Goal: Task Accomplishment & Management: Use online tool/utility

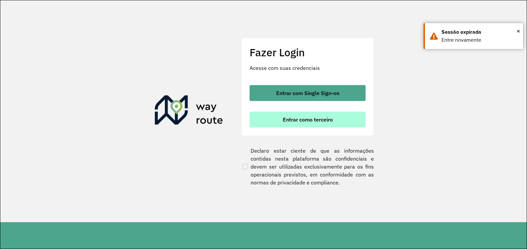
click at [289, 119] on span "Entrar como terceiro" at bounding box center [307, 119] width 50 height 5
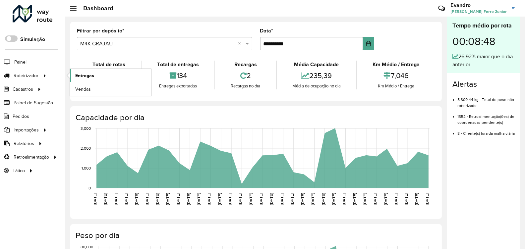
click at [87, 74] on span "Entregas" at bounding box center [84, 75] width 19 height 7
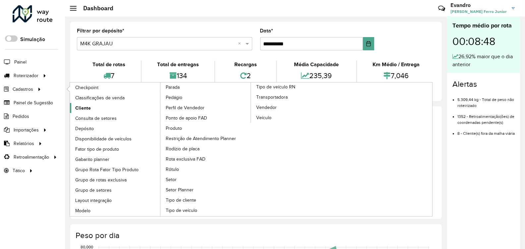
click at [79, 105] on span "Cliente" at bounding box center [83, 108] width 16 height 7
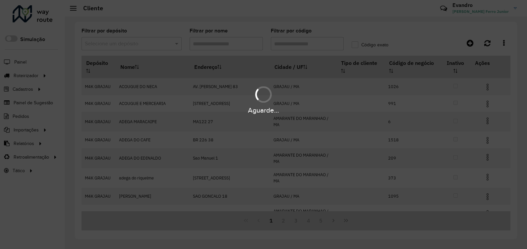
click at [130, 44] on div "Aguarde..." at bounding box center [263, 124] width 527 height 249
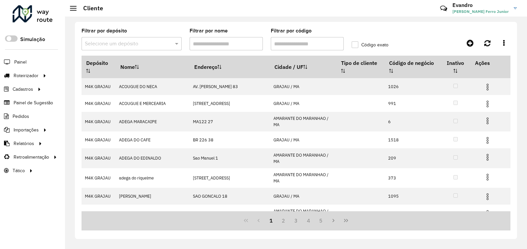
click at [130, 44] on input "text" at bounding box center [125, 44] width 80 height 8
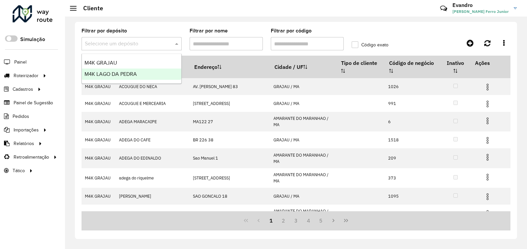
click at [122, 72] on span "M4K LAGO DA PEDRA" at bounding box center [110, 74] width 52 height 6
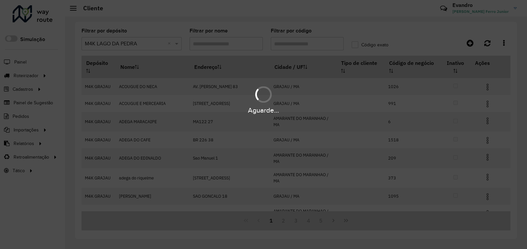
click at [292, 42] on div "Aguarde..." at bounding box center [263, 124] width 527 height 249
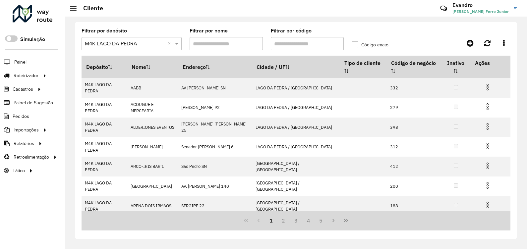
click at [282, 41] on input "Filtrar por código" at bounding box center [307, 43] width 73 height 13
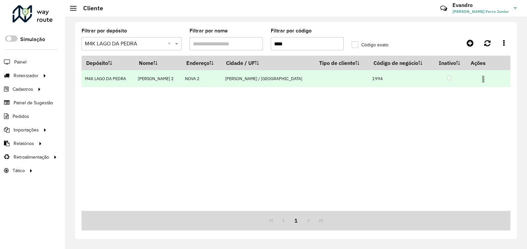
type input "****"
click at [479, 78] on img at bounding box center [483, 79] width 8 height 8
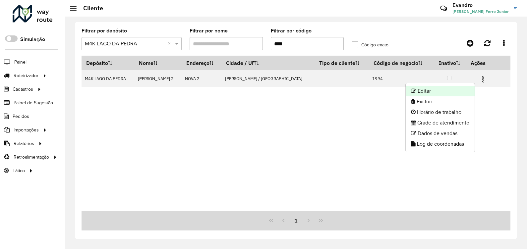
click at [426, 87] on li "Editar" at bounding box center [439, 91] width 69 height 11
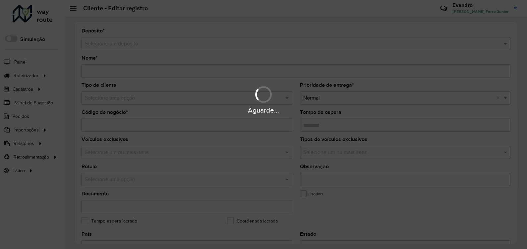
type input "**********"
type input "****"
type input "********"
type input "******"
type input "**********"
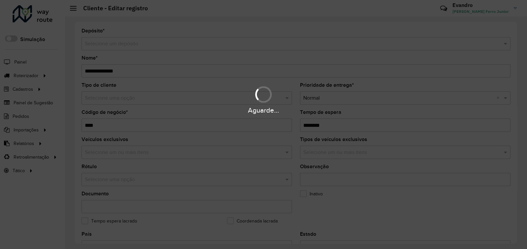
type input "******"
type input "********"
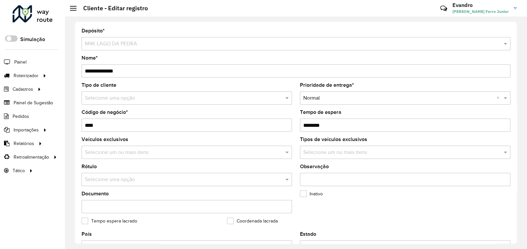
scroll to position [124, 0]
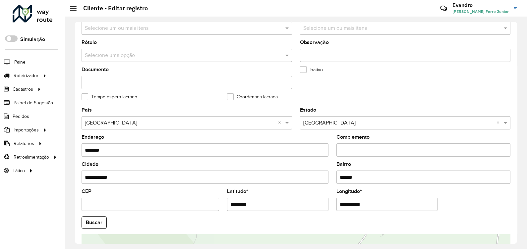
click at [390, 200] on input "**********" at bounding box center [386, 204] width 101 height 13
click at [300, 205] on formly-group "**********" at bounding box center [295, 221] width 436 height 226
paste input "**********"
type input "**********"
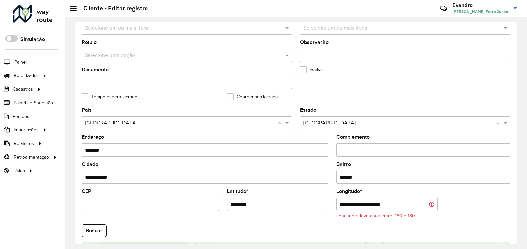
drag, startPoint x: 242, startPoint y: 206, endPoint x: 186, endPoint y: 202, distance: 56.4
click at [187, 203] on formly-group "**********" at bounding box center [295, 225] width 436 height 234
paste input "**********"
click at [288, 205] on input "**********" at bounding box center [277, 204] width 101 height 13
type input "*********"
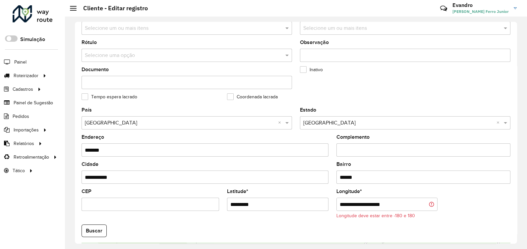
click at [363, 207] on input "**********" at bounding box center [386, 204] width 101 height 13
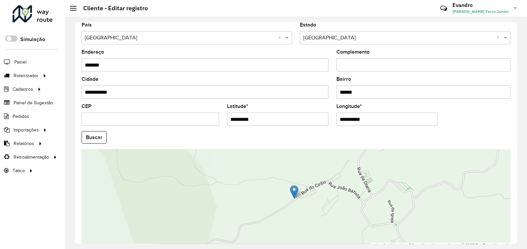
scroll to position [244, 0]
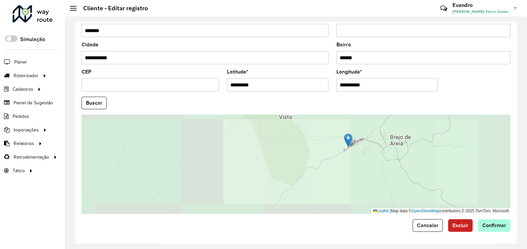
type input "**********"
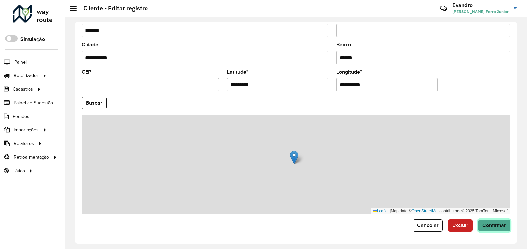
click at [493, 224] on hb-app "Aguarde... Pop-up bloqueado! Seu navegador bloqueou automáticamente a abertura …" at bounding box center [263, 124] width 527 height 249
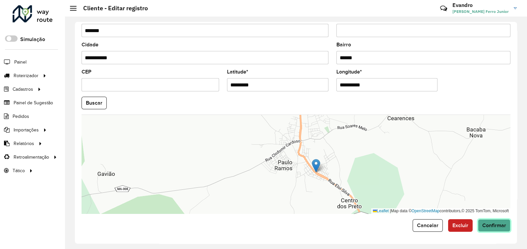
click at [498, 224] on span "Confirmar" at bounding box center [494, 226] width 24 height 6
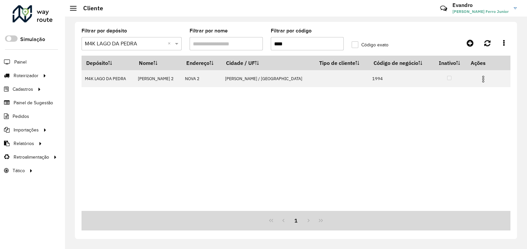
click at [266, 42] on formly-group "Filtrar por depósito Selecione um depósito × M4K LAGO DA PEDRA × Filtrar por no…" at bounding box center [239, 41] width 324 height 27
click at [293, 41] on input "****" at bounding box center [307, 43] width 73 height 13
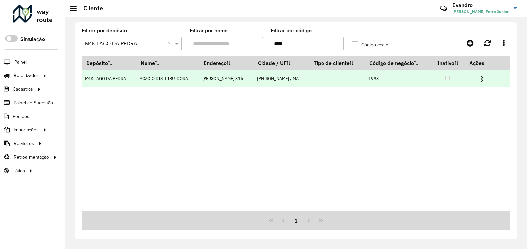
type input "****"
click at [481, 76] on img at bounding box center [482, 79] width 8 height 8
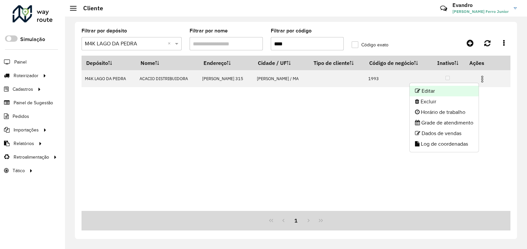
click at [451, 88] on li "Editar" at bounding box center [443, 91] width 69 height 11
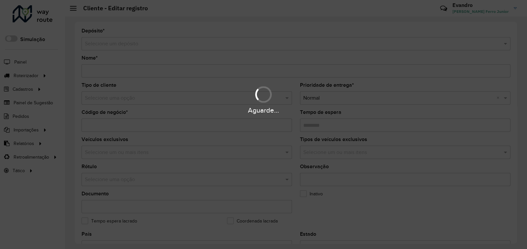
type input "**********"
type input "****"
type input "********"
type input "**********"
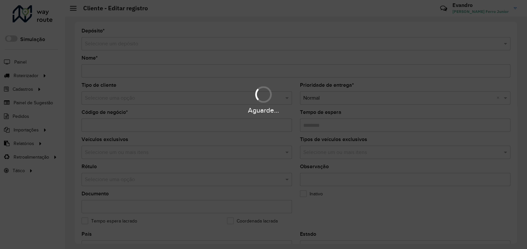
type input "******"
type input "********"
type input "**********"
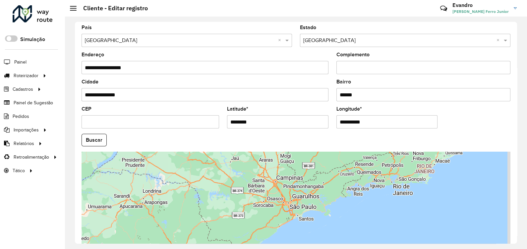
scroll to position [207, 0]
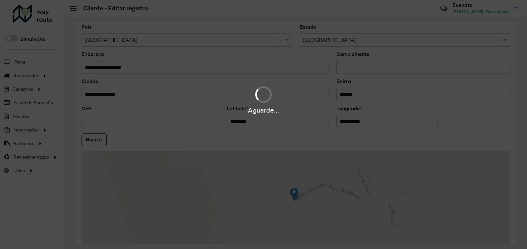
drag, startPoint x: 263, startPoint y: 116, endPoint x: 205, endPoint y: 117, distance: 58.0
click at [214, 119] on div "Aguarde..." at bounding box center [263, 124] width 527 height 249
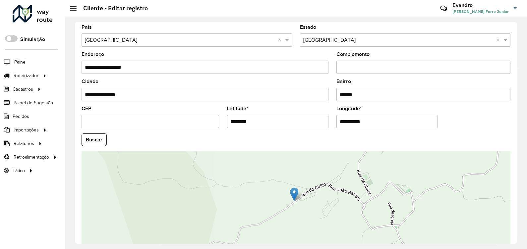
drag, startPoint x: 248, startPoint y: 124, endPoint x: 198, endPoint y: 126, distance: 49.7
click at [199, 126] on formly-group "**********" at bounding box center [295, 138] width 436 height 226
paste input "**********"
type input "**********"
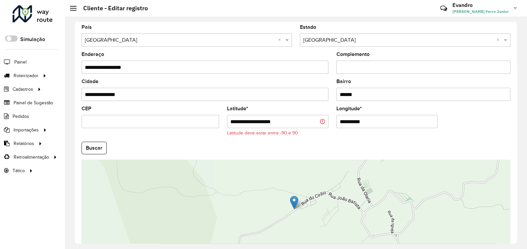
drag, startPoint x: 350, startPoint y: 121, endPoint x: 308, endPoint y: 128, distance: 42.9
click at [309, 128] on formly-group "**********" at bounding box center [295, 142] width 436 height 234
paste input "**********"
type input "**********"
click at [286, 123] on input "**********" at bounding box center [277, 121] width 101 height 13
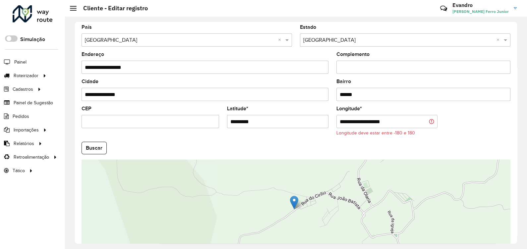
type input "*********"
click at [363, 123] on input "**********" at bounding box center [386, 121] width 101 height 13
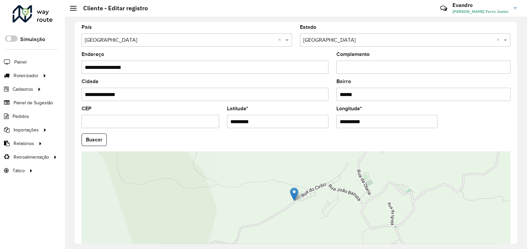
scroll to position [244, 0]
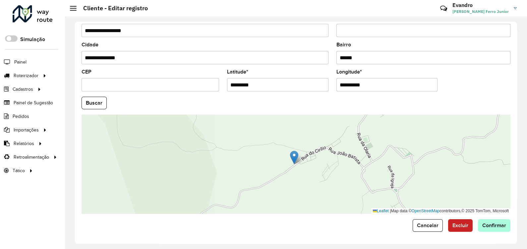
type input "**********"
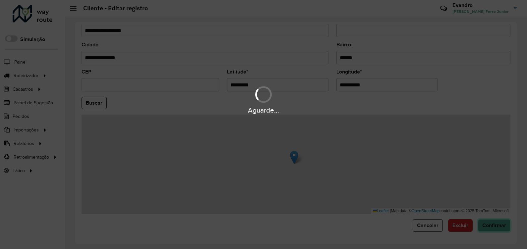
drag, startPoint x: 485, startPoint y: 224, endPoint x: 460, endPoint y: 215, distance: 26.4
click at [485, 223] on hb-app "Aguarde... Pop-up bloqueado! Seu navegador bloqueou automáticamente a abertura …" at bounding box center [263, 124] width 527 height 249
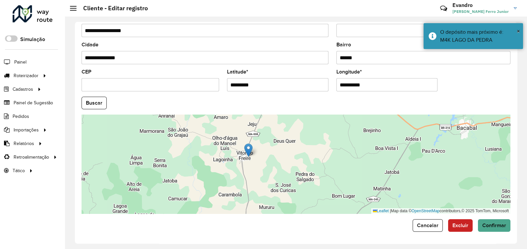
click at [494, 219] on form "**********" at bounding box center [295, 8] width 429 height 447
click at [494, 224] on span "Confirmar" at bounding box center [494, 226] width 24 height 6
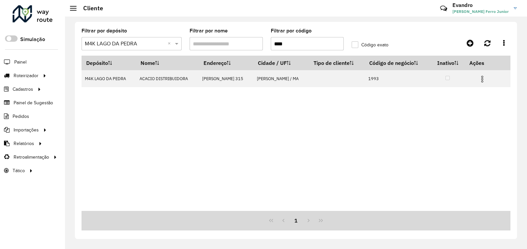
drag, startPoint x: 294, startPoint y: 40, endPoint x: 229, endPoint y: 15, distance: 69.5
click at [233, 25] on div "Filtrar por depósito Selecione um depósito × M4K LAGO DA PEDRA × Filtrar por no…" at bounding box center [296, 130] width 442 height 217
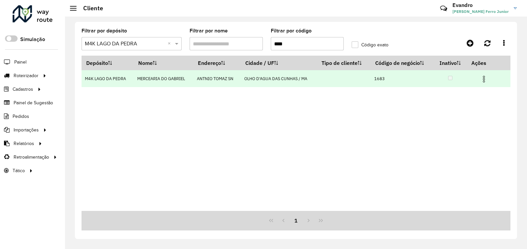
type input "****"
click at [487, 79] on img at bounding box center [484, 79] width 8 height 8
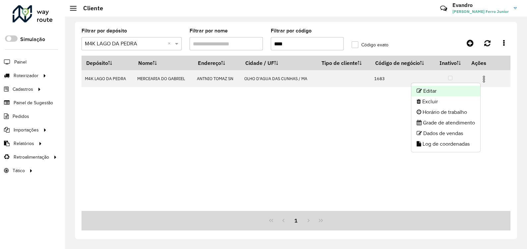
click at [444, 90] on li "Editar" at bounding box center [445, 91] width 69 height 11
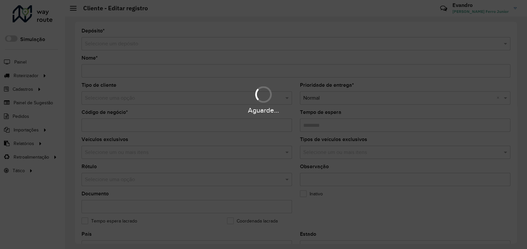
type input "**********"
type input "****"
type input "********"
type input "**********"
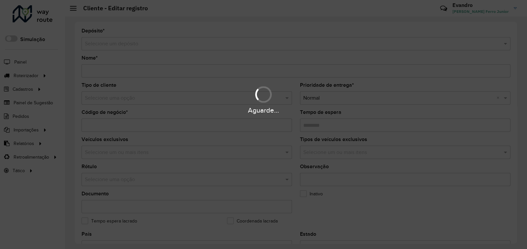
type input "******"
type input "********"
type input "**********"
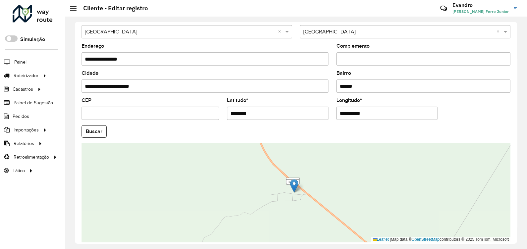
scroll to position [203, 0]
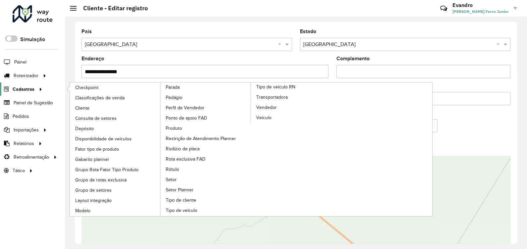
drag, startPoint x: 157, startPoint y: 101, endPoint x: 0, endPoint y: 91, distance: 157.6
click at [33, 101] on div "Roteirizador AmbevTech Simulação Painel Roteirizador Entregas Vendas Cadastros …" at bounding box center [263, 124] width 527 height 249
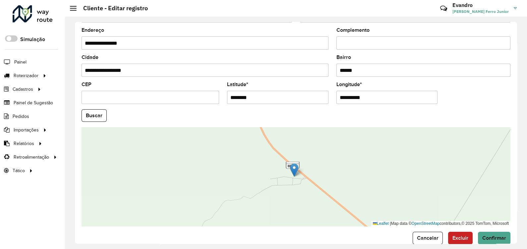
scroll to position [244, 0]
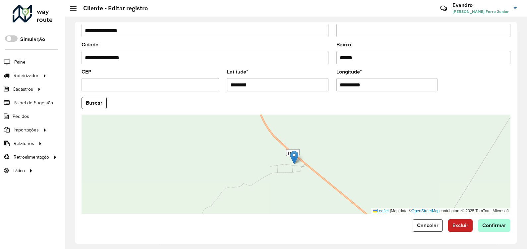
type input "**********"
click at [492, 227] on span "Confirmar" at bounding box center [494, 226] width 24 height 6
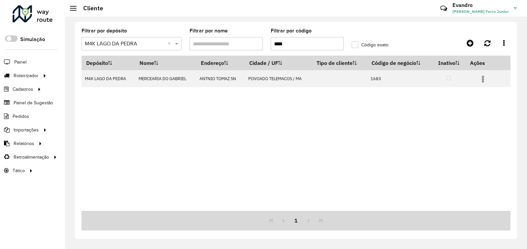
click at [295, 42] on input "****" at bounding box center [307, 43] width 73 height 13
type input "*"
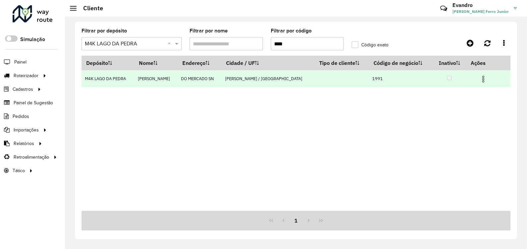
type input "****"
click at [479, 79] on img at bounding box center [483, 79] width 8 height 8
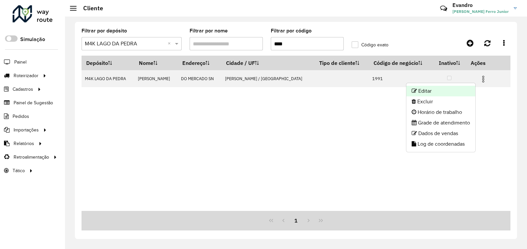
click at [429, 91] on li "Editar" at bounding box center [440, 91] width 69 height 11
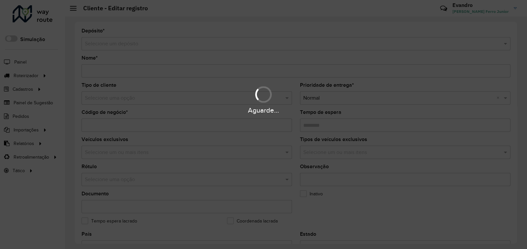
type input "**********"
type input "****"
type input "********"
type input "**********"
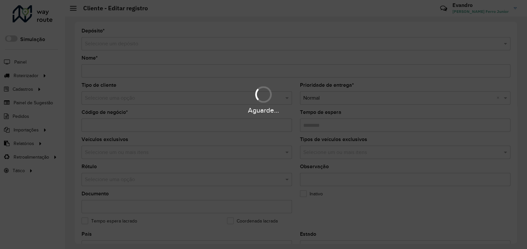
type input "******"
type input "********"
type input "**********"
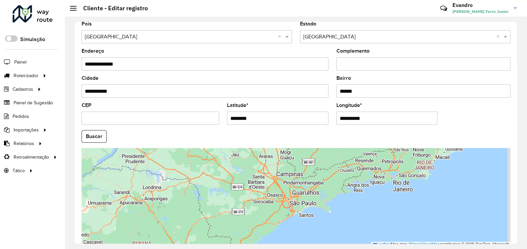
scroll to position [244, 0]
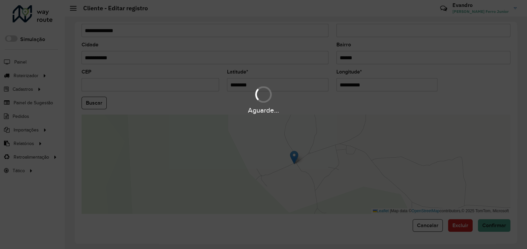
click at [170, 95] on div "Aguarde..." at bounding box center [263, 99] width 527 height 31
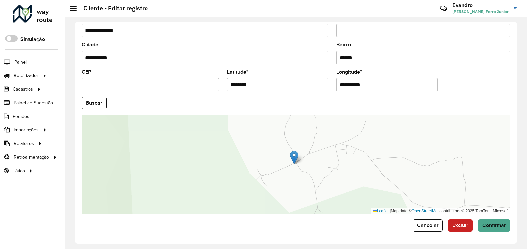
drag, startPoint x: 254, startPoint y: 87, endPoint x: 165, endPoint y: 86, distance: 89.4
click at [166, 86] on formly-group "**********" at bounding box center [295, 101] width 436 height 226
paste input "**********"
type input "**********"
drag, startPoint x: 307, startPoint y: 80, endPoint x: 300, endPoint y: 80, distance: 7.3
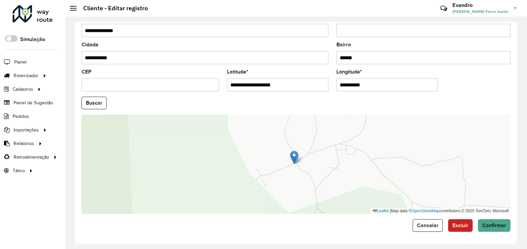
click at [300, 80] on formly-group "**********" at bounding box center [295, 101] width 436 height 226
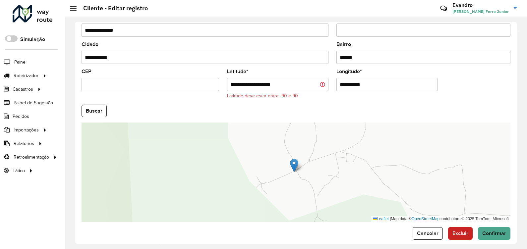
paste input "**********"
type input "**********"
click at [290, 81] on input "**********" at bounding box center [277, 84] width 101 height 13
type input "*********"
click at [363, 84] on input "**********" at bounding box center [386, 84] width 101 height 13
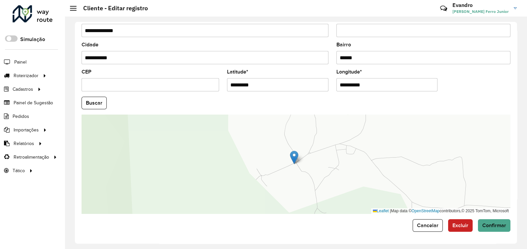
type input "**********"
click at [501, 229] on hb-app "Aguarde... Pop-up bloqueado! Seu navegador bloqueou automáticamente a abertura …" at bounding box center [263, 124] width 527 height 249
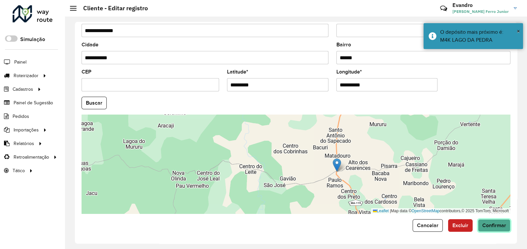
click at [486, 221] on button "Confirmar" at bounding box center [494, 225] width 32 height 13
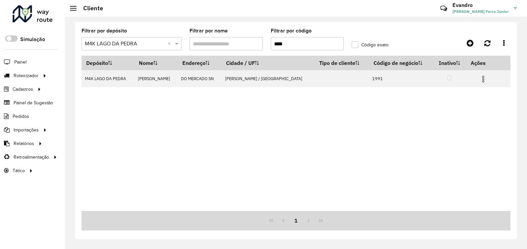
click at [245, 42] on formly-group "Filtrar por depósito Selecione um depósito × M4K LAGO DA PEDRA × Filtrar por no…" at bounding box center [239, 41] width 324 height 27
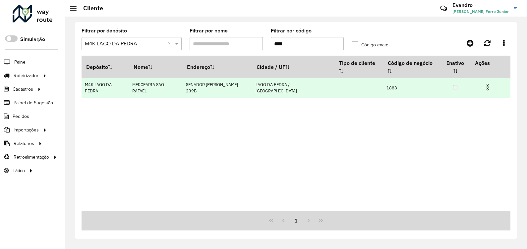
type input "****"
click at [485, 83] on img at bounding box center [487, 87] width 8 height 8
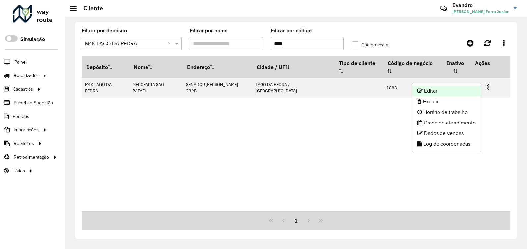
click at [459, 92] on li "Editar" at bounding box center [446, 91] width 69 height 11
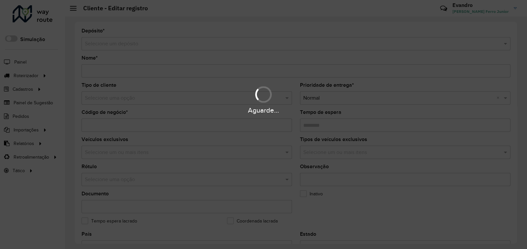
type input "**********"
type input "****"
type input "********"
type input "**********"
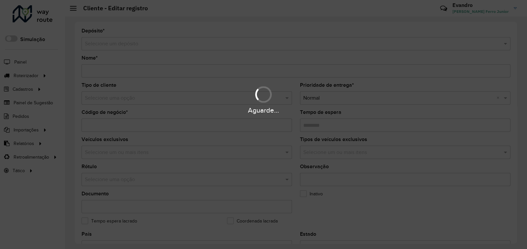
type input "******"
type input "*********"
type input "**********"
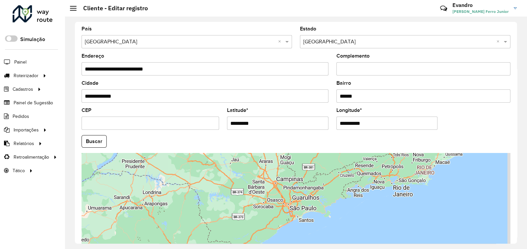
scroll to position [207, 0]
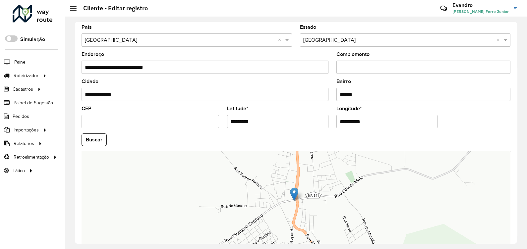
drag, startPoint x: 217, startPoint y: 126, endPoint x: 202, endPoint y: 124, distance: 15.1
click at [204, 124] on formly-group "**********" at bounding box center [295, 138] width 436 height 226
paste input "**********"
type input "**********"
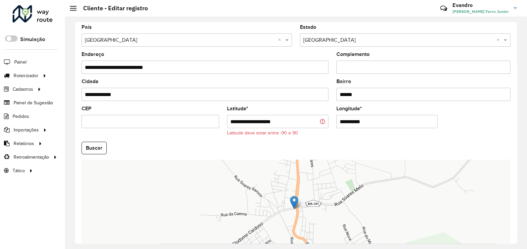
drag, startPoint x: 316, startPoint y: 123, endPoint x: 302, endPoint y: 123, distance: 13.6
click at [302, 123] on formly-group "**********" at bounding box center [295, 142] width 436 height 234
paste input "**********"
type input "**********"
click at [284, 126] on input "**********" at bounding box center [277, 121] width 101 height 13
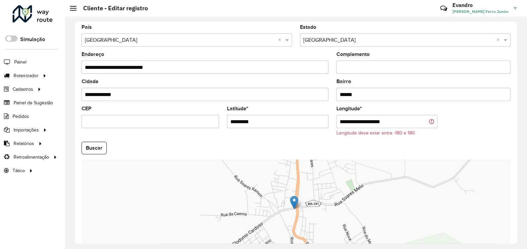
type input "*********"
click at [362, 122] on input "**********" at bounding box center [386, 121] width 101 height 13
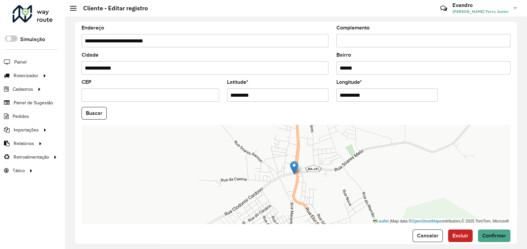
scroll to position [244, 0]
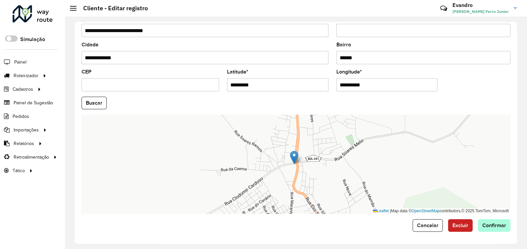
type input "**********"
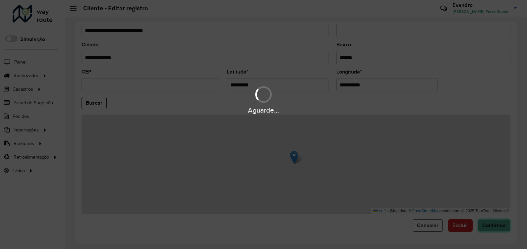
click at [494, 227] on hb-app "Aguarde... Pop-up bloqueado! Seu navegador bloqueou automáticamente a abertura …" at bounding box center [263, 124] width 527 height 249
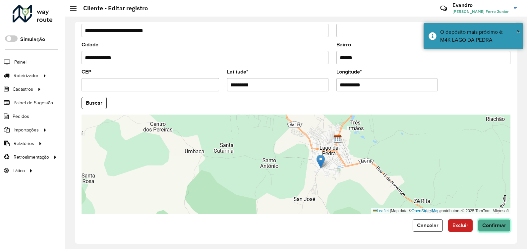
click at [495, 224] on span "Confirmar" at bounding box center [494, 226] width 24 height 6
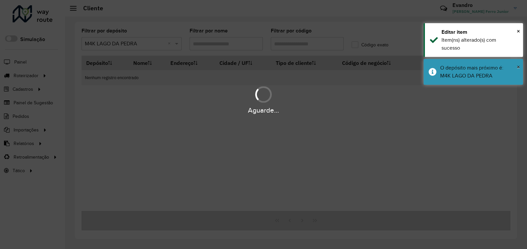
type input "****"
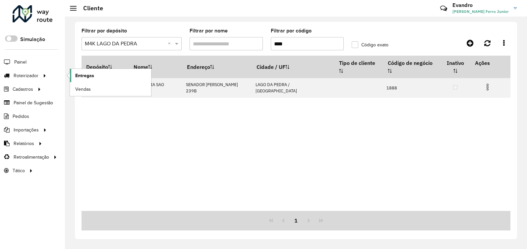
click at [80, 72] on span "Entregas" at bounding box center [84, 75] width 19 height 7
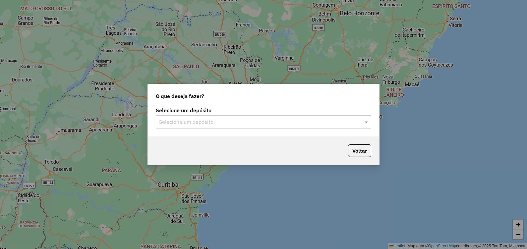
click at [207, 118] on input "text" at bounding box center [256, 122] width 195 height 8
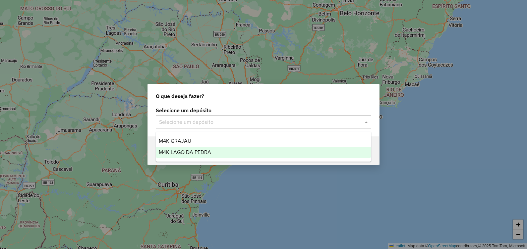
click at [177, 149] on span "M4K LAGO DA PEDRA" at bounding box center [185, 152] width 52 height 6
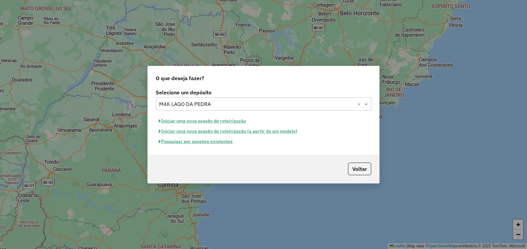
click at [232, 121] on button "Iniciar uma nova sessão de roteirização" at bounding box center [202, 121] width 93 height 10
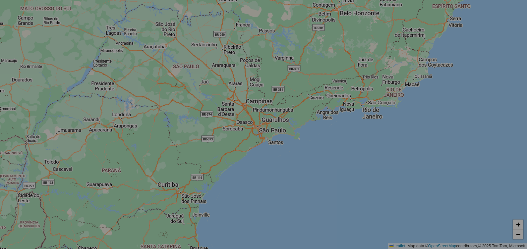
select select "*"
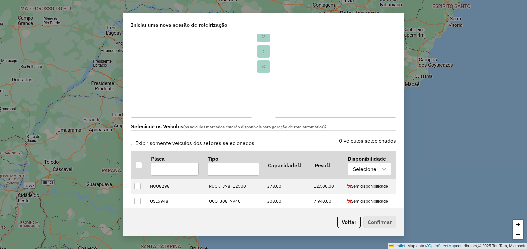
scroll to position [124, 0]
click at [141, 167] on div at bounding box center [138, 165] width 7 height 7
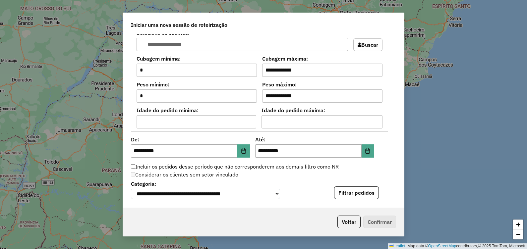
scroll to position [538, 0]
click at [355, 193] on button "Filtrar pedidos" at bounding box center [356, 192] width 45 height 13
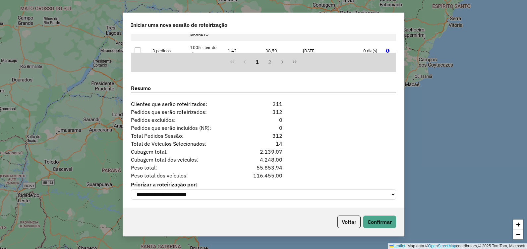
scroll to position [801, 0]
click at [376, 221] on button "Confirmar" at bounding box center [379, 222] width 33 height 13
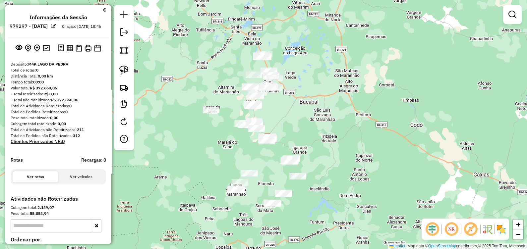
drag, startPoint x: 273, startPoint y: 198, endPoint x: 272, endPoint y: 182, distance: 16.6
click at [272, 182] on div "Janela de atendimento Grade de atendimento Capacidade Transportadoras Veículos …" at bounding box center [263, 124] width 527 height 249
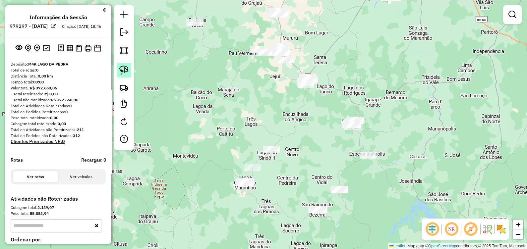
click at [122, 66] on img at bounding box center [123, 70] width 9 height 9
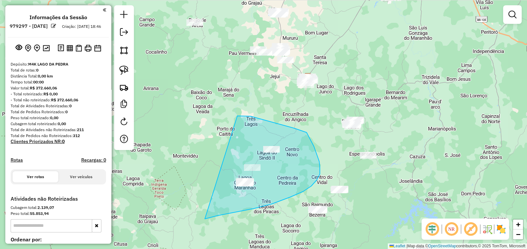
drag, startPoint x: 294, startPoint y: 128, endPoint x: 204, endPoint y: 219, distance: 127.4
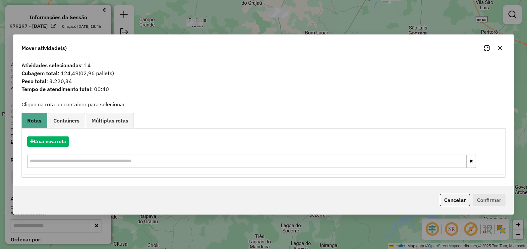
drag, startPoint x: 500, startPoint y: 45, endPoint x: 428, endPoint y: 81, distance: 80.7
click at [500, 45] on button "button" at bounding box center [499, 48] width 11 height 11
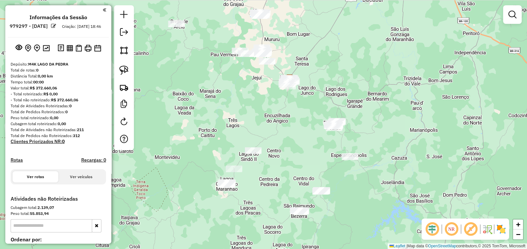
drag, startPoint x: 381, startPoint y: 96, endPoint x: 305, endPoint y: 69, distance: 80.2
click at [314, 62] on div "Janela de atendimento Grade de atendimento Capacidade Transportadoras Veículos …" at bounding box center [263, 124] width 527 height 249
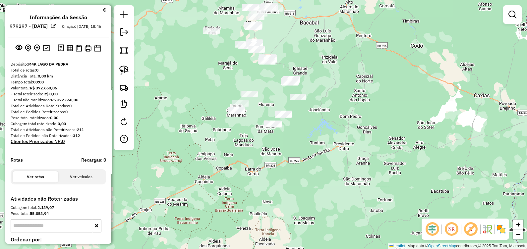
drag, startPoint x: 300, startPoint y: 132, endPoint x: 300, endPoint y: 140, distance: 8.3
click at [300, 140] on div "Janela de atendimento Grade de atendimento Capacidade Transportadoras Veículos …" at bounding box center [263, 124] width 527 height 249
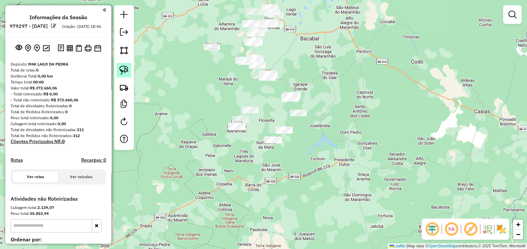
click at [125, 75] on link at bounding box center [124, 70] width 15 height 15
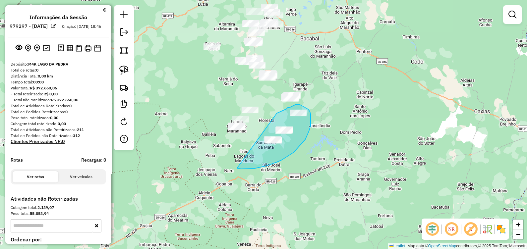
drag, startPoint x: 277, startPoint y: 114, endPoint x: 237, endPoint y: 168, distance: 67.6
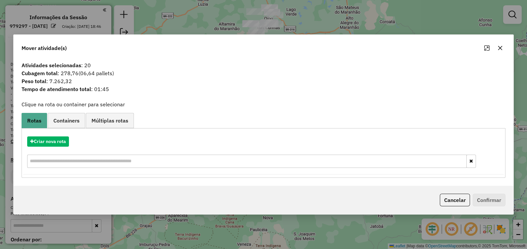
click at [499, 45] on button "button" at bounding box center [499, 48] width 11 height 11
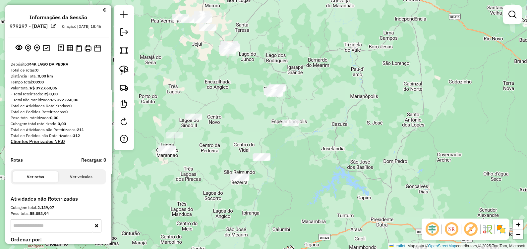
drag, startPoint x: 123, startPoint y: 73, endPoint x: 192, endPoint y: 77, distance: 69.3
click at [123, 73] on img at bounding box center [123, 70] width 9 height 9
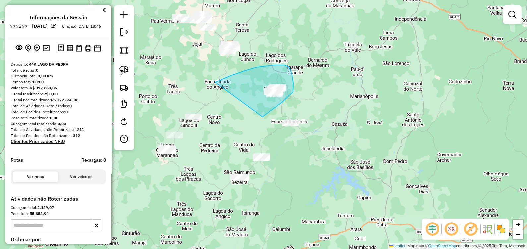
drag, startPoint x: 215, startPoint y: 82, endPoint x: 262, endPoint y: 117, distance: 58.8
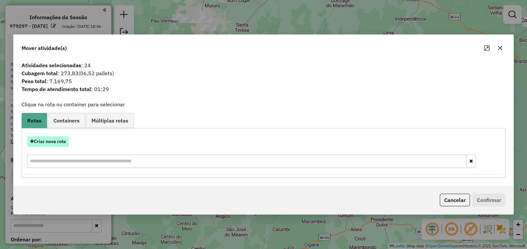
click at [43, 138] on button "Criar nova rota" at bounding box center [48, 141] width 42 height 10
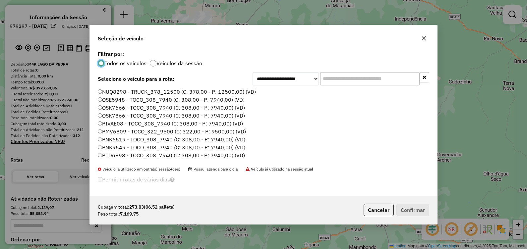
scroll to position [3, 2]
drag, startPoint x: 113, startPoint y: 105, endPoint x: 127, endPoint y: 108, distance: 14.2
click at [113, 105] on label "OSK7666 - TOCO_308_7940 (C: 308,00 - P: 7940,00) (VD)" at bounding box center [171, 108] width 147 height 8
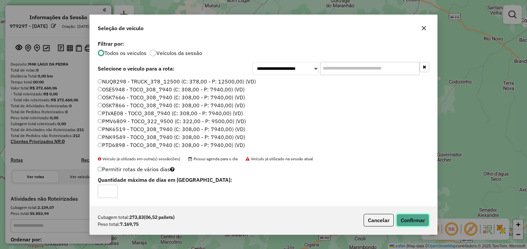
click at [421, 217] on button "Confirmar" at bounding box center [412, 220] width 33 height 13
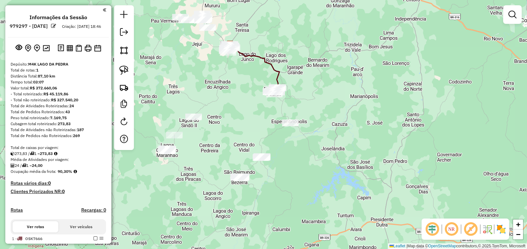
drag, startPoint x: 249, startPoint y: 139, endPoint x: 254, endPoint y: 116, distance: 23.4
click at [254, 116] on div "Janela de atendimento Grade de atendimento Capacidade Transportadoras Veículos …" at bounding box center [263, 124] width 527 height 249
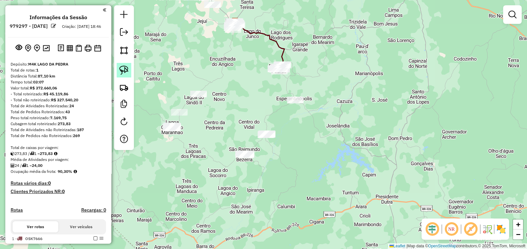
click at [128, 69] on img at bounding box center [123, 70] width 9 height 9
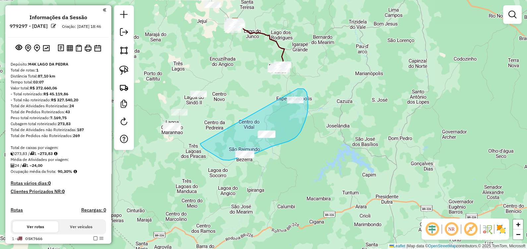
drag, startPoint x: 301, startPoint y: 89, endPoint x: 200, endPoint y: 144, distance: 114.7
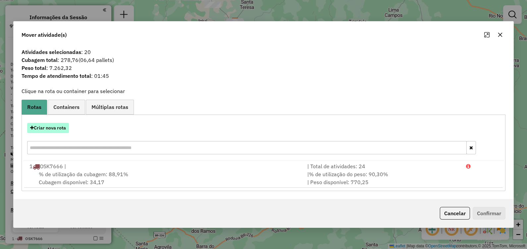
click at [63, 128] on button "Criar nova rota" at bounding box center [48, 128] width 42 height 10
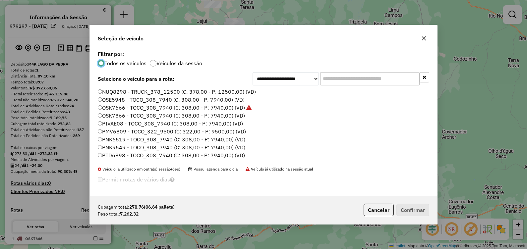
click at [123, 99] on label "OSE5948 - TOCO_308_7940 (C: 308,00 - P: 7940,00) (VD)" at bounding box center [171, 100] width 147 height 8
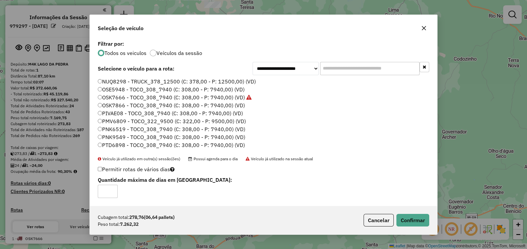
click at [423, 31] on button "button" at bounding box center [423, 28] width 11 height 11
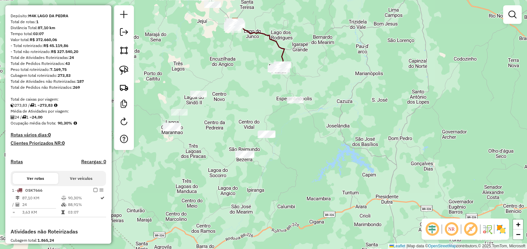
scroll to position [82, 0]
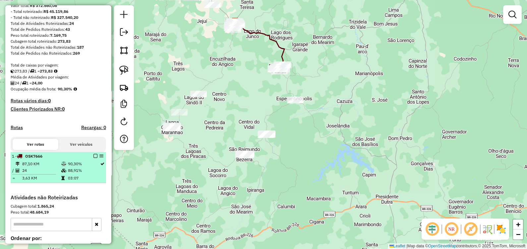
drag, startPoint x: 54, startPoint y: 174, endPoint x: 74, endPoint y: 167, distance: 20.9
click at [54, 174] on td "24" at bounding box center [41, 170] width 39 height 7
select select "**********"
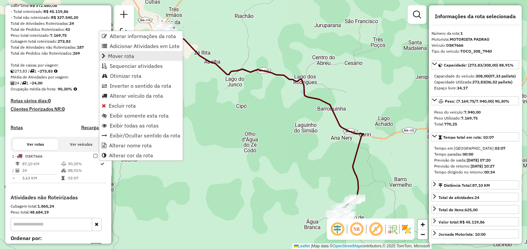
click at [135, 57] on link "Mover rota" at bounding box center [140, 56] width 83 height 10
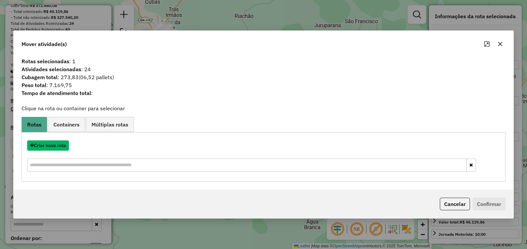
click at [55, 144] on button "Criar nova rota" at bounding box center [48, 145] width 42 height 10
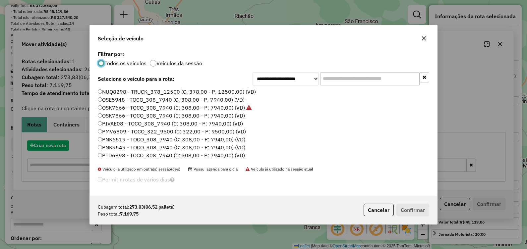
scroll to position [3, 2]
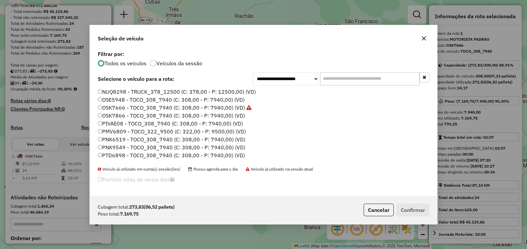
click at [128, 99] on label "OSE5948 - TOCO_308_7940 (C: 308,00 - P: 7940,00) (VD)" at bounding box center [171, 100] width 147 height 8
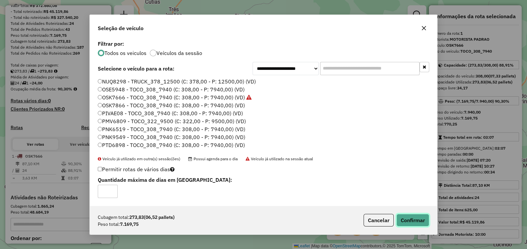
click at [401, 218] on button "Confirmar" at bounding box center [412, 220] width 33 height 13
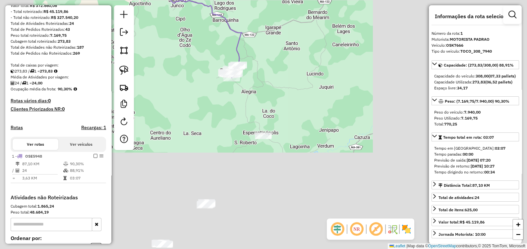
drag, startPoint x: 286, startPoint y: 172, endPoint x: 186, endPoint y: 60, distance: 150.6
click at [196, 57] on div "Janela de atendimento Grade de atendimento Capacidade Transportadoras Veículos …" at bounding box center [263, 124] width 527 height 249
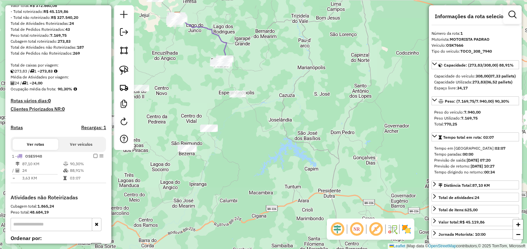
drag, startPoint x: 161, startPoint y: 111, endPoint x: 216, endPoint y: 81, distance: 62.8
click at [228, 84] on div "Janela de atendimento Grade de atendimento Capacidade Transportadoras Veículos …" at bounding box center [263, 124] width 527 height 249
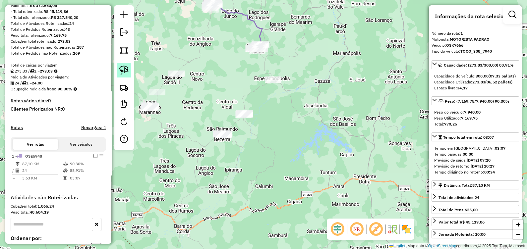
click at [125, 70] on img at bounding box center [123, 70] width 9 height 9
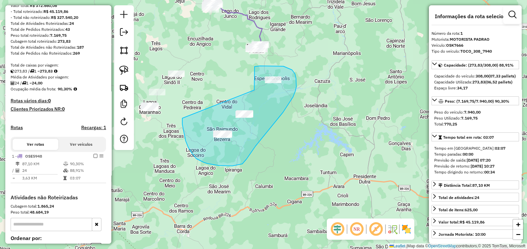
drag, startPoint x: 254, startPoint y: 90, endPoint x: 182, endPoint y: 118, distance: 77.2
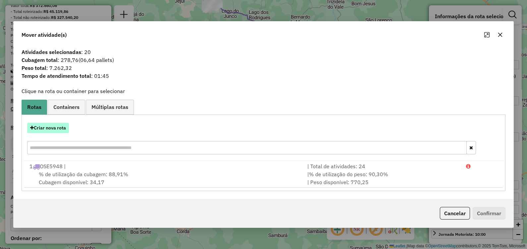
click at [62, 133] on button "Criar nova rota" at bounding box center [48, 128] width 42 height 10
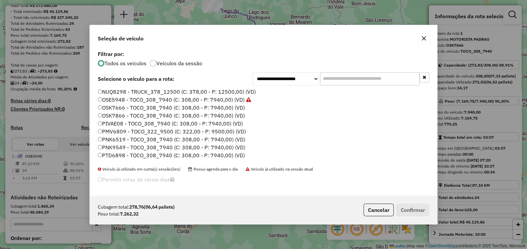
click at [119, 108] on label "OSK7666 - TOCO_308_7940 (C: 308,00 - P: 7940,00) (VD)" at bounding box center [171, 108] width 147 height 8
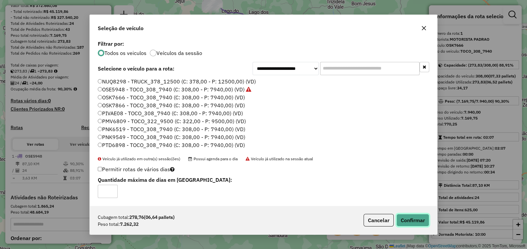
click at [409, 217] on button "Confirmar" at bounding box center [412, 220] width 33 height 13
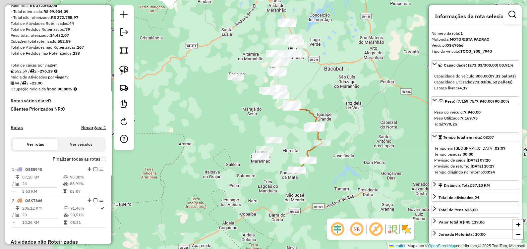
drag, startPoint x: 238, startPoint y: 103, endPoint x: 293, endPoint y: 147, distance: 71.4
click at [293, 147] on div "Janela de atendimento Grade de atendimento Capacidade Transportadoras Veículos …" at bounding box center [263, 124] width 527 height 249
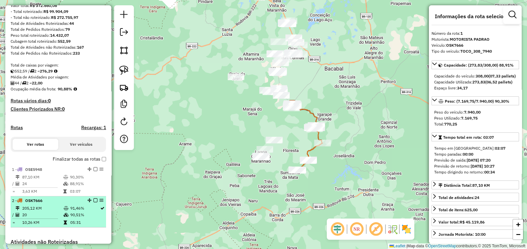
click at [55, 218] on td "20" at bounding box center [42, 215] width 41 height 7
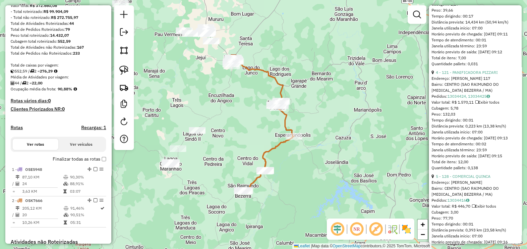
scroll to position [538, 0]
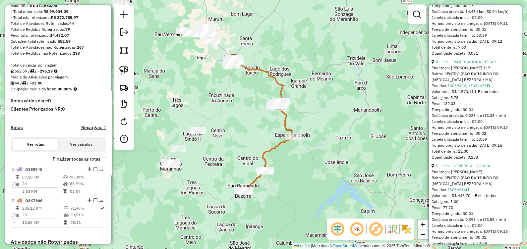
drag, startPoint x: 274, startPoint y: 129, endPoint x: 311, endPoint y: 136, distance: 37.4
click at [311, 136] on div "Janela de atendimento Grade de atendimento Capacidade Transportadoras Veículos …" at bounding box center [263, 124] width 527 height 249
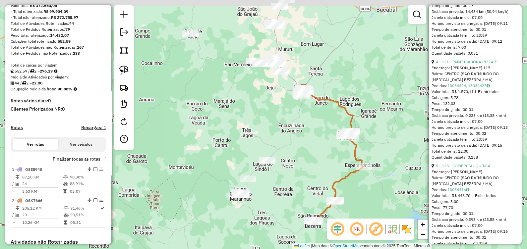
drag, startPoint x: 243, startPoint y: 106, endPoint x: 308, endPoint y: 154, distance: 80.5
click at [299, 148] on div "Janela de atendimento Grade de atendimento Capacidade Transportadoras Veículos …" at bounding box center [263, 124] width 527 height 249
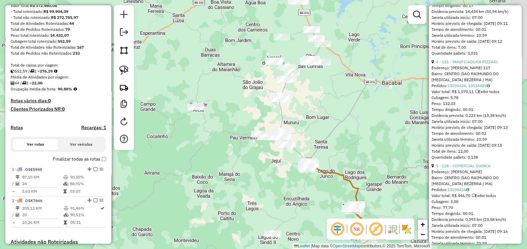
drag, startPoint x: 326, startPoint y: 101, endPoint x: 295, endPoint y: 104, distance: 30.6
click at [300, 104] on div "Janela de atendimento Grade de atendimento Capacidade Transportadoras Veículos …" at bounding box center [263, 124] width 527 height 249
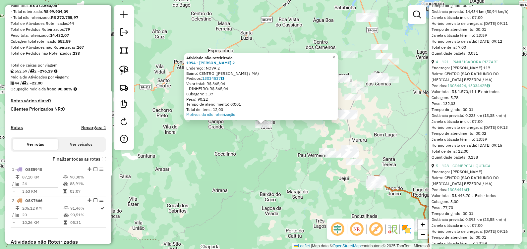
click at [235, 142] on div "Atividade não roteirizada 1994 - DONA COXINHA 2 Endereço: NOVA 2 Bairro: CENTRO…" at bounding box center [263, 124] width 527 height 249
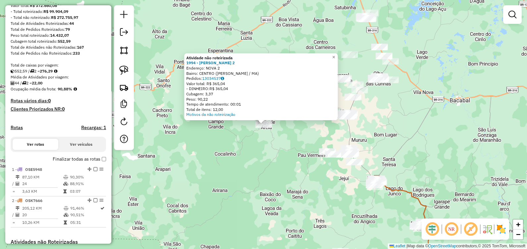
click at [263, 144] on div "Atividade não roteirizada 1994 - DONA COXINHA 2 Endereço: NOVA 2 Bairro: CENTRO…" at bounding box center [263, 124] width 527 height 249
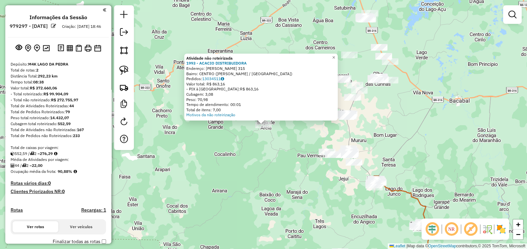
click at [384, 121] on div "Atividade não roteirizada 1993 - ACACIO DISTRIBUIDORA Endereço: JOAQUIM PINTO 3…" at bounding box center [263, 124] width 527 height 249
click at [230, 170] on div "Atividade não roteirizada 1993 - ACACIO DISTRIBUIDORA Endereço: JOAQUIM PINTO 3…" at bounding box center [263, 124] width 527 height 249
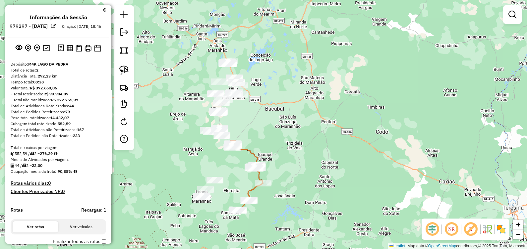
drag, startPoint x: 236, startPoint y: 125, endPoint x: 295, endPoint y: 133, distance: 59.4
click at [295, 133] on div "Janela de atendimento Grade de atendimento Capacidade Transportadoras Veículos …" at bounding box center [263, 124] width 527 height 249
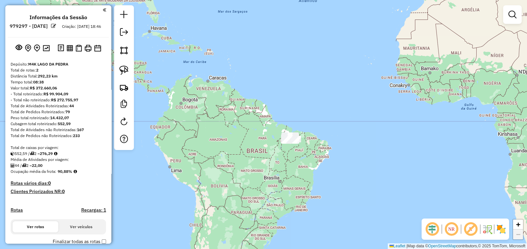
drag, startPoint x: 335, startPoint y: 191, endPoint x: 294, endPoint y: 144, distance: 62.7
click at [301, 171] on div "Janela de atendimento Grade de atendimento Capacidade Transportadoras Veículos …" at bounding box center [263, 124] width 527 height 249
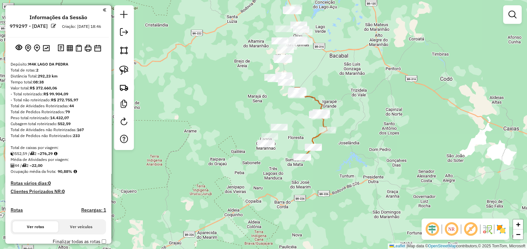
drag, startPoint x: 358, startPoint y: 93, endPoint x: 340, endPoint y: 150, distance: 59.1
click at [340, 150] on div "Rota 1 - Placa OSE5948 120 - IMPERIOS BAR Janela de atendimento Grade de atendi…" at bounding box center [263, 124] width 527 height 249
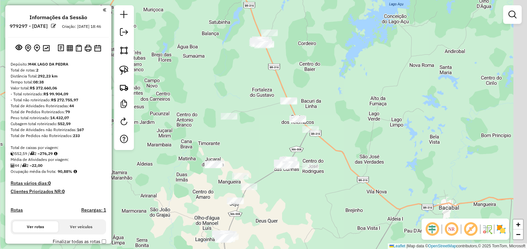
drag, startPoint x: 243, startPoint y: 98, endPoint x: 237, endPoint y: 93, distance: 7.5
click at [235, 93] on div "Janela de atendimento Grade de atendimento Capacidade Transportadoras Veículos …" at bounding box center [263, 124] width 527 height 249
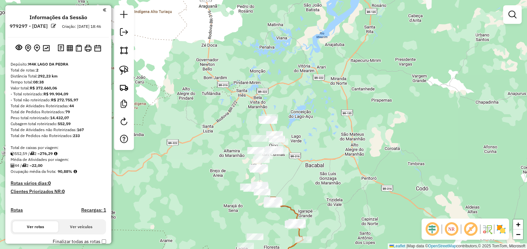
drag, startPoint x: 306, startPoint y: 174, endPoint x: 306, endPoint y: 149, distance: 24.8
click at [305, 157] on div "Janela de atendimento Grade de atendimento Capacidade Transportadoras Veículos …" at bounding box center [263, 124] width 527 height 249
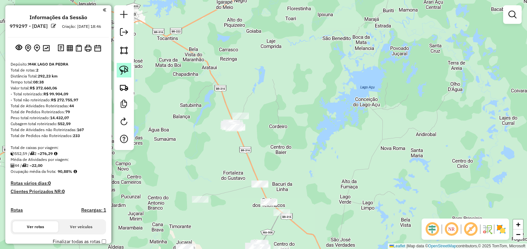
click at [128, 66] on img at bounding box center [123, 70] width 9 height 9
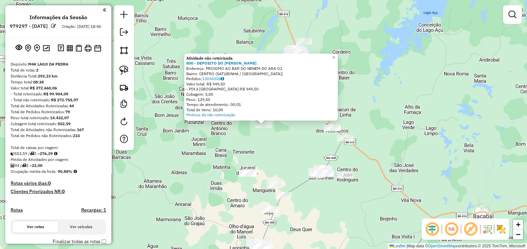
click at [278, 149] on div "Atividade não roteirizada 800 - DEPOSITO DO [PERSON_NAME]: PROXIMO AO BAR DO NE…" at bounding box center [263, 124] width 527 height 249
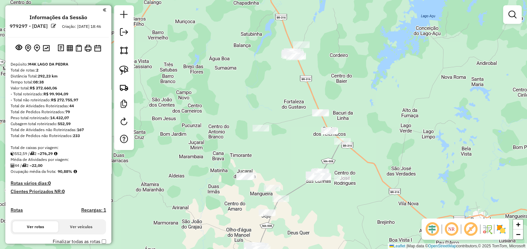
drag, startPoint x: 297, startPoint y: 127, endPoint x: 258, endPoint y: 156, distance: 48.7
click at [256, 160] on div "Janela de atendimento Grade de atendimento Capacidade Transportadoras Veículos …" at bounding box center [263, 124] width 527 height 249
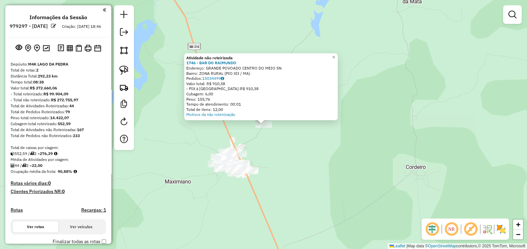
click at [272, 172] on div "Atividade não roteirizada 1746 - BAR DO RAIMUNDO Endereço: GRANDE POVOADO CENTR…" at bounding box center [263, 124] width 527 height 249
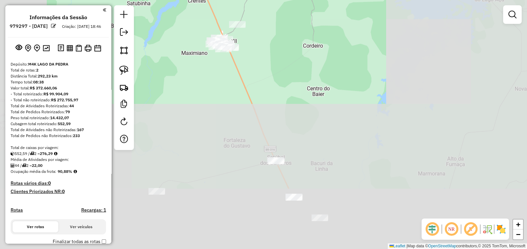
drag, startPoint x: 289, startPoint y: 205, endPoint x: 256, endPoint y: 63, distance: 145.8
click at [257, 65] on div "Janela de atendimento Grade de atendimento Capacidade Transportadoras Veículos …" at bounding box center [263, 124] width 527 height 249
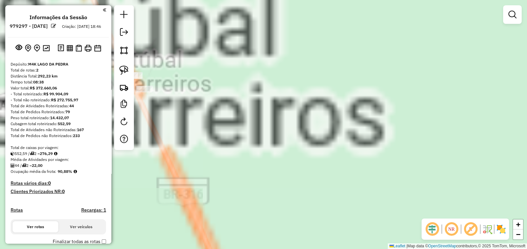
drag, startPoint x: 217, startPoint y: 127, endPoint x: 318, endPoint y: 155, distance: 105.3
click at [318, 155] on div "Janela de atendimento Grade de atendimento Capacidade Transportadoras Veículos …" at bounding box center [263, 124] width 527 height 249
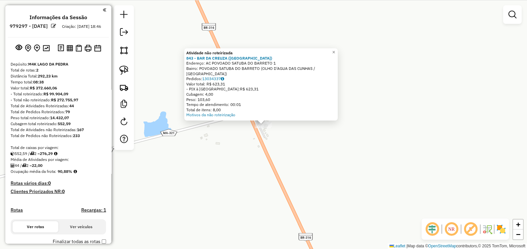
click at [299, 159] on div "Atividade não roteirizada 843 - BAR DA CREUZA (ST) Endereço: AC POVOADO SATUBA …" at bounding box center [263, 124] width 527 height 249
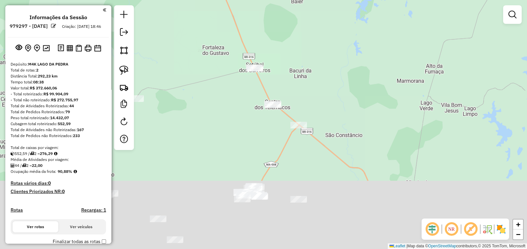
drag, startPoint x: 298, startPoint y: 112, endPoint x: 272, endPoint y: 55, distance: 63.1
click at [272, 55] on div "Janela de atendimento Grade de atendimento Capacidade Transportadoras Veículos …" at bounding box center [263, 124] width 527 height 249
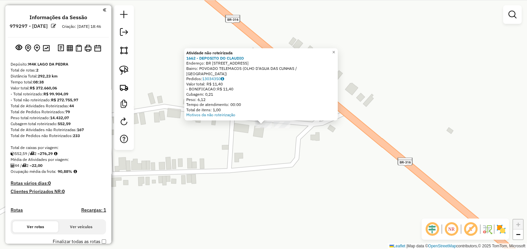
click at [258, 144] on div "Atividade não roteirizada 1662 - DEPOSITO DO CLAUDIO Endereço: BR 316 RUA PRINC…" at bounding box center [263, 124] width 527 height 249
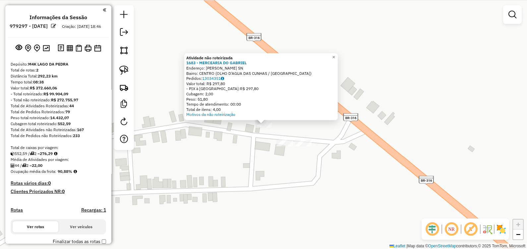
click at [253, 136] on div "Atividade não roteirizada 1683 - MERCEARIA DO GABRIEL Endereço: ANTNIO TOMAZ SN…" at bounding box center [263, 124] width 527 height 249
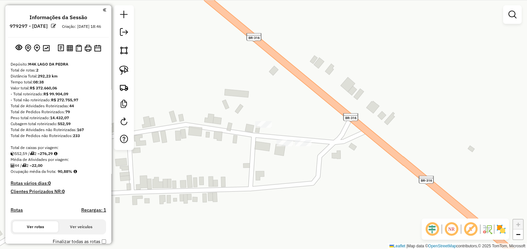
click at [326, 179] on div "Janela de atendimento Grade de atendimento Capacidade Transportadoras Veículos …" at bounding box center [263, 124] width 527 height 249
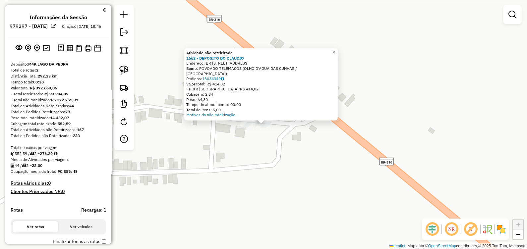
click at [236, 156] on div "Atividade não roteirizada 1662 - DEPOSITO DO CLAUDIO Endereço: BR 316 RUA PRINC…" at bounding box center [263, 124] width 527 height 249
click at [258, 213] on div "Atividade não roteirizada 1662 - DEPOSITO DO CLAUDIO Endereço: BR 316 RUA PRINC…" at bounding box center [263, 124] width 527 height 249
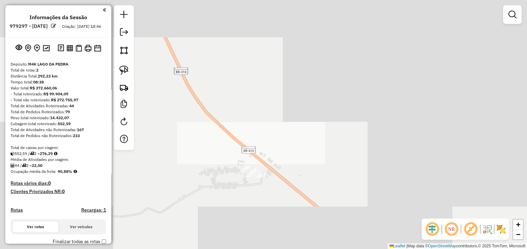
drag, startPoint x: 306, startPoint y: 211, endPoint x: 243, endPoint y: 73, distance: 151.8
click at [247, 82] on div "Janela de atendimento Grade de atendimento Capacidade Transportadoras Veículos …" at bounding box center [263, 124] width 527 height 249
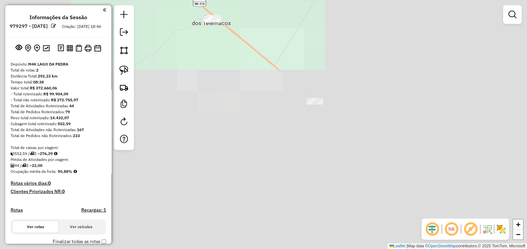
drag, startPoint x: 248, startPoint y: 169, endPoint x: 247, endPoint y: 126, distance: 43.1
click at [238, 131] on div "Janela de atendimento Grade de atendimento Capacidade Transportadoras Veículos …" at bounding box center [263, 124] width 527 height 249
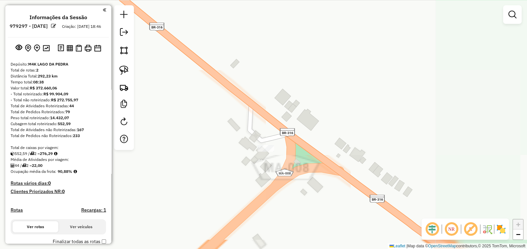
drag, startPoint x: 259, startPoint y: 180, endPoint x: 294, endPoint y: 157, distance: 43.0
click at [294, 157] on div "Janela de atendimento Grade de atendimento Capacidade Transportadoras Veículos …" at bounding box center [263, 124] width 527 height 249
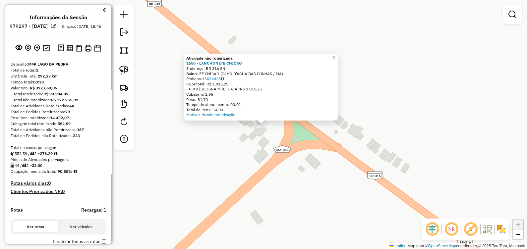
click at [224, 165] on div "Atividade não roteirizada 1650 - LANCHONETE CHICAO Endereço: BR 316 SN Bairro: …" at bounding box center [263, 124] width 527 height 249
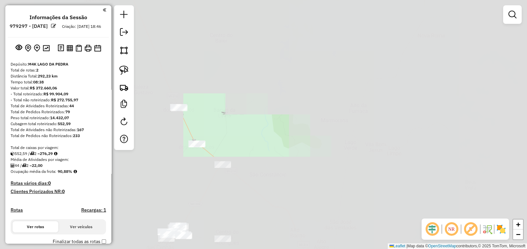
drag, startPoint x: 292, startPoint y: 184, endPoint x: 300, endPoint y: 167, distance: 19.0
click at [299, 174] on div "Janela de atendimento Grade de atendimento Capacidade Transportadoras Veículos …" at bounding box center [263, 124] width 527 height 249
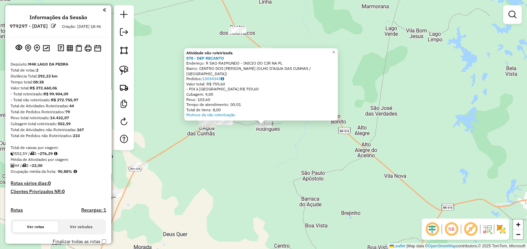
click at [237, 195] on div "Atividade não roteirizada 878 - DEP RECANTO Endereço: R SAO RAIMUNDO - INICIO D…" at bounding box center [263, 124] width 527 height 249
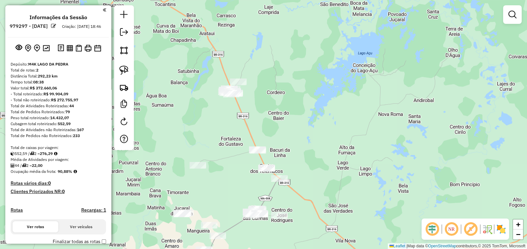
drag, startPoint x: 223, startPoint y: 116, endPoint x: 255, endPoint y: 197, distance: 87.5
click at [255, 197] on div "Janela de atendimento Grade de atendimento Capacidade Transportadoras Veículos …" at bounding box center [263, 124] width 527 height 249
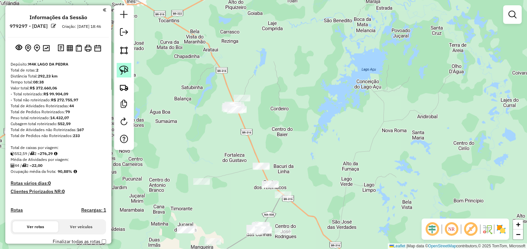
click at [125, 65] on link at bounding box center [124, 70] width 15 height 15
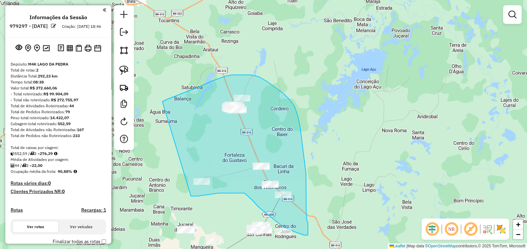
drag, startPoint x: 162, startPoint y: 102, endPoint x: 179, endPoint y: 193, distance: 93.2
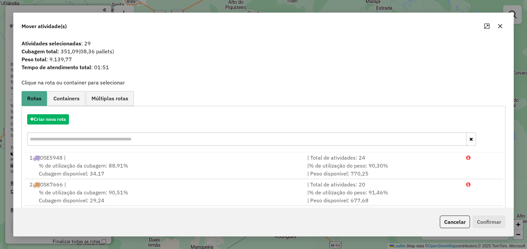
click at [499, 24] on icon "button" at bounding box center [499, 26] width 5 height 5
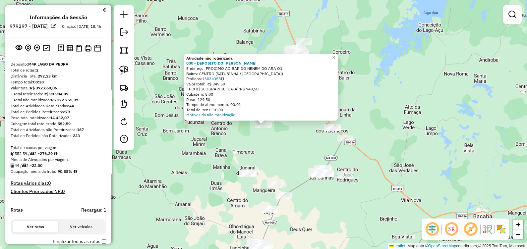
click at [347, 133] on div "Atividade não roteirizada 800 - DEPOSITO DO MARCELO Endereço: PROXIMO AO BAR DO…" at bounding box center [263, 124] width 527 height 249
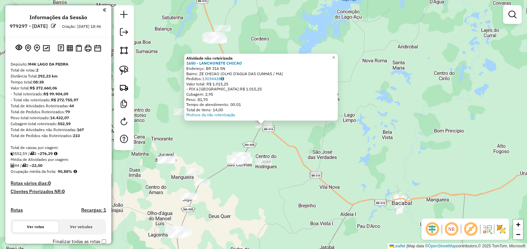
click at [323, 156] on div "Atividade não roteirizada 1650 - LANCHONETE CHICAO Endereço: BR 316 SN Bairro: …" at bounding box center [263, 124] width 527 height 249
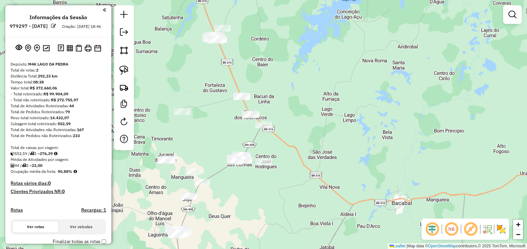
click at [166, 153] on div "Janela de atendimento Grade de atendimento Capacidade Transportadoras Veículos …" at bounding box center [263, 124] width 527 height 249
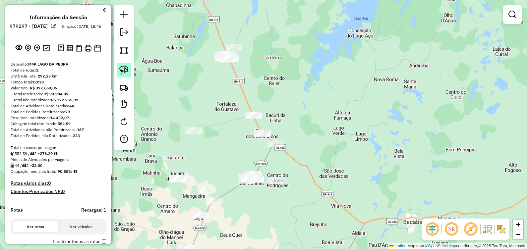
click at [128, 73] on link at bounding box center [124, 70] width 15 height 15
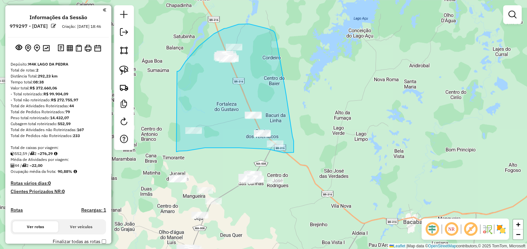
drag, startPoint x: 177, startPoint y: 71, endPoint x: 176, endPoint y: 152, distance: 80.5
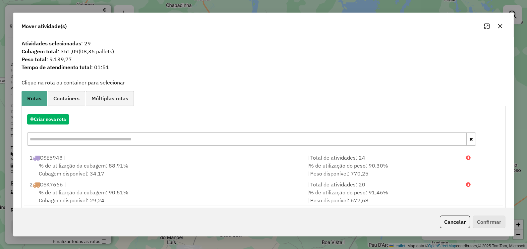
drag, startPoint x: 503, startPoint y: 26, endPoint x: 460, endPoint y: 43, distance: 46.9
click at [503, 26] on button "button" at bounding box center [499, 26] width 11 height 11
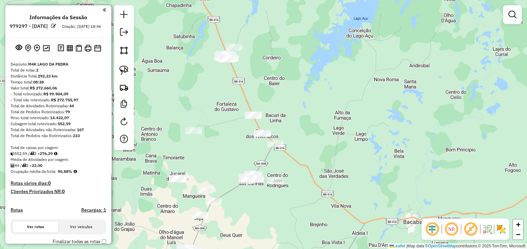
drag, startPoint x: 378, startPoint y: 135, endPoint x: 383, endPoint y: 63, distance: 71.7
click at [383, 64] on div "Janela de atendimento Grade de atendimento Capacidade Transportadoras Veículos …" at bounding box center [263, 124] width 527 height 249
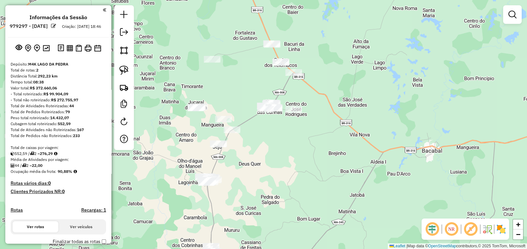
drag, startPoint x: 210, startPoint y: 94, endPoint x: 225, endPoint y: 99, distance: 15.7
click at [225, 99] on div "Janela de atendimento Grade de atendimento Capacidade Transportadoras Veículos …" at bounding box center [263, 124] width 527 height 249
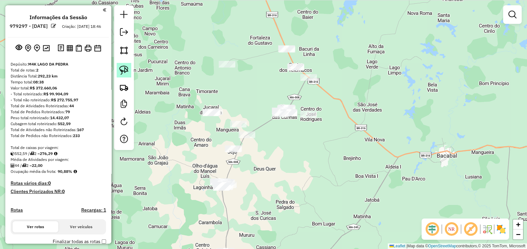
click at [126, 65] on link at bounding box center [124, 70] width 15 height 15
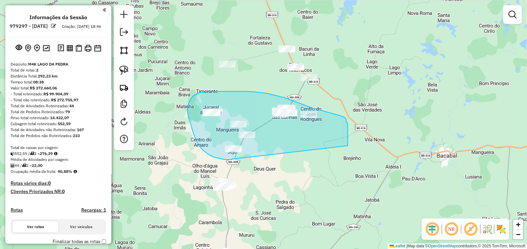
drag, startPoint x: 233, startPoint y: 159, endPoint x: 346, endPoint y: 153, distance: 113.1
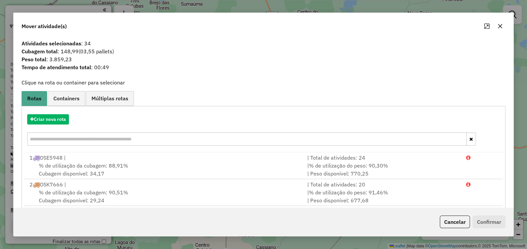
click at [497, 25] on button "button" at bounding box center [499, 26] width 11 height 11
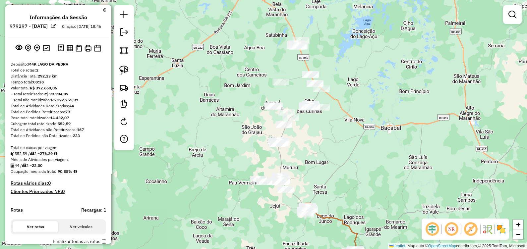
drag, startPoint x: 291, startPoint y: 136, endPoint x: 287, endPoint y: 164, distance: 28.1
click at [287, 164] on div "Janela de atendimento Grade de atendimento Capacidade Transportadoras Veículos …" at bounding box center [263, 124] width 527 height 249
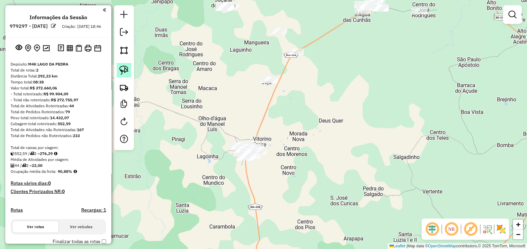
click at [122, 64] on link at bounding box center [124, 70] width 15 height 15
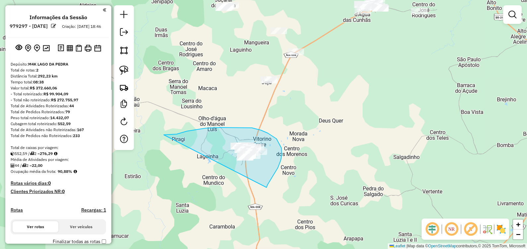
drag, startPoint x: 164, startPoint y: 135, endPoint x: 265, endPoint y: 189, distance: 114.8
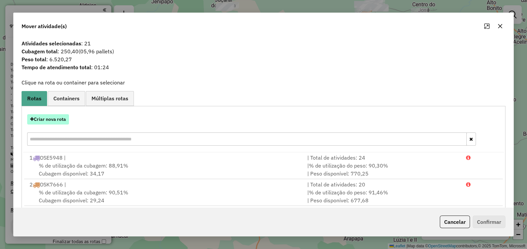
click at [60, 122] on button "Criar nova rota" at bounding box center [48, 119] width 42 height 10
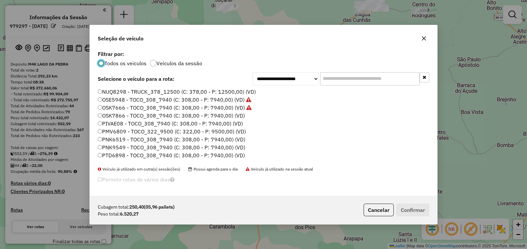
scroll to position [38, 0]
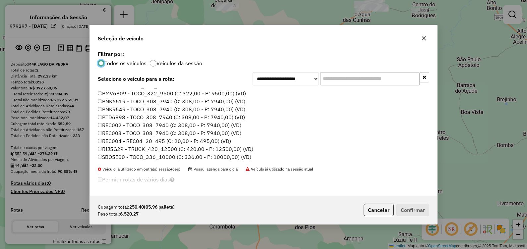
click at [121, 94] on label "PMV6809 - TOCO_322_9500 (C: 322,00 - P: 9500,00) (VD)" at bounding box center [172, 93] width 148 height 8
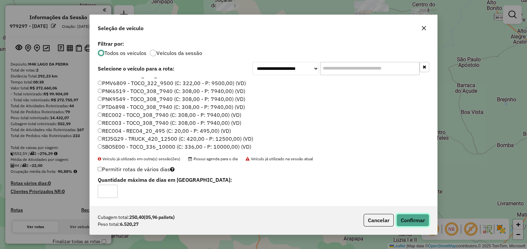
click at [410, 218] on button "Confirmar" at bounding box center [412, 220] width 33 height 13
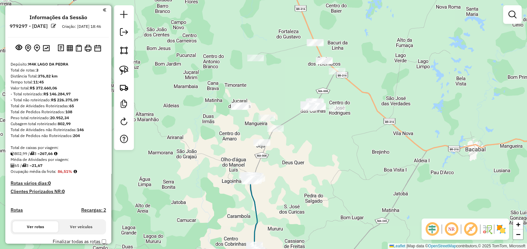
drag, startPoint x: 188, startPoint y: 214, endPoint x: 190, endPoint y: 167, distance: 46.4
click at [193, 168] on div "Janela de atendimento Grade de atendimento Capacidade Transportadoras Veículos …" at bounding box center [263, 124] width 527 height 249
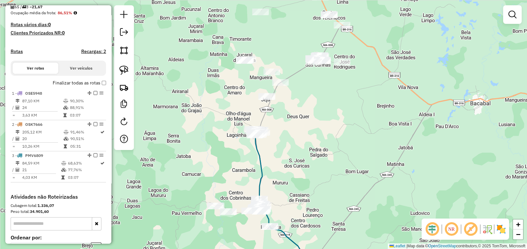
scroll to position [165, 0]
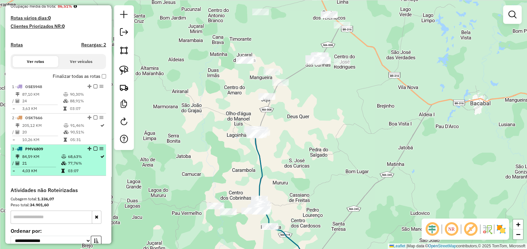
drag, startPoint x: 52, startPoint y: 166, endPoint x: 77, endPoint y: 158, distance: 26.2
click at [52, 166] on td "21" at bounding box center [41, 163] width 39 height 7
select select "**********"
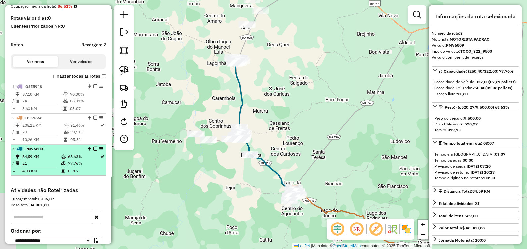
drag, startPoint x: 98, startPoint y: 153, endPoint x: 95, endPoint y: 152, distance: 4.0
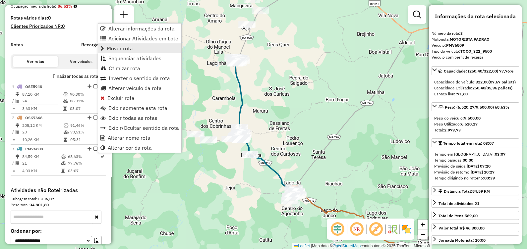
click at [132, 47] on link "Mover rota" at bounding box center [139, 48] width 83 height 10
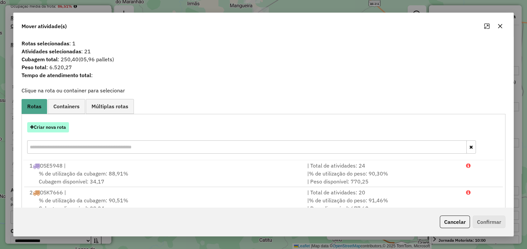
click at [62, 125] on button "Criar nova rota" at bounding box center [48, 127] width 42 height 10
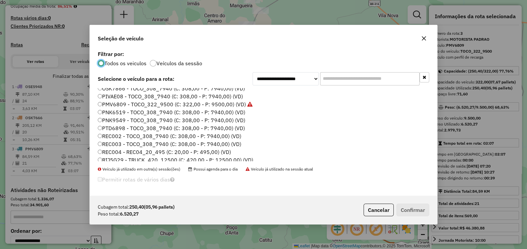
scroll to position [38, 0]
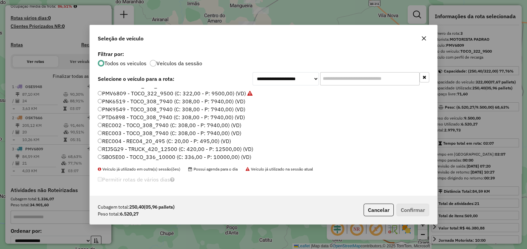
click at [117, 118] on label "PTD6898 - TOCO_308_7940 (C: 308,00 - P: 7940,00) (VD)" at bounding box center [171, 117] width 147 height 8
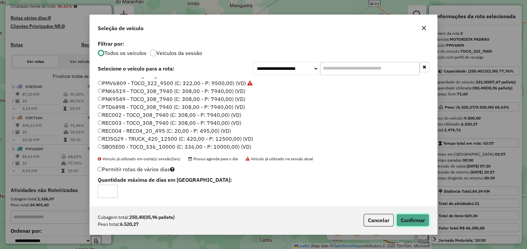
click at [411, 217] on button "Confirmar" at bounding box center [412, 220] width 33 height 13
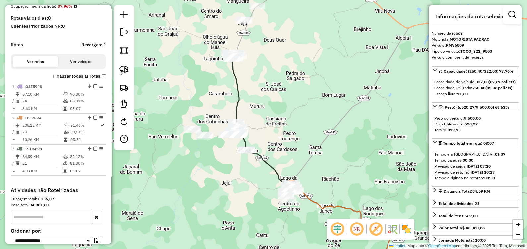
drag, startPoint x: 272, startPoint y: 71, endPoint x: 272, endPoint y: 80, distance: 8.9
click at [272, 80] on div "Janela de atendimento Grade de atendimento Capacidade Transportadoras Veículos …" at bounding box center [263, 124] width 527 height 249
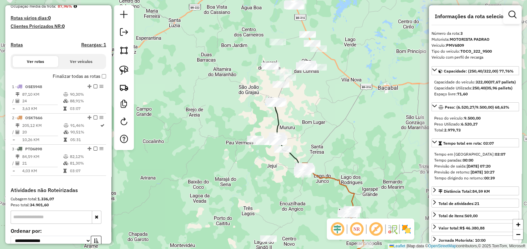
drag, startPoint x: 303, startPoint y: 122, endPoint x: 289, endPoint y: 119, distance: 13.9
click at [293, 120] on div "Janela de atendimento Grade de atendimento Capacidade Transportadoras Veículos …" at bounding box center [263, 124] width 527 height 249
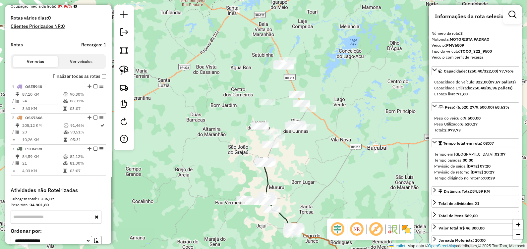
drag, startPoint x: 326, startPoint y: 113, endPoint x: 283, endPoint y: 205, distance: 102.1
click at [283, 209] on div "Janela de atendimento Grade de atendimento Capacidade Transportadoras Veículos …" at bounding box center [263, 124] width 527 height 249
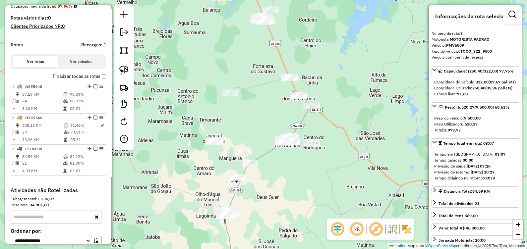
drag, startPoint x: 260, startPoint y: 173, endPoint x: 253, endPoint y: 107, distance: 65.9
click at [255, 111] on div "Janela de atendimento Grade de atendimento Capacidade Transportadoras Veículos …" at bounding box center [263, 124] width 527 height 249
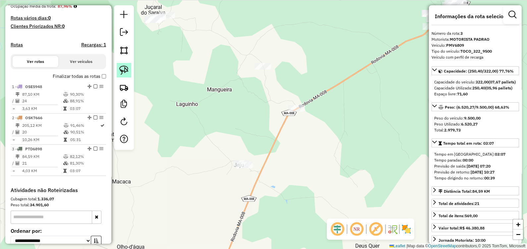
click at [128, 74] on img at bounding box center [123, 70] width 9 height 9
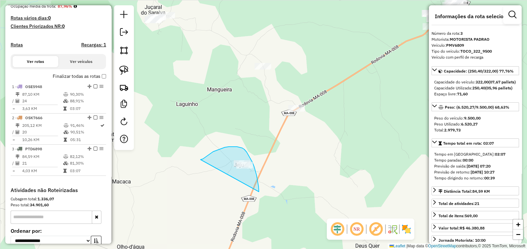
drag, startPoint x: 200, startPoint y: 160, endPoint x: 256, endPoint y: 193, distance: 65.0
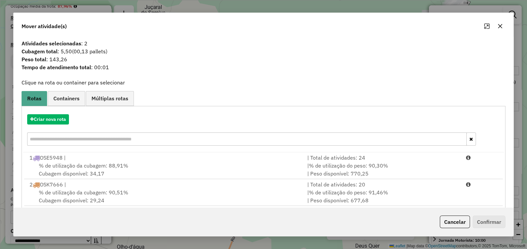
click at [497, 26] on icon "button" at bounding box center [499, 26] width 5 height 5
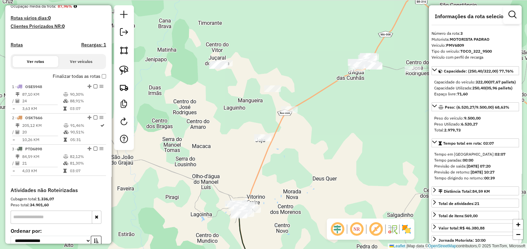
drag, startPoint x: 321, startPoint y: 118, endPoint x: 313, endPoint y: 113, distance: 9.8
click at [315, 115] on div "Janela de atendimento Grade de atendimento Capacidade Transportadoras Veículos …" at bounding box center [263, 124] width 527 height 249
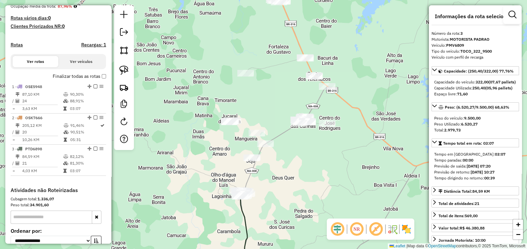
drag, startPoint x: 312, startPoint y: 146, endPoint x: 278, endPoint y: 184, distance: 51.2
click at [280, 207] on div "Janela de atendimento Grade de atendimento Capacidade Transportadoras Veículos …" at bounding box center [263, 124] width 527 height 249
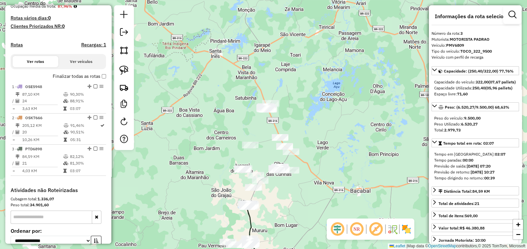
click at [325, 129] on div "Janela de atendimento Grade de atendimento Capacidade Transportadoras Veículos …" at bounding box center [263, 124] width 527 height 249
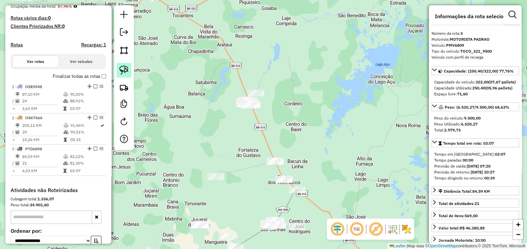
click at [130, 71] on link at bounding box center [124, 70] width 15 height 15
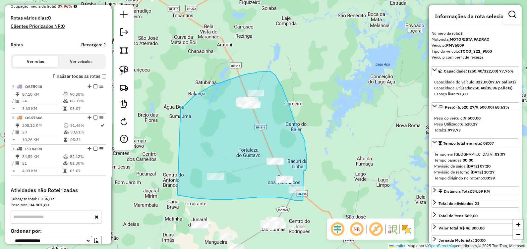
drag, startPoint x: 180, startPoint y: 108, endPoint x: 177, endPoint y: 195, distance: 87.5
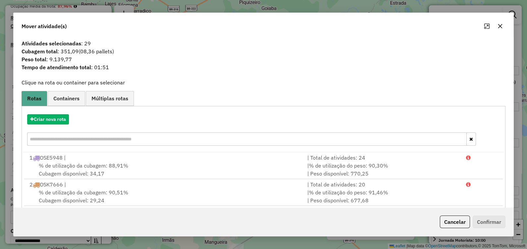
click at [502, 24] on icon "button" at bounding box center [499, 26] width 5 height 5
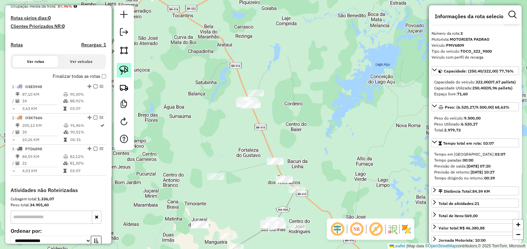
click at [126, 67] on img at bounding box center [123, 70] width 9 height 9
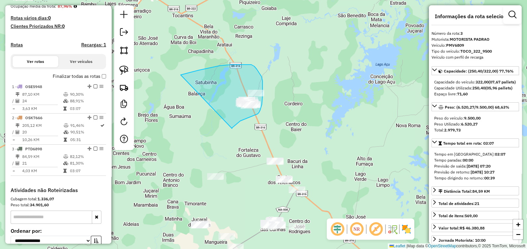
drag, startPoint x: 189, startPoint y: 73, endPoint x: 232, endPoint y: 128, distance: 70.6
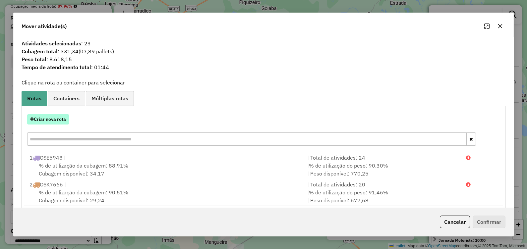
click at [64, 118] on button "Criar nova rota" at bounding box center [48, 119] width 42 height 10
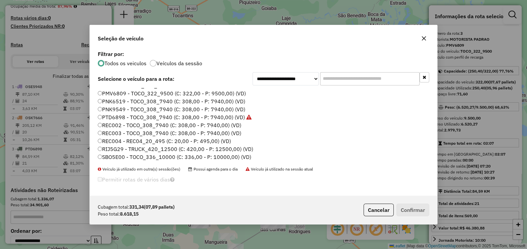
click at [117, 159] on label "SBO5E00 - TOCO_336_10000 (C: 336,00 - P: 10000,00) (VD)" at bounding box center [174, 157] width 153 height 8
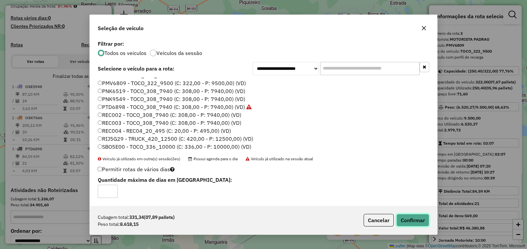
click at [419, 220] on button "Confirmar" at bounding box center [412, 220] width 33 height 13
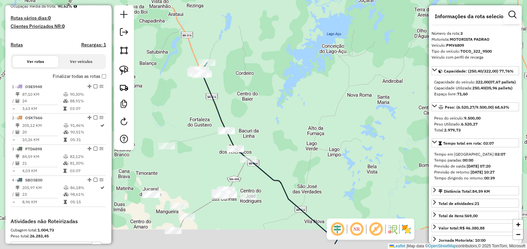
drag, startPoint x: 311, startPoint y: 172, endPoint x: 247, endPoint y: 130, distance: 76.2
click at [258, 137] on div "Janela de atendimento Grade de atendimento Capacidade Transportadoras Veículos …" at bounding box center [263, 124] width 527 height 249
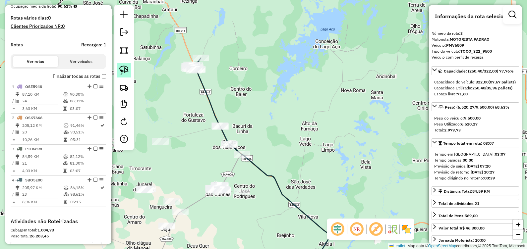
click at [125, 68] on img at bounding box center [123, 70] width 9 height 9
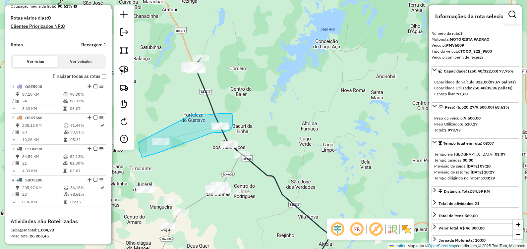
drag, startPoint x: 192, startPoint y: 115, endPoint x: 138, endPoint y: 142, distance: 60.1
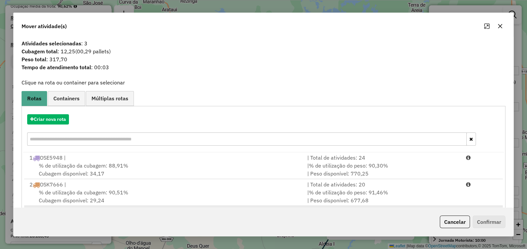
scroll to position [62, 0]
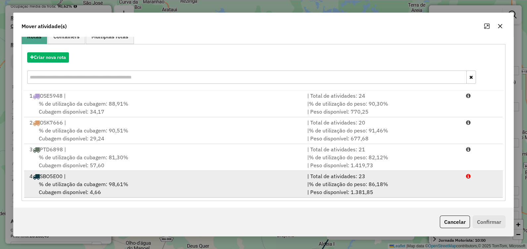
click at [144, 174] on div "4 SBO5E00 |" at bounding box center [165, 176] width 278 height 8
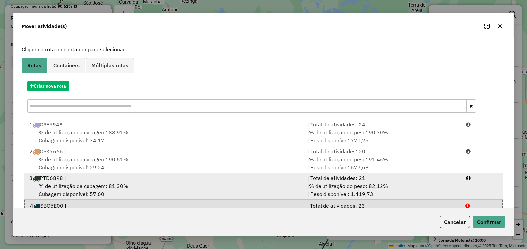
scroll to position [63, 0]
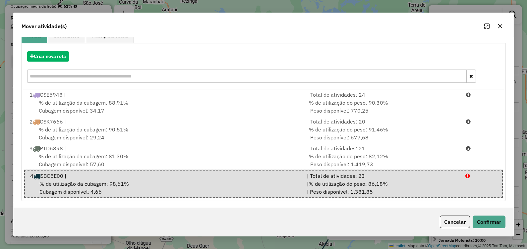
click at [500, 24] on icon "button" at bounding box center [499, 26] width 5 height 5
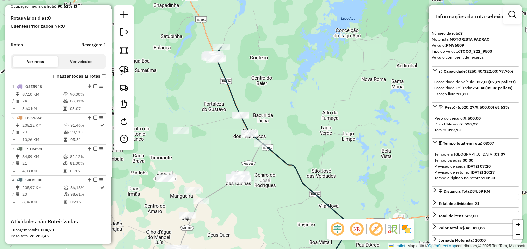
drag, startPoint x: 257, startPoint y: 98, endPoint x: 270, endPoint y: 90, distance: 15.0
click at [270, 90] on div "Janela de atendimento Grade de atendimento Capacidade Transportadoras Veículos …" at bounding box center [263, 124] width 527 height 249
click at [125, 68] on img at bounding box center [123, 70] width 9 height 9
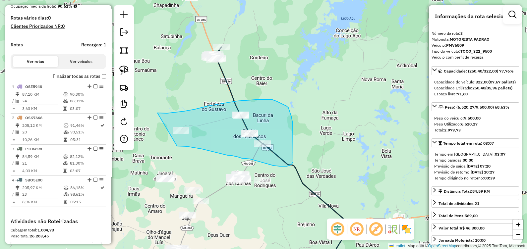
drag, startPoint x: 159, startPoint y: 113, endPoint x: 176, endPoint y: 144, distance: 35.3
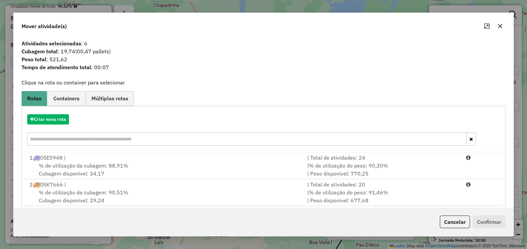
click at [500, 24] on icon "button" at bounding box center [499, 26] width 5 height 5
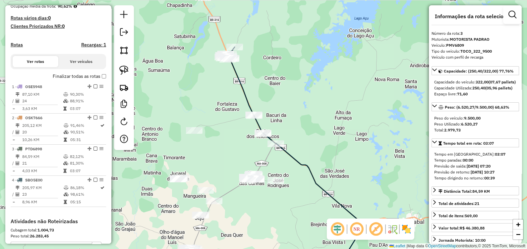
drag, startPoint x: 181, startPoint y: 94, endPoint x: 206, endPoint y: 98, distance: 24.7
click at [206, 98] on div "Janela de atendimento Grade de atendimento Capacidade Transportadoras Veículos …" at bounding box center [263, 124] width 527 height 249
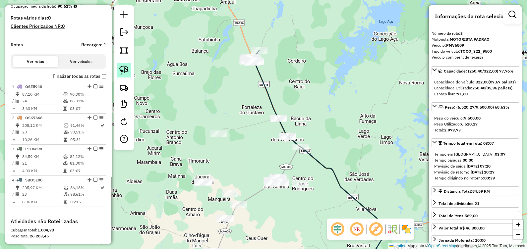
click at [124, 70] on img at bounding box center [123, 70] width 9 height 9
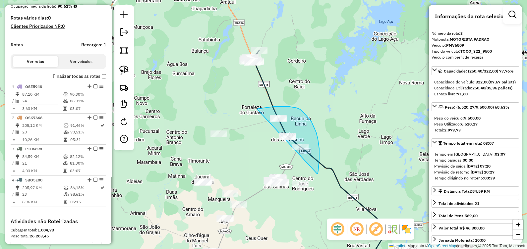
drag, startPoint x: 257, startPoint y: 109, endPoint x: 317, endPoint y: 174, distance: 87.9
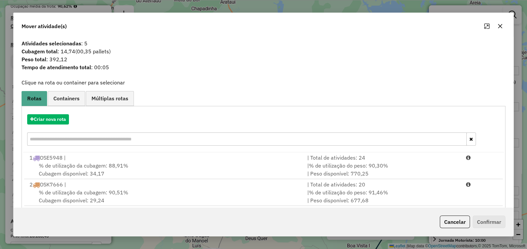
click at [499, 26] on icon "button" at bounding box center [499, 26] width 5 height 5
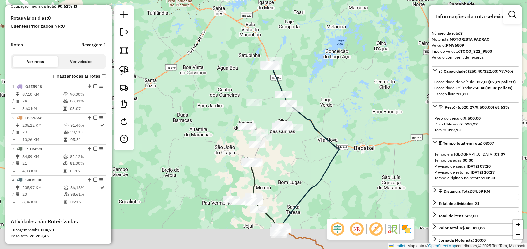
drag, startPoint x: 302, startPoint y: 164, endPoint x: 283, endPoint y: 128, distance: 41.3
click at [283, 128] on div "Janela de atendimento Grade de atendimento Capacidade Transportadoras Veículos …" at bounding box center [263, 124] width 527 height 249
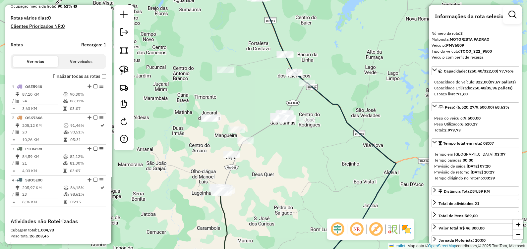
click at [248, 111] on div "Janela de atendimento Grade de atendimento Capacidade Transportadoras Veículos …" at bounding box center [263, 124] width 527 height 249
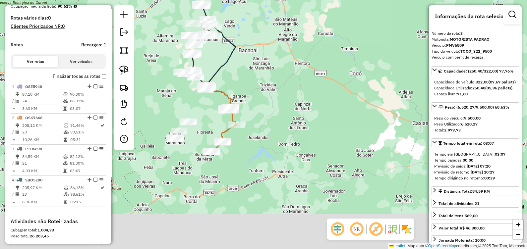
click at [264, 90] on div "Janela de atendimento Grade de atendimento Capacidade Transportadoras Veículos …" at bounding box center [263, 124] width 527 height 249
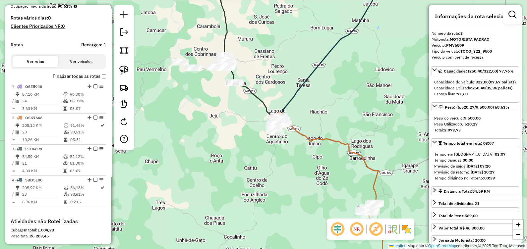
drag, startPoint x: 128, startPoint y: 68, endPoint x: 148, endPoint y: 74, distance: 21.6
click at [128, 68] on img at bounding box center [123, 70] width 9 height 9
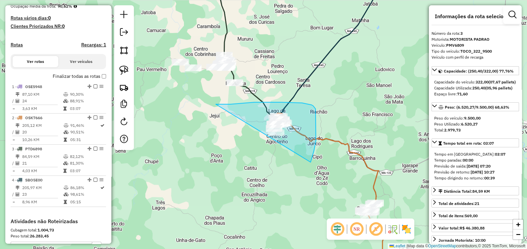
drag, startPoint x: 224, startPoint y: 104, endPoint x: 295, endPoint y: 175, distance: 100.5
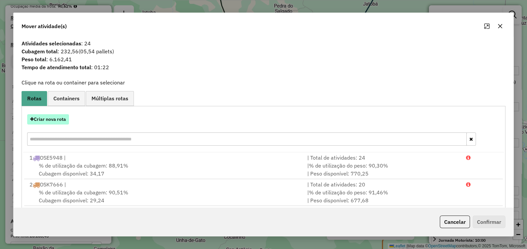
click at [66, 117] on button "Criar nova rota" at bounding box center [48, 119] width 42 height 10
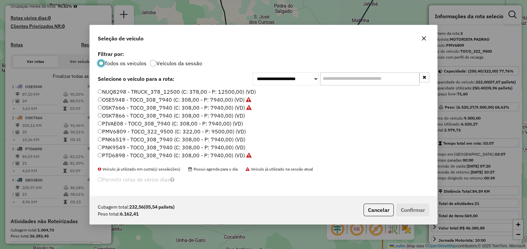
scroll to position [3, 2]
click at [118, 131] on label "PMV6809 - TOCO_322_9500 (C: 322,00 - P: 9500,00) (VD)" at bounding box center [172, 132] width 148 height 8
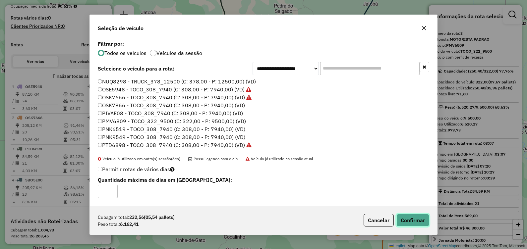
click at [417, 217] on button "Confirmar" at bounding box center [412, 220] width 33 height 13
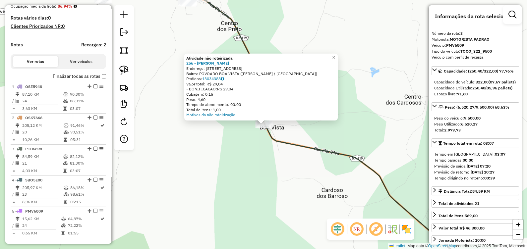
click at [262, 152] on div "Atividade não roteirizada 256 - MERCEARIA SILVA Endereço: Rua Grande 2 Bairro: …" at bounding box center [263, 124] width 527 height 249
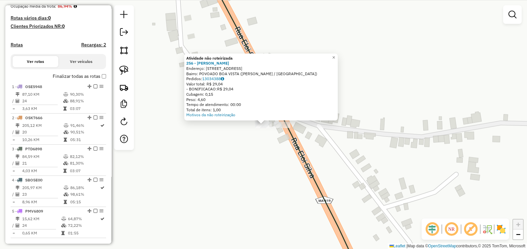
click at [238, 162] on div "Atividade não roteirizada 256 - MERCEARIA SILVA Endereço: Rua Grande 2 Bairro: …" at bounding box center [263, 124] width 527 height 249
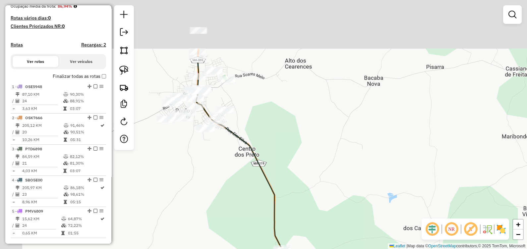
drag, startPoint x: 261, startPoint y: 131, endPoint x: 290, endPoint y: 211, distance: 84.3
click at [290, 211] on div "Janela de atendimento Grade de atendimento Capacidade Transportadoras Veículos …" at bounding box center [263, 124] width 527 height 249
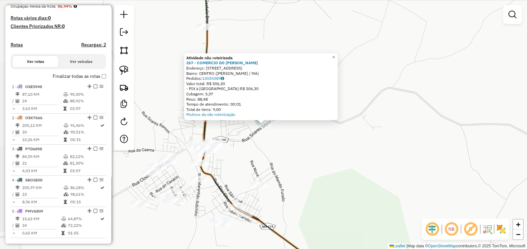
click at [274, 175] on div "Atividade não roteirizada 267 - COMERCIO DO LUIZ PRE Endereço: Rua Custodio Mat…" at bounding box center [263, 124] width 527 height 249
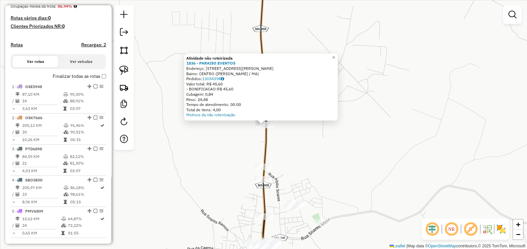
drag, startPoint x: 202, startPoint y: 164, endPoint x: 183, endPoint y: 129, distance: 39.1
click at [202, 164] on div "Atividade não roteirizada 1836 - PARAISO EVENTOS Endereço: Avenida Mario Andrea…" at bounding box center [263, 124] width 527 height 249
click at [125, 64] on link at bounding box center [124, 70] width 15 height 15
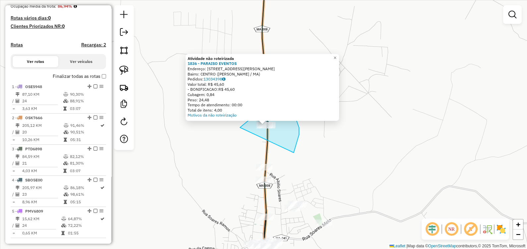
drag, startPoint x: 240, startPoint y: 128, endPoint x: 293, endPoint y: 153, distance: 59.1
click at [293, 153] on div "Atividade não roteirizada 1836 - PARAISO EVENTOS Endereço: Avenida Mario Andrea…" at bounding box center [263, 124] width 527 height 249
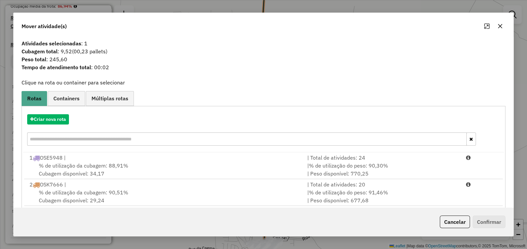
click at [497, 24] on icon "button" at bounding box center [499, 26] width 5 height 5
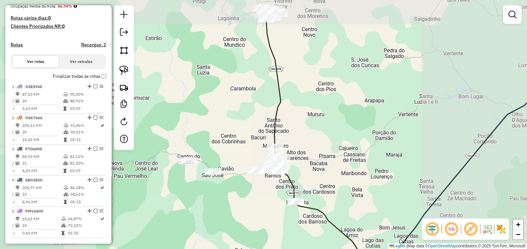
drag, startPoint x: 320, startPoint y: 105, endPoint x: 311, endPoint y: 178, distance: 73.4
click at [311, 177] on div "Janela de atendimento Grade de atendimento Capacidade Transportadoras Veículos …" at bounding box center [263, 124] width 527 height 249
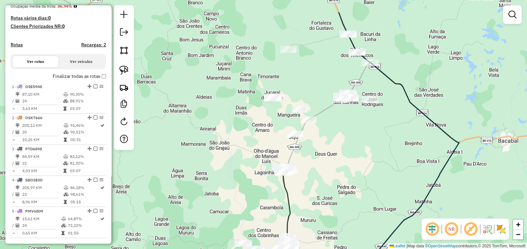
drag, startPoint x: 346, startPoint y: 147, endPoint x: 345, endPoint y: 153, distance: 6.0
click at [345, 153] on div "Janela de atendimento Grade de atendimento Capacidade Transportadoras Veículos …" at bounding box center [263, 124] width 527 height 249
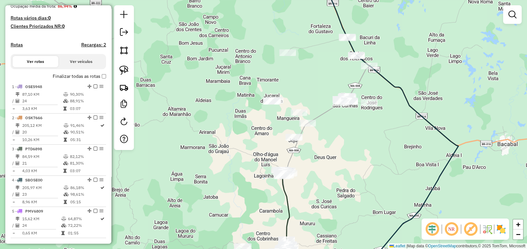
drag, startPoint x: 370, startPoint y: 134, endPoint x: 323, endPoint y: 201, distance: 81.7
click at [325, 203] on div "Janela de atendimento Grade de atendimento Capacidade Transportadoras Veículos …" at bounding box center [263, 124] width 527 height 249
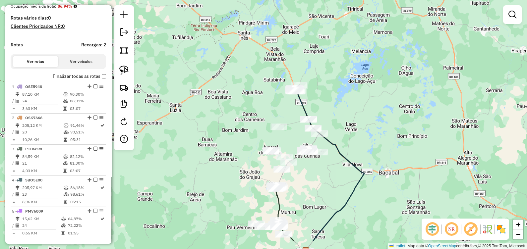
drag, startPoint x: 350, startPoint y: 159, endPoint x: 338, endPoint y: 143, distance: 19.4
click at [340, 144] on icon at bounding box center [330, 166] width 68 height 150
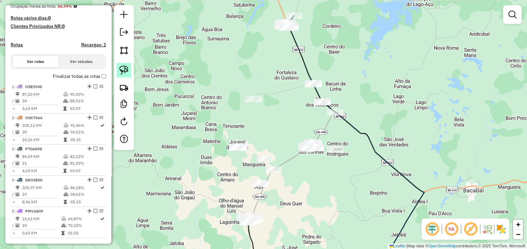
click at [126, 75] on img at bounding box center [123, 70] width 9 height 9
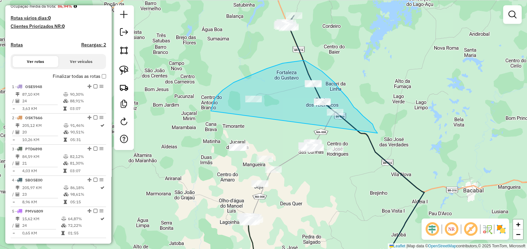
drag, startPoint x: 211, startPoint y: 111, endPoint x: 377, endPoint y: 133, distance: 168.1
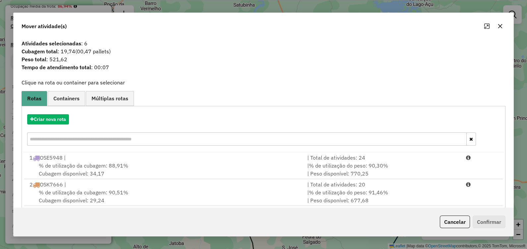
click at [497, 30] on button "button" at bounding box center [499, 26] width 11 height 11
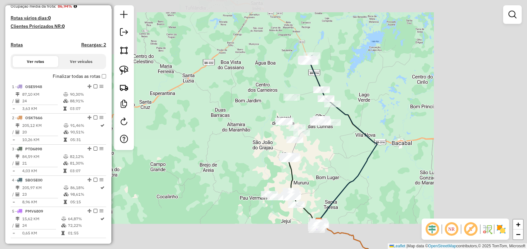
click at [363, 106] on div "Janela de atendimento Grade de atendimento Capacidade Transportadoras Veículos …" at bounding box center [263, 124] width 527 height 249
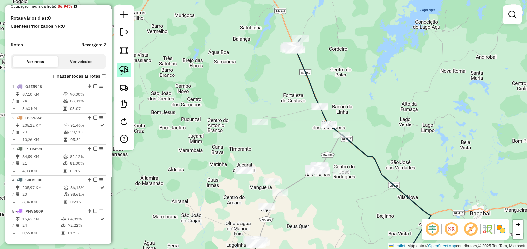
drag, startPoint x: 126, startPoint y: 70, endPoint x: 169, endPoint y: 79, distance: 44.4
click at [126, 70] on img at bounding box center [123, 70] width 9 height 9
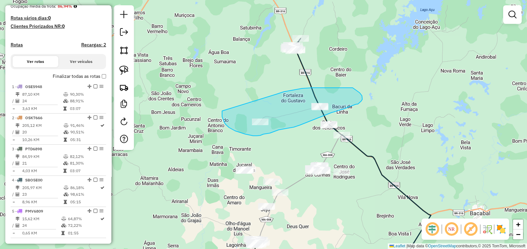
drag, startPoint x: 323, startPoint y: 88, endPoint x: 222, endPoint y: 111, distance: 103.6
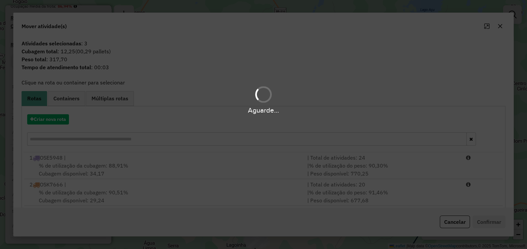
click at [222, 111] on div "Aguarde..." at bounding box center [263, 110] width 527 height 10
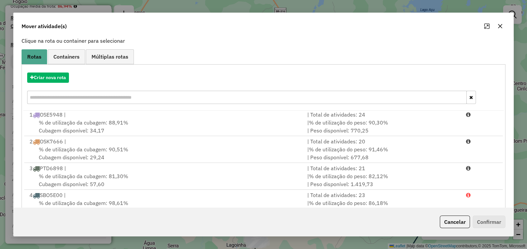
scroll to position [87, 0]
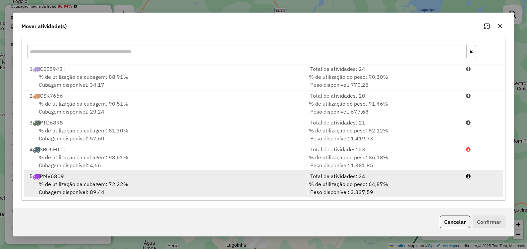
click at [83, 184] on span "% de utilização da cubagem: 72,22%" at bounding box center [83, 184] width 89 height 7
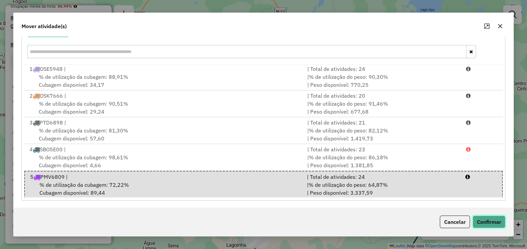
click at [493, 222] on button "Confirmar" at bounding box center [488, 222] width 33 height 13
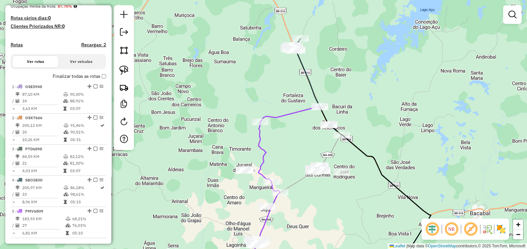
scroll to position [0, 0]
click at [126, 65] on link at bounding box center [124, 70] width 15 height 15
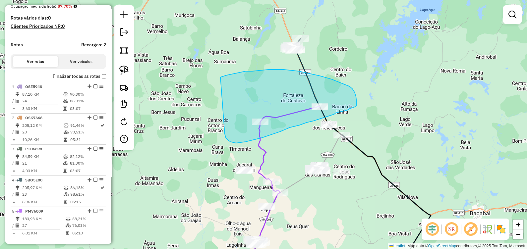
drag, startPoint x: 238, startPoint y: 73, endPoint x: 224, endPoint y: 123, distance: 52.3
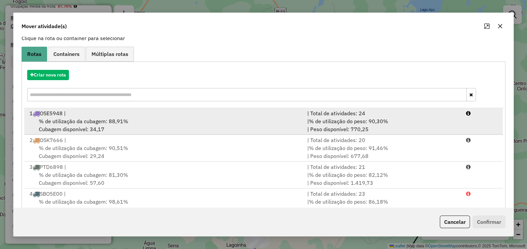
scroll to position [62, 0]
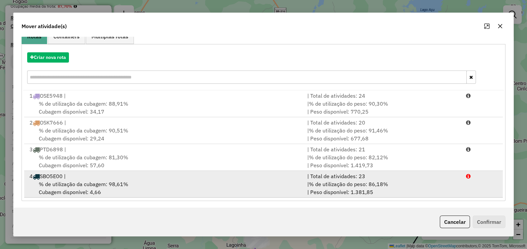
click at [77, 188] on div "% de utilização da cubagem: 98,61% Cubagem disponível: 4,66" at bounding box center [165, 188] width 278 height 16
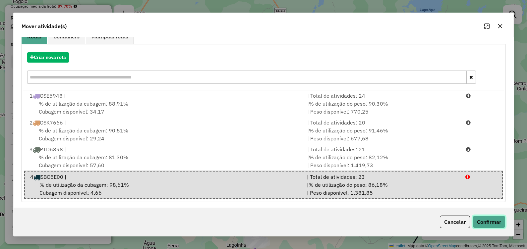
click at [490, 218] on button "Confirmar" at bounding box center [488, 222] width 33 height 13
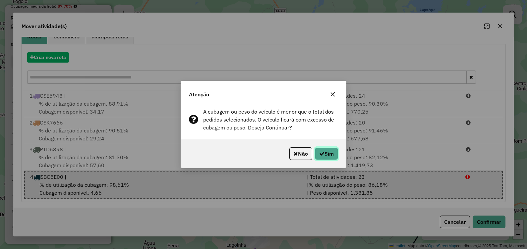
click at [330, 150] on button "Sim" at bounding box center [326, 153] width 23 height 13
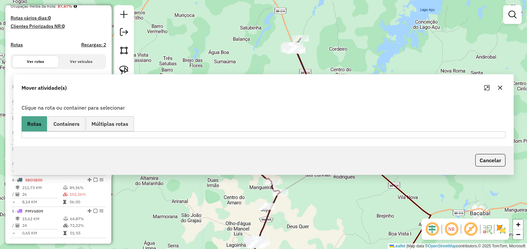
scroll to position [0, 0]
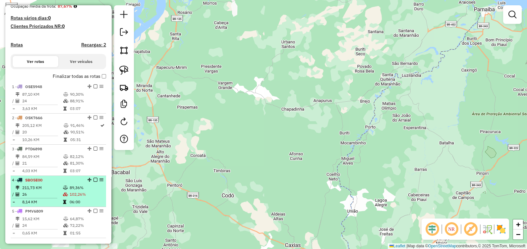
click at [54, 191] on td "211,73 KM" at bounding box center [42, 187] width 41 height 7
select select "**********"
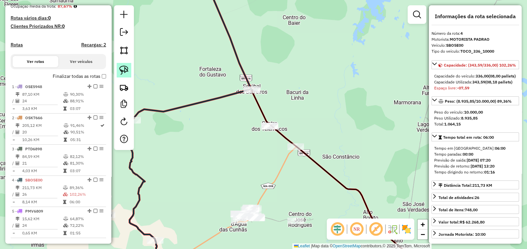
click at [127, 71] on img at bounding box center [123, 70] width 9 height 9
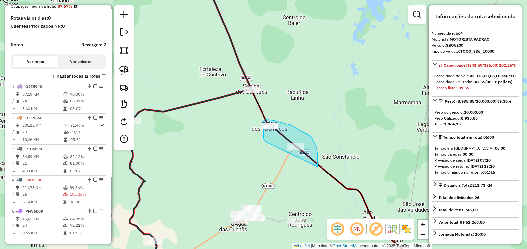
drag, startPoint x: 265, startPoint y: 141, endPoint x: 315, endPoint y: 170, distance: 58.0
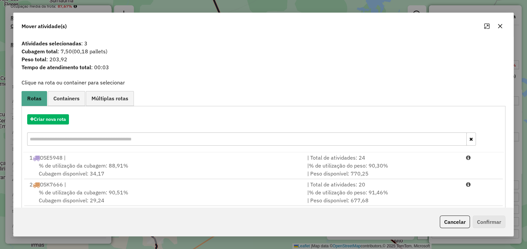
click at [499, 23] on button "button" at bounding box center [499, 26] width 11 height 11
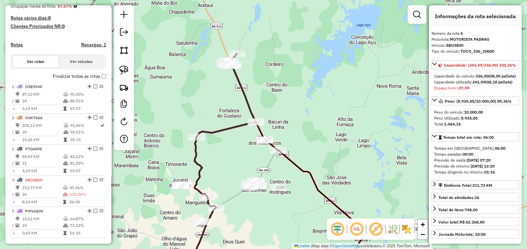
click at [255, 131] on div "Janela de atendimento Grade de atendimento Capacidade Transportadoras Veículos …" at bounding box center [263, 124] width 527 height 249
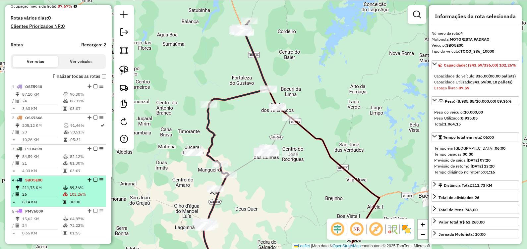
click at [53, 189] on li "4 - SBO5E00 211,73 KM 89,36% / 26 102,26% = 8,14 KM 06:00" at bounding box center [58, 191] width 95 height 31
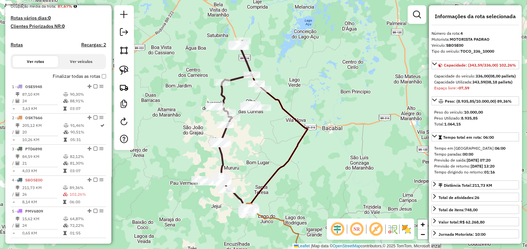
drag, startPoint x: 97, startPoint y: 181, endPoint x: 128, endPoint y: 206, distance: 39.4
click at [128, 206] on div "Janela de atendimento Grade de atendimento Capacidade Transportadoras Veículos …" at bounding box center [263, 124] width 527 height 249
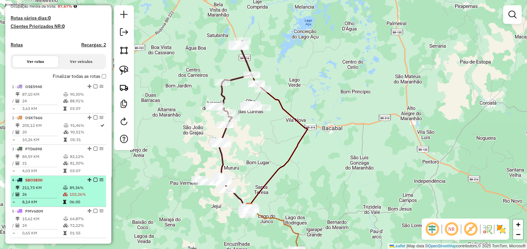
select select "**********"
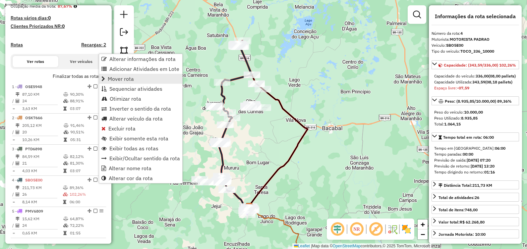
click at [128, 77] on span "Mover rota" at bounding box center [121, 78] width 26 height 5
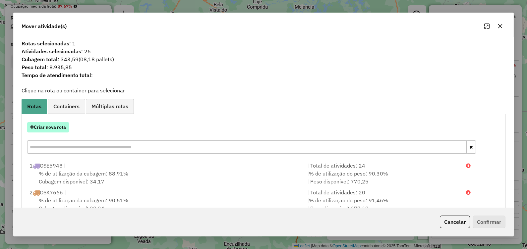
click at [56, 127] on button "Criar nova rota" at bounding box center [48, 127] width 42 height 10
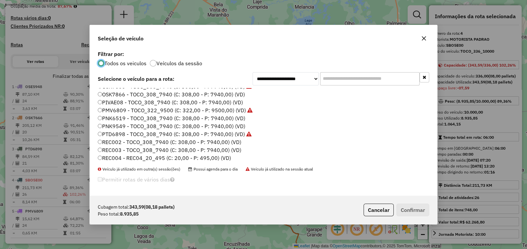
scroll to position [38, 0]
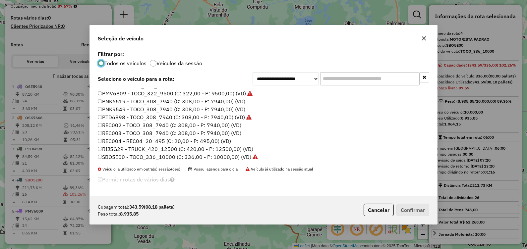
click at [114, 145] on label "RIJ5G29 - TRUCK_420_12500 (C: 420,00 - P: 12500,00) (VD)" at bounding box center [175, 149] width 155 height 8
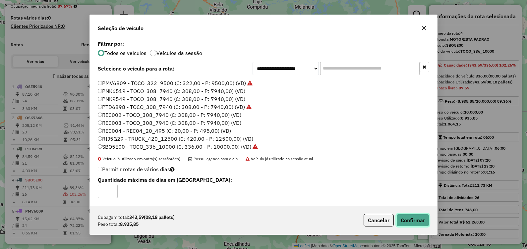
click at [419, 222] on button "Confirmar" at bounding box center [412, 220] width 33 height 13
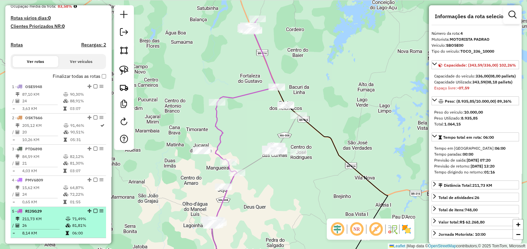
click at [78, 234] on td "06:00" at bounding box center [87, 233] width 31 height 7
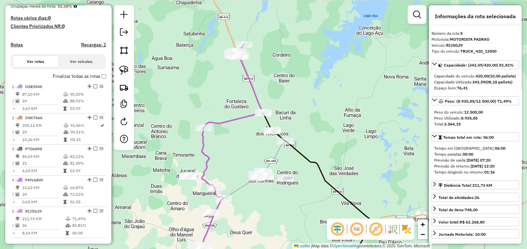
drag, startPoint x: 249, startPoint y: 153, endPoint x: 265, endPoint y: 110, distance: 46.4
click at [265, 110] on div "Janela de atendimento Grade de atendimento Capacidade Transportadoras Veículos …" at bounding box center [263, 124] width 527 height 249
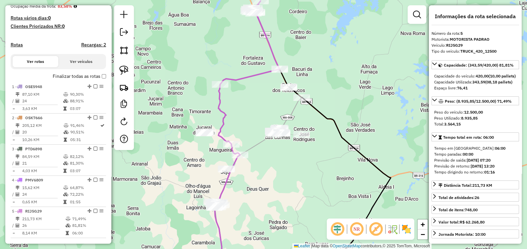
drag, startPoint x: 241, startPoint y: 117, endPoint x: 241, endPoint y: 121, distance: 3.6
click at [241, 121] on div "Janela de atendimento Grade de atendimento Capacidade Transportadoras Veículos …" at bounding box center [263, 124] width 527 height 249
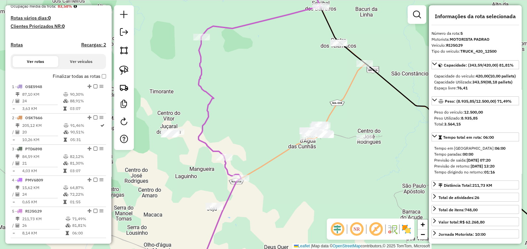
click at [239, 139] on div "Janela de atendimento Grade de atendimento Capacidade Transportadoras Veículos …" at bounding box center [263, 124] width 527 height 249
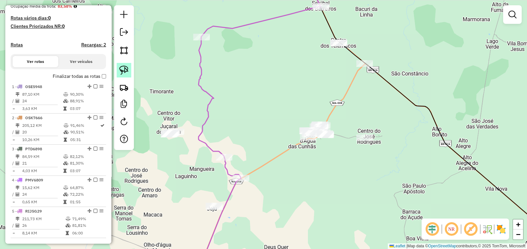
click at [124, 71] on img at bounding box center [123, 70] width 9 height 9
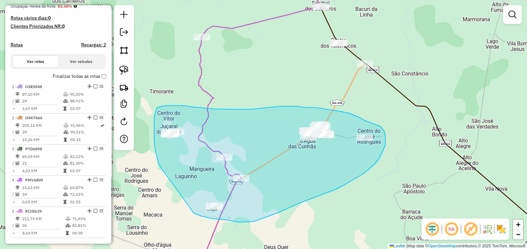
drag, startPoint x: 161, startPoint y: 168, endPoint x: 185, endPoint y: 206, distance: 44.9
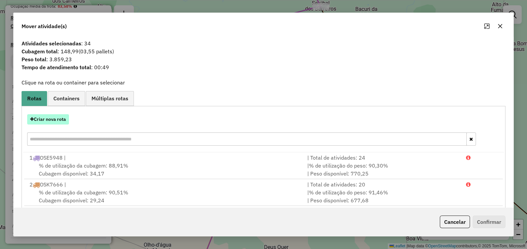
click at [53, 118] on button "Criar nova rota" at bounding box center [48, 119] width 42 height 10
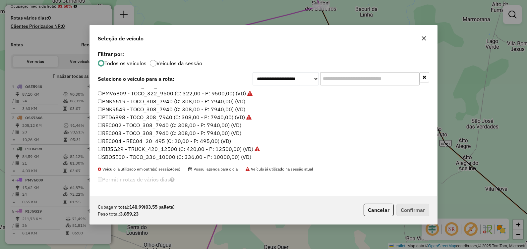
click at [425, 36] on icon "button" at bounding box center [424, 38] width 4 height 4
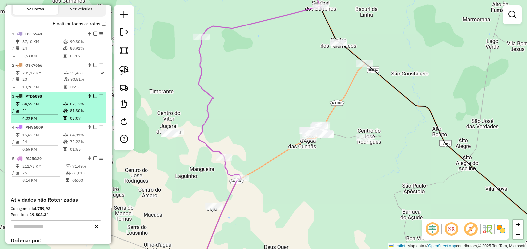
scroll to position [207, 0]
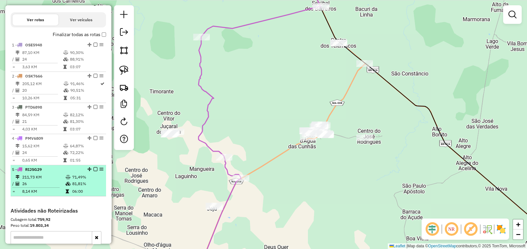
click at [39, 196] on li "5 - RIJ5G29 211,73 KM 71,49% / 26 81,81% = 8,14 KM 06:00" at bounding box center [58, 180] width 95 height 31
select select "**********"
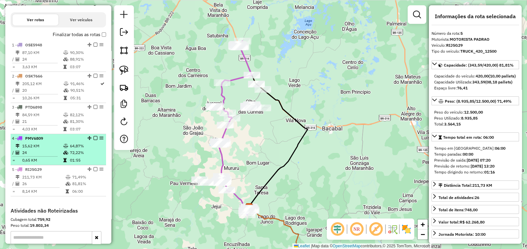
click at [41, 156] on td "24" at bounding box center [42, 152] width 41 height 7
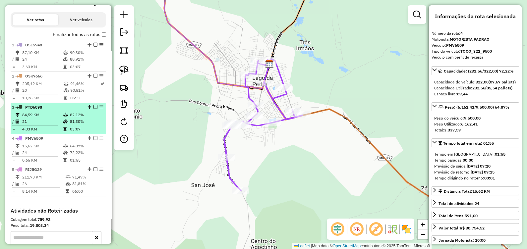
click at [43, 131] on td "4,03 KM" at bounding box center [42, 129] width 41 height 7
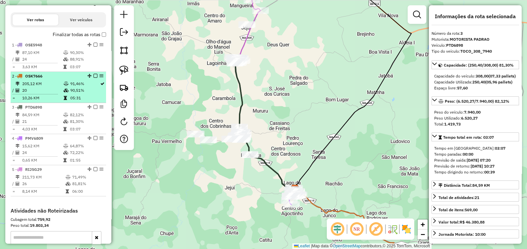
click at [45, 103] on li "2 - OSK7666 205,12 KM 91,46% / 20 90,51% = 10,26 KM 05:31" at bounding box center [58, 87] width 95 height 31
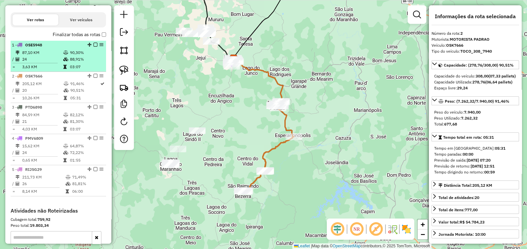
click at [51, 63] on td "24" at bounding box center [42, 59] width 41 height 7
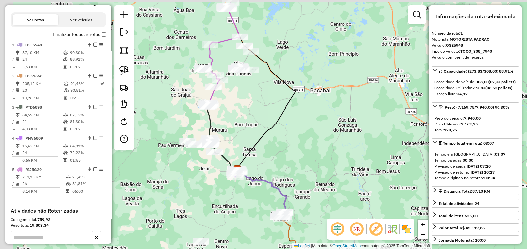
drag, startPoint x: 198, startPoint y: 111, endPoint x: 246, endPoint y: 135, distance: 53.0
click at [246, 135] on div "Janela de atendimento Grade de atendimento Capacidade Transportadoras Veículos …" at bounding box center [263, 124] width 527 height 249
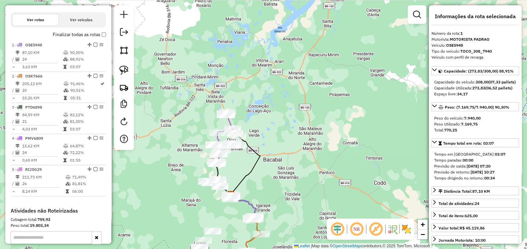
drag, startPoint x: 265, startPoint y: 193, endPoint x: 271, endPoint y: 117, distance: 76.5
click at [271, 117] on div "Janela de atendimento Grade de atendimento Capacidade Transportadoras Veículos …" at bounding box center [263, 124] width 527 height 249
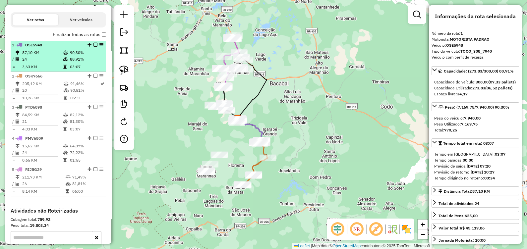
click at [35, 53] on li "1 - OSE5948 87,10 KM 90,30% / 24 88,91% = 3,63 KM 03:07" at bounding box center [58, 56] width 95 height 31
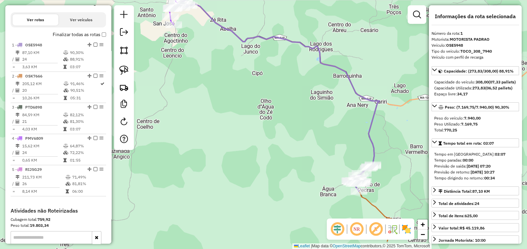
drag, startPoint x: 242, startPoint y: 147, endPoint x: 251, endPoint y: 132, distance: 18.0
click at [251, 132] on div "Janela de atendimento Grade de atendimento Capacidade Transportadoras Veículos …" at bounding box center [263, 124] width 527 height 249
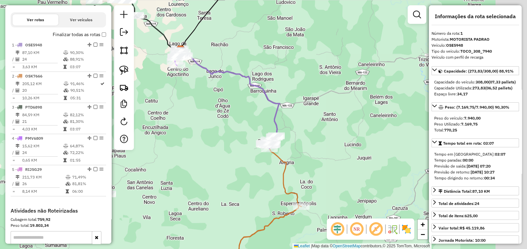
drag, startPoint x: 269, startPoint y: 142, endPoint x: 233, endPoint y: 130, distance: 37.5
click at [233, 130] on div "Janela de atendimento Grade de atendimento Capacidade Transportadoras Veículos …" at bounding box center [263, 124] width 527 height 249
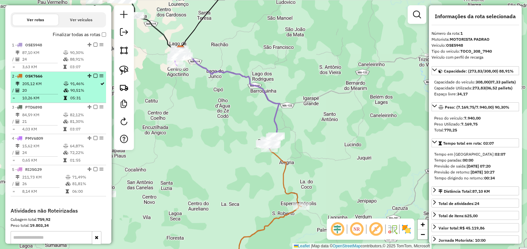
click at [46, 94] on td "20" at bounding box center [42, 90] width 41 height 7
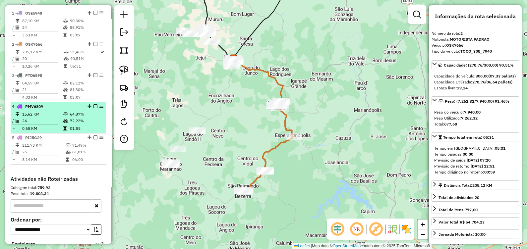
scroll to position [248, 0]
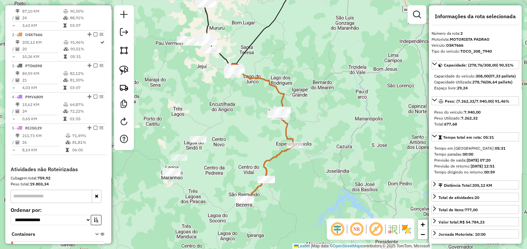
drag, startPoint x: 229, startPoint y: 99, endPoint x: 251, endPoint y: 166, distance: 70.2
click at [251, 166] on div "Janela de atendimento Grade de atendimento Capacidade Transportadoras Veículos …" at bounding box center [263, 124] width 527 height 249
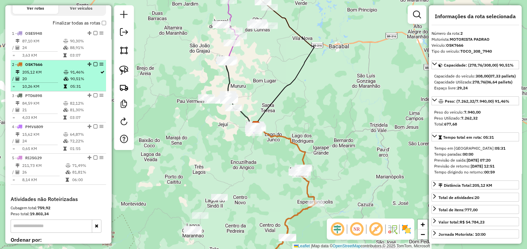
scroll to position [207, 0]
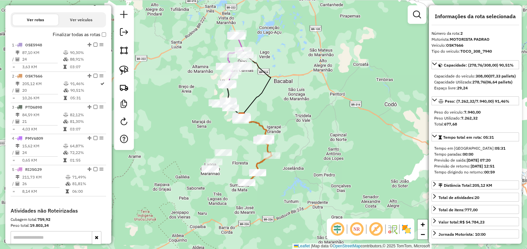
drag, startPoint x: 322, startPoint y: 128, endPoint x: 325, endPoint y: 130, distance: 3.5
click at [325, 128] on div "Janela de atendimento Grade de atendimento Capacidade Transportadoras Veículos …" at bounding box center [263, 124] width 527 height 249
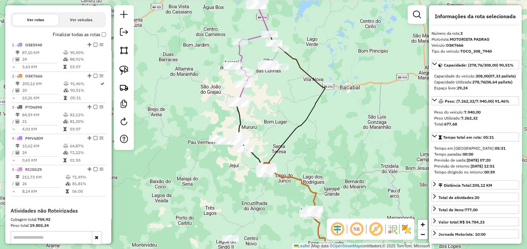
drag, startPoint x: 268, startPoint y: 86, endPoint x: 269, endPoint y: 132, distance: 46.0
click at [269, 133] on div "Janela de atendimento Grade de atendimento Capacidade Transportadoras Veículos …" at bounding box center [263, 124] width 527 height 249
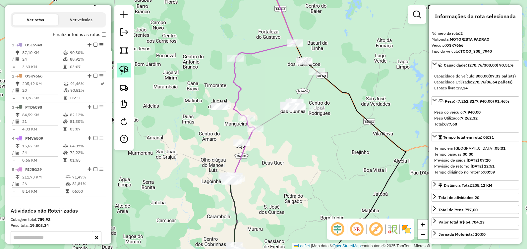
click at [121, 66] on img at bounding box center [123, 70] width 9 height 9
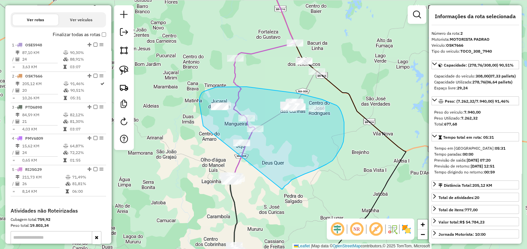
drag, startPoint x: 203, startPoint y: 126, endPoint x: 282, endPoint y: 189, distance: 101.3
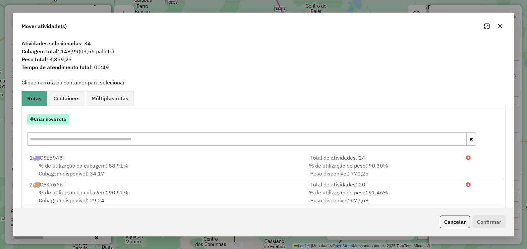
click at [58, 120] on button "Criar nova rota" at bounding box center [48, 119] width 42 height 10
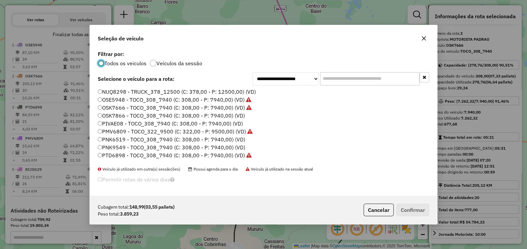
scroll to position [38, 0]
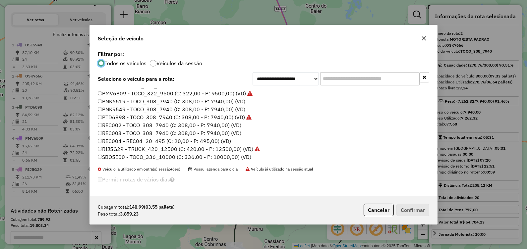
click at [119, 154] on label "SBO5E00 - TOCO_336_10000 (C: 336,00 - P: 10000,00) (VD)" at bounding box center [174, 157] width 153 height 8
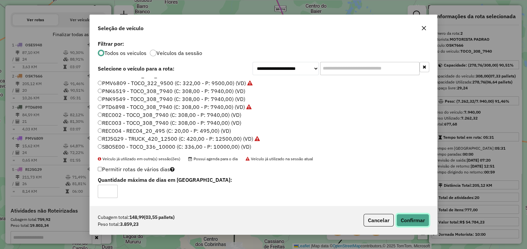
click at [420, 218] on button "Confirmar" at bounding box center [412, 220] width 33 height 13
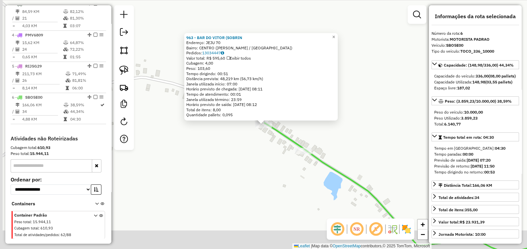
scroll to position [334, 0]
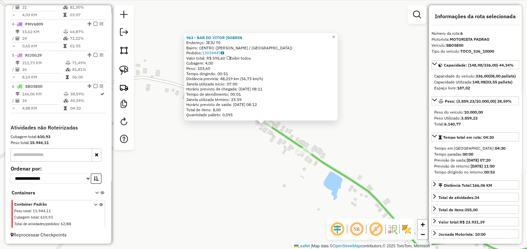
click at [271, 144] on div "963 - BAR DO VITOR (SOBRIN Endereço: JEJU 70 Bairro: CENTRO (VITORINO FREIRE / …" at bounding box center [263, 124] width 527 height 249
drag, startPoint x: 263, startPoint y: 123, endPoint x: 211, endPoint y: 154, distance: 61.2
click at [198, 171] on div "963 - BAR DO VITOR (SOBRIN Endereço: JEJU 70 Bairro: CENTRO (VITORINO FREIRE / …" at bounding box center [263, 124] width 527 height 249
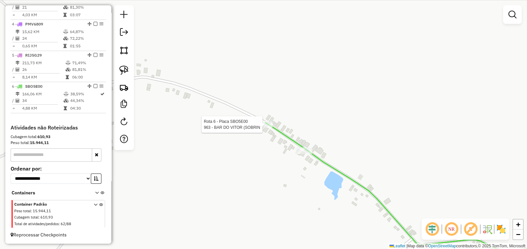
select select "**********"
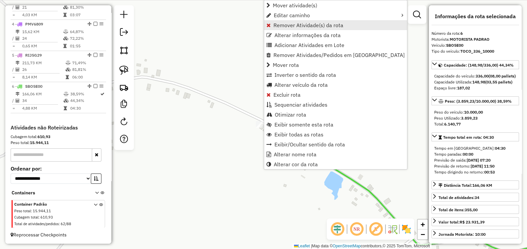
click at [275, 26] on span "Remover Atividade(s) da rota" at bounding box center [308, 25] width 70 height 5
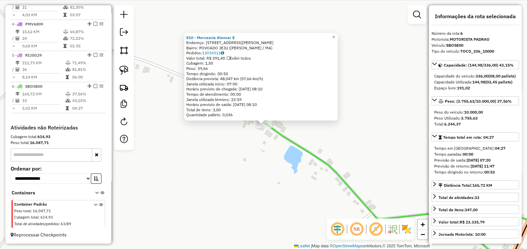
click at [272, 155] on div "810 - Mercearia Alencar E Endereço: Rua Deputado Cesar Bandeira 1 Bairro: POVOA…" at bounding box center [263, 124] width 527 height 249
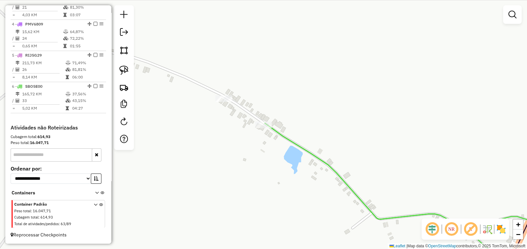
drag, startPoint x: 263, startPoint y: 120, endPoint x: 266, endPoint y: 106, distance: 14.9
select select "**********"
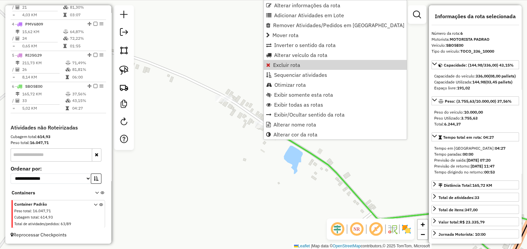
click at [241, 73] on div "Janela de atendimento Grade de atendimento Capacidade Transportadoras Veículos …" at bounding box center [263, 124] width 527 height 249
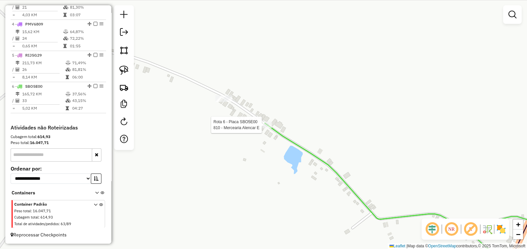
select select "**********"
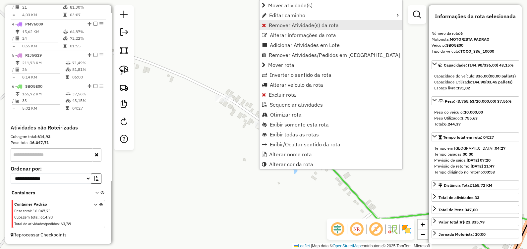
click at [280, 23] on span "Remover Atividade(s) da rota" at bounding box center [304, 25] width 70 height 5
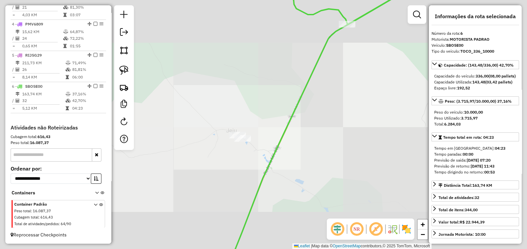
drag, startPoint x: 282, startPoint y: 104, endPoint x: 248, endPoint y: 166, distance: 70.7
click at [248, 166] on div "Janela de atendimento Grade de atendimento Capacidade Transportadoras Veículos …" at bounding box center [263, 124] width 527 height 249
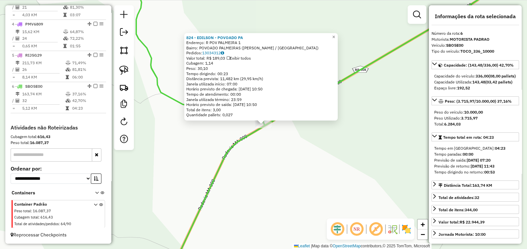
click at [255, 190] on div "824 - EDILSON - POVOADO PA Endereço: R POV PALMEIRA 1 Bairro: POVOADO PALMEIRAS…" at bounding box center [263, 124] width 527 height 249
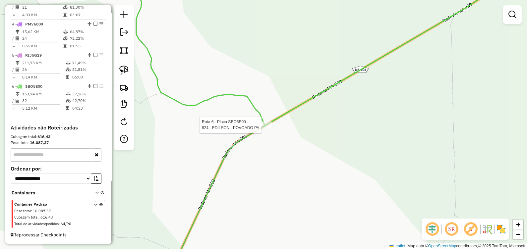
select select "**********"
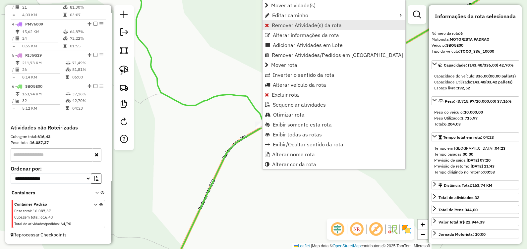
click at [290, 24] on span "Remover Atividade(s) da rota" at bounding box center [307, 25] width 70 height 5
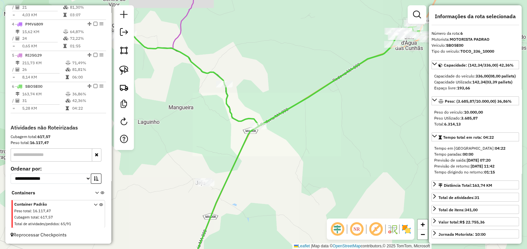
drag, startPoint x: 250, startPoint y: 82, endPoint x: 297, endPoint y: 129, distance: 66.5
click at [297, 129] on div "Janela de atendimento Grade de atendimento Capacidade Transportadoras Veículos …" at bounding box center [263, 124] width 527 height 249
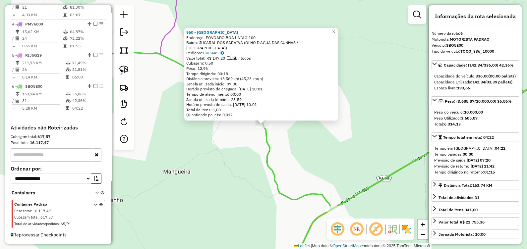
click at [233, 150] on div "960 - PARQUE EDUARDA Endereço: POVOADO BOA UNIAO 100 Bairro: JUCARAL DOS SARAIV…" at bounding box center [263, 124] width 527 height 249
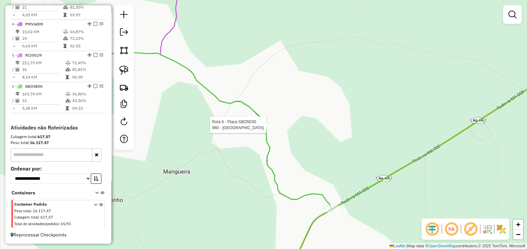
select select "**********"
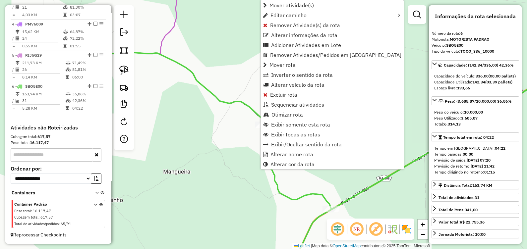
drag, startPoint x: 247, startPoint y: 144, endPoint x: 245, endPoint y: 136, distance: 7.5
click at [246, 144] on div "Rota 6 - Placa SBO5E00 960 - PARQUE EDUARDA Janela de atendimento Grade de aten…" at bounding box center [263, 124] width 527 height 249
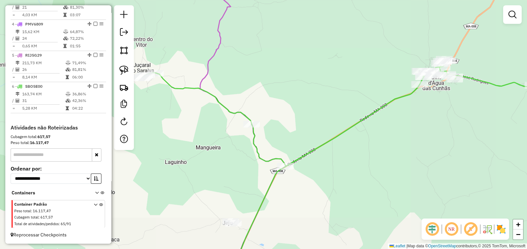
drag, startPoint x: 274, startPoint y: 94, endPoint x: 279, endPoint y: 130, distance: 37.1
click at [279, 130] on div "Janela de atendimento Grade de atendimento Capacidade Transportadoras Veículos …" at bounding box center [263, 124] width 527 height 249
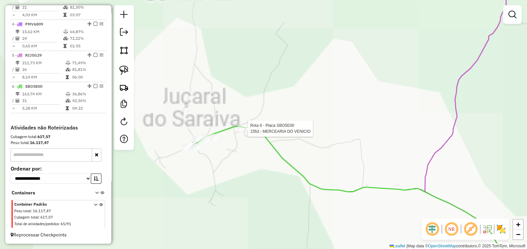
select select "**********"
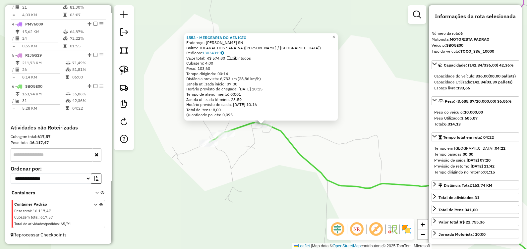
drag, startPoint x: 232, startPoint y: 153, endPoint x: 231, endPoint y: 141, distance: 11.9
click at [233, 153] on div "1553 - MERCEARIA DO VENICIO Endereço: AURELINO CARNEIRO SN Bairro: JUCARAL DOS …" at bounding box center [263, 124] width 527 height 249
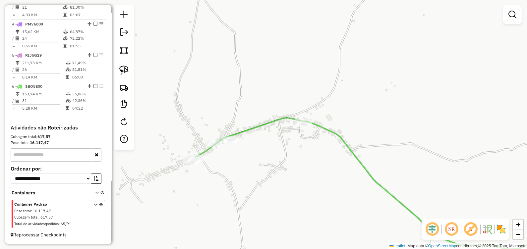
click at [230, 143] on div at bounding box center [229, 139] width 17 height 7
select select "**********"
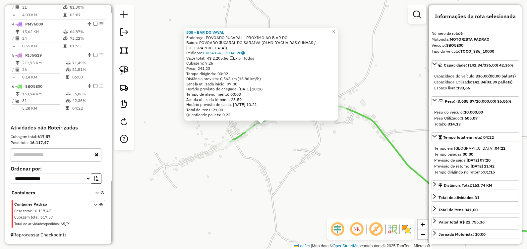
click at [244, 123] on div "Rota 6 - Placa SBO5E00 1604 - SUPERMERCADO ARAUJO 808 - BAR DO VAVAL Endereço: …" at bounding box center [263, 124] width 527 height 249
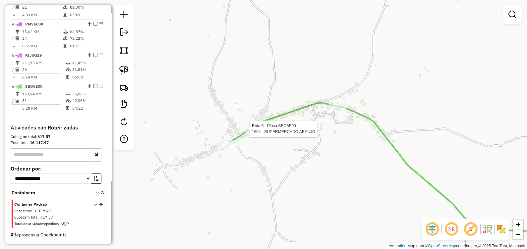
select select "**********"
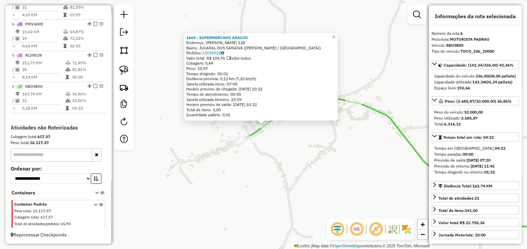
drag, startPoint x: 247, startPoint y: 169, endPoint x: 244, endPoint y: 150, distance: 19.1
click at [247, 169] on div "1604 - SUPERMERCADO ARAUJO Endereço: EDSON LOBAO 128 Bairro: JUCARAL DOS SARAIV…" at bounding box center [263, 124] width 527 height 249
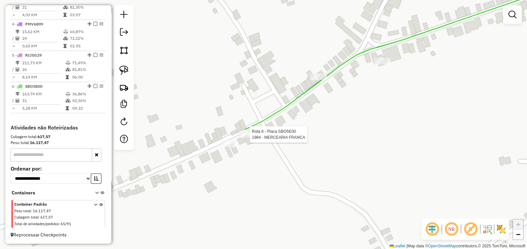
select select "**********"
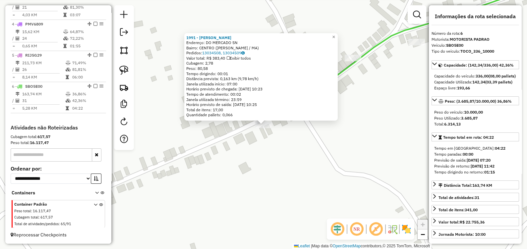
click at [376, 64] on div "1991 - MARCOS LANCHES Endereço: DO MERCADO SN Bairro: CENTRO (PAULO RAMOS / MA)…" at bounding box center [263, 124] width 527 height 249
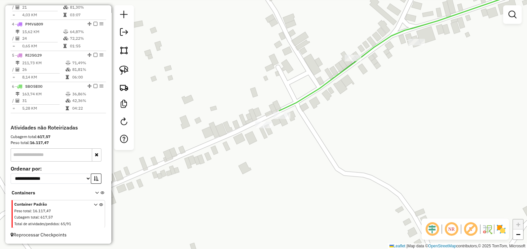
click at [263, 131] on div "Rota 6 - Placa SBO5E00 1991 - MARCOS LANCHES Janela de atendimento Grade de ate…" at bounding box center [263, 124] width 527 height 249
click at [261, 128] on div at bounding box center [263, 125] width 17 height 7
select select "**********"
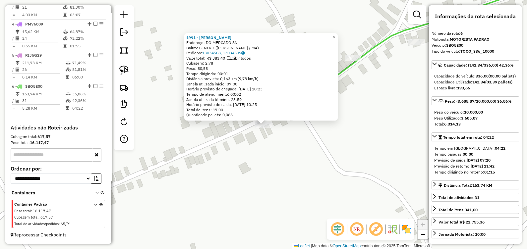
click at [270, 139] on div "1991 - MARCOS LANCHES Endereço: DO MERCADO SN Bairro: CENTRO (PAULO RAMOS / MA)…" at bounding box center [263, 124] width 527 height 249
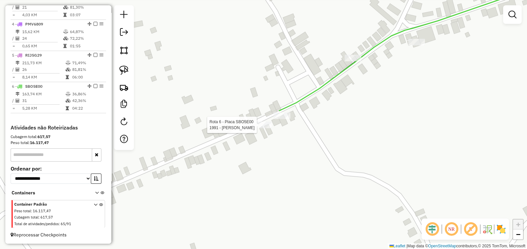
select select "**********"
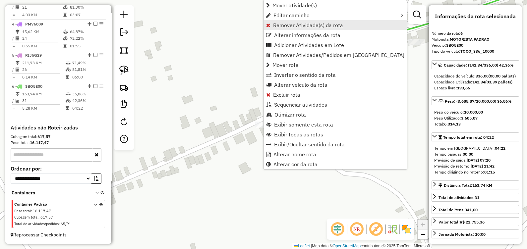
click at [277, 27] on span "Remover Atividade(s) da rota" at bounding box center [308, 25] width 70 height 5
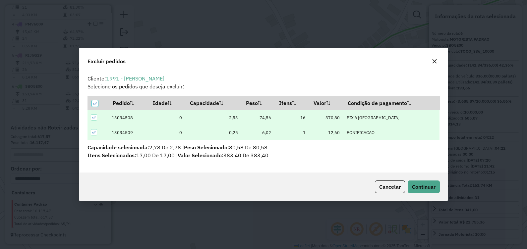
scroll to position [0, 0]
click at [423, 187] on span "Continuar" at bounding box center [424, 186] width 24 height 7
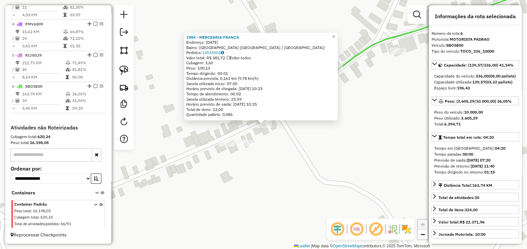
drag, startPoint x: 375, startPoint y: 154, endPoint x: 373, endPoint y: 151, distance: 4.0
click at [376, 154] on div "1984 - MERCEARIA FRANCA Endereço: PRIMEIRO DE MAIO 63 Bairro: CENTRO (LAGOA GRA…" at bounding box center [263, 124] width 527 height 249
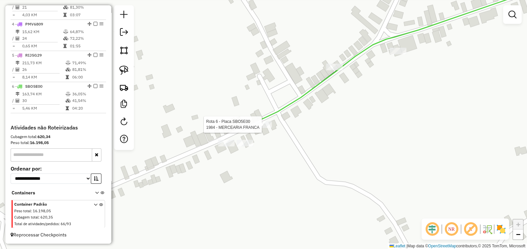
select select "**********"
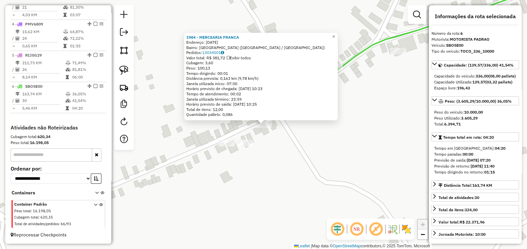
click at [269, 152] on div "1984 - MERCEARIA FRANCA Endereço: PRIMEIRO DE MAIO 63 Bairro: CENTRO (LAGOA GRA…" at bounding box center [263, 124] width 527 height 249
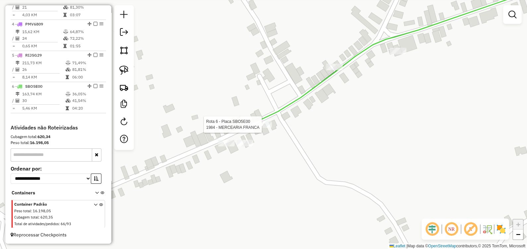
select select "**********"
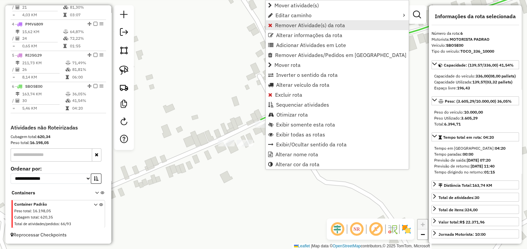
click at [289, 26] on span "Remover Atividade(s) da rota" at bounding box center [310, 25] width 70 height 5
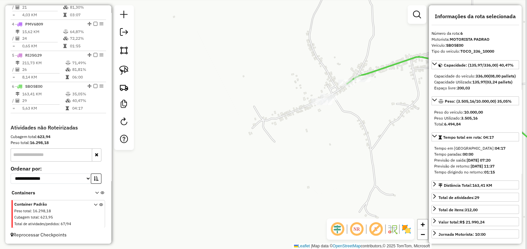
drag, startPoint x: 367, startPoint y: 89, endPoint x: 346, endPoint y: 112, distance: 30.7
click at [346, 112] on div "Janela de atendimento Grade de atendimento Capacidade Transportadoras Veículos …" at bounding box center [263, 124] width 527 height 249
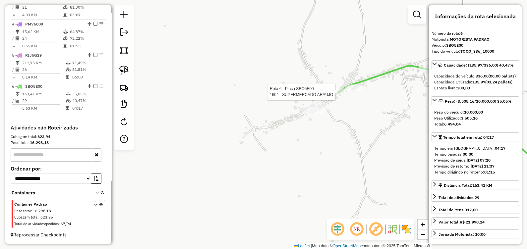
click at [336, 95] on div at bounding box center [337, 91] width 17 height 7
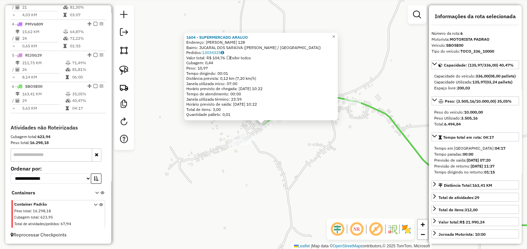
drag, startPoint x: 323, startPoint y: 141, endPoint x: 313, endPoint y: 142, distance: 9.9
click at [322, 143] on div "1604 - SUPERMERCADO ARAUJO Endereço: EDSON LOBAO 128 Bairro: JUCARAL DOS SARAIV…" at bounding box center [263, 124] width 527 height 249
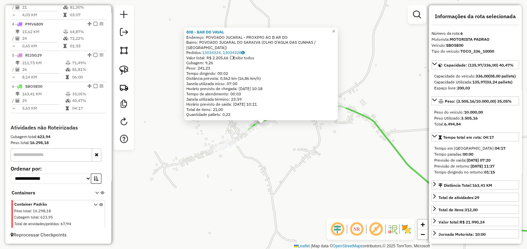
click at [284, 145] on div "808 - BAR DO VAVAL Endereço: POVOADO JUCARAL - PROXIMO AO B AR DO Bairro: POVOA…" at bounding box center [263, 124] width 527 height 249
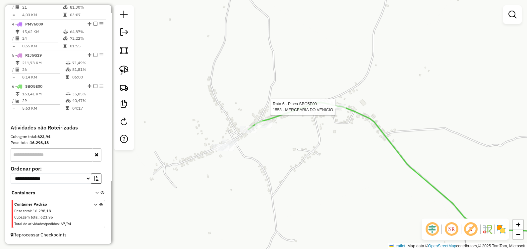
select select "**********"
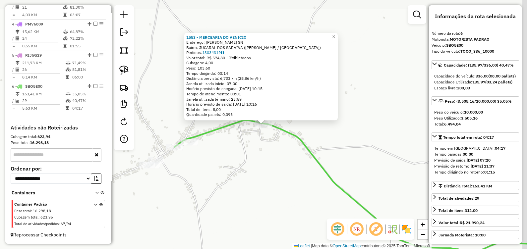
click at [314, 171] on div "1553 - MERCEARIA DO VENICIO Endereço: AURELINO CARNEIRO SN Bairro: JUCARAL DOS …" at bounding box center [263, 124] width 527 height 249
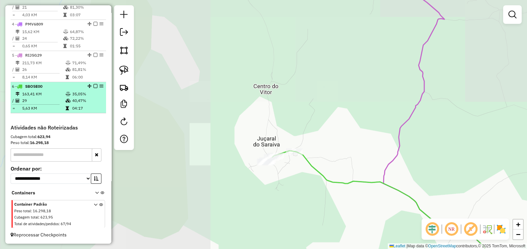
click at [40, 91] on li "6 - SBO5E00 163,41 KM 35,05% / 29 40,47% = 5,63 KM 04:17" at bounding box center [58, 97] width 95 height 31
select select "**********"
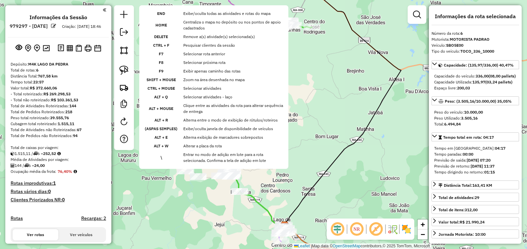
select select "**********"
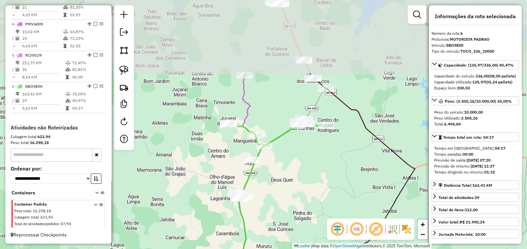
drag, startPoint x: 263, startPoint y: 86, endPoint x: 278, endPoint y: 185, distance: 100.1
click at [278, 185] on div "Janela de atendimento Grade de atendimento Capacidade Transportadoras Veículos …" at bounding box center [263, 124] width 527 height 249
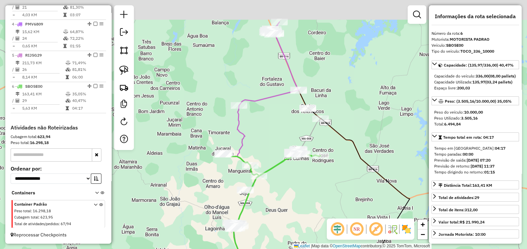
drag, startPoint x: 265, startPoint y: 119, endPoint x: 260, endPoint y: 148, distance: 29.9
click at [260, 148] on div "Janela de atendimento Grade de atendimento Capacidade Transportadoras Veículos …" at bounding box center [263, 124] width 527 height 249
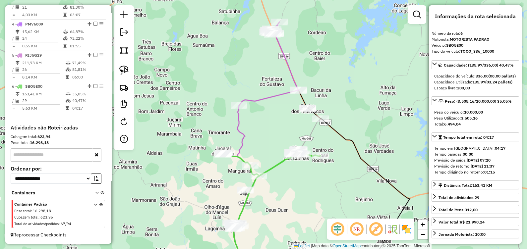
drag, startPoint x: 270, startPoint y: 136, endPoint x: 261, endPoint y: 106, distance: 31.7
click at [260, 106] on div "Janela de atendimento Grade de atendimento Capacidade Transportadoras Veículos …" at bounding box center [263, 124] width 527 height 249
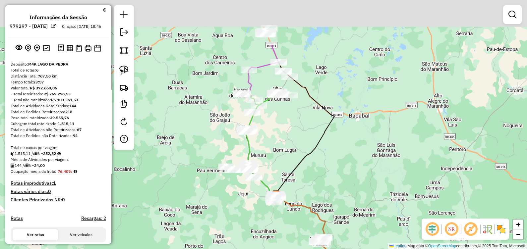
drag, startPoint x: 275, startPoint y: 81, endPoint x: 290, endPoint y: 166, distance: 86.5
click at [291, 167] on div "Janela de atendimento Grade de atendimento Capacidade Transportadoras Veículos …" at bounding box center [263, 124] width 527 height 249
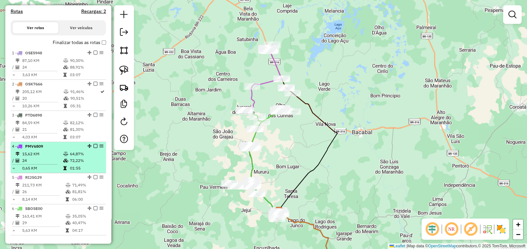
scroll to position [248, 0]
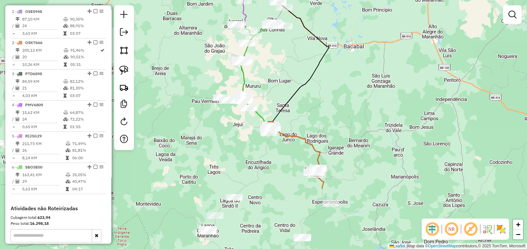
drag, startPoint x: 292, startPoint y: 159, endPoint x: 277, endPoint y: 53, distance: 107.4
click at [277, 53] on div "Janela de atendimento Grade de atendimento Capacidade Transportadoras Veículos …" at bounding box center [263, 124] width 527 height 249
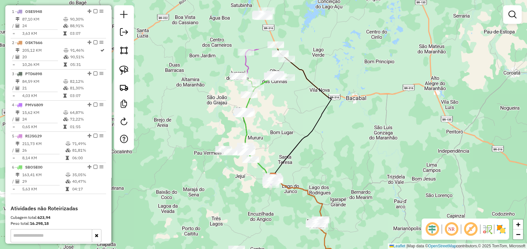
drag, startPoint x: 285, startPoint y: 97, endPoint x: 286, endPoint y: 139, distance: 42.7
click at [286, 139] on div "Janela de atendimento Grade de atendimento Capacidade Transportadoras Veículos …" at bounding box center [263, 124] width 527 height 249
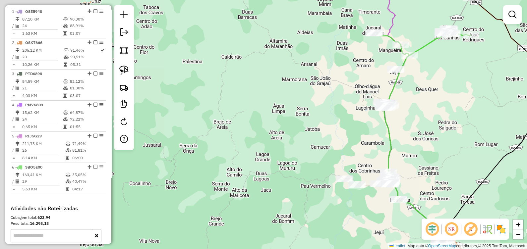
drag, startPoint x: 173, startPoint y: 114, endPoint x: 174, endPoint y: 88, distance: 25.5
click at [204, 87] on div "Janela de atendimento Grade de atendimento Capacidade Transportadoras Veículos …" at bounding box center [263, 124] width 527 height 249
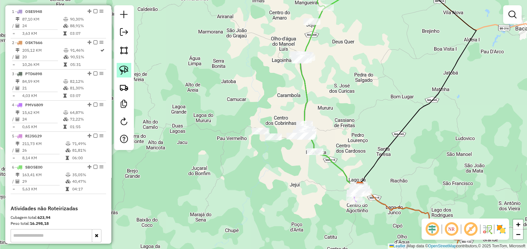
click at [126, 65] on link at bounding box center [124, 70] width 15 height 15
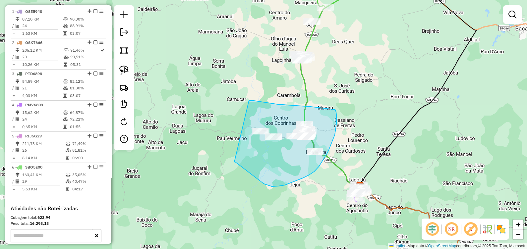
drag, startPoint x: 249, startPoint y: 101, endPoint x: 234, endPoint y: 162, distance: 63.0
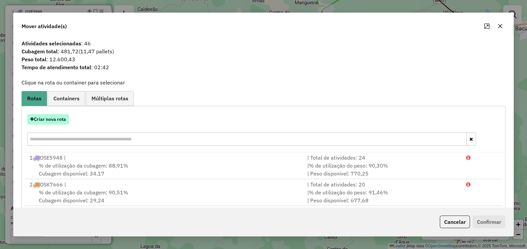
click at [50, 120] on button "Criar nova rota" at bounding box center [48, 119] width 42 height 10
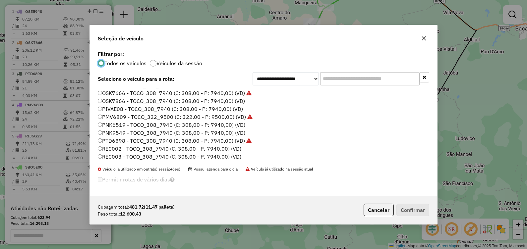
scroll to position [38, 0]
click at [116, 146] on label "RIJ5G29 - TRUCK_420_12500 (C: 420,00 - P: 12500,00) (VD)" at bounding box center [179, 149] width 162 height 8
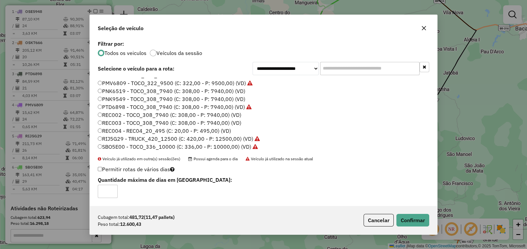
drag, startPoint x: 422, startPoint y: 26, endPoint x: 261, endPoint y: 50, distance: 163.1
click at [421, 26] on icon "button" at bounding box center [423, 28] width 5 height 5
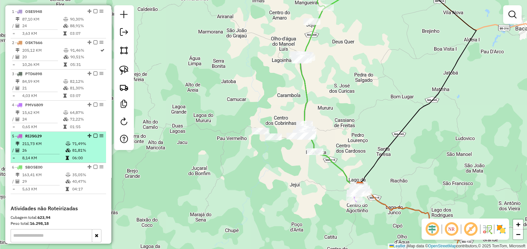
click at [62, 139] on div "5 - RIJ5G29" at bounding box center [47, 136] width 70 height 6
select select "**********"
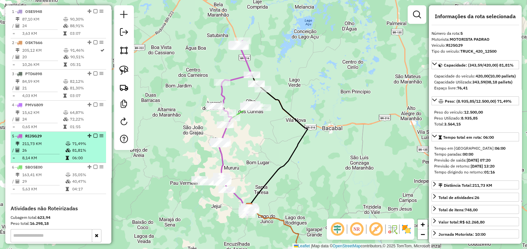
click at [62, 139] on div "5 - RIJ5G29" at bounding box center [47, 136] width 70 height 6
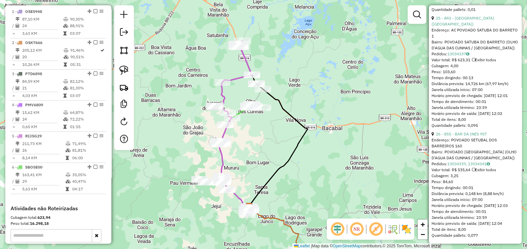
scroll to position [2812, 0]
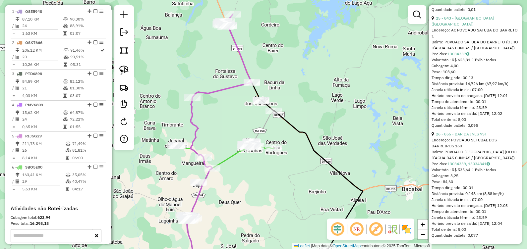
click at [195, 93] on icon at bounding box center [222, 55] width 60 height 83
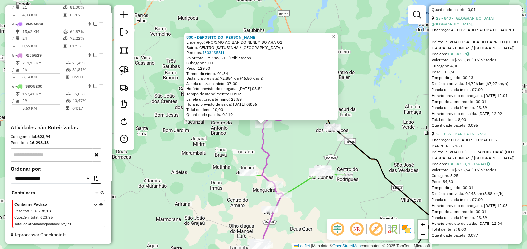
click at [303, 148] on div "800 - DEPOSITO DO [PERSON_NAME]: PROXIMO AO BAR DO NENEM DO ARA O1 Bairro: CENT…" at bounding box center [263, 124] width 527 height 249
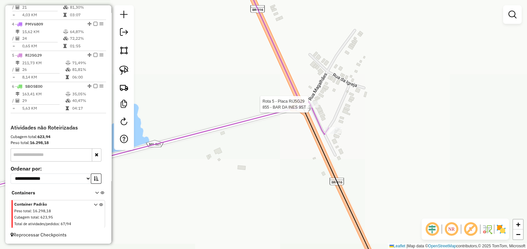
click at [312, 101] on icon at bounding box center [137, 86] width 381 height 223
select select "**********"
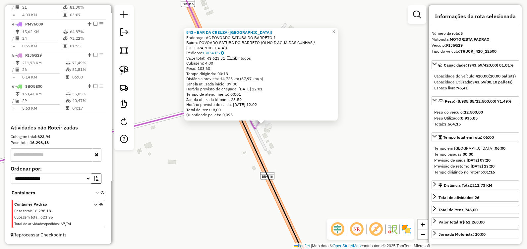
click at [290, 151] on div "843 - [GEOGRAPHIC_DATA] ([GEOGRAPHIC_DATA]) Endereço: AC POVOADO SATUBA DO BARR…" at bounding box center [263, 124] width 527 height 249
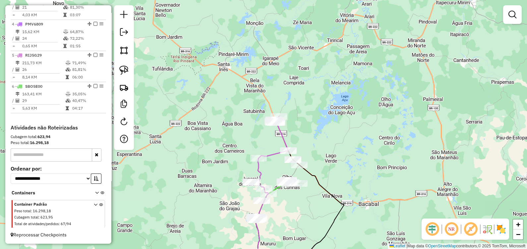
drag, startPoint x: 301, startPoint y: 142, endPoint x: 305, endPoint y: 139, distance: 4.5
click at [305, 140] on div "Janela de atendimento Grade de atendimento Capacidade Transportadoras Veículos …" at bounding box center [263, 124] width 527 height 249
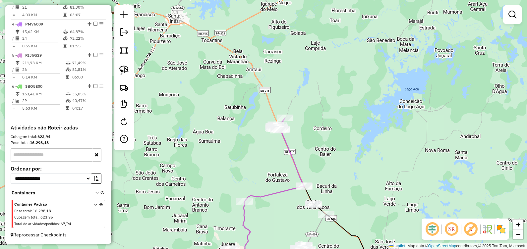
drag, startPoint x: 327, startPoint y: 127, endPoint x: 320, endPoint y: 120, distance: 9.8
click at [320, 120] on div "Janela de atendimento Grade de atendimento Capacidade Transportadoras Veículos …" at bounding box center [263, 124] width 527 height 249
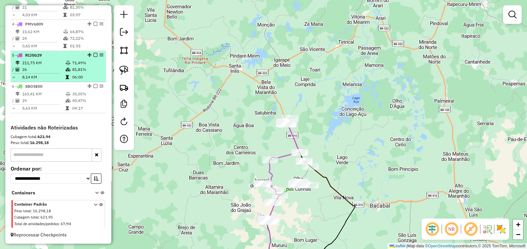
click at [44, 66] on td "211,73 KM" at bounding box center [43, 63] width 43 height 7
select select "**********"
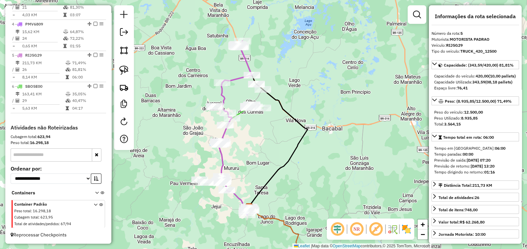
drag, startPoint x: 97, startPoint y: 55, endPoint x: 152, endPoint y: 41, distance: 56.3
click at [154, 41] on div "Janela de atendimento Grade de atendimento Capacidade Transportadoras Veículos …" at bounding box center [263, 124] width 527 height 249
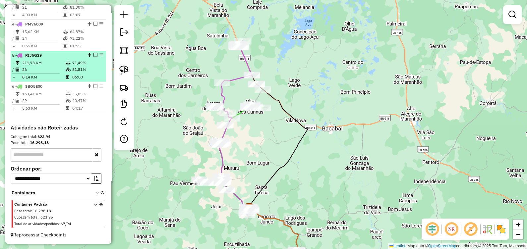
select select "**********"
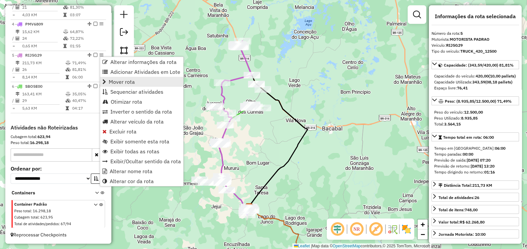
click at [130, 83] on span "Mover rota" at bounding box center [122, 81] width 26 height 5
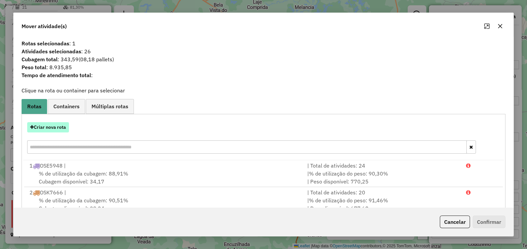
click at [60, 128] on button "Criar nova rota" at bounding box center [48, 127] width 42 height 10
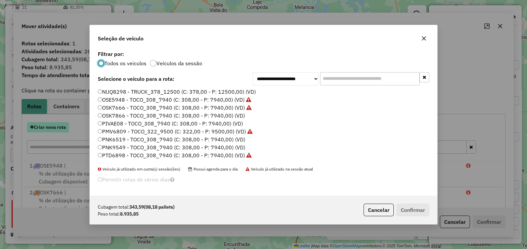
scroll to position [3, 2]
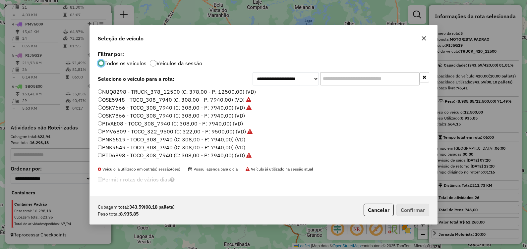
click at [123, 89] on label "NUQ8298 - TRUCK_378_12500 (C: 378,00 - P: 12500,00) (VD)" at bounding box center [177, 92] width 158 height 8
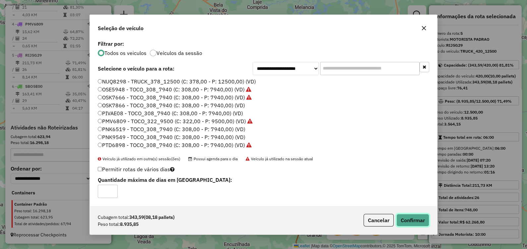
click at [415, 219] on button "Confirmar" at bounding box center [412, 220] width 33 height 13
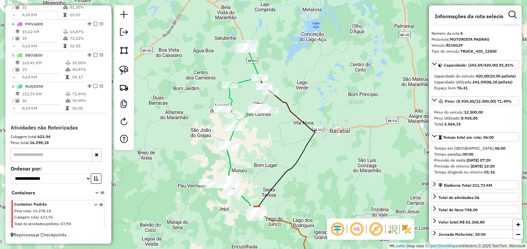
drag, startPoint x: 275, startPoint y: 144, endPoint x: 268, endPoint y: 75, distance: 69.5
click at [268, 76] on div "Janela de atendimento Grade de atendimento Capacidade Transportadoras Veículos …" at bounding box center [263, 124] width 527 height 249
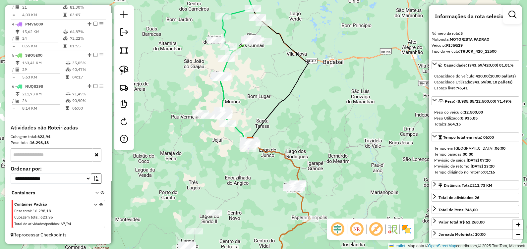
drag, startPoint x: 264, startPoint y: 104, endPoint x: 266, endPoint y: 96, distance: 8.4
click at [267, 96] on div "Janela de atendimento Grade de atendimento Capacidade Transportadoras Veículos …" at bounding box center [263, 124] width 527 height 249
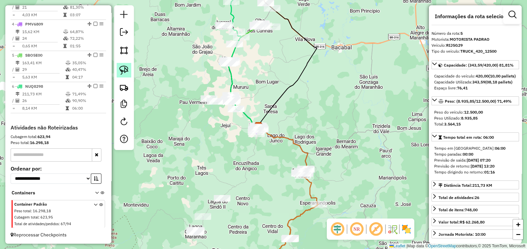
drag, startPoint x: 123, startPoint y: 63, endPoint x: 130, endPoint y: 68, distance: 8.9
click at [123, 63] on link at bounding box center [124, 70] width 15 height 15
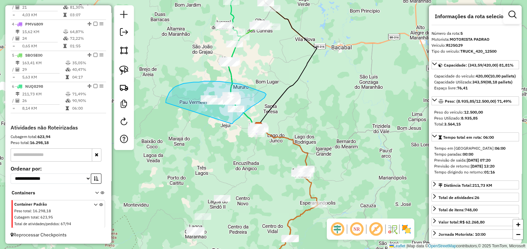
drag, startPoint x: 166, startPoint y: 103, endPoint x: 217, endPoint y: 136, distance: 61.4
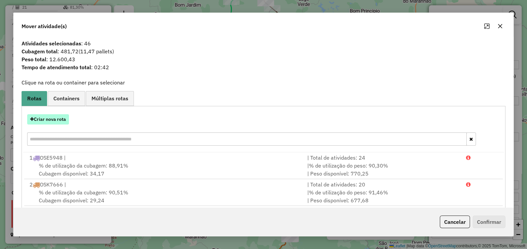
click at [64, 119] on button "Criar nova rota" at bounding box center [48, 119] width 42 height 10
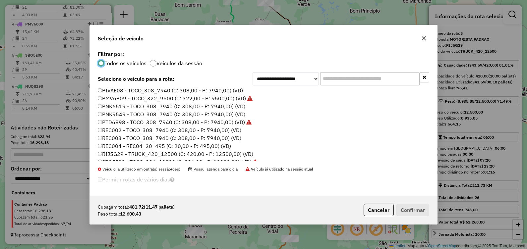
scroll to position [38, 0]
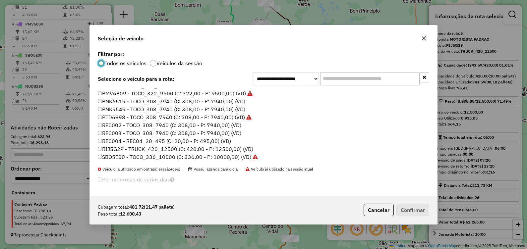
click at [110, 147] on label "RIJ5G29 - TRUCK_420_12500 (C: 420,00 - P: 12500,00) (VD)" at bounding box center [175, 149] width 155 height 8
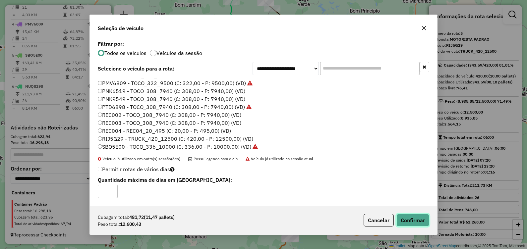
click at [420, 218] on button "Confirmar" at bounding box center [412, 220] width 33 height 13
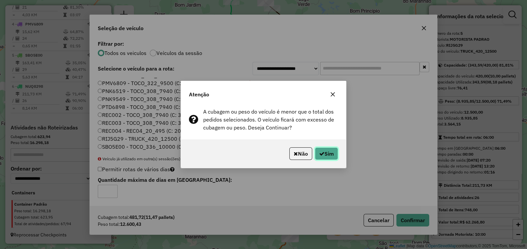
click at [330, 147] on button "Sim" at bounding box center [326, 153] width 23 height 13
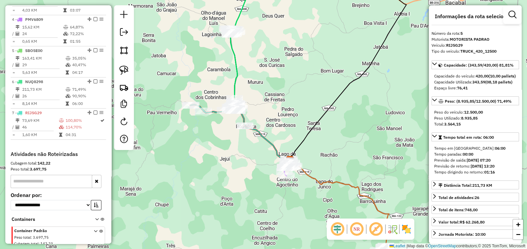
drag, startPoint x: 277, startPoint y: 80, endPoint x: 303, endPoint y: 169, distance: 91.9
click at [311, 176] on div "Janela de atendimento Grade de atendimento Capacidade Transportadoras Veículos …" at bounding box center [263, 124] width 527 height 249
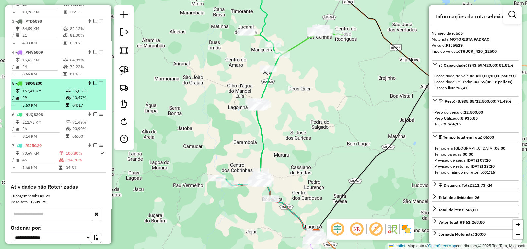
scroll to position [292, 0]
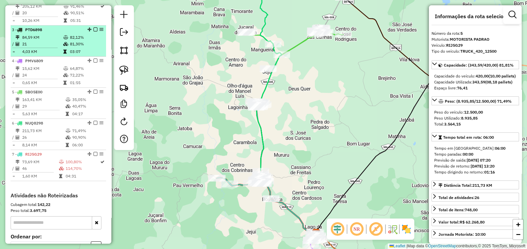
click at [46, 41] on td "84,59 KM" at bounding box center [42, 37] width 41 height 7
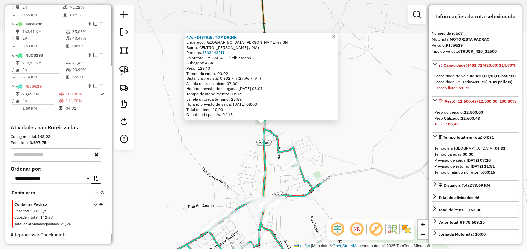
scroll to position [365, 0]
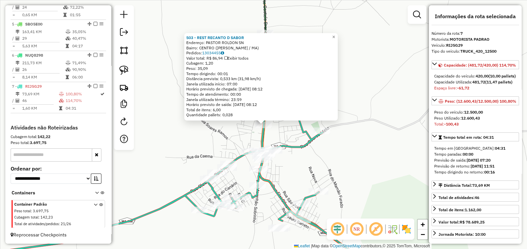
click at [331, 176] on div "503 - REST RECANTO D SABOR Endereço: PASTOR ROLDON SN Bairro: [GEOGRAPHIC_DATA]…" at bounding box center [263, 124] width 527 height 249
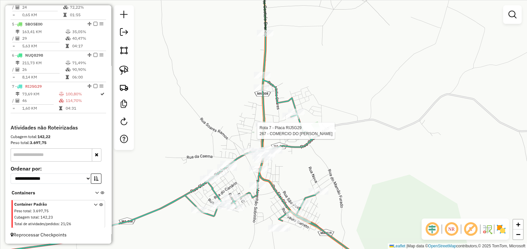
select select "**********"
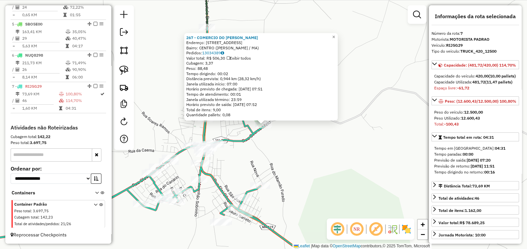
click at [287, 171] on div "267 - COMERCIO DO [PERSON_NAME]: [STREET_ADDRESS][PERSON_NAME] Pedidos: 1303438…" at bounding box center [263, 124] width 527 height 249
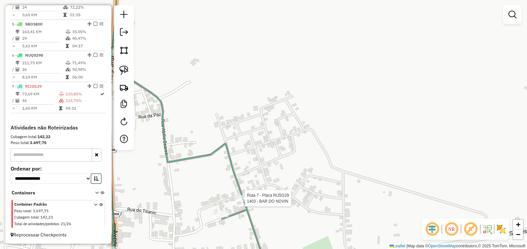
select select "**********"
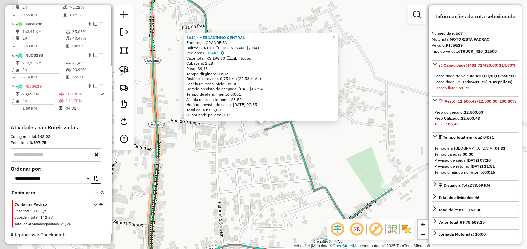
click at [240, 187] on div "Rota 7 - Placa RIJ5G29 1612 - MERCADINHO CENTRAL × 1612 - [GEOGRAPHIC_DATA] CEN…" at bounding box center [263, 124] width 527 height 249
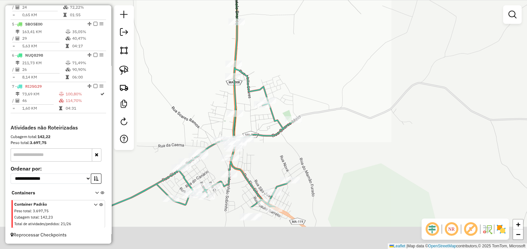
drag, startPoint x: 233, startPoint y: 213, endPoint x: 267, endPoint y: 95, distance: 122.2
click at [267, 95] on div "Rota 7 - Placa RIJ5G29 384 - DEP BAR MACHADO Janela de atendimento Grade de ate…" at bounding box center [263, 124] width 527 height 249
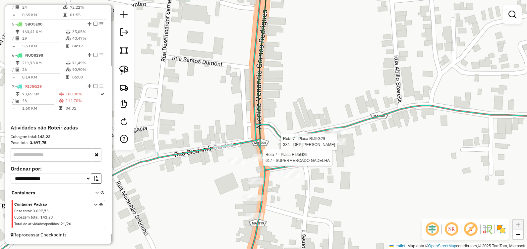
select select "**********"
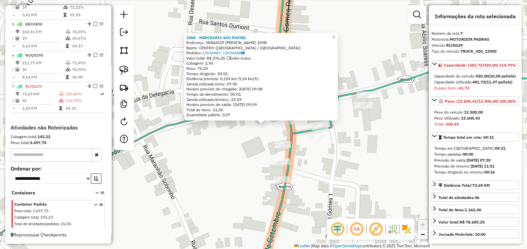
click at [237, 150] on div "1888 - MERCEARIA SAO [PERSON_NAME]: SENADOR [PERSON_NAME] 239B Bairro: CENTRO (…" at bounding box center [263, 124] width 527 height 249
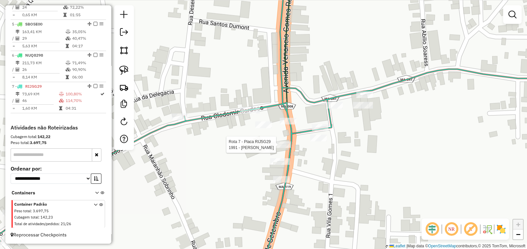
select select "**********"
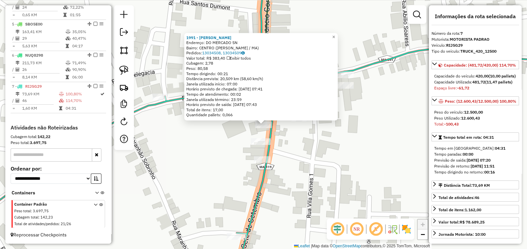
drag, startPoint x: 304, startPoint y: 165, endPoint x: 301, endPoint y: 149, distance: 15.8
click at [303, 165] on div "1991 - [PERSON_NAME] Endereço: DO MERCADO SN Bairro: [GEOGRAPHIC_DATA] ([PERSON…" at bounding box center [263, 124] width 527 height 249
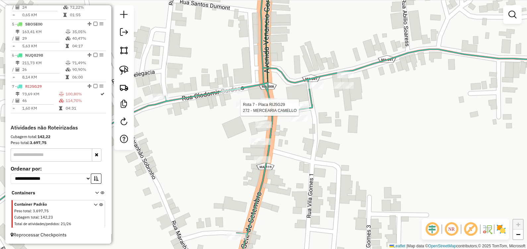
click at [302, 103] on div "Rota 7 - Placa RIJ5G29 576 - SUPERMERCADO CESAR Rota 7 - Placa RIJ5G29 272 - ME…" at bounding box center [263, 124] width 527 height 249
select select "**********"
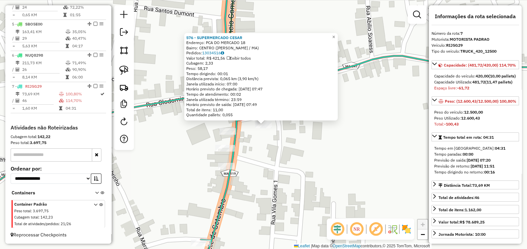
click at [278, 152] on div "576 - SUPERMERCADO [PERSON_NAME]: PCA DO MERCADO 18 Bairro: [GEOGRAPHIC_DATA] (…" at bounding box center [263, 124] width 527 height 249
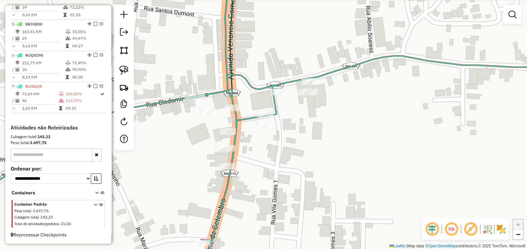
click at [277, 88] on icon at bounding box center [263, 124] width 632 height 299
select select "**********"
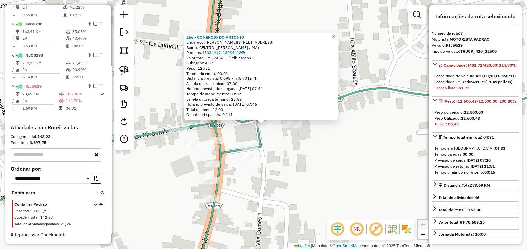
click at [276, 149] on div "266 - COMERCIO DO [PERSON_NAME]: [STREET_ADDRESS][PERSON_NAME][PERSON_NAME] Ped…" at bounding box center [263, 124] width 527 height 249
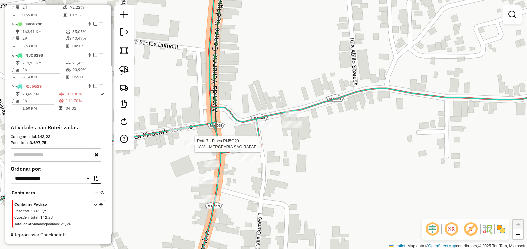
select select "**********"
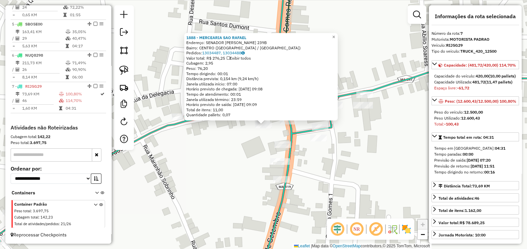
click at [191, 156] on div "1888 - MERCEARIA SAO [PERSON_NAME]: SENADOR [PERSON_NAME] 239B Bairro: CENTRO (…" at bounding box center [263, 124] width 527 height 249
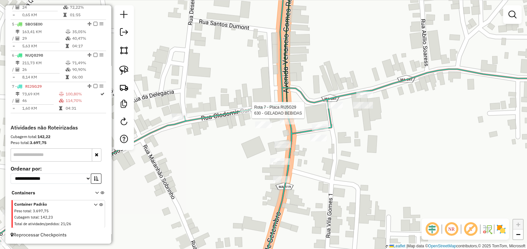
click at [245, 114] on div at bounding box center [250, 110] width 20 height 7
select select "**********"
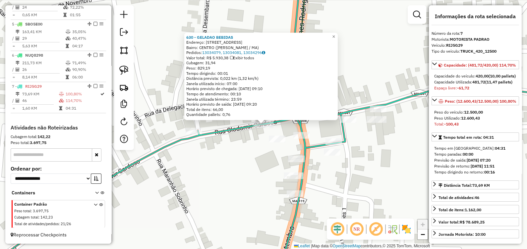
click at [219, 158] on div "630 - GELADAO BEBIDAS Endereço: [STREET_ADDRESS] [GEOGRAPHIC_DATA]: 13034079, 1…" at bounding box center [263, 124] width 527 height 249
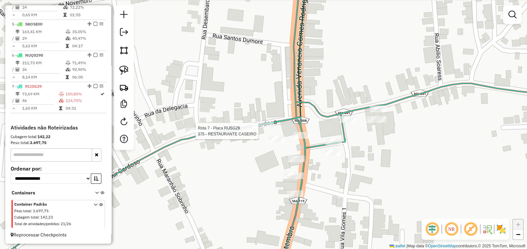
select select "**********"
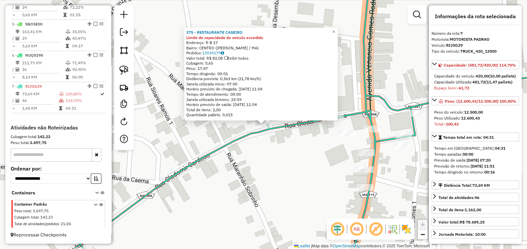
drag, startPoint x: 256, startPoint y: 175, endPoint x: 247, endPoint y: 168, distance: 11.3
click at [255, 174] on div "375 - RESTAURANTE CASEIRO Limite de capacidade do veículo excedido Endereço: R …" at bounding box center [263, 124] width 527 height 249
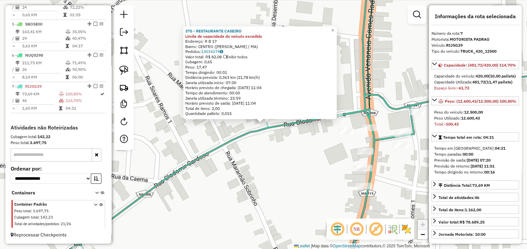
click at [132, 76] on div at bounding box center [124, 77] width 20 height 145
click at [247, 178] on div "375 - RESTAURANTE CASEIRO Limite de capacidade do veículo excedido Endereço: R …" at bounding box center [263, 124] width 527 height 249
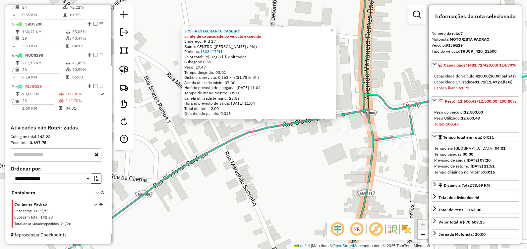
click at [334, 166] on div "375 - RESTAURANTE CASEIRO Limite de capacidade do veículo excedido Endereço: R …" at bounding box center [263, 124] width 527 height 249
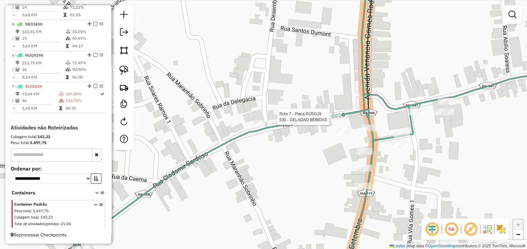
select select "**********"
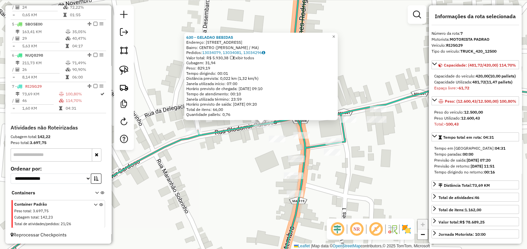
click at [247, 178] on div "630 - GELADAO BEBIDAS Endereço: [STREET_ADDRESS] [GEOGRAPHIC_DATA]: 13034079, 1…" at bounding box center [263, 124] width 527 height 249
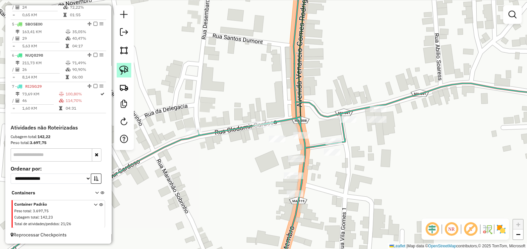
click at [120, 70] on img at bounding box center [123, 70] width 9 height 9
drag, startPoint x: 258, startPoint y: 116, endPoint x: 260, endPoint y: 132, distance: 16.3
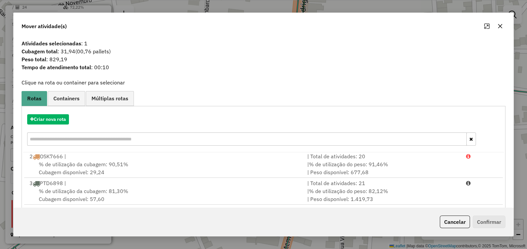
scroll to position [87, 0]
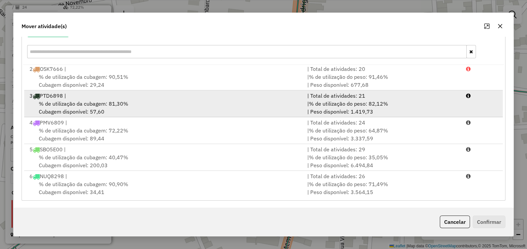
click at [77, 112] on div "% de utilização da cubagem: 81,30% Cubagem disponível: 57,60" at bounding box center [165, 108] width 278 height 16
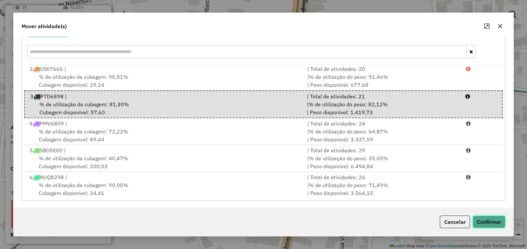
click at [482, 217] on button "Confirmar" at bounding box center [488, 222] width 33 height 13
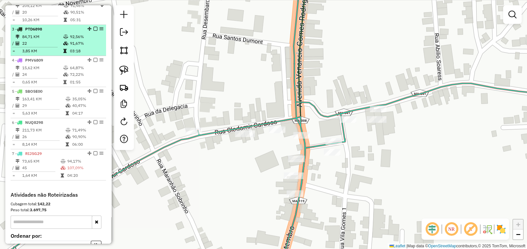
scroll to position [282, 0]
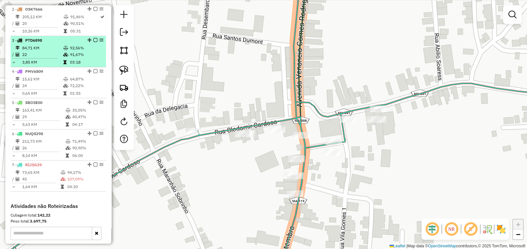
click at [63, 50] on icon at bounding box center [65, 48] width 5 height 4
select select "**********"
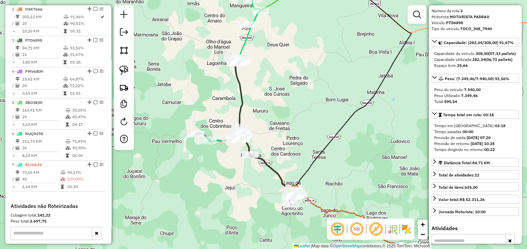
scroll to position [82, 0]
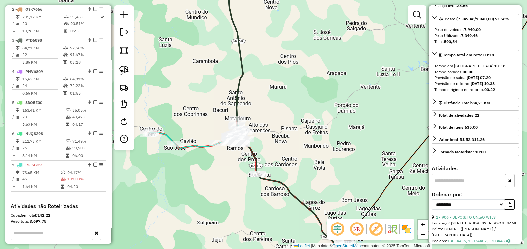
drag, startPoint x: 259, startPoint y: 57, endPoint x: 279, endPoint y: 151, distance: 95.9
click at [280, 152] on div "Janela de atendimento Grade de atendimento Capacidade Transportadoras Veículos …" at bounding box center [263, 124] width 527 height 249
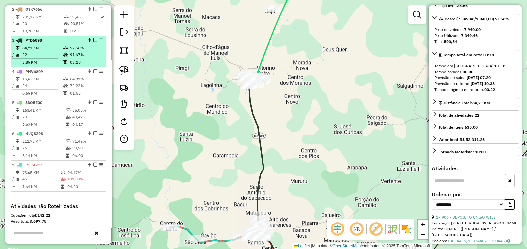
click at [60, 58] on td "22" at bounding box center [42, 54] width 41 height 7
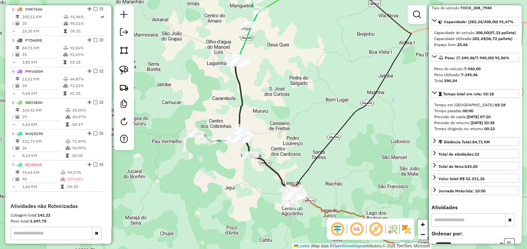
scroll to position [0, 0]
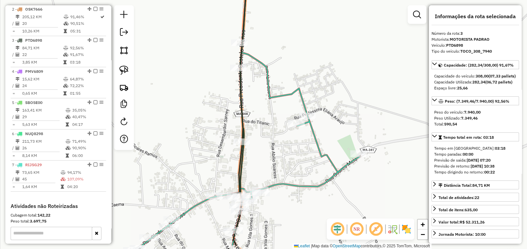
drag, startPoint x: 227, startPoint y: 104, endPoint x: 270, endPoint y: 57, distance: 63.5
click at [272, 53] on div "Janela de atendimento Grade de atendimento Capacidade Transportadoras Veículos …" at bounding box center [263, 124] width 527 height 249
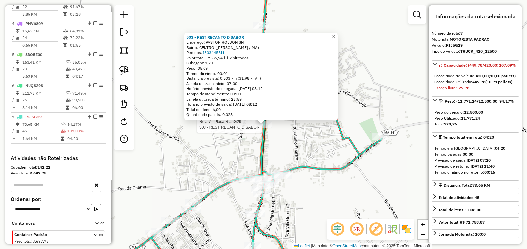
scroll to position [365, 0]
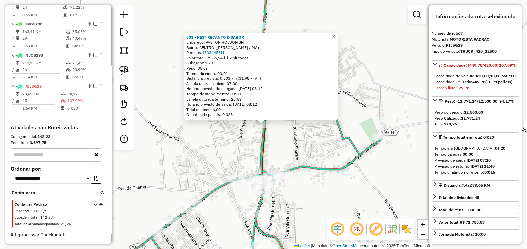
click at [245, 137] on div "503 - REST RECANTO D SABOR Endereço: PASTOR ROLDON SN Bairro: [GEOGRAPHIC_DATA]…" at bounding box center [263, 124] width 527 height 249
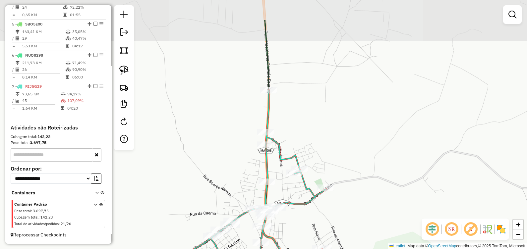
click at [299, 200] on icon at bounding box center [162, 204] width 412 height 229
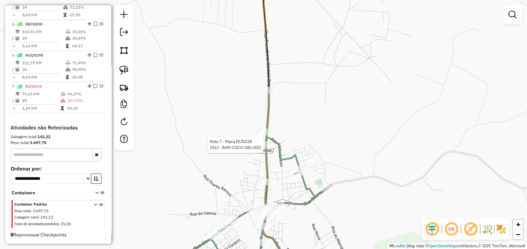
select select "**********"
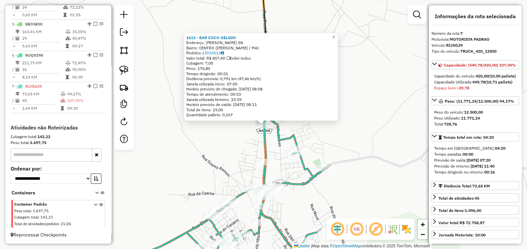
click at [204, 184] on div "1613 - BAR COCO GELADO Endereço: [PERSON_NAME] SN Bairro: CENTRO ([PERSON_NAME]…" at bounding box center [263, 124] width 527 height 249
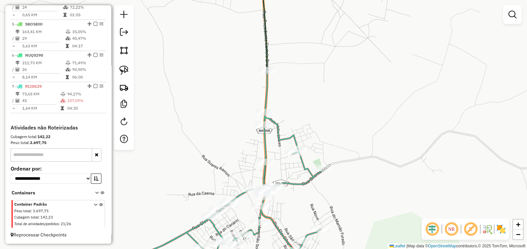
drag, startPoint x: 214, startPoint y: 134, endPoint x: 217, endPoint y: 133, distance: 3.4
click at [214, 134] on div "1613 - BAR COCO GELADO Endereço: [PERSON_NAME] SN Bairro: CENTRO ([PERSON_NAME]…" at bounding box center [263, 124] width 527 height 249
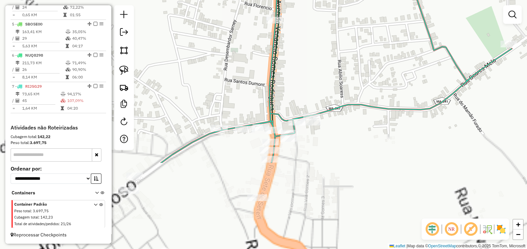
drag, startPoint x: 265, startPoint y: 197, endPoint x: 270, endPoint y: 81, distance: 116.3
click at [270, 81] on icon at bounding box center [336, 13] width 350 height 299
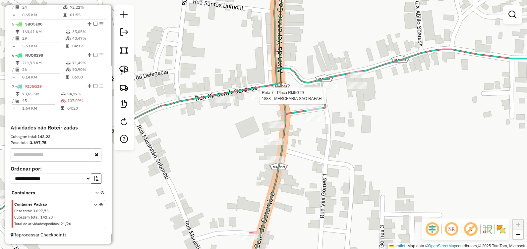
select select "**********"
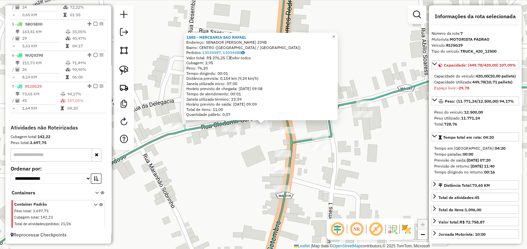
click at [254, 138] on div "1888 - MERCEARIA SAO [PERSON_NAME]: SENADOR [PERSON_NAME] 239B Bairro: CENTRO (…" at bounding box center [263, 124] width 527 height 249
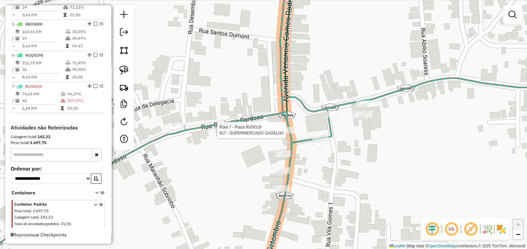
select select "**********"
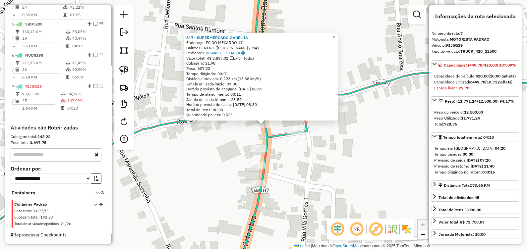
click at [286, 171] on div "617 - SUPERMERCADO GADELHA Endereço: PC DO MECARDO 17 Bairro: CENTRO ([PERSON_N…" at bounding box center [263, 124] width 527 height 249
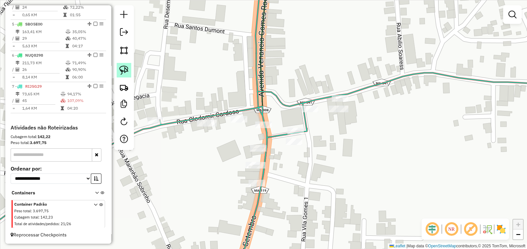
drag, startPoint x: 117, startPoint y: 68, endPoint x: 121, endPoint y: 66, distance: 4.3
click at [117, 68] on link at bounding box center [124, 70] width 15 height 15
drag, startPoint x: 270, startPoint y: 112, endPoint x: 252, endPoint y: 133, distance: 27.5
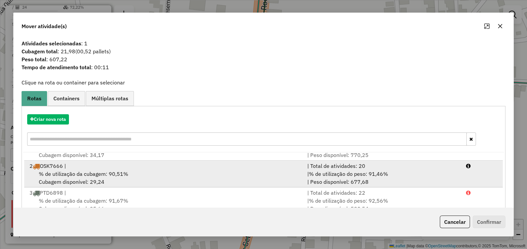
scroll to position [28, 0]
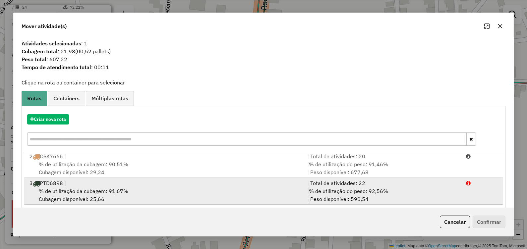
click at [72, 188] on span "% de utilização da cubagem: 91,67%" at bounding box center [83, 191] width 89 height 7
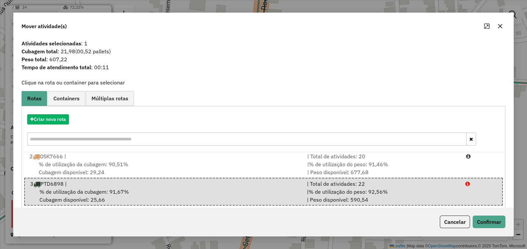
click at [490, 230] on div "Cancelar Confirmar" at bounding box center [264, 222] width 500 height 28
click at [488, 225] on button "Confirmar" at bounding box center [488, 222] width 33 height 13
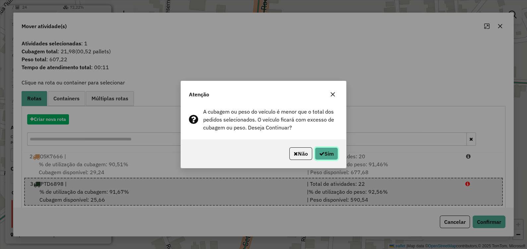
click at [329, 153] on button "Sim" at bounding box center [326, 153] width 23 height 13
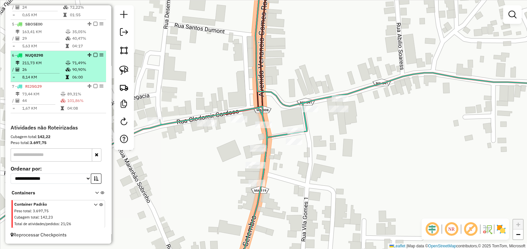
scroll to position [282, 0]
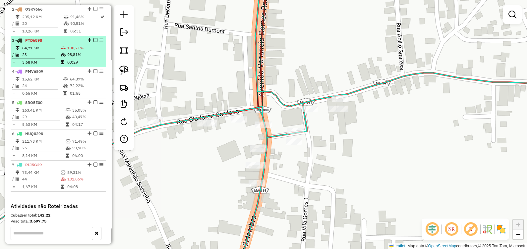
click at [63, 58] on td at bounding box center [63, 54] width 7 height 7
select select "**********"
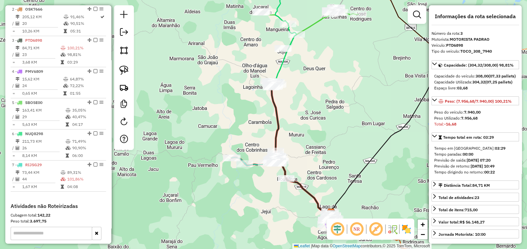
drag, startPoint x: 288, startPoint y: 99, endPoint x: 322, endPoint y: 121, distance: 40.1
click at [321, 121] on div "Janela de atendimento Grade de atendimento Capacidade Transportadoras Veículos …" at bounding box center [263, 124] width 527 height 249
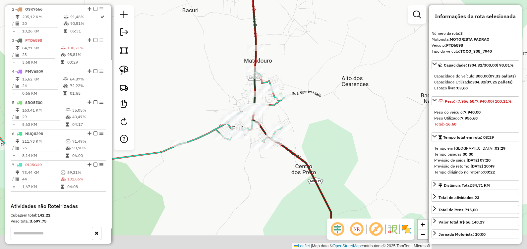
drag, startPoint x: 321, startPoint y: 128, endPoint x: 303, endPoint y: 79, distance: 52.1
click at [303, 79] on div "Janela de atendimento Grade de atendimento Capacidade Transportadoras Veículos …" at bounding box center [263, 124] width 527 height 249
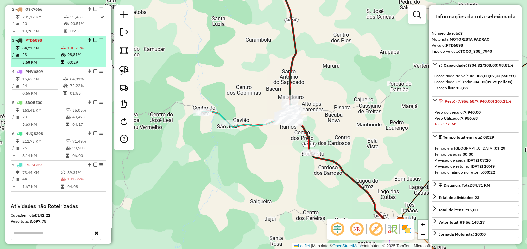
click at [65, 66] on td at bounding box center [63, 62] width 7 height 7
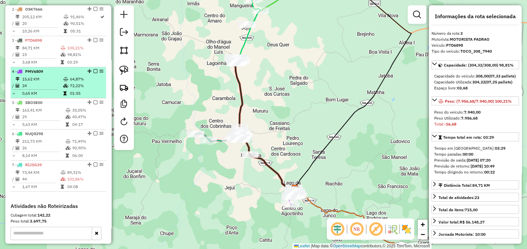
click at [64, 95] on icon at bounding box center [64, 93] width 3 height 4
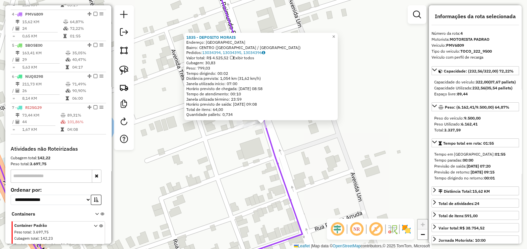
scroll to position [349, 0]
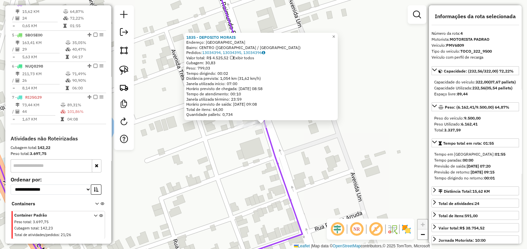
click at [245, 153] on div "1835 - DEPOSITO MORAIS Endereço: [GEOGRAPHIC_DATA]: [GEOGRAPHIC_DATA] ([GEOGRAP…" at bounding box center [263, 124] width 527 height 249
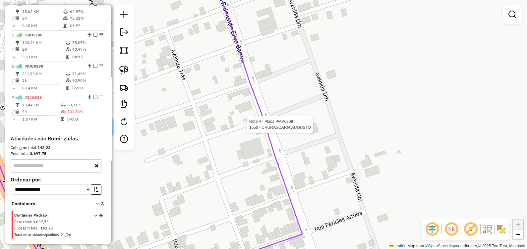
select select "**********"
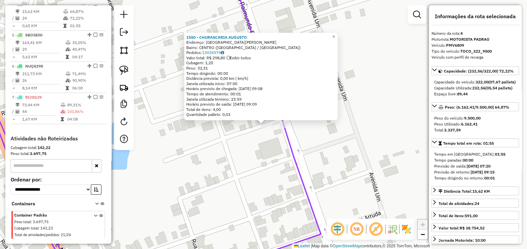
click at [263, 149] on div "1550 - CHURASCARIA [PERSON_NAME]: [GEOGRAPHIC_DATA][PERSON_NAME]: CENTRO ([GEOG…" at bounding box center [263, 124] width 527 height 249
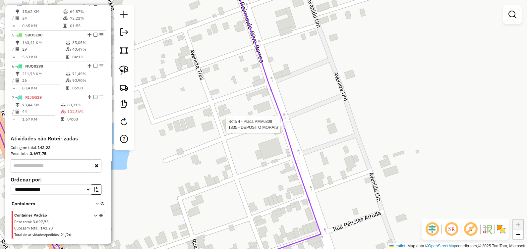
select select "**********"
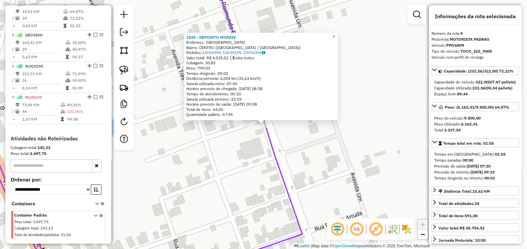
click at [261, 171] on div "1835 - DEPOSITO MORAIS Endereço: [GEOGRAPHIC_DATA]: [GEOGRAPHIC_DATA] ([GEOGRAP…" at bounding box center [263, 124] width 527 height 249
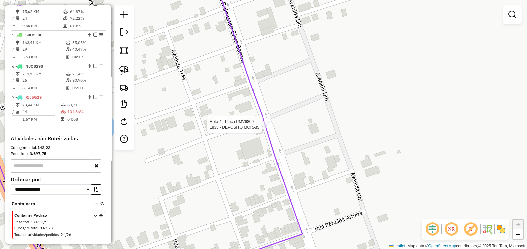
select select "**********"
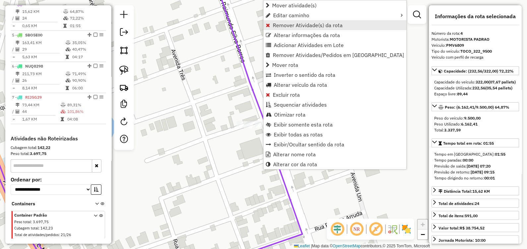
click at [280, 25] on span "Remover Atividade(s) da rota" at bounding box center [308, 25] width 70 height 5
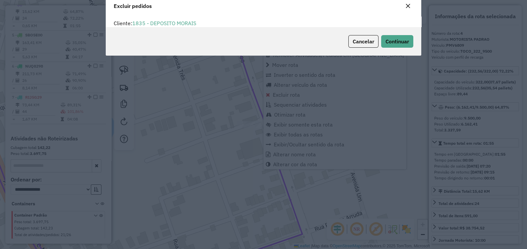
scroll to position [3, 2]
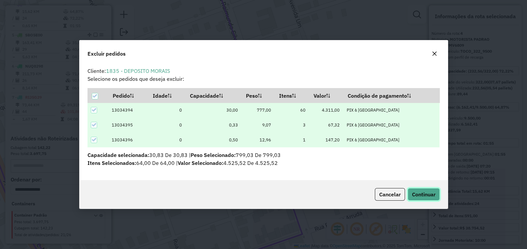
click at [421, 199] on button "Continuar" at bounding box center [423, 194] width 32 height 13
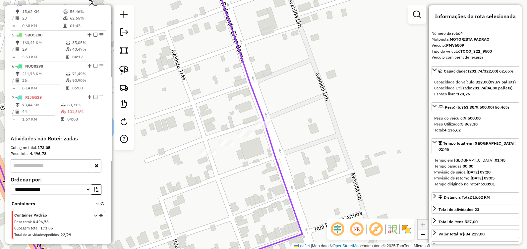
click at [243, 137] on div at bounding box center [244, 133] width 17 height 7
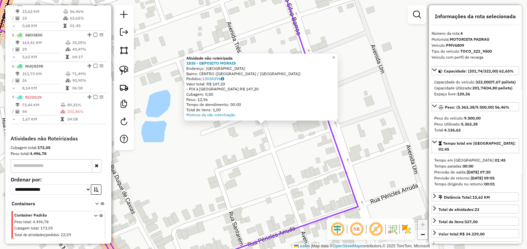
click at [247, 151] on div "Atividade não roteirizada 1835 - DEPOSITO MORAIS Endereço: [GEOGRAPHIC_DATA] SN…" at bounding box center [263, 124] width 527 height 249
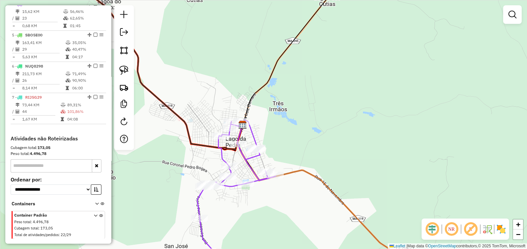
drag, startPoint x: 231, startPoint y: 238, endPoint x: 230, endPoint y: 171, distance: 67.2
click at [230, 172] on div "Janela de atendimento Grade de atendimento Capacidade Transportadoras Veículos …" at bounding box center [263, 124] width 527 height 249
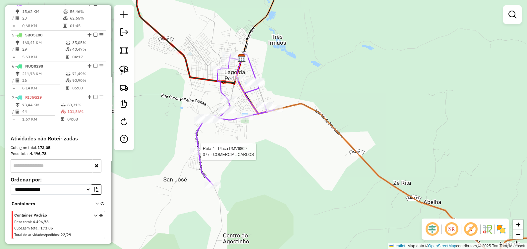
select select "**********"
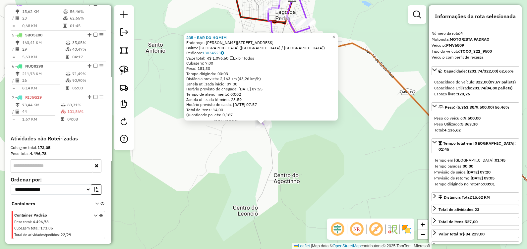
click at [229, 162] on div "235 - BAR DO HOMIM Endereço: [STREET_ADDRESS] [GEOGRAPHIC_DATA]: 13034523 Valor…" at bounding box center [263, 124] width 527 height 249
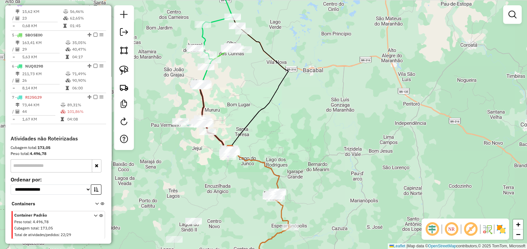
click at [265, 109] on div "Janela de atendimento Grade de atendimento Capacidade Transportadoras Veículos …" at bounding box center [263, 124] width 527 height 249
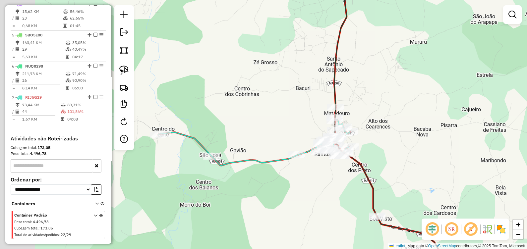
drag, startPoint x: 198, startPoint y: 121, endPoint x: 240, endPoint y: 117, distance: 41.9
click at [240, 117] on div "Janela de atendimento Grade de atendimento Capacidade Transportadoras Veículos …" at bounding box center [263, 124] width 527 height 249
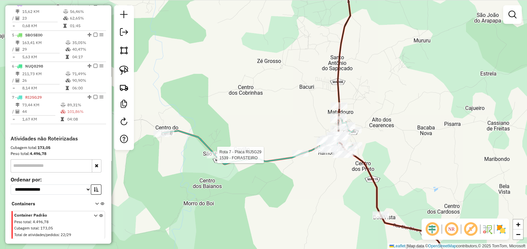
select select "**********"
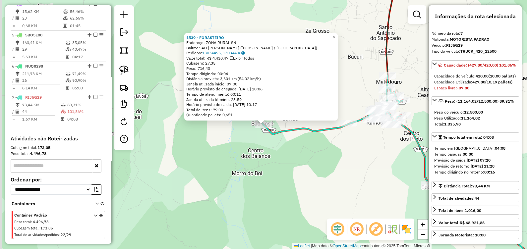
scroll to position [365, 0]
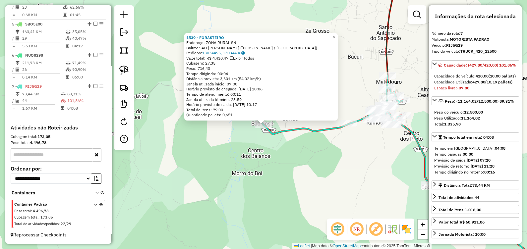
click at [197, 143] on div "1539 - FORASTEIRO Endereço: ZONA RURAL SN Bairro: SAO JOSE DOS RICARDOS ([PERSO…" at bounding box center [263, 124] width 527 height 249
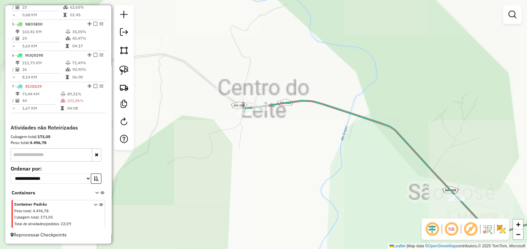
click at [258, 113] on div "Janela de atendimento Grade de atendimento Capacidade Transportadoras Veículos …" at bounding box center [263, 124] width 527 height 249
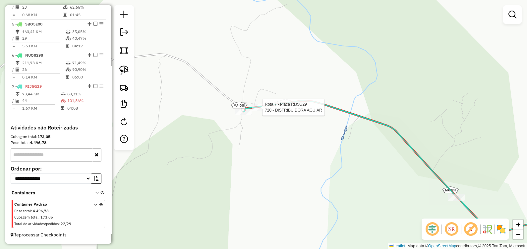
click at [260, 111] on div at bounding box center [260, 107] width 17 height 7
select select "**********"
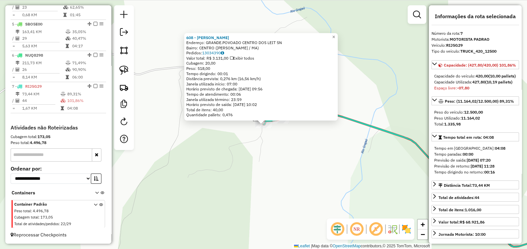
click at [245, 163] on div "608 - [PERSON_NAME]: GRANDE.POVOADO CENTRO DOS LEIT SN Bairro: [GEOGRAPHIC_DATA…" at bounding box center [263, 124] width 527 height 249
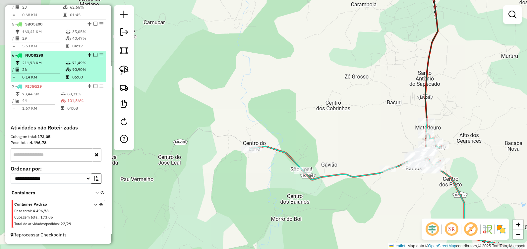
click at [60, 81] on li "6 - NUQ8298 211,73 KM 71,49% / 26 90,90% = 8,14 KM 06:00" at bounding box center [58, 66] width 95 height 31
select select "**********"
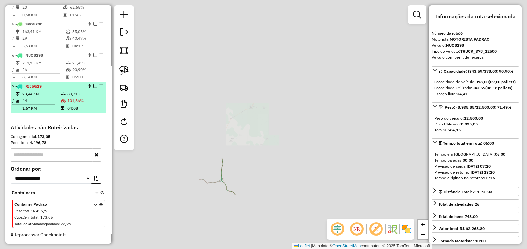
click at [61, 97] on td at bounding box center [63, 94] width 7 height 7
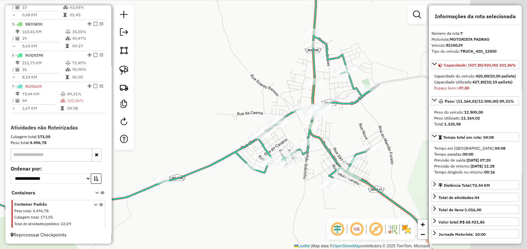
drag, startPoint x: 326, startPoint y: 139, endPoint x: 248, endPoint y: 70, distance: 104.2
click at [248, 72] on div "Janela de atendimento Grade de atendimento Capacidade Transportadoras Veículos …" at bounding box center [263, 124] width 527 height 249
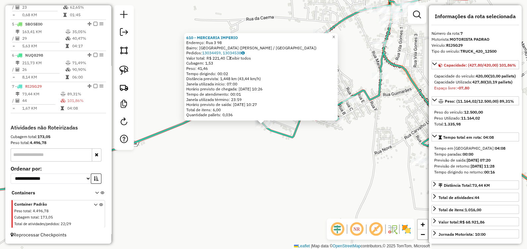
click at [229, 144] on div "610 - MERCEARIA IMPERIO Endereço: Rua 3 98 Bairro: VILA MACHADO (PAULO RAMOS / …" at bounding box center [263, 124] width 527 height 249
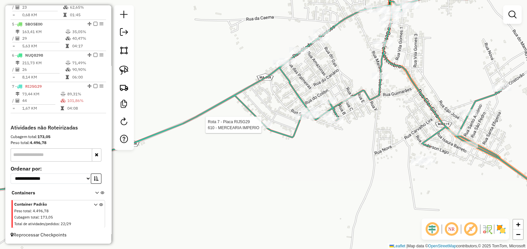
select select "**********"
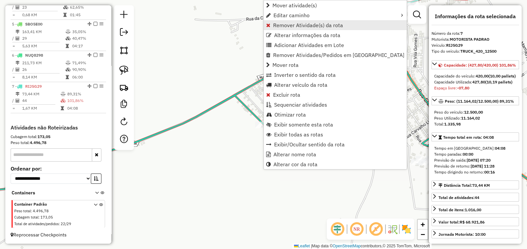
click at [277, 20] on link "Remover Atividade(s) da rota" at bounding box center [335, 25] width 143 height 10
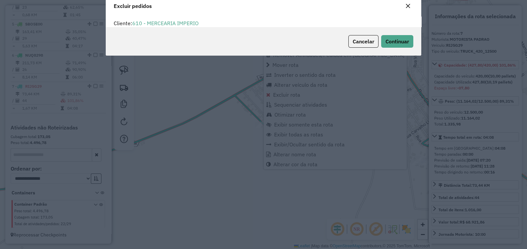
scroll to position [3, 2]
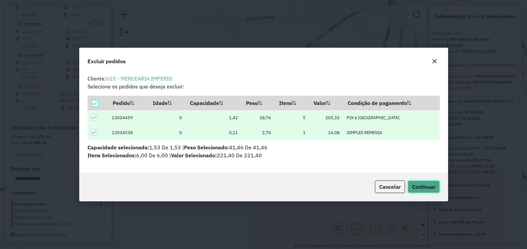
click at [419, 185] on span "Continuar" at bounding box center [424, 186] width 24 height 7
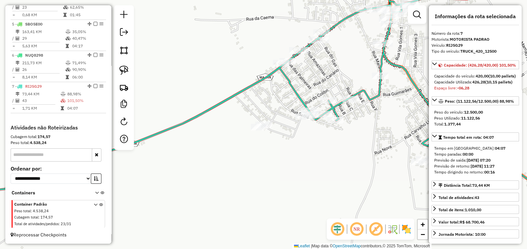
drag, startPoint x: 202, startPoint y: 140, endPoint x: 252, endPoint y: 143, distance: 50.1
click at [251, 143] on div "Janela de atendimento Grade de atendimento Capacidade Transportadoras Veículos …" at bounding box center [263, 124] width 527 height 249
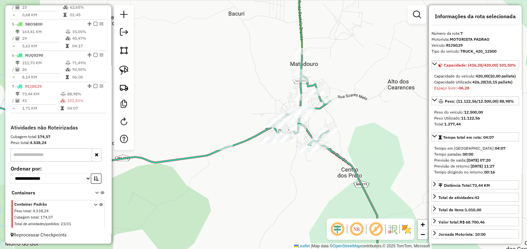
click at [222, 143] on div "Rota 7 - Placa RIJ5G29 1953 - ARENA SPORT Janela de atendimento Grade de atendi…" at bounding box center [263, 124] width 527 height 249
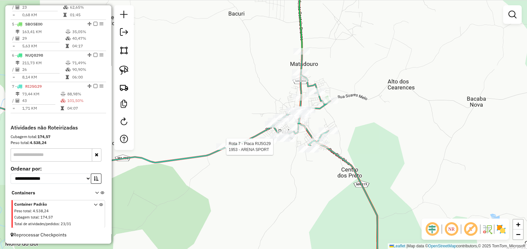
select select "**********"
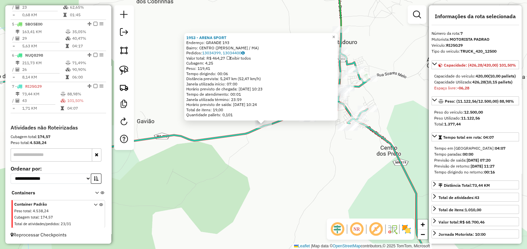
click at [318, 162] on div "1953 - ARENA SPORT Endereço: GRANDE 193 Bairro: CENTRO (PAULO RAMOS / MA) Pedid…" at bounding box center [263, 124] width 527 height 249
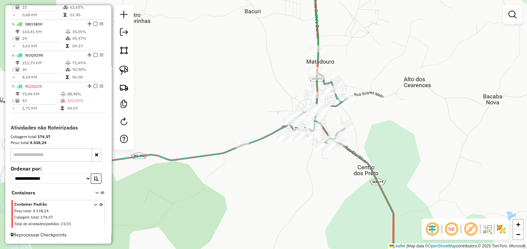
drag, startPoint x: 389, startPoint y: 91, endPoint x: 359, endPoint y: 111, distance: 35.8
click at [364, 112] on div "Janela de atendimento Grade de atendimento Capacidade Transportadoras Veículos …" at bounding box center [263, 124] width 527 height 249
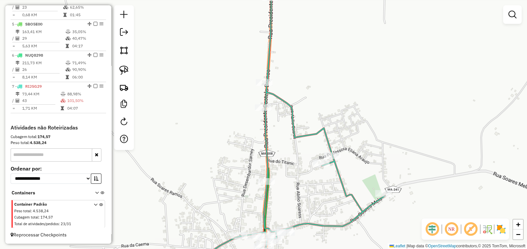
drag, startPoint x: 311, startPoint y: 69, endPoint x: 332, endPoint y: 140, distance: 74.1
click at [332, 139] on div "Janela de atendimento Grade de atendimento Capacidade Transportadoras Veículos …" at bounding box center [263, 124] width 527 height 249
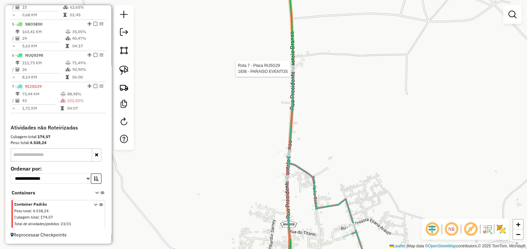
select select "**********"
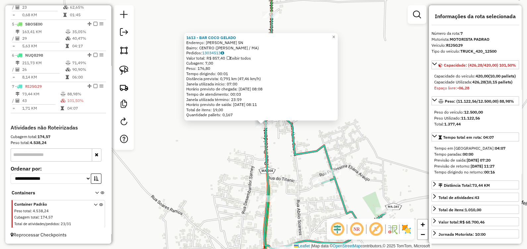
click at [215, 153] on div "1613 - BAR COCO GELADO Endereço: VENANCIO GOMES SN Bairro: CENTRO (PAULO RAMOS …" at bounding box center [263, 124] width 527 height 249
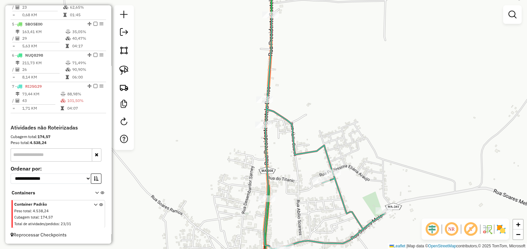
drag, startPoint x: 305, startPoint y: 163, endPoint x: 288, endPoint y: 123, distance: 43.5
click at [288, 123] on div "Janela de atendimento Grade de atendimento Capacidade Transportadoras Veículos …" at bounding box center [263, 124] width 527 height 249
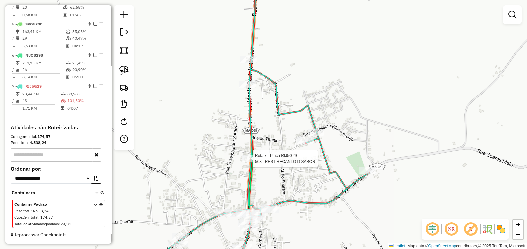
select select "**********"
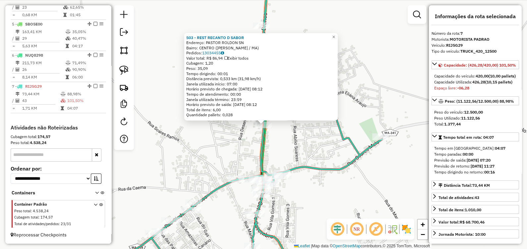
click at [312, 160] on div "503 - REST RECANTO D SABOR Endereço: PASTOR ROLDON SN Bairro: CENTRO (PAULO RAM…" at bounding box center [263, 124] width 527 height 249
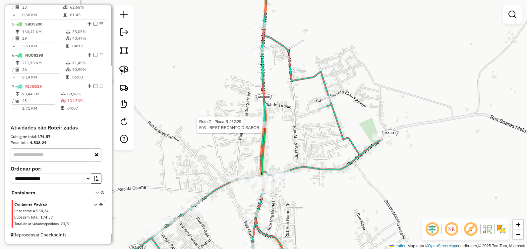
select select "**********"
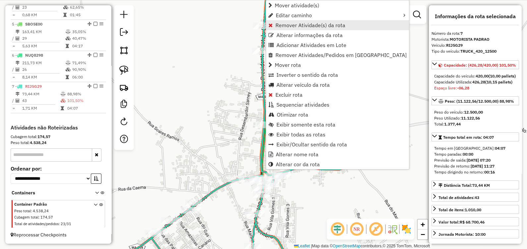
click at [280, 25] on span "Remover Atividade(s) da rota" at bounding box center [310, 25] width 70 height 5
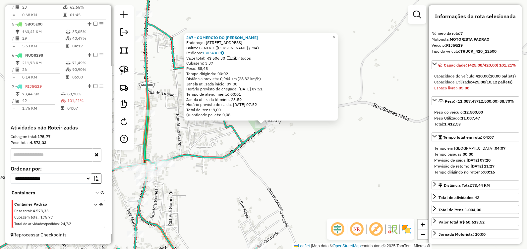
click at [270, 156] on div "267 - COMERCIO DO [PERSON_NAME]: [STREET_ADDRESS][PERSON_NAME] Pedidos: 1303438…" at bounding box center [263, 124] width 527 height 249
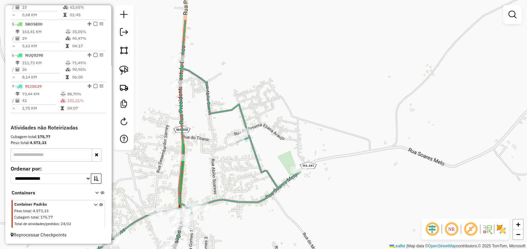
drag, startPoint x: 274, startPoint y: 159, endPoint x: 258, endPoint y: 139, distance: 25.6
click at [276, 162] on div "Janela de atendimento Grade de atendimento Capacidade Transportadoras Veículos …" at bounding box center [263, 124] width 527 height 249
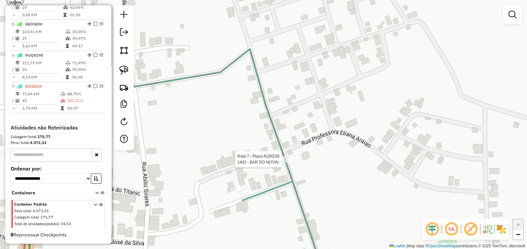
select select "**********"
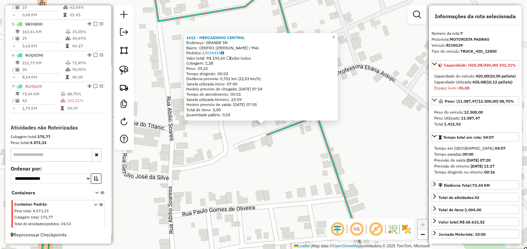
click at [220, 156] on div "1612 - MERCADINHO CENTRAL Endereço: GRANDE SN Bairro: CENTRO (PAULO RAMOS / MA)…" at bounding box center [263, 124] width 527 height 249
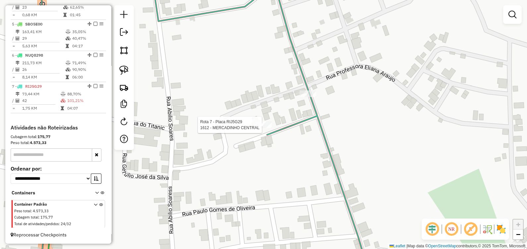
select select "**********"
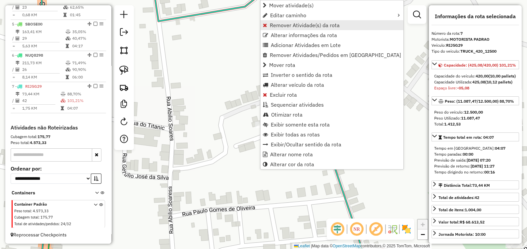
click at [299, 20] on link "Remover Atividade(s) da rota" at bounding box center [331, 25] width 143 height 10
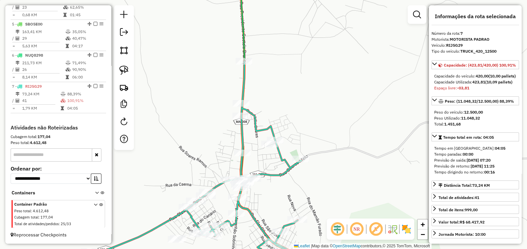
click at [297, 154] on div "Rota 7 - Placa RIJ5G29 267 - COMERCIO DO LUIZ PRE Janela de atendimento Grade d…" at bounding box center [263, 124] width 527 height 249
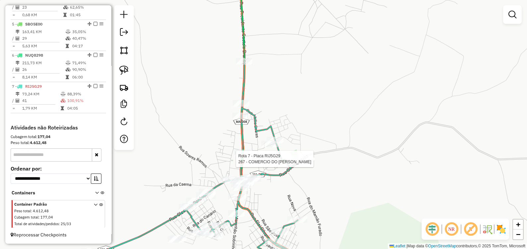
select select "**********"
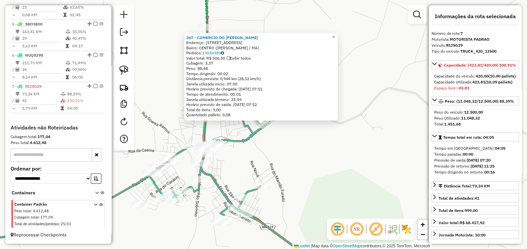
click at [273, 196] on div "267 - COMERCIO DO [PERSON_NAME]: [STREET_ADDRESS][PERSON_NAME] Pedidos: 1303438…" at bounding box center [263, 124] width 527 height 249
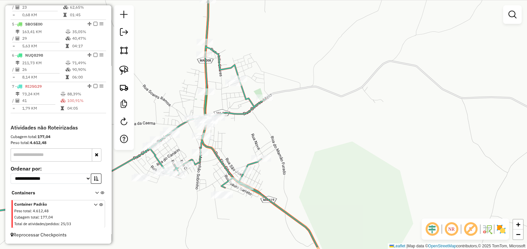
drag, startPoint x: 282, startPoint y: 188, endPoint x: 283, endPoint y: 147, distance: 41.4
click at [283, 147] on div "Janela de atendimento Grade de atendimento Capacidade Transportadoras Veículos …" at bounding box center [263, 124] width 527 height 249
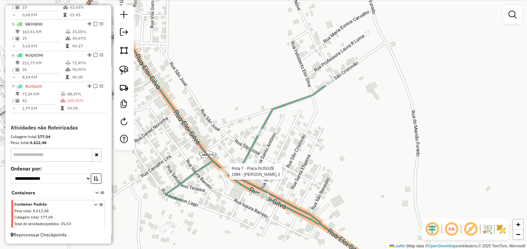
click at [230, 175] on div at bounding box center [227, 171] width 17 height 7
select select "**********"
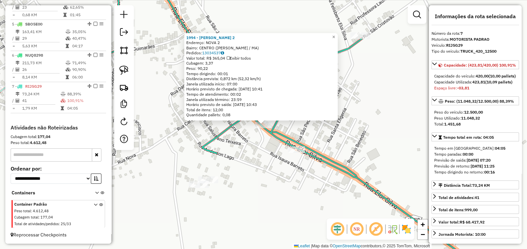
click at [251, 158] on div "1994 - DONA COXINHA 2 Endereço: NOVA 2 Bairro: CENTRO (PAULO RAMOS / MA) Pedido…" at bounding box center [263, 124] width 527 height 249
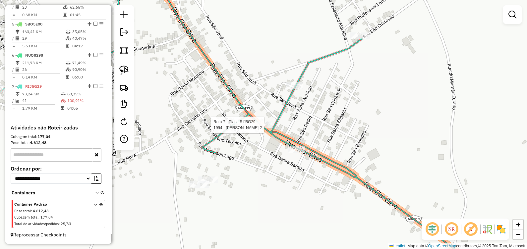
select select "**********"
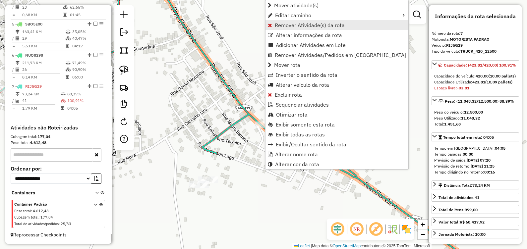
click at [279, 25] on span "Remover Atividade(s) da rota" at bounding box center [310, 25] width 70 height 5
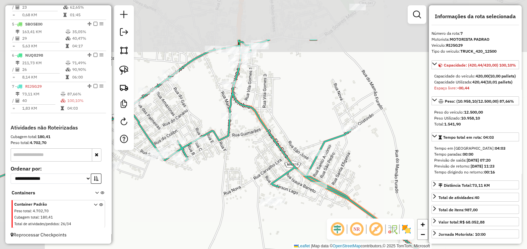
drag, startPoint x: 271, startPoint y: 102, endPoint x: 302, endPoint y: 164, distance: 69.8
click at [302, 164] on div "Janela de atendimento Grade de atendimento Capacidade Transportadoras Veículos …" at bounding box center [263, 124] width 527 height 249
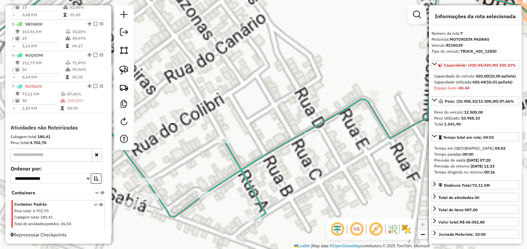
drag, startPoint x: 157, startPoint y: 170, endPoint x: 202, endPoint y: 166, distance: 44.9
click at [202, 166] on div "Janela de atendimento Grade de atendimento Capacidade Transportadoras Veículos …" at bounding box center [263, 124] width 527 height 249
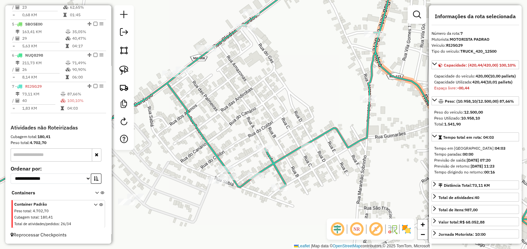
click at [227, 230] on div "Rota 7 - Placa RIJ5G29 293 - BAR 24 HORAS Janela de atendimento Grade de atendi…" at bounding box center [263, 124] width 527 height 249
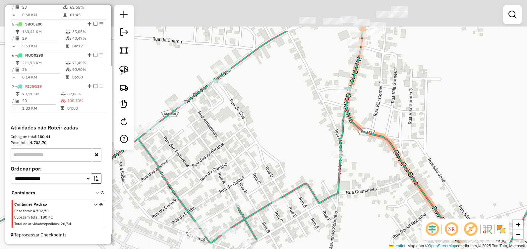
drag, startPoint x: 311, startPoint y: 35, endPoint x: 233, endPoint y: 153, distance: 141.3
click at [233, 153] on div "Janela de atendimento Grade de atendimento Capacidade Transportadoras Veículos …" at bounding box center [263, 124] width 527 height 249
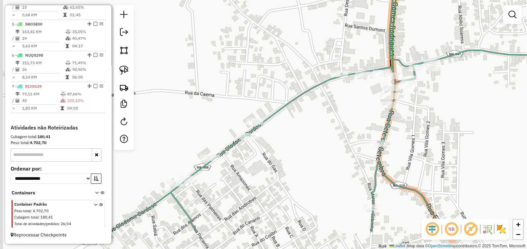
drag, startPoint x: 299, startPoint y: 153, endPoint x: 355, endPoint y: 99, distance: 77.1
click at [359, 99] on div "Janela de atendimento Grade de atendimento Capacidade Transportadoras Veículos …" at bounding box center [263, 124] width 527 height 249
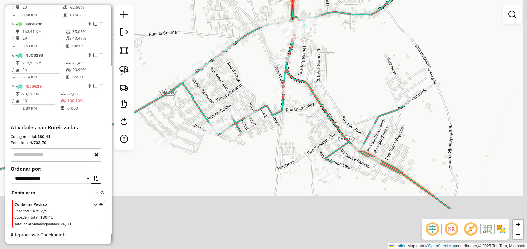
drag, startPoint x: 337, startPoint y: 90, endPoint x: 329, endPoint y: 94, distance: 8.7
click at [334, 83] on div "Janela de atendimento Grade de atendimento Capacidade Transportadoras Veículos …" at bounding box center [263, 124] width 527 height 249
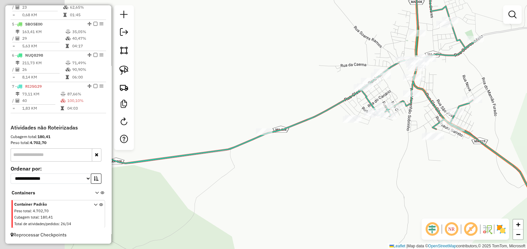
drag, startPoint x: 325, startPoint y: 124, endPoint x: 428, endPoint y: 77, distance: 113.2
click at [429, 77] on div "Janela de atendimento Grade de atendimento Capacidade Transportadoras Veículos …" at bounding box center [263, 124] width 527 height 249
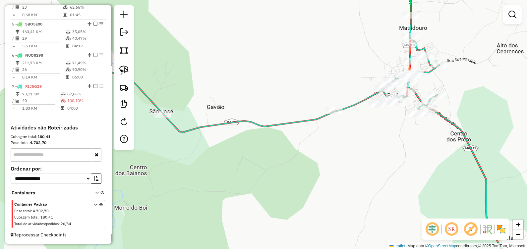
drag, startPoint x: 468, startPoint y: 64, endPoint x: 422, endPoint y: 101, distance: 58.8
click at [423, 99] on div "Janela de atendimento Grade de atendimento Capacidade Transportadoras Veículos …" at bounding box center [263, 124] width 527 height 249
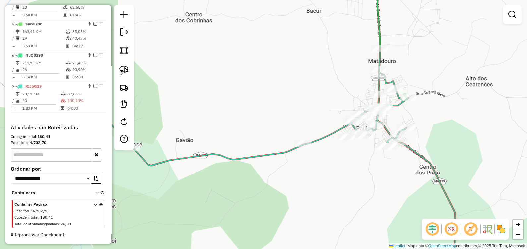
drag, startPoint x: 422, startPoint y: 103, endPoint x: 458, endPoint y: 95, distance: 36.6
click at [460, 92] on div "Janela de atendimento Grade de atendimento Capacidade Transportadoras Veículos …" at bounding box center [263, 124] width 527 height 249
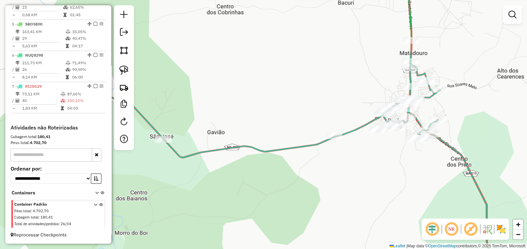
drag, startPoint x: 206, startPoint y: 129, endPoint x: 275, endPoint y: 128, distance: 69.6
click at [275, 128] on div "Janela de atendimento Grade de atendimento Capacidade Transportadoras Veículos …" at bounding box center [263, 124] width 527 height 249
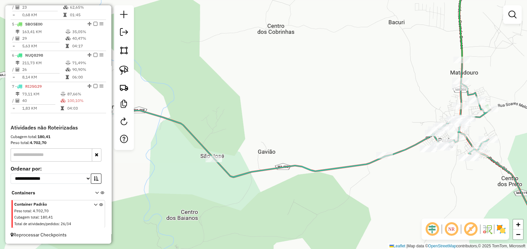
drag, startPoint x: 334, startPoint y: 100, endPoint x: 201, endPoint y: 94, distance: 133.3
click at [201, 94] on div "Janela de atendimento Grade de atendimento Capacidade Transportadoras Veículos …" at bounding box center [263, 124] width 527 height 249
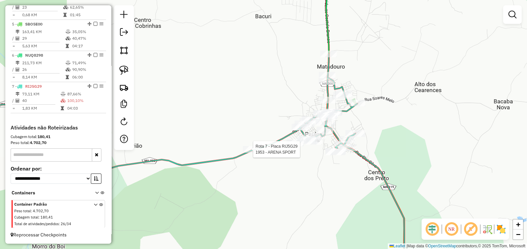
select select "**********"
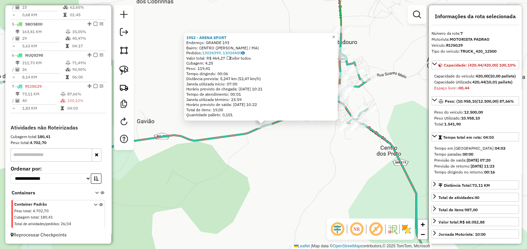
click at [279, 147] on div "1953 - ARENA SPORT Endereço: GRANDE 193 Bairro: CENTRO (PAULO RAMOS / MA) Pedid…" at bounding box center [263, 124] width 527 height 249
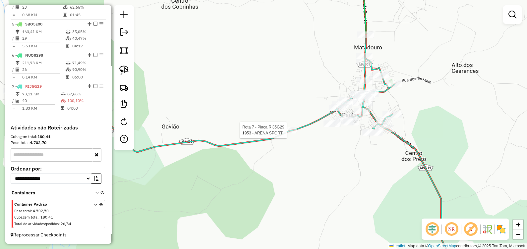
select select "**********"
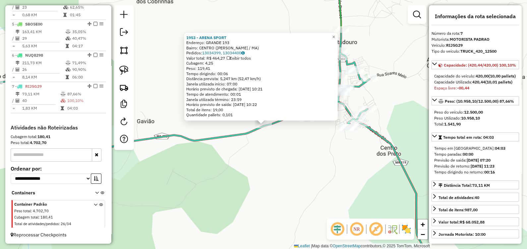
click at [261, 141] on div "1953 - ARENA SPORT Endereço: GRANDE 193 Bairro: CENTRO (PAULO RAMOS / MA) Pedid…" at bounding box center [263, 124] width 527 height 249
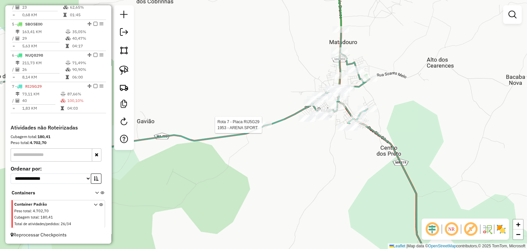
select select "**********"
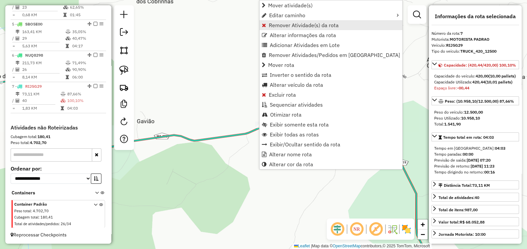
click at [277, 23] on span "Remover Atividade(s) da rota" at bounding box center [304, 25] width 70 height 5
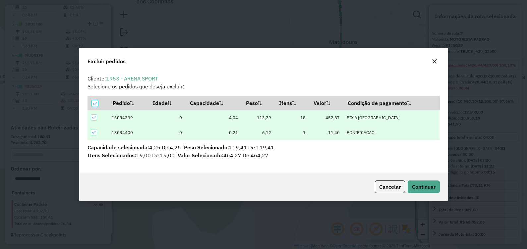
scroll to position [0, 0]
click at [419, 185] on span "Continuar" at bounding box center [424, 186] width 24 height 7
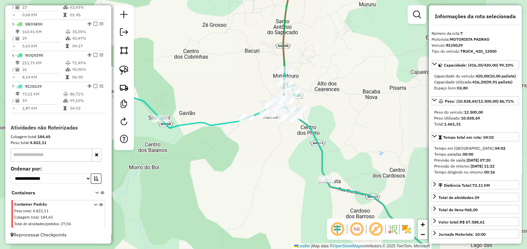
click at [265, 105] on div "Janela de atendimento Grade de atendimento Capacidade Transportadoras Veículos …" at bounding box center [263, 124] width 527 height 249
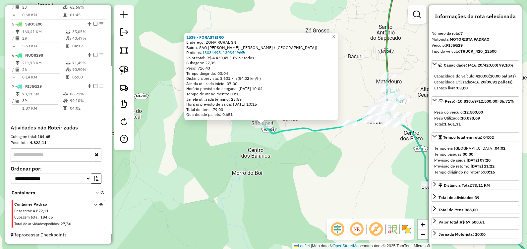
drag, startPoint x: 204, startPoint y: 147, endPoint x: 204, endPoint y: 143, distance: 4.6
click at [204, 147] on div "1539 - FORASTEIRO Endereço: ZONA RURAL SN Bairro: SAO JOSE DOS RICARDOS (PAULO …" at bounding box center [263, 124] width 527 height 249
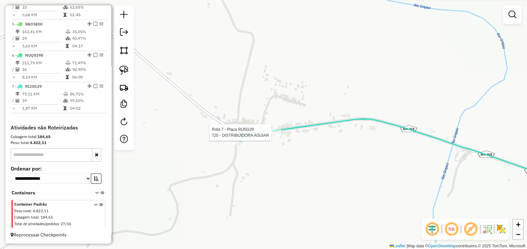
select select "**********"
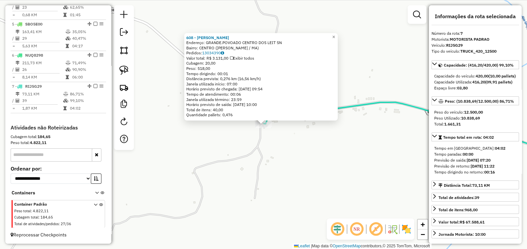
click at [272, 155] on div "608 - DEP RIBEIRO Endereço: GRANDE.POVOADO CENTRO DOS LEIT SN Bairro: CENTRO (P…" at bounding box center [263, 124] width 527 height 249
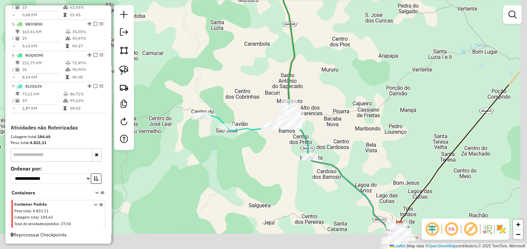
drag, startPoint x: 273, startPoint y: 196, endPoint x: 186, endPoint y: 154, distance: 96.7
click at [186, 154] on div "Janela de atendimento Grade de atendimento Capacidade Transportadoras Veículos …" at bounding box center [263, 124] width 527 height 249
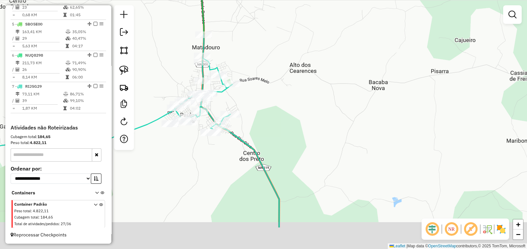
drag, startPoint x: 293, startPoint y: 181, endPoint x: 253, endPoint y: 90, distance: 99.3
click at [252, 89] on div "Janela de atendimento Grade de atendimento Capacidade Transportadoras Veículos …" at bounding box center [263, 124] width 527 height 249
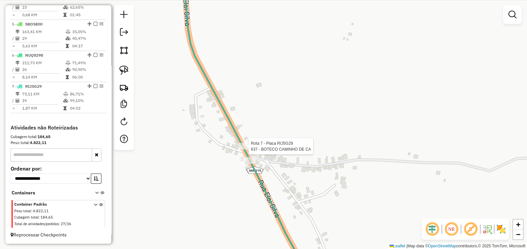
select select "**********"
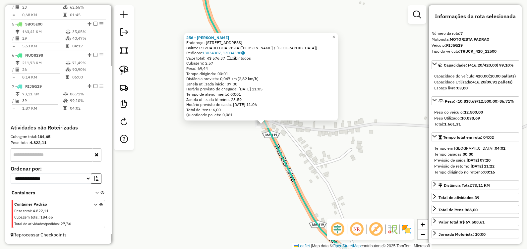
click at [248, 151] on div "256 - MERCEARIA SILVA Endereço: Rua Grande 2 Bairro: POVOADO BOA VISTA (PAULO R…" at bounding box center [263, 124] width 527 height 249
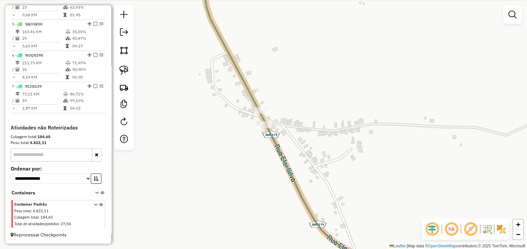
select select "**********"
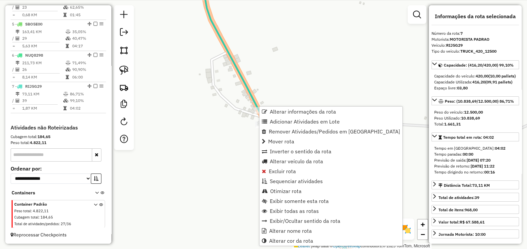
click at [272, 81] on div "Janela de atendimento Grade de atendimento Capacidade Transportadoras Veículos …" at bounding box center [263, 124] width 527 height 249
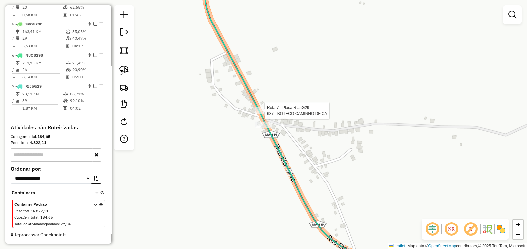
select select "**********"
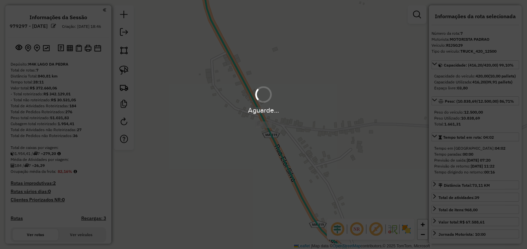
select select "**********"
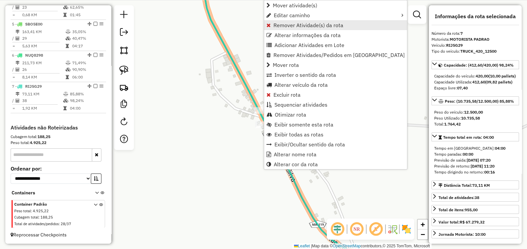
click at [274, 24] on span "Remover Atividade(s) da rota" at bounding box center [308, 25] width 70 height 5
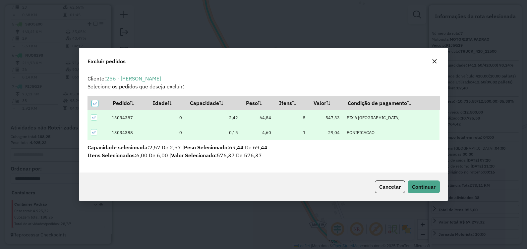
scroll to position [0, 0]
click at [421, 188] on span "Continuar" at bounding box center [424, 186] width 24 height 7
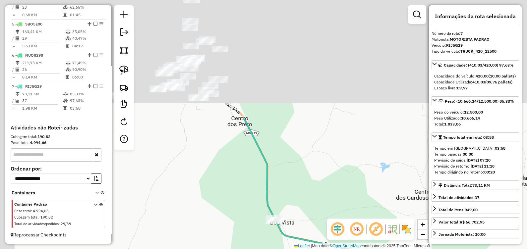
drag, startPoint x: 292, startPoint y: 178, endPoint x: 315, endPoint y: 235, distance: 61.3
click at [316, 238] on div "Janela de atendimento Grade de atendimento Capacidade Transportadoras Veículos …" at bounding box center [263, 124] width 527 height 249
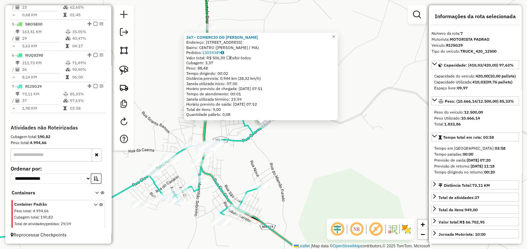
click at [255, 161] on div "267 - COMERCIO DO [PERSON_NAME]: [STREET_ADDRESS][PERSON_NAME] Pedidos: 1303438…" at bounding box center [263, 124] width 527 height 249
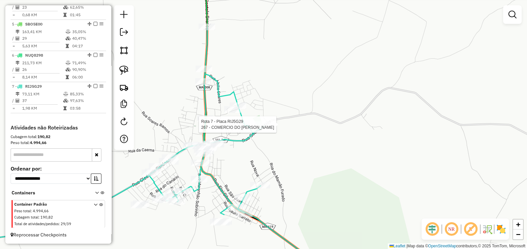
select select "**********"
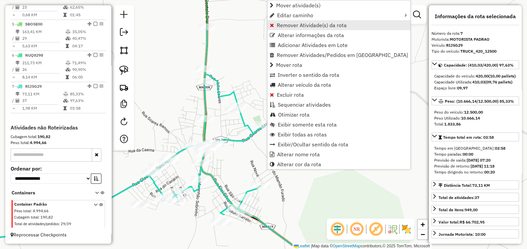
click at [289, 23] on span "Remover Atividade(s) da rota" at bounding box center [312, 25] width 70 height 5
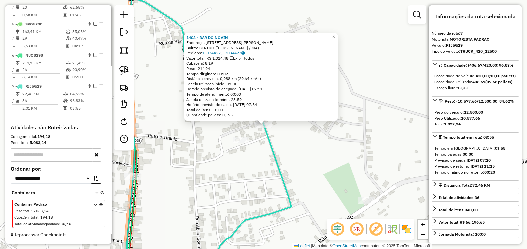
drag, startPoint x: 235, startPoint y: 149, endPoint x: 243, endPoint y: 146, distance: 8.2
click at [235, 148] on div "1403 - BAR DO NOVIN Endereço: [STREET_ADDRESS][PERSON_NAME][PERSON_NAME] [GEOGR…" at bounding box center [263, 124] width 527 height 249
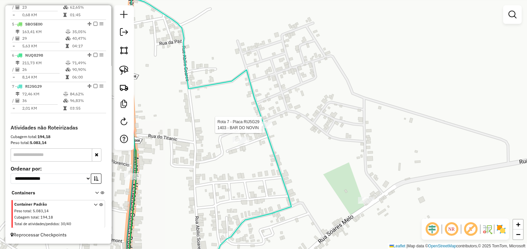
select select "**********"
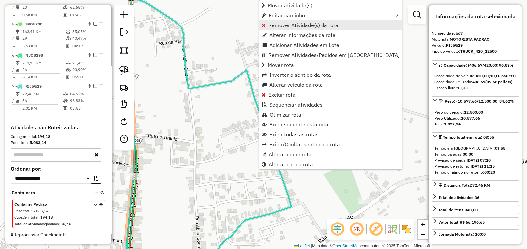
click at [274, 21] on link "Remover Atividade(s) da rota" at bounding box center [330, 25] width 143 height 10
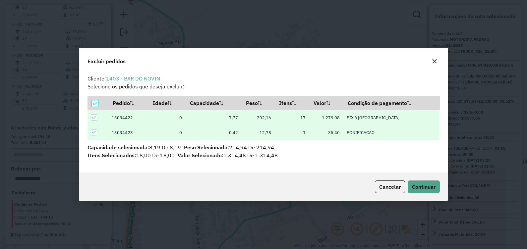
scroll to position [3, 2]
click at [425, 199] on div "Cancelar Continuar" at bounding box center [263, 187] width 368 height 28
click at [424, 185] on span "Continuar" at bounding box center [424, 186] width 24 height 7
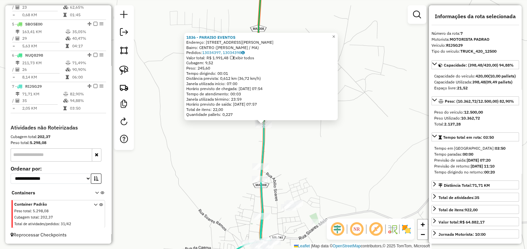
click at [276, 165] on div "1836 - PARAISO EVENTOS Endereço: [STREET_ADDRESS][PERSON_NAME] [GEOGRAPHIC_DATA…" at bounding box center [263, 124] width 527 height 249
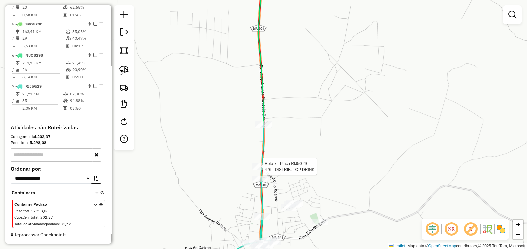
select select "**********"
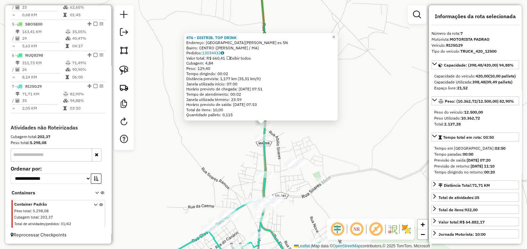
drag, startPoint x: 227, startPoint y: 154, endPoint x: 253, endPoint y: 137, distance: 31.2
click at [227, 154] on div "476 - DISTRIB. TOP DRINK Endereço: [GEOGRAPHIC_DATA] Gomes Rodrigu es SN Bairro…" at bounding box center [263, 124] width 527 height 249
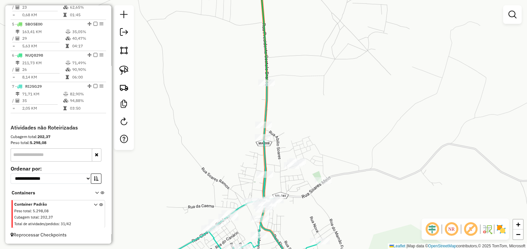
select select "**********"
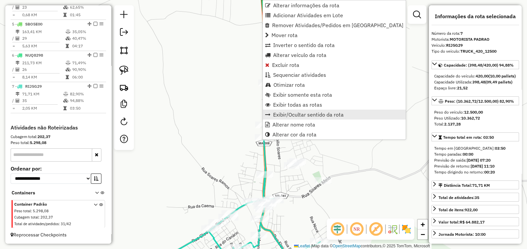
drag, startPoint x: 241, startPoint y: 63, endPoint x: 266, endPoint y: 116, distance: 58.2
click at [241, 63] on div "Janela de atendimento Grade de atendimento Capacidade Transportadoras Veículos …" at bounding box center [263, 124] width 527 height 249
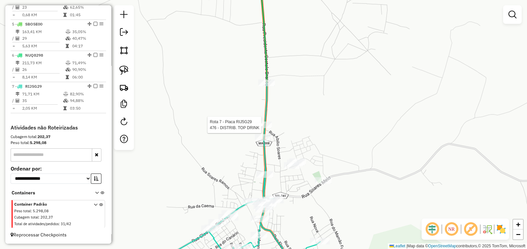
select select "**********"
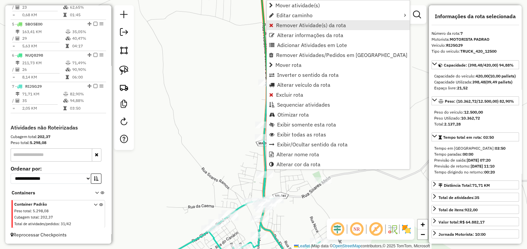
click at [283, 23] on span "Remover Atividade(s) da rota" at bounding box center [311, 25] width 70 height 5
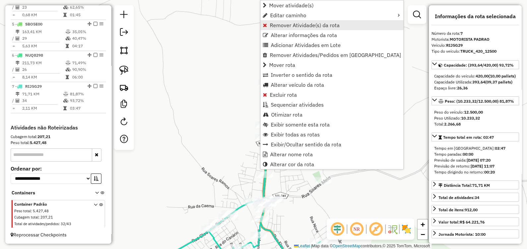
click at [278, 26] on span "Remover Atividade(s) da rota" at bounding box center [305, 25] width 70 height 5
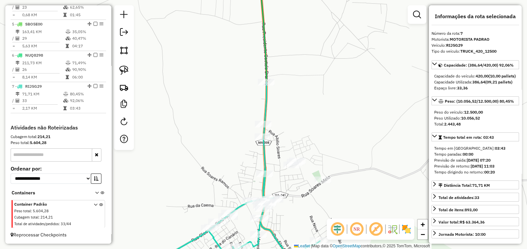
click at [264, 133] on icon at bounding box center [217, 178] width 205 height 192
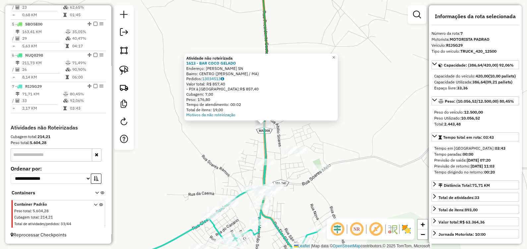
click at [229, 173] on div "Atividade não roteirizada 1613 - BAR COCO GELADO Endereço: [PERSON_NAME] SN Bai…" at bounding box center [263, 124] width 527 height 249
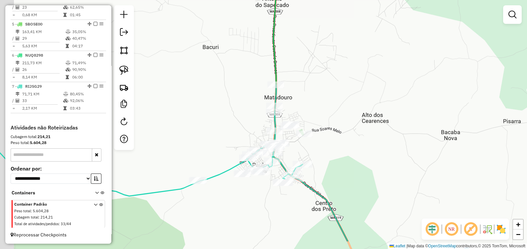
drag, startPoint x: 292, startPoint y: 179, endPoint x: 317, endPoint y: 145, distance: 41.9
click at [320, 144] on div "Janela de atendimento Grade de atendimento Capacidade Transportadoras Veículos …" at bounding box center [263, 124] width 527 height 249
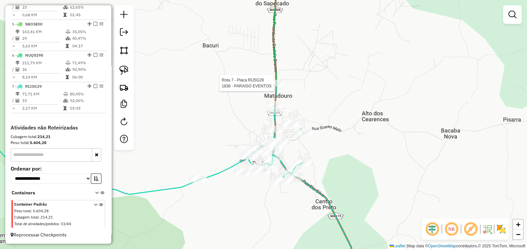
select select "**********"
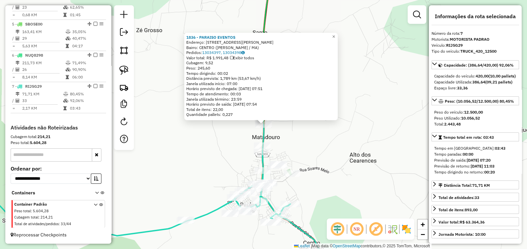
click at [215, 170] on div "1836 - PARAISO EVENTOS Endereço: [STREET_ADDRESS][PERSON_NAME] [GEOGRAPHIC_DATA…" at bounding box center [263, 124] width 527 height 249
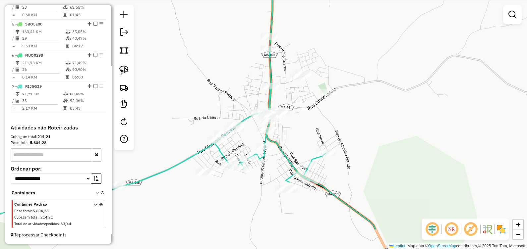
drag, startPoint x: 313, startPoint y: 148, endPoint x: 312, endPoint y: 129, distance: 18.6
click at [312, 129] on div "Janela de atendimento Grade de atendimento Capacidade Transportadoras Veículos …" at bounding box center [263, 124] width 527 height 249
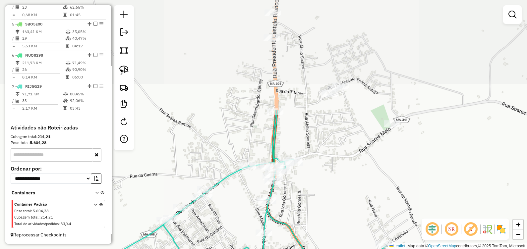
drag, startPoint x: 224, startPoint y: 125, endPoint x: 264, endPoint y: 260, distance: 140.9
click at [264, 249] on html "Aguarde... Pop-up bloqueado! Seu navegador bloqueou automáticamente a abertura …" at bounding box center [263, 124] width 527 height 249
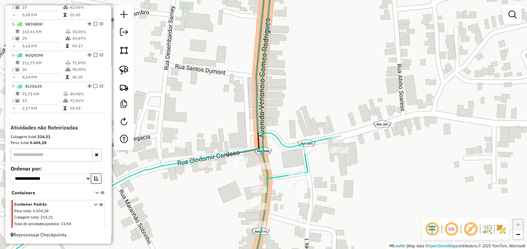
drag, startPoint x: 286, startPoint y: 212, endPoint x: 310, endPoint y: 195, distance: 28.8
click at [310, 195] on div "Janela de atendimento Grade de atendimento Capacidade Transportadoras Veículos …" at bounding box center [263, 124] width 527 height 249
select select "**********"
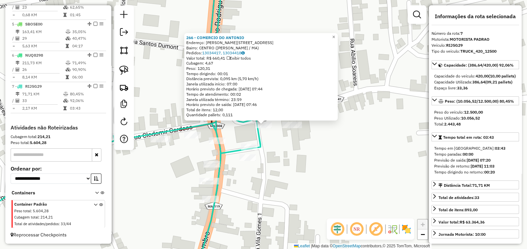
click at [287, 167] on div "266 - COMERCIO DO [PERSON_NAME]: [STREET_ADDRESS][PERSON_NAME][PERSON_NAME] Ped…" at bounding box center [263, 124] width 527 height 249
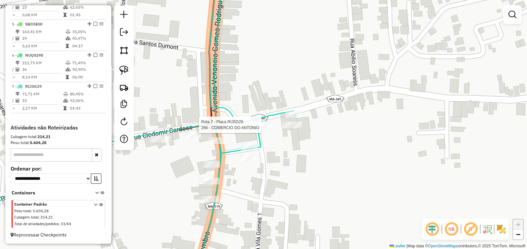
select select "**********"
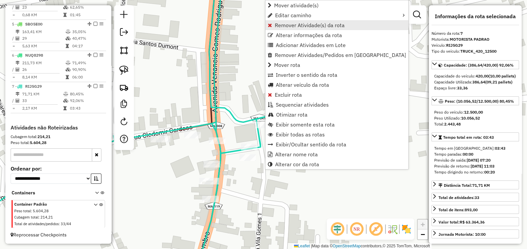
click at [278, 25] on span "Remover Atividade(s) da rota" at bounding box center [310, 25] width 70 height 5
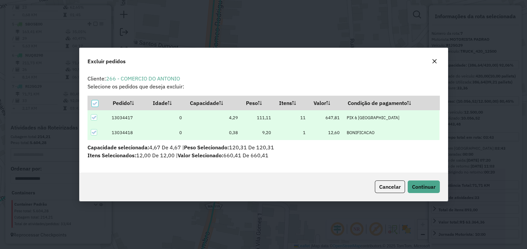
scroll to position [0, 0]
click at [426, 187] on span "Continuar" at bounding box center [424, 186] width 24 height 7
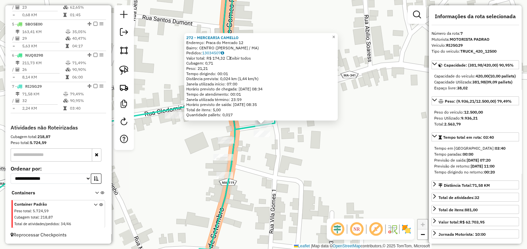
click at [285, 139] on div "272 - MERCEARIA CAMELLO Endereço: Praca do Mercado 12 Bairro: CENTRO (PAULO RAM…" at bounding box center [263, 124] width 527 height 249
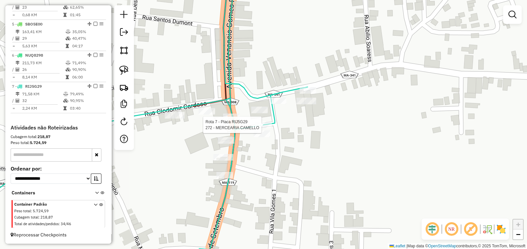
select select "**********"
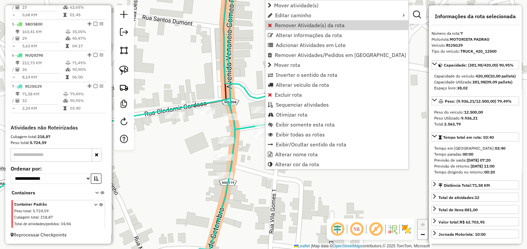
click at [292, 25] on span "Remover Atividade(s) da rota" at bounding box center [310, 25] width 70 height 5
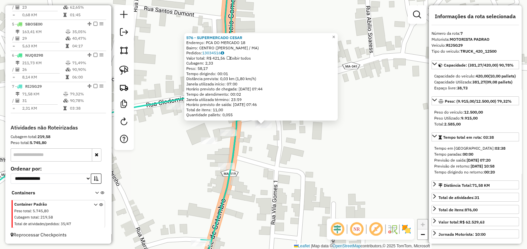
drag, startPoint x: 265, startPoint y: 148, endPoint x: 265, endPoint y: 131, distance: 16.9
click at [265, 148] on div "576 - SUPERMERCADO CESAR Endereço: PCA DO MERCADO 18 Bairro: CENTRO (PAULO RAMO…" at bounding box center [263, 124] width 527 height 249
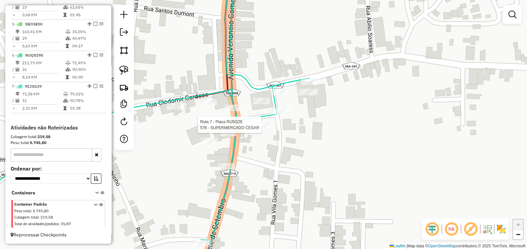
select select "**********"
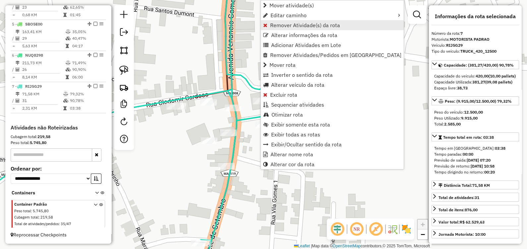
click at [280, 27] on span "Remover Atividade(s) da rota" at bounding box center [305, 25] width 70 height 5
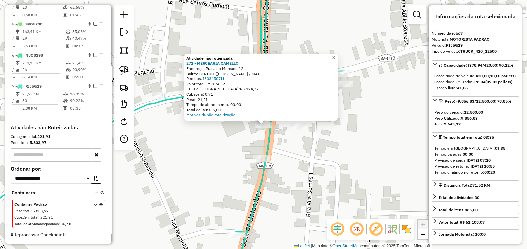
click at [274, 128] on icon at bounding box center [145, 124] width 397 height 299
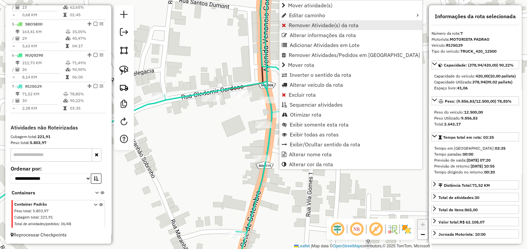
click at [296, 23] on span "Remover Atividade(s) da rota" at bounding box center [323, 25] width 70 height 5
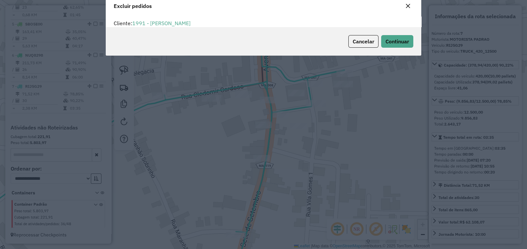
scroll to position [3, 2]
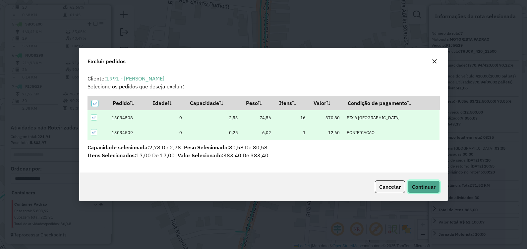
click at [423, 184] on span "Continuar" at bounding box center [424, 186] width 24 height 7
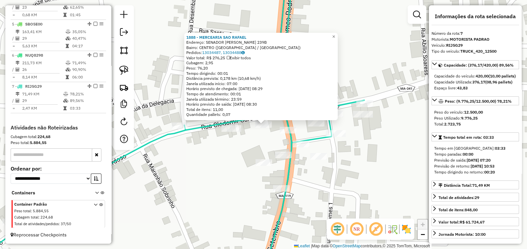
drag, startPoint x: 247, startPoint y: 133, endPoint x: 258, endPoint y: 133, distance: 11.6
click at [247, 133] on div "1888 - MERCEARIA SAO RAFAEL Endereço: SENADOR VITORINO FREIRE 239B Bairro: CENT…" at bounding box center [263, 124] width 527 height 249
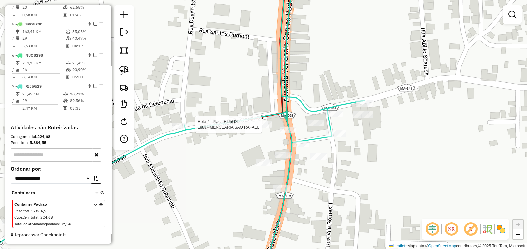
select select "**********"
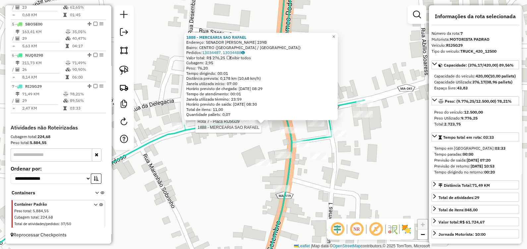
click at [219, 153] on div "Rota 7 - Placa RIJ5G29 1888 - MERCEARIA SAO RAFAEL Rota 3 - Placa PTD6898 630 -…" at bounding box center [263, 124] width 527 height 249
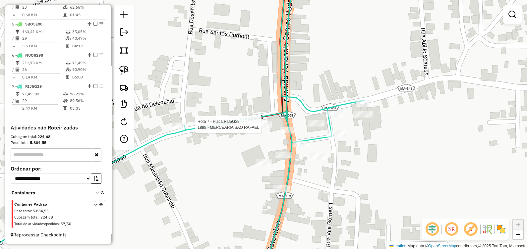
select select "**********"
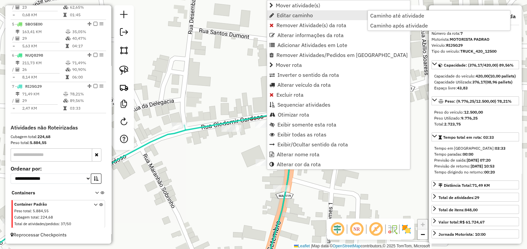
click at [295, 18] on span "Editar caminho" at bounding box center [295, 15] width 36 height 5
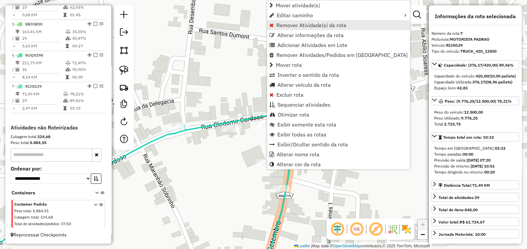
click at [295, 23] on span "Remover Atividade(s) da rota" at bounding box center [311, 25] width 70 height 5
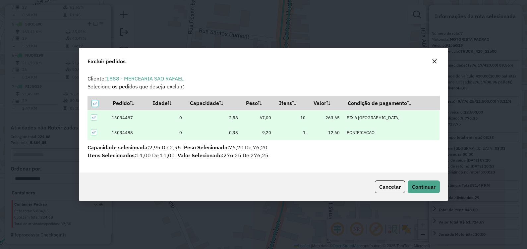
scroll to position [0, 0]
drag, startPoint x: 422, startPoint y: 189, endPoint x: 405, endPoint y: 194, distance: 17.5
click at [422, 188] on span "Continuar" at bounding box center [424, 186] width 24 height 7
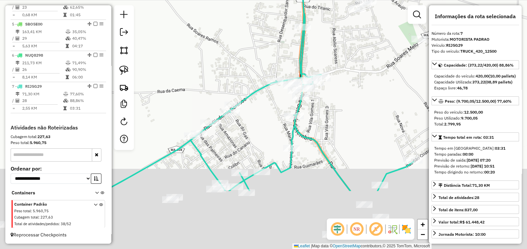
drag, startPoint x: 356, startPoint y: 205, endPoint x: 324, endPoint y: 94, distance: 115.7
click at [324, 94] on div "Janela de atendimento Grade de atendimento Capacidade Transportadoras Veículos …" at bounding box center [263, 124] width 527 height 249
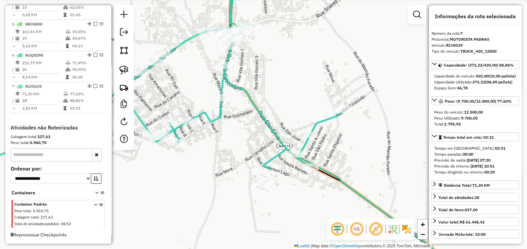
drag, startPoint x: 308, startPoint y: 158, endPoint x: 253, endPoint y: 134, distance: 59.8
click at [246, 135] on div "Janela de atendimento Grade de atendimento Capacidade Transportadoras Veículos …" at bounding box center [263, 124] width 527 height 249
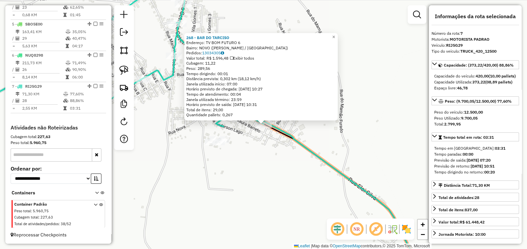
click at [248, 162] on div "268 - BAR DO TARCISO Endereço: TV BOM FUTURO 6 Bairro: NOVO (PAULO RAMOS / MA) …" at bounding box center [263, 124] width 527 height 249
click at [314, 130] on div "268 - BAR DO TARCISO Endereço: TV BOM FUTURO 6 Bairro: NOVO (PAULO RAMOS / MA) …" at bounding box center [263, 124] width 527 height 249
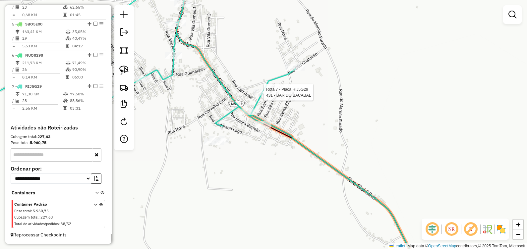
click at [262, 96] on div at bounding box center [261, 92] width 17 height 7
select select "**********"
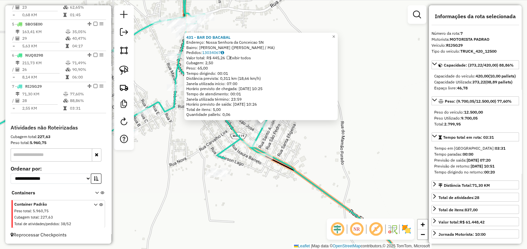
click at [304, 151] on div "431 - BAR DO BACABAL Endereço: Nossa Senhora da Conceicao SN Bairro: SAO RAIMUN…" at bounding box center [263, 124] width 527 height 249
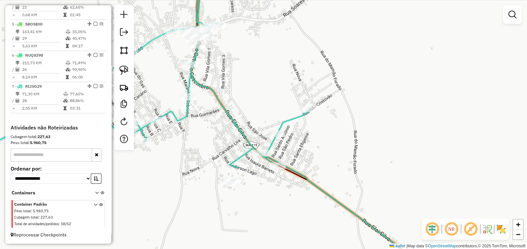
drag, startPoint x: 237, startPoint y: 76, endPoint x: 244, endPoint y: 80, distance: 7.9
click at [244, 80] on div "Janela de atendimento Grade de atendimento Capacidade Transportadoras Veículos …" at bounding box center [263, 124] width 527 height 249
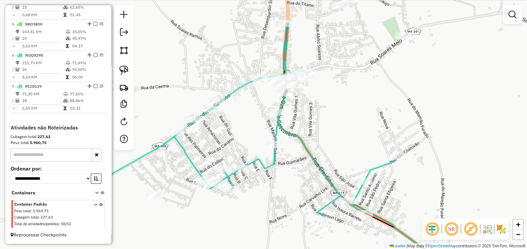
drag, startPoint x: 236, startPoint y: 98, endPoint x: 333, endPoint y: 152, distance: 111.5
click at [333, 152] on div "Janela de atendimento Grade de atendimento Capacidade Transportadoras Veículos …" at bounding box center [263, 124] width 527 height 249
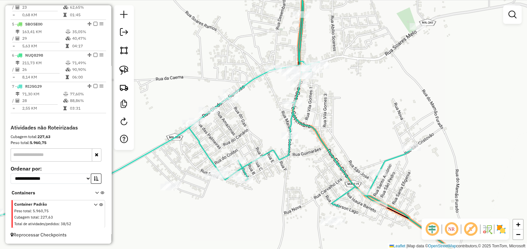
drag, startPoint x: 240, startPoint y: 141, endPoint x: 249, endPoint y: 116, distance: 26.6
click at [244, 125] on div "Janela de atendimento Grade de atendimento Capacidade Transportadoras Veículos …" at bounding box center [263, 124] width 527 height 249
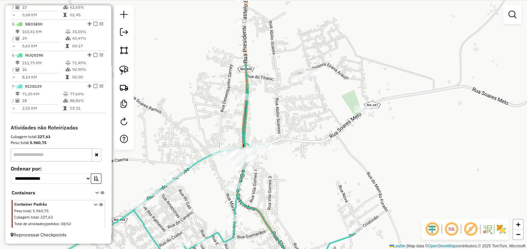
drag, startPoint x: 253, startPoint y: 105, endPoint x: 201, endPoint y: 185, distance: 95.4
click at [198, 188] on div "Janela de atendimento Grade de atendimento Capacidade Transportadoras Veículos …" at bounding box center [263, 124] width 527 height 249
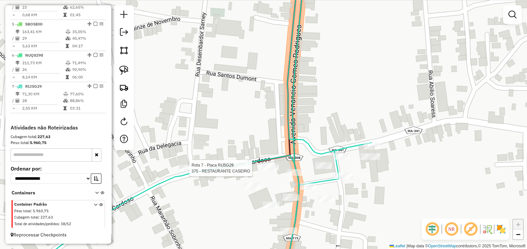
select select "**********"
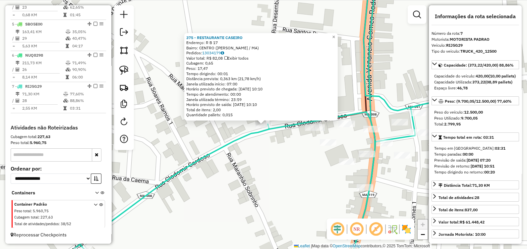
click at [268, 165] on div "375 - RESTAURANTE CASEIRO Endereço: R B 17 Bairro: CENTRO (PAULO RAMOS / MA) Pe…" at bounding box center [263, 124] width 527 height 249
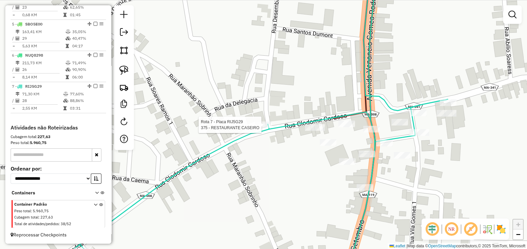
select select "**********"
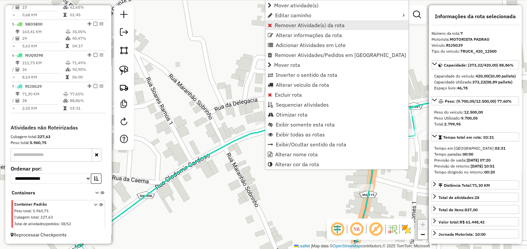
click at [282, 25] on span "Remover Atividade(s) da rota" at bounding box center [310, 25] width 70 height 5
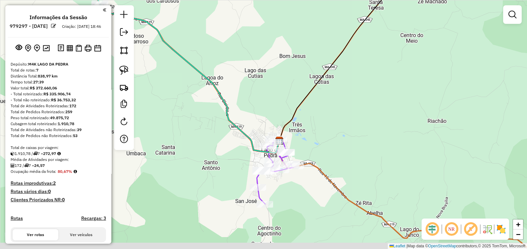
drag, startPoint x: 242, startPoint y: 123, endPoint x: 241, endPoint y: 111, distance: 11.6
click at [241, 116] on div "Janela de atendimento Grade de atendimento Capacidade Transportadoras Veículos …" at bounding box center [263, 124] width 527 height 249
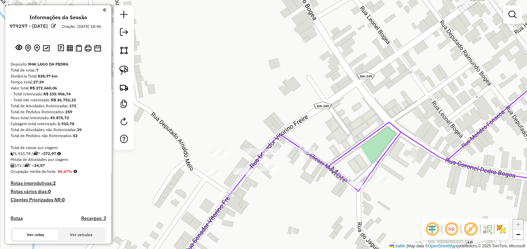
click at [261, 150] on icon at bounding box center [376, 160] width 408 height 230
select select "**********"
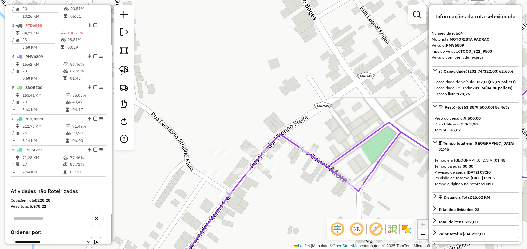
scroll to position [349, 0]
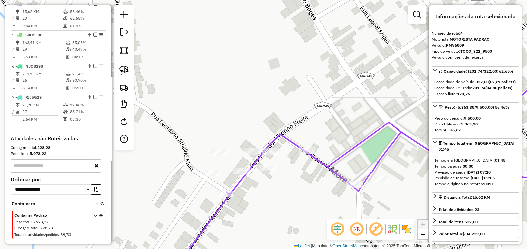
click at [272, 157] on div "Janela de atendimento Grade de atendimento Capacidade Transportadoras Veículos …" at bounding box center [263, 124] width 527 height 249
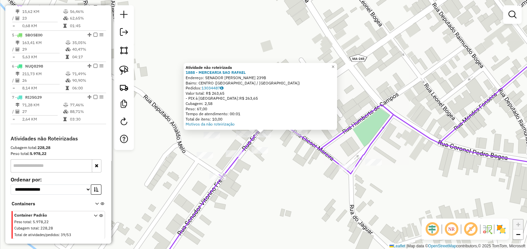
drag, startPoint x: 282, startPoint y: 154, endPoint x: 287, endPoint y: 164, distance: 10.7
click at [282, 164] on div "Atividade não roteirizada 1888 - MERCEARIA SAO [PERSON_NAME]: SENADOR [PERSON_N…" at bounding box center [263, 124] width 527 height 249
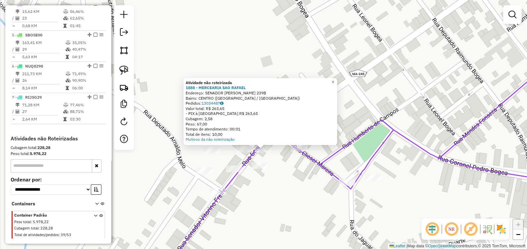
click at [252, 202] on div "Rota 4 - Placa PMV6809 312 - [PERSON_NAME] Atividade não roteirizada 1888 - MER…" at bounding box center [263, 124] width 527 height 249
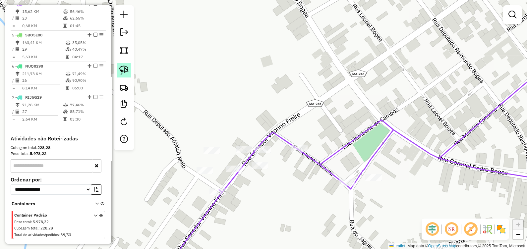
click at [127, 72] on img at bounding box center [123, 70] width 9 height 9
drag, startPoint x: 230, startPoint y: 139, endPoint x: 274, endPoint y: 138, distance: 43.4
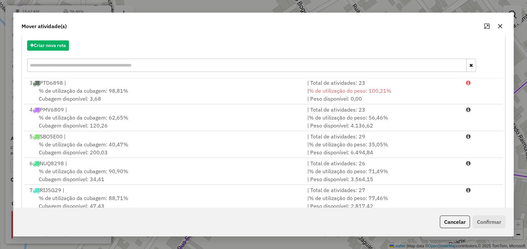
scroll to position [87, 0]
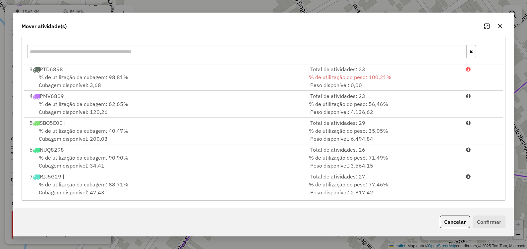
click at [500, 28] on button "button" at bounding box center [499, 26] width 11 height 11
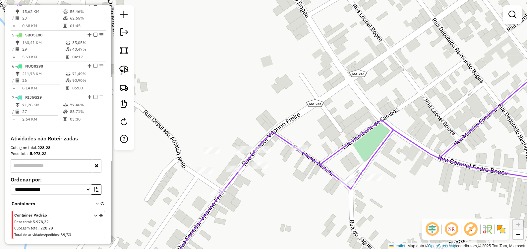
click at [175, 168] on div "Janela de atendimento Grade de atendimento Capacidade Transportadoras Veículos …" at bounding box center [263, 124] width 527 height 249
click at [127, 62] on div at bounding box center [124, 77] width 20 height 145
click at [125, 71] on img at bounding box center [123, 70] width 9 height 9
drag, startPoint x: 232, startPoint y: 141, endPoint x: 272, endPoint y: 124, distance: 43.6
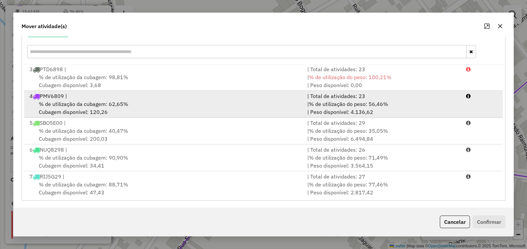
click at [58, 92] on div "4 PMV6809 |" at bounding box center [165, 96] width 278 height 8
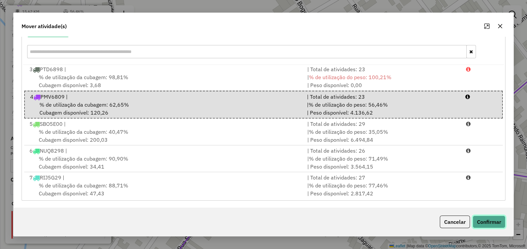
click at [486, 220] on button "Confirmar" at bounding box center [488, 222] width 33 height 13
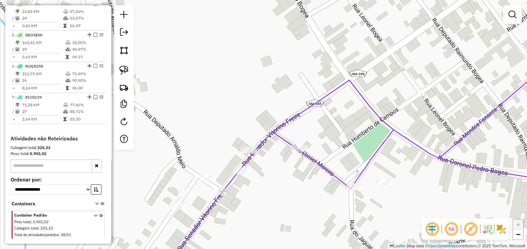
scroll to position [318, 0]
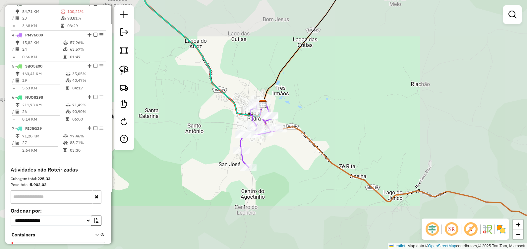
click at [354, 128] on div "Janela de atendimento Grade de atendimento Capacidade Transportadoras Veículos …" at bounding box center [263, 124] width 527 height 249
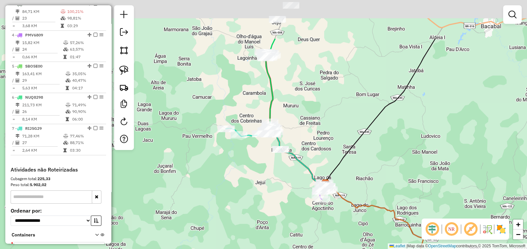
drag, startPoint x: 324, startPoint y: 148, endPoint x: 323, endPoint y: 154, distance: 6.8
click at [325, 158] on div "Janela de atendimento Grade de atendimento Capacidade Transportadoras Veículos …" at bounding box center [263, 124] width 527 height 249
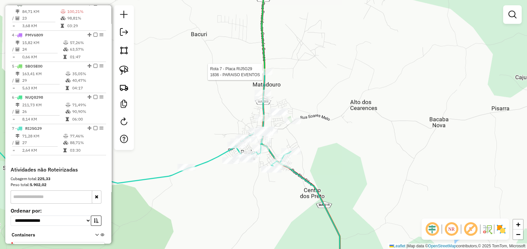
select select "**********"
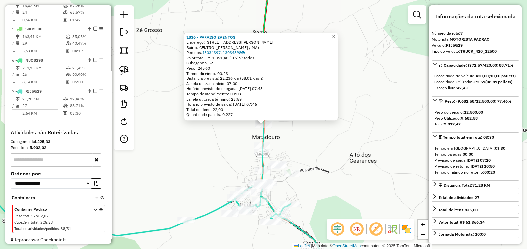
scroll to position [365, 0]
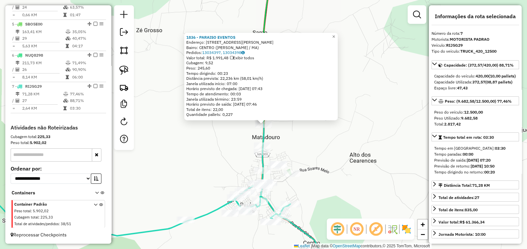
click at [289, 153] on div "Rota 7 - Placa RIJ5G29 1836 - PARAISO EVENTOS 1836 - PARAISO EVENTOS Endereço: …" at bounding box center [263, 124] width 527 height 249
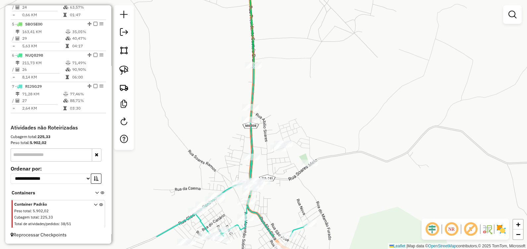
drag, startPoint x: 223, startPoint y: 202, endPoint x: 230, endPoint y: 153, distance: 49.5
click at [223, 158] on div "Janela de atendimento Grade de atendimento Capacidade Transportadoras Veículos …" at bounding box center [263, 124] width 527 height 249
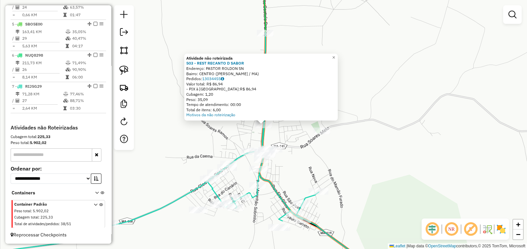
click at [211, 147] on div "Atividade não roteirizada 503 - REST RECANTO D SABOR Endereço: PASTOR ROLDON SN…" at bounding box center [263, 124] width 527 height 249
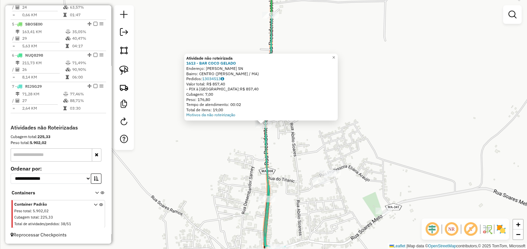
click at [220, 189] on div "Atividade não roteirizada 1613 - BAR COCO GELADO Endereço: [PERSON_NAME] SN Bai…" at bounding box center [263, 124] width 527 height 249
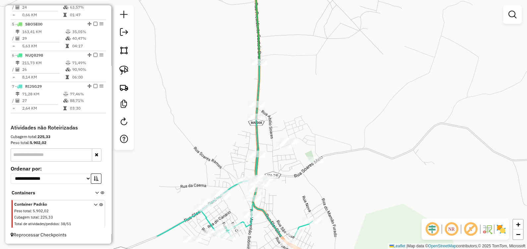
drag, startPoint x: 252, startPoint y: 206, endPoint x: 261, endPoint y: 165, distance: 41.5
click at [265, 165] on div "Janela de atendimento Grade de atendimento Capacidade Transportadoras Veículos …" at bounding box center [263, 124] width 527 height 249
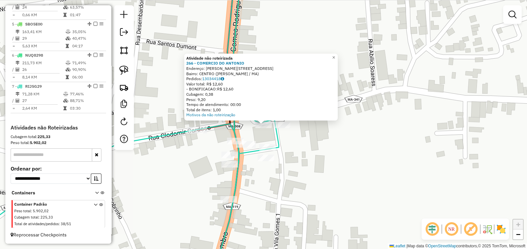
click at [264, 143] on div "Atividade não roteirizada 266 - COMERCIO DO [PERSON_NAME]: [STREET_ADDRESS][PER…" at bounding box center [263, 124] width 527 height 249
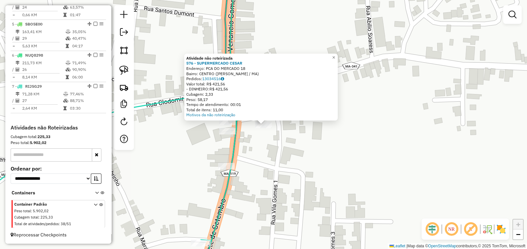
click at [253, 151] on div "Atividade não roteirizada 576 - SUPERMERCADO [PERSON_NAME]: PCA DO MERCADO 18 B…" at bounding box center [263, 124] width 527 height 249
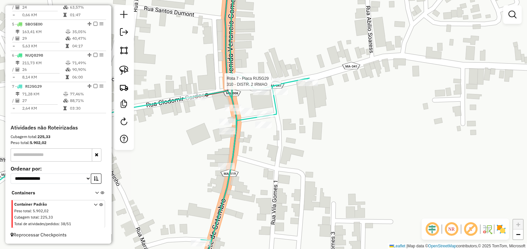
select select "**********"
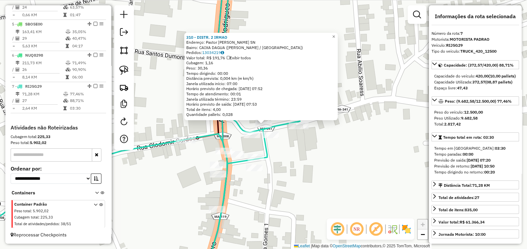
click at [280, 151] on div "310 - DISTR. 2 [PERSON_NAME]: Pastor Roldon SN Bairro: CAIXA DAGUA ([PERSON_NAM…" at bounding box center [263, 124] width 527 height 249
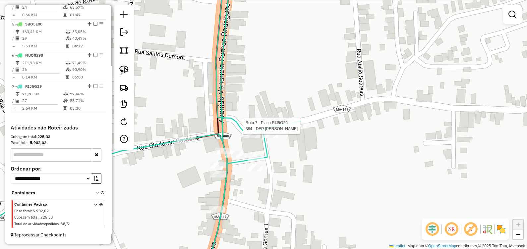
select select "**********"
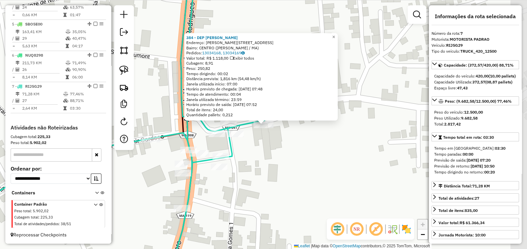
click at [266, 177] on div "384 - DEP [PERSON_NAME]: [PERSON_NAME] 25 Bairro: CENTRO ([PERSON_NAME] / [GEOG…" at bounding box center [263, 124] width 527 height 249
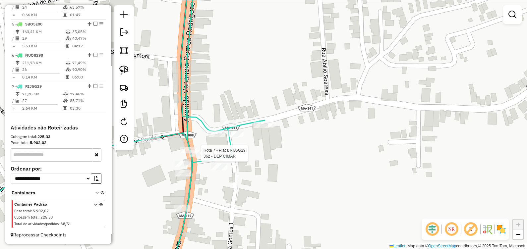
select select "**********"
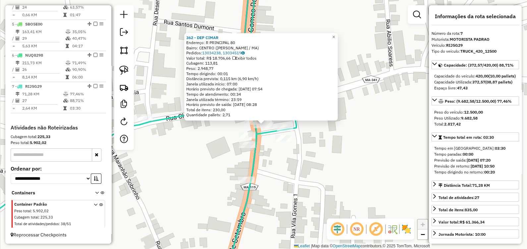
click at [266, 145] on div "362 - DEP CIMAR Endereço: R PRINCIPAL 80 Bairro: CENTRO (PAULO RAMOS / MA) Pedi…" at bounding box center [263, 124] width 527 height 249
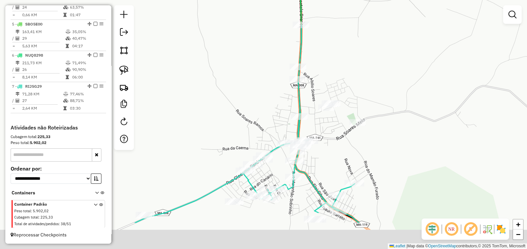
drag, startPoint x: 224, startPoint y: 173, endPoint x: 266, endPoint y: 100, distance: 84.4
click at [265, 91] on div "Janela de atendimento Grade de atendimento Capacidade Transportadoras Veículos …" at bounding box center [263, 124] width 527 height 249
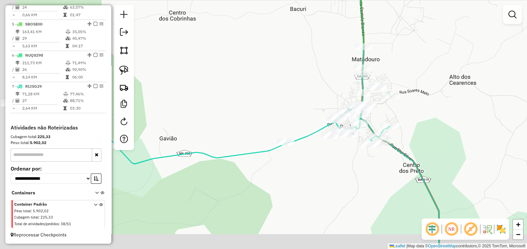
drag, startPoint x: 262, startPoint y: 193, endPoint x: 326, endPoint y: 167, distance: 68.6
click at [325, 169] on div "Janela de atendimento Grade de atendimento Capacidade Transportadoras Veículos …" at bounding box center [263, 124] width 527 height 249
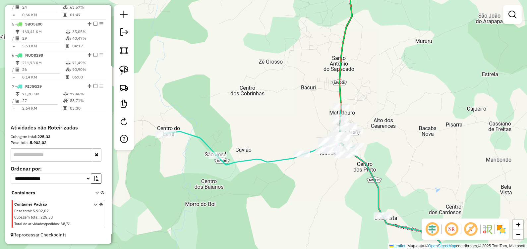
click at [211, 151] on icon at bounding box center [258, 135] width 191 height 59
select select "**********"
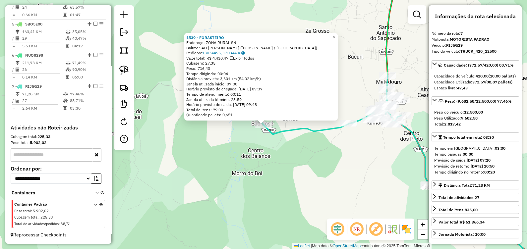
drag, startPoint x: 227, startPoint y: 155, endPoint x: 207, endPoint y: 140, distance: 24.6
click at [226, 155] on div "1539 - FORASTEIRO Endereço: ZONA RURAL SN Bairro: SAO JOSE DOS RICARDOS (PAULO …" at bounding box center [263, 124] width 527 height 249
click at [343, 186] on div "1539 - FORASTEIRO Endereço: ZONA RURAL SN Bairro: SAO JOSE DOS RICARDOS (PAULO …" at bounding box center [263, 124] width 527 height 249
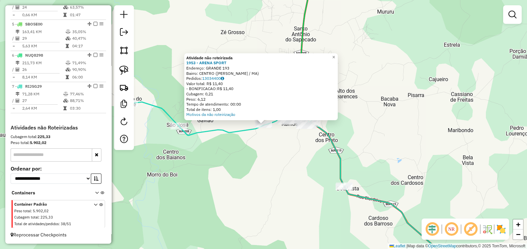
click at [227, 168] on div "Atividade não roteirizada 1953 - ARENA SPORT Endereço: GRANDE 193 Bairro: CENTR…" at bounding box center [263, 124] width 527 height 249
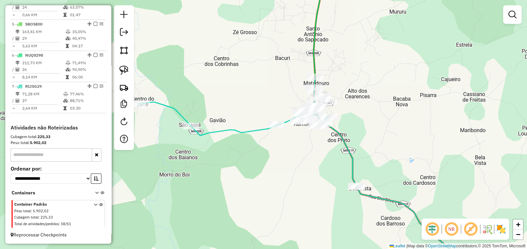
drag, startPoint x: 209, startPoint y: 162, endPoint x: 376, endPoint y: 192, distance: 169.6
click at [376, 195] on div "Janela de atendimento Grade de atendimento Capacidade Transportadoras Veículos …" at bounding box center [263, 124] width 527 height 249
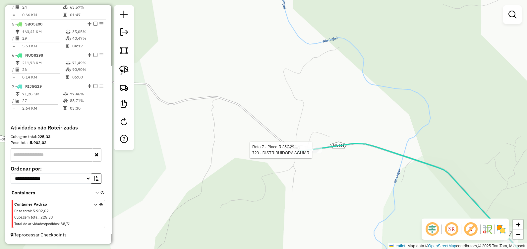
click at [312, 153] on div at bounding box center [313, 150] width 17 height 7
select select "**********"
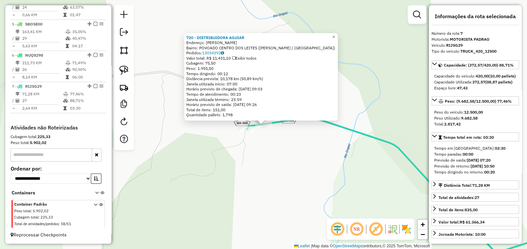
click at [234, 177] on div "720 - DISTRIBUIDORA AGUIAR Endereço: CUSTODIO MATOS Bairro: POVOADO CENTRO DOS …" at bounding box center [263, 124] width 527 height 249
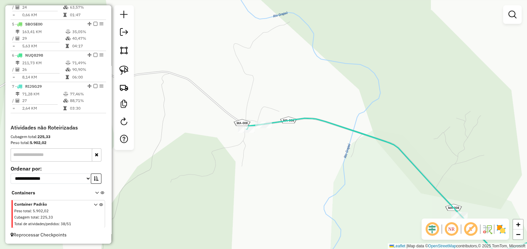
click at [241, 165] on div "Janela de atendimento Grade de atendimento Capacidade Transportadoras Veículos …" at bounding box center [263, 124] width 527 height 249
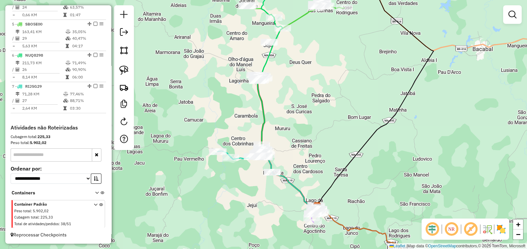
drag, startPoint x: 301, startPoint y: 131, endPoint x: 276, endPoint y: 108, distance: 34.2
click at [277, 108] on div "Janela de atendimento Grade de atendimento Capacidade Transportadoras Veículos …" at bounding box center [263, 124] width 527 height 249
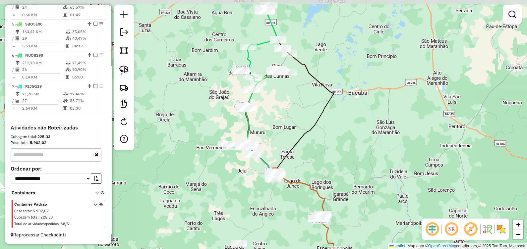
drag, startPoint x: 298, startPoint y: 124, endPoint x: 280, endPoint y: 124, distance: 17.9
click at [282, 121] on div "Janela de atendimento Grade de atendimento Capacidade Transportadoras Veículos …" at bounding box center [263, 124] width 527 height 249
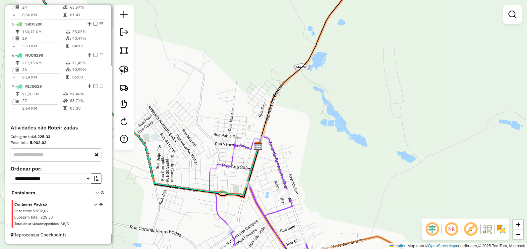
click at [284, 189] on icon at bounding box center [251, 205] width 143 height 138
select select "**********"
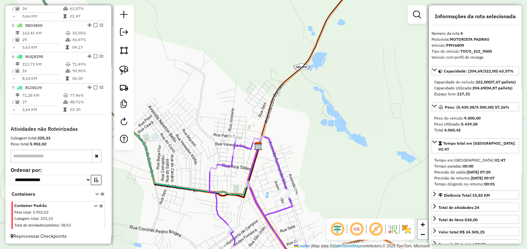
click at [325, 187] on div "Janela de atendimento Grade de atendimento Capacidade Transportadoras Veículos …" at bounding box center [263, 124] width 527 height 249
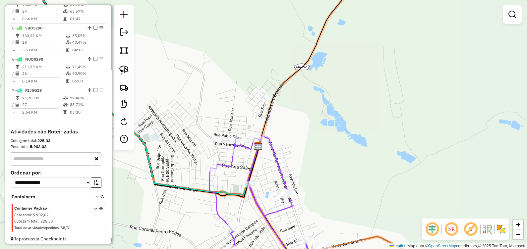
scroll to position [349, 0]
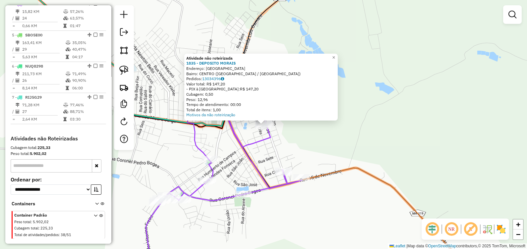
click at [324, 178] on icon at bounding box center [350, 175] width 250 height 197
select select "**********"
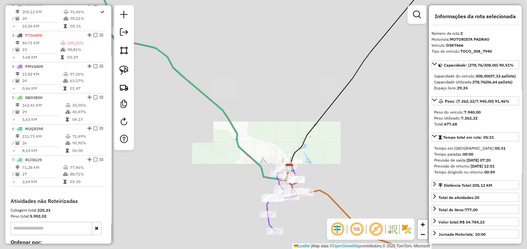
scroll to position [287, 0]
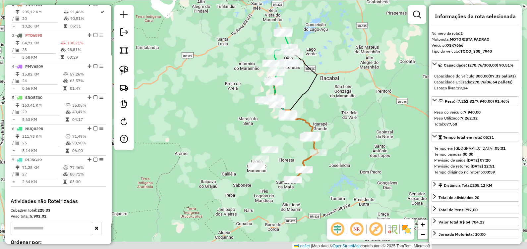
drag, startPoint x: 319, startPoint y: 123, endPoint x: 317, endPoint y: 108, distance: 15.7
click at [318, 108] on div "Janela de atendimento Grade de atendimento Capacidade Transportadoras Veículos …" at bounding box center [263, 124] width 527 height 249
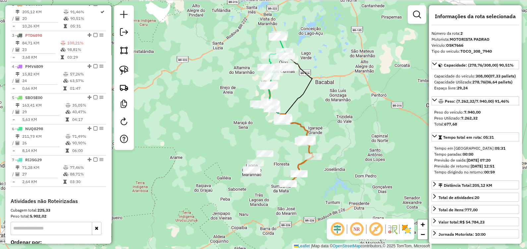
drag, startPoint x: 213, startPoint y: 108, endPoint x: 198, endPoint y: 116, distance: 16.7
click at [204, 116] on div "Janela de atendimento Grade de atendimento Capacidade Transportadoras Veículos …" at bounding box center [263, 124] width 527 height 249
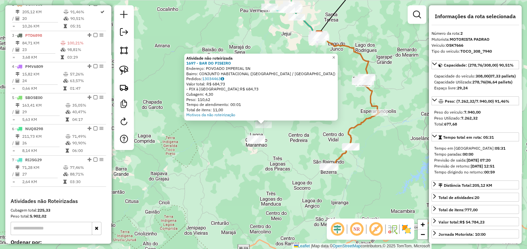
drag, startPoint x: 282, startPoint y: 166, endPoint x: 277, endPoint y: 162, distance: 6.4
click at [280, 166] on div "Atividade não roteirizada 1697 - BAR DO PISEIRO Endereço: POVOADO IMPERIAL SN B…" at bounding box center [263, 124] width 527 height 249
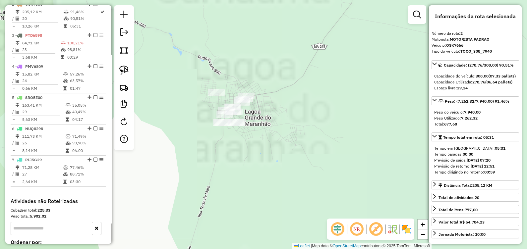
drag, startPoint x: 281, startPoint y: 169, endPoint x: 284, endPoint y: 174, distance: 5.5
click at [284, 174] on div "Atividade não roteirizada 1697 - BAR DO PISEIRO Endereço: POVOADO IMPERIAL SN B…" at bounding box center [263, 124] width 527 height 249
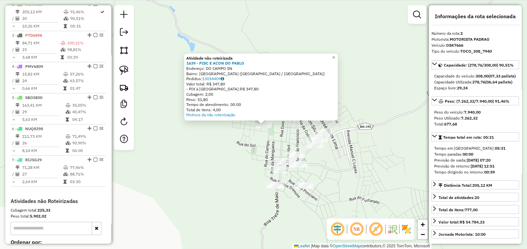
drag, startPoint x: 230, startPoint y: 175, endPoint x: 227, endPoint y: 172, distance: 4.3
click at [228, 175] on div "Atividade não roteirizada 1639 - PISC E ACON DO PABLO Endereço: DO CAMPO SN Bai…" at bounding box center [263, 124] width 527 height 249
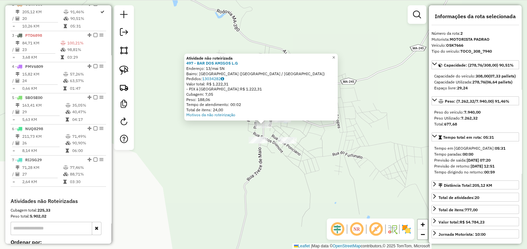
click at [258, 170] on div "Atividade não roteirizada 497 - BAR DOS AMIGOS L.G Endereço: 13/mai SN Bairro: …" at bounding box center [263, 124] width 527 height 249
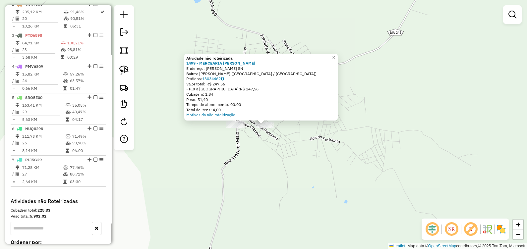
click at [334, 196] on div "× Atividade não roteirizada 1499 - MERCEARIA ZECA PINTO Endereço: HUMBERTO DE C…" at bounding box center [263, 124] width 527 height 249
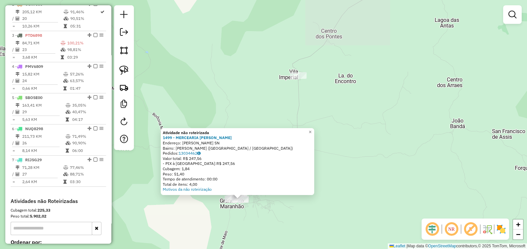
drag, startPoint x: 265, startPoint y: 215, endPoint x: 271, endPoint y: 211, distance: 7.3
click at [265, 215] on div "Atividade não roteirizada 1499 - MERCEARIA ZECA PINTO Endereço: HUMBERTO DE CAM…" at bounding box center [263, 124] width 527 height 249
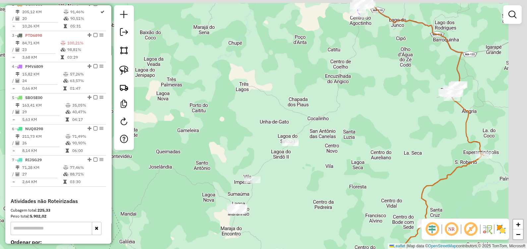
drag, startPoint x: 293, startPoint y: 181, endPoint x: 287, endPoint y: 181, distance: 6.0
click at [288, 181] on div "Janela de atendimento Grade de atendimento Capacidade Transportadoras Veículos …" at bounding box center [263, 124] width 527 height 249
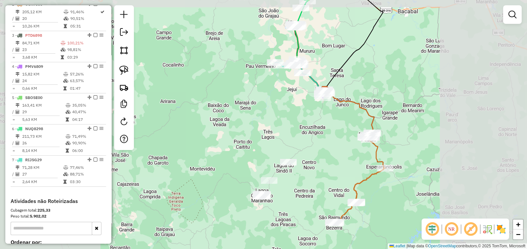
drag, startPoint x: 326, startPoint y: 152, endPoint x: 301, endPoint y: 174, distance: 33.6
click at [301, 174] on div "Janela de atendimento Grade de atendimento Capacidade Transportadoras Veículos …" at bounding box center [263, 124] width 527 height 249
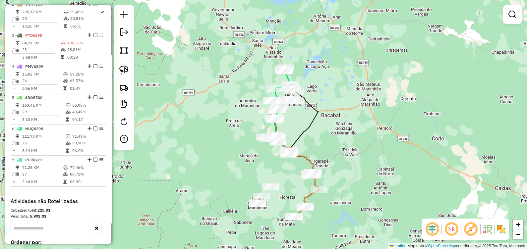
drag, startPoint x: 370, startPoint y: 136, endPoint x: 340, endPoint y: 152, distance: 34.1
click at [340, 152] on div "Janela de atendimento Grade de atendimento Capacidade Transportadoras Veículos …" at bounding box center [263, 124] width 527 height 249
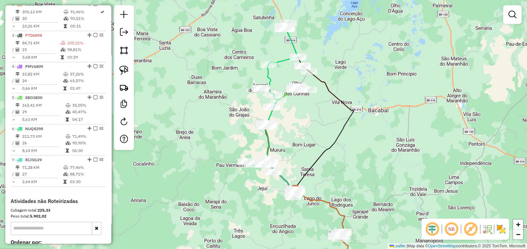
drag, startPoint x: 301, startPoint y: 140, endPoint x: 289, endPoint y: 150, distance: 15.5
click at [289, 150] on div "Janela de atendimento Grade de atendimento Capacidade Transportadoras Veículos …" at bounding box center [263, 124] width 527 height 249
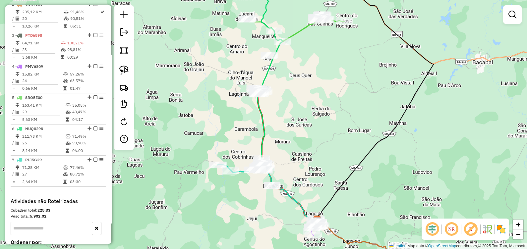
click at [129, 78] on div at bounding box center [124, 77] width 20 height 145
click at [128, 69] on img at bounding box center [123, 70] width 9 height 9
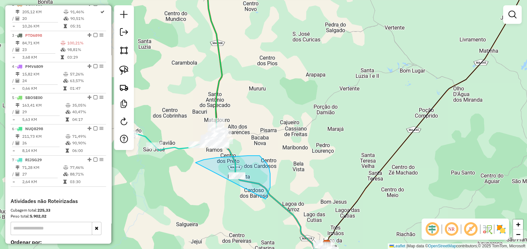
drag, startPoint x: 225, startPoint y: 157, endPoint x: 242, endPoint y: 217, distance: 61.9
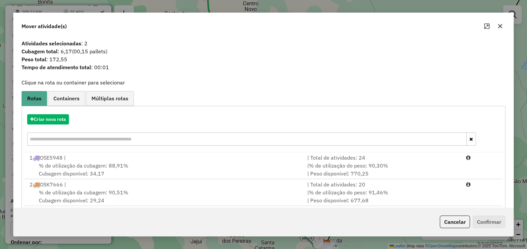
click at [499, 24] on icon "button" at bounding box center [499, 26] width 5 height 5
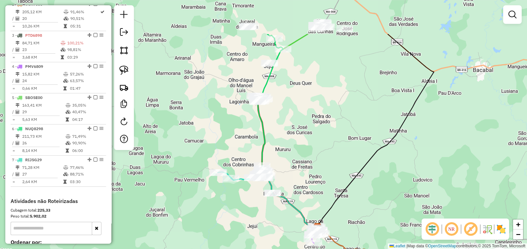
drag, startPoint x: 358, startPoint y: 82, endPoint x: 319, endPoint y: 157, distance: 84.6
click at [319, 158] on div "Janela de atendimento Grade de atendimento Capacidade Transportadoras Veículos …" at bounding box center [263, 124] width 527 height 249
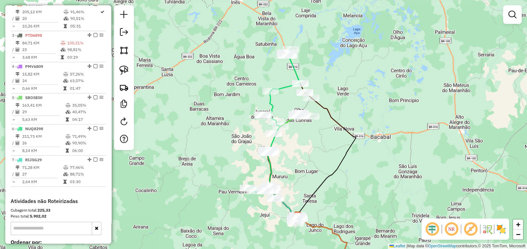
drag, startPoint x: 313, startPoint y: 142, endPoint x: 305, endPoint y: 152, distance: 12.4
click at [305, 152] on div "Janela de atendimento Grade de atendimento Capacidade Transportadoras Veículos …" at bounding box center [263, 124] width 527 height 249
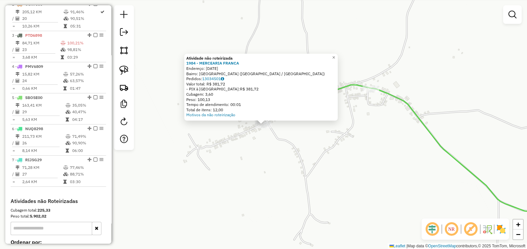
click at [288, 166] on div "Atividade não roteirizada 1984 - MERCEARIA FRANCA Endereço: PRIMEIRO DE MAIO 63…" at bounding box center [263, 124] width 527 height 249
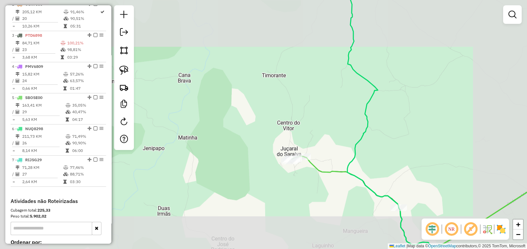
drag, startPoint x: 300, startPoint y: 219, endPoint x: 233, endPoint y: 119, distance: 119.8
click at [237, 129] on div "Janela de atendimento Grade de atendimento Capacidade Transportadoras Veículos …" at bounding box center [263, 124] width 527 height 249
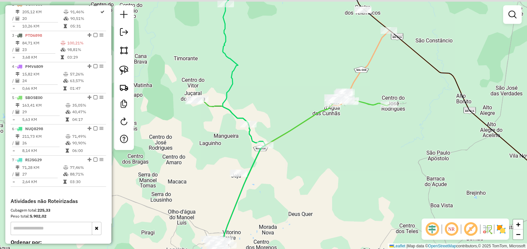
drag, startPoint x: 337, startPoint y: 193, endPoint x: 295, endPoint y: 205, distance: 43.4
click at [295, 201] on div "Janela de atendimento Grade de atendimento Capacidade Transportadoras Veículos …" at bounding box center [263, 124] width 527 height 249
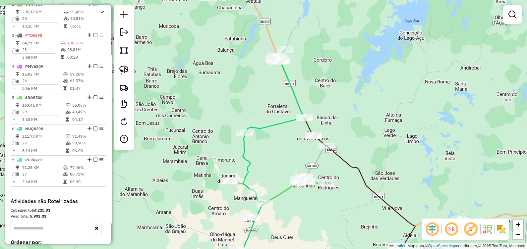
drag, startPoint x: 336, startPoint y: 192, endPoint x: 319, endPoint y: 219, distance: 31.9
click at [319, 219] on div "Janela de atendimento Grade de atendimento Capacidade Transportadoras Veículos …" at bounding box center [263, 124] width 527 height 249
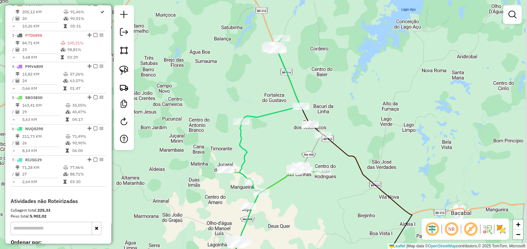
drag, startPoint x: 281, startPoint y: 170, endPoint x: 278, endPoint y: 159, distance: 12.1
click at [278, 159] on div "Janela de atendimento Grade de atendimento Capacidade Transportadoras Veículos …" at bounding box center [263, 124] width 527 height 249
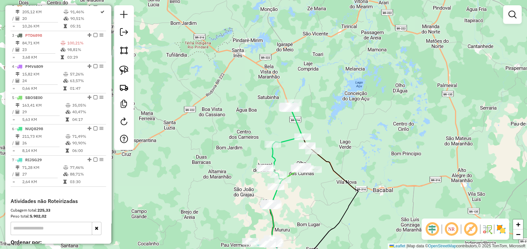
drag, startPoint x: 314, startPoint y: 191, endPoint x: 305, endPoint y: 122, distance: 70.2
click at [305, 122] on div "Janela de atendimento Grade de atendimento Capacidade Transportadoras Veículos …" at bounding box center [263, 124] width 527 height 249
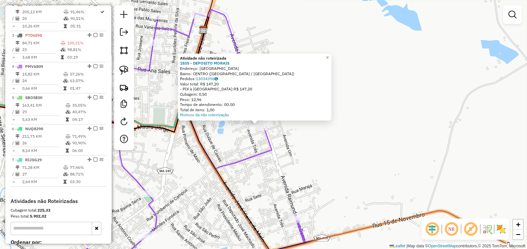
click at [281, 138] on div "Atividade não roteirizada 1835 - DEPOSITO MORAIS Endereço: Rua Serra Bonita SN …" at bounding box center [263, 124] width 527 height 249
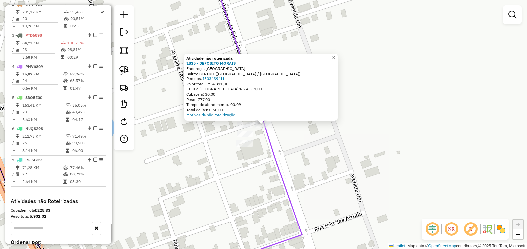
click at [332, 158] on div "Atividade não roteirizada 1835 - DEPOSITO MORAIS Endereço: Rua Serra Bonita SN …" at bounding box center [263, 124] width 527 height 249
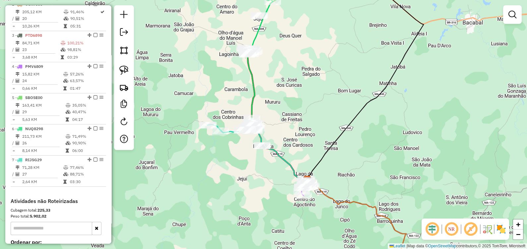
drag, startPoint x: 306, startPoint y: 130, endPoint x: 291, endPoint y: 132, distance: 15.3
click at [295, 132] on div "Janela de atendimento Grade de atendimento Capacidade Transportadoras Veículos …" at bounding box center [263, 124] width 527 height 249
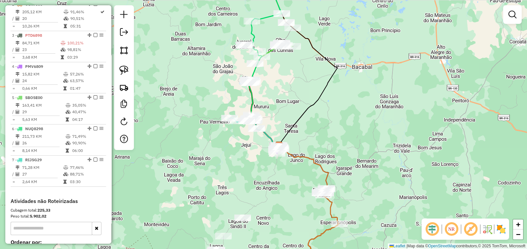
drag, startPoint x: 289, startPoint y: 120, endPoint x: 273, endPoint y: 126, distance: 17.3
click at [273, 125] on div "Janela de atendimento Grade de atendimento Capacidade Transportadoras Veículos …" at bounding box center [263, 124] width 527 height 249
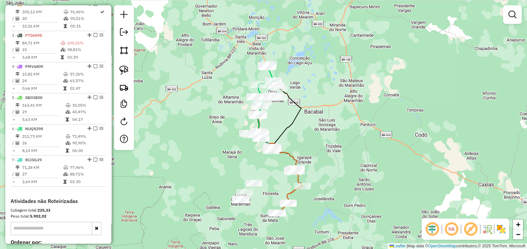
drag, startPoint x: 322, startPoint y: 152, endPoint x: 308, endPoint y: 155, distance: 13.9
click at [308, 155] on div "Janela de atendimento Grade de atendimento Capacidade Transportadoras Veículos …" at bounding box center [263, 124] width 527 height 249
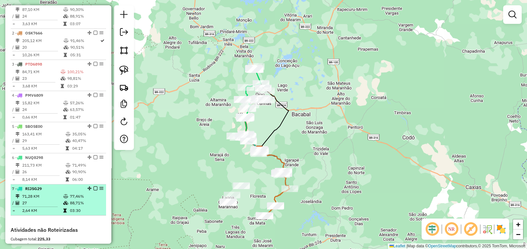
scroll to position [245, 0]
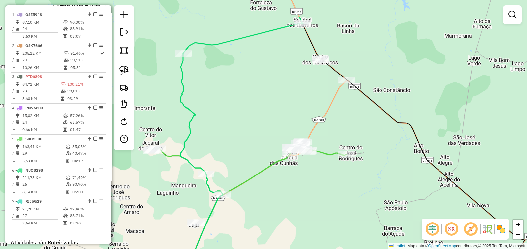
drag, startPoint x: 260, startPoint y: 179, endPoint x: 289, endPoint y: 192, distance: 32.3
click at [290, 195] on div "Janela de atendimento Grade de atendimento Capacidade Transportadoras Veículos …" at bounding box center [263, 124] width 527 height 249
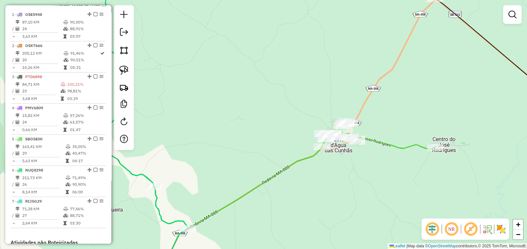
drag, startPoint x: 243, startPoint y: 164, endPoint x: 299, endPoint y: 85, distance: 97.4
click at [293, 87] on div "Janela de atendimento Grade de atendimento Capacidade Transportadoras Veículos …" at bounding box center [263, 124] width 527 height 249
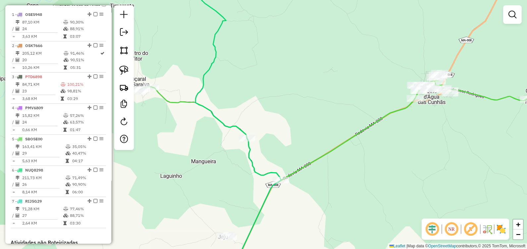
drag, startPoint x: 209, startPoint y: 128, endPoint x: 270, endPoint y: 136, distance: 61.7
click at [270, 136] on div "Janela de atendimento Grade de atendimento Capacidade Transportadoras Veículos …" at bounding box center [263, 124] width 527 height 249
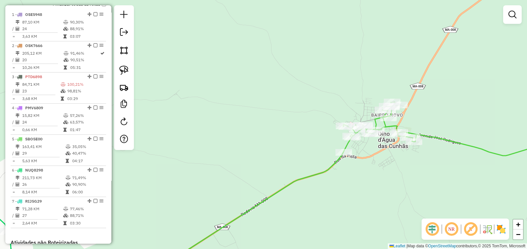
click at [343, 158] on icon at bounding box center [258, 188] width 622 height 173
select select "**********"
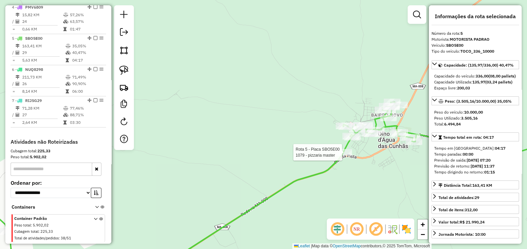
scroll to position [365, 0]
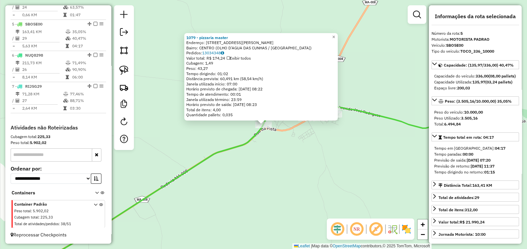
click at [281, 168] on div "1079 - pizzaria master Endereço: travessa rui Barbosa 50 Bairro: CENTRO (OLHO D…" at bounding box center [263, 124] width 527 height 249
click at [272, 148] on div "1079 - pizzaria master Endereço: travessa rui Barbosa 50 Bairro: CENTRO (OLHO D…" at bounding box center [263, 124] width 527 height 249
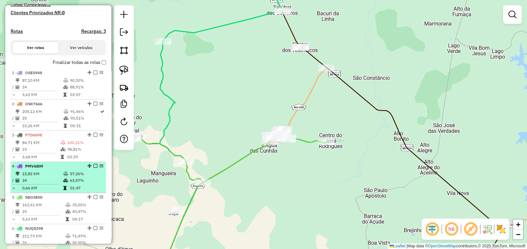
scroll to position [158, 0]
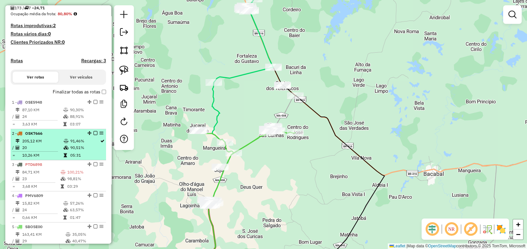
drag, startPoint x: 68, startPoint y: 125, endPoint x: 99, endPoint y: 141, distance: 34.8
click at [68, 120] on tr "/ 24 88,91%" at bounding box center [58, 116] width 93 height 7
select select "**********"
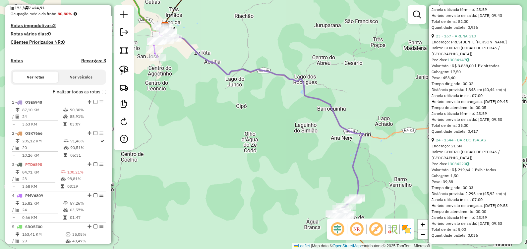
scroll to position [2610, 0]
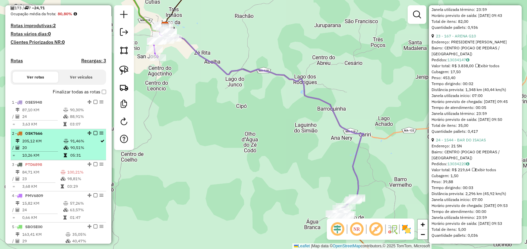
click at [54, 150] on td "20" at bounding box center [42, 147] width 41 height 7
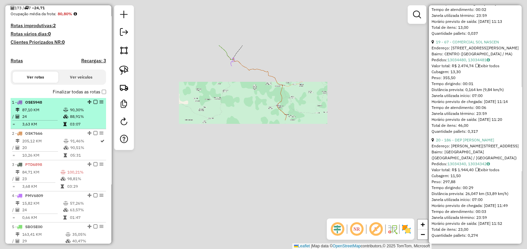
scroll to position [2217, 0]
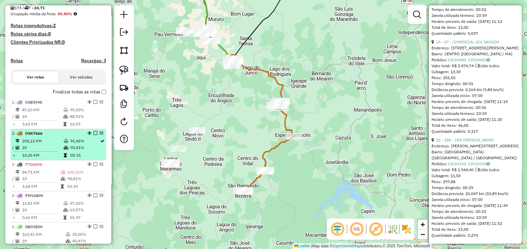
click at [48, 136] on div "2 - OSK7666" at bounding box center [47, 133] width 70 height 6
click at [60, 151] on td "20" at bounding box center [42, 147] width 41 height 7
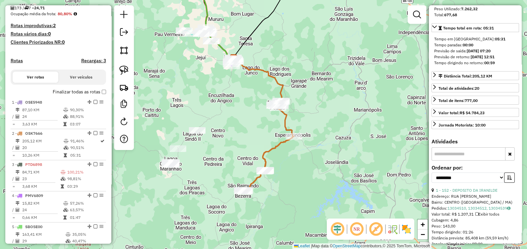
scroll to position [106, 0]
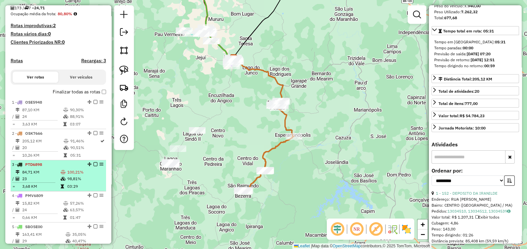
click at [61, 174] on icon at bounding box center [63, 172] width 5 height 4
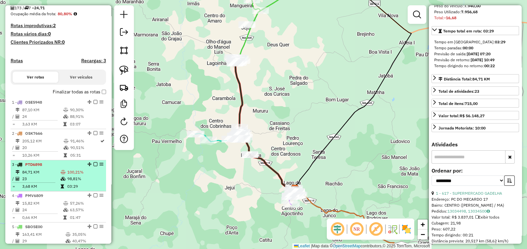
click at [40, 167] on span "PTD6898" at bounding box center [33, 164] width 17 height 5
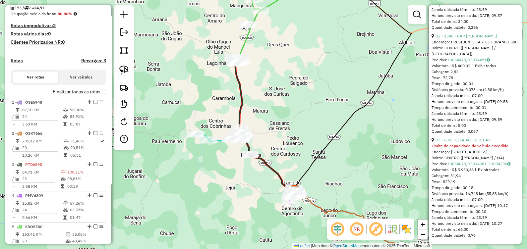
scroll to position [2488, 0]
drag, startPoint x: 517, startPoint y: 223, endPoint x: 498, endPoint y: 92, distance: 132.8
click at [498, 92] on div "**********" at bounding box center [475, 124] width 93 height 238
click at [502, 137] on div "23 - 630 - GELADAO BEBIDAS" at bounding box center [474, 140] width 87 height 6
drag, startPoint x: 519, startPoint y: 240, endPoint x: 517, endPoint y: 217, distance: 23.0
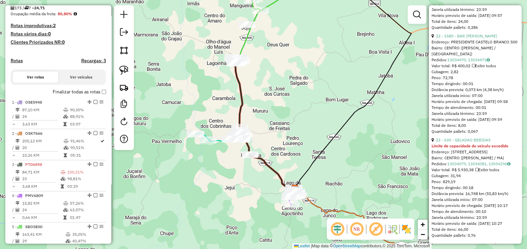
click at [514, 208] on div "**********" at bounding box center [475, 124] width 93 height 238
click at [513, 214] on div "23 - 630 - GELADAO BEBIDAS Limite de capacidade do veículo excedido Endereço: a…" at bounding box center [474, 187] width 87 height 101
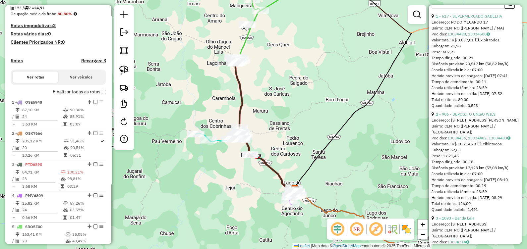
scroll to position [274, 0]
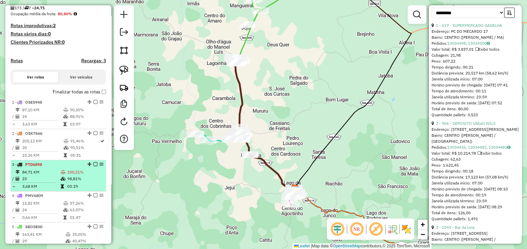
click at [50, 181] on td "23" at bounding box center [41, 179] width 38 height 7
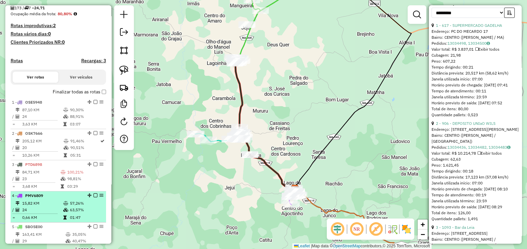
click at [47, 207] on td "15,82 KM" at bounding box center [42, 203] width 41 height 7
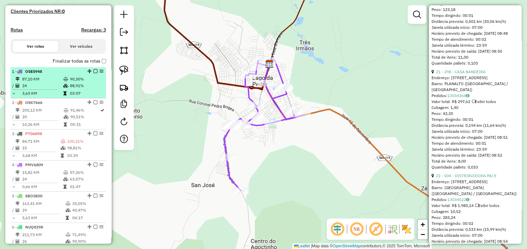
scroll to position [199, 0]
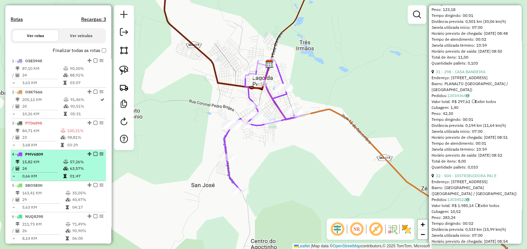
click at [64, 179] on td at bounding box center [66, 176] width 7 height 7
click at [63, 171] on icon at bounding box center [65, 169] width 5 height 4
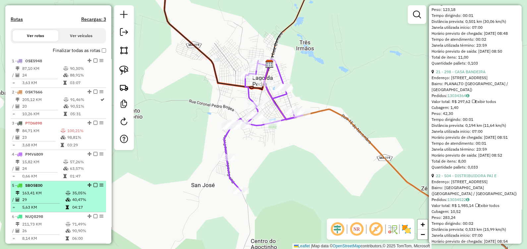
click at [66, 195] on icon at bounding box center [68, 193] width 5 height 4
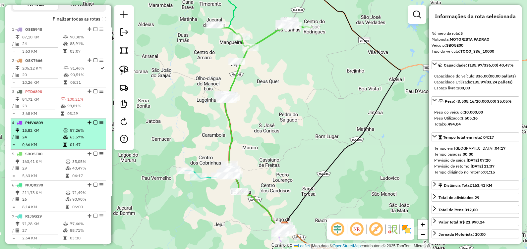
scroll to position [240, 0]
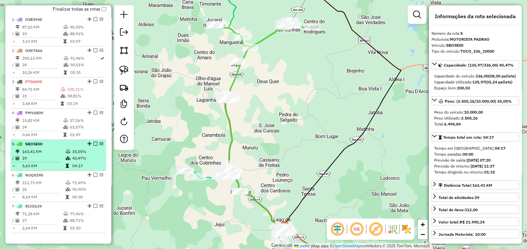
click at [70, 162] on td at bounding box center [68, 158] width 7 height 7
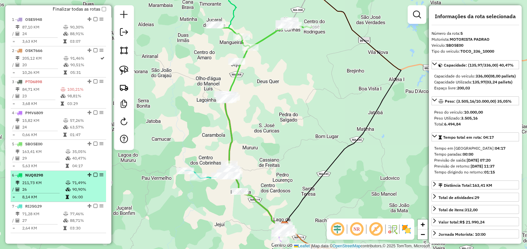
click at [66, 199] on td at bounding box center [68, 197] width 7 height 7
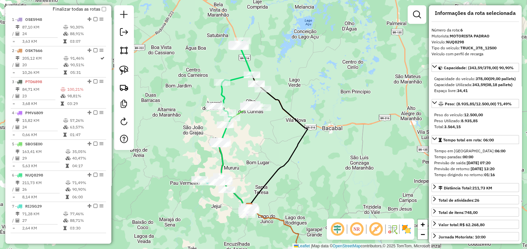
scroll to position [0, 0]
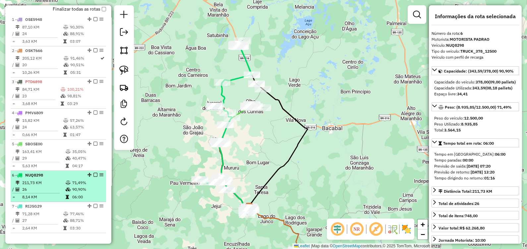
click at [58, 185] on td "211,73 KM" at bounding box center [43, 182] width 43 height 7
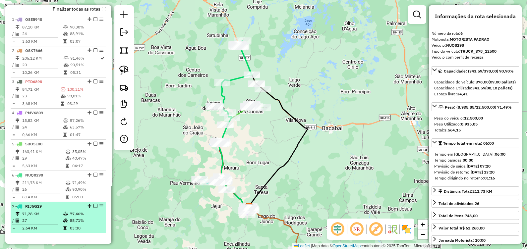
click at [44, 222] on td "27" at bounding box center [42, 220] width 41 height 7
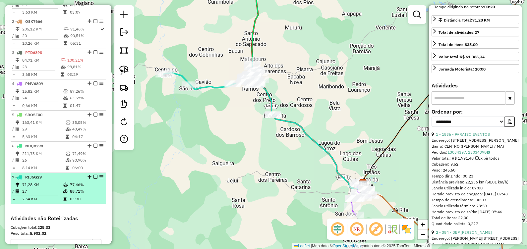
scroll to position [282, 0]
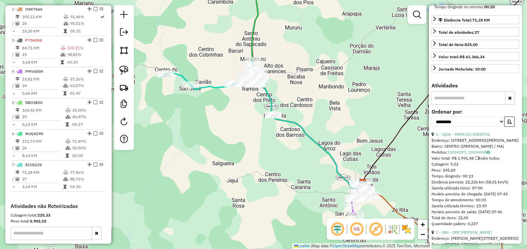
click at [33, 198] on div "1 - OSE5948 87,10 KM 90,30% / 24 88,91% = 3,63 KM 03:07 2 - OSK7666 205,12 KM 9…" at bounding box center [58, 88] width 95 height 229
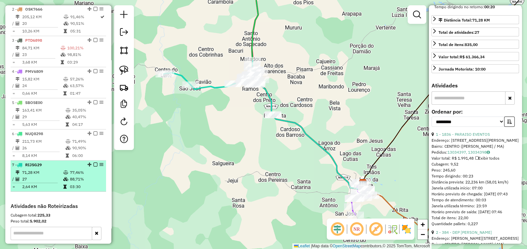
click at [37, 183] on hr at bounding box center [34, 183] width 45 height 0
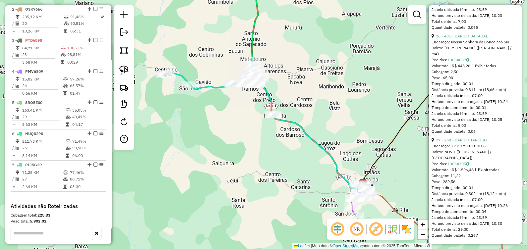
scroll to position [2892, 0]
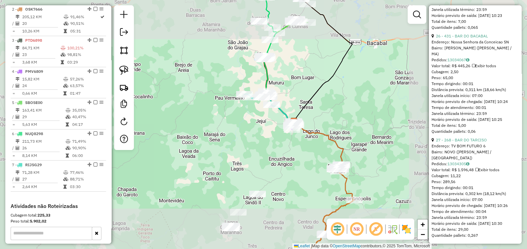
drag, startPoint x: 306, startPoint y: 89, endPoint x: 307, endPoint y: 138, distance: 49.0
click at [307, 141] on div "Janela de atendimento Grade de atendimento Capacidade Transportadoras Veículos …" at bounding box center [263, 124] width 527 height 249
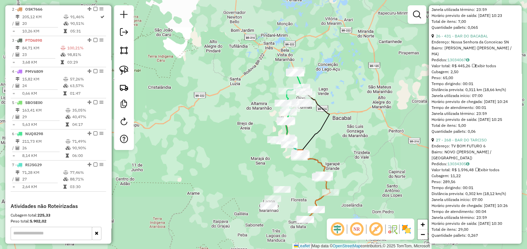
drag, startPoint x: 361, startPoint y: 153, endPoint x: 337, endPoint y: 114, distance: 45.8
click at [337, 114] on div "Janela de atendimento Grade de atendimento Capacidade Transportadoras Veículos …" at bounding box center [263, 124] width 527 height 249
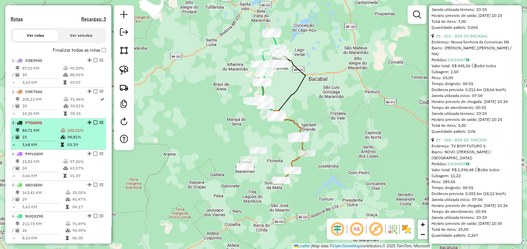
scroll to position [199, 0]
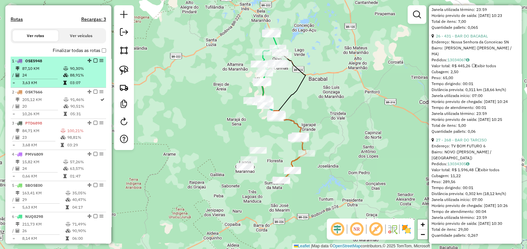
click at [70, 72] on td "90,30%" at bounding box center [86, 68] width 33 height 7
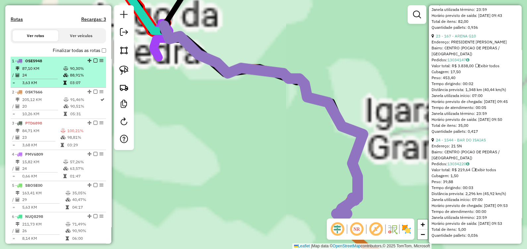
scroll to position [2610, 0]
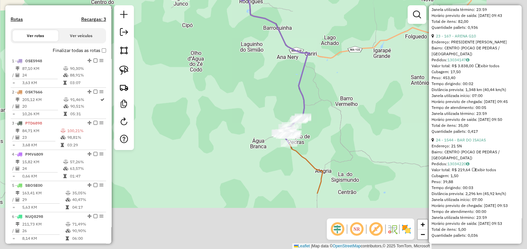
drag, startPoint x: 236, startPoint y: 167, endPoint x: 182, endPoint y: 86, distance: 97.5
click at [182, 86] on div "Janela de atendimento Grade de atendimento Capacidade Transportadoras Veículos …" at bounding box center [263, 124] width 527 height 249
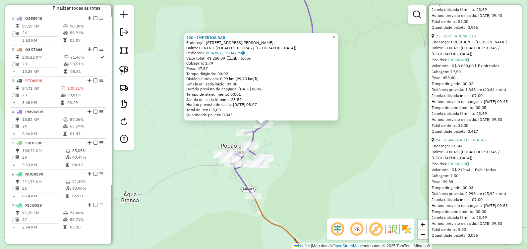
scroll to position [256, 0]
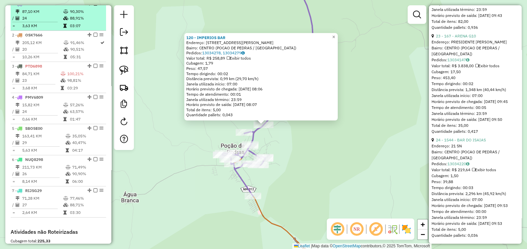
click at [55, 22] on hr at bounding box center [34, 22] width 45 height 0
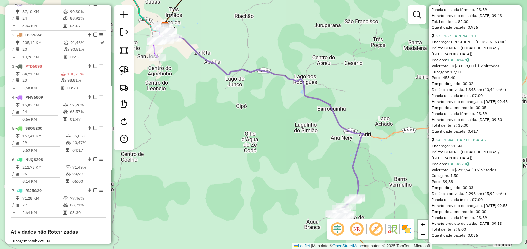
scroll to position [2568, 0]
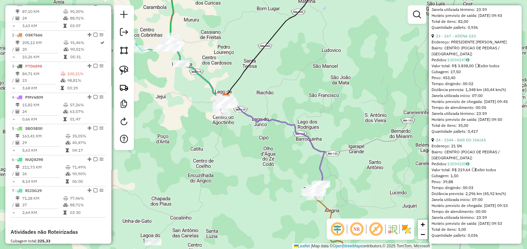
drag, startPoint x: 314, startPoint y: 121, endPoint x: 321, endPoint y: 122, distance: 7.1
click at [321, 122] on div "Janela de atendimento Grade de atendimento Capacidade Transportadoras Veículos …" at bounding box center [263, 124] width 527 height 249
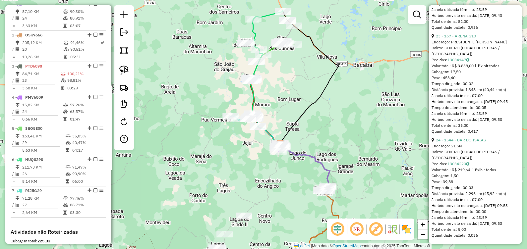
drag, startPoint x: 254, startPoint y: 79, endPoint x: 285, endPoint y: 114, distance: 46.5
click at [285, 114] on div "Janela de atendimento Grade de atendimento Capacidade Transportadoras Veículos …" at bounding box center [263, 124] width 527 height 249
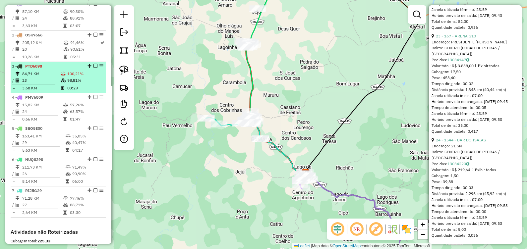
click at [57, 84] on td "23" at bounding box center [41, 80] width 38 height 7
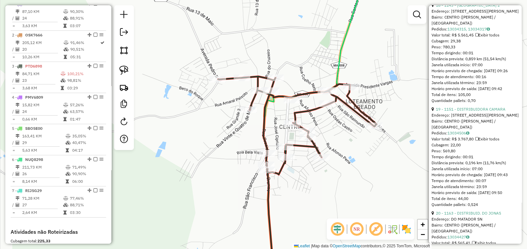
scroll to position [2074, 0]
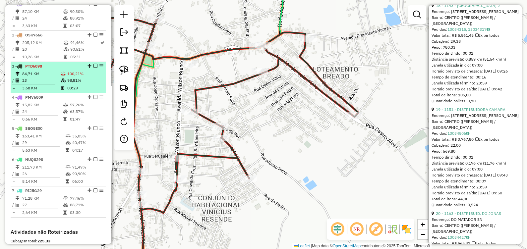
click at [42, 77] on td "84,71 KM" at bounding box center [41, 74] width 38 height 7
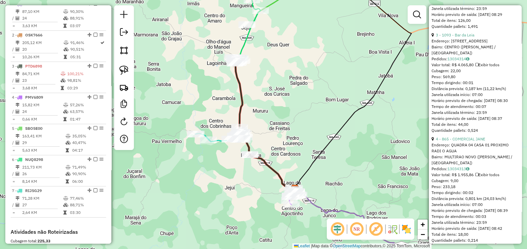
scroll to position [497, 0]
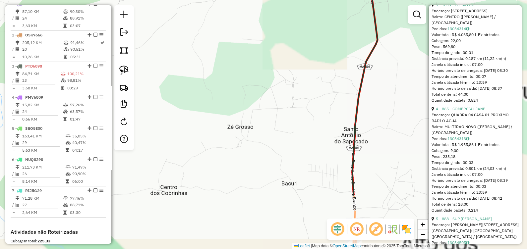
drag, startPoint x: 286, startPoint y: 199, endPoint x: 193, endPoint y: 34, distance: 189.1
click at [197, 38] on div "Janela de atendimento Grade de atendimento Capacidade Transportadoras Veículos …" at bounding box center [263, 124] width 527 height 249
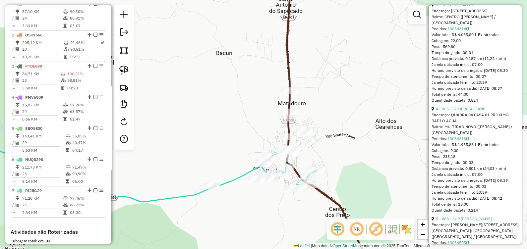
drag, startPoint x: 337, startPoint y: 162, endPoint x: 296, endPoint y: 106, distance: 69.2
click at [296, 106] on div "Janela de atendimento Grade de atendimento Capacidade Transportadoras Veículos …" at bounding box center [263, 124] width 527 height 249
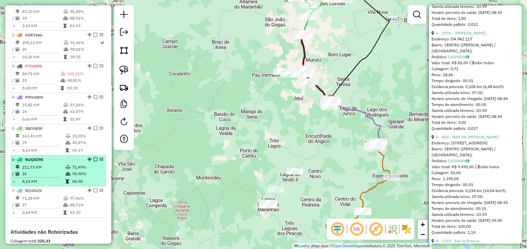
click at [18, 176] on icon at bounding box center [18, 174] width 4 height 4
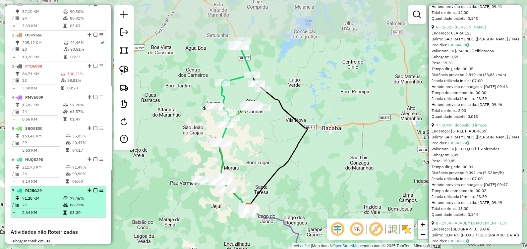
drag, startPoint x: 41, startPoint y: 208, endPoint x: 46, endPoint y: 205, distance: 5.8
click at [41, 207] on td "27" at bounding box center [42, 205] width 41 height 7
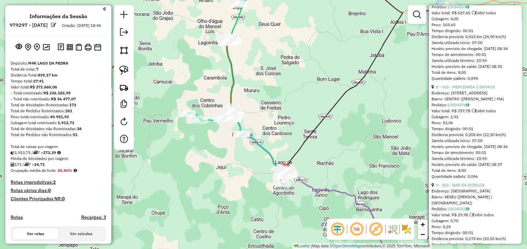
scroll to position [0, 0]
click at [47, 51] on img at bounding box center [46, 48] width 7 height 6
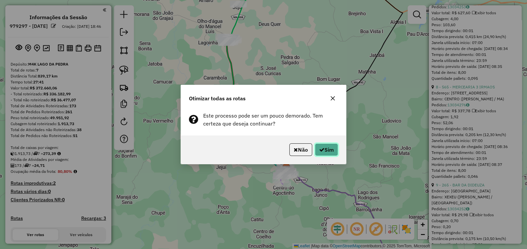
click at [322, 154] on button "Sim" at bounding box center [326, 149] width 23 height 13
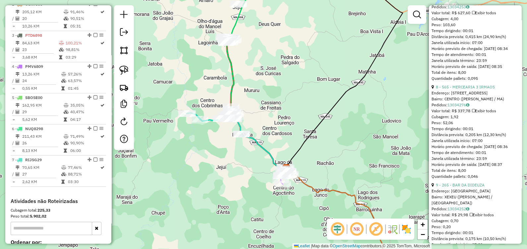
scroll to position [365, 0]
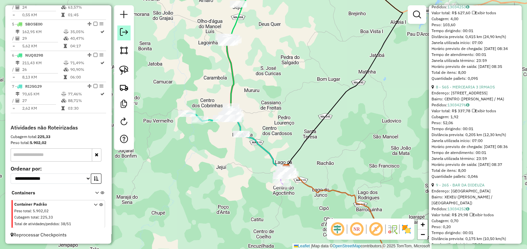
click at [123, 30] on em at bounding box center [124, 32] width 8 height 8
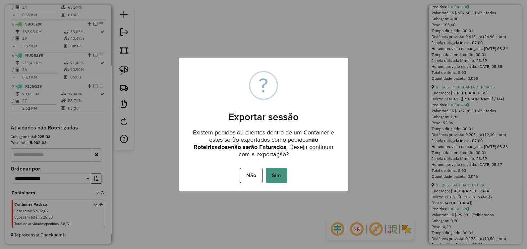
click at [282, 176] on button "Sim" at bounding box center [276, 175] width 21 height 15
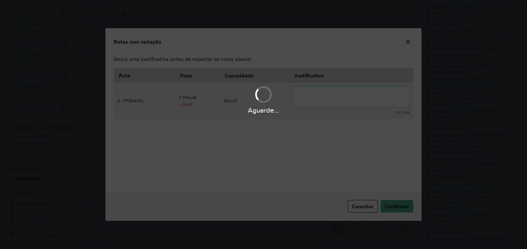
scroll to position [0, 0]
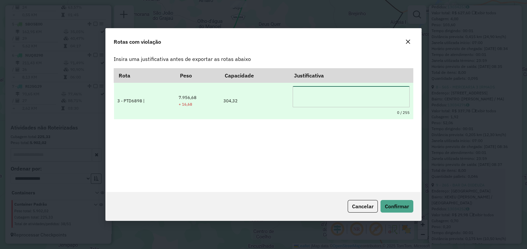
click at [326, 93] on textarea at bounding box center [350, 96] width 117 height 21
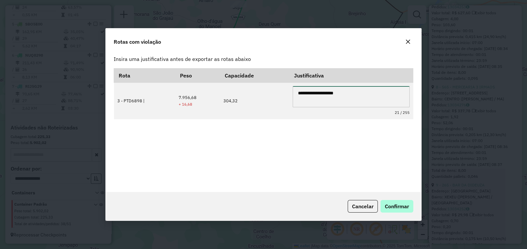
type textarea "**********"
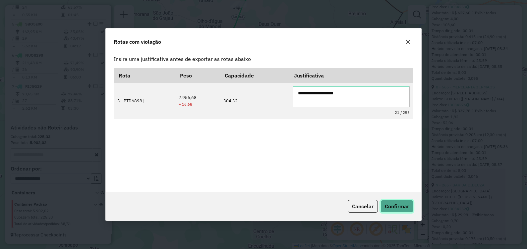
click at [403, 202] on button "Confirmar" at bounding box center [396, 206] width 33 height 13
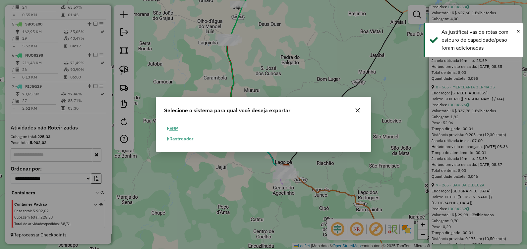
click at [174, 129] on button "ERP" at bounding box center [172, 129] width 17 height 10
select select "**"
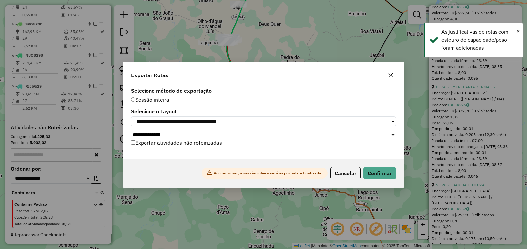
click at [372, 168] on div "Ao confirmar, a sessão inteira será exportada e finalizada. Cancelar Confirmar" at bounding box center [263, 173] width 281 height 28
click at [373, 177] on button "Confirmar" at bounding box center [379, 173] width 33 height 13
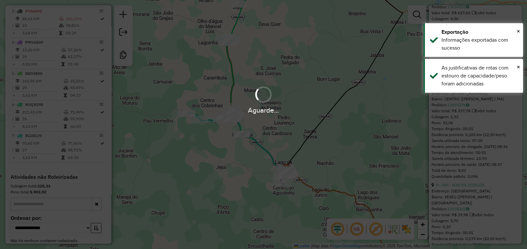
scroll to position [354, 0]
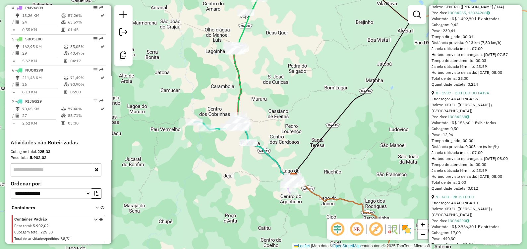
drag, startPoint x: 258, startPoint y: 96, endPoint x: 260, endPoint y: 115, distance: 19.0
click at [260, 114] on div "Janela de atendimento Grade de atendimento Capacidade Transportadoras Veículos …" at bounding box center [263, 124] width 527 height 249
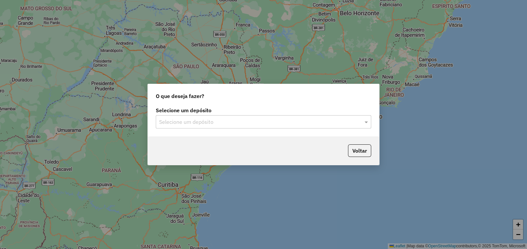
click at [173, 120] on input "text" at bounding box center [256, 122] width 195 height 8
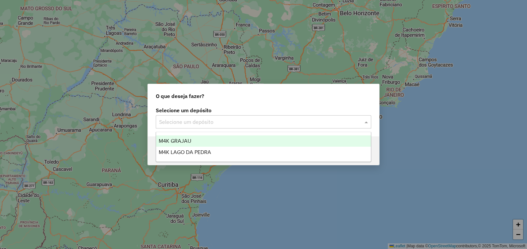
click at [186, 143] on span "M4K GRAJAU" at bounding box center [175, 141] width 32 height 6
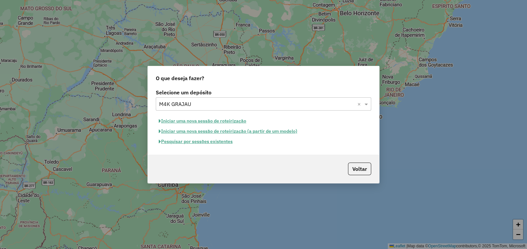
click at [235, 120] on button "Iniciar uma nova sessão de roteirização" at bounding box center [202, 121] width 93 height 10
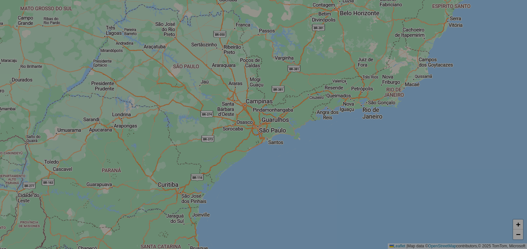
select select "*"
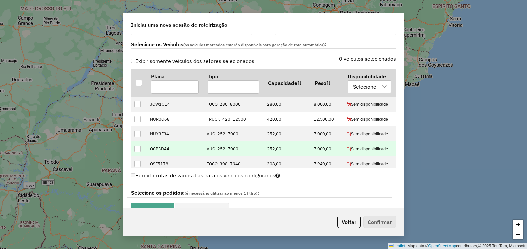
scroll to position [207, 0]
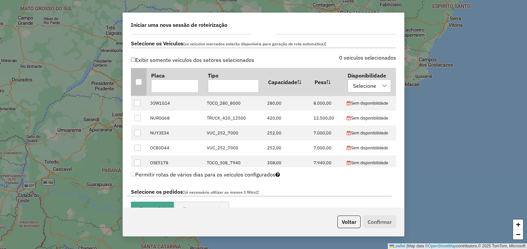
click at [140, 79] on div at bounding box center [138, 82] width 6 height 6
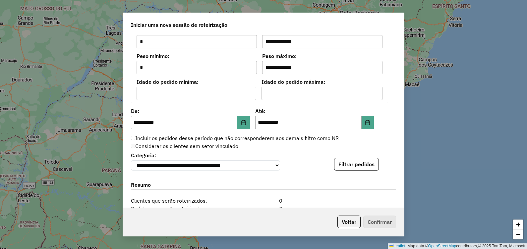
scroll to position [664, 0]
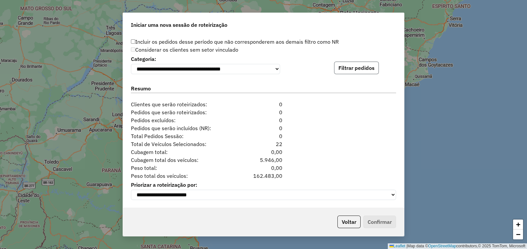
click at [354, 63] on button "Filtrar pedidos" at bounding box center [356, 68] width 45 height 13
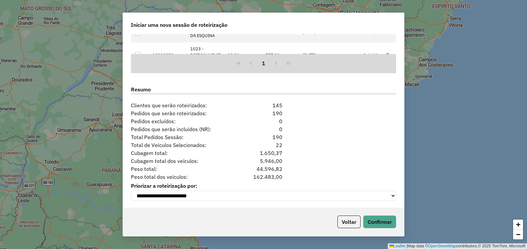
scroll to position [801, 0]
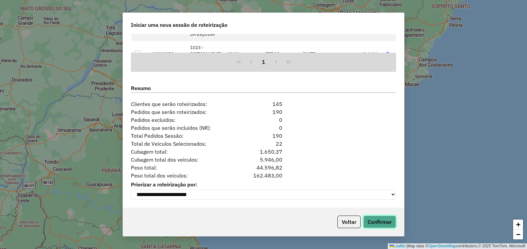
click at [384, 220] on button "Confirmar" at bounding box center [379, 222] width 33 height 13
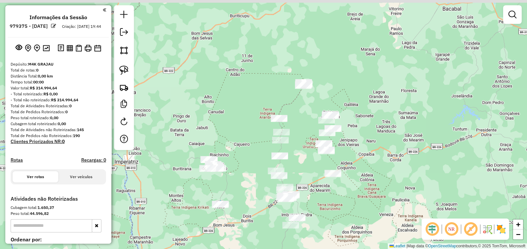
drag, startPoint x: 309, startPoint y: 101, endPoint x: 319, endPoint y: 176, distance: 75.2
click at [319, 176] on div "Janela de atendimento Grade de atendimento Capacidade Transportadoras Veículos …" at bounding box center [263, 124] width 527 height 249
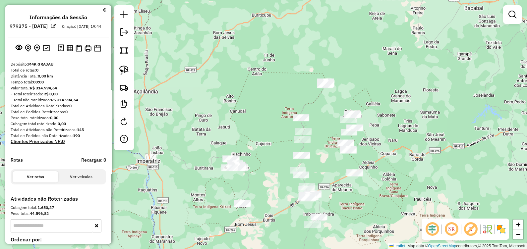
drag, startPoint x: 246, startPoint y: 192, endPoint x: 260, endPoint y: 162, distance: 33.3
click at [262, 167] on div "Janela de atendimento Grade de atendimento Capacidade Transportadoras Veículos …" at bounding box center [263, 124] width 527 height 249
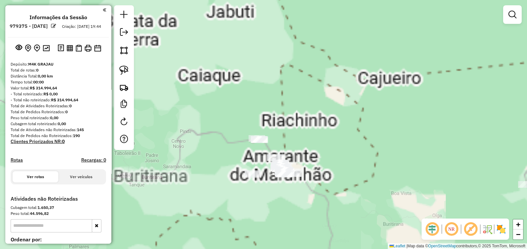
drag, startPoint x: 309, startPoint y: 221, endPoint x: 237, endPoint y: 41, distance: 194.5
click at [239, 44] on div "Janela de atendimento Grade de atendimento Capacidade Transportadoras Veículos …" at bounding box center [263, 124] width 527 height 249
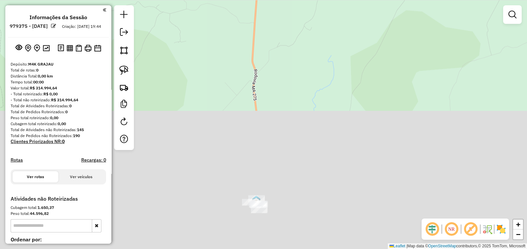
drag, startPoint x: 298, startPoint y: 77, endPoint x: 284, endPoint y: 2, distance: 76.1
click at [284, 2] on div "Janela de atendimento Grade de atendimento Capacidade Transportadoras Veículos …" at bounding box center [263, 124] width 527 height 249
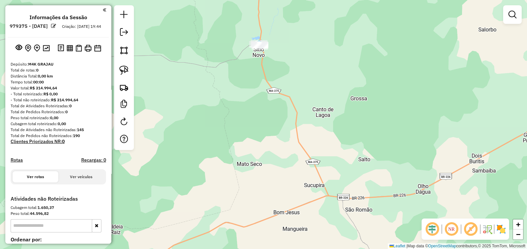
click at [132, 68] on div at bounding box center [124, 77] width 20 height 145
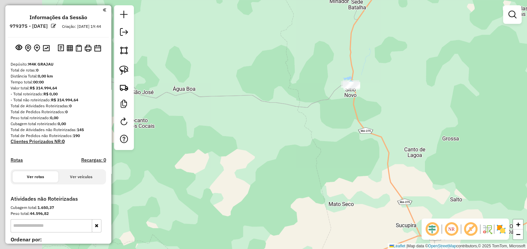
drag, startPoint x: 188, startPoint y: 38, endPoint x: 249, endPoint y: 91, distance: 81.5
click at [252, 92] on div "Janela de atendimento Grade de atendimento Capacidade Transportadoras Veículos …" at bounding box center [263, 124] width 527 height 249
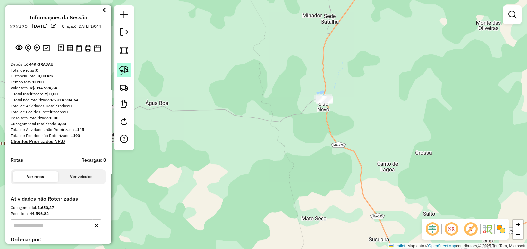
click at [127, 68] on img at bounding box center [123, 70] width 9 height 9
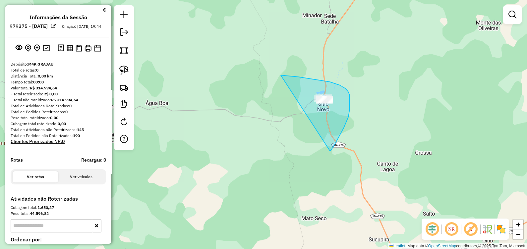
drag, startPoint x: 298, startPoint y: 77, endPoint x: 330, endPoint y: 151, distance: 80.3
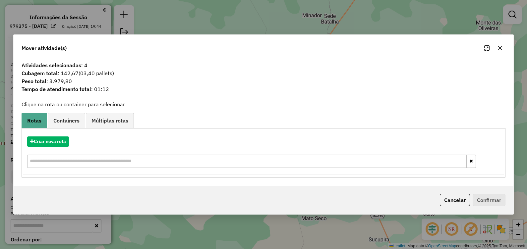
click at [500, 46] on icon "button" at bounding box center [499, 47] width 5 height 5
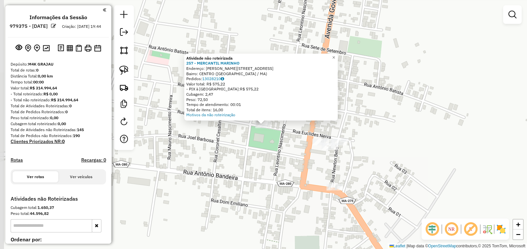
drag, startPoint x: 245, startPoint y: 161, endPoint x: 290, endPoint y: 150, distance: 46.3
click at [245, 161] on div "Atividade não roteirizada 257 - MERCANTIL MARINHO Endereço: EUCLIDES NEIVA 131 …" at bounding box center [263, 124] width 527 height 249
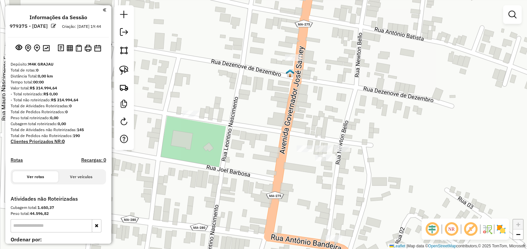
click at [320, 144] on div "Janela de atendimento Grade de atendimento Capacidade Transportadoras Veículos …" at bounding box center [263, 124] width 527 height 249
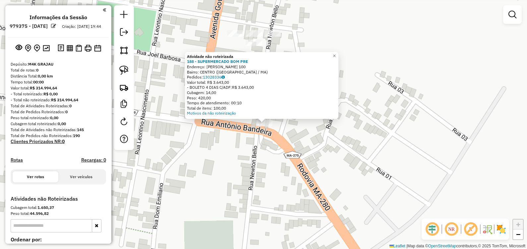
drag, startPoint x: 241, startPoint y: 203, endPoint x: 231, endPoint y: 169, distance: 35.6
click at [242, 201] on div "Atividade não roteirizada 188 - SUPERMERCADO BOM PRE Endereço: Antonio Bandeira…" at bounding box center [263, 124] width 527 height 249
click at [222, 144] on div "Atividade não roteirizada 188 - SUPERMERCADO BOM PRE Endereço: Antonio Bandeira…" at bounding box center [263, 124] width 527 height 249
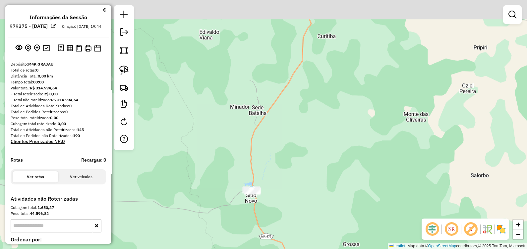
drag, startPoint x: 234, startPoint y: 93, endPoint x: 268, endPoint y: 164, distance: 78.5
click at [268, 163] on div "Janela de atendimento Grade de atendimento Capacidade Transportadoras Veículos …" at bounding box center [263, 124] width 527 height 249
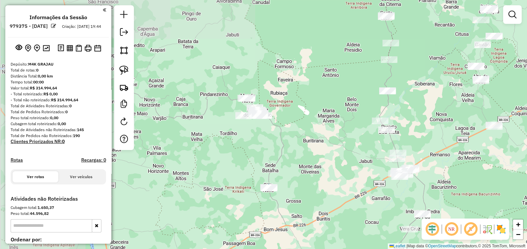
drag, startPoint x: 258, startPoint y: 120, endPoint x: 268, endPoint y: 153, distance: 34.3
click at [268, 165] on div "Janela de atendimento Grade de atendimento Capacidade Transportadoras Veículos …" at bounding box center [263, 124] width 527 height 249
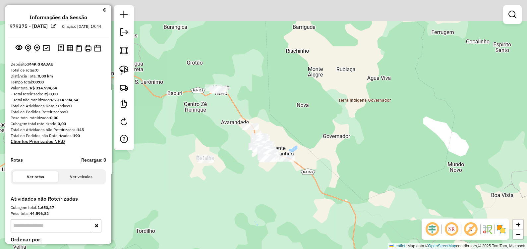
drag, startPoint x: 192, startPoint y: 106, endPoint x: 179, endPoint y: 118, distance: 16.9
click at [205, 128] on div "Janela de atendimento Grade de atendimento Capacidade Transportadoras Veículos …" at bounding box center [263, 124] width 527 height 249
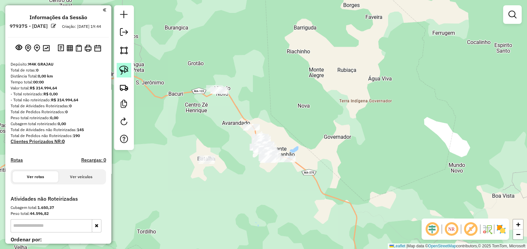
click at [122, 63] on link at bounding box center [124, 70] width 15 height 15
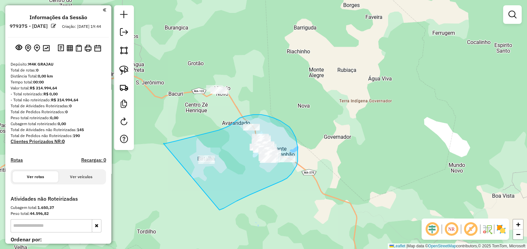
drag, startPoint x: 164, startPoint y: 143, endPoint x: 219, endPoint y: 210, distance: 86.6
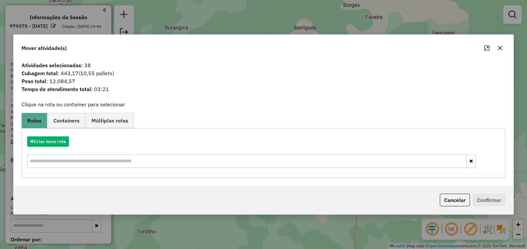
click at [498, 46] on icon "button" at bounding box center [499, 47] width 5 height 5
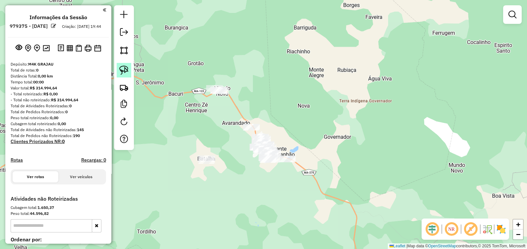
click at [128, 68] on img at bounding box center [123, 70] width 9 height 9
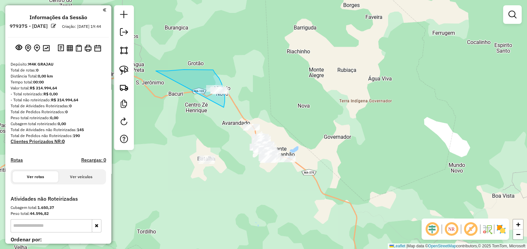
drag, startPoint x: 212, startPoint y: 70, endPoint x: 223, endPoint y: 108, distance: 39.6
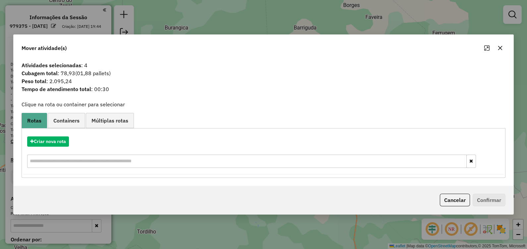
drag, startPoint x: 501, startPoint y: 46, endPoint x: 313, endPoint y: 81, distance: 191.4
click at [501, 47] on icon "button" at bounding box center [499, 47] width 5 height 5
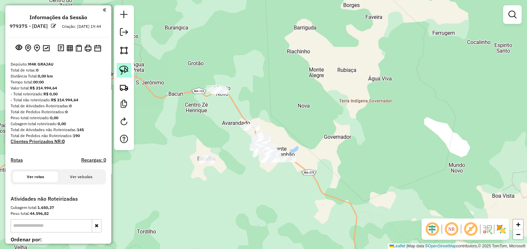
click at [120, 68] on img at bounding box center [123, 70] width 9 height 9
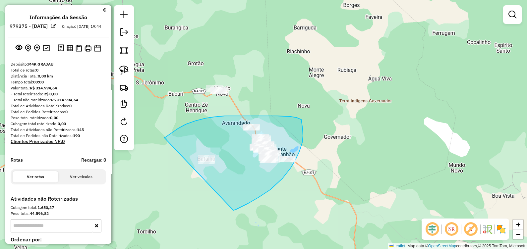
drag, startPoint x: 186, startPoint y: 124, endPoint x: 233, endPoint y: 210, distance: 98.3
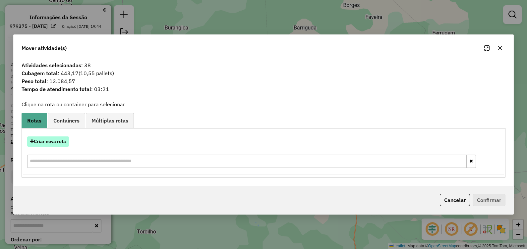
click at [60, 139] on button "Criar nova rota" at bounding box center [48, 141] width 42 height 10
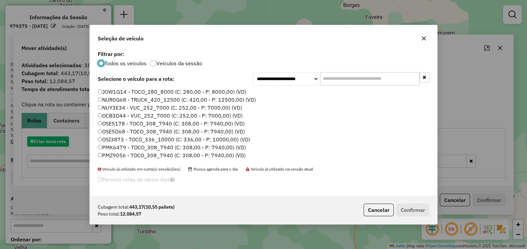
scroll to position [3, 2]
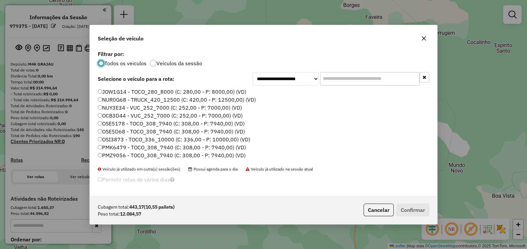
click at [141, 140] on label "OSI3873 - TOCO_336_10000 (C: 336,00 - P: 10000,00) (VD)" at bounding box center [174, 139] width 152 height 8
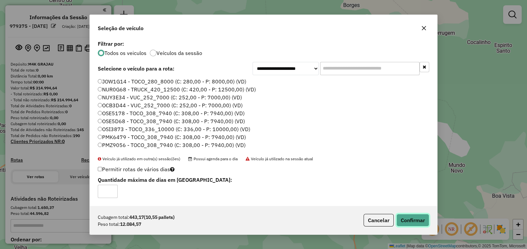
click at [414, 215] on button "Confirmar" at bounding box center [412, 220] width 33 height 13
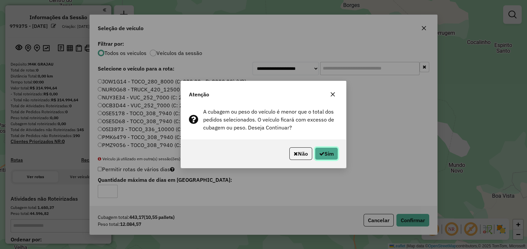
click at [321, 154] on icon "button" at bounding box center [321, 153] width 5 height 5
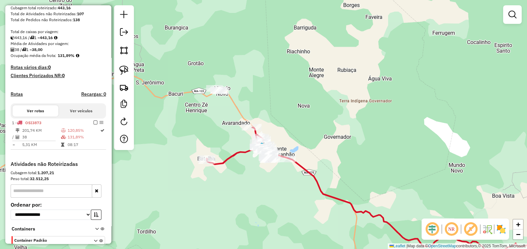
scroll to position [124, 0]
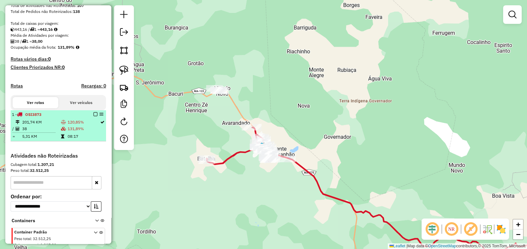
click at [67, 132] on td "131,89%" at bounding box center [83, 129] width 32 height 7
select select "**********"
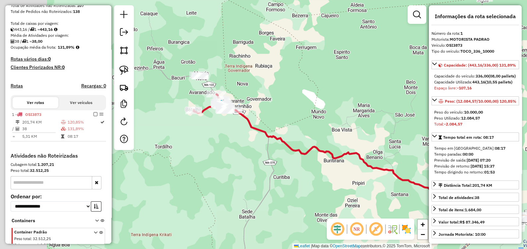
drag, startPoint x: 165, startPoint y: 126, endPoint x: 261, endPoint y: 160, distance: 101.3
click at [261, 162] on div "Janela de atendimento Grade de atendimento Capacidade Transportadoras Veículos …" at bounding box center [263, 124] width 527 height 249
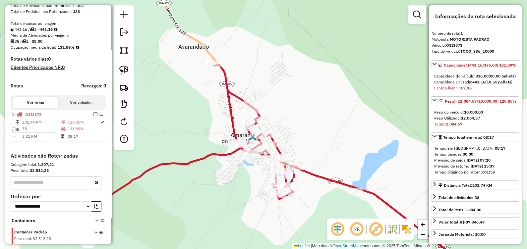
drag, startPoint x: 338, startPoint y: 147, endPoint x: 318, endPoint y: 106, distance: 46.1
click at [318, 106] on div "Janela de atendimento Grade de atendimento Capacidade Transportadoras Veículos …" at bounding box center [263, 124] width 527 height 249
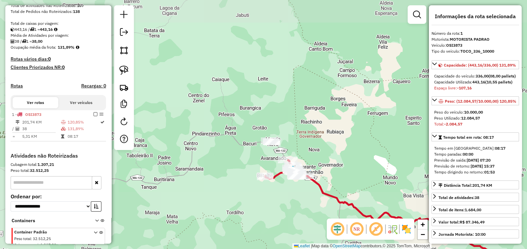
drag, startPoint x: 306, startPoint y: 223, endPoint x: 217, endPoint y: 60, distance: 185.5
click at [220, 63] on div "Janela de atendimento Grade de atendimento Capacidade Transportadoras Veículos …" at bounding box center [263, 124] width 527 height 249
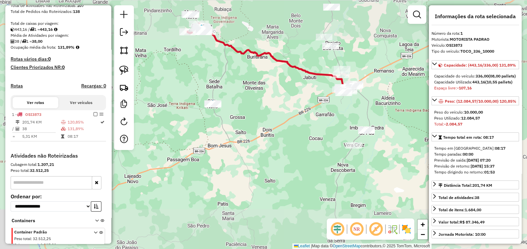
drag, startPoint x: 194, startPoint y: 110, endPoint x: 202, endPoint y: 123, distance: 14.9
click at [202, 123] on div "Janela de atendimento Grade de atendimento Capacidade Transportadoras Veículos …" at bounding box center [263, 124] width 527 height 249
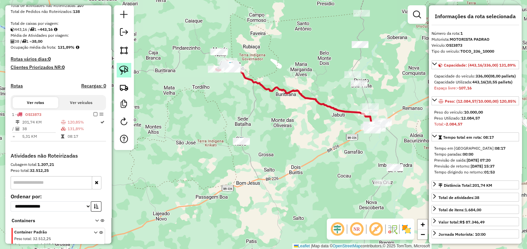
click at [123, 70] on img at bounding box center [123, 70] width 9 height 9
drag, startPoint x: 251, startPoint y: 130, endPoint x: 221, endPoint y: 182, distance: 60.1
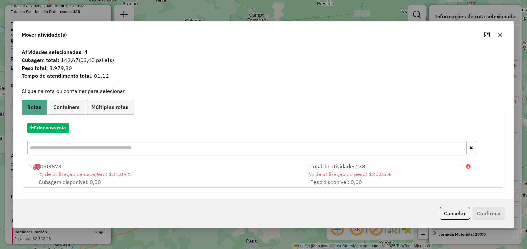
click at [58, 134] on div "Criar nova rota" at bounding box center [263, 139] width 481 height 43
click at [59, 131] on button "Criar nova rota" at bounding box center [48, 128] width 42 height 10
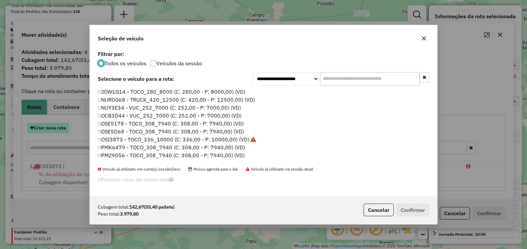
scroll to position [3, 2]
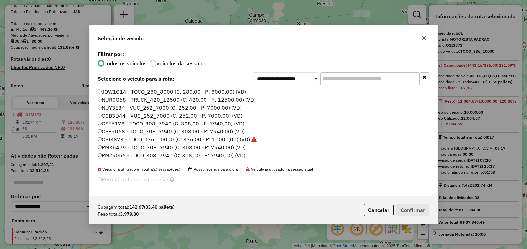
click at [121, 108] on label "NUY3E34 - VUC_252_7000 (C: 252,00 - P: 7000,00) (VD)" at bounding box center [170, 108] width 144 height 8
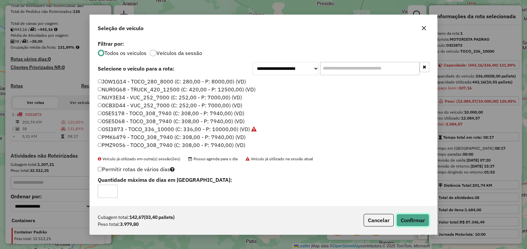
click at [417, 216] on button "Confirmar" at bounding box center [412, 220] width 33 height 13
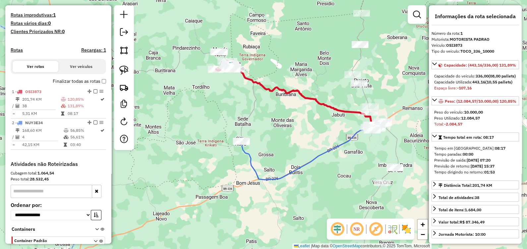
scroll to position [210, 0]
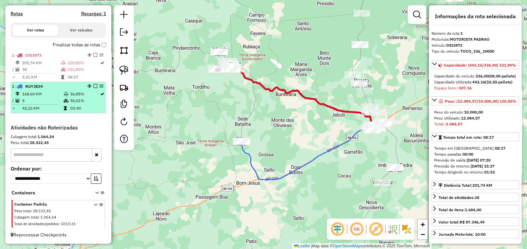
click at [70, 98] on td "56,61%" at bounding box center [85, 100] width 30 height 7
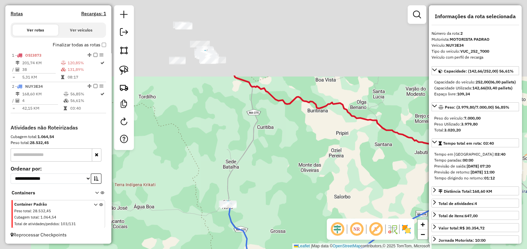
drag, startPoint x: 270, startPoint y: 119, endPoint x: 331, endPoint y: 189, distance: 93.4
click at [333, 192] on div "Janela de atendimento Grade de atendimento Capacidade Transportadoras Veículos …" at bounding box center [263, 124] width 527 height 249
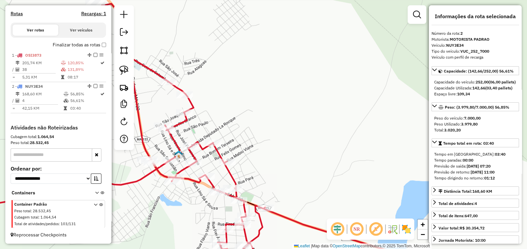
drag, startPoint x: 213, startPoint y: 116, endPoint x: 240, endPoint y: 108, distance: 28.4
click at [242, 111] on div "Janela de atendimento Grade de atendimento Capacidade Transportadoras Veículos …" at bounding box center [263, 124] width 527 height 249
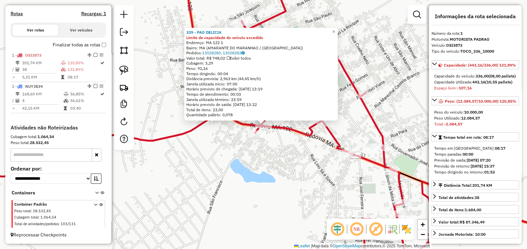
click at [229, 150] on div "339 - PAO DELICIA Limite de capacidade do veículo excedido Endereço: MA 122 1 B…" at bounding box center [263, 124] width 527 height 249
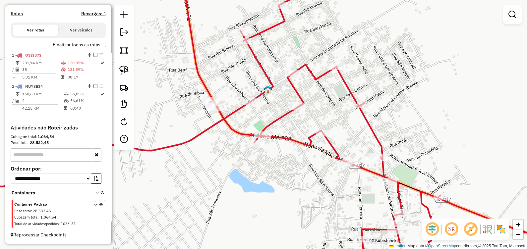
drag, startPoint x: 228, startPoint y: 154, endPoint x: 221, endPoint y: 179, distance: 25.7
click at [221, 179] on div "Janela de atendimento Grade de atendimento Capacidade Transportadoras Veículos …" at bounding box center [263, 124] width 527 height 249
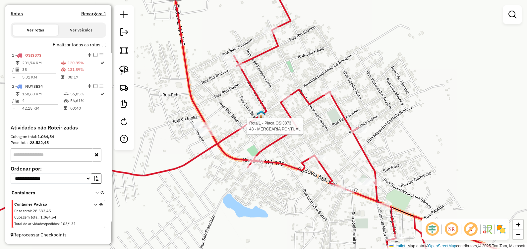
select select "**********"
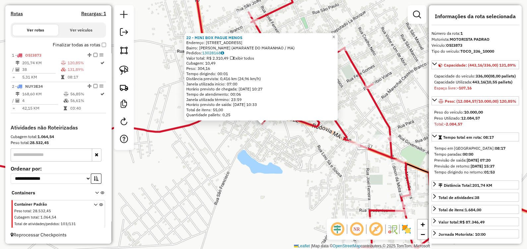
click at [277, 179] on div "22 - MINI BOX PAGUE MENOS Endereço: RUA SAO FRANCISCO 52 Bairro: SAO RAIMUNDO (…" at bounding box center [263, 124] width 527 height 249
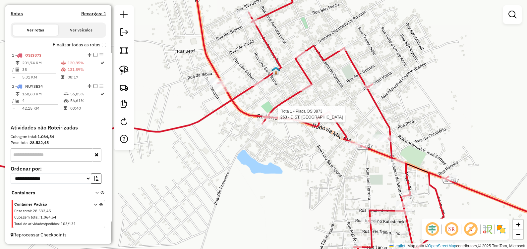
select select "**********"
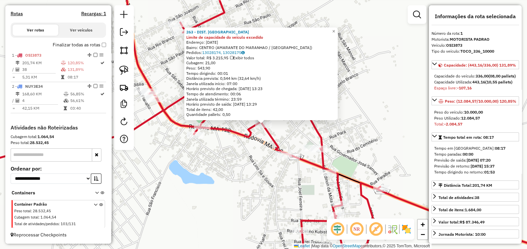
click at [252, 176] on div "263 - DIST. BOM LANCHE Limite de capacidade do veículo excedido Endereço: 31 de…" at bounding box center [263, 124] width 527 height 249
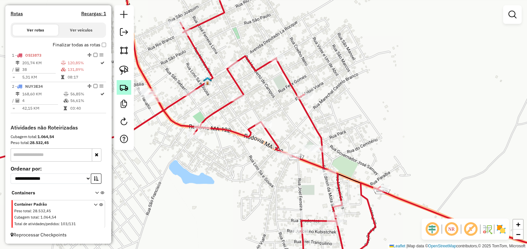
drag, startPoint x: 44, startPoint y: 69, endPoint x: 126, endPoint y: 89, distance: 83.9
click at [44, 69] on td "38" at bounding box center [41, 69] width 39 height 7
select select "**********"
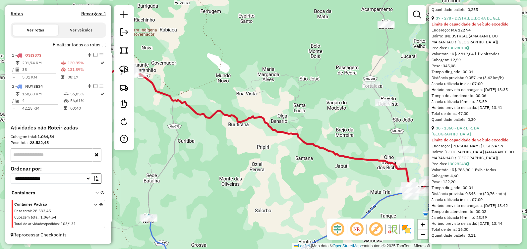
scroll to position [4335, 0]
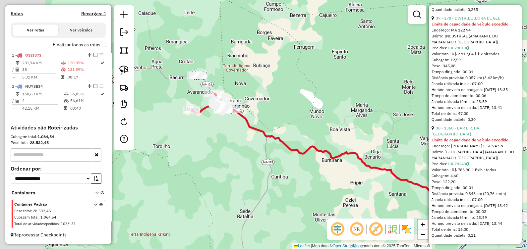
drag, startPoint x: 211, startPoint y: 145, endPoint x: 258, endPoint y: 149, distance: 47.9
click at [277, 166] on div "Janela de atendimento Grade de atendimento Capacidade Transportadoras Veículos …" at bounding box center [263, 124] width 527 height 249
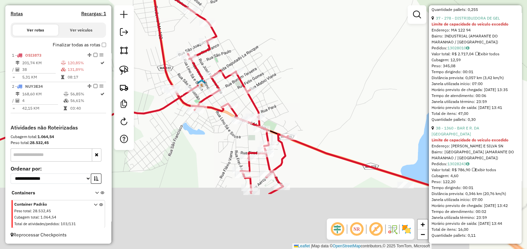
drag, startPoint x: 316, startPoint y: 128, endPoint x: 318, endPoint y: 92, distance: 35.8
click at [318, 92] on div "Janela de atendimento Grade de atendimento Capacidade Transportadoras Veículos …" at bounding box center [263, 124] width 527 height 249
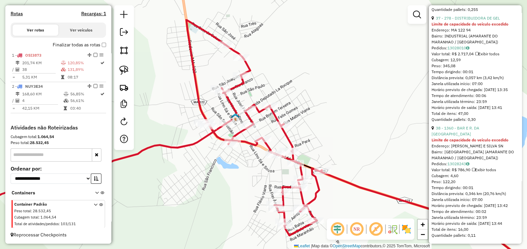
drag, startPoint x: 288, startPoint y: 81, endPoint x: 316, endPoint y: 118, distance: 46.2
click at [316, 118] on div "Janela de atendimento Grade de atendimento Capacidade Transportadoras Veículos …" at bounding box center [263, 124] width 527 height 249
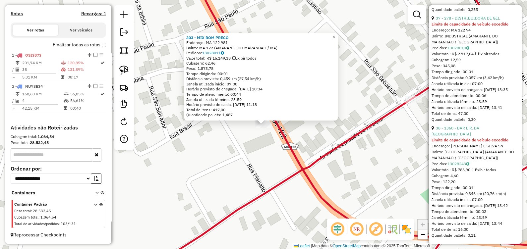
click at [230, 177] on div "303 - MIX BOM PRECO Endereço: MA 122 981 Bairro: MA 122 (AMARANTE DO MARANHAO /…" at bounding box center [263, 124] width 527 height 249
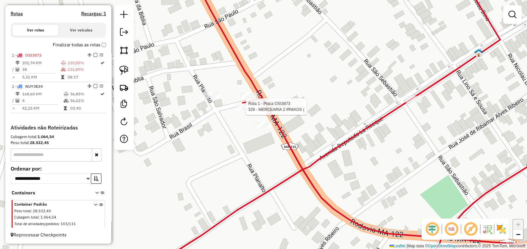
click at [248, 110] on div at bounding box center [243, 106] width 17 height 7
select select "**********"
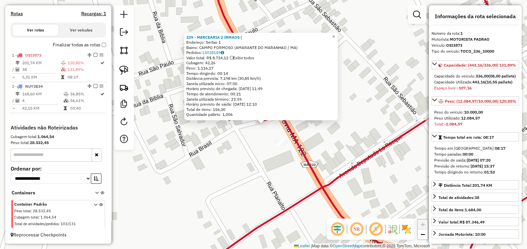
drag, startPoint x: 250, startPoint y: 144, endPoint x: 263, endPoint y: 134, distance: 16.3
click at [250, 144] on div "329 - MERCEARIA 2 IRMAOS ( Endereço: Sertao 1 Bairro: CAMPO FORMOSO (AMARANTE D…" at bounding box center [263, 124] width 527 height 249
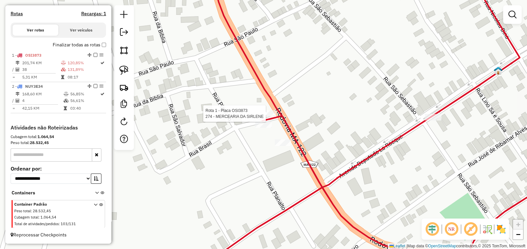
select select "**********"
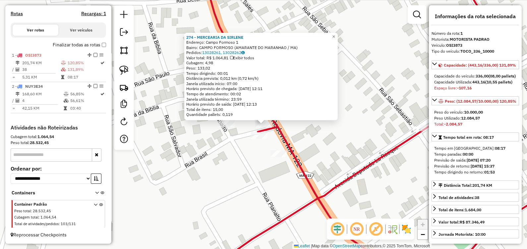
click at [222, 151] on div "274 - MERCEARIA DA SIRLENE Endereço: Campo Formoso 1 Bairro: CAMPO FORMOSO (AMA…" at bounding box center [263, 124] width 527 height 249
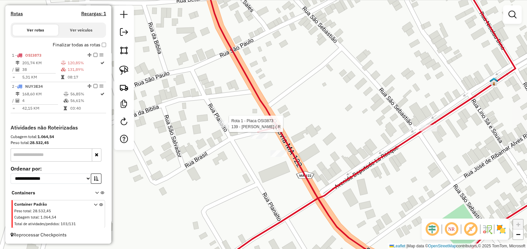
select select "**********"
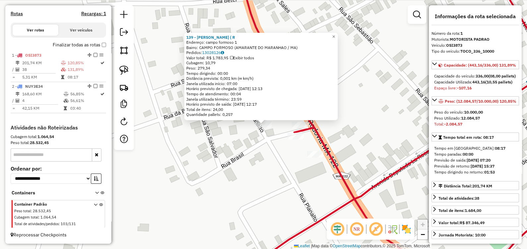
click at [217, 154] on div "139 - CHACARA SAO JOAO ( R Endereço: campo formoso 1 Bairro: CAMPO FORMOSO (AMA…" at bounding box center [263, 124] width 527 height 249
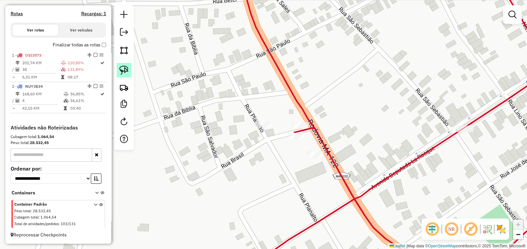
click at [125, 68] on img at bounding box center [123, 70] width 9 height 9
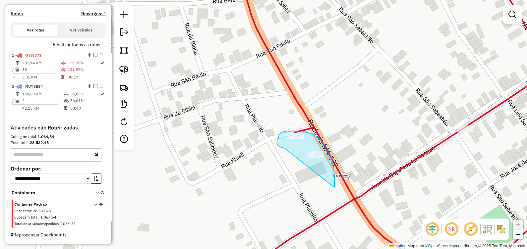
drag, startPoint x: 284, startPoint y: 148, endPoint x: 333, endPoint y: 187, distance: 62.5
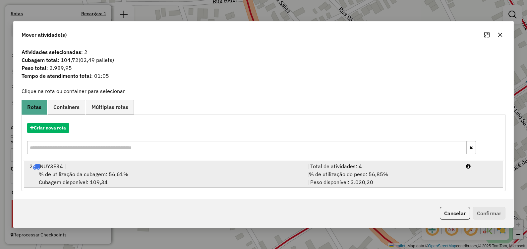
click at [129, 172] on div "% de utilização da cubagem: 56,61% Cubagem disponível: 109,34" at bounding box center [165, 178] width 278 height 16
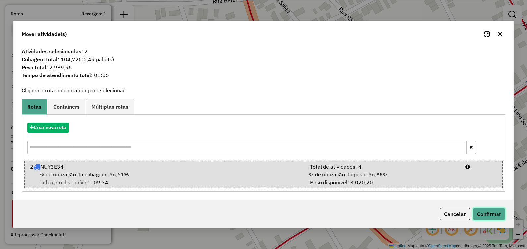
click at [495, 212] on button "Confirmar" at bounding box center [488, 214] width 33 height 13
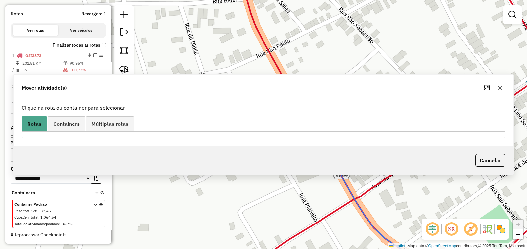
scroll to position [201, 0]
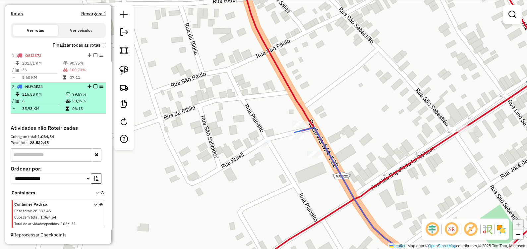
click at [44, 99] on td "6" at bounding box center [43, 101] width 43 height 7
select select "**********"
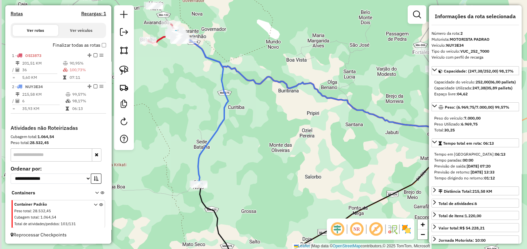
drag, startPoint x: 270, startPoint y: 141, endPoint x: 300, endPoint y: 159, distance: 34.8
click at [308, 161] on div "Janela de atendimento Grade de atendimento Capacidade Transportadoras Veículos …" at bounding box center [263, 124] width 527 height 249
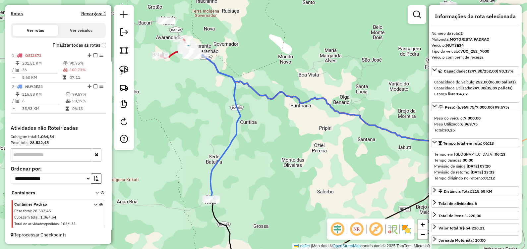
drag, startPoint x: 167, startPoint y: 106, endPoint x: 253, endPoint y: 184, distance: 115.6
click at [253, 184] on div "Janela de atendimento Grade de atendimento Capacidade Transportadoras Veículos …" at bounding box center [263, 124] width 527 height 249
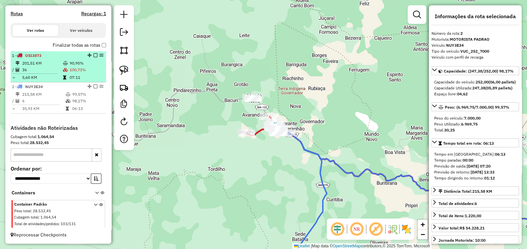
click at [40, 69] on td "36" at bounding box center [42, 70] width 41 height 7
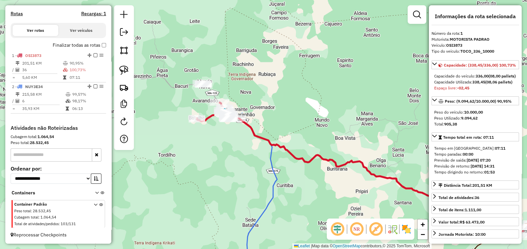
drag, startPoint x: 205, startPoint y: 135, endPoint x: 332, endPoint y: 187, distance: 137.1
click at [334, 193] on div "Janela de atendimento Grade de atendimento Capacidade Transportadoras Veículos …" at bounding box center [263, 124] width 527 height 249
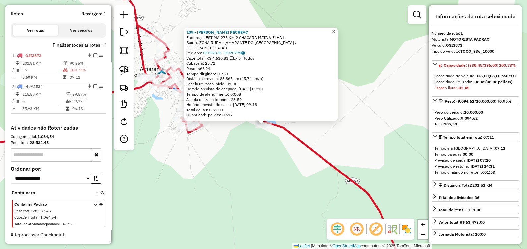
click at [252, 156] on div "109 - RODRIGO PARK RECREAC Endereço: EST MA 275 KM 2 CHACARA MATA V ELHA1 Bairr…" at bounding box center [263, 124] width 527 height 249
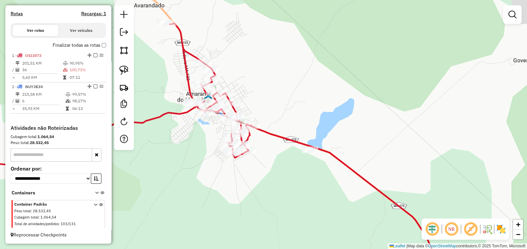
drag, startPoint x: 235, startPoint y: 154, endPoint x: 316, endPoint y: 196, distance: 90.9
click at [316, 195] on div "Janela de atendimento Grade de atendimento Capacidade Transportadoras Veículos …" at bounding box center [263, 124] width 527 height 249
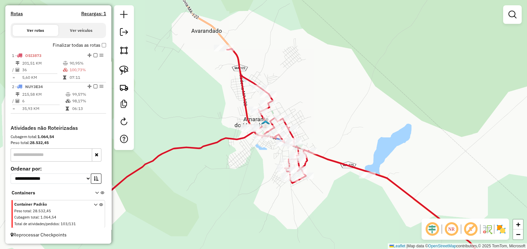
drag, startPoint x: 247, startPoint y: 168, endPoint x: 295, endPoint y: 164, distance: 47.8
click at [291, 166] on div "Janela de atendimento Grade de atendimento Capacidade Transportadoras Veículos …" at bounding box center [263, 124] width 527 height 249
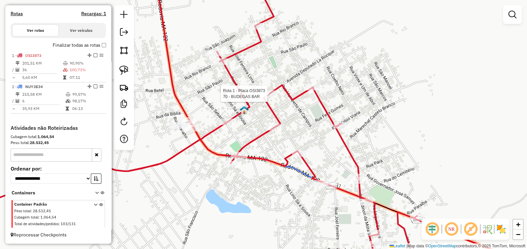
select select "**********"
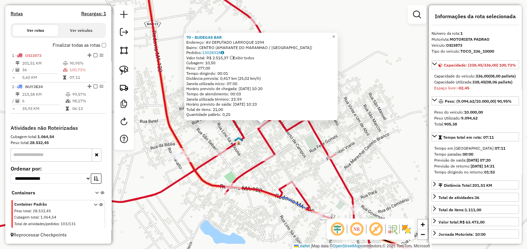
click at [225, 148] on icon at bounding box center [209, 124] width 524 height 299
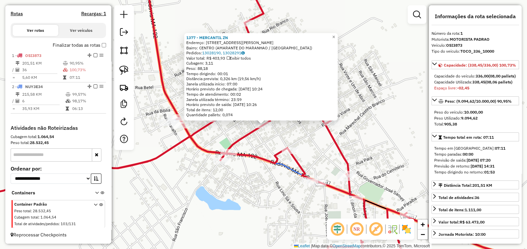
click at [239, 145] on div "1377 - MERCANTIL ZN Endereço: Rua Bonfim Teixeira 2031 Bairro: CENTRO (AMARANTE…" at bounding box center [263, 124] width 527 height 249
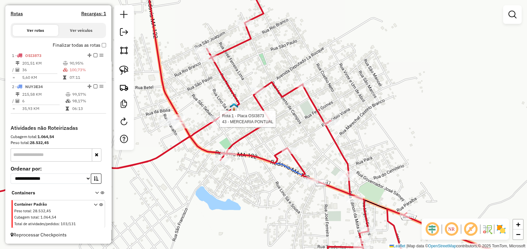
select select "**********"
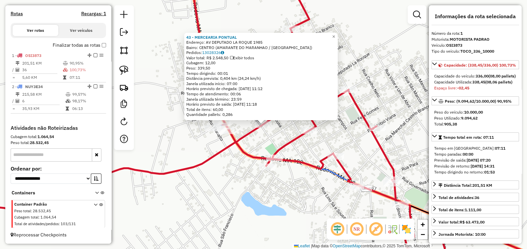
click at [262, 130] on div "Rota 1 - Placa OSI3873 43 - MERCEARIA PONTUAL 43 - MERCEARIA PONTUAL Endereço: …" at bounding box center [263, 124] width 527 height 249
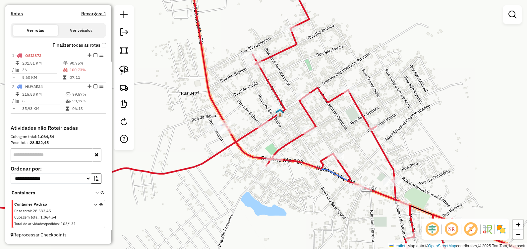
click at [376, 124] on icon at bounding box center [263, 124] width 632 height 299
select select "**********"
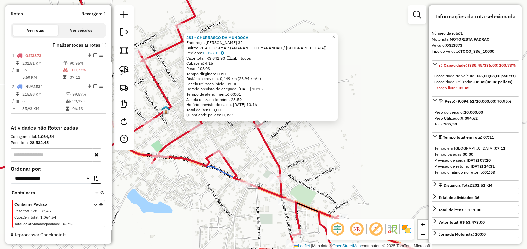
click at [217, 149] on icon at bounding box center [220, 124] width 546 height 299
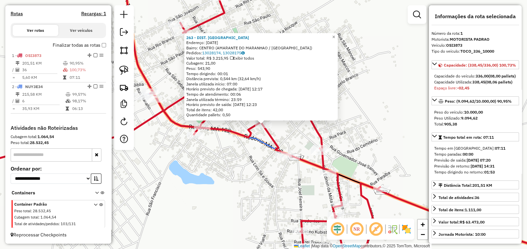
click at [213, 176] on div "263 - DIST. BOM LANCHE Endereço: 31 de Marco 444 Bairro: CENTRO (AMARANTE DO MA…" at bounding box center [263, 124] width 527 height 249
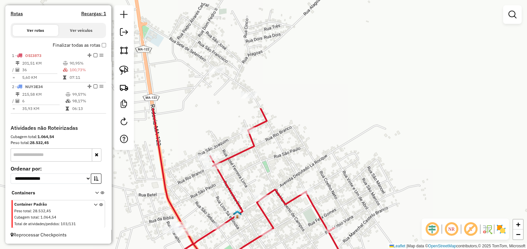
drag, startPoint x: 230, startPoint y: 75, endPoint x: 253, endPoint y: 184, distance: 112.1
click at [253, 184] on div "Janela de atendimento Grade de atendimento Capacidade Transportadoras Veículos …" at bounding box center [263, 124] width 527 height 249
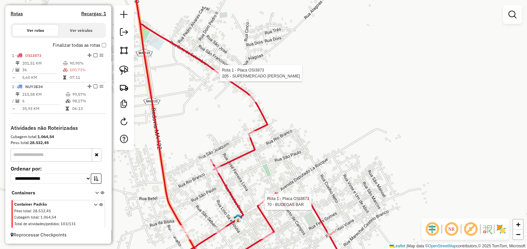
select select "**********"
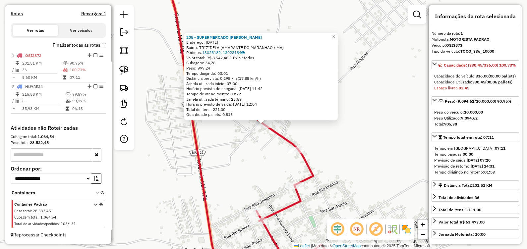
click at [245, 157] on div "205 - SUPERMERCADO ALMEIDA Endereço: 7 de Setembro 679 Bairro: TRIZIDELA (AMARA…" at bounding box center [263, 124] width 527 height 249
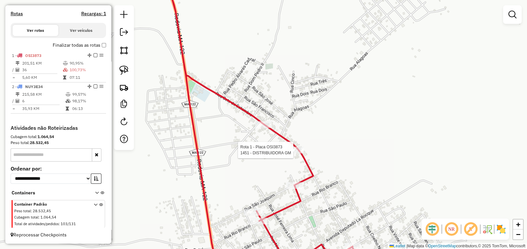
select select "**********"
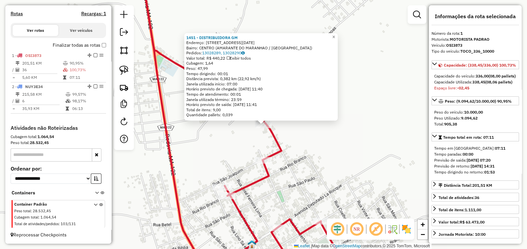
drag, startPoint x: 258, startPoint y: 141, endPoint x: 259, endPoint y: 138, distance: 3.5
click at [258, 141] on div "1451 - DISTRIBUIDORA GM Endereço: Rua Sete Setembro 1000 Bairro: CENTRO (AMARAN…" at bounding box center [263, 124] width 527 height 249
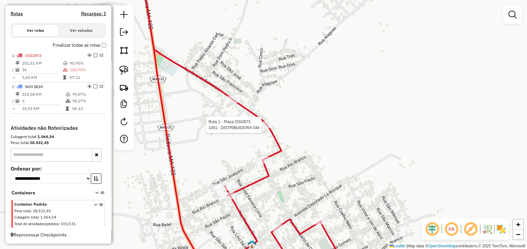
select select "**********"
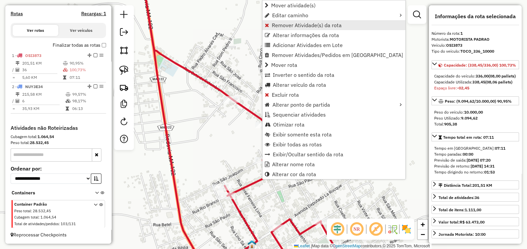
click at [287, 24] on span "Remover Atividade(s) da rota" at bounding box center [307, 25] width 70 height 5
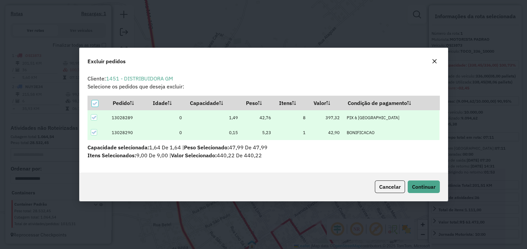
scroll to position [0, 0]
click at [421, 184] on span "Continuar" at bounding box center [424, 186] width 24 height 7
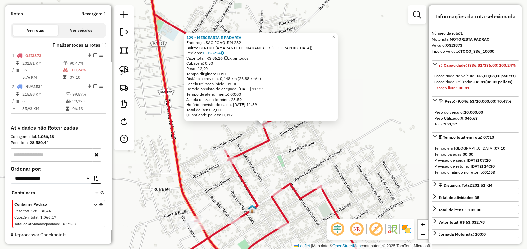
click at [293, 145] on div "129 - MERCEARIA E PADARIA Endereço: SAO JOAQUIM 282 Bairro: CENTRO (AMARANTE DO…" at bounding box center [263, 124] width 527 height 249
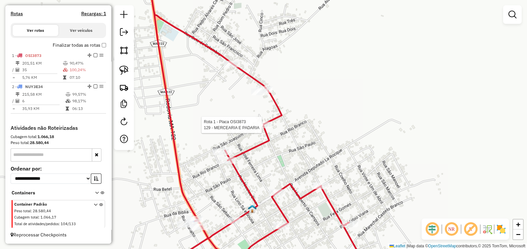
select select "**********"
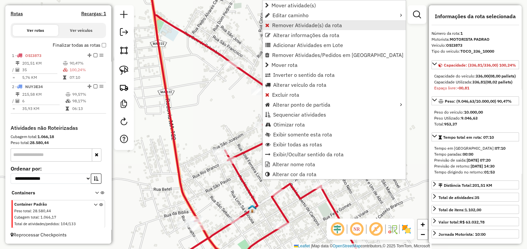
click at [281, 26] on span "Remover Atividade(s) da rota" at bounding box center [307, 25] width 70 height 5
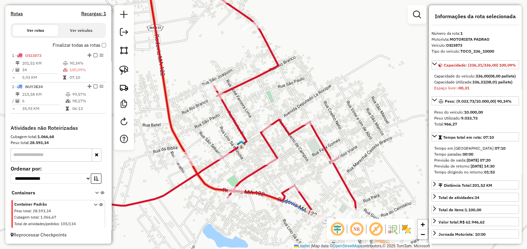
drag, startPoint x: 329, startPoint y: 150, endPoint x: 299, endPoint y: 50, distance: 104.9
click at [299, 50] on div "Janela de atendimento Grade de atendimento Capacidade Transportadoras Veículos …" at bounding box center [263, 124] width 527 height 249
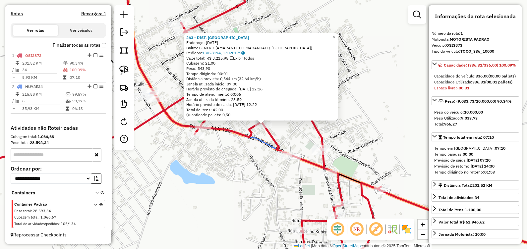
click at [220, 166] on div "263 - DIST. BOM LANCHE Endereço: 31 de Marco 444 Bairro: CENTRO (AMARANTE DO MA…" at bounding box center [263, 124] width 527 height 249
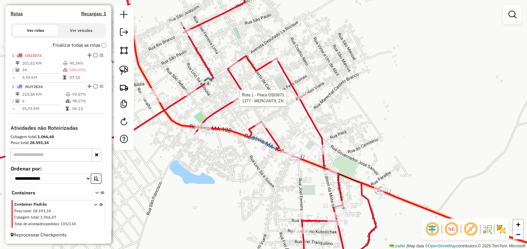
select select "**********"
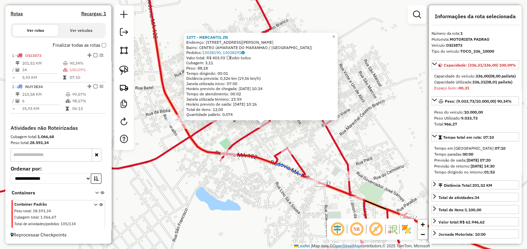
click at [248, 140] on div "1377 - MERCANTIL ZN Endereço: Rua Bonfim Teixeira 2031 Bairro: CENTRO (AMARANTE…" at bounding box center [263, 124] width 527 height 249
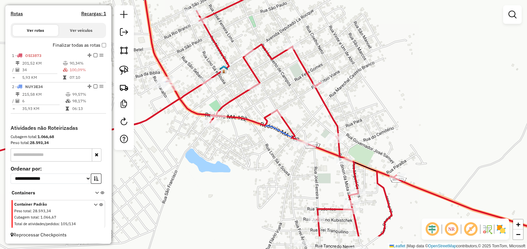
drag, startPoint x: 232, startPoint y: 112, endPoint x: 221, endPoint y: 88, distance: 25.6
click at [225, 84] on div "Janela de atendimento Grade de atendimento Capacidade Transportadoras Veículos …" at bounding box center [263, 124] width 527 height 249
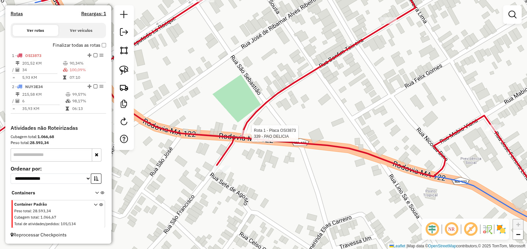
select select "**********"
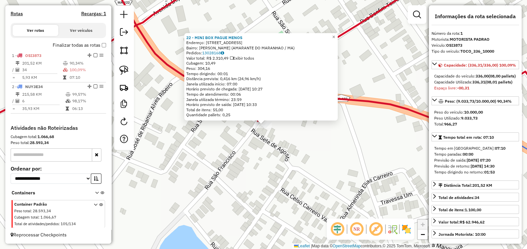
drag, startPoint x: 353, startPoint y: 160, endPoint x: 343, endPoint y: 157, distance: 10.3
click at [353, 159] on div "22 - MINI BOX PAGUE MENOS Endereço: RUA SAO FRANCISCO 52 Bairro: SAO RAIMUNDO (…" at bounding box center [263, 124] width 527 height 249
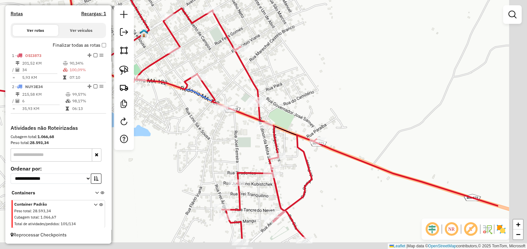
drag, startPoint x: 240, startPoint y: 146, endPoint x: 155, endPoint y: 101, distance: 96.7
click at [155, 104] on div "Janela de atendimento Grade de atendimento Capacidade Transportadoras Veículos …" at bounding box center [263, 124] width 527 height 249
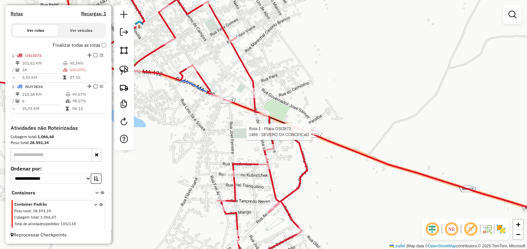
click at [310, 128] on icon at bounding box center [249, 117] width 604 height 285
select select "**********"
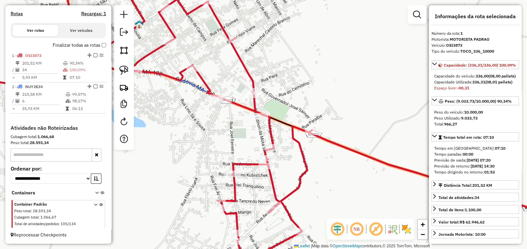
click at [310, 128] on icon at bounding box center [249, 117] width 604 height 285
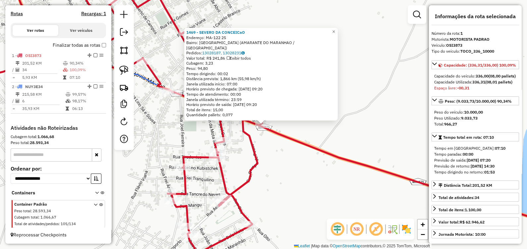
click at [286, 177] on div "1469 - SEVERO DA CONCEICaO Endereço: MA-122 25 Bairro: VILA MADEIRA (AMARANTE D…" at bounding box center [263, 124] width 527 height 249
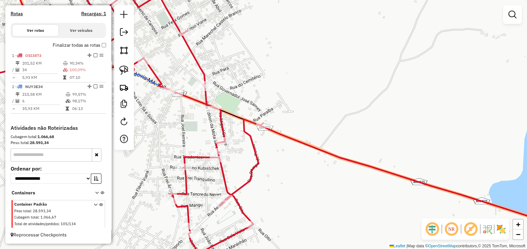
drag, startPoint x: 279, startPoint y: 202, endPoint x: 294, endPoint y: 166, distance: 38.9
click at [293, 166] on div "Janela de atendimento Grade de atendimento Capacidade Transportadoras Veículos …" at bounding box center [263, 124] width 527 height 249
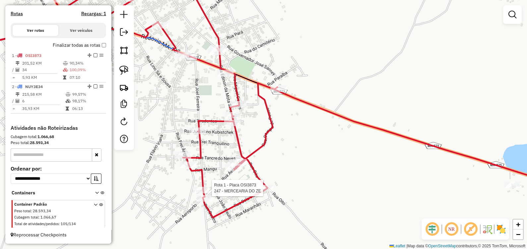
select select "**********"
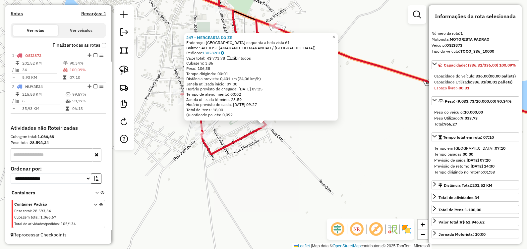
click at [254, 166] on div "247 - MERCEARIA DO ZE Endereço: Bahia esquenta a bela vista 61 Bairro: SAO JOSE…" at bounding box center [263, 124] width 527 height 249
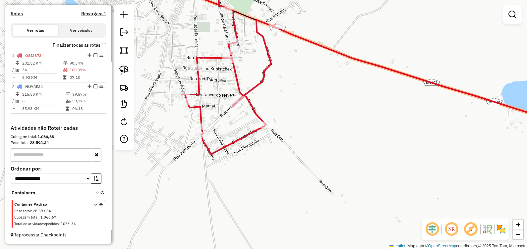
drag, startPoint x: 236, startPoint y: 116, endPoint x: 243, endPoint y: 159, distance: 43.9
click at [243, 159] on div "Janela de atendimento Grade de atendimento Capacidade Transportadoras Veículos …" at bounding box center [263, 124] width 527 height 249
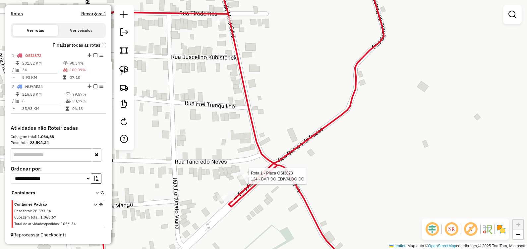
select select "**********"
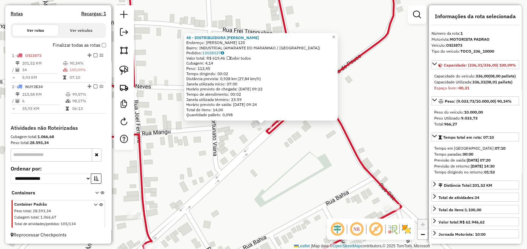
click at [300, 156] on div "48 - DISTRIBUIDORA SOARES Endereço: TRANCREDO NEVES 125 Bairro: INDUSTRIAL (AMA…" at bounding box center [263, 124] width 527 height 249
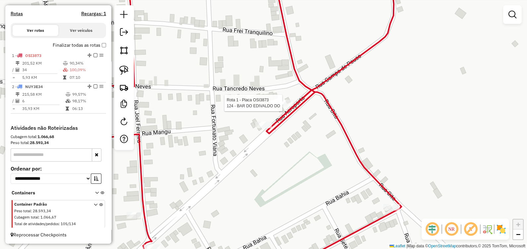
select select "**********"
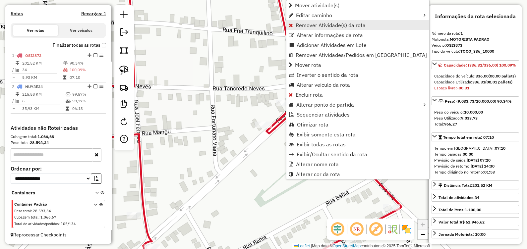
click at [305, 25] on span "Remover Atividade(s) da rota" at bounding box center [330, 25] width 70 height 5
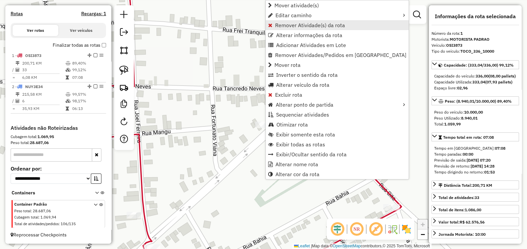
click at [285, 24] on span "Remover Atividade(s) da rota" at bounding box center [310, 25] width 70 height 5
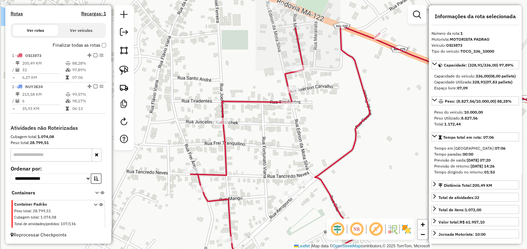
drag, startPoint x: 212, startPoint y: 133, endPoint x: 258, endPoint y: 176, distance: 62.3
click at [258, 176] on div "Janela de atendimento Grade de atendimento Capacidade Transportadoras Veículos …" at bounding box center [263, 124] width 527 height 249
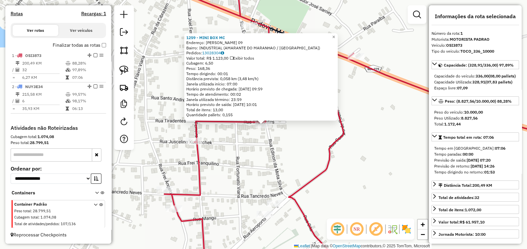
drag, startPoint x: 253, startPoint y: 172, endPoint x: 252, endPoint y: 165, distance: 6.3
click at [253, 172] on div "1259 - MINI BOX MC Endereço: EDINON DA MOTA SILVA 09 Bairro: INDUSTRIAL (AMARAN…" at bounding box center [263, 124] width 527 height 249
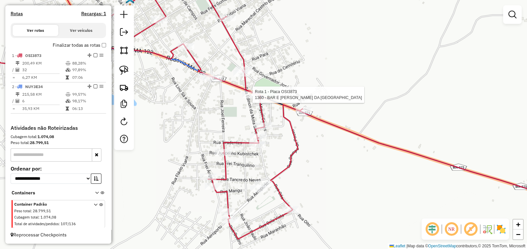
select select "**********"
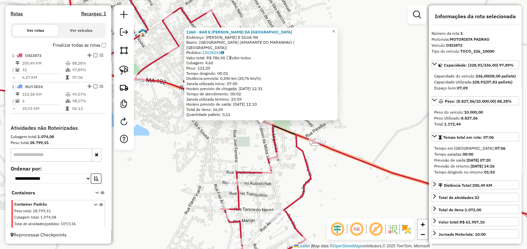
click at [228, 151] on div "1360 - BAR E R. DA SANTINHA Endereço: EDINON DA MOTA E SILVA SN Bairro: VILA MA…" at bounding box center [263, 124] width 527 height 249
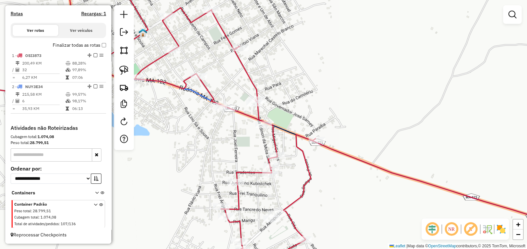
drag, startPoint x: 232, startPoint y: 173, endPoint x: 229, endPoint y: 118, distance: 55.1
click at [229, 118] on icon at bounding box center [250, 122] width 607 height 294
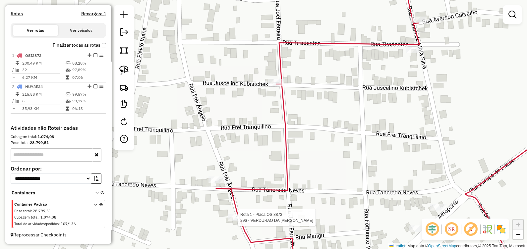
select select "**********"
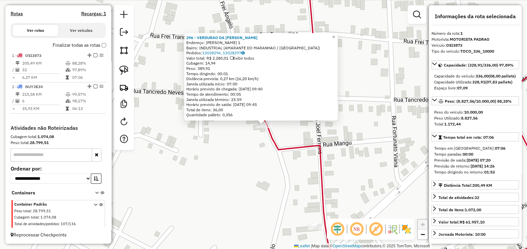
click at [245, 137] on div "296 - VERDURAO DA VALERIA Endereço: Frei Angelo 1 Bairro: INDUSTRIAL (AMARANTE …" at bounding box center [263, 124] width 527 height 249
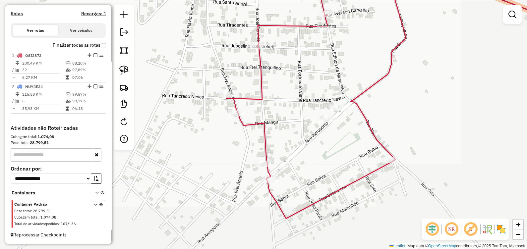
drag, startPoint x: 239, startPoint y: 198, endPoint x: 223, endPoint y: 164, distance: 37.6
click at [223, 164] on div "Janela de atendimento Grade de atendimento Capacidade Transportadoras Veículos …" at bounding box center [263, 124] width 527 height 249
select select "**********"
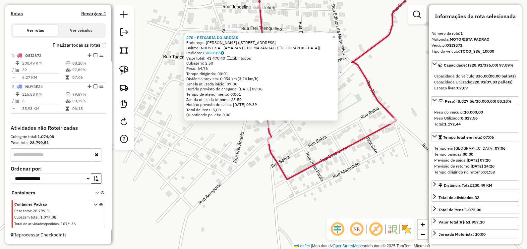
click at [230, 158] on div "270 - PEIXARIA DO ABDIAS Endereço: Joel Ferreira (rua dos gas) 1 Bairro: INDUST…" at bounding box center [263, 124] width 527 height 249
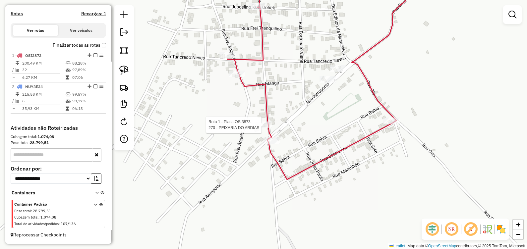
select select "**********"
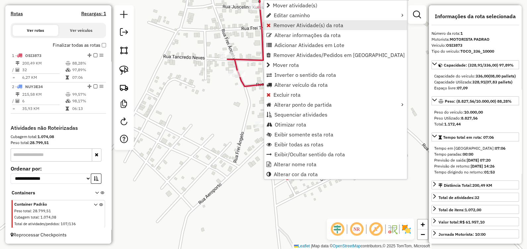
click at [275, 23] on span "Remover Atividade(s) da rota" at bounding box center [308, 25] width 70 height 5
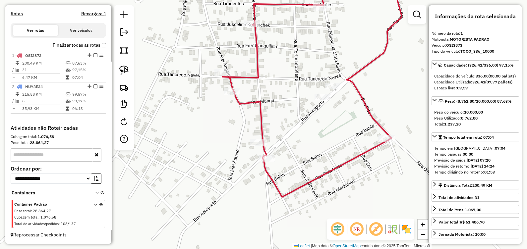
drag, startPoint x: 285, startPoint y: 90, endPoint x: 256, endPoint y: 135, distance: 53.1
click at [256, 135] on div "Janela de atendimento Grade de atendimento Capacidade Transportadoras Veículos …" at bounding box center [263, 124] width 527 height 249
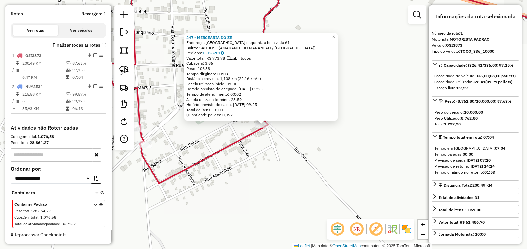
click at [273, 162] on div "247 - MERCEARIA DO ZE Endereço: Bahia esquenta a bela vista 61 Bairro: SAO JOSE…" at bounding box center [263, 124] width 527 height 249
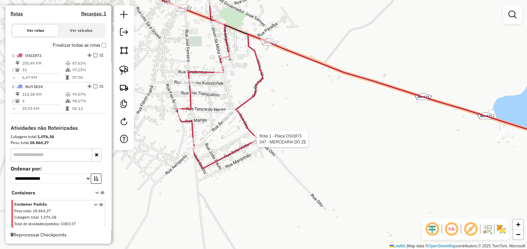
select select "**********"
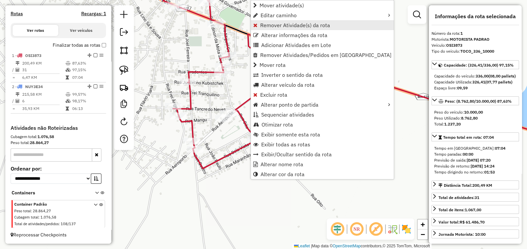
click at [298, 26] on span "Remover Atividade(s) da rota" at bounding box center [295, 25] width 70 height 5
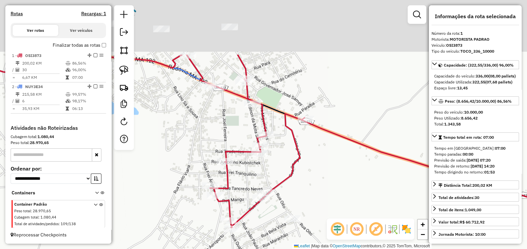
drag, startPoint x: 233, startPoint y: 88, endPoint x: 272, endPoint y: 169, distance: 88.7
click at [271, 168] on div "Janela de atendimento Grade de atendimento Capacidade Transportadoras Veículos …" at bounding box center [263, 124] width 527 height 249
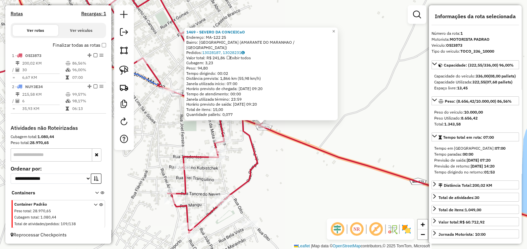
click at [240, 153] on div "1469 - SEVERO DA CONCEICaO Endereço: MA-122 25 Bairro: VILA MADEIRA (AMARANTE D…" at bounding box center [263, 124] width 527 height 249
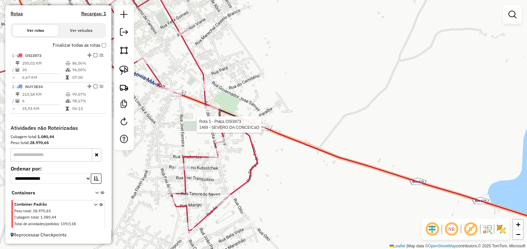
select select "**********"
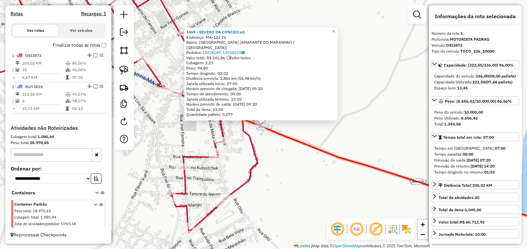
click at [263, 143] on div "1469 - SEVERO DA CONCEICaO Endereço: MA-122 25 Bairro: VILA MADEIRA (AMARANTE D…" at bounding box center [263, 124] width 527 height 249
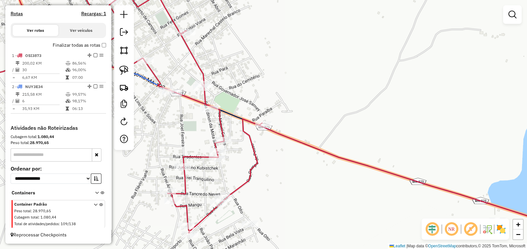
select select "**********"
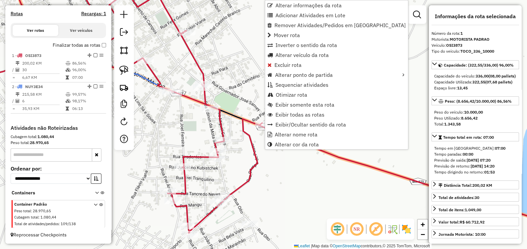
click at [231, 40] on div "Janela de atendimento Grade de atendimento Capacidade Transportadoras Veículos …" at bounding box center [263, 124] width 527 height 249
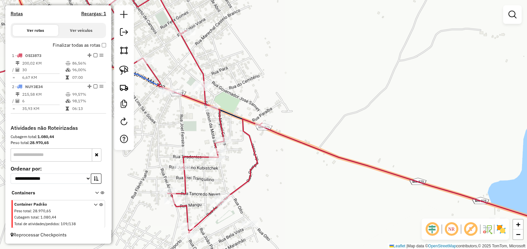
drag, startPoint x: 216, startPoint y: 70, endPoint x: 267, endPoint y: 114, distance: 67.1
click at [267, 114] on div "Janela de atendimento Grade de atendimento Capacidade Transportadoras Veículos …" at bounding box center [263, 124] width 527 height 249
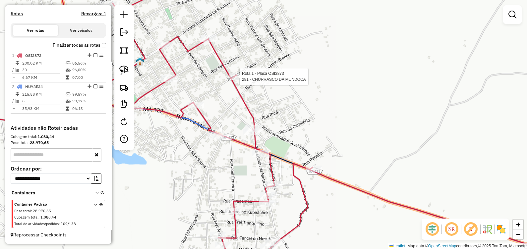
select select "**********"
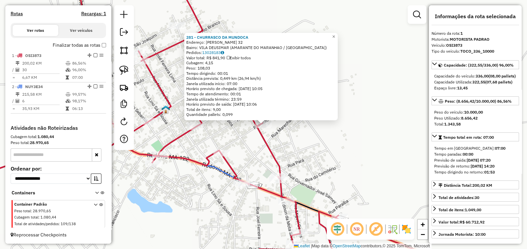
drag, startPoint x: 285, startPoint y: 147, endPoint x: 300, endPoint y: 169, distance: 26.6
click at [285, 148] on div "281 - CHURRASCO DA MUNDOCA Endereço: Mabio Viana 32 Bairro: VILA DEUSIMAR (AMAR…" at bounding box center [263, 124] width 527 height 249
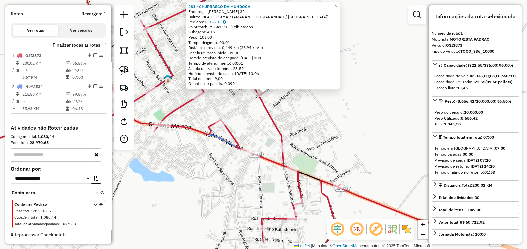
drag, startPoint x: 306, startPoint y: 165, endPoint x: 303, endPoint y: 119, distance: 45.8
click at [303, 119] on div "281 - CHURRASCO DA MUNDOCA Endereço: Mabio Viana 32 Bairro: VILA DEUSIMAR (AMAR…" at bounding box center [263, 124] width 527 height 249
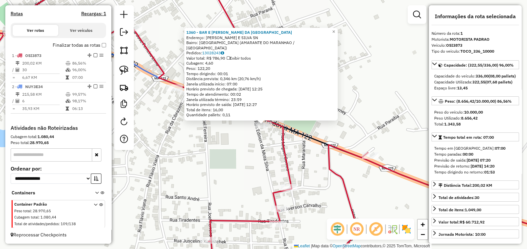
click at [246, 132] on div "1360 - BAR E R. DA SANTINHA Endereço: EDINON DA MOTA E SILVA SN Bairro: VILA MA…" at bounding box center [263, 124] width 527 height 249
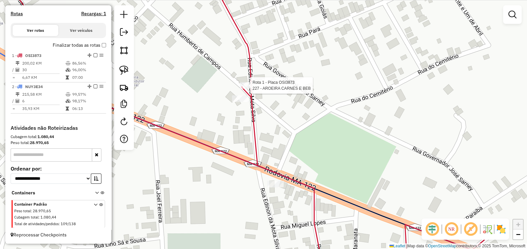
select select "**********"
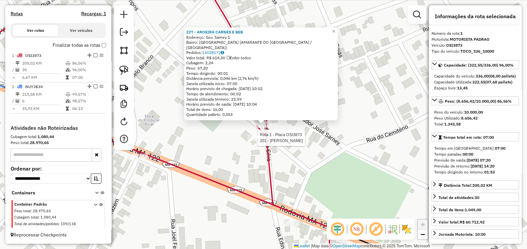
click at [254, 141] on div at bounding box center [255, 137] width 17 height 7
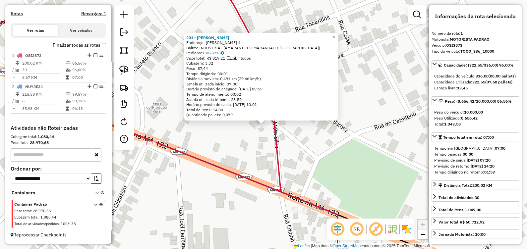
drag, startPoint x: 254, startPoint y: 141, endPoint x: 260, endPoint y: 137, distance: 6.8
click at [255, 139] on div "201 - MERCEARIA SOUSA Endereço: Humberto de Campos 1 Bairro: INDUSTRIAL (AMARAN…" at bounding box center [263, 124] width 527 height 249
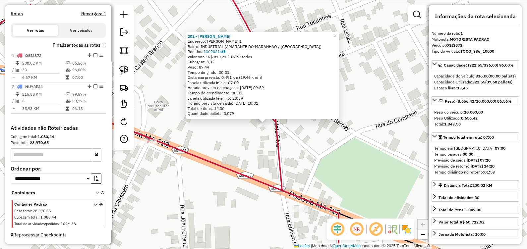
click at [277, 133] on icon at bounding box center [227, 124] width 561 height 299
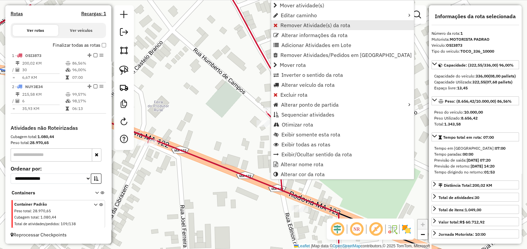
click at [280, 23] on span "Remover Atividade(s) da rota" at bounding box center [315, 25] width 70 height 5
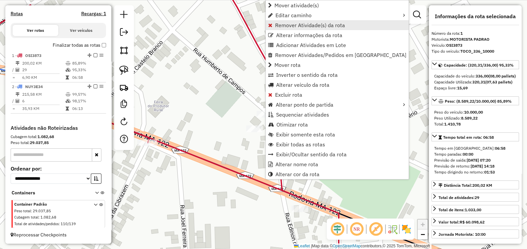
click at [284, 25] on span "Remover Atividade(s) da rota" at bounding box center [310, 25] width 70 height 5
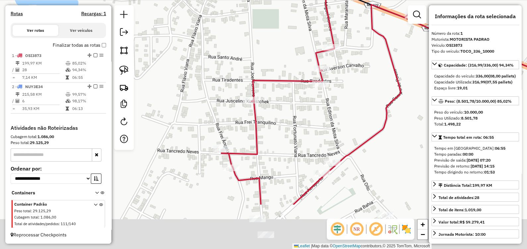
drag, startPoint x: 281, startPoint y: 217, endPoint x: 264, endPoint y: 157, distance: 62.8
click at [279, 145] on div "Janela de atendimento Grade de atendimento Capacidade Transportadoras Veículos …" at bounding box center [263, 124] width 527 height 249
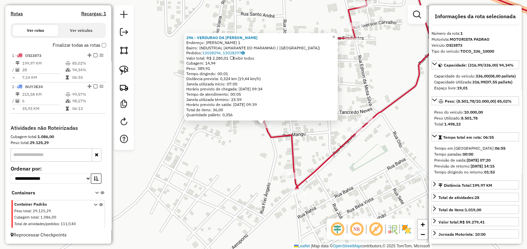
click at [275, 177] on div "296 - VERDURAO DA VALERIA Endereço: Frei Angelo 1 Bairro: INDUSTRIAL (AMARANTE …" at bounding box center [263, 124] width 527 height 249
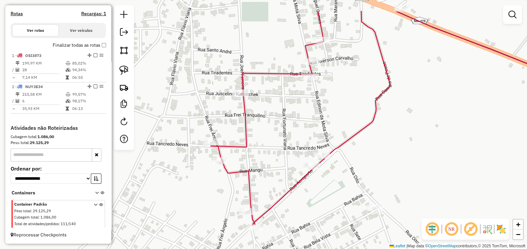
drag, startPoint x: 329, startPoint y: 83, endPoint x: 287, endPoint y: 118, distance: 54.6
click at [287, 118] on div "Janela de atendimento Grade de atendimento Capacidade Transportadoras Veículos …" at bounding box center [263, 124] width 527 height 249
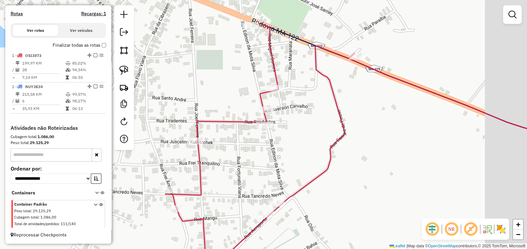
drag, startPoint x: 252, startPoint y: 149, endPoint x: 253, endPoint y: 139, distance: 9.7
click at [243, 155] on div "Janela de atendimento Grade de atendimento Capacidade Transportadoras Veículos …" at bounding box center [263, 124] width 527 height 249
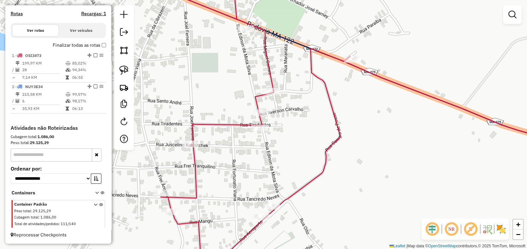
select select "**********"
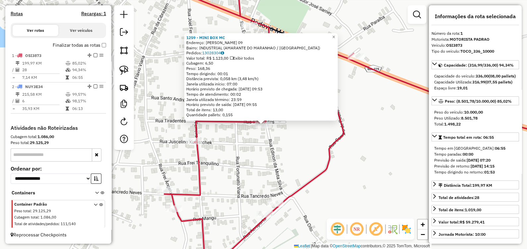
click at [255, 152] on div "1259 - MINI BOX MC Endereço: EDINON DA MOTA SILVA 09 Bairro: INDUSTRIAL (AMARAN…" at bounding box center [263, 124] width 527 height 249
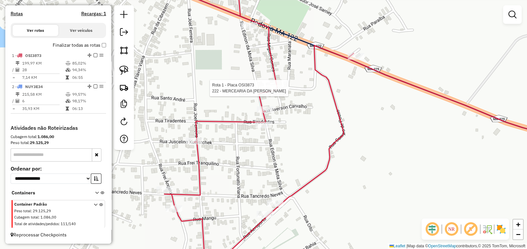
select select "**********"
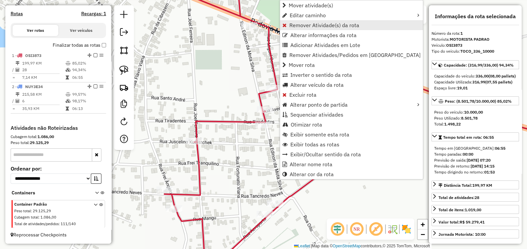
click at [285, 22] on link "Remover Atividade(s) da rota" at bounding box center [351, 25] width 143 height 10
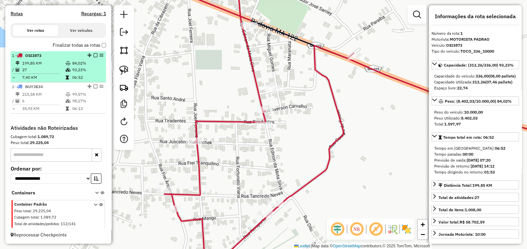
click at [61, 66] on td "199,85 KM" at bounding box center [43, 63] width 43 height 7
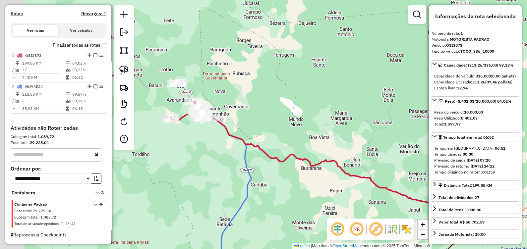
drag, startPoint x: 204, startPoint y: 84, endPoint x: 278, endPoint y: 129, distance: 86.3
click at [278, 129] on div "Janela de atendimento Grade de atendimento Capacidade Transportadoras Veículos …" at bounding box center [263, 124] width 527 height 249
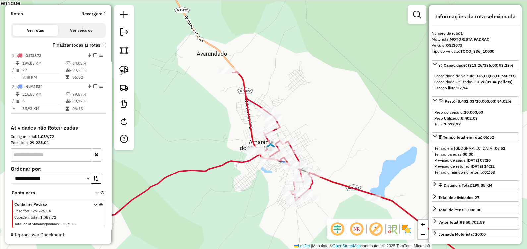
drag, startPoint x: 265, startPoint y: 211, endPoint x: 214, endPoint y: 183, distance: 57.8
click at [210, 185] on div "Janela de atendimento Grade de atendimento Capacidade Transportadoras Veículos …" at bounding box center [263, 124] width 527 height 249
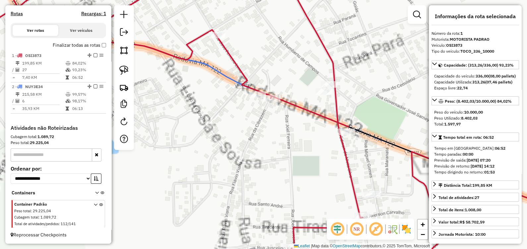
drag, startPoint x: 271, startPoint y: 197, endPoint x: 269, endPoint y: 184, distance: 12.8
click at [268, 187] on div "Janela de atendimento Grade de atendimento Capacidade Transportadoras Veículos …" at bounding box center [263, 124] width 527 height 249
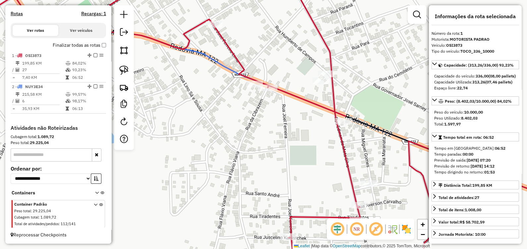
drag, startPoint x: 282, startPoint y: 235, endPoint x: 304, endPoint y: 262, distance: 34.2
click at [304, 249] on html "Aguarde... Pop-up bloqueado! Seu navegador bloqueou automáticamente a abertura …" at bounding box center [263, 124] width 527 height 249
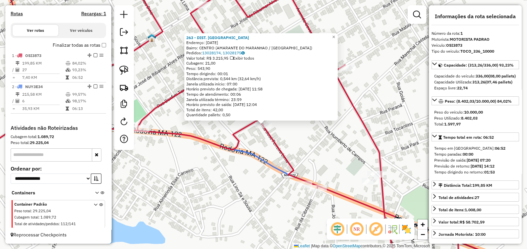
drag, startPoint x: 233, startPoint y: 199, endPoint x: 233, endPoint y: 185, distance: 13.2
click at [233, 199] on div "263 - DIST. BOM LANCHE Endereço: 31 de Marco 444 Bairro: CENTRO (AMARANTE DO MA…" at bounding box center [263, 124] width 527 height 249
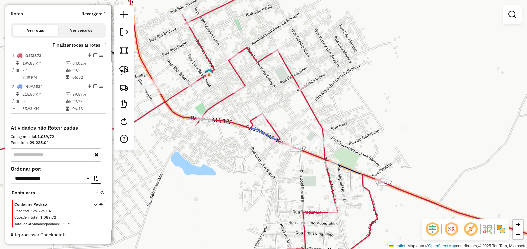
click at [311, 93] on div "Rota 1 - Placa OSI3873 281 - CHURRASCO DA MUNDOCA Janela de atendimento Grade d…" at bounding box center [263, 124] width 527 height 249
click at [307, 91] on div at bounding box center [306, 87] width 17 height 7
select select "**********"
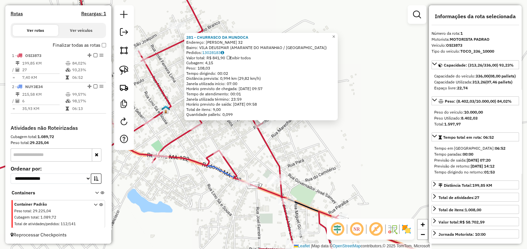
click at [303, 145] on div "281 - CHURRASCO DA MUNDOCA Endereço: Mabio Viana 32 Bairro: VILA DEUSIMAR (AMAR…" at bounding box center [263, 124] width 527 height 249
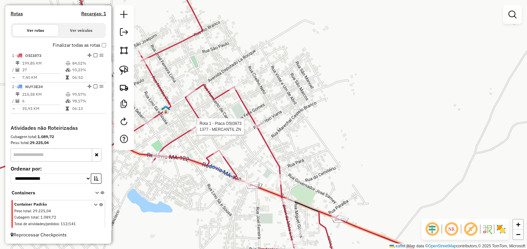
select select "**********"
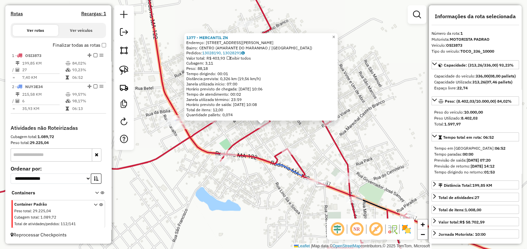
click at [252, 138] on div "1377 - MERCANTIL ZN Endereço: Rua Bonfim Teixeira 2031 Bairro: CENTRO (AMARANTE…" at bounding box center [263, 124] width 527 height 249
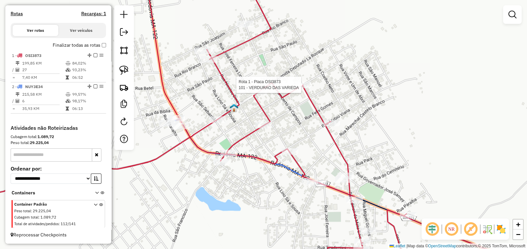
select select "**********"
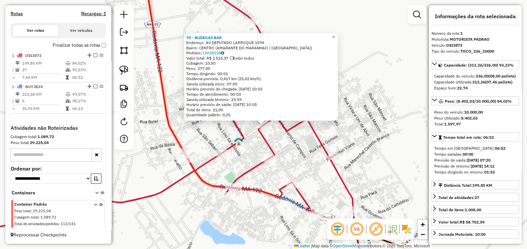
click at [244, 152] on div "70 - BUDEGAS BAR Endereço: AV DEPUTADO LARROQUE 1594 Bairro: CENTRO (AMARANTE D…" at bounding box center [263, 124] width 527 height 249
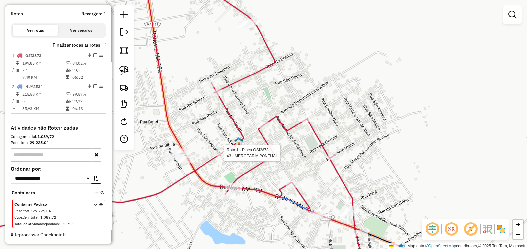
select select "**********"
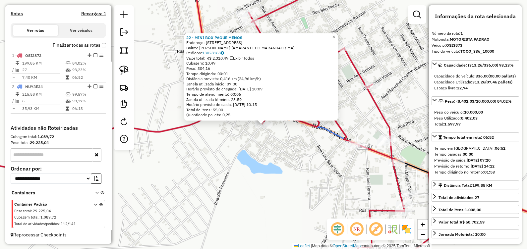
click at [281, 154] on div "22 - MINI BOX PAGUE MENOS Endereço: RUA SAO FRANCISCO 52 Bairro: SAO RAIMUNDO (…" at bounding box center [263, 124] width 527 height 249
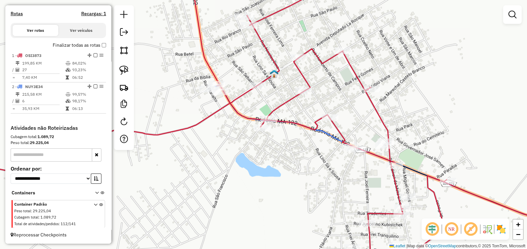
drag, startPoint x: 303, startPoint y: 109, endPoint x: 293, endPoint y: 122, distance: 16.1
click at [293, 122] on div "Janela de atendimento Grade de atendimento Capacidade Transportadoras Veículos …" at bounding box center [263, 124] width 527 height 249
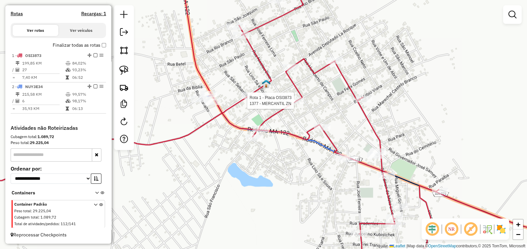
select select "**********"
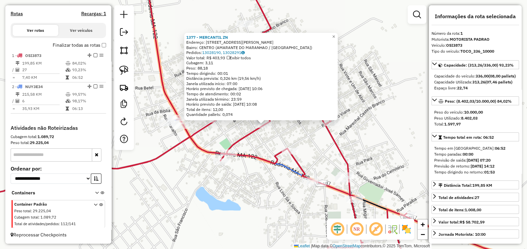
click at [258, 138] on div "1377 - MERCANTIL ZN Endereço: Rua Bonfim Teixeira 2031 Bairro: CENTRO (AMARANTE…" at bounding box center [263, 124] width 527 height 249
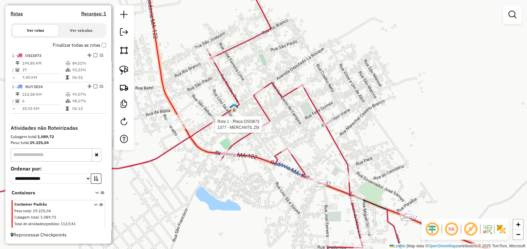
select select "**********"
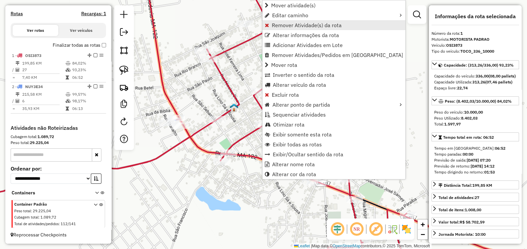
click at [303, 23] on span "Remover Atividade(s) da rota" at bounding box center [307, 25] width 70 height 5
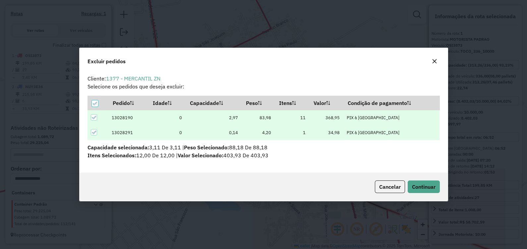
scroll to position [3, 2]
click at [426, 185] on span "Continuar" at bounding box center [424, 186] width 24 height 7
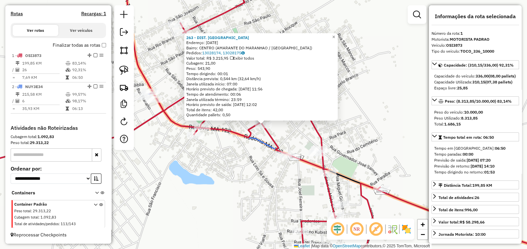
click at [240, 151] on div "263 - DIST. BOM LANCHE Endereço: 31 de Marco 444 Bairro: CENTRO (AMARANTE DO MA…" at bounding box center [263, 124] width 527 height 249
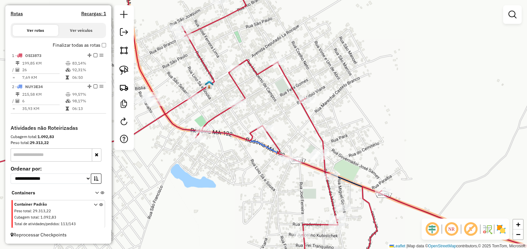
drag, startPoint x: 305, startPoint y: 91, endPoint x: 307, endPoint y: 94, distance: 3.9
click at [307, 94] on icon at bounding box center [265, 127] width 632 height 299
select select "**********"
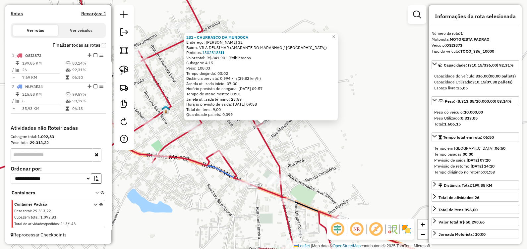
click at [237, 148] on div "281 - CHURRASCO DA MUNDOCA Endereço: Mabio Viana 32 Bairro: VILA DEUSIMAR (AMAR…" at bounding box center [263, 124] width 527 height 249
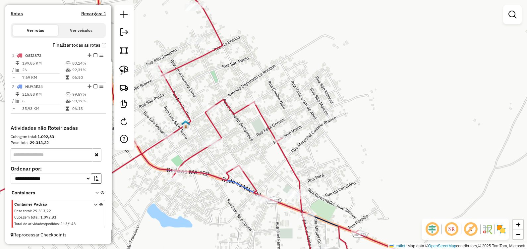
drag, startPoint x: 245, startPoint y: 158, endPoint x: 247, endPoint y: 144, distance: 13.4
click at [253, 163] on div "Janela de atendimento Grade de atendimento Capacidade Transportadoras Veículos …" at bounding box center [263, 124] width 527 height 249
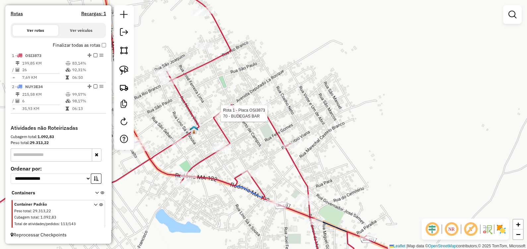
select select "**********"
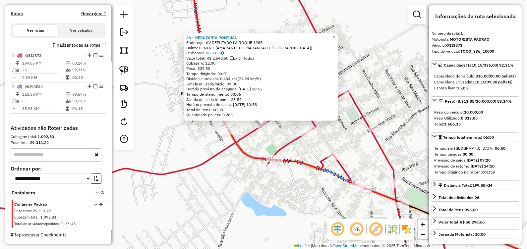
drag, startPoint x: 207, startPoint y: 171, endPoint x: 234, endPoint y: 150, distance: 34.8
click at [207, 167] on div "43 - MERCEARIA PONTUAL Endereço: AV DEPUTADO LA ROQUE 1985 Bairro: CENTRO (AMAR…" at bounding box center [263, 124] width 527 height 249
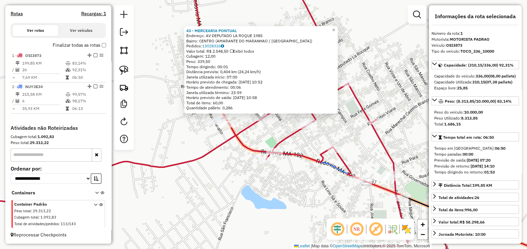
click at [349, 77] on div "Rota 1 - Placa OSI3873 101 - VERDURAO DAS VARIEDA 43 - MERCEARIA PONTUAL Endere…" at bounding box center [263, 124] width 527 height 249
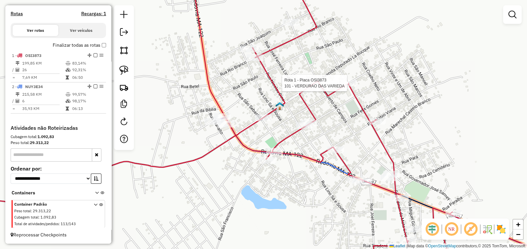
select select "**********"
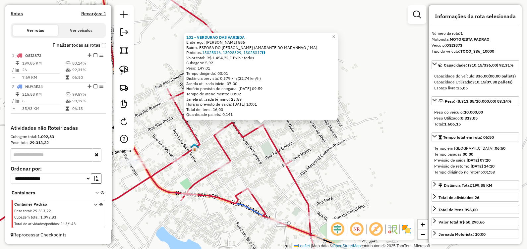
click at [252, 153] on div "101 - VERDURAO DAS VARIEDA Endereço: JOSE RIBAMAR RIBEIRO 586 Bairro: ESPOSA DO…" at bounding box center [263, 124] width 527 height 249
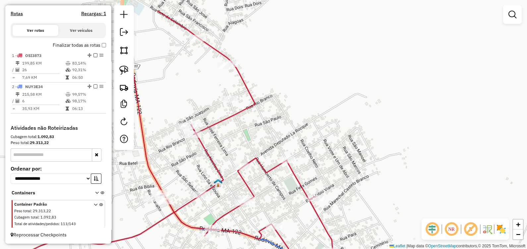
drag, startPoint x: 229, startPoint y: 96, endPoint x: 252, endPoint y: 132, distance: 42.5
click at [252, 132] on div "Janela de atendimento Grade de atendimento Capacidade Transportadoras Veículos …" at bounding box center [263, 124] width 527 height 249
select select "**********"
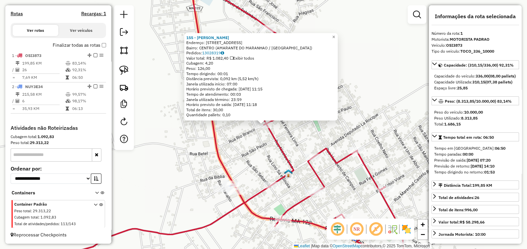
drag, startPoint x: 215, startPoint y: 157, endPoint x: 234, endPoint y: 156, distance: 19.2
click at [214, 157] on icon at bounding box center [178, 124] width 462 height 299
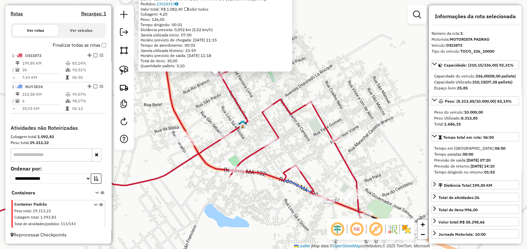
drag, startPoint x: 234, startPoint y: 156, endPoint x: 191, endPoint y: 69, distance: 97.0
click at [174, 77] on div "155 - MERCADINHO ARAUJO Endereço: Rio Branco 418 Bairro: CENTRO (AMARANTE DO MA…" at bounding box center [263, 124] width 527 height 249
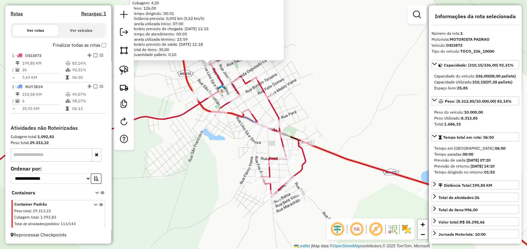
drag, startPoint x: 267, startPoint y: 157, endPoint x: 249, endPoint y: 134, distance: 28.6
click at [240, 135] on div "155 - MERCADINHO ARAUJO Endereço: Rio Branco 418 Bairro: CENTRO (AMARANTE DO MA…" at bounding box center [263, 124] width 527 height 249
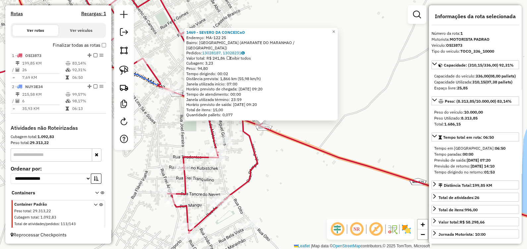
click at [238, 151] on div "1469 - SEVERO DA CONCEICaO Endereço: MA-122 25 Bairro: VILA MADEIRA (AMARANTE D…" at bounding box center [263, 124] width 527 height 249
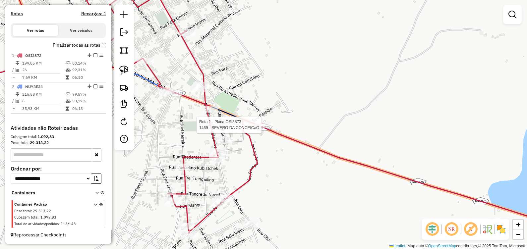
select select "**********"
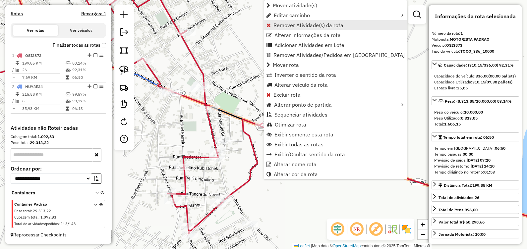
click at [287, 26] on span "Remover Atividade(s) da rota" at bounding box center [308, 25] width 70 height 5
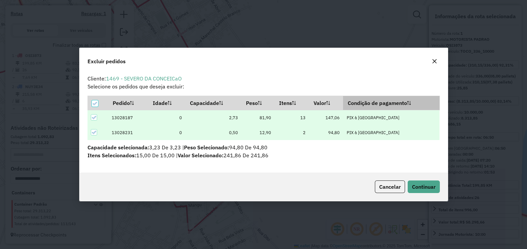
scroll to position [0, 0]
click at [418, 184] on span "Continuar" at bounding box center [424, 186] width 24 height 7
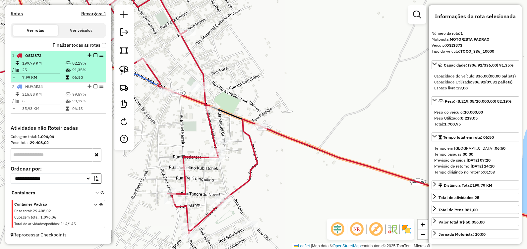
click at [50, 72] on td "25" at bounding box center [43, 70] width 43 height 7
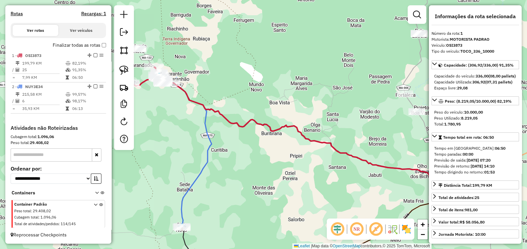
drag, startPoint x: 203, startPoint y: 73, endPoint x: 294, endPoint y: 99, distance: 94.7
click at [294, 99] on div "Janela de atendimento Grade de atendimento Capacidade Transportadoras Veículos …" at bounding box center [263, 124] width 527 height 249
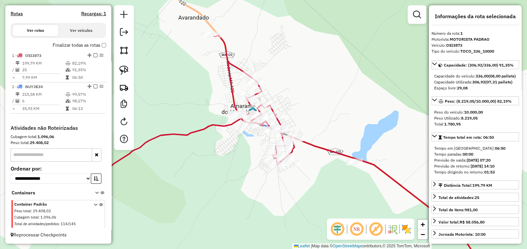
drag, startPoint x: 336, startPoint y: 141, endPoint x: 326, endPoint y: 126, distance: 18.6
click at [326, 127] on div "Janela de atendimento Grade de atendimento Capacidade Transportadoras Veículos …" at bounding box center [263, 124] width 527 height 249
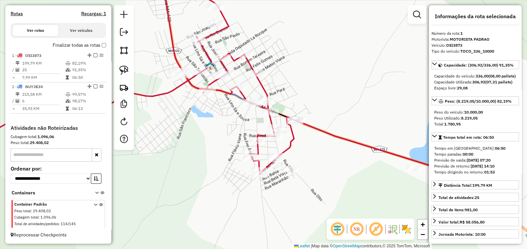
drag, startPoint x: 318, startPoint y: 146, endPoint x: 312, endPoint y: 97, distance: 49.4
click at [312, 97] on div "Janela de atendimento Grade de atendimento Capacidade Transportadoras Veículos …" at bounding box center [263, 124] width 527 height 249
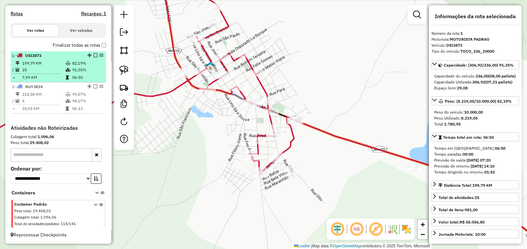
drag, startPoint x: 37, startPoint y: 68, endPoint x: 66, endPoint y: 63, distance: 29.8
click at [38, 66] on table "199,79 KM 82,19% / 25 91,35% = 7,99 KM 06:50" at bounding box center [58, 70] width 93 height 21
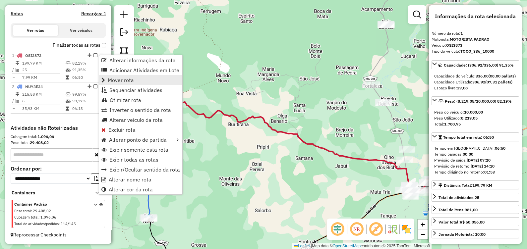
click at [130, 78] on span "Mover rota" at bounding box center [121, 79] width 26 height 5
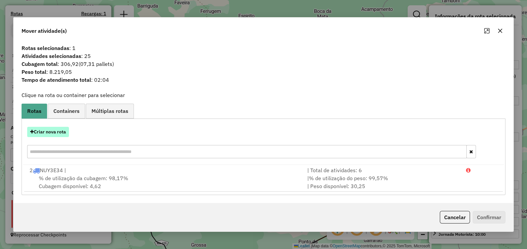
click at [60, 132] on button "Criar nova rota" at bounding box center [48, 132] width 42 height 10
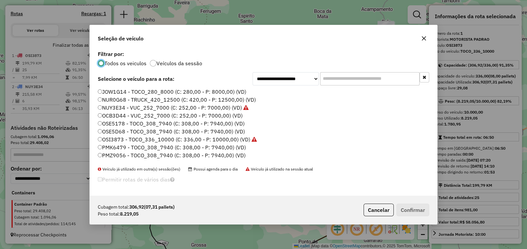
scroll to position [3, 2]
click at [192, 123] on label "OSE5178 - TOCO_308_7940 (C: 308,00 - P: 7940,00) (VD)" at bounding box center [171, 124] width 147 height 8
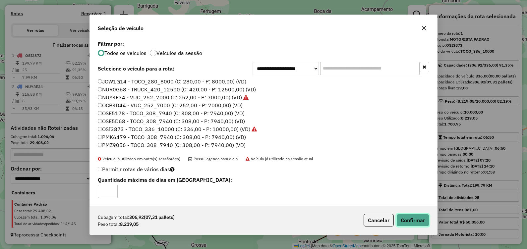
click at [416, 218] on button "Confirmar" at bounding box center [412, 220] width 33 height 13
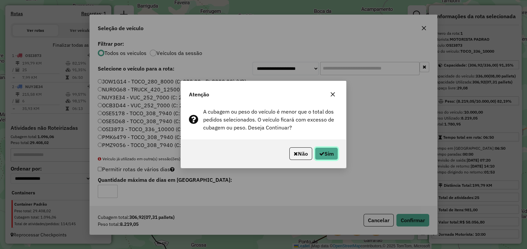
drag, startPoint x: 318, startPoint y: 147, endPoint x: 321, endPoint y: 168, distance: 20.3
click at [319, 147] on button "Sim" at bounding box center [326, 153] width 23 height 13
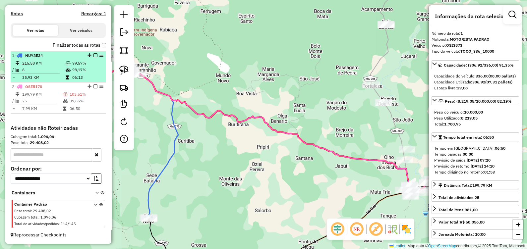
click at [47, 68] on td "6" at bounding box center [43, 70] width 43 height 7
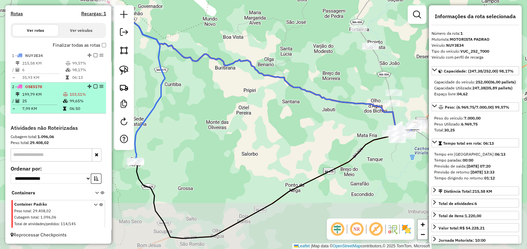
drag, startPoint x: 48, startPoint y: 88, endPoint x: 53, endPoint y: 86, distance: 5.2
click at [48, 88] on div "2 - OSE5178" at bounding box center [47, 87] width 70 height 6
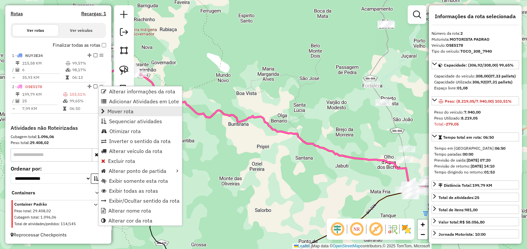
click at [123, 109] on span "Mover rota" at bounding box center [120, 111] width 26 height 5
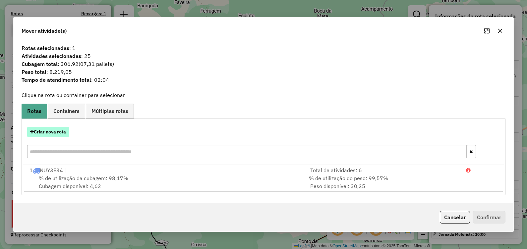
click at [50, 134] on button "Criar nova rota" at bounding box center [48, 132] width 42 height 10
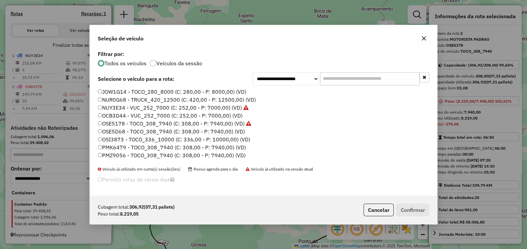
click at [123, 138] on label "OSI3873 - TOCO_336_10000 (C: 336,00 - P: 10000,00) (VD)" at bounding box center [174, 139] width 152 height 8
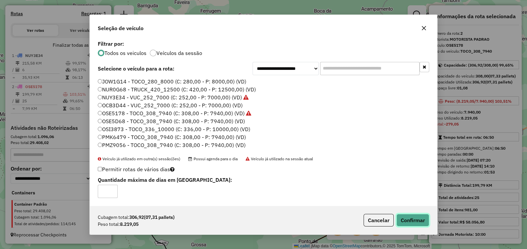
click at [420, 217] on button "Confirmar" at bounding box center [412, 220] width 33 height 13
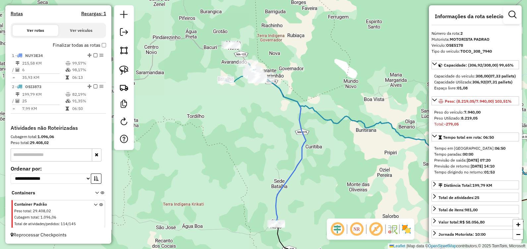
drag, startPoint x: 198, startPoint y: 121, endPoint x: 274, endPoint y: 115, distance: 76.8
click at [274, 118] on div "Janela de atendimento Grade de atendimento Capacidade Transportadoras Veículos …" at bounding box center [263, 124] width 527 height 249
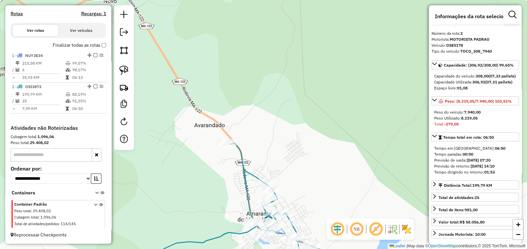
drag, startPoint x: 275, startPoint y: 95, endPoint x: 307, endPoint y: 86, distance: 34.1
click at [306, 88] on div "Janela de atendimento Grade de atendimento Capacidade Transportadoras Veículos …" at bounding box center [263, 124] width 527 height 249
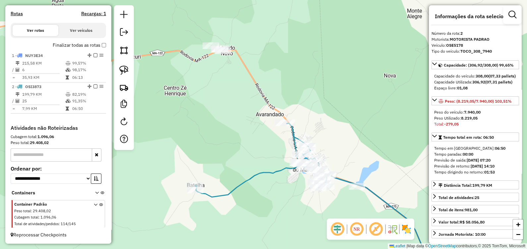
drag, startPoint x: 330, startPoint y: 88, endPoint x: 326, endPoint y: 103, distance: 15.0
click at [326, 103] on div "Janela de atendimento Grade de atendimento Capacidade Transportadoras Veículos …" at bounding box center [263, 124] width 527 height 249
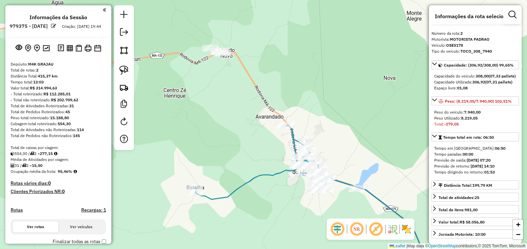
select select "**********"
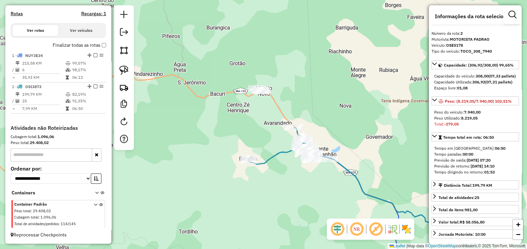
drag, startPoint x: 338, startPoint y: 131, endPoint x: 328, endPoint y: 119, distance: 16.3
click at [328, 119] on div "Janela de atendimento Grade de atendimento Capacidade Transportadoras Veículos …" at bounding box center [263, 124] width 527 height 249
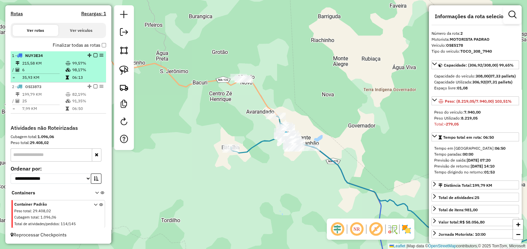
click at [36, 61] on td "215,58 KM" at bounding box center [43, 63] width 43 height 7
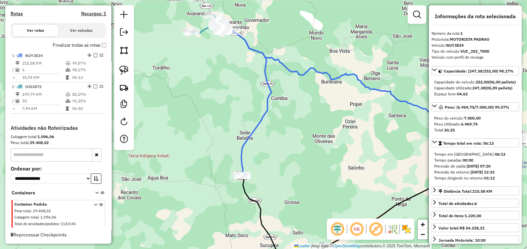
drag, startPoint x: 220, startPoint y: 135, endPoint x: 227, endPoint y: 155, distance: 20.8
click at [222, 142] on div "Janela de atendimento Grade de atendimento Capacidade Transportadoras Veículos …" at bounding box center [263, 124] width 527 height 249
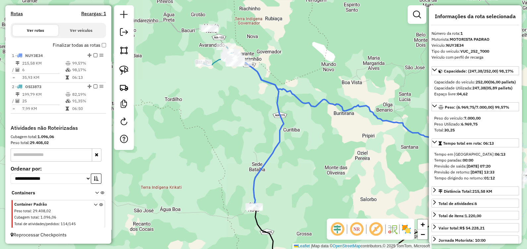
drag, startPoint x: 227, startPoint y: 155, endPoint x: 231, endPoint y: 152, distance: 5.4
click at [228, 155] on div "Janela de atendimento Grade de atendimento Capacidade Transportadoras Veículos …" at bounding box center [263, 124] width 527 height 249
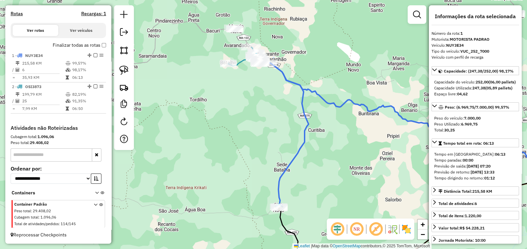
drag, startPoint x: 248, startPoint y: 126, endPoint x: 276, endPoint y: 133, distance: 29.2
click at [276, 133] on div "Janela de atendimento Grade de atendimento Capacidade Transportadoras Veículos …" at bounding box center [263, 124] width 527 height 249
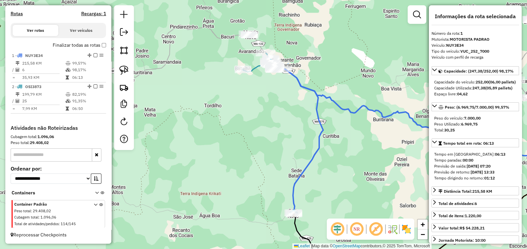
click at [354, 163] on div "Janela de atendimento Grade de atendimento Capacidade Transportadoras Veículos …" at bounding box center [263, 124] width 527 height 249
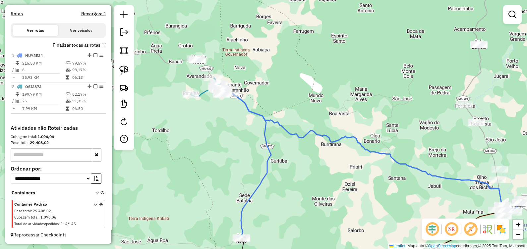
drag, startPoint x: 350, startPoint y: 162, endPoint x: 271, endPoint y: 171, distance: 79.6
click at [287, 181] on div "Janela de atendimento Grade de atendimento Capacidade Transportadoras Veículos …" at bounding box center [263, 124] width 527 height 249
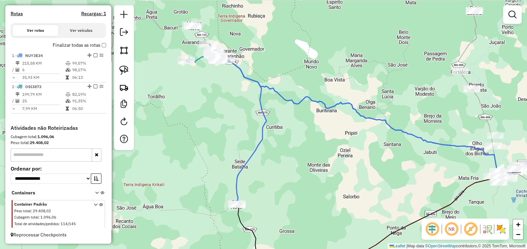
drag, startPoint x: 194, startPoint y: 156, endPoint x: 229, endPoint y: 141, distance: 37.8
click at [229, 141] on div "Janela de atendimento Grade de atendimento Capacidade Transportadoras Veículos …" at bounding box center [263, 124] width 527 height 249
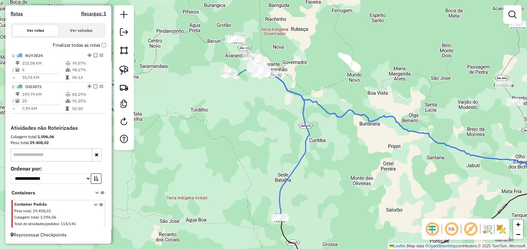
drag, startPoint x: 225, startPoint y: 160, endPoint x: 256, endPoint y: 163, distance: 31.3
click at [256, 163] on div "Janela de atendimento Grade de atendimento Capacidade Transportadoras Veículos …" at bounding box center [263, 124] width 527 height 249
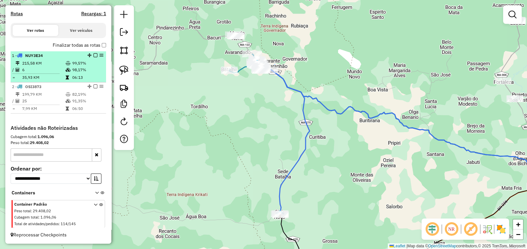
click at [54, 76] on td "35,93 KM" at bounding box center [43, 77] width 43 height 7
select select "**********"
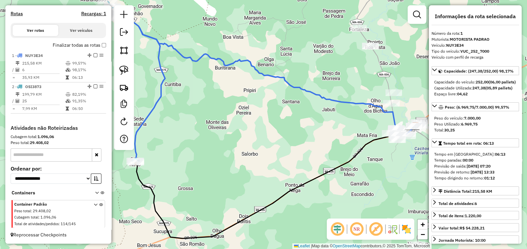
drag, startPoint x: 254, startPoint y: 168, endPoint x: 273, endPoint y: 158, distance: 21.8
click at [273, 159] on div "Janela de atendimento Grade de atendimento Capacidade Transportadoras Veículos …" at bounding box center [263, 124] width 527 height 249
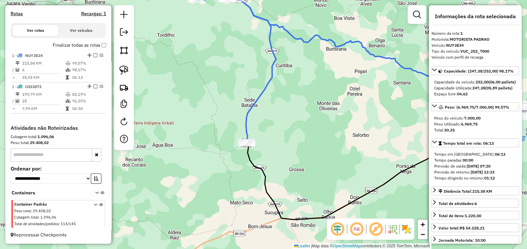
drag, startPoint x: 236, startPoint y: 132, endPoint x: 146, endPoint y: 77, distance: 105.4
click at [255, 107] on div "Janela de atendimento Grade de atendimento Capacidade Transportadoras Veículos …" at bounding box center [263, 124] width 527 height 249
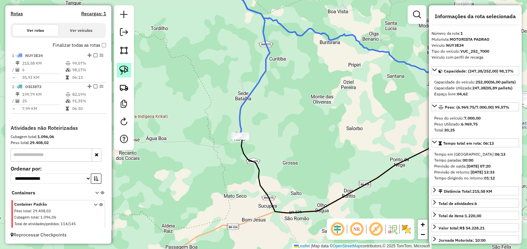
click at [119, 66] on img at bounding box center [123, 70] width 9 height 9
drag, startPoint x: 119, startPoint y: 65, endPoint x: 164, endPoint y: 94, distance: 53.6
click at [119, 66] on img at bounding box center [123, 70] width 9 height 9
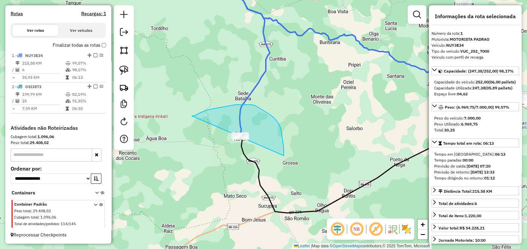
drag, startPoint x: 192, startPoint y: 116, endPoint x: 275, endPoint y: 188, distance: 110.3
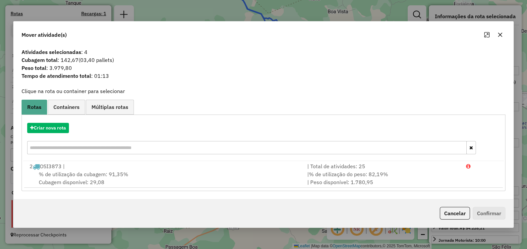
click at [502, 34] on icon "button" at bounding box center [499, 34] width 5 height 5
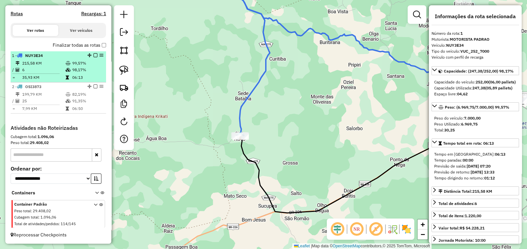
click at [42, 72] on td "6" at bounding box center [43, 70] width 43 height 7
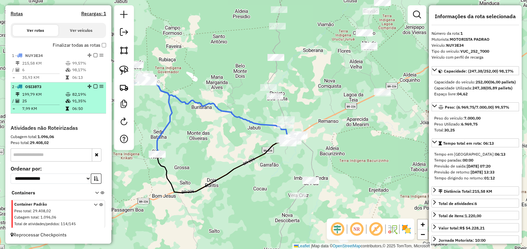
click at [61, 94] on td "199,79 KM" at bounding box center [43, 94] width 43 height 7
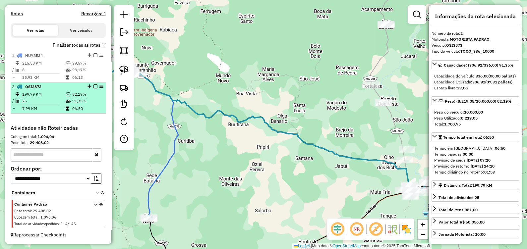
click at [82, 94] on td "82,19%" at bounding box center [87, 94] width 31 height 7
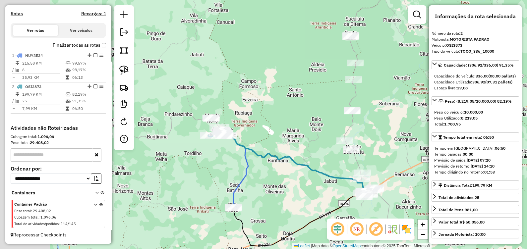
drag, startPoint x: 190, startPoint y: 153, endPoint x: 222, endPoint y: 166, distance: 34.1
click at [222, 166] on div "Janela de atendimento Grade de atendimento Capacidade Transportadoras Veículos …" at bounding box center [263, 124] width 527 height 249
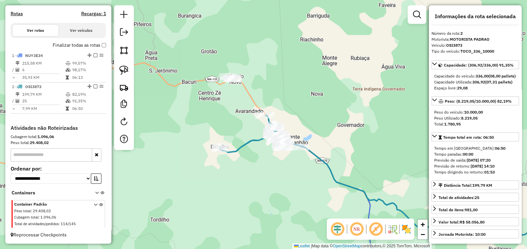
drag, startPoint x: 326, startPoint y: 116, endPoint x: 278, endPoint y: 111, distance: 48.5
click at [279, 113] on div "Janela de atendimento Grade de atendimento Capacidade Transportadoras Veículos …" at bounding box center [263, 124] width 527 height 249
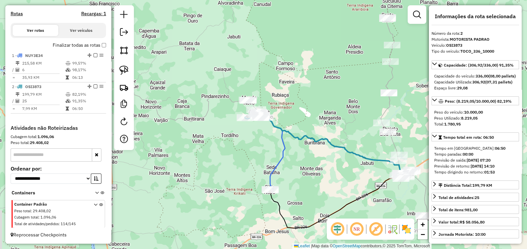
drag, startPoint x: 346, startPoint y: 115, endPoint x: 251, endPoint y: 92, distance: 97.3
click at [253, 94] on div "Janela de atendimento Grade de atendimento Capacidade Transportadoras Veículos …" at bounding box center [263, 124] width 527 height 249
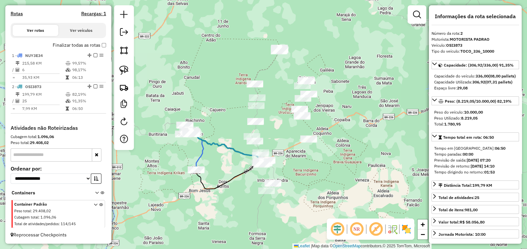
drag, startPoint x: 300, startPoint y: 90, endPoint x: 263, endPoint y: 142, distance: 63.5
click at [263, 142] on div "Janela de atendimento Grade de atendimento Capacidade Transportadoras Veículos …" at bounding box center [263, 124] width 527 height 249
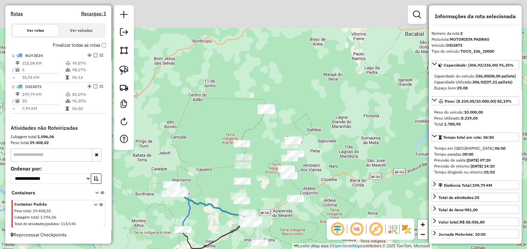
drag, startPoint x: 232, startPoint y: 66, endPoint x: 219, endPoint y: 115, distance: 50.6
click at [229, 118] on div "Janela de atendimento Grade de atendimento Capacidade Transportadoras Veículos …" at bounding box center [263, 124] width 527 height 249
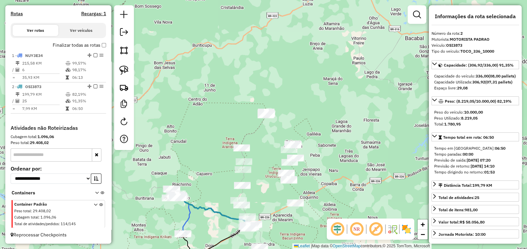
click at [122, 61] on div at bounding box center [124, 77] width 20 height 145
click at [123, 63] on div at bounding box center [124, 77] width 20 height 145
click at [126, 64] on link at bounding box center [124, 70] width 15 height 15
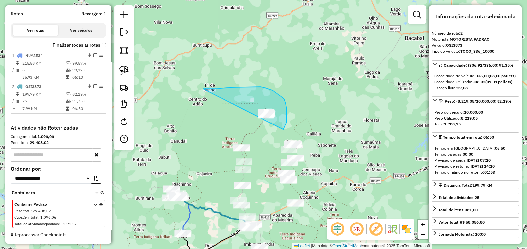
drag, startPoint x: 223, startPoint y: 88, endPoint x: 265, endPoint y: 143, distance: 69.5
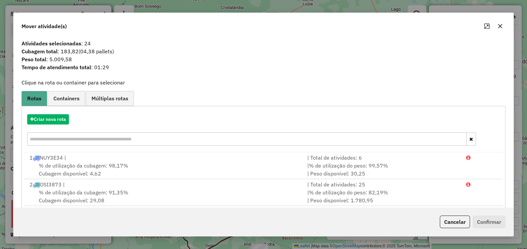
click at [501, 25] on icon "button" at bounding box center [500, 26] width 4 height 4
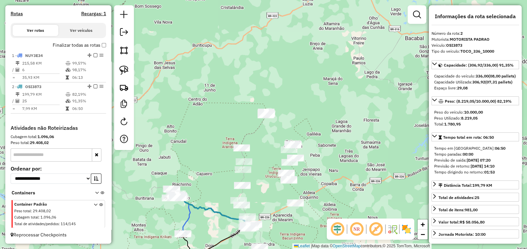
drag, startPoint x: 227, startPoint y: 128, endPoint x: 212, endPoint y: 104, distance: 27.9
click at [212, 104] on div "Janela de atendimento Grade de atendimento Capacidade Transportadoras Veículos …" at bounding box center [263, 124] width 527 height 249
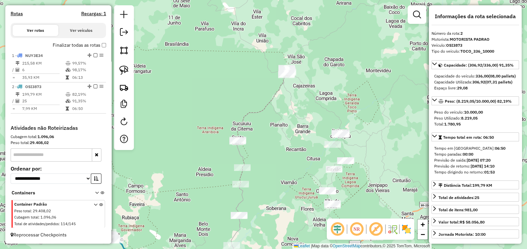
drag, startPoint x: 182, startPoint y: 106, endPoint x: 166, endPoint y: 80, distance: 29.9
click at [185, 86] on div "Janela de atendimento Grade de atendimento Capacidade Transportadoras Veículos …" at bounding box center [263, 124] width 527 height 249
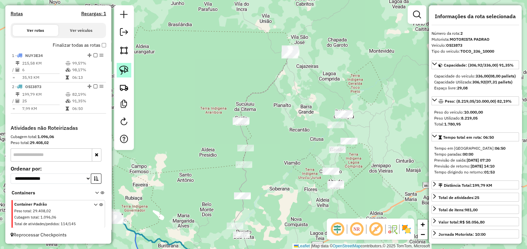
click at [125, 70] on img at bounding box center [123, 70] width 9 height 9
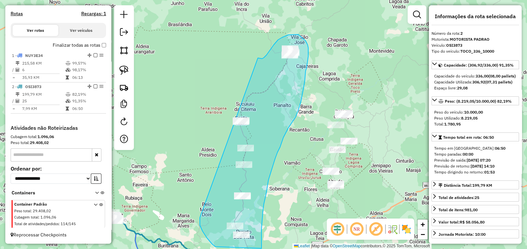
drag, startPoint x: 260, startPoint y: 58, endPoint x: 200, endPoint y: 218, distance: 170.2
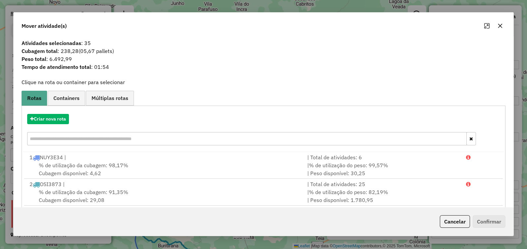
click at [500, 25] on icon "button" at bounding box center [500, 26] width 4 height 4
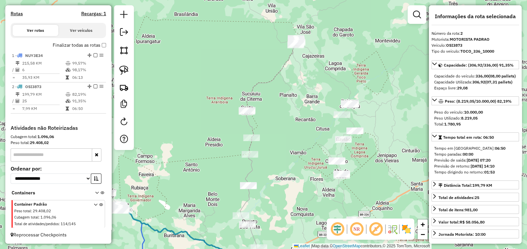
drag, startPoint x: 246, startPoint y: 78, endPoint x: 252, endPoint y: 68, distance: 11.6
click at [252, 68] on div "Janela de atendimento Grade de atendimento Capacidade Transportadoras Veículos …" at bounding box center [263, 124] width 527 height 249
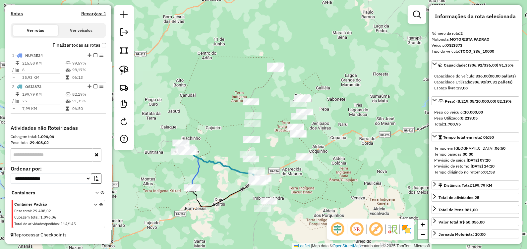
click at [268, 89] on div "Janela de atendimento Grade de atendimento Capacidade Transportadoras Veículos …" at bounding box center [263, 124] width 527 height 249
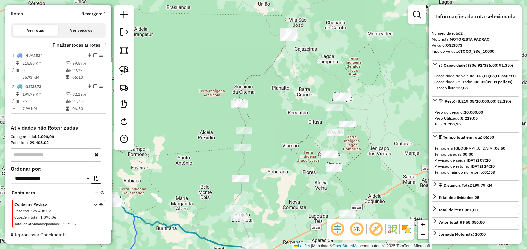
drag, startPoint x: 280, startPoint y: 193, endPoint x: 285, endPoint y: 162, distance: 31.6
click at [285, 164] on div "Janela de atendimento Grade de atendimento Capacidade Transportadoras Veículos …" at bounding box center [263, 124] width 527 height 249
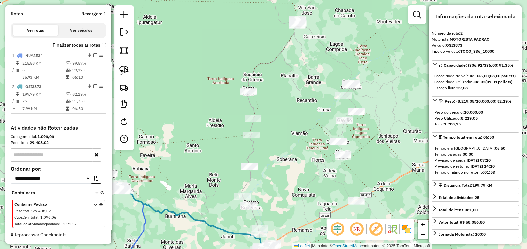
drag, startPoint x: 188, startPoint y: 104, endPoint x: 190, endPoint y: 115, distance: 10.9
click at [190, 115] on div "Janela de atendimento Grade de atendimento Capacidade Transportadoras Veículos …" at bounding box center [263, 124] width 527 height 249
click at [124, 73] on img at bounding box center [123, 70] width 9 height 9
click at [128, 71] on img at bounding box center [123, 70] width 9 height 9
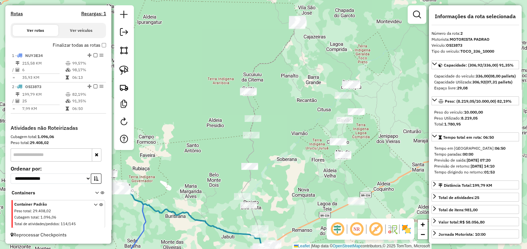
click at [147, 65] on div "Janela de atendimento Grade de atendimento Capacidade Transportadoras Veículos …" at bounding box center [263, 124] width 527 height 249
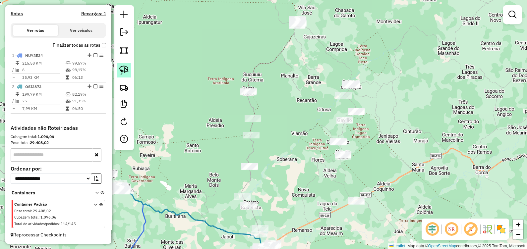
click at [128, 69] on link at bounding box center [124, 70] width 15 height 15
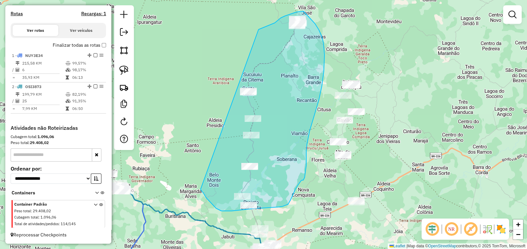
drag, startPoint x: 275, startPoint y: 22, endPoint x: 200, endPoint y: 189, distance: 183.2
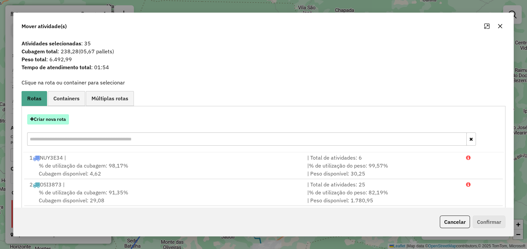
click at [58, 120] on button "Criar nova rota" at bounding box center [48, 119] width 42 height 10
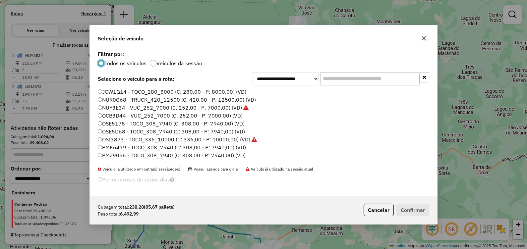
scroll to position [41, 0]
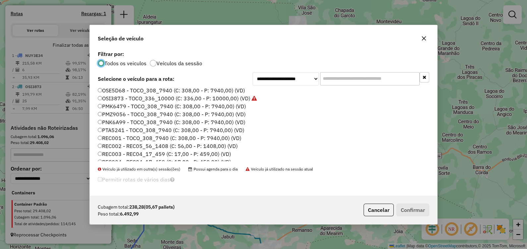
click at [121, 130] on label "PTA5241 - TOCO_308_7940 (C: 308,00 - P: 7940,00) (VD)" at bounding box center [171, 130] width 146 height 8
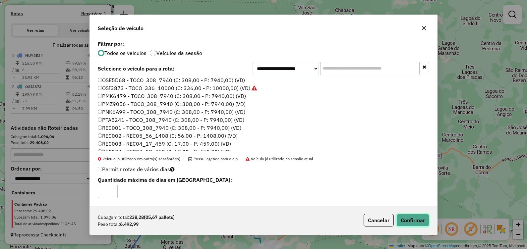
click at [417, 220] on button "Confirmar" at bounding box center [412, 220] width 33 height 13
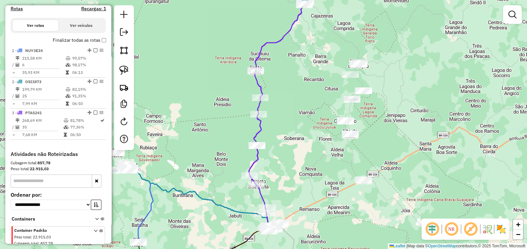
drag, startPoint x: 291, startPoint y: 67, endPoint x: 298, endPoint y: 42, distance: 25.5
click at [298, 42] on div "Janela de atendimento Grade de atendimento Capacidade Transportadoras Veículos …" at bounding box center [263, 124] width 527 height 249
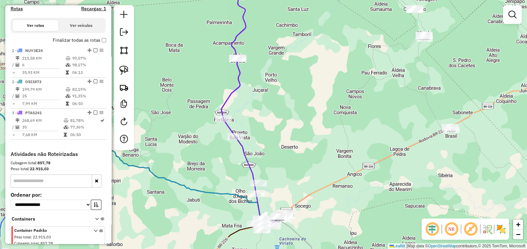
drag, startPoint x: 276, startPoint y: 237, endPoint x: 251, endPoint y: 160, distance: 80.8
click at [291, 179] on div "Janela de atendimento Grade de atendimento Capacidade Transportadoras Veículos …" at bounding box center [263, 124] width 527 height 249
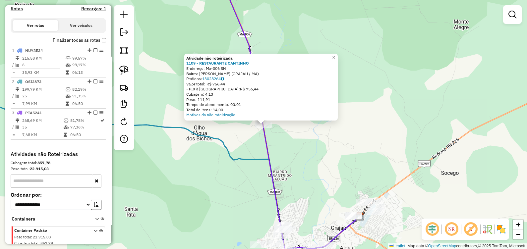
click at [234, 148] on div "Atividade não roteirizada 1109 - RESTAURANTE CANTINHO Endereço: Ma-006 SN Bairr…" at bounding box center [263, 124] width 527 height 249
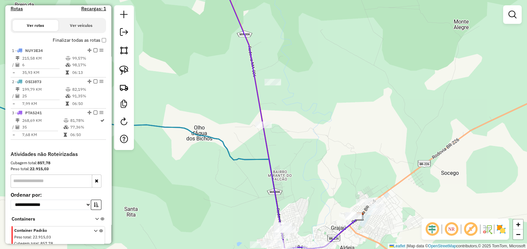
drag, startPoint x: 126, startPoint y: 73, endPoint x: 156, endPoint y: 71, distance: 30.2
click at [126, 73] on img at bounding box center [123, 70] width 9 height 9
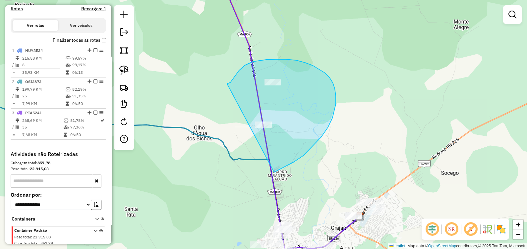
drag, startPoint x: 227, startPoint y: 84, endPoint x: 242, endPoint y: 184, distance: 101.8
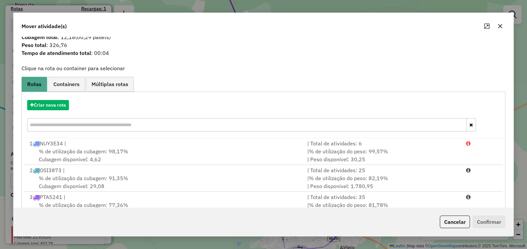
scroll to position [35, 0]
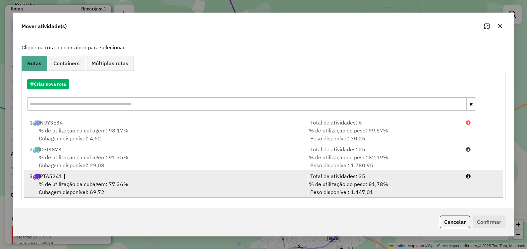
drag, startPoint x: 71, startPoint y: 177, endPoint x: 103, endPoint y: 176, distance: 31.8
click at [71, 176] on div "3 PTA5241 |" at bounding box center [165, 176] width 278 height 8
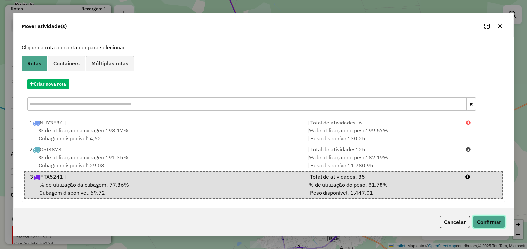
click at [494, 219] on button "Confirmar" at bounding box center [488, 222] width 33 height 13
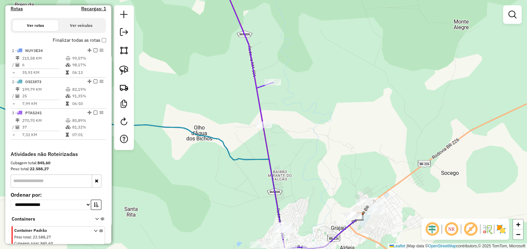
scroll to position [0, 0]
select select "**********"
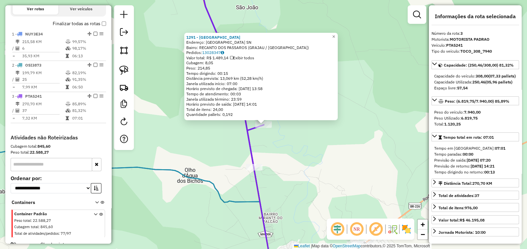
scroll to position [232, 0]
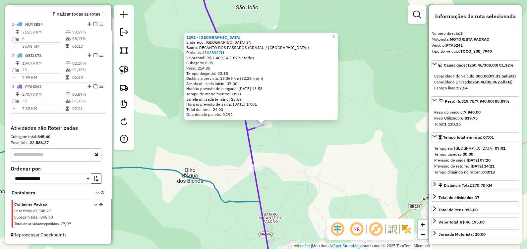
click at [279, 146] on div "1291 - PARQUE DAS CHACARAS Endereço: PARQUE DAS CHACARAS SN Bairro: RECANTO DOS…" at bounding box center [263, 124] width 527 height 249
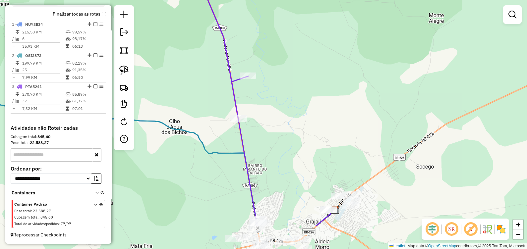
drag, startPoint x: 309, startPoint y: 197, endPoint x: 291, endPoint y: 113, distance: 86.8
click at [291, 116] on div "Janela de atendimento Grade de atendimento Capacidade Transportadoras Veículos …" at bounding box center [263, 124] width 527 height 249
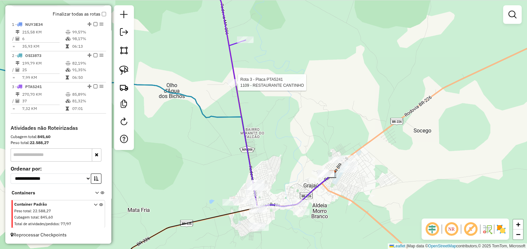
select select "**********"
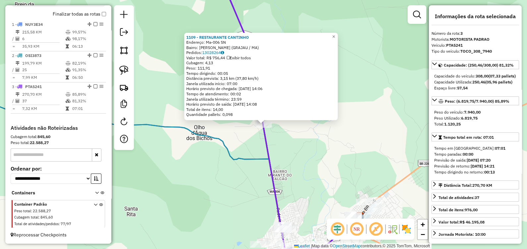
click at [300, 171] on div "1109 - RESTAURANTE CANTINHO Endereço: Ma-006 SN Bairro: BELA ESTRELA (GRAJAU / …" at bounding box center [263, 124] width 527 height 249
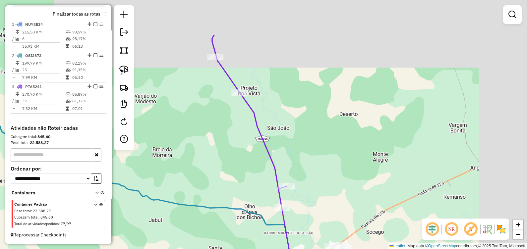
drag, startPoint x: 305, startPoint y: 92, endPoint x: 307, endPoint y: 193, distance: 100.7
click at [306, 185] on div "Janela de atendimento Grade de atendimento Capacidade Transportadoras Veículos …" at bounding box center [263, 124] width 527 height 249
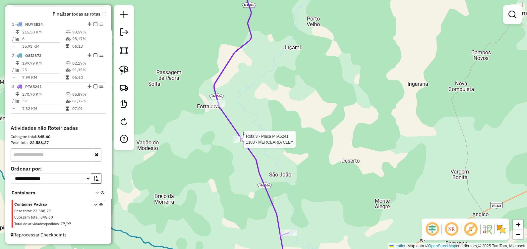
select select "**********"
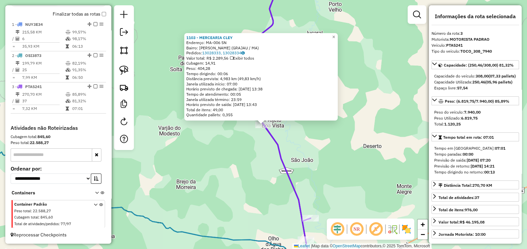
click at [248, 157] on div "1103 - MERCEARIA CLEY Endereço: MA-006 SN Bairro: BELA ESTRELA (GRAJAU / MA) Pe…" at bounding box center [263, 124] width 527 height 249
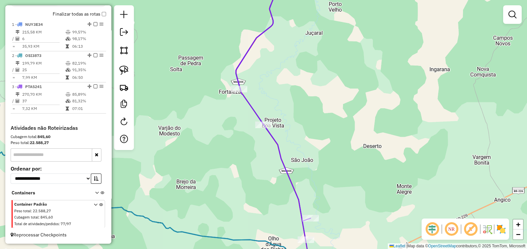
click at [240, 84] on icon at bounding box center [273, 107] width 75 height 265
select select "**********"
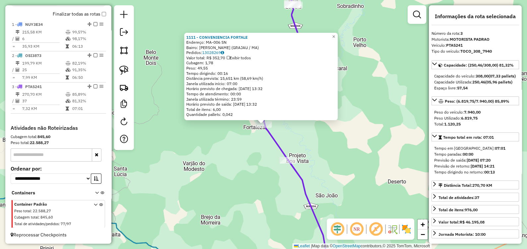
click at [237, 143] on div "1111 - CONVENIENCIA FORTALE Endereço: MA-006 SN Bairro: BELA ESTRELA (GRAJAU / …" at bounding box center [263, 124] width 527 height 249
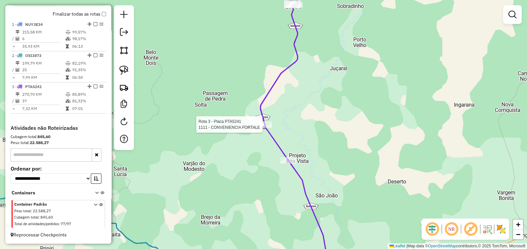
select select "**********"
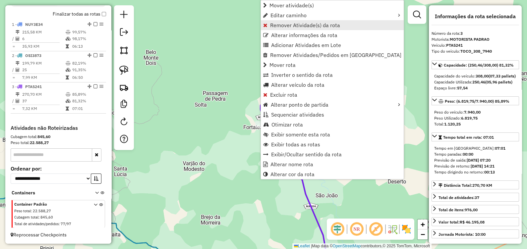
click at [269, 22] on link "Remover Atividade(s) da rota" at bounding box center [332, 25] width 143 height 10
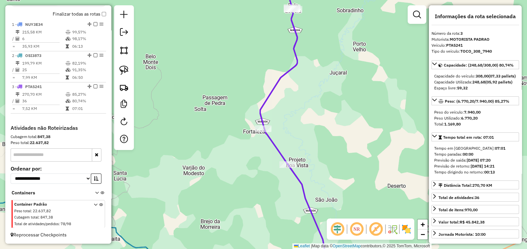
drag, startPoint x: 319, startPoint y: 50, endPoint x: 313, endPoint y: 165, distance: 115.4
click at [313, 165] on div "Janela de atendimento Grade de atendimento Capacidade Transportadoras Veículos …" at bounding box center [263, 124] width 527 height 249
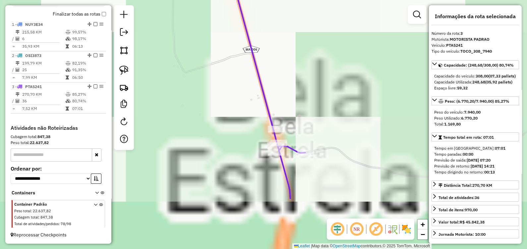
drag, startPoint x: 333, startPoint y: 207, endPoint x: 306, endPoint y: 121, distance: 90.1
click at [308, 116] on div "Janela de atendimento Grade de atendimento Capacidade Transportadoras Veículos …" at bounding box center [263, 124] width 527 height 249
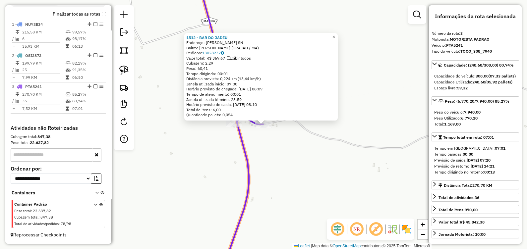
click at [274, 141] on div "1512 - BAR DO JADEU Endereço: BELA ESTRELA SN Bairro: BELA ESTRELA (GRAJAU / MA…" at bounding box center [263, 124] width 527 height 249
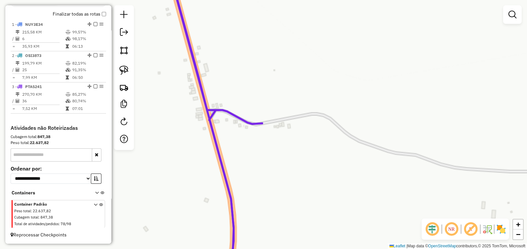
select select "**********"
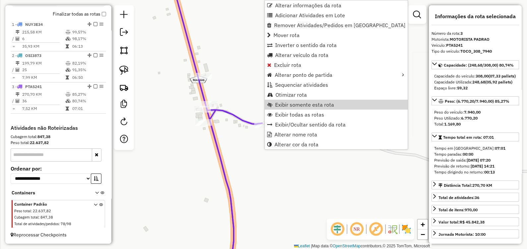
drag, startPoint x: 251, startPoint y: 95, endPoint x: 255, endPoint y: 112, distance: 17.0
click at [250, 95] on div "Janela de atendimento Grade de atendimento Capacidade Transportadoras Veículos …" at bounding box center [263, 124] width 527 height 249
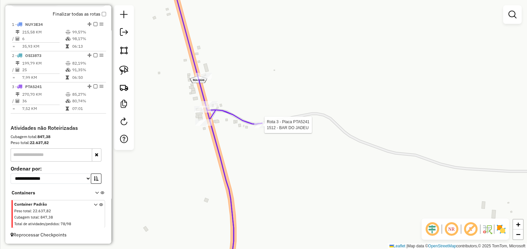
select select "**********"
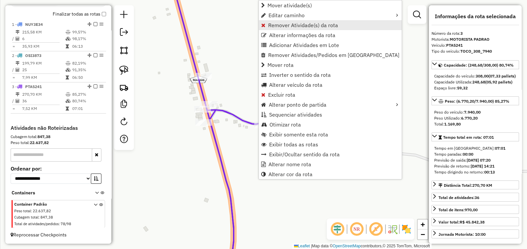
click at [278, 26] on span "Remover Atividade(s) da rota" at bounding box center [303, 25] width 70 height 5
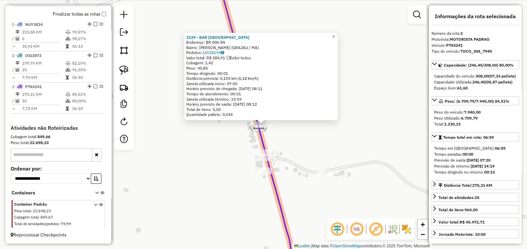
click at [226, 136] on div "1239 - BAR DO JOSE Endereço: BR 006 SN Bairro: BELA ESTRELA (GRAJAU / MA) Pedid…" at bounding box center [263, 124] width 527 height 249
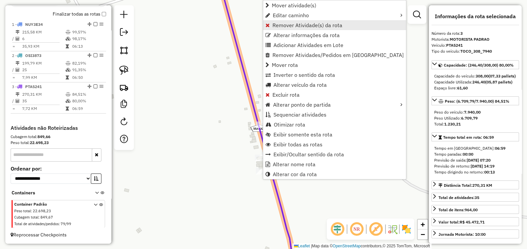
click at [283, 24] on span "Remover Atividade(s) da rota" at bounding box center [307, 25] width 70 height 5
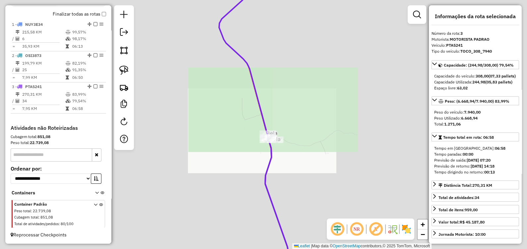
drag, startPoint x: 291, startPoint y: 54, endPoint x: 292, endPoint y: 173, distance: 118.6
click at [292, 173] on div "Janela de atendimento Grade de atendimento Capacidade Transportadoras Veículos …" at bounding box center [263, 124] width 527 height 249
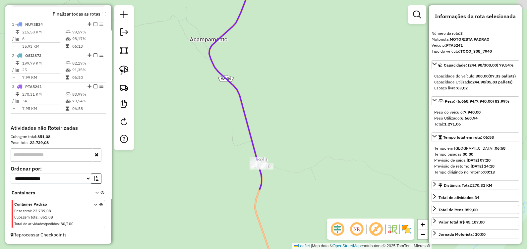
drag, startPoint x: 287, startPoint y: 155, endPoint x: 285, endPoint y: 103, distance: 51.4
click at [285, 103] on div "Janela de atendimento Grade de atendimento Capacidade Transportadoras Veículos …" at bounding box center [263, 124] width 527 height 249
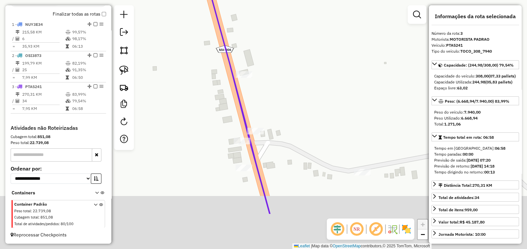
drag, startPoint x: 246, startPoint y: 188, endPoint x: 267, endPoint y: 126, distance: 65.9
click at [272, 125] on div "Janela de atendimento Grade de atendimento Capacidade Transportadoras Veículos …" at bounding box center [263, 124] width 527 height 249
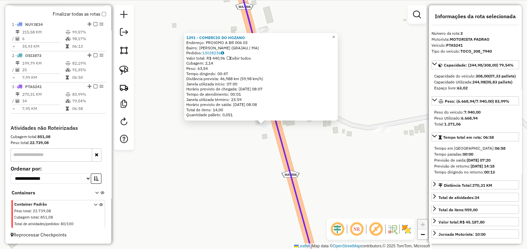
click at [302, 144] on div "1391 - COMERCIO DO HOZANO Endereço: PROXIMO A BR 006 03 Bairro: BELA ESTRELA (G…" at bounding box center [263, 124] width 527 height 249
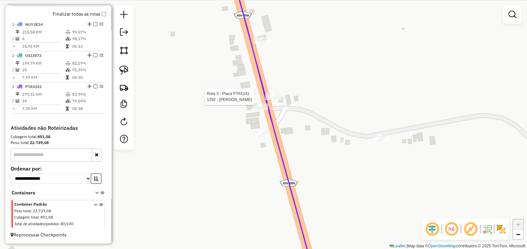
select select "**********"
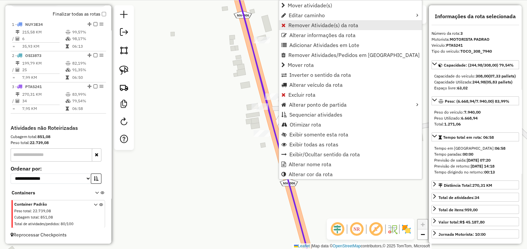
click at [292, 26] on span "Remover Atividade(s) da rota" at bounding box center [323, 25] width 70 height 5
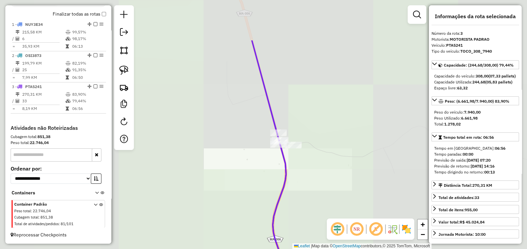
drag, startPoint x: 307, startPoint y: 74, endPoint x: 303, endPoint y: 164, distance: 90.5
click at [304, 164] on div "Janela de atendimento Grade de atendimento Capacidade Transportadoras Veículos …" at bounding box center [263, 124] width 527 height 249
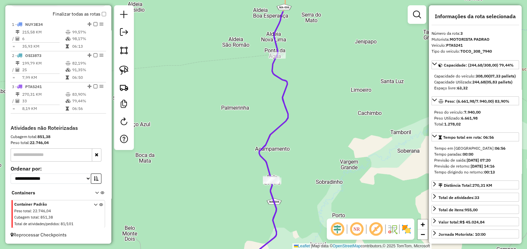
drag, startPoint x: 317, startPoint y: 83, endPoint x: 281, endPoint y: 182, distance: 105.1
click at [281, 182] on div "Janela de atendimento Grade de atendimento Capacidade Transportadoras Veículos …" at bounding box center [263, 124] width 527 height 249
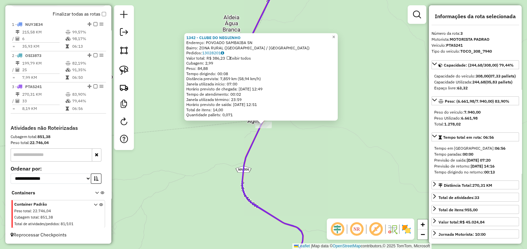
click at [267, 153] on div "1342 - CLUBE DO NEGUINHO Endereço: POVOADO SAMBAIBA SN Bairro: ZONA RURAL (GRAJ…" at bounding box center [263, 124] width 527 height 249
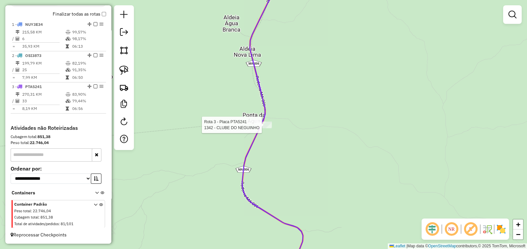
select select "**********"
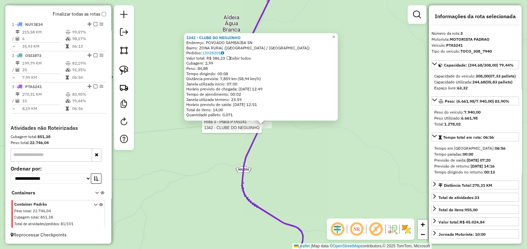
click at [302, 166] on div "Rota 3 - Placa PTA5241 1342 - CLUBE DO NEGUINHO 1342 - CLUBE DO NEGUINHO Endere…" at bounding box center [263, 124] width 527 height 249
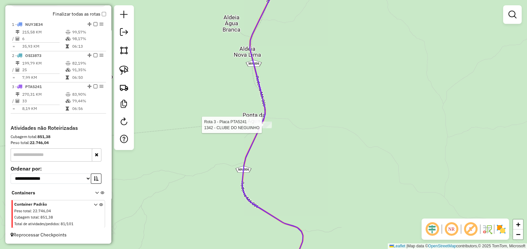
select select "**********"
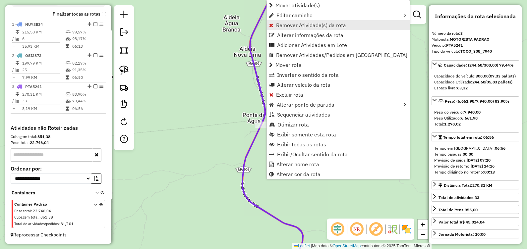
click at [282, 27] on span "Remover Atividade(s) da rota" at bounding box center [311, 25] width 70 height 5
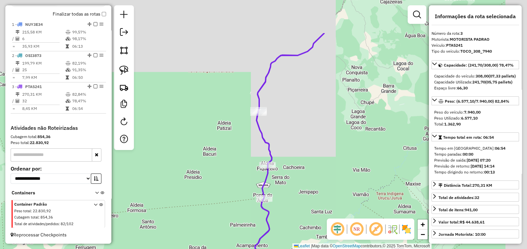
drag, startPoint x: 340, startPoint y: 60, endPoint x: 307, endPoint y: 130, distance: 77.5
click at [312, 130] on div "Janela de atendimento Grade de atendimento Capacidade Transportadoras Veículos …" at bounding box center [263, 124] width 527 height 249
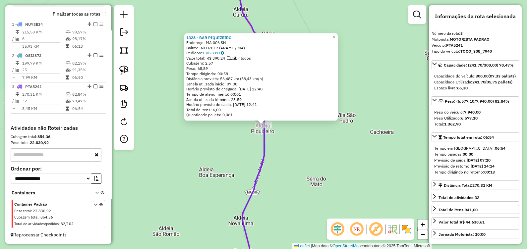
click at [292, 176] on div "1328 - BAR PIQUIZEIRO Endereço: MA 006 SN Bairro: INTERIOR (ARAME / MA) Pedidos…" at bounding box center [263, 124] width 527 height 249
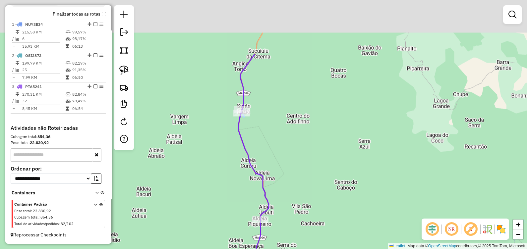
drag, startPoint x: 310, startPoint y: 62, endPoint x: 281, endPoint y: 172, distance: 113.8
click at [281, 172] on div "Janela de atendimento Grade de atendimento Capacidade Transportadoras Veículos …" at bounding box center [263, 124] width 527 height 249
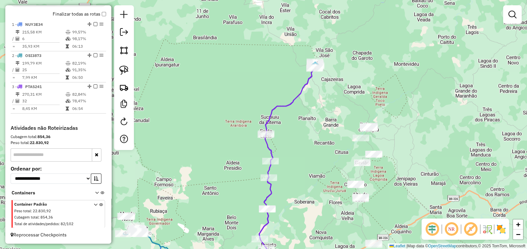
drag, startPoint x: 344, startPoint y: 95, endPoint x: 297, endPoint y: 184, distance: 101.2
click at [297, 184] on div "Janela de atendimento Grade de atendimento Capacidade Transportadoras Veículos …" at bounding box center [263, 124] width 527 height 249
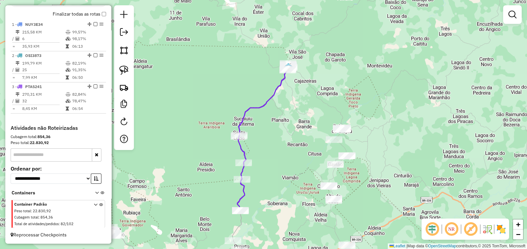
drag, startPoint x: 292, startPoint y: 177, endPoint x: 296, endPoint y: 79, distance: 97.8
click at [297, 92] on div "Janela de atendimento Grade de atendimento Capacidade Transportadoras Veículos …" at bounding box center [263, 124] width 527 height 249
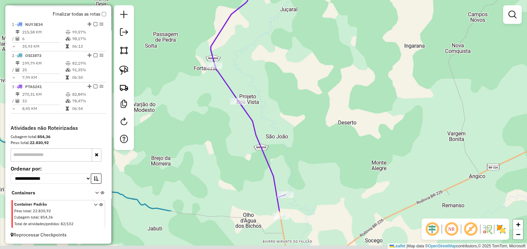
drag, startPoint x: 267, startPoint y: 138, endPoint x: 283, endPoint y: 50, distance: 89.6
click at [283, 50] on div "Janela de atendimento Grade de atendimento Capacidade Transportadoras Veículos …" at bounding box center [263, 124] width 527 height 249
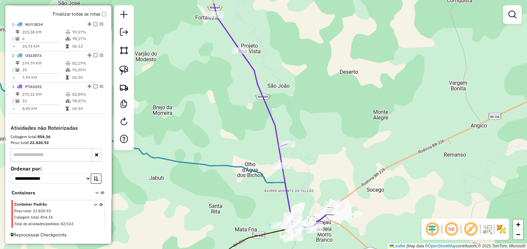
drag, startPoint x: 252, startPoint y: 112, endPoint x: 248, endPoint y: 116, distance: 5.4
click at [248, 116] on div "Janela de atendimento Grade de atendimento Capacidade Transportadoras Veículos …" at bounding box center [263, 124] width 527 height 249
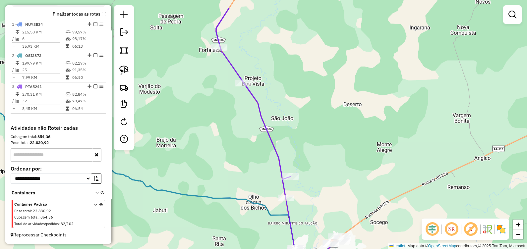
drag, startPoint x: 270, startPoint y: 78, endPoint x: 271, endPoint y: 122, distance: 43.4
click at [273, 123] on div "Janela de atendimento Grade de atendimento Capacidade Transportadoras Veículos …" at bounding box center [263, 124] width 527 height 249
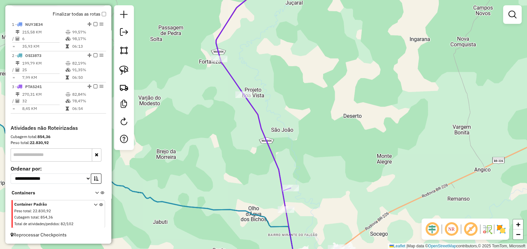
click at [241, 90] on icon at bounding box center [253, 92] width 75 height 234
select select "**********"
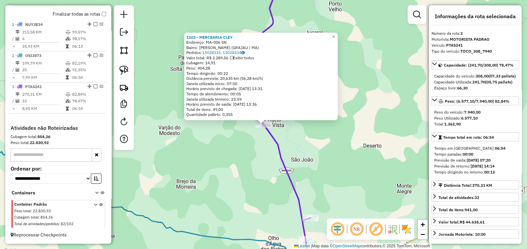
click at [255, 154] on div "1103 - MERCEARIA CLEY Endereço: MA-006 SN Bairro: BELA ESTRELA (GRAJAU / MA) Pe…" at bounding box center [263, 124] width 527 height 249
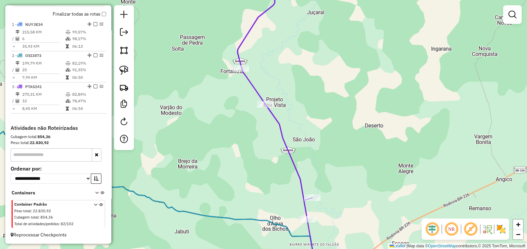
drag, startPoint x: 320, startPoint y: 166, endPoint x: 303, endPoint y: 123, distance: 46.6
click at [305, 108] on div "Janela de atendimento Grade de atendimento Capacidade Transportadoras Veículos …" at bounding box center [263, 124] width 527 height 249
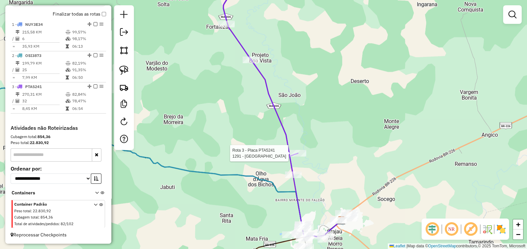
click at [296, 157] on div at bounding box center [297, 153] width 17 height 7
select select "**********"
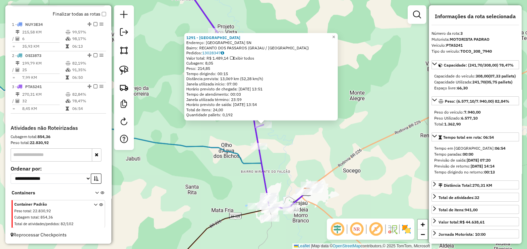
drag, startPoint x: 270, startPoint y: 138, endPoint x: 292, endPoint y: 130, distance: 23.5
click at [270, 138] on div "1291 - PARQUE DAS CHACARAS Endereço: PARQUE DAS CHACARAS SN Bairro: RECANTO DOS…" at bounding box center [263, 124] width 527 height 249
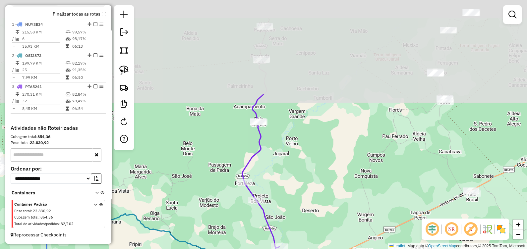
drag, startPoint x: 298, startPoint y: 78, endPoint x: 301, endPoint y: 217, distance: 138.8
click at [301, 217] on div "Janela de atendimento Grade de atendimento Capacidade Transportadoras Veículos …" at bounding box center [263, 124] width 527 height 249
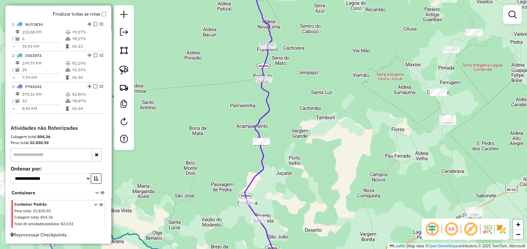
drag, startPoint x: 310, startPoint y: 101, endPoint x: 310, endPoint y: 112, distance: 11.3
click at [310, 112] on div "Janela de atendimento Grade de atendimento Capacidade Transportadoras Veículos …" at bounding box center [263, 124] width 527 height 249
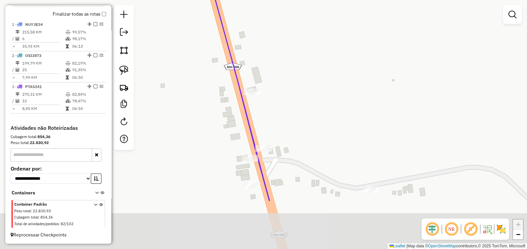
drag, startPoint x: 312, startPoint y: 207, endPoint x: 293, endPoint y: 137, distance: 73.1
click at [293, 137] on div "Janela de atendimento Grade de atendimento Capacidade Transportadoras Veículos …" at bounding box center [263, 124] width 527 height 249
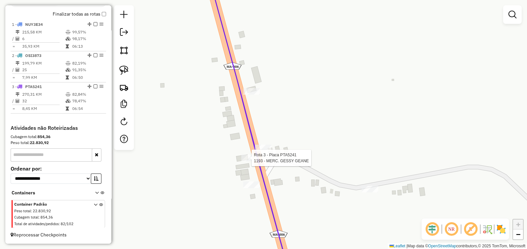
select select "**********"
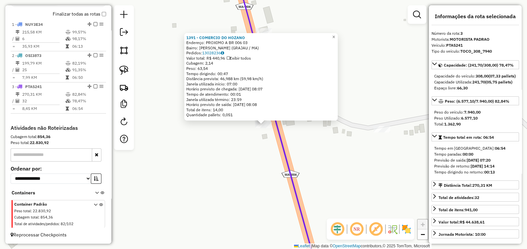
drag, startPoint x: 259, startPoint y: 157, endPoint x: 260, endPoint y: 138, distance: 18.9
click at [259, 157] on div "1391 - COMERCIO DO HOZANO Endereço: PROXIMO A BR 006 03 Bairro: BELA ESTRELA (G…" at bounding box center [263, 124] width 527 height 249
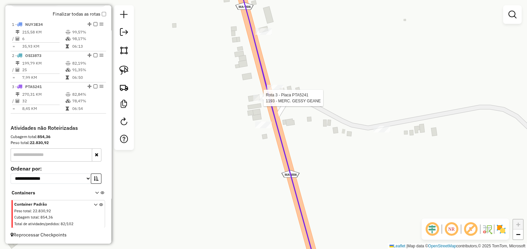
select select "**********"
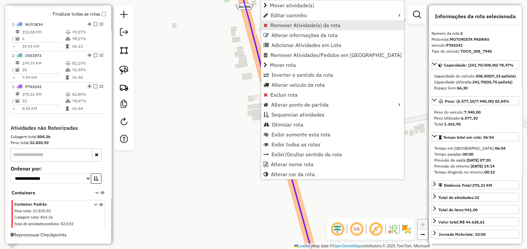
click at [292, 26] on span "Remover Atividade(s) da rota" at bounding box center [305, 25] width 70 height 5
click at [279, 21] on link "Remover Atividade(s) da rota" at bounding box center [334, 25] width 143 height 10
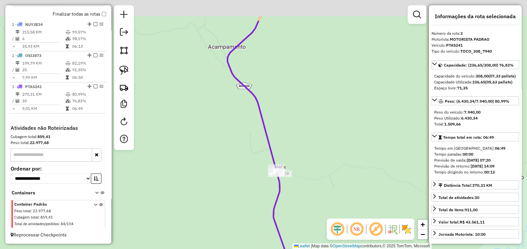
drag, startPoint x: 291, startPoint y: 119, endPoint x: 296, endPoint y: 244, distance: 125.0
click at [296, 244] on div "Janela de atendimento Grade de atendimento Capacidade Transportadoras Veículos …" at bounding box center [263, 124] width 527 height 249
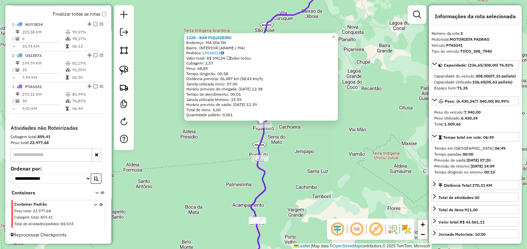
click at [280, 142] on div "1328 - BAR PIQUIZEIRO Endereço: MA 006 SN Bairro: INTERIOR (ARAME / MA) Pedidos…" at bounding box center [263, 124] width 527 height 249
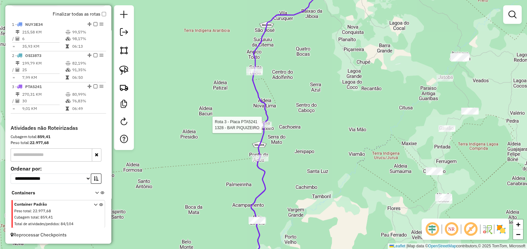
select select "**********"
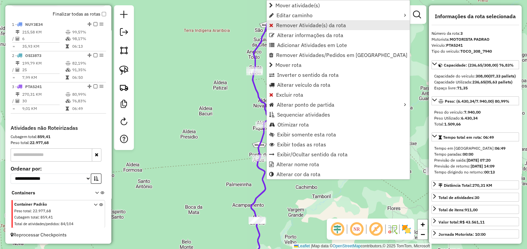
click at [280, 26] on span "Remover Atividade(s) da rota" at bounding box center [311, 25] width 70 height 5
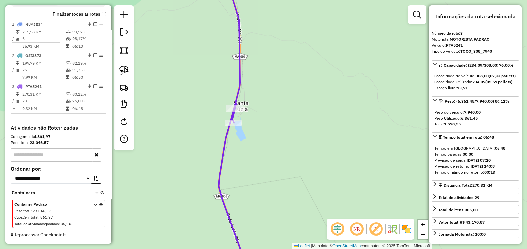
click at [238, 104] on icon at bounding box center [234, 124] width 31 height 299
click at [232, 101] on icon at bounding box center [234, 124] width 31 height 299
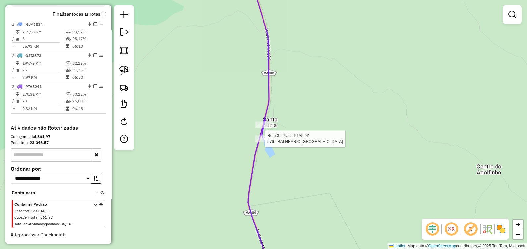
select select "**********"
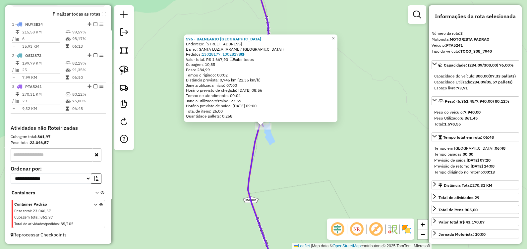
click at [287, 174] on div "576 - BALNEARIO SANTA LUZI Endereço: RUA LAGOA 5 Bairro: SANTA LUZIA (ARAME / M…" at bounding box center [263, 124] width 527 height 249
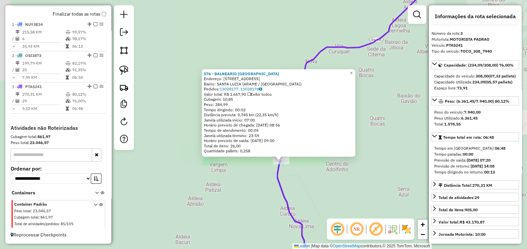
click at [307, 197] on div "576 - BALNEARIO SANTA LUZI Endereço: RUA LAGOA 5 Bairro: SANTA LUZIA (ARAME / M…" at bounding box center [263, 124] width 527 height 249
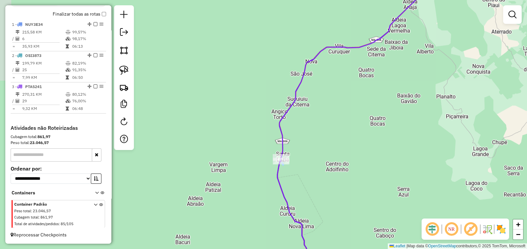
drag, startPoint x: 312, startPoint y: 198, endPoint x: 289, endPoint y: 121, distance: 80.5
click at [290, 126] on div "Janela de atendimento Grade de atendimento Capacidade Transportadoras Veículos …" at bounding box center [263, 124] width 527 height 249
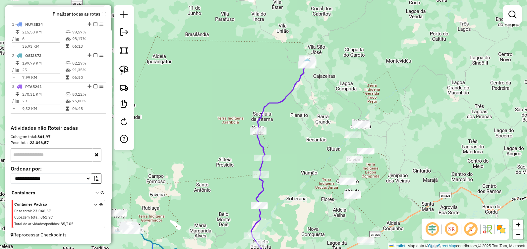
drag, startPoint x: 316, startPoint y: 110, endPoint x: 295, endPoint y: 128, distance: 28.6
click at [295, 128] on div "Janela de atendimento Grade de atendimento Capacidade Transportadoras Veículos …" at bounding box center [263, 124] width 527 height 249
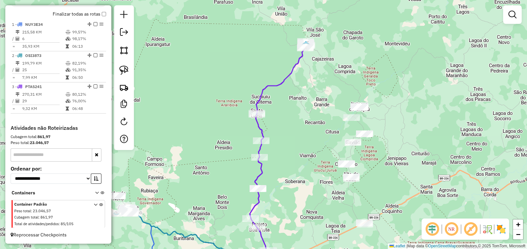
drag, startPoint x: 278, startPoint y: 185, endPoint x: 273, endPoint y: 73, distance: 112.7
click at [273, 73] on div "Janela de atendimento Grade de atendimento Capacidade Transportadoras Veículos …" at bounding box center [263, 124] width 527 height 249
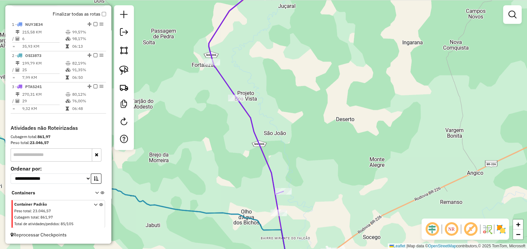
drag, startPoint x: 310, startPoint y: 149, endPoint x: 302, endPoint y: 115, distance: 35.5
click at [302, 115] on div "Janela de atendimento Grade de atendimento Capacidade Transportadoras Veículos …" at bounding box center [263, 124] width 527 height 249
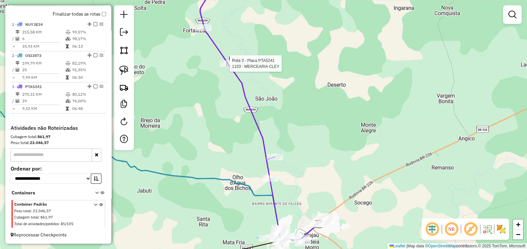
click at [228, 67] on div at bounding box center [227, 63] width 17 height 7
select select "**********"
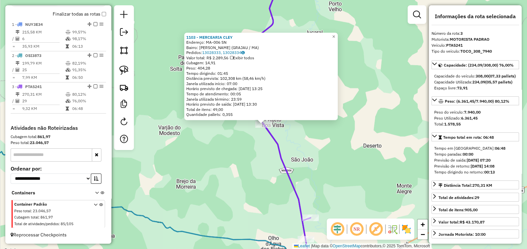
click at [247, 184] on div "1103 - MERCEARIA CLEY Endereço: MA-006 SN Bairro: BELA ESTRELA (GRAJAU / MA) Pe…" at bounding box center [263, 124] width 527 height 249
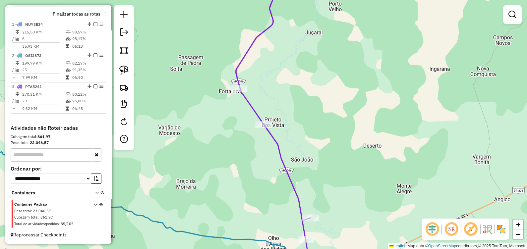
drag, startPoint x: 267, startPoint y: 192, endPoint x: 246, endPoint y: 141, distance: 55.2
click at [247, 145] on div "1103 - MERCEARIA CLEY Endereço: MA-006 SN Bairro: BELA ESTRELA (GRAJAU / MA) Pe…" at bounding box center [263, 124] width 527 height 249
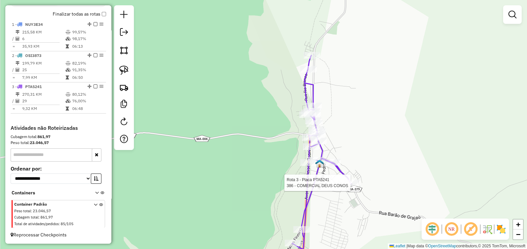
select select "**********"
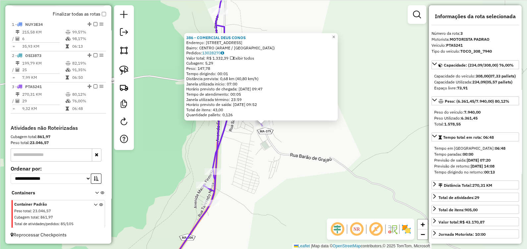
click at [233, 180] on div "386 - COMERCIAL DEUS CONOS Endereço: RUA BARAO DE GRAJAU 287 Bairro: CENTRO (AR…" at bounding box center [263, 124] width 527 height 249
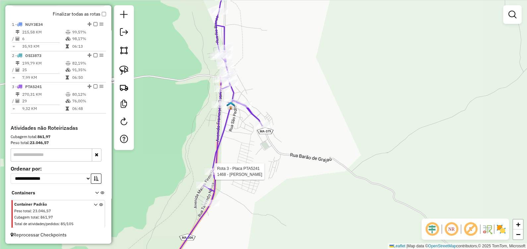
select select "**********"
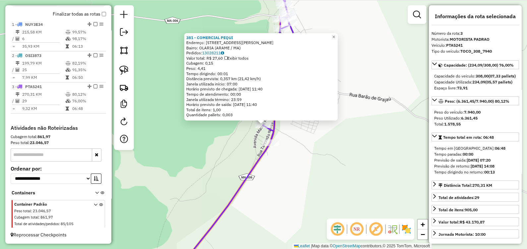
click at [289, 149] on div "381 - COMERCIAL PEQUI Endereço: RUA MATIAS FIRMINO 110 Bairro: OLARIA (ARAME / …" at bounding box center [263, 124] width 527 height 249
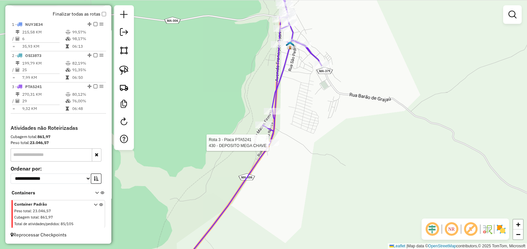
select select "**********"
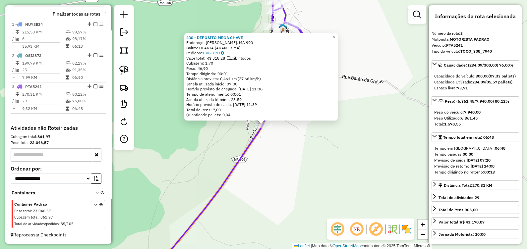
click at [267, 143] on div "430 - DEPOSITO MEGA CHAVE Endereço: ROD Rd. MA 990 Bairro: OLARIA (ARAME / MA) …" at bounding box center [263, 124] width 527 height 249
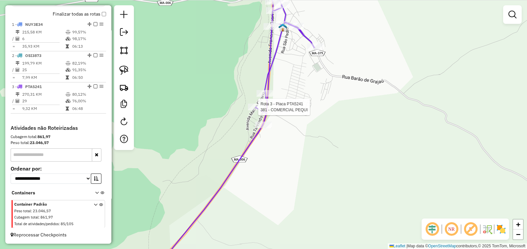
select select "**********"
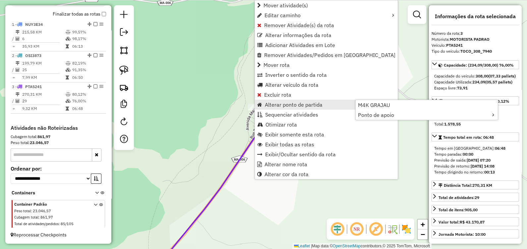
click at [212, 117] on div "Janela de atendimento Grade de atendimento Capacidade Transportadoras Veículos …" at bounding box center [263, 124] width 527 height 249
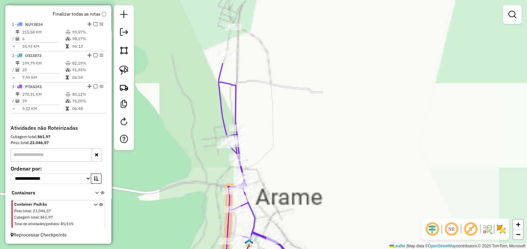
drag, startPoint x: 267, startPoint y: 63, endPoint x: 264, endPoint y: 170, distance: 107.3
click at [265, 170] on div "Janela de atendimento Grade de atendimento Capacidade Transportadoras Veículos …" at bounding box center [263, 124] width 527 height 249
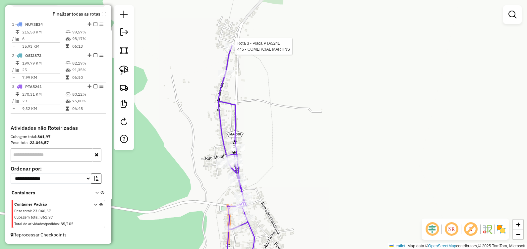
select select "**********"
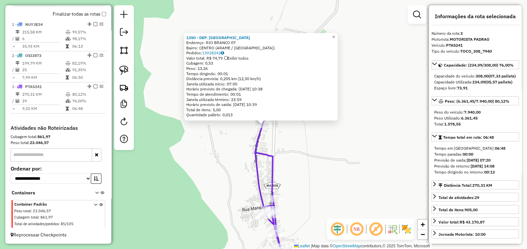
click at [242, 150] on div "1350 - DEP. SAO FRANCISCO Endereço: RIO BRANCO 07 Bairro: CENTRO (ARAME / MA) P…" at bounding box center [263, 124] width 527 height 249
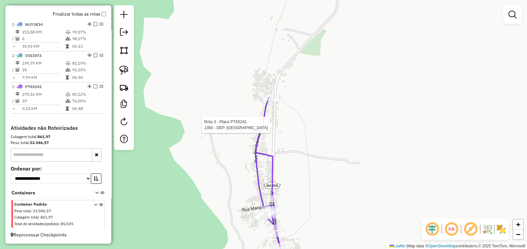
select select "**********"
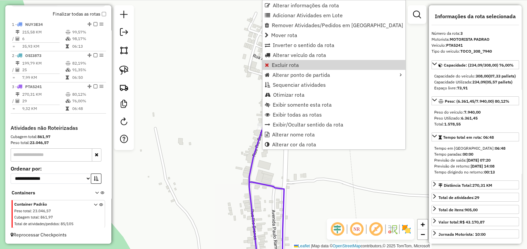
click at [223, 76] on div "Janela de atendimento Grade de atendimento Capacidade Transportadoras Veículos …" at bounding box center [263, 124] width 527 height 249
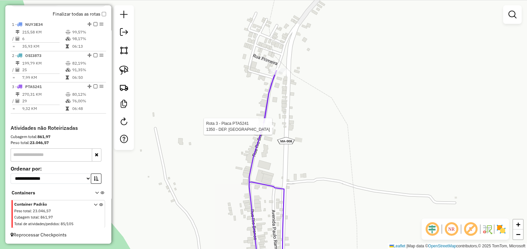
select select "**********"
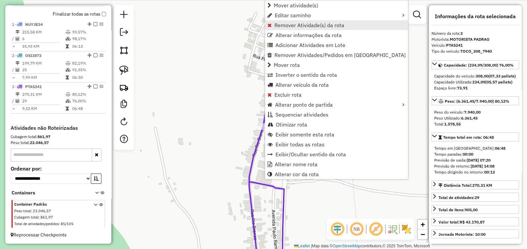
click at [289, 26] on span "Remover Atividade(s) da rota" at bounding box center [309, 25] width 70 height 5
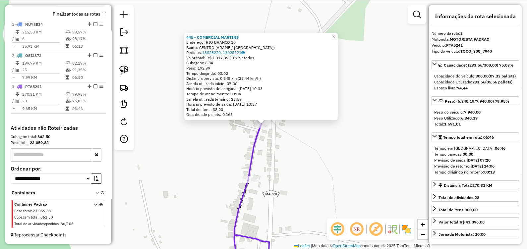
click at [272, 154] on div "445 - COMERCIAL MARTINS Endereço: RIO BRANCO 10 Bairro: CENTRO (ARAME / MA) Ped…" at bounding box center [263, 124] width 527 height 249
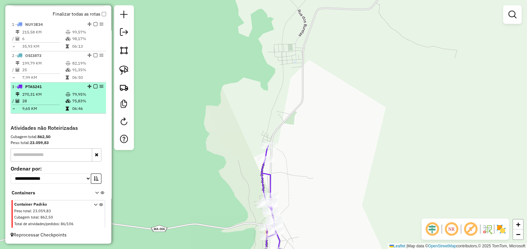
click at [80, 104] on td "75,83%" at bounding box center [87, 101] width 31 height 7
select select "**********"
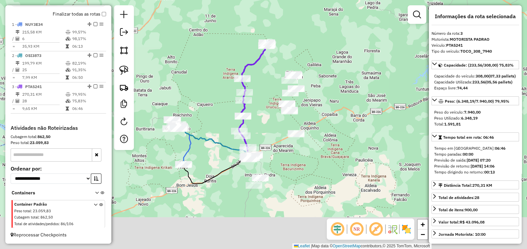
drag, startPoint x: 270, startPoint y: 155, endPoint x: 268, endPoint y: 118, distance: 37.1
click at [268, 118] on div "Janela de atendimento Grade de atendimento Capacidade Transportadoras Veículos …" at bounding box center [263, 124] width 527 height 249
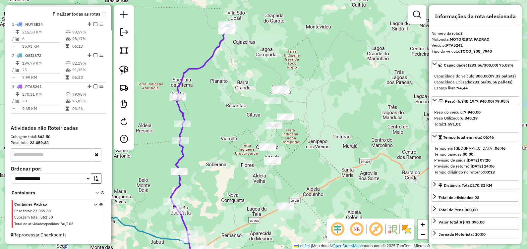
drag, startPoint x: 303, startPoint y: 182, endPoint x: 314, endPoint y: 115, distance: 68.2
click at [314, 120] on div "Janela de atendimento Grade de atendimento Capacidade Transportadoras Veículos …" at bounding box center [263, 124] width 527 height 249
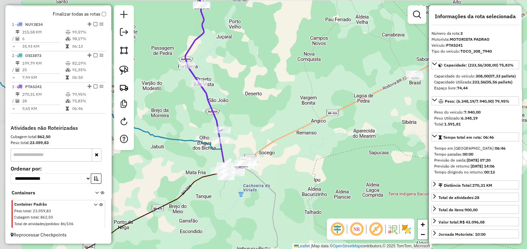
click at [254, 178] on div "Janela de atendimento Grade de atendimento Capacidade Transportadoras Veículos …" at bounding box center [263, 124] width 527 height 249
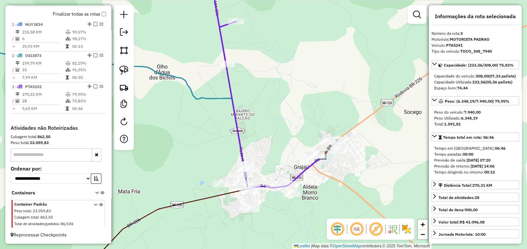
drag, startPoint x: 127, startPoint y: 66, endPoint x: 149, endPoint y: 85, distance: 29.1
click at [127, 66] on img at bounding box center [123, 70] width 9 height 9
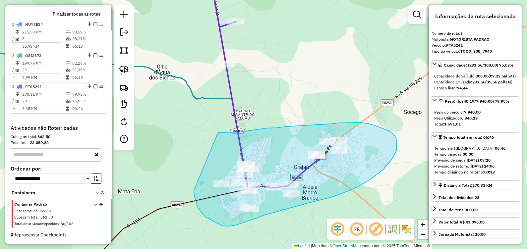
drag, startPoint x: 296, startPoint y: 126, endPoint x: 194, endPoint y: 189, distance: 120.6
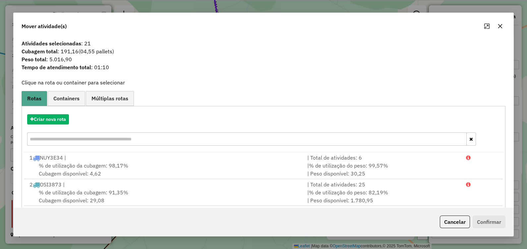
click at [501, 27] on icon "button" at bounding box center [500, 26] width 4 height 4
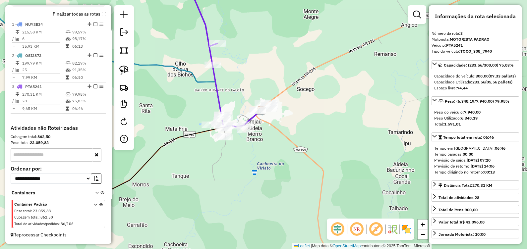
drag, startPoint x: 330, startPoint y: 189, endPoint x: 274, endPoint y: 116, distance: 92.3
click at [288, 131] on div "Janela de atendimento Grade de atendimento Capacidade Transportadoras Veículos …" at bounding box center [263, 124] width 527 height 249
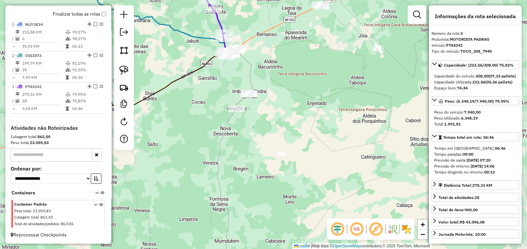
drag, startPoint x: 309, startPoint y: 176, endPoint x: 293, endPoint y: 113, distance: 64.5
click at [293, 113] on div "Janela de atendimento Grade de atendimento Capacidade Transportadoras Veículos …" at bounding box center [263, 124] width 527 height 249
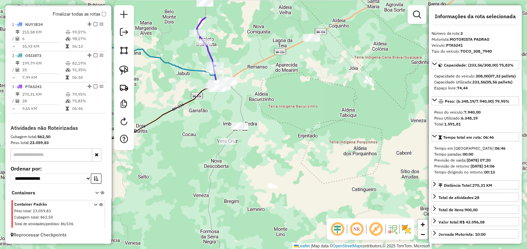
drag, startPoint x: 282, startPoint y: 91, endPoint x: 270, endPoint y: 139, distance: 49.2
click at [274, 140] on div "Janela de atendimento Grade de atendimento Capacidade Transportadoras Veículos …" at bounding box center [263, 124] width 527 height 249
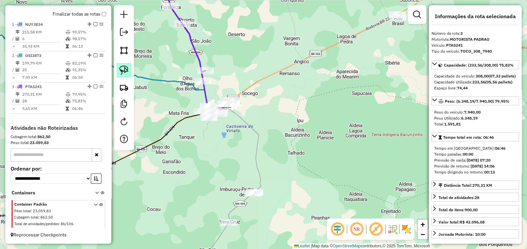
click at [130, 71] on link at bounding box center [124, 70] width 15 height 15
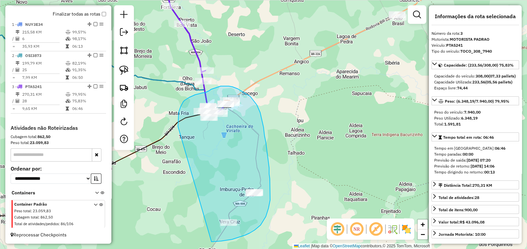
drag, startPoint x: 178, startPoint y: 127, endPoint x: 205, endPoint y: 241, distance: 118.2
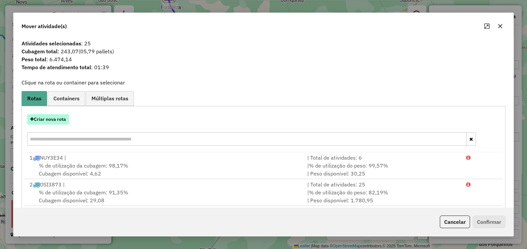
click at [45, 115] on button "Criar nova rota" at bounding box center [48, 119] width 42 height 10
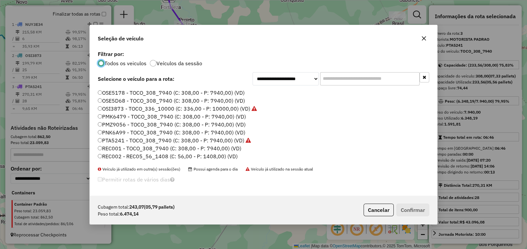
scroll to position [41, 0]
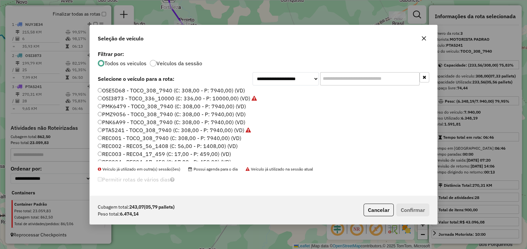
click at [118, 119] on label "PNK6A99 - TOCO_308_7940 (C: 308,00 - P: 7940,00) (VD)" at bounding box center [171, 122] width 147 height 8
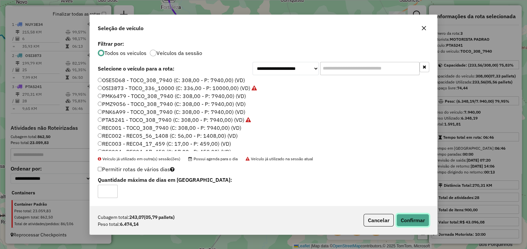
click at [419, 219] on button "Confirmar" at bounding box center [412, 220] width 33 height 13
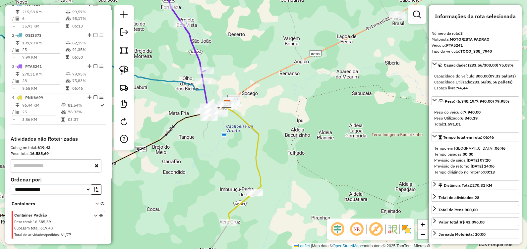
scroll to position [263, 0]
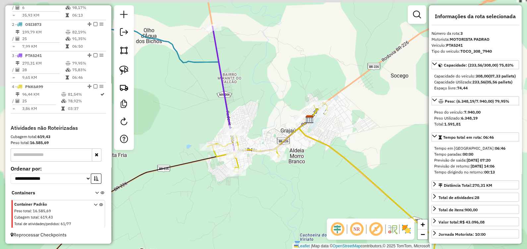
drag, startPoint x: 254, startPoint y: 175, endPoint x: 261, endPoint y: 186, distance: 13.1
click at [261, 186] on div "Janela de atendimento Grade de atendimento Capacidade Transportadoras Veículos …" at bounding box center [263, 124] width 527 height 249
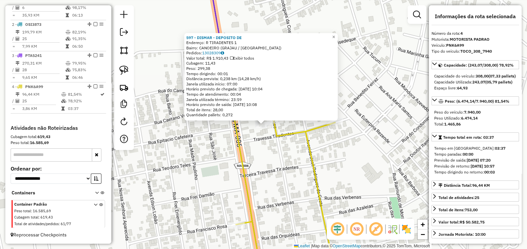
drag, startPoint x: 281, startPoint y: 160, endPoint x: 283, endPoint y: 148, distance: 11.7
click at [280, 160] on div "597 - DISMAR - DEPOSITO DE Endereço: R TIRADENTES 1 Bairro: CANOEIRO (GRAJAU / …" at bounding box center [263, 124] width 527 height 249
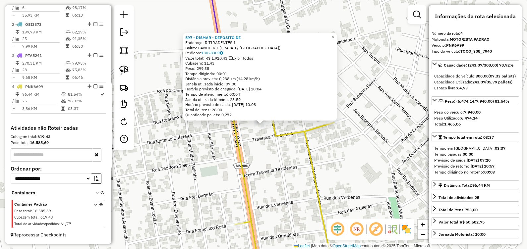
click at [334, 128] on div "597 - DISMAR - DEPOSITO DE Endereço: R TIRADENTES 1 Bairro: CANOEIRO (GRAJAU / …" at bounding box center [263, 124] width 527 height 249
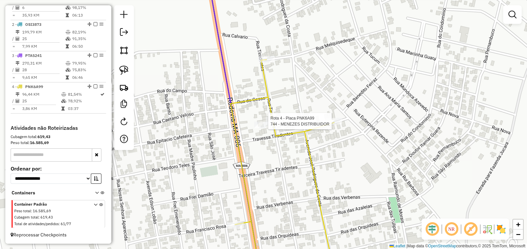
click at [333, 125] on div at bounding box center [333, 121] width 17 height 7
select select "**********"
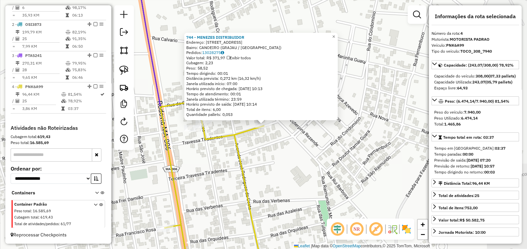
click at [311, 186] on div "744 - MENEZES DISTRIBUIDOR Endereço: RUA CALCARIO 278 Bairro: CANOEIRO (GRAJAU …" at bounding box center [263, 124] width 527 height 249
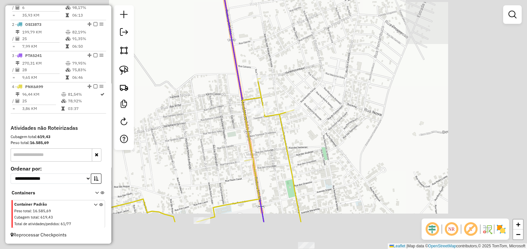
drag, startPoint x: 309, startPoint y: 217, endPoint x: 303, endPoint y: 136, distance: 81.0
click at [318, 140] on div "Janela de atendimento Grade de atendimento Capacidade Transportadoras Veículos …" at bounding box center [263, 124] width 527 height 249
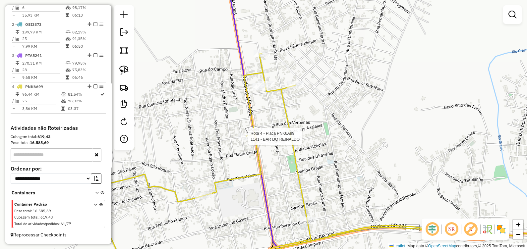
select select "**********"
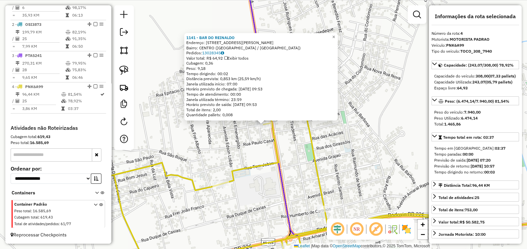
drag, startPoint x: 285, startPoint y: 148, endPoint x: 283, endPoint y: 142, distance: 6.5
click at [286, 147] on div "1141 - BAR DO [PERSON_NAME]: [STREET_ADDRESS] Pedidos: 13028345 Valor total: R$…" at bounding box center [263, 124] width 527 height 249
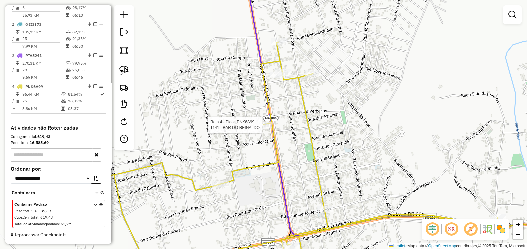
select select "**********"
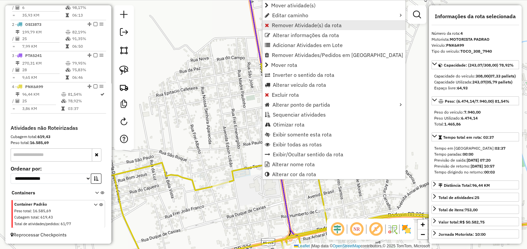
click at [272, 21] on link "Remover Atividade(s) da rota" at bounding box center [333, 25] width 143 height 10
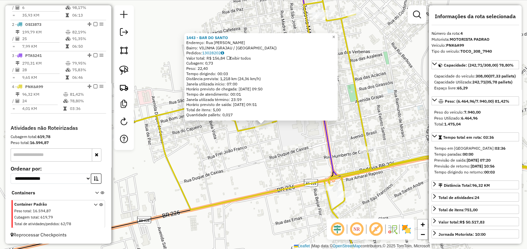
click at [258, 167] on div "1443 - [GEOGRAPHIC_DATA]: [GEOGRAPHIC_DATA][PERSON_NAME]: [GEOGRAPHIC_DATA] ([G…" at bounding box center [263, 124] width 527 height 249
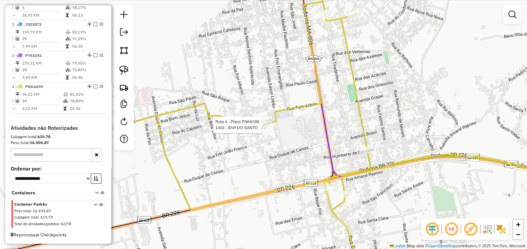
select select "**********"
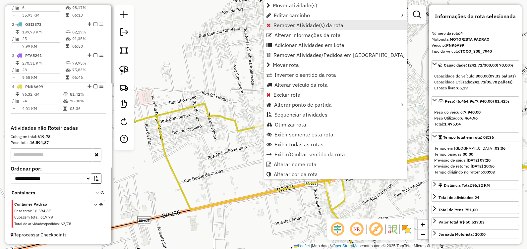
click at [280, 24] on span "Remover Atividade(s) da rota" at bounding box center [308, 25] width 70 height 5
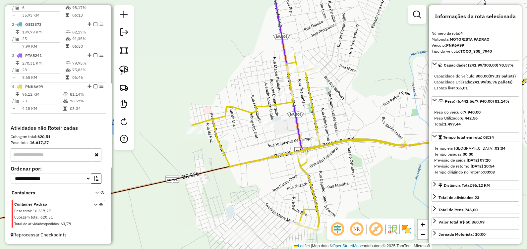
drag, startPoint x: 328, startPoint y: 180, endPoint x: 285, endPoint y: 99, distance: 91.6
click at [285, 99] on div "Janela de atendimento Grade de atendimento Capacidade Transportadoras Veículos …" at bounding box center [263, 124] width 527 height 249
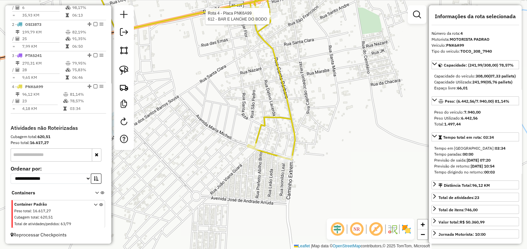
click at [246, 143] on icon at bounding box center [333, 67] width 484 height 184
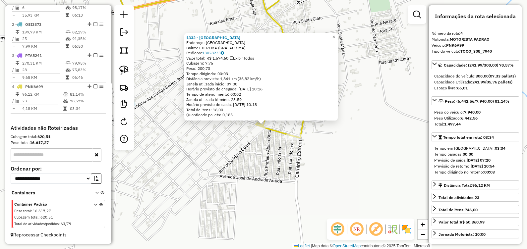
click at [285, 182] on div "1332 - RANCHO GRILL Endereço: Rua Sao Bento SN Bairro: EXTREMA (GRAJAU / MA) Pe…" at bounding box center [263, 124] width 527 height 249
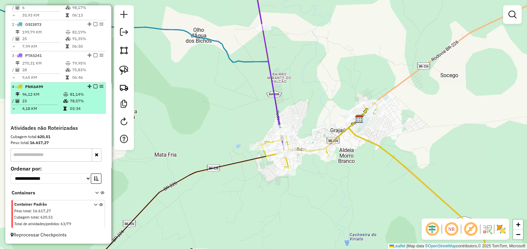
click at [39, 109] on td "4,18 KM" at bounding box center [42, 108] width 41 height 7
select select "**********"
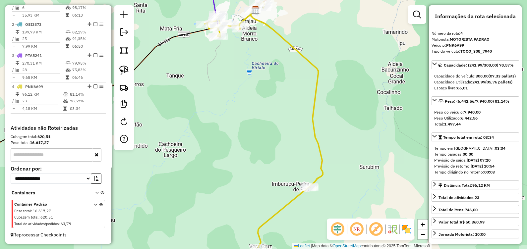
drag, startPoint x: 255, startPoint y: 123, endPoint x: 231, endPoint y: 159, distance: 43.4
click at [232, 163] on div "Janela de atendimento Grade de atendimento Capacidade Transportadoras Veículos …" at bounding box center [263, 124] width 527 height 249
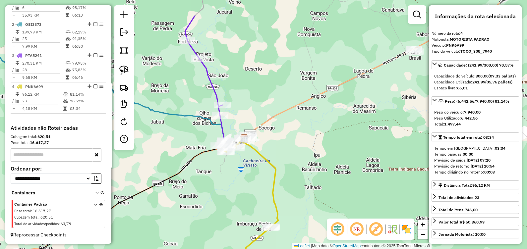
drag, startPoint x: 291, startPoint y: 133, endPoint x: 291, endPoint y: 156, distance: 22.5
click at [291, 155] on div "Janela de atendimento Grade de atendimento Capacidade Transportadoras Veículos …" at bounding box center [263, 124] width 527 height 249
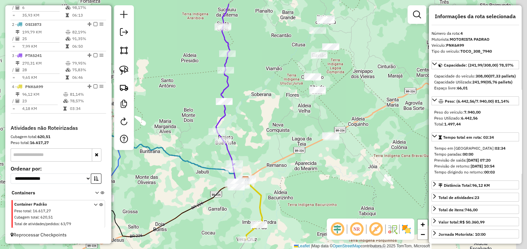
drag, startPoint x: 289, startPoint y: 113, endPoint x: 269, endPoint y: 139, distance: 32.7
click at [269, 139] on div "Janela de atendimento Grade de atendimento Capacidade Transportadoras Veículos …" at bounding box center [263, 124] width 527 height 249
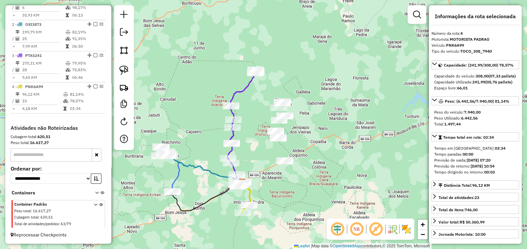
click at [322, 146] on div "Janela de atendimento Grade de atendimento Capacidade Transportadoras Veículos …" at bounding box center [263, 124] width 527 height 249
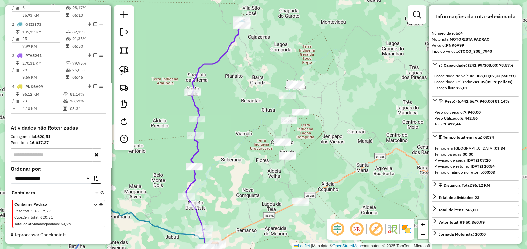
drag, startPoint x: 204, startPoint y: 99, endPoint x: 228, endPoint y: 82, distance: 28.8
click at [228, 82] on div "Janela de atendimento Grade de atendimento Capacidade Transportadoras Veículos …" at bounding box center [263, 124] width 527 height 249
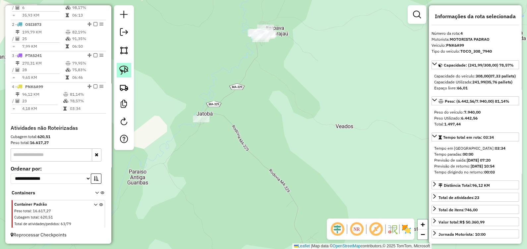
click at [119, 70] on link at bounding box center [124, 70] width 15 height 15
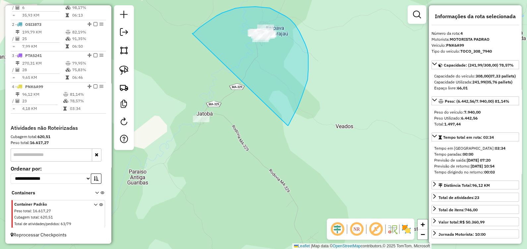
drag, startPoint x: 196, startPoint y: 31, endPoint x: 287, endPoint y: 126, distance: 131.6
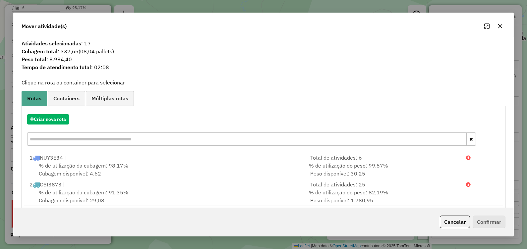
click at [499, 28] on icon "button" at bounding box center [499, 26] width 5 height 5
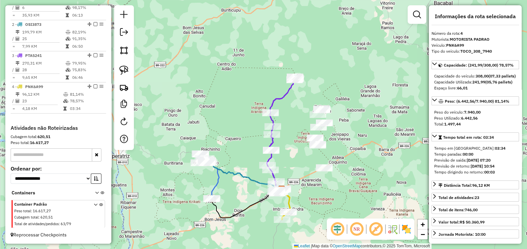
drag, startPoint x: 357, startPoint y: 129, endPoint x: 331, endPoint y: 134, distance: 26.0
click at [333, 131] on div "Janela de atendimento Grade de atendimento Capacidade Transportadoras Veículos …" at bounding box center [263, 124] width 527 height 249
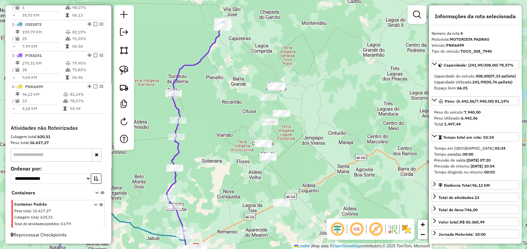
drag, startPoint x: 330, startPoint y: 124, endPoint x: 315, endPoint y: 164, distance: 42.6
click at [315, 164] on div "Janela de atendimento Grade de atendimento Capacidade Transportadoras Veículos …" at bounding box center [263, 124] width 527 height 249
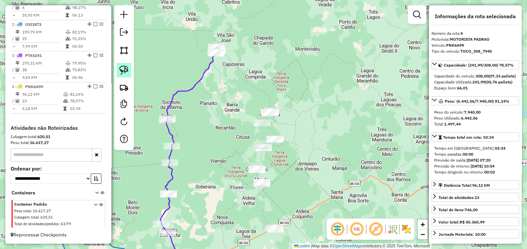
click at [121, 69] on img at bounding box center [123, 70] width 9 height 9
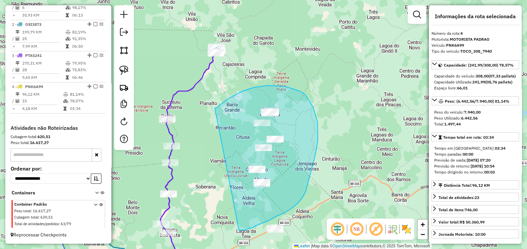
drag, startPoint x: 214, startPoint y: 108, endPoint x: 239, endPoint y: 230, distance: 124.1
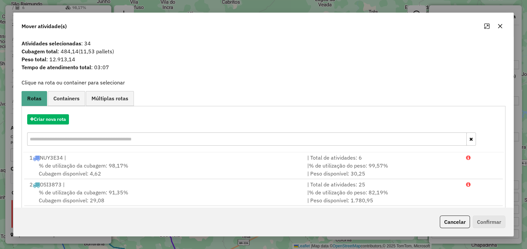
drag, startPoint x: 501, startPoint y: 28, endPoint x: 495, endPoint y: 36, distance: 9.9
click at [502, 28] on button "button" at bounding box center [499, 26] width 11 height 11
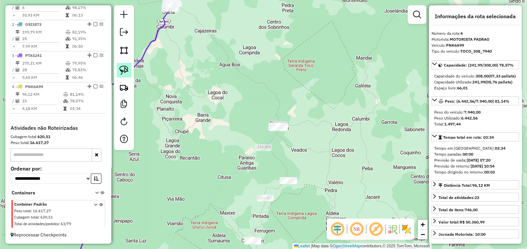
click at [120, 65] on link at bounding box center [124, 70] width 15 height 15
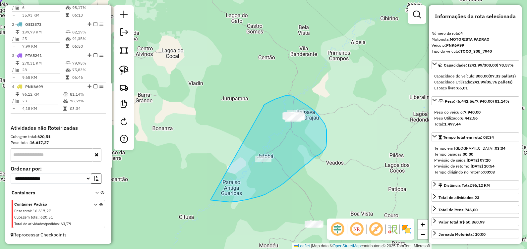
drag, startPoint x: 263, startPoint y: 106, endPoint x: 210, endPoint y: 200, distance: 107.8
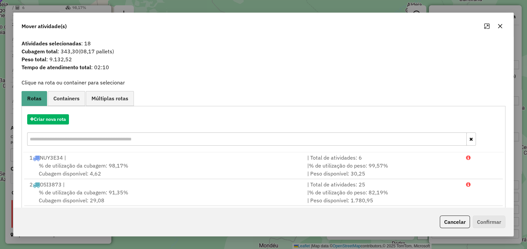
click at [505, 26] on button "button" at bounding box center [499, 26] width 11 height 11
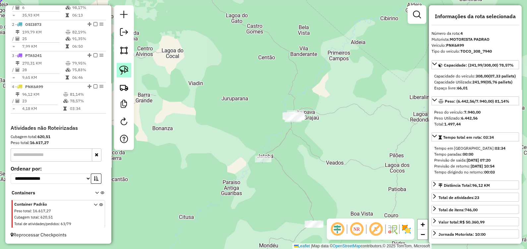
click at [119, 73] on img at bounding box center [123, 70] width 9 height 9
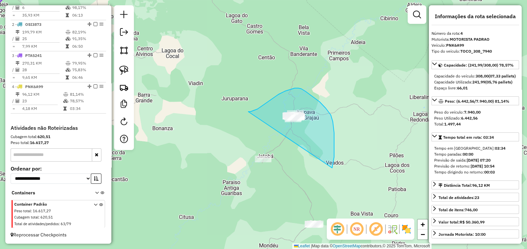
drag, startPoint x: 248, startPoint y: 112, endPoint x: 332, endPoint y: 168, distance: 100.7
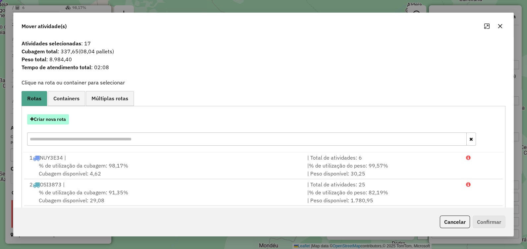
click at [59, 119] on button "Criar nova rota" at bounding box center [48, 119] width 42 height 10
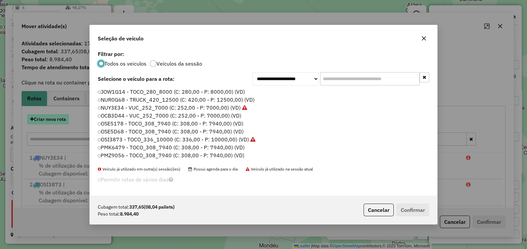
scroll to position [3, 2]
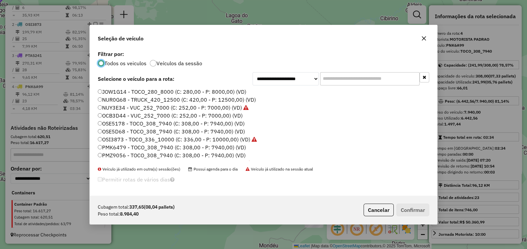
click at [120, 147] on label "PMK6479 - TOCO_308_7940 (C: 308,00 - P: 7940,00) (VD)" at bounding box center [172, 147] width 148 height 8
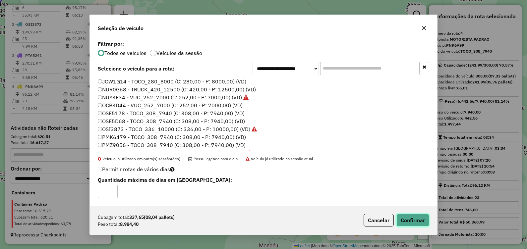
click at [411, 216] on button "Confirmar" at bounding box center [412, 220] width 33 height 13
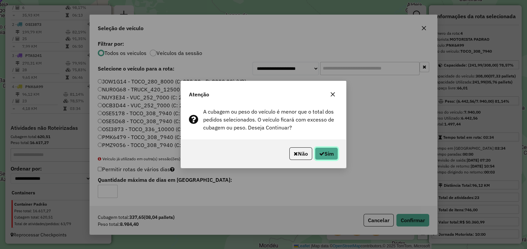
click at [329, 149] on button "Sim" at bounding box center [326, 153] width 23 height 13
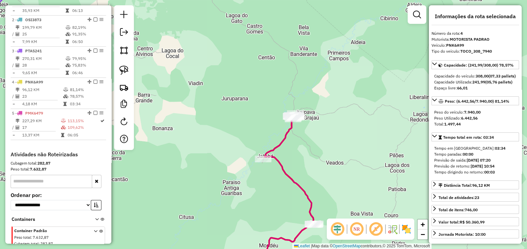
scroll to position [294, 0]
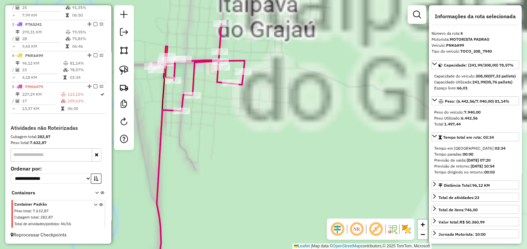
click at [302, 190] on div "Janela de atendimento Grade de atendimento Capacidade Transportadoras Veículos …" at bounding box center [263, 124] width 527 height 249
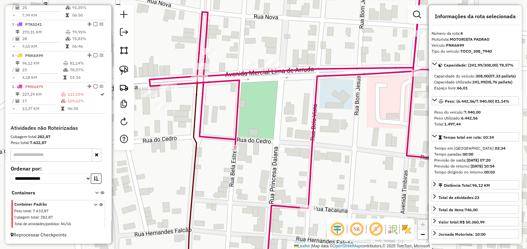
click at [197, 73] on icon at bounding box center [332, 123] width 367 height 296
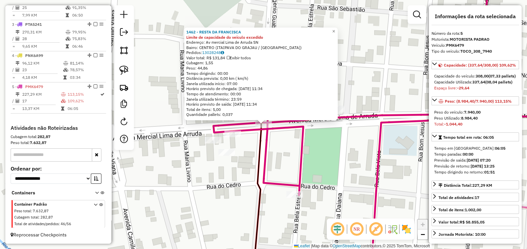
click at [318, 171] on div "1462 - RESTA DA FRANCISCA Limite de capacidade do veículo excedido Endereço: Av…" at bounding box center [263, 124] width 527 height 249
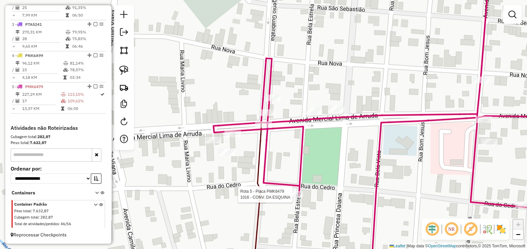
click at [292, 198] on div at bounding box center [294, 194] width 17 height 7
select select "**********"
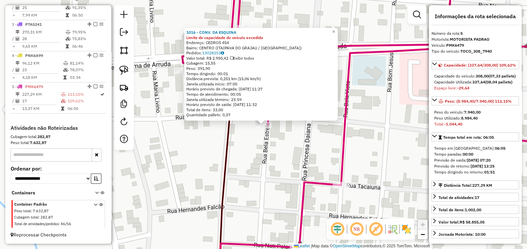
drag, startPoint x: 286, startPoint y: 192, endPoint x: 282, endPoint y: 178, distance: 14.7
click at [286, 192] on div "1016 - CONV. DA ESQUINA Limite de capacidade do veículo excedido Endereço: CEDR…" at bounding box center [263, 124] width 527 height 249
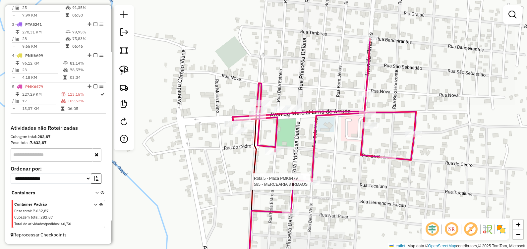
select select "**********"
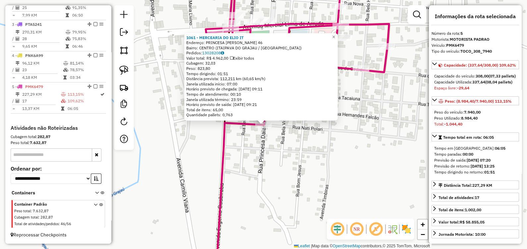
click at [298, 157] on div "1061 - MERCEARIA DO ELIO IT Endereço: PRINCESA DAIANE 46 Bairro: CENTRO (ITAIPA…" at bounding box center [263, 124] width 527 height 249
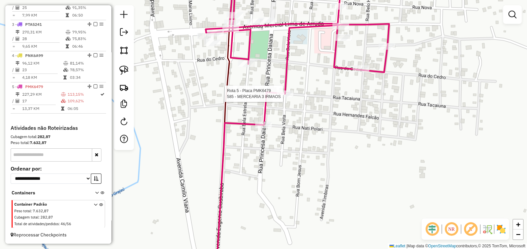
select select "**********"
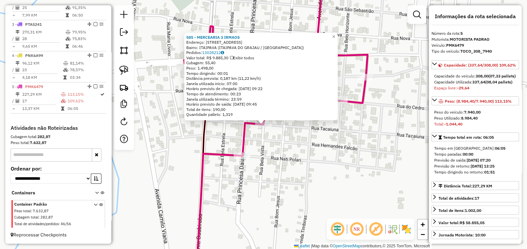
click at [280, 146] on div "585 - MERCEARIA 3 IRMAOS Endereço: R ITACAIUNA 654 Bairro: ITAIPAVA (ITAIPAVA D…" at bounding box center [263, 124] width 527 height 249
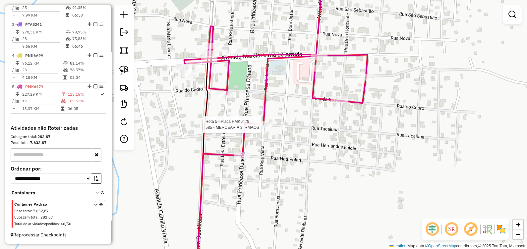
select select "**********"
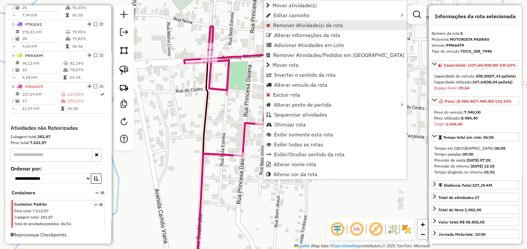
click at [285, 23] on span "Remover Atividade(s) da rota" at bounding box center [308, 25] width 70 height 5
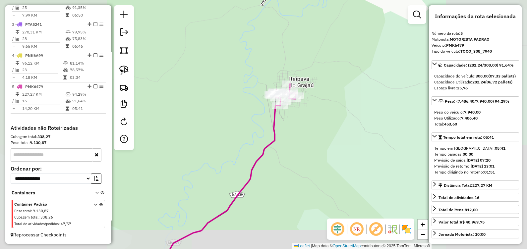
drag, startPoint x: 295, startPoint y: 198, endPoint x: 283, endPoint y: 101, distance: 98.0
click at [284, 113] on div "Janela de atendimento Grade de atendimento Capacidade Transportadoras Veículos …" at bounding box center [263, 124] width 527 height 249
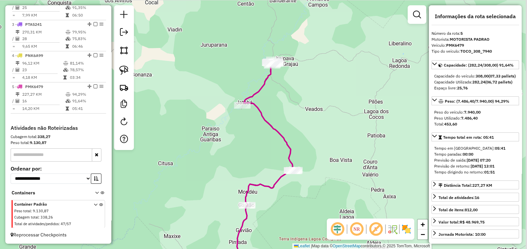
drag, startPoint x: 288, startPoint y: 156, endPoint x: 266, endPoint y: 94, distance: 65.7
click at [266, 96] on icon at bounding box center [265, 161] width 56 height 192
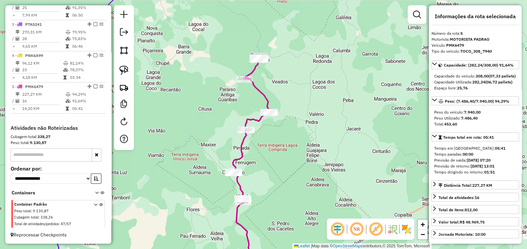
click at [268, 157] on div "Janela de atendimento Grade de atendimento Capacidade Transportadoras Veículos …" at bounding box center [263, 124] width 527 height 249
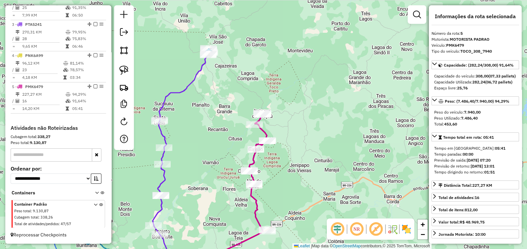
drag, startPoint x: 282, startPoint y: 169, endPoint x: 267, endPoint y: 159, distance: 17.6
click at [267, 159] on div "Janela de atendimento Grade de atendimento Capacidade Transportadoras Veículos …" at bounding box center [263, 124] width 527 height 249
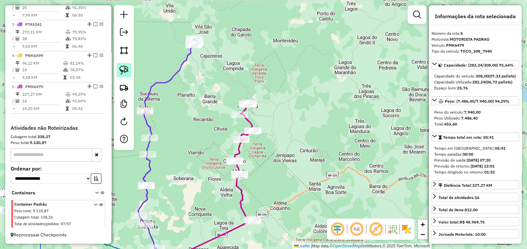
click at [127, 71] on img at bounding box center [123, 70] width 9 height 9
click at [123, 68] on img at bounding box center [123, 70] width 9 height 9
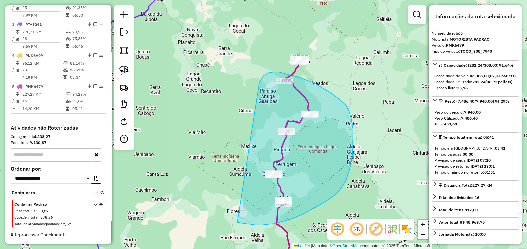
drag, startPoint x: 261, startPoint y: 79, endPoint x: 233, endPoint y: 222, distance: 145.4
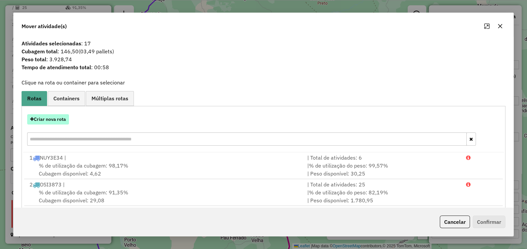
click at [57, 119] on button "Criar nova rota" at bounding box center [48, 119] width 42 height 10
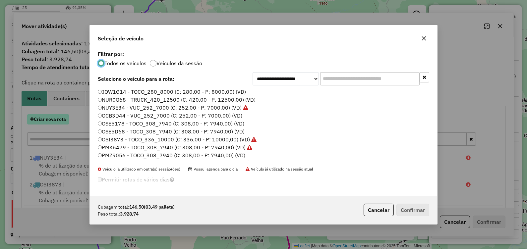
scroll to position [3, 2]
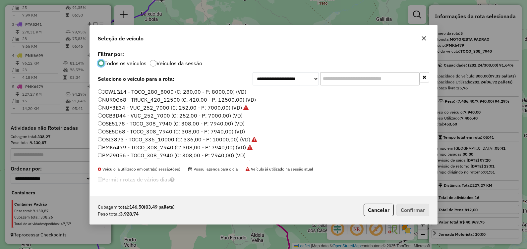
click at [121, 124] on label "OSE5178 - TOCO_308_7940 (C: 308,00 - P: 7940,00) (VD)" at bounding box center [171, 124] width 147 height 8
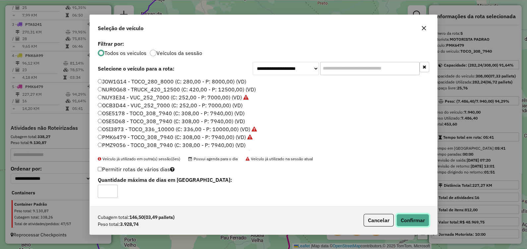
click at [416, 219] on button "Confirmar" at bounding box center [412, 220] width 33 height 13
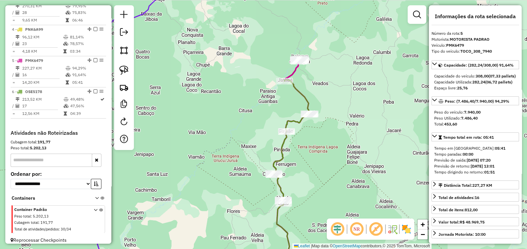
scroll to position [334, 0]
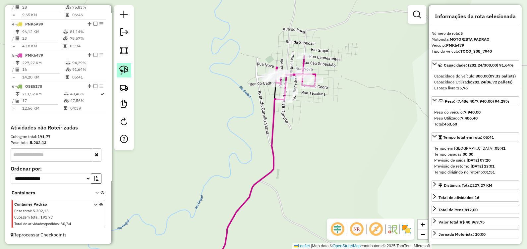
click at [127, 71] on img at bounding box center [123, 70] width 9 height 9
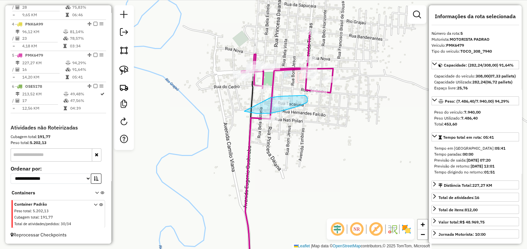
drag, startPoint x: 270, startPoint y: 98, endPoint x: 244, endPoint y: 111, distance: 29.5
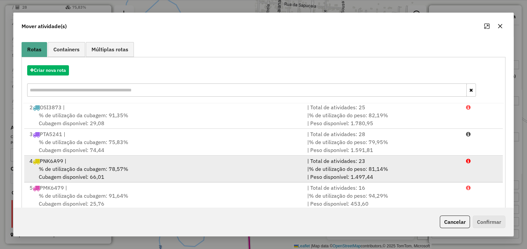
scroll to position [87, 0]
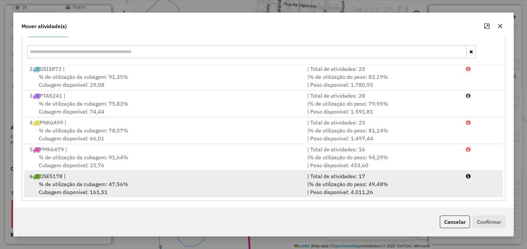
click at [73, 179] on div "6 OSE5178 |" at bounding box center [165, 176] width 278 height 8
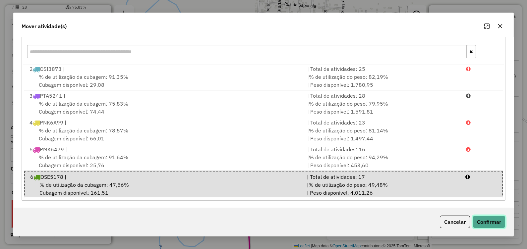
click at [490, 220] on button "Confirmar" at bounding box center [488, 222] width 33 height 13
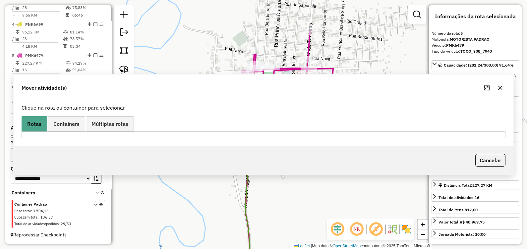
scroll to position [0, 0]
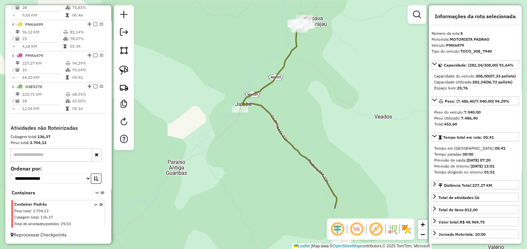
drag, startPoint x: 328, startPoint y: 115, endPoint x: 326, endPoint y: 74, distance: 40.8
click at [328, 86] on div "Janela de atendimento Grade de atendimento Capacidade Transportadoras Veículos …" at bounding box center [263, 124] width 527 height 249
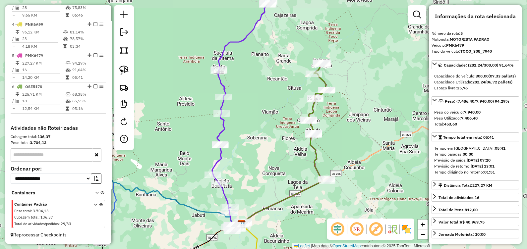
drag, startPoint x: 263, startPoint y: 151, endPoint x: 273, endPoint y: 116, distance: 36.2
click at [273, 117] on div "Rota 6 - Placa OSE5178 634 - JT DISTRIBUIDORA CRI Janela de atendimento Grade d…" at bounding box center [263, 124] width 527 height 249
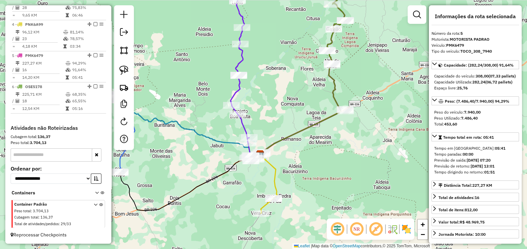
drag, startPoint x: 267, startPoint y: 156, endPoint x: 276, endPoint y: 120, distance: 36.9
click at [276, 120] on div "Janela de atendimento Grade de atendimento Capacidade Transportadoras Veículos …" at bounding box center [263, 124] width 527 height 249
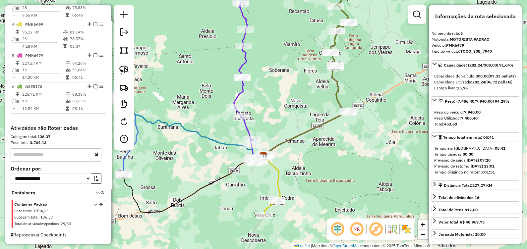
drag, startPoint x: 278, startPoint y: 95, endPoint x: 304, endPoint y: 147, distance: 57.9
click at [302, 155] on div "Janela de atendimento Grade de atendimento Capacidade Transportadoras Veículos …" at bounding box center [263, 124] width 527 height 249
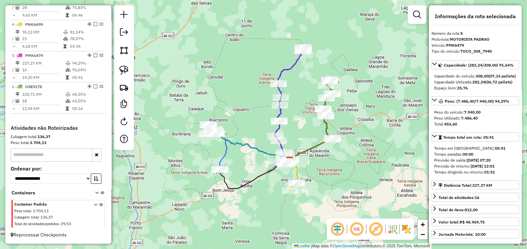
drag, startPoint x: 243, startPoint y: 158, endPoint x: 270, endPoint y: 164, distance: 27.7
click at [238, 138] on div "Janela de atendimento Grade de atendimento Capacidade Transportadoras Veículos …" at bounding box center [263, 124] width 527 height 249
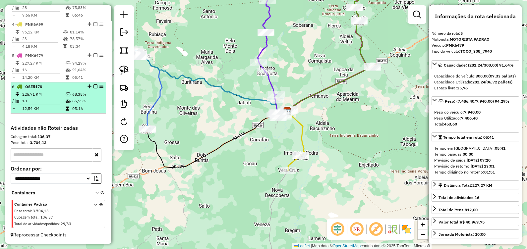
click at [62, 104] on td at bounding box center [38, 104] width 53 height 1
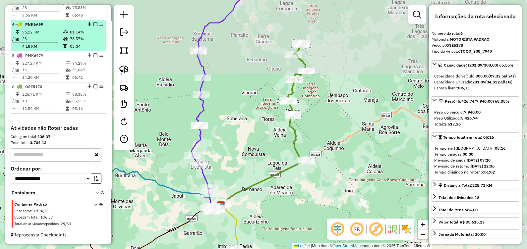
click at [60, 44] on td "4,18 KM" at bounding box center [42, 46] width 41 height 7
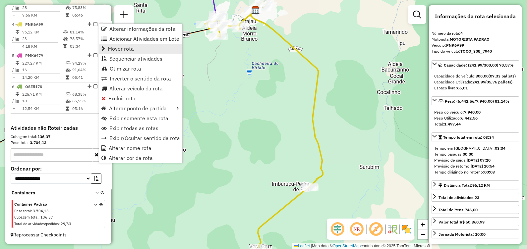
click at [141, 48] on link "Mover rota" at bounding box center [140, 49] width 83 height 10
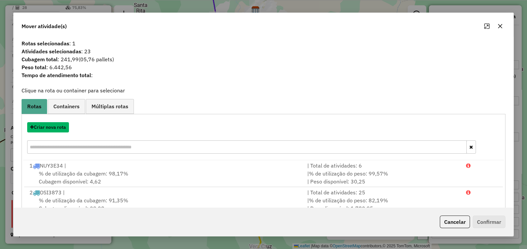
click at [51, 129] on button "Criar nova rota" at bounding box center [48, 127] width 42 height 10
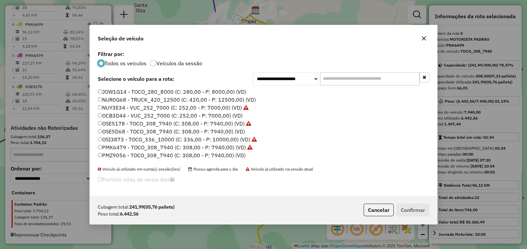
click at [114, 89] on label "JOW1G14 - TOCO_280_8000 (C: 280,00 - P: 8000,00) (VD)" at bounding box center [172, 92] width 148 height 8
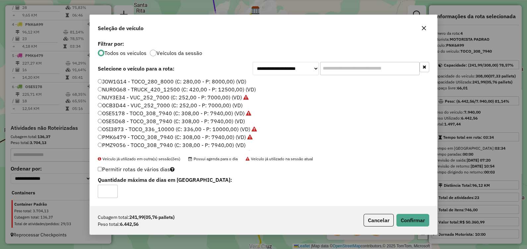
click at [421, 27] on icon "button" at bounding box center [423, 28] width 5 height 5
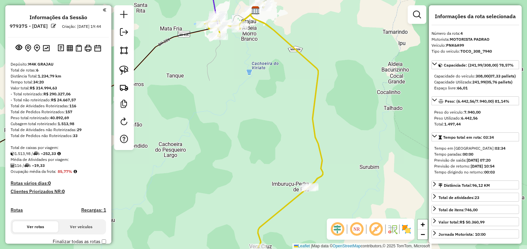
select select "**********"
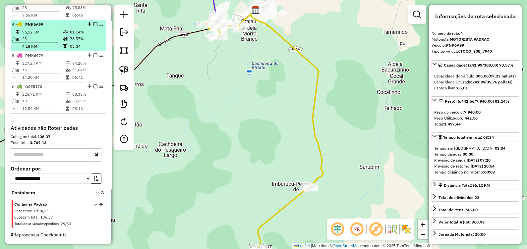
click at [76, 38] on td "78,57%" at bounding box center [86, 38] width 33 height 7
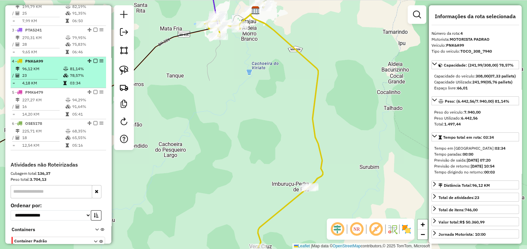
drag, startPoint x: 98, startPoint y: 22, endPoint x: 69, endPoint y: 80, distance: 65.3
click at [70, 79] on td "78,57%" at bounding box center [86, 75] width 33 height 7
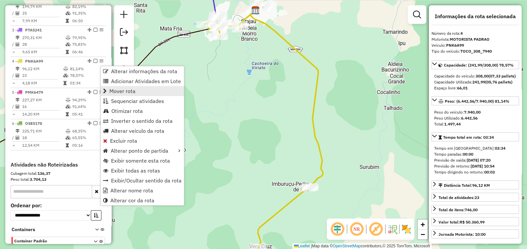
click at [145, 92] on link "Mover rota" at bounding box center [142, 91] width 83 height 10
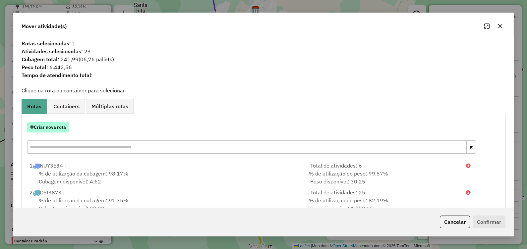
click at [46, 127] on button "Criar nova rota" at bounding box center [48, 127] width 42 height 10
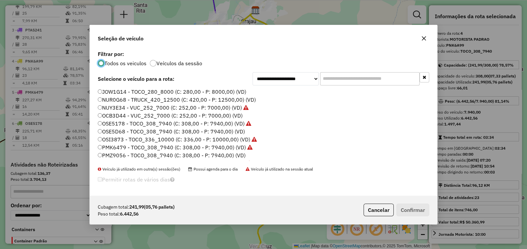
scroll to position [3, 2]
click at [111, 89] on label "JOW1G14 - TOCO_280_8000 (C: 280,00 - P: 8000,00) (VD)" at bounding box center [172, 92] width 148 height 8
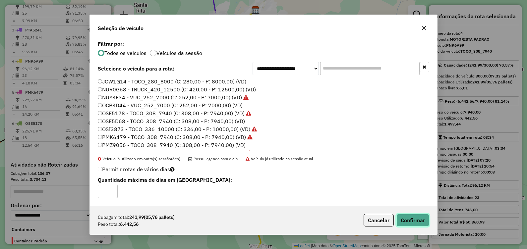
drag, startPoint x: 412, startPoint y: 218, endPoint x: 387, endPoint y: 247, distance: 39.0
click at [412, 217] on button "Confirmar" at bounding box center [412, 220] width 33 height 13
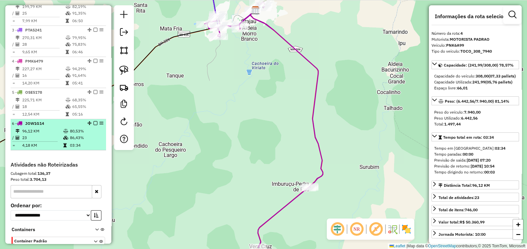
click at [49, 141] on td "23" at bounding box center [42, 137] width 41 height 7
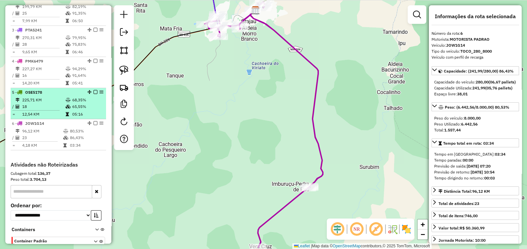
scroll to position [243, 0]
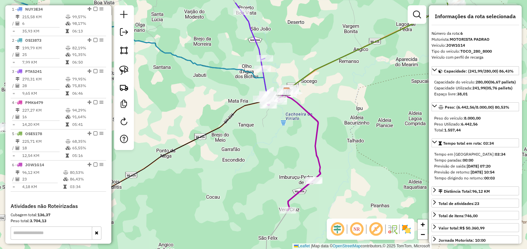
drag, startPoint x: 243, startPoint y: 111, endPoint x: 280, endPoint y: 144, distance: 49.2
click at [278, 142] on div "Janela de atendimento Grade de atendimento Capacidade Transportadoras Veículos …" at bounding box center [263, 124] width 527 height 249
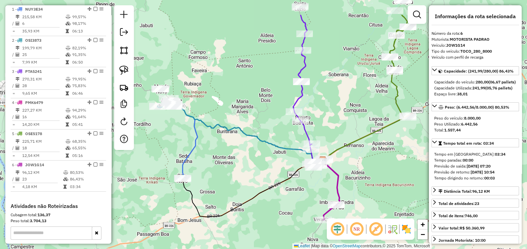
drag, startPoint x: 344, startPoint y: 145, endPoint x: 381, endPoint y: 184, distance: 54.1
click at [381, 184] on div "Janela de atendimento Grade de atendimento Capacidade Transportadoras Veículos …" at bounding box center [263, 124] width 527 height 249
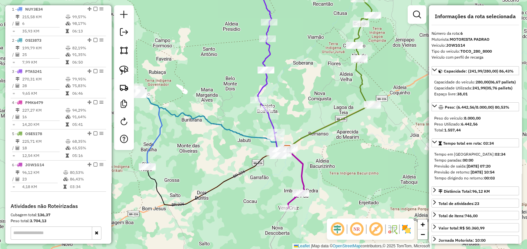
drag, startPoint x: 354, startPoint y: 121, endPoint x: 287, endPoint y: 90, distance: 74.4
click at [287, 90] on div "Janela de atendimento Grade de atendimento Capacidade Transportadoras Veículos …" at bounding box center [263, 124] width 527 height 249
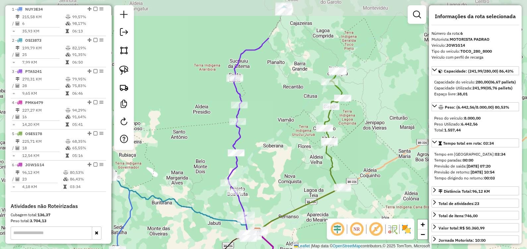
drag, startPoint x: 268, startPoint y: 115, endPoint x: 266, endPoint y: 178, distance: 63.0
click at [266, 178] on div "Janela de atendimento Grade de atendimento Capacidade Transportadoras Veículos …" at bounding box center [263, 124] width 527 height 249
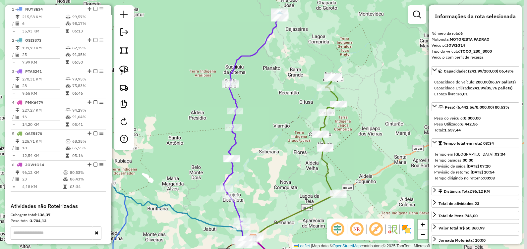
drag, startPoint x: 285, startPoint y: 107, endPoint x: 256, endPoint y: 132, distance: 38.0
click at [256, 132] on div "Janela de atendimento Grade de atendimento Capacidade Transportadoras Veículos …" at bounding box center [263, 124] width 527 height 249
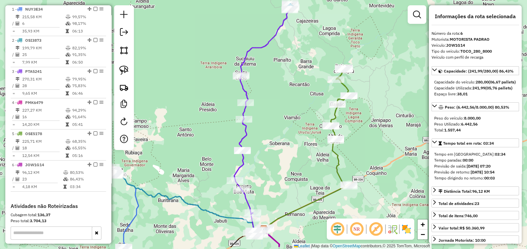
drag, startPoint x: 231, startPoint y: 133, endPoint x: 262, endPoint y: 106, distance: 40.8
click at [263, 106] on div "Janela de atendimento Grade de atendimento Capacidade Transportadoras Veículos …" at bounding box center [263, 124] width 527 height 249
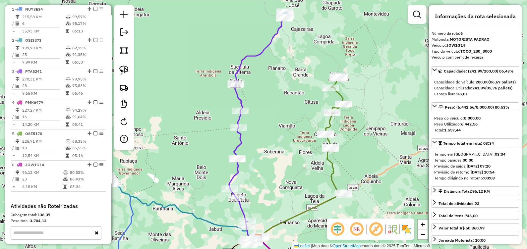
drag, startPoint x: 283, startPoint y: 102, endPoint x: 279, endPoint y: 109, distance: 8.1
click at [279, 109] on div "Janela de atendimento Grade de atendimento Capacidade Transportadoras Veículos …" at bounding box center [263, 124] width 527 height 249
drag, startPoint x: 119, startPoint y: 72, endPoint x: 155, endPoint y: 51, distance: 41.4
click at [119, 71] on img at bounding box center [123, 70] width 9 height 9
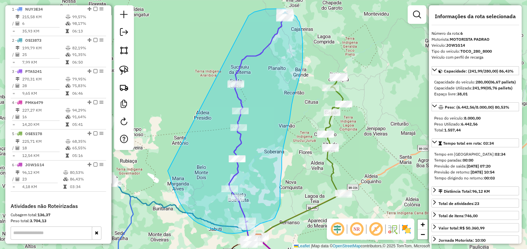
drag, startPoint x: 249, startPoint y: 15, endPoint x: 167, endPoint y: 167, distance: 172.5
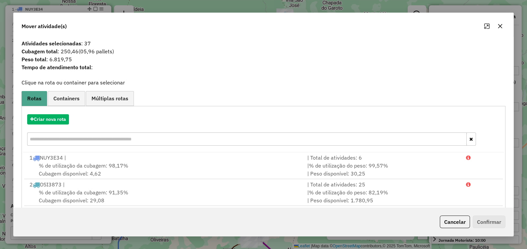
click at [501, 23] on button "button" at bounding box center [499, 26] width 11 height 11
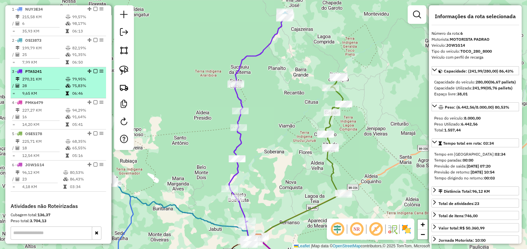
click at [48, 87] on td "28" at bounding box center [43, 85] width 43 height 7
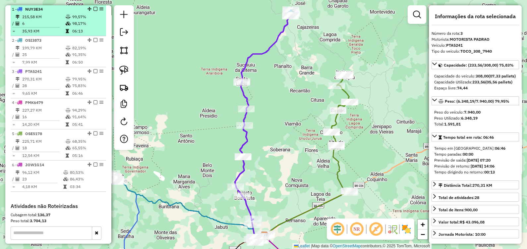
click at [54, 20] on td "215,58 KM" at bounding box center [43, 17] width 43 height 7
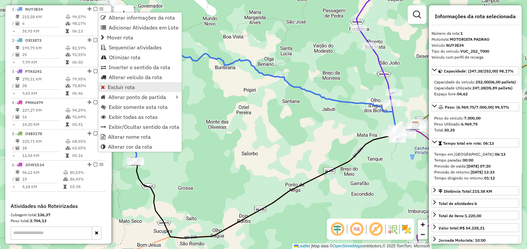
click at [136, 88] on link "Excluir rota" at bounding box center [139, 87] width 83 height 10
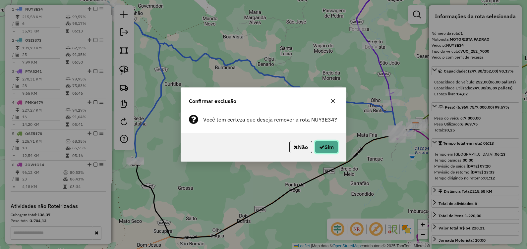
click at [325, 141] on button "Sim" at bounding box center [326, 147] width 23 height 13
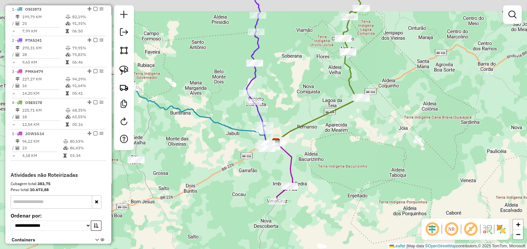
drag, startPoint x: 182, startPoint y: 79, endPoint x: 185, endPoint y: 91, distance: 11.9
click at [185, 91] on div "Janela de atendimento Grade de atendimento Capacidade Transportadoras Veículos …" at bounding box center [263, 124] width 527 height 249
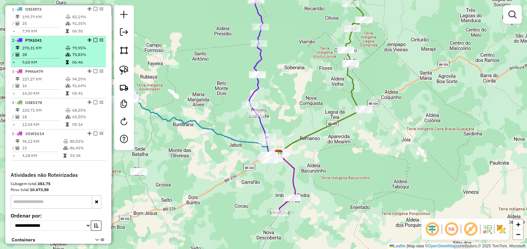
click at [56, 58] on td "28" at bounding box center [43, 54] width 43 height 7
select select "**********"
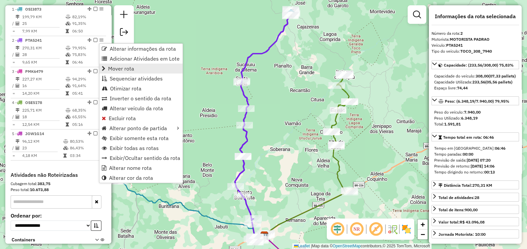
click at [130, 70] on span "Mover rota" at bounding box center [121, 68] width 26 height 5
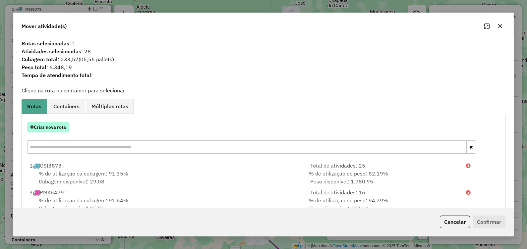
click at [52, 126] on button "Criar nova rota" at bounding box center [48, 127] width 42 height 10
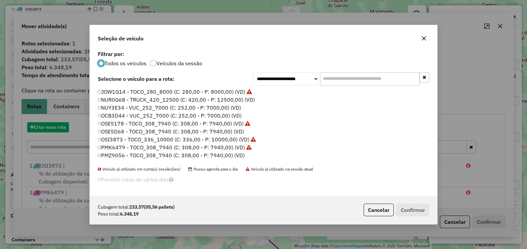
scroll to position [3, 2]
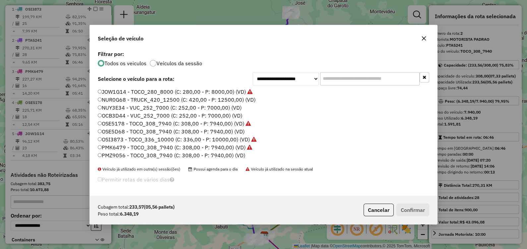
click at [124, 105] on label "NUY3E34 - VUC_252_7000 (C: 252,00 - P: 7000,00) (VD)" at bounding box center [170, 108] width 144 height 8
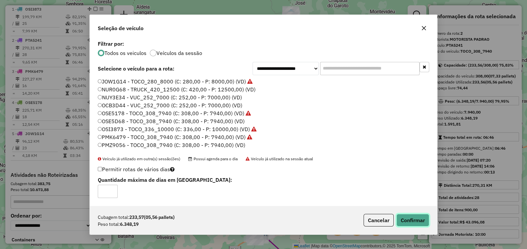
click at [416, 215] on button "Confirmar" at bounding box center [412, 220] width 33 height 13
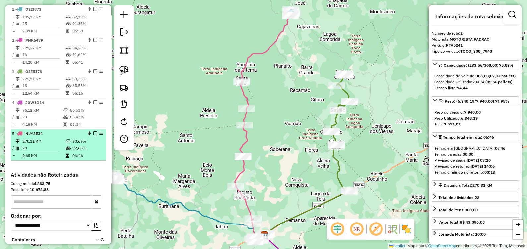
click at [61, 137] on div "5 - NUY3E34" at bounding box center [47, 134] width 70 height 6
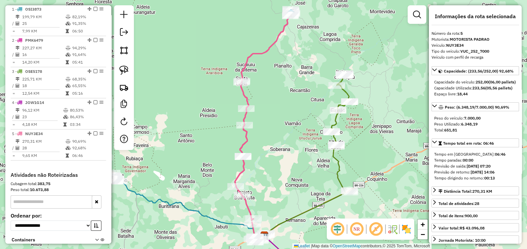
drag, startPoint x: 289, startPoint y: 82, endPoint x: 292, endPoint y: 100, distance: 17.8
click at [291, 100] on div "Janela de atendimento Grade de atendimento Capacidade Transportadoras Veículos …" at bounding box center [263, 124] width 527 height 249
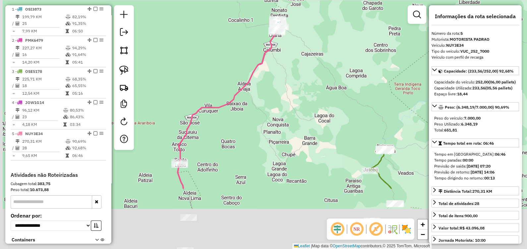
drag, startPoint x: 266, startPoint y: 214, endPoint x: 295, endPoint y: 88, distance: 129.1
click at [293, 98] on div "Janela de atendimento Grade de atendimento Capacidade Transportadoras Veículos …" at bounding box center [263, 124] width 527 height 249
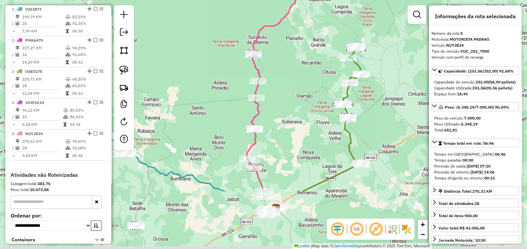
drag, startPoint x: 261, startPoint y: 201, endPoint x: 284, endPoint y: 97, distance: 106.2
click at [284, 96] on div "Janela de atendimento Grade de atendimento Capacidade Transportadoras Veículos …" at bounding box center [263, 124] width 527 height 249
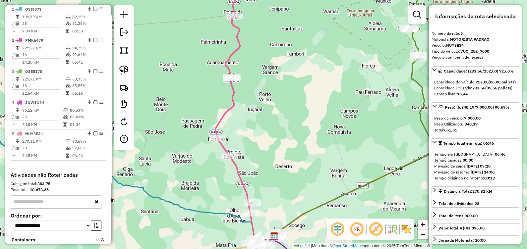
drag, startPoint x: 309, startPoint y: 138, endPoint x: 273, endPoint y: 118, distance: 41.7
click at [270, 116] on div "Janela de atendimento Grade de atendimento Capacidade Transportadoras Veículos …" at bounding box center [263, 124] width 527 height 249
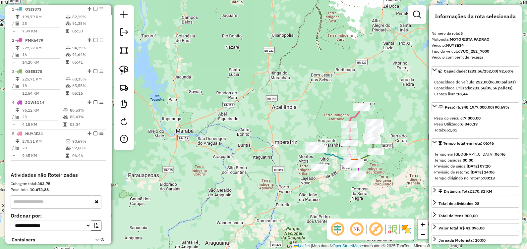
drag, startPoint x: 323, startPoint y: 132, endPoint x: 307, endPoint y: 128, distance: 16.1
click at [308, 118] on div "Janela de atendimento Grade de atendimento Capacidade Transportadoras Veículos …" at bounding box center [263, 124] width 527 height 249
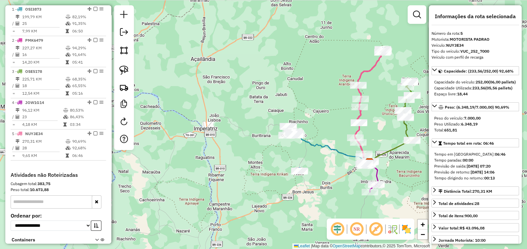
drag, startPoint x: 328, startPoint y: 123, endPoint x: 257, endPoint y: 107, distance: 72.7
click at [297, 107] on div "Janela de atendimento Grade de atendimento Capacidade Transportadoras Veículos …" at bounding box center [263, 124] width 527 height 249
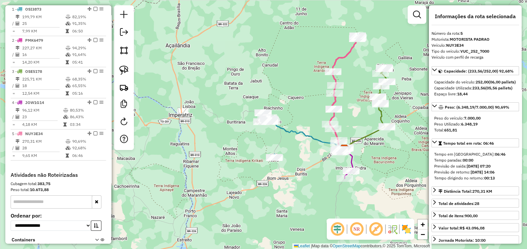
click at [116, 66] on div at bounding box center [124, 77] width 20 height 145
click at [121, 66] on img at bounding box center [123, 70] width 9 height 9
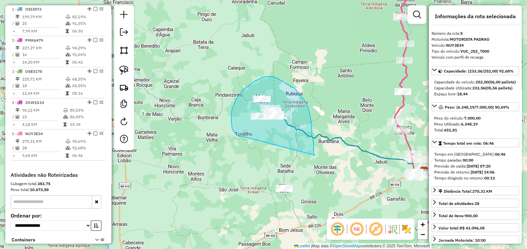
drag, startPoint x: 232, startPoint y: 129, endPoint x: 315, endPoint y: 155, distance: 86.7
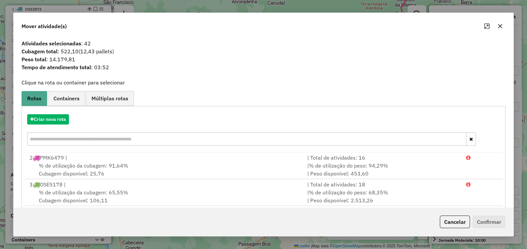
drag, startPoint x: 500, startPoint y: 27, endPoint x: 497, endPoint y: 27, distance: 3.3
click at [500, 27] on icon "button" at bounding box center [499, 26] width 5 height 5
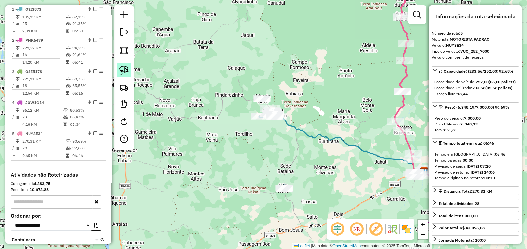
click at [128, 73] on img at bounding box center [123, 70] width 9 height 9
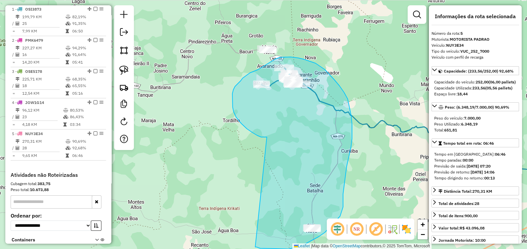
drag, startPoint x: 252, startPoint y: 132, endPoint x: 257, endPoint y: 246, distance: 114.0
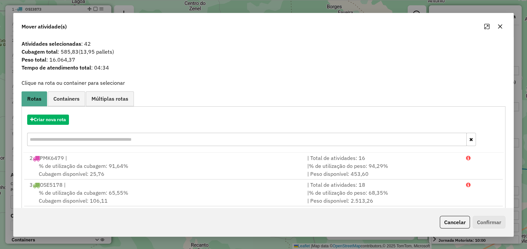
click at [501, 20] on div "Mover atividade(s)" at bounding box center [264, 25] width 500 height 24
click at [501, 26] on icon "button" at bounding box center [499, 26] width 5 height 5
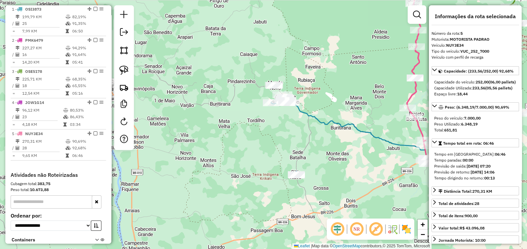
drag, startPoint x: 281, startPoint y: 148, endPoint x: 245, endPoint y: 153, distance: 36.5
click at [253, 149] on div "Janela de atendimento Grade de atendimento Capacidade Transportadoras Veículos …" at bounding box center [263, 124] width 527 height 249
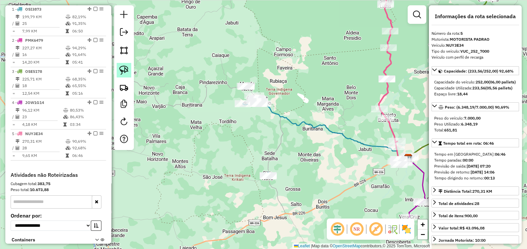
click at [126, 68] on img at bounding box center [123, 70] width 9 height 9
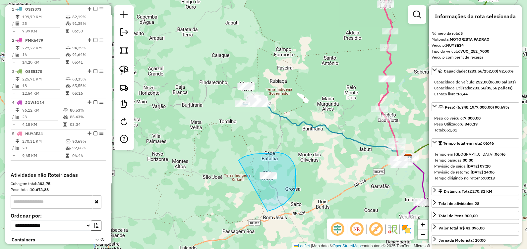
drag, startPoint x: 287, startPoint y: 156, endPoint x: 267, endPoint y: 212, distance: 59.7
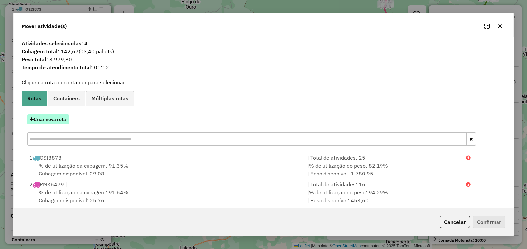
click at [59, 121] on button "Criar nova rota" at bounding box center [48, 119] width 42 height 10
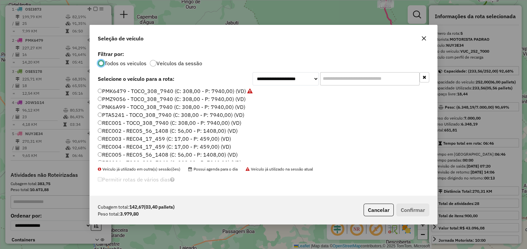
scroll to position [19, 0]
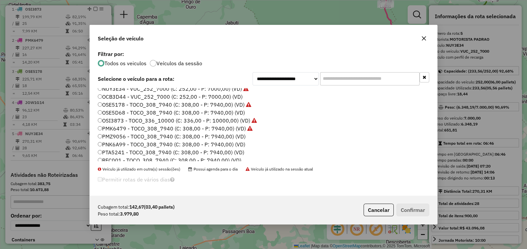
click at [120, 153] on label "PTA5241 - TOCO_308_7940 (C: 308,00 - P: 7940,00) (VD)" at bounding box center [171, 152] width 146 height 8
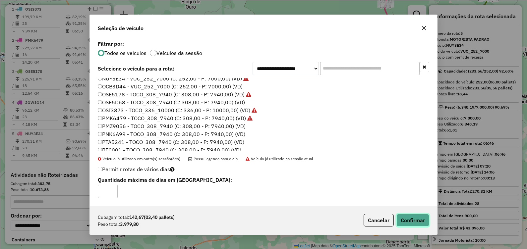
click at [422, 218] on button "Confirmar" at bounding box center [412, 220] width 33 height 13
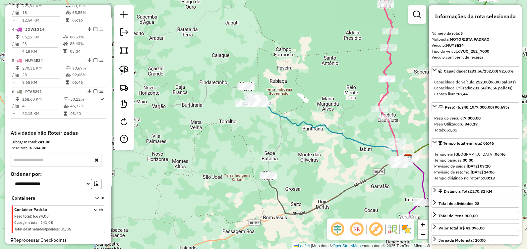
scroll to position [334, 0]
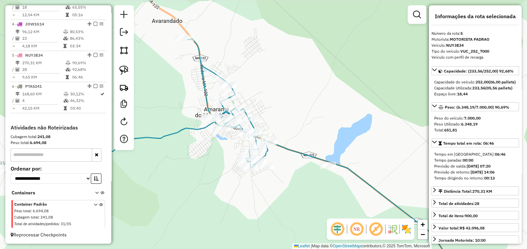
drag, startPoint x: 276, startPoint y: 124, endPoint x: 258, endPoint y: 104, distance: 26.3
click at [273, 111] on div "Janela de atendimento Grade de atendimento Capacidade Transportadoras Veículos …" at bounding box center [263, 124] width 527 height 249
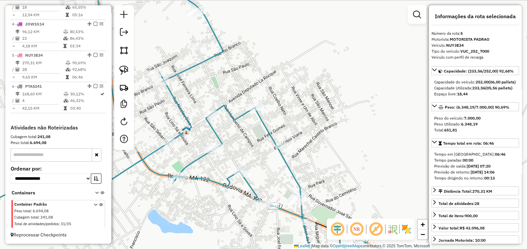
drag, startPoint x: 220, startPoint y: 48, endPoint x: 257, endPoint y: 138, distance: 97.3
click at [258, 137] on icon at bounding box center [210, 130] width 518 height 299
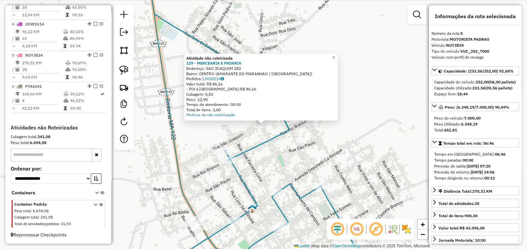
drag, startPoint x: 265, startPoint y: 171, endPoint x: 293, endPoint y: 169, distance: 27.9
click at [268, 170] on div "Atividade não roteirizada 129 - MERCEARIA E PADARIA Endereço: SAO JOAQUIM 282 B…" at bounding box center [263, 124] width 527 height 249
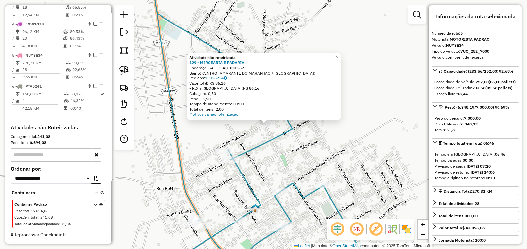
drag, startPoint x: 294, startPoint y: 169, endPoint x: 270, endPoint y: 110, distance: 63.5
click at [270, 110] on div "Atividade não roteirizada 129 - MERCEARIA E PADARIA Endereço: SAO JOAQUIM 282 B…" at bounding box center [263, 124] width 527 height 249
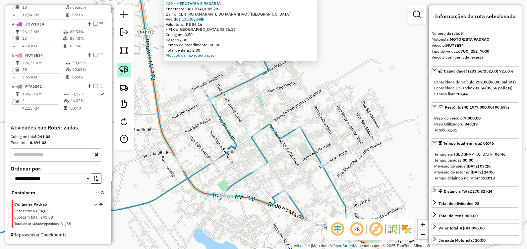
click at [123, 68] on img at bounding box center [123, 70] width 9 height 9
drag, startPoint x: 255, startPoint y: 154, endPoint x: 260, endPoint y: 186, distance: 32.5
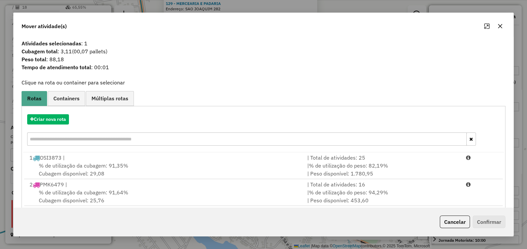
drag, startPoint x: 499, startPoint y: 26, endPoint x: 491, endPoint y: 29, distance: 8.1
click at [498, 26] on icon "button" at bounding box center [499, 26] width 5 height 5
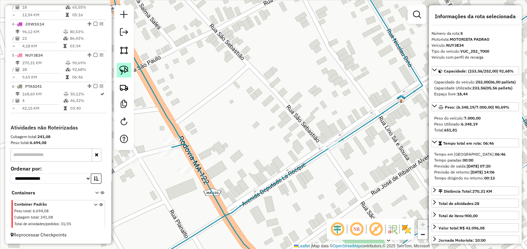
click at [123, 72] on img at bounding box center [123, 70] width 9 height 9
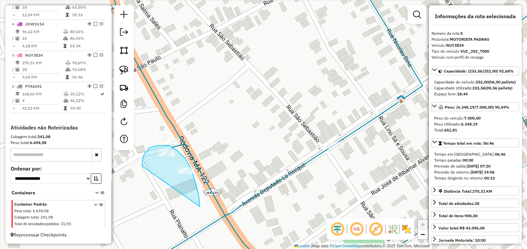
drag, startPoint x: 143, startPoint y: 167, endPoint x: 200, endPoint y: 212, distance: 72.7
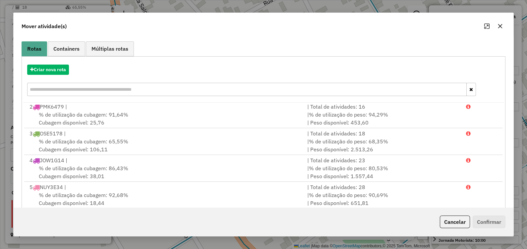
scroll to position [87, 0]
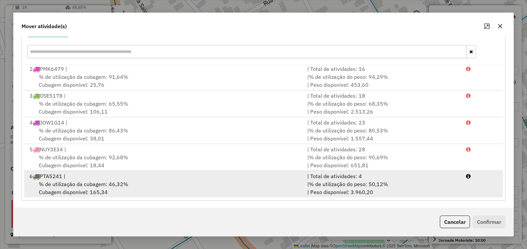
click at [96, 180] on div "% de utilização da cubagem: 46,32% Cubagem disponível: 165,34" at bounding box center [165, 188] width 278 height 16
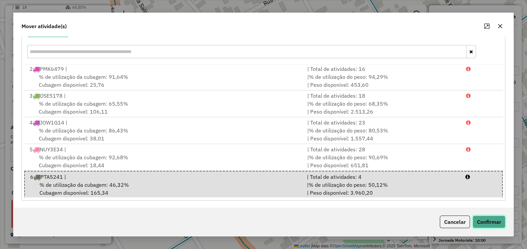
click at [495, 222] on button "Confirmar" at bounding box center [488, 222] width 33 height 13
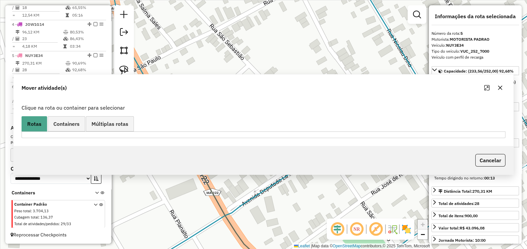
scroll to position [0, 0]
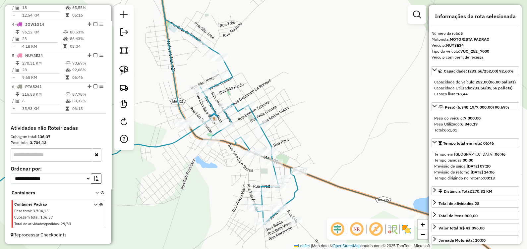
drag, startPoint x: 212, startPoint y: 198, endPoint x: 175, endPoint y: 147, distance: 63.5
click at [175, 148] on div "Janela de atendimento Grade de atendimento Capacidade Transportadoras Veículos …" at bounding box center [263, 124] width 527 height 249
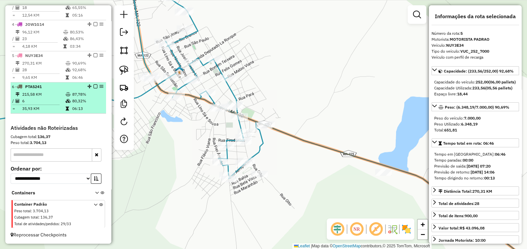
click at [59, 98] on td "6" at bounding box center [43, 101] width 43 height 7
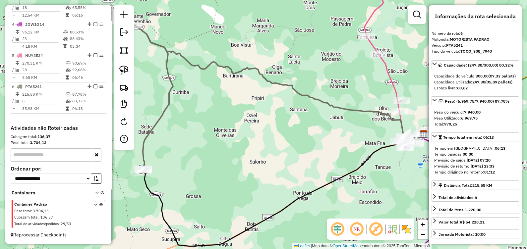
drag, startPoint x: 181, startPoint y: 86, endPoint x: 283, endPoint y: 164, distance: 127.8
click at [282, 163] on div "Janela de atendimento Grade de atendimento Capacidade Transportadoras Veículos …" at bounding box center [263, 124] width 527 height 249
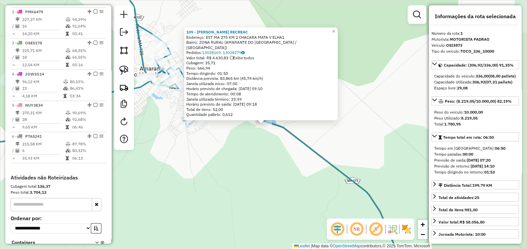
scroll to position [248, 0]
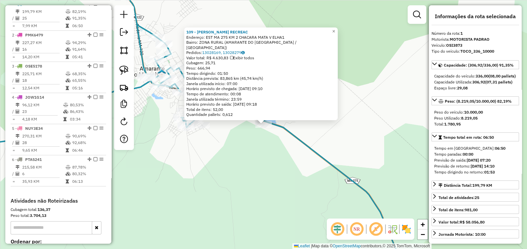
click at [200, 153] on div "109 - [GEOGRAPHIC_DATA] RECREAC Endereço: EST MA 275 KM 2 CHACARA [GEOGRAPHIC_D…" at bounding box center [263, 124] width 527 height 249
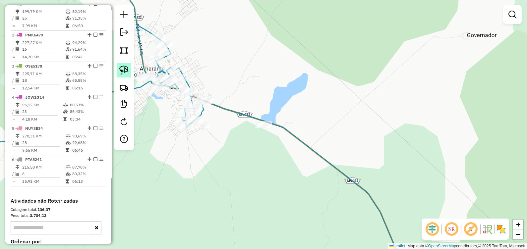
click at [128, 66] on img at bounding box center [123, 70] width 9 height 9
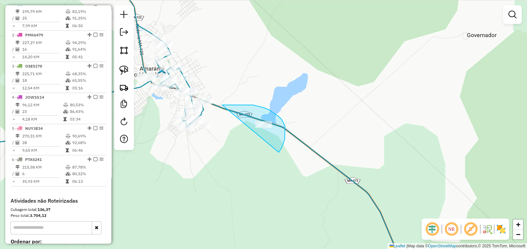
drag, startPoint x: 222, startPoint y: 105, endPoint x: 276, endPoint y: 159, distance: 76.1
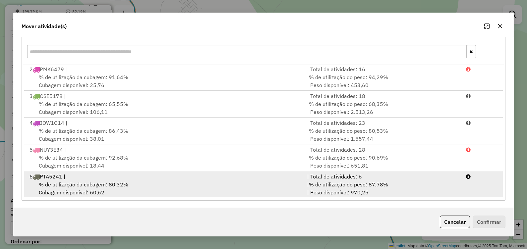
scroll to position [1, 0]
click at [89, 177] on div "6 PTA5241 |" at bounding box center [165, 176] width 278 height 8
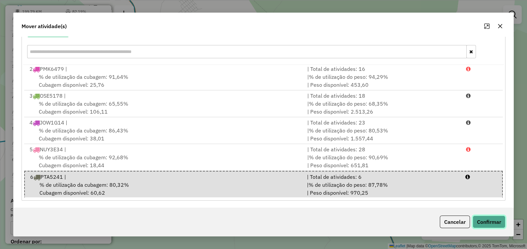
click at [496, 226] on button "Confirmar" at bounding box center [488, 222] width 33 height 13
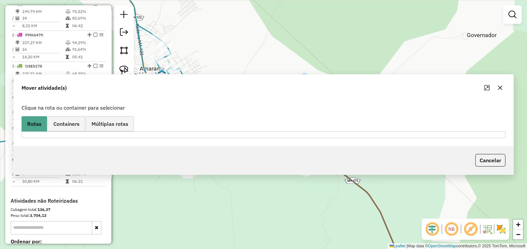
scroll to position [217, 0]
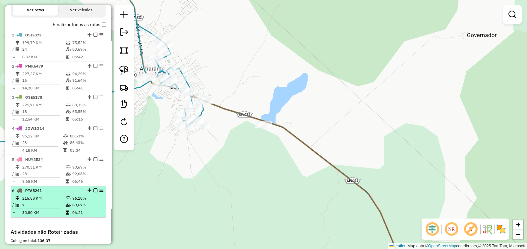
click at [65, 208] on td at bounding box center [68, 205] width 7 height 7
select select "**********"
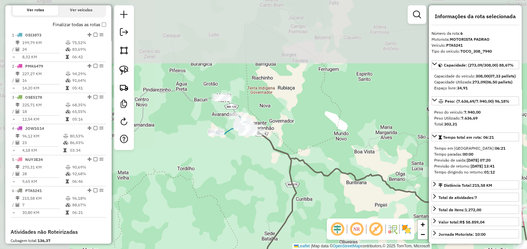
drag, startPoint x: 212, startPoint y: 87, endPoint x: 332, endPoint y: 198, distance: 163.1
click at [333, 199] on div "Janela de atendimento Grade de atendimento Capacidade Transportadoras Veículos …" at bounding box center [263, 124] width 527 height 249
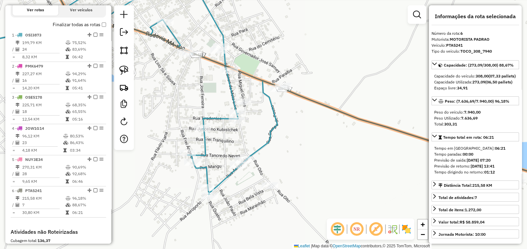
drag, startPoint x: 301, startPoint y: 140, endPoint x: 300, endPoint y: 180, distance: 39.8
click at [300, 180] on div "Janela de atendimento Grade de atendimento Capacidade Transportadoras Veículos …" at bounding box center [263, 124] width 527 height 249
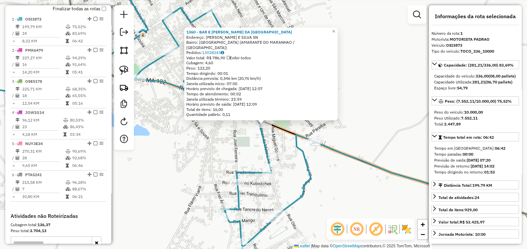
scroll to position [248, 0]
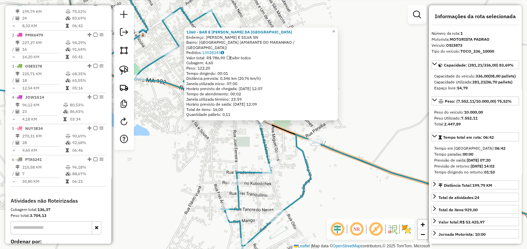
click at [240, 149] on div "1360 - BAR E [PERSON_NAME] DA [PERSON_NAME]: [PERSON_NAME] E SILVA SN Bairro: […" at bounding box center [263, 124] width 527 height 249
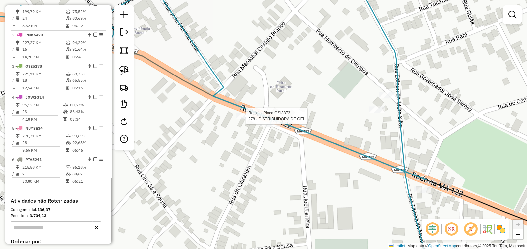
select select "**********"
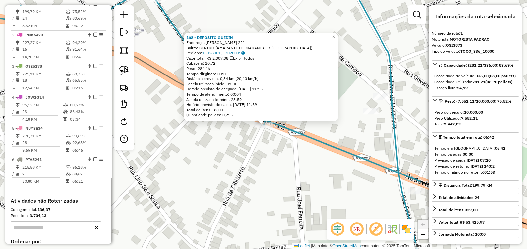
click at [278, 156] on div "Rota 1 - Placa OSI3873 168 - DEPOSITO GUEDIN × 168 - DEPOSITO GUEDIN Endereço: …" at bounding box center [263, 124] width 527 height 249
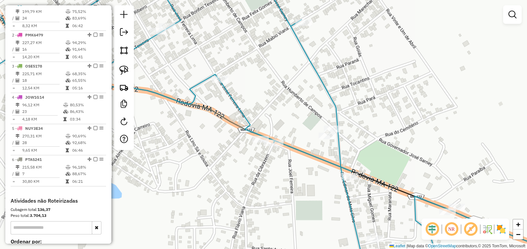
drag, startPoint x: 284, startPoint y: 115, endPoint x: 339, endPoint y: 168, distance: 75.7
click at [338, 167] on div "Janela de atendimento Grade de atendimento Capacidade Transportadoras Veículos …" at bounding box center [263, 124] width 527 height 249
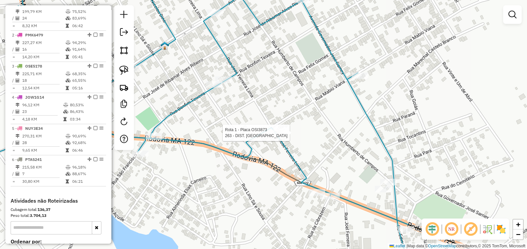
select select "**********"
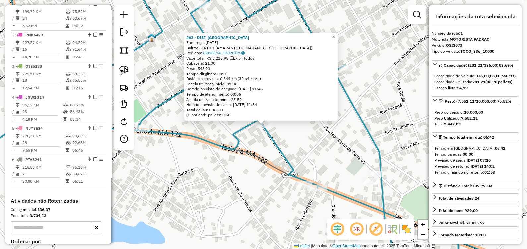
click at [219, 187] on div "Rota 1 - Placa OSI3873 263 - DIST. BOM LANCHE 263 - DIST. BOM LANCHE Endereço: …" at bounding box center [263, 124] width 527 height 249
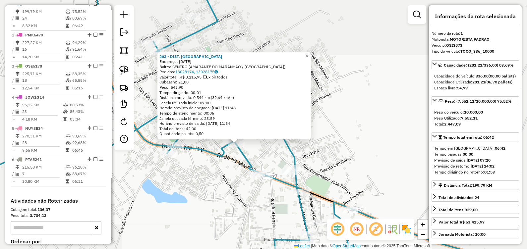
click at [207, 172] on div "263 - DIST. BOM LANCHE Endereço: [DATE] Bairro: CENTRO (AMARANTE DO MARANHAO / …" at bounding box center [263, 124] width 527 height 249
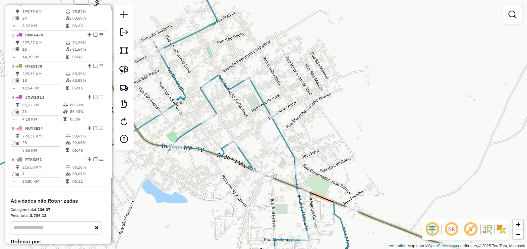
drag, startPoint x: 126, startPoint y: 70, endPoint x: 151, endPoint y: 90, distance: 32.9
click at [126, 69] on img at bounding box center [123, 70] width 9 height 9
drag, startPoint x: 217, startPoint y: 128, endPoint x: 221, endPoint y: 174, distance: 46.2
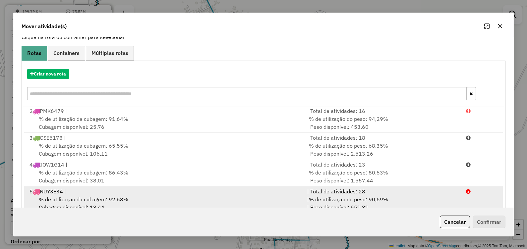
scroll to position [87, 0]
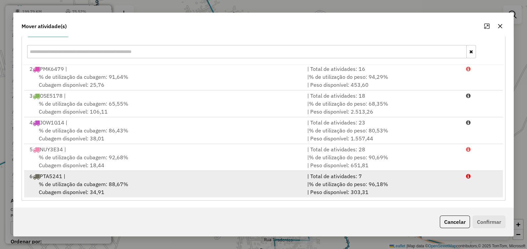
click at [125, 190] on div "% de utilização da cubagem: 88,67% Cubagem disponível: 34,91" at bounding box center [165, 188] width 278 height 16
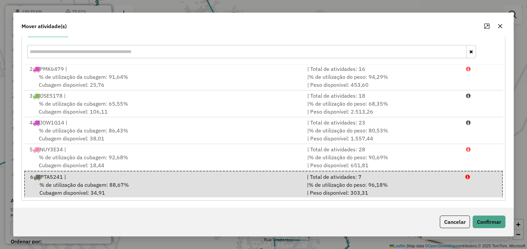
click at [501, 22] on button "button" at bounding box center [499, 26] width 11 height 11
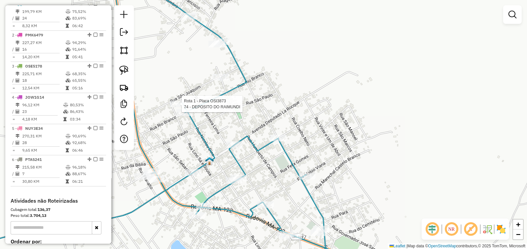
select select "**********"
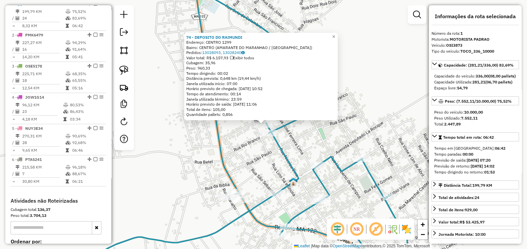
click at [237, 160] on div "74 - DEPOSITO DO [PERSON_NAME]: CENTRO 1299 Bairro: [GEOGRAPHIC_DATA] (AMARANTE…" at bounding box center [263, 124] width 527 height 249
click at [249, 158] on div "Rota 1 - Placa OSI3873 74 - DEPOSITO DO RAIMUNDI 74 - DEPOSITO DO RAIMUNDI Ende…" at bounding box center [263, 124] width 527 height 249
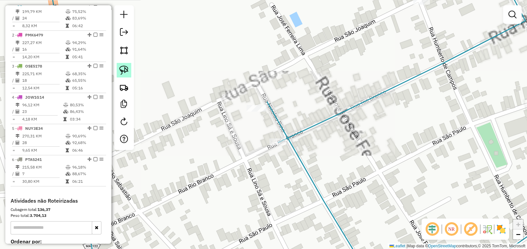
click at [128, 66] on img at bounding box center [123, 70] width 9 height 9
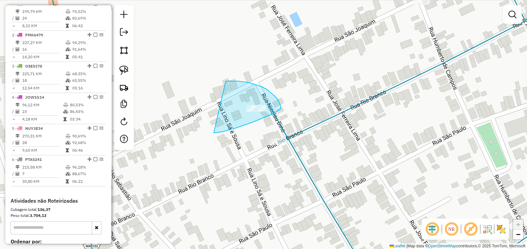
drag, startPoint x: 230, startPoint y: 81, endPoint x: 213, endPoint y: 133, distance: 54.8
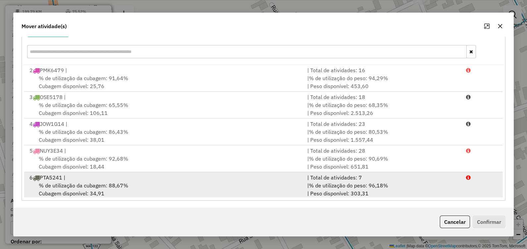
click at [108, 196] on div "% de utilização da cubagem: 88,67% Cubagem disponível: 34,91" at bounding box center [165, 189] width 278 height 16
click at [152, 185] on div "% de utilização da cubagem: 88,67% Cubagem disponível: 34,91" at bounding box center [164, 190] width 277 height 16
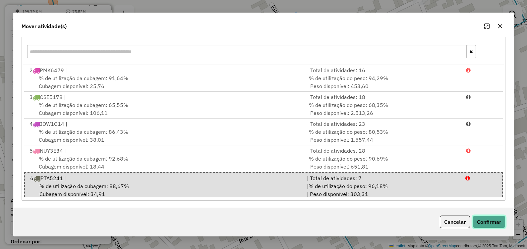
click at [485, 221] on button "Confirmar" at bounding box center [488, 222] width 33 height 13
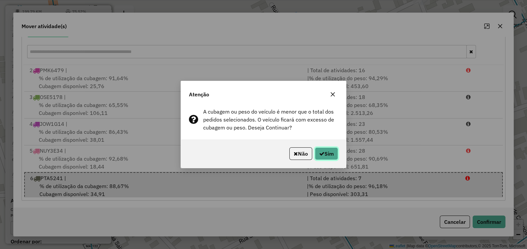
click at [326, 154] on button "Sim" at bounding box center [326, 153] width 23 height 13
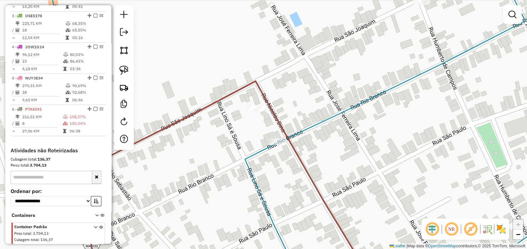
scroll to position [299, 0]
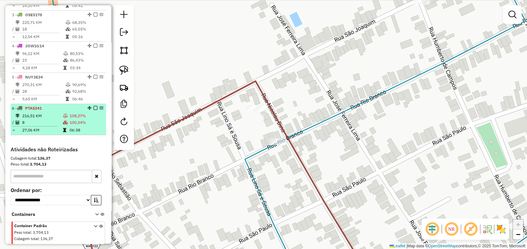
click at [53, 126] on td "8" at bounding box center [42, 122] width 41 height 7
select select "**********"
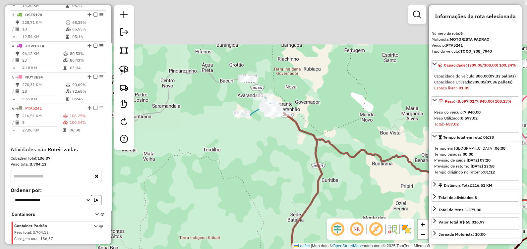
drag, startPoint x: 205, startPoint y: 114, endPoint x: 362, endPoint y: 209, distance: 183.1
click at [362, 209] on div "Janela de atendimento Grade de atendimento Capacidade Transportadoras Veículos …" at bounding box center [263, 124] width 527 height 249
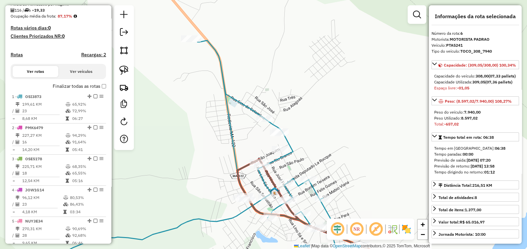
scroll to position [134, 0]
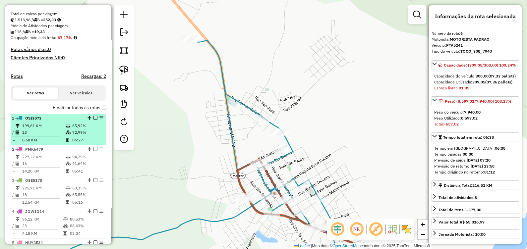
click at [53, 143] on td "8,68 KM" at bounding box center [43, 140] width 43 height 7
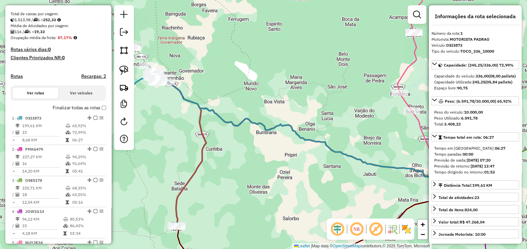
drag, startPoint x: 209, startPoint y: 96, endPoint x: 285, endPoint y: 119, distance: 79.1
click at [285, 119] on div "Janela de atendimento Grade de atendimento Capacidade Transportadoras Veículos …" at bounding box center [263, 124] width 527 height 249
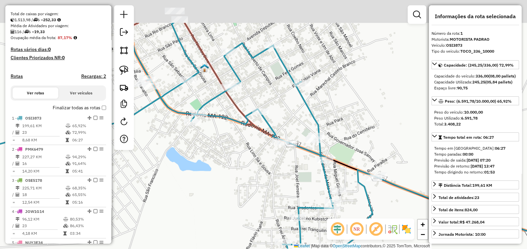
drag, startPoint x: 234, startPoint y: 139, endPoint x: 291, endPoint y: 199, distance: 82.9
click at [297, 210] on div "Janela de atendimento Grade de atendimento Capacidade Transportadoras Veículos …" at bounding box center [263, 124] width 527 height 249
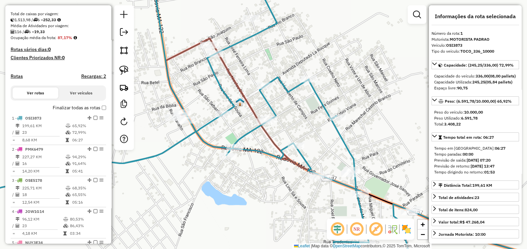
drag, startPoint x: 224, startPoint y: 123, endPoint x: 258, endPoint y: 145, distance: 40.5
click at [258, 145] on div "Janela de atendimento Grade de atendimento Capacidade Transportadoras Veículos …" at bounding box center [263, 124] width 527 height 249
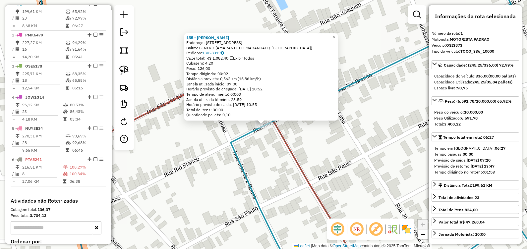
scroll to position [248, 0]
click at [197, 144] on div "155 - [PERSON_NAME]: Rio Branco 418 Bairro: CENTRO ([GEOGRAPHIC_DATA] / [GEOGRA…" at bounding box center [263, 124] width 527 height 249
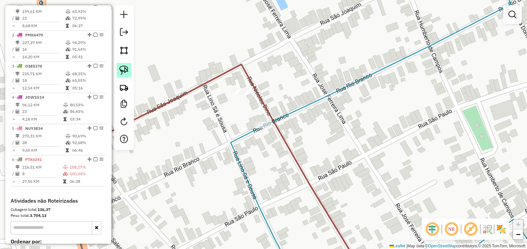
click at [127, 68] on img at bounding box center [123, 70] width 9 height 9
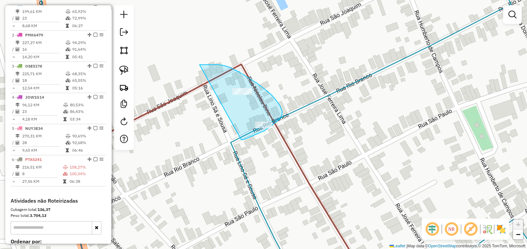
drag, startPoint x: 230, startPoint y: 67, endPoint x: 224, endPoint y: 141, distance: 74.4
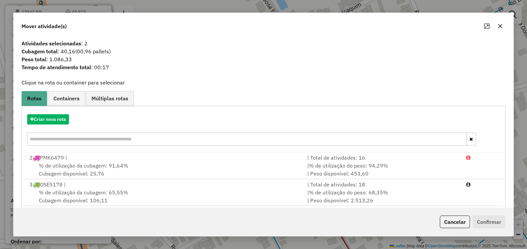
click at [499, 23] on button "button" at bounding box center [499, 26] width 11 height 11
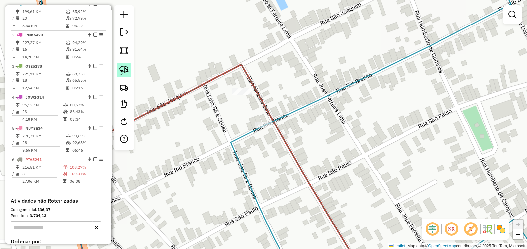
drag, startPoint x: 125, startPoint y: 72, endPoint x: 147, endPoint y: 66, distance: 23.0
click at [126, 72] on img at bounding box center [123, 70] width 9 height 9
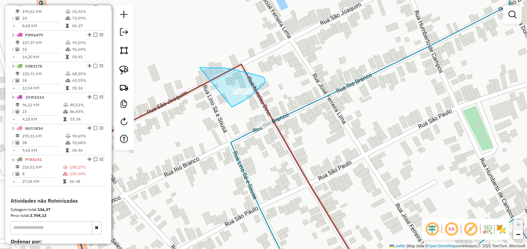
drag, startPoint x: 244, startPoint y: 72, endPoint x: 219, endPoint y: 153, distance: 85.4
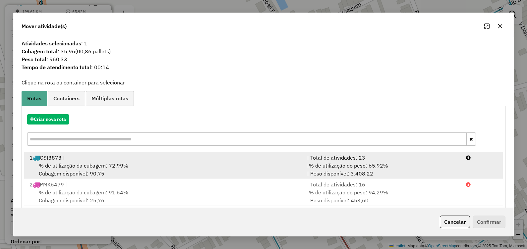
click at [79, 169] on div "% de utilização da cubagem: 72,99% Cubagem disponível: 90,75" at bounding box center [165, 170] width 278 height 16
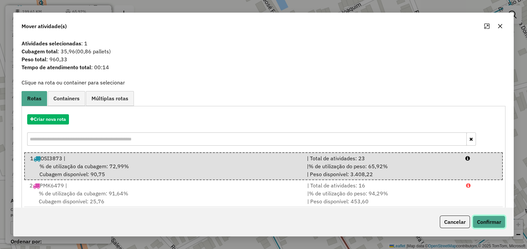
click at [478, 218] on button "Confirmar" at bounding box center [488, 222] width 33 height 13
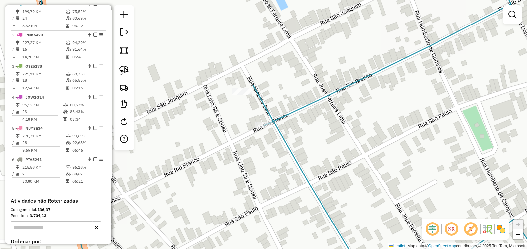
scroll to position [217, 0]
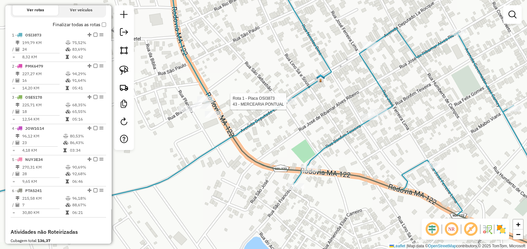
select select "**********"
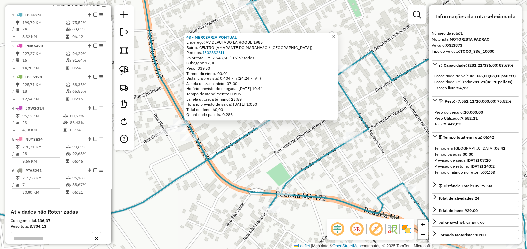
scroll to position [248, 0]
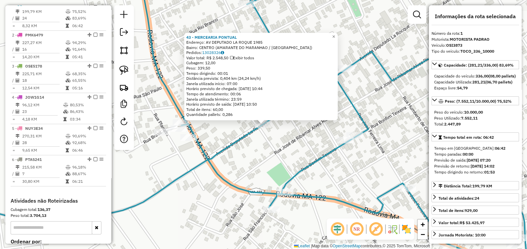
click at [214, 167] on icon at bounding box center [237, 124] width 581 height 299
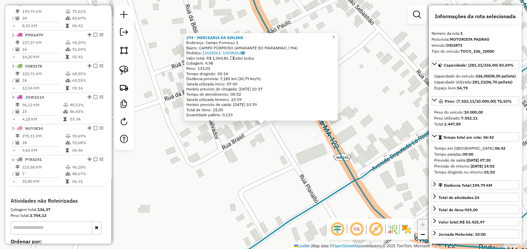
click at [253, 159] on div "274 - MERCEARIA DA [PERSON_NAME]: Campo Formoso 1 Bairro: CAMPO FORMOSO (AMARAN…" at bounding box center [263, 124] width 527 height 249
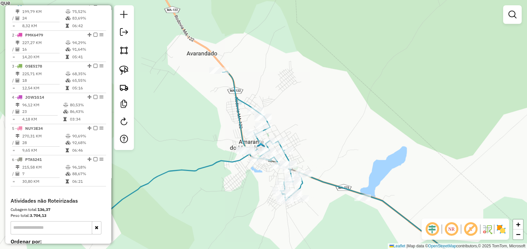
drag, startPoint x: 318, startPoint y: 127, endPoint x: 309, endPoint y: 124, distance: 10.1
click at [307, 120] on div "Janela de atendimento Grade de atendimento Capacidade Transportadoras Veículos …" at bounding box center [263, 124] width 527 height 249
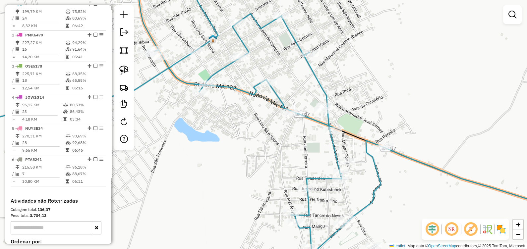
click at [341, 169] on icon at bounding box center [144, 114] width 394 height 279
select select "**********"
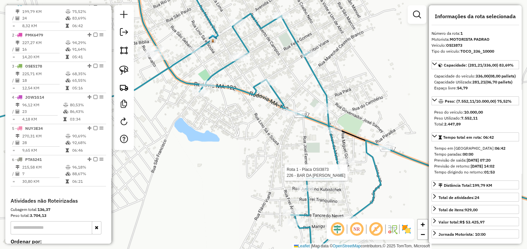
click at [341, 169] on icon at bounding box center [144, 114] width 394 height 279
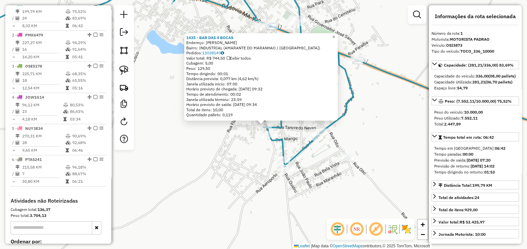
click at [272, 129] on icon at bounding box center [130, 70] width 367 height 191
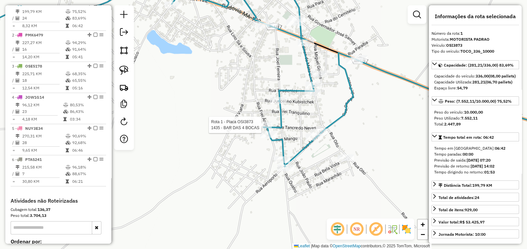
click at [271, 128] on div at bounding box center [263, 125] width 17 height 7
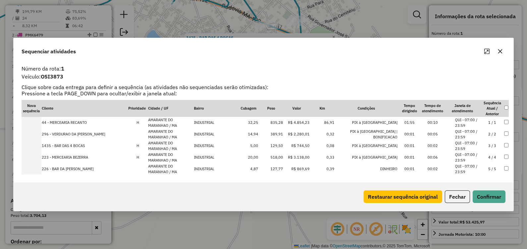
click at [498, 50] on icon "button" at bounding box center [500, 51] width 4 height 4
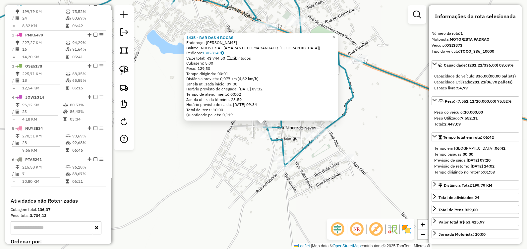
click at [235, 167] on div "1435 - BAR DAS 4 BOCAS Endereço: [PERSON_NAME]: INDUSTRIAL (AMARANTE DO MARANHA…" at bounding box center [263, 124] width 527 height 249
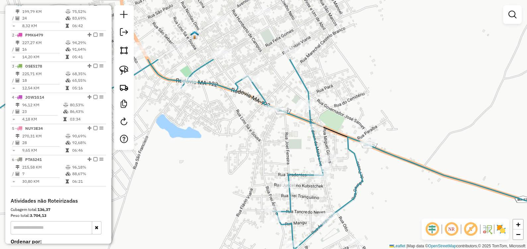
drag, startPoint x: 222, startPoint y: 103, endPoint x: 231, endPoint y: 187, distance: 84.6
click at [231, 187] on div "Janela de atendimento Grade de atendimento Capacidade Transportadoras Veículos …" at bounding box center [263, 124] width 527 height 249
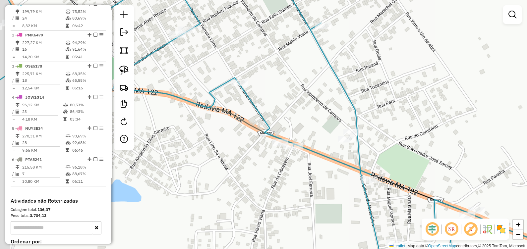
drag, startPoint x: 282, startPoint y: 101, endPoint x: 361, endPoint y: 170, distance: 104.4
click at [384, 194] on div "Janela de atendimento Grade de atendimento Capacidade Transportadoras Veículos …" at bounding box center [263, 124] width 527 height 249
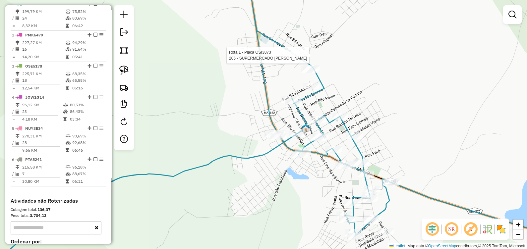
select select "**********"
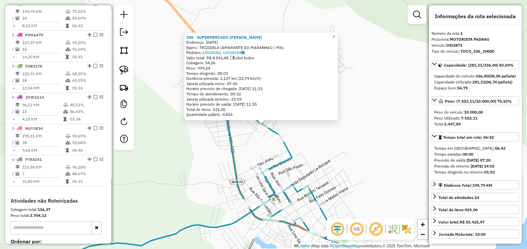
click at [237, 129] on div "205 - SUPERMERCADO [PERSON_NAME]: [DATE] Bairro: TRIZIDELA (AMARANTE DO MARANHA…" at bounding box center [263, 124] width 527 height 249
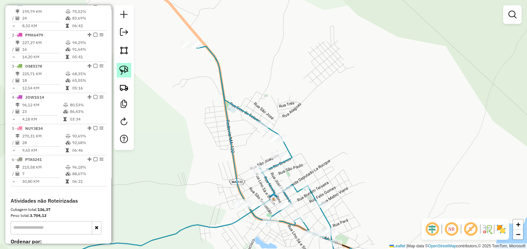
click at [121, 68] on img at bounding box center [123, 70] width 9 height 9
drag, startPoint x: 250, startPoint y: 116, endPoint x: 253, endPoint y: 138, distance: 22.7
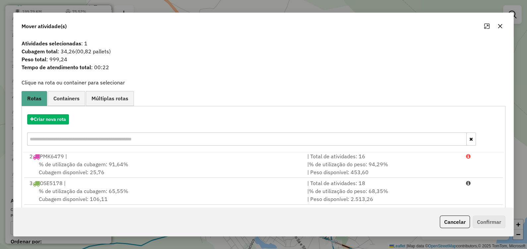
scroll to position [87, 0]
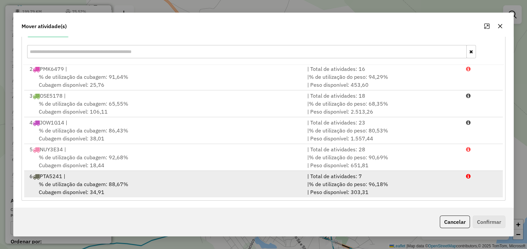
drag, startPoint x: 108, startPoint y: 178, endPoint x: 132, endPoint y: 176, distance: 23.9
click at [109, 178] on div "6 PTA5241 |" at bounding box center [165, 176] width 278 height 8
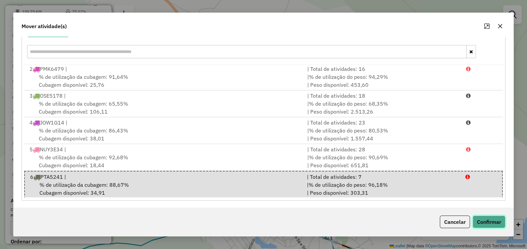
click at [490, 219] on button "Confirmar" at bounding box center [488, 222] width 33 height 13
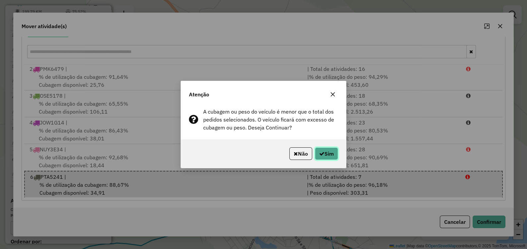
click at [327, 151] on button "Sim" at bounding box center [326, 153] width 23 height 13
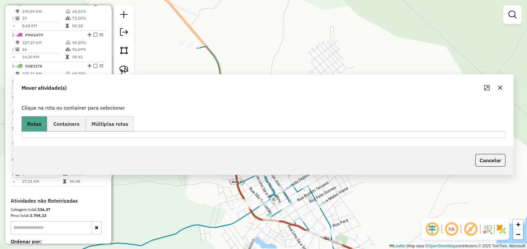
scroll to position [217, 0]
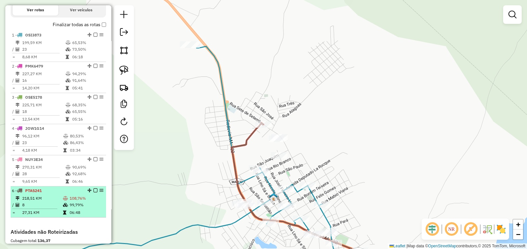
click at [60, 200] on td "218,51 KM" at bounding box center [42, 198] width 41 height 7
select select "**********"
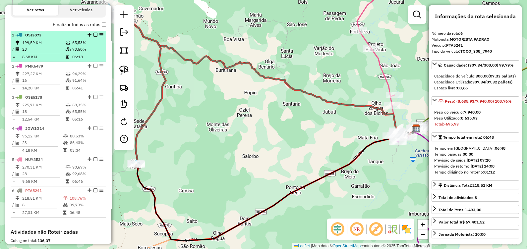
click at [65, 59] on td at bounding box center [68, 57] width 7 height 7
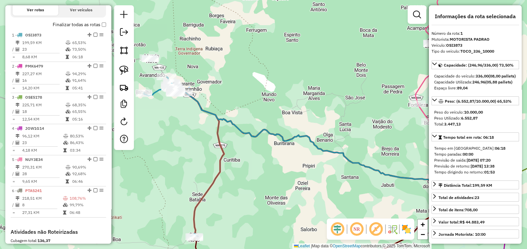
drag, startPoint x: 264, startPoint y: 89, endPoint x: 274, endPoint y: 91, distance: 9.8
click at [273, 91] on div "Janela de atendimento Grade de atendimento Capacidade Transportadoras Veículos …" at bounding box center [263, 124] width 527 height 249
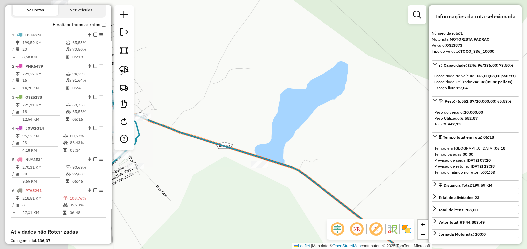
drag, startPoint x: 202, startPoint y: 147, endPoint x: 371, endPoint y: 133, distance: 168.8
click at [370, 133] on div "Janela de atendimento Grade de atendimento Capacidade Transportadoras Veículos …" at bounding box center [263, 124] width 527 height 249
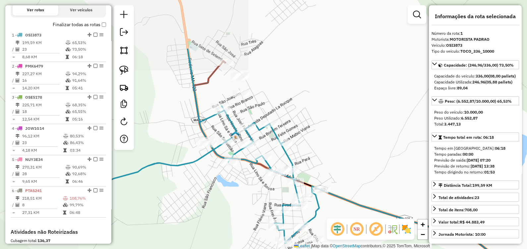
drag, startPoint x: 232, startPoint y: 95, endPoint x: 319, endPoint y: 160, distance: 108.0
click at [325, 179] on div "Janela de atendimento Grade de atendimento Capacidade Transportadoras Veículos …" at bounding box center [263, 124] width 527 height 249
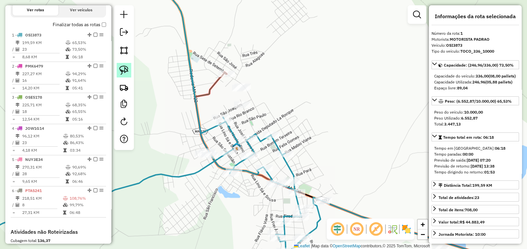
click at [124, 68] on img at bounding box center [123, 70] width 9 height 9
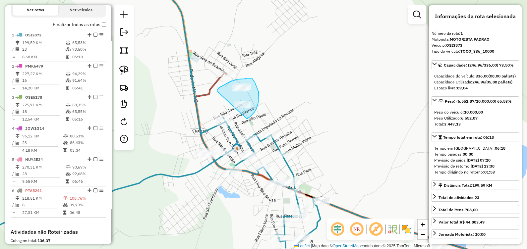
drag, startPoint x: 218, startPoint y: 88, endPoint x: 246, endPoint y: 119, distance: 41.2
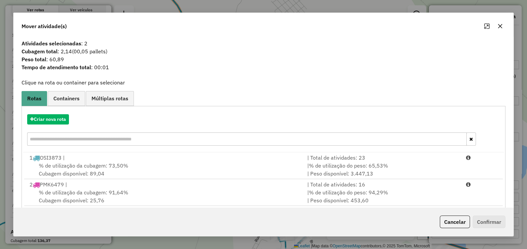
click at [496, 24] on button "button" at bounding box center [499, 26] width 11 height 11
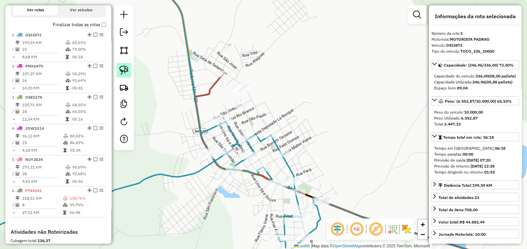
click at [124, 67] on img at bounding box center [123, 70] width 9 height 9
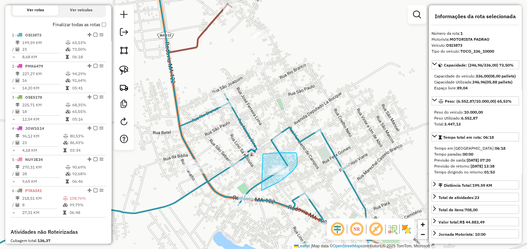
drag, startPoint x: 263, startPoint y: 154, endPoint x: 261, endPoint y: 190, distance: 36.5
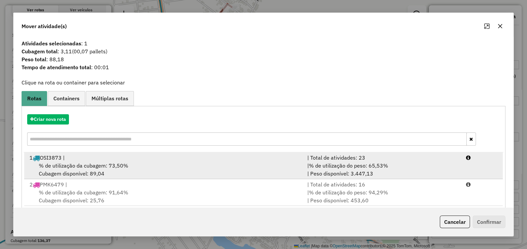
click at [75, 164] on span "% de utilização da cubagem: 73,50%" at bounding box center [83, 165] width 89 height 7
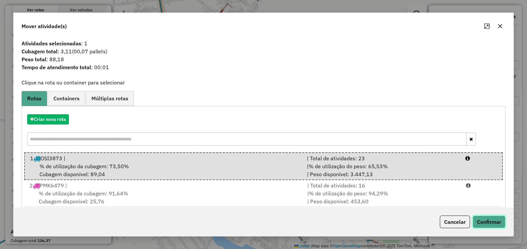
click at [495, 218] on button "Confirmar" at bounding box center [488, 222] width 33 height 13
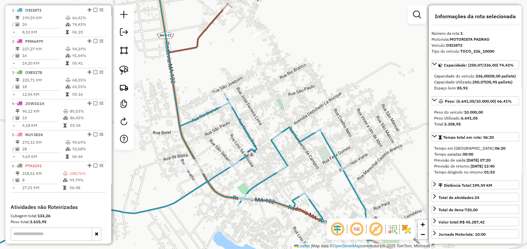
scroll to position [248, 0]
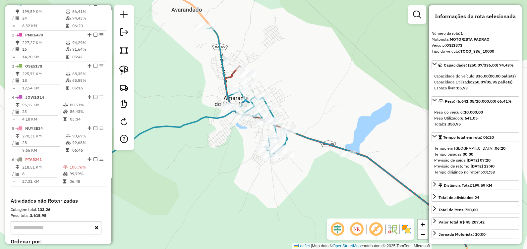
drag, startPoint x: 346, startPoint y: 119, endPoint x: 325, endPoint y: 91, distance: 35.0
click at [325, 91] on div "Janela de atendimento Grade de atendimento Capacidade Transportadoras Veículos …" at bounding box center [263, 124] width 527 height 249
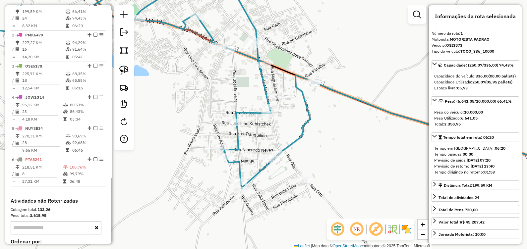
drag, startPoint x: 326, startPoint y: 173, endPoint x: 237, endPoint y: 165, distance: 89.1
click at [318, 170] on div "Janela de atendimento Grade de atendimento Capacidade Transportadoras Veículos …" at bounding box center [263, 124] width 527 height 249
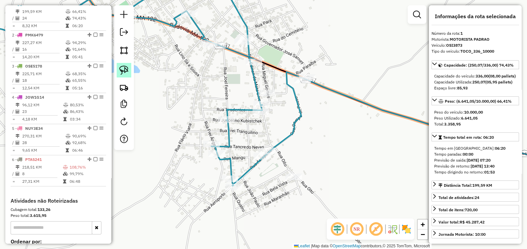
click at [126, 67] on img at bounding box center [123, 70] width 9 height 9
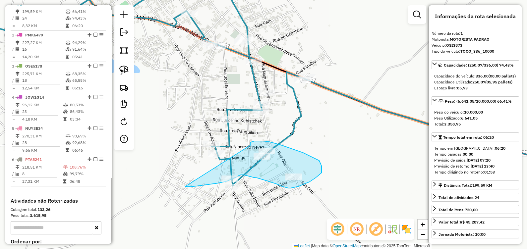
drag, startPoint x: 250, startPoint y: 142, endPoint x: 186, endPoint y: 186, distance: 77.7
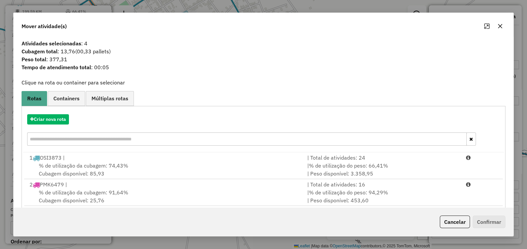
drag, startPoint x: 501, startPoint y: 24, endPoint x: 460, endPoint y: 37, distance: 43.3
click at [500, 26] on icon "button" at bounding box center [499, 26] width 5 height 5
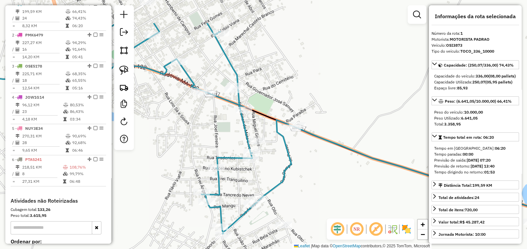
drag, startPoint x: 298, startPoint y: 120, endPoint x: 288, endPoint y: 160, distance: 41.0
click at [288, 160] on icon at bounding box center [395, 177] width 347 height 114
click at [123, 64] on link at bounding box center [124, 70] width 15 height 15
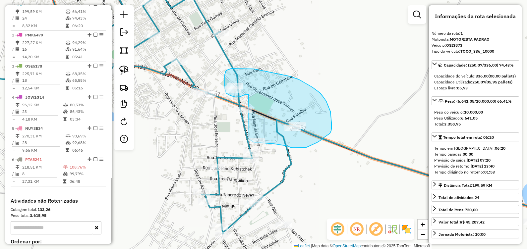
click at [248, 139] on div "Janela de atendimento Grade de atendimento Capacidade Transportadoras Veículos …" at bounding box center [263, 124] width 527 height 249
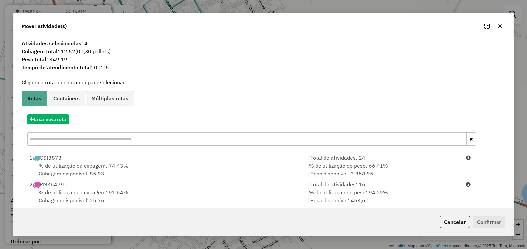
click at [499, 24] on icon "button" at bounding box center [499, 26] width 5 height 5
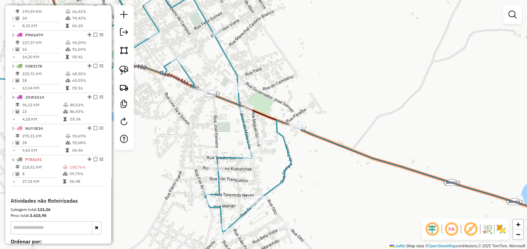
drag, startPoint x: 305, startPoint y: 171, endPoint x: 290, endPoint y: 151, distance: 23.9
click at [303, 165] on div "Janela de atendimento Grade de atendimento Capacidade Transportadoras Veículos …" at bounding box center [263, 124] width 527 height 249
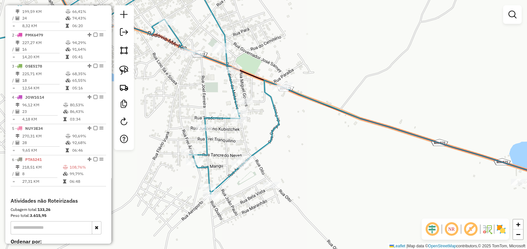
drag, startPoint x: 128, startPoint y: 68, endPoint x: 190, endPoint y: 105, distance: 72.5
click at [127, 68] on img at bounding box center [123, 70] width 9 height 9
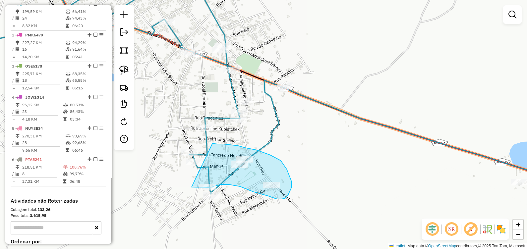
drag, startPoint x: 245, startPoint y: 148, endPoint x: 191, endPoint y: 187, distance: 66.3
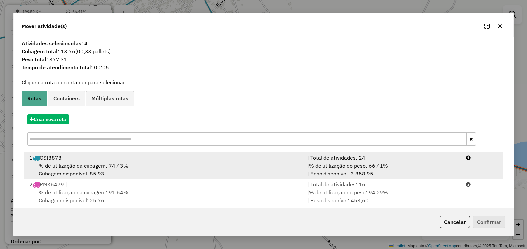
click at [113, 170] on div "% de utilização da cubagem: 74,43% Cubagem disponível: 85,93" at bounding box center [165, 170] width 278 height 16
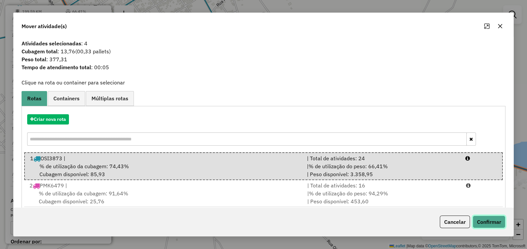
drag, startPoint x: 493, startPoint y: 222, endPoint x: 459, endPoint y: 215, distance: 34.5
click at [493, 221] on button "Confirmar" at bounding box center [488, 222] width 33 height 13
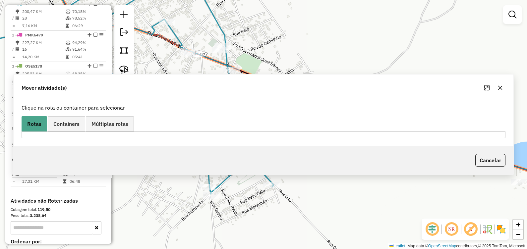
scroll to position [217, 0]
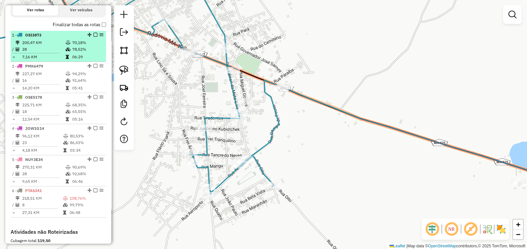
click at [37, 53] on hr at bounding box center [35, 53] width 47 height 0
select select "**********"
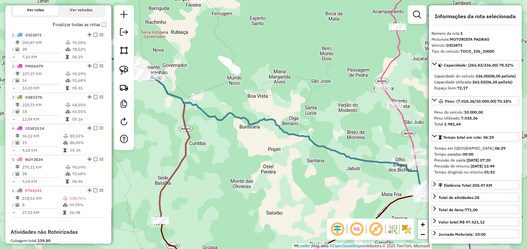
drag, startPoint x: 192, startPoint y: 79, endPoint x: 286, endPoint y: 101, distance: 95.8
click at [277, 97] on div "Janela de atendimento Grade de atendimento Capacidade Transportadoras Veículos …" at bounding box center [263, 124] width 527 height 249
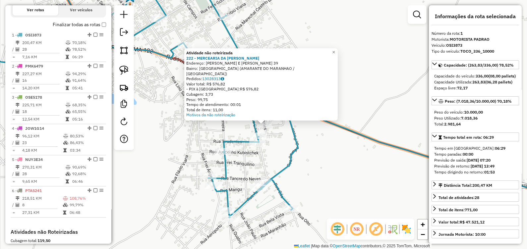
click at [271, 148] on div "Atividade não roteirizada 222 - MERCEARIA DA [PERSON_NAME]: [PERSON_NAME] E SIL…" at bounding box center [263, 124] width 527 height 249
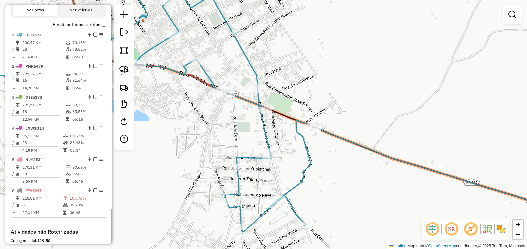
drag, startPoint x: 281, startPoint y: 70, endPoint x: 298, endPoint y: 103, distance: 36.9
click at [298, 102] on div "Janela de atendimento Grade de atendimento Capacidade Transportadoras Veículos …" at bounding box center [263, 124] width 527 height 249
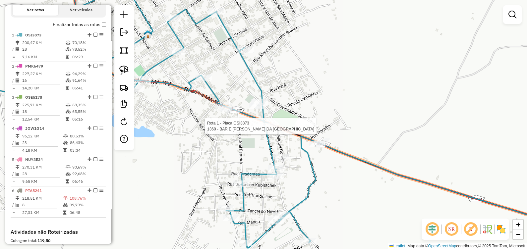
select select "**********"
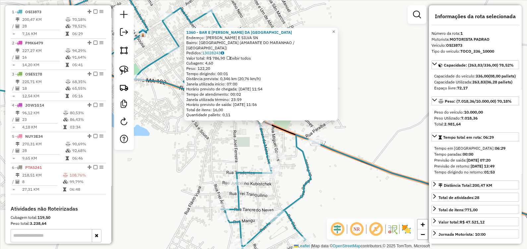
scroll to position [248, 0]
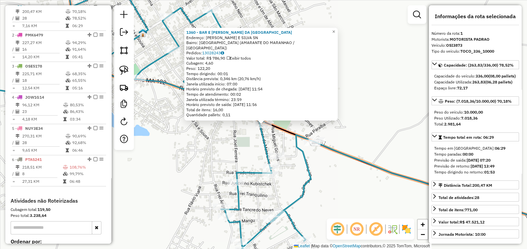
click at [240, 154] on div "1360 - BAR E [PERSON_NAME] DA [PERSON_NAME]: [PERSON_NAME] E SILVA SN Bairro: […" at bounding box center [263, 124] width 527 height 249
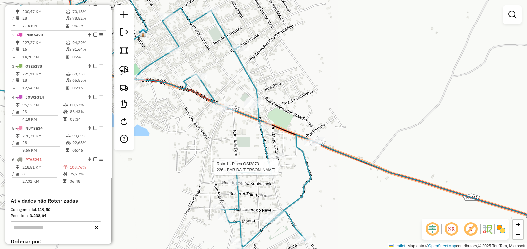
select select "**********"
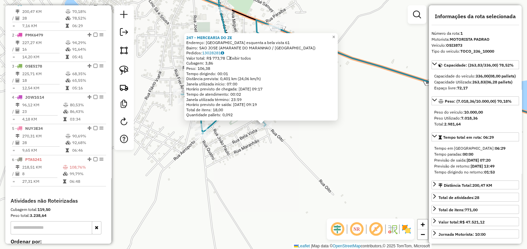
drag, startPoint x: 255, startPoint y: 159, endPoint x: 255, endPoint y: 155, distance: 4.6
click at [255, 159] on div "247 - MERCEARIA DO ZE Endereço: [GEOGRAPHIC_DATA] esquenta a bela vista 61 Bair…" at bounding box center [263, 124] width 527 height 249
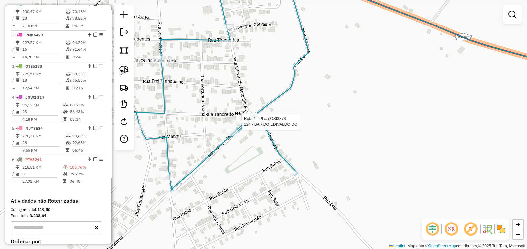
select select "**********"
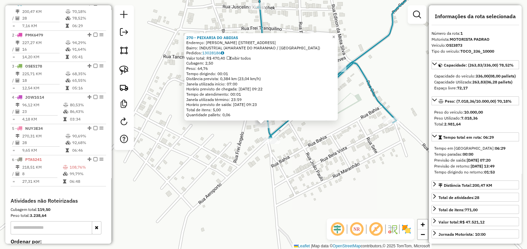
click at [299, 168] on div "270 - PEIXARIA DO ABDIAS Endereço: [PERSON_NAME] ([STREET_ADDRESS] Bairro: INDU…" at bounding box center [263, 124] width 527 height 249
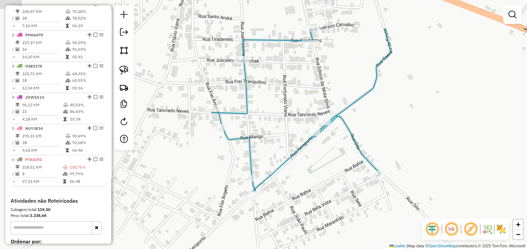
drag, startPoint x: 281, startPoint y: 88, endPoint x: 262, endPoint y: 149, distance: 64.0
click at [263, 148] on div "Janela de atendimento Grade de atendimento Capacidade Transportadoras Veículos …" at bounding box center [263, 124] width 527 height 249
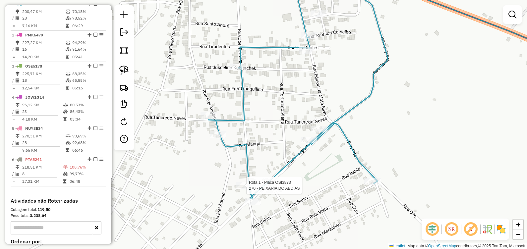
select select "**********"
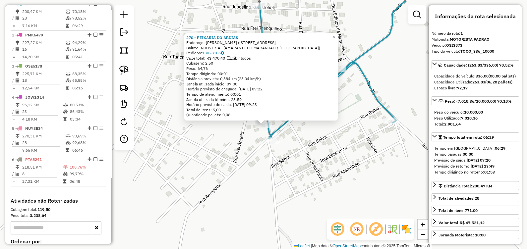
click at [207, 158] on div "270 - PEIXARIA DO ABDIAS Endereço: [PERSON_NAME] ([STREET_ADDRESS] Bairro: INDU…" at bounding box center [263, 124] width 527 height 249
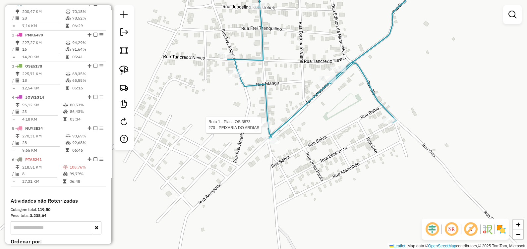
select select "**********"
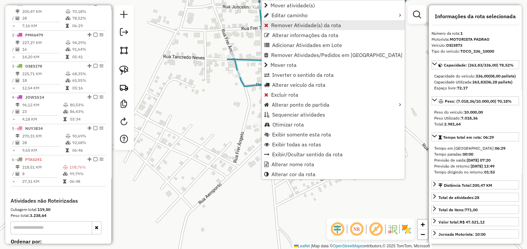
click at [280, 21] on link "Remover Atividade(s) da rota" at bounding box center [333, 25] width 143 height 10
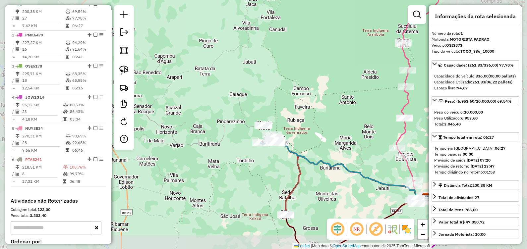
drag, startPoint x: 335, startPoint y: 128, endPoint x: 234, endPoint y: 82, distance: 110.4
click at [239, 85] on div "Janela de atendimento Grade de atendimento Capacidade Transportadoras Veículos …" at bounding box center [263, 124] width 527 height 249
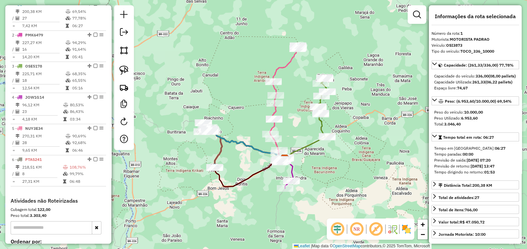
drag, startPoint x: 346, startPoint y: 155, endPoint x: 333, endPoint y: 173, distance: 21.9
click at [333, 173] on div "Janela de atendimento Grade de atendimento Capacidade Transportadoras Veículos …" at bounding box center [263, 124] width 527 height 249
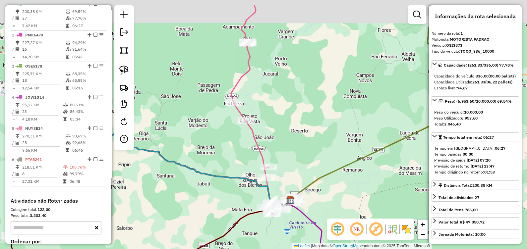
drag, startPoint x: 293, startPoint y: 106, endPoint x: 284, endPoint y: 212, distance: 106.7
click at [284, 212] on div "Janela de atendimento Grade de atendimento Capacidade Transportadoras Veículos …" at bounding box center [263, 124] width 527 height 249
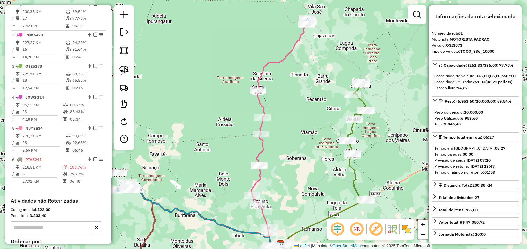
drag, startPoint x: 293, startPoint y: 176, endPoint x: 290, endPoint y: 177, distance: 3.9
click at [290, 177] on div "Janela de atendimento Grade de atendimento Capacidade Transportadoras Veículos …" at bounding box center [263, 124] width 527 height 249
drag, startPoint x: 123, startPoint y: 71, endPoint x: 141, endPoint y: 75, distance: 18.6
click at [123, 71] on img at bounding box center [123, 70] width 9 height 9
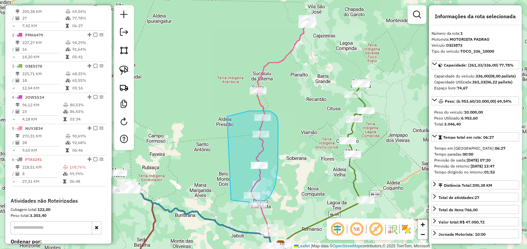
drag, startPoint x: 230, startPoint y: 116, endPoint x: 217, endPoint y: 199, distance: 84.2
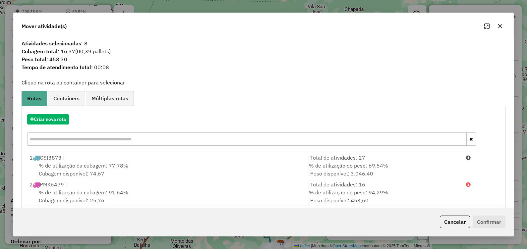
drag, startPoint x: 498, startPoint y: 26, endPoint x: 431, endPoint y: 63, distance: 77.0
click at [498, 26] on icon "button" at bounding box center [499, 26] width 5 height 5
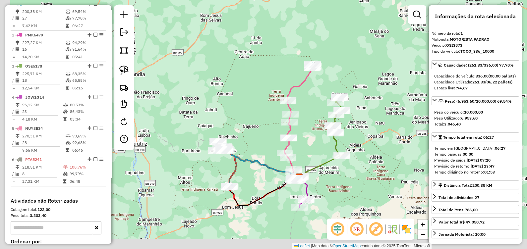
drag, startPoint x: 262, startPoint y: 95, endPoint x: 258, endPoint y: 92, distance: 4.7
click at [262, 94] on div "Janela de atendimento Grade de atendimento Capacidade Transportadoras Veículos …" at bounding box center [263, 124] width 527 height 249
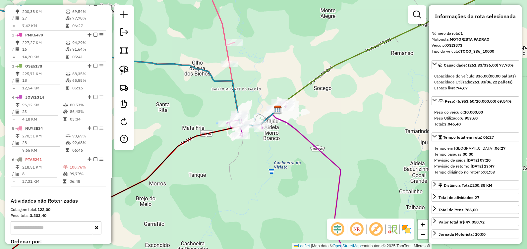
drag, startPoint x: 272, startPoint y: 56, endPoint x: 253, endPoint y: 61, distance: 19.2
click at [253, 61] on div "Janela de atendimento Grade de atendimento Capacidade Transportadoras Veículos …" at bounding box center [263, 124] width 527 height 249
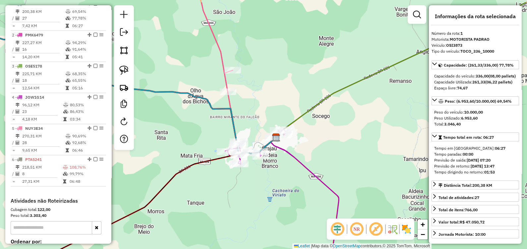
drag, startPoint x: 238, startPoint y: 58, endPoint x: 264, endPoint y: 123, distance: 69.9
click at [266, 124] on div "Janela de atendimento Grade de atendimento Capacidade Transportadoras Veículos …" at bounding box center [263, 124] width 527 height 249
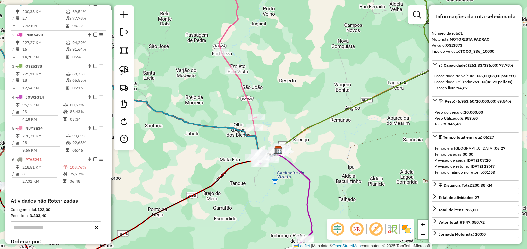
drag, startPoint x: 274, startPoint y: 80, endPoint x: 277, endPoint y: 124, distance: 43.8
click at [277, 124] on div "Janela de atendimento Grade de atendimento Capacidade Transportadoras Veículos …" at bounding box center [263, 124] width 527 height 249
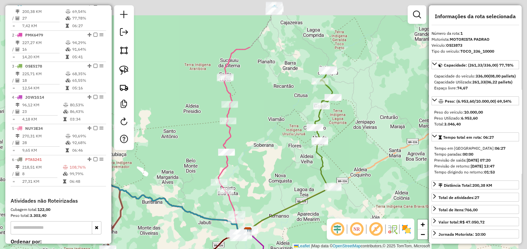
drag, startPoint x: 283, startPoint y: 76, endPoint x: 255, endPoint y: 150, distance: 79.5
click at [253, 150] on div "Janela de atendimento Grade de atendimento Capacidade Transportadoras Veículos …" at bounding box center [263, 124] width 527 height 249
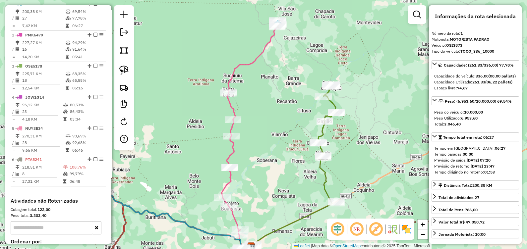
click at [267, 85] on div "Janela de atendimento Grade de atendimento Capacidade Transportadoras Veículos …" at bounding box center [263, 124] width 527 height 249
drag, startPoint x: 261, startPoint y: 98, endPoint x: 248, endPoint y: 101, distance: 12.9
click at [248, 101] on div "Janela de atendimento Grade de atendimento Capacidade Transportadoras Veículos …" at bounding box center [263, 124] width 527 height 249
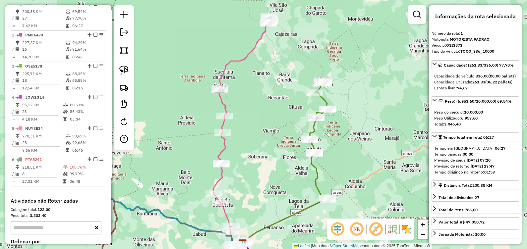
drag, startPoint x: 160, startPoint y: 82, endPoint x: 154, endPoint y: 76, distance: 8.9
click at [160, 78] on div "Janela de atendimento Grade de atendimento Capacidade Transportadoras Veículos …" at bounding box center [263, 124] width 527 height 249
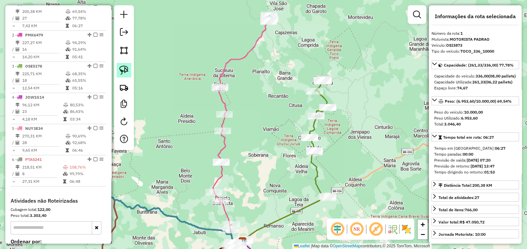
drag, startPoint x: 120, startPoint y: 71, endPoint x: 127, endPoint y: 68, distance: 8.1
click at [121, 71] on img at bounding box center [123, 70] width 9 height 9
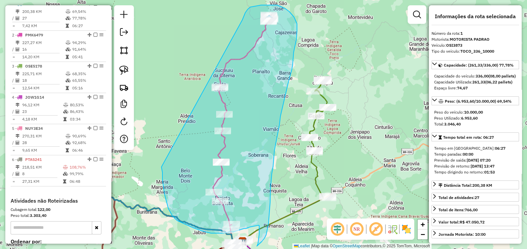
drag, startPoint x: 242, startPoint y: 20, endPoint x: 161, endPoint y: 165, distance: 166.4
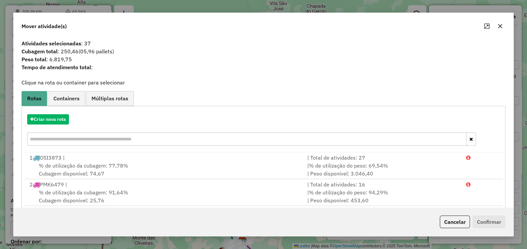
click at [497, 25] on icon "button" at bounding box center [499, 26] width 5 height 5
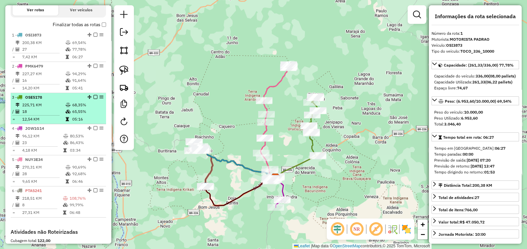
scroll to position [207, 0]
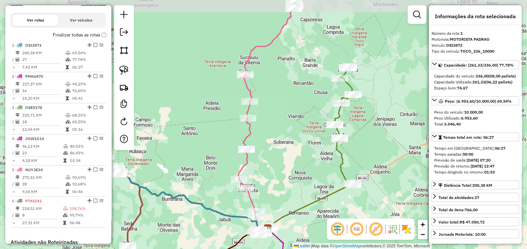
drag, startPoint x: 288, startPoint y: 88, endPoint x: 270, endPoint y: 95, distance: 19.7
click at [271, 95] on div "Janela de atendimento Grade de atendimento Capacidade Transportadoras Veículos …" at bounding box center [263, 124] width 527 height 249
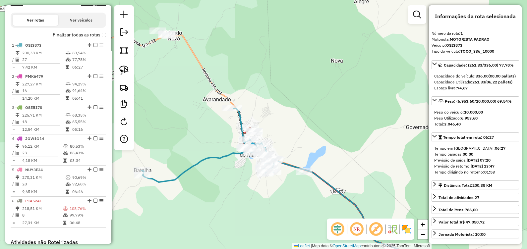
drag, startPoint x: 225, startPoint y: 78, endPoint x: 258, endPoint y: 82, distance: 32.8
click at [258, 82] on div "Janela de atendimento Grade de atendimento Capacidade Transportadoras Veículos …" at bounding box center [263, 124] width 527 height 249
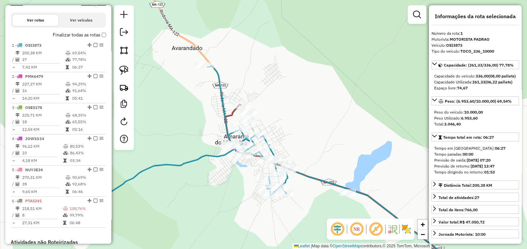
drag, startPoint x: 290, startPoint y: 128, endPoint x: 307, endPoint y: 120, distance: 18.4
click at [307, 120] on div "Janela de atendimento Grade de atendimento Capacidade Transportadoras Veículos …" at bounding box center [263, 124] width 527 height 249
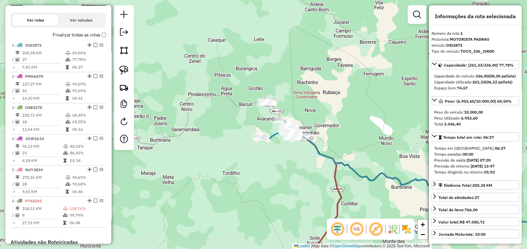
drag, startPoint x: 314, startPoint y: 221, endPoint x: 225, endPoint y: 150, distance: 114.6
click at [232, 157] on div "Janela de atendimento Grade de atendimento Capacidade Transportadoras Veículos …" at bounding box center [263, 124] width 527 height 249
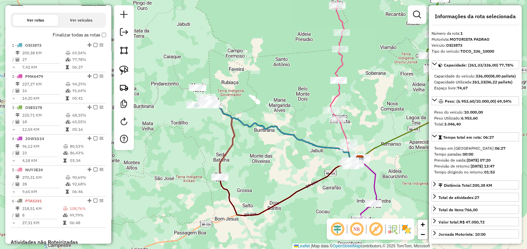
drag, startPoint x: 254, startPoint y: 174, endPoint x: 229, endPoint y: 147, distance: 37.0
click at [230, 149] on div "Janela de atendimento Grade de atendimento Capacidade Transportadoras Veículos …" at bounding box center [263, 124] width 527 height 249
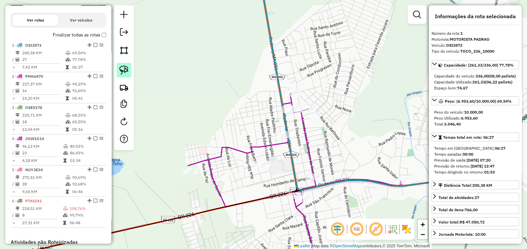
click at [124, 70] on img at bounding box center [123, 70] width 9 height 9
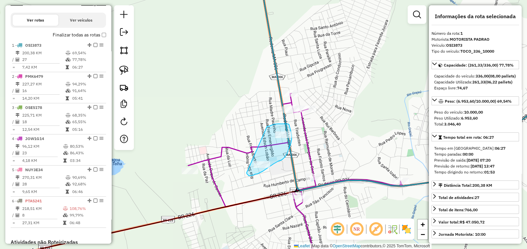
drag, startPoint x: 267, startPoint y: 126, endPoint x: 246, endPoint y: 173, distance: 51.0
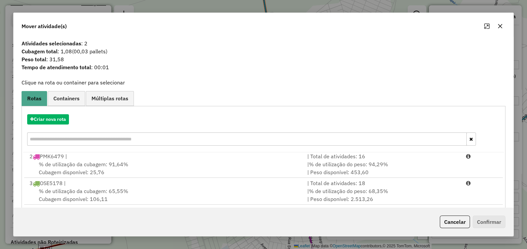
scroll to position [87, 0]
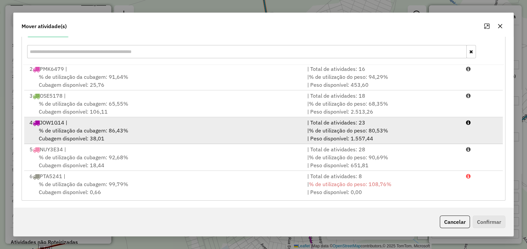
click at [73, 130] on span "% de utilização da cubagem: 86,43%" at bounding box center [83, 130] width 89 height 7
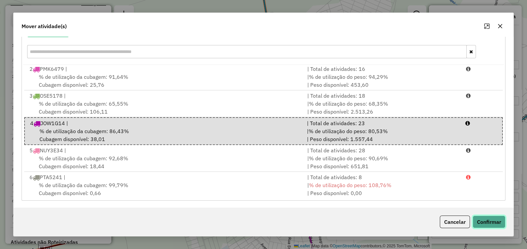
click at [487, 221] on button "Confirmar" at bounding box center [488, 222] width 33 height 13
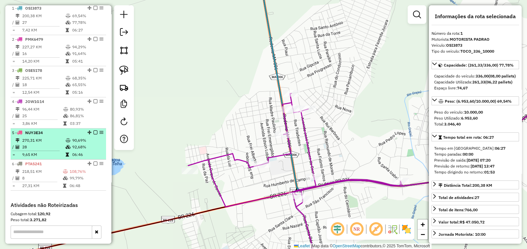
scroll to position [248, 0]
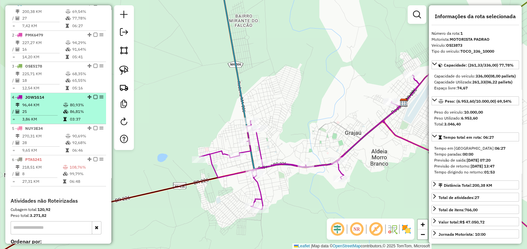
drag, startPoint x: 34, startPoint y: 116, endPoint x: 57, endPoint y: 107, distance: 24.1
click at [35, 115] on td "25" at bounding box center [42, 111] width 41 height 7
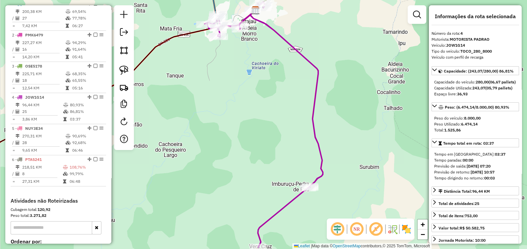
drag, startPoint x: 99, startPoint y: 99, endPoint x: 174, endPoint y: 54, distance: 87.7
click at [174, 54] on div "Janela de atendimento Grade de atendimento Capacidade Transportadoras Veículos …" at bounding box center [263, 124] width 527 height 249
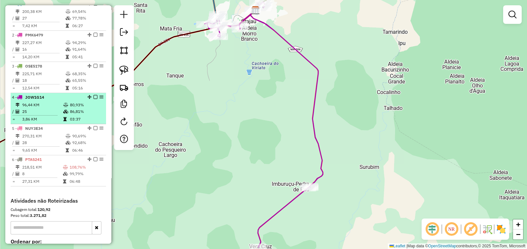
select select "**********"
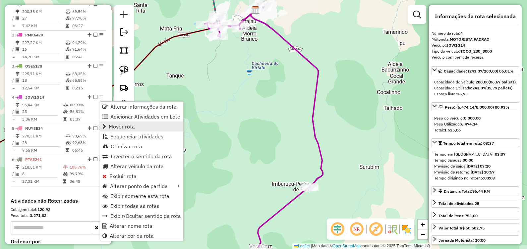
click at [114, 127] on span "Mover rota" at bounding box center [122, 126] width 26 height 5
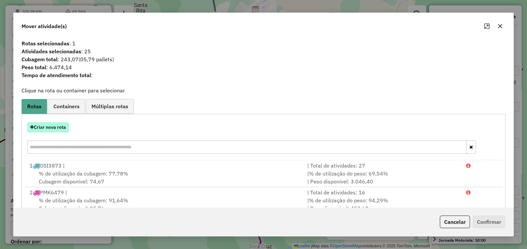
click at [58, 128] on button "Criar nova rota" at bounding box center [48, 127] width 42 height 10
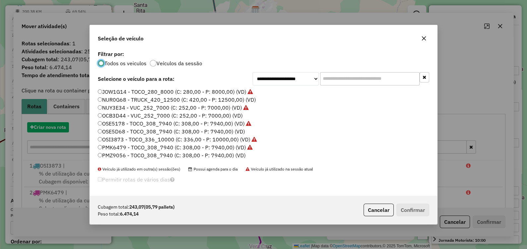
scroll to position [3, 2]
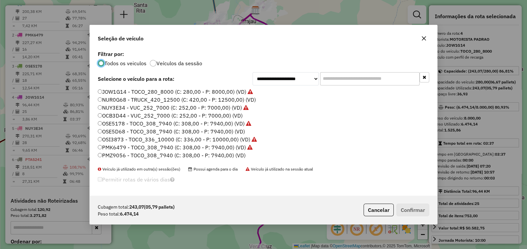
click at [119, 154] on label "PMZ9056 - TOCO_308_7940 (C: 308,00 - P: 7940,00) (VD)" at bounding box center [172, 155] width 148 height 8
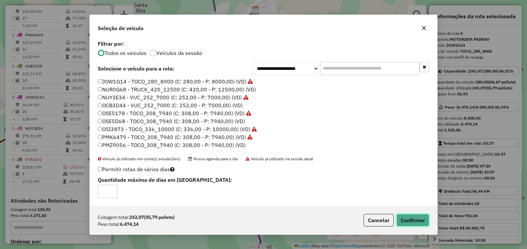
click at [419, 220] on button "Confirmar" at bounding box center [412, 220] width 33 height 13
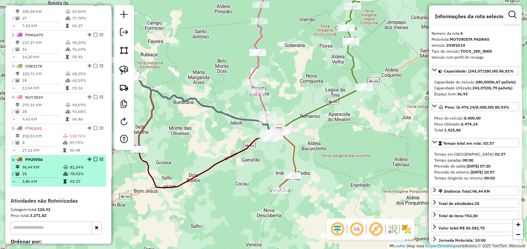
click at [58, 177] on td "25" at bounding box center [42, 174] width 41 height 7
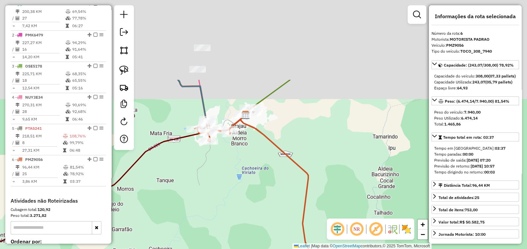
drag, startPoint x: 257, startPoint y: 170, endPoint x: 250, endPoint y: 236, distance: 66.6
click at [250, 244] on div "Janela de atendimento Grade de atendimento Capacidade Transportadoras Veículos …" at bounding box center [263, 124] width 527 height 249
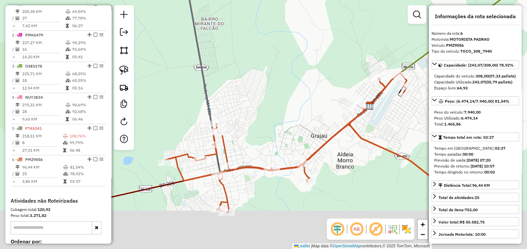
drag, startPoint x: 275, startPoint y: 141, endPoint x: 267, endPoint y: 78, distance: 64.1
click at [267, 78] on div "Janela de atendimento Grade de atendimento Capacidade Transportadoras Veículos …" at bounding box center [263, 124] width 527 height 249
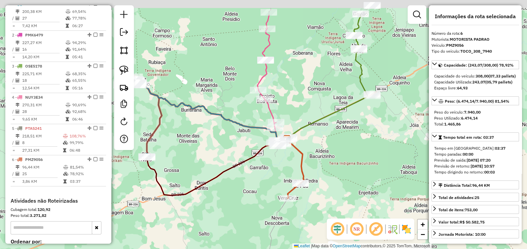
drag, startPoint x: 296, startPoint y: 86, endPoint x: 296, endPoint y: 160, distance: 73.5
click at [296, 159] on div "Janela de atendimento Grade de atendimento Capacidade Transportadoras Veículos …" at bounding box center [263, 124] width 527 height 249
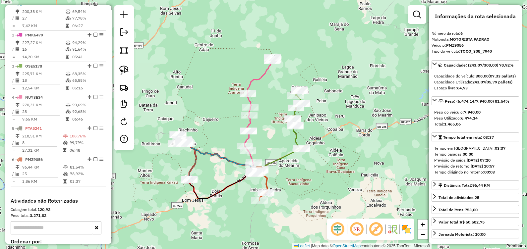
drag, startPoint x: 305, startPoint y: 125, endPoint x: 270, endPoint y: 108, distance: 39.2
click at [270, 108] on div "Janela de atendimento Grade de atendimento Capacidade Transportadoras Veículos …" at bounding box center [263, 124] width 527 height 249
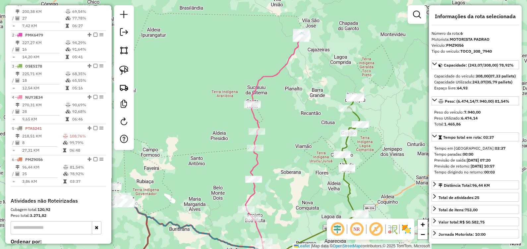
drag, startPoint x: 215, startPoint y: 59, endPoint x: 206, endPoint y: 56, distance: 9.2
click at [206, 56] on div "Janela de atendimento Grade de atendimento Capacidade Transportadoras Veículos …" at bounding box center [263, 124] width 527 height 249
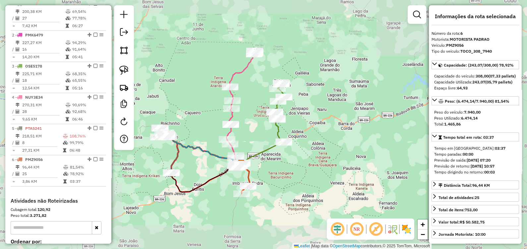
drag, startPoint x: 207, startPoint y: 61, endPoint x: 205, endPoint y: 73, distance: 12.0
click at [205, 73] on div "Janela de atendimento Grade de atendimento Capacidade Transportadoras Veículos …" at bounding box center [263, 124] width 527 height 249
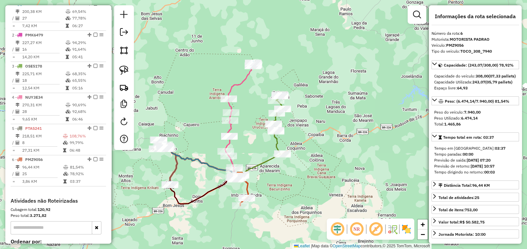
drag, startPoint x: 125, startPoint y: 70, endPoint x: 194, endPoint y: 66, distance: 68.7
click at [126, 70] on img at bounding box center [123, 70] width 9 height 9
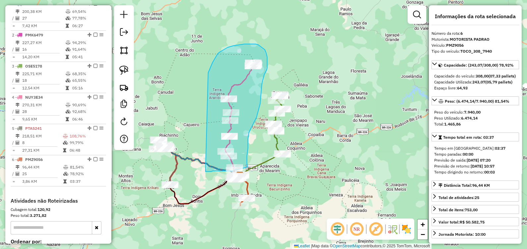
drag, startPoint x: 209, startPoint y: 70, endPoint x: 205, endPoint y: 172, distance: 101.4
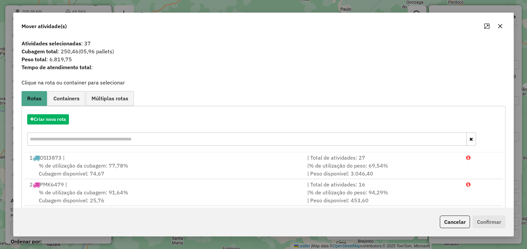
click at [498, 24] on icon "button" at bounding box center [499, 26] width 5 height 5
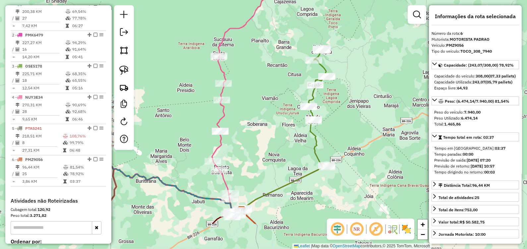
drag, startPoint x: 261, startPoint y: 150, endPoint x: 252, endPoint y: 63, distance: 87.6
click at [253, 62] on div "Janela de atendimento Grade de atendimento Capacidade Transportadoras Veículos …" at bounding box center [263, 124] width 527 height 249
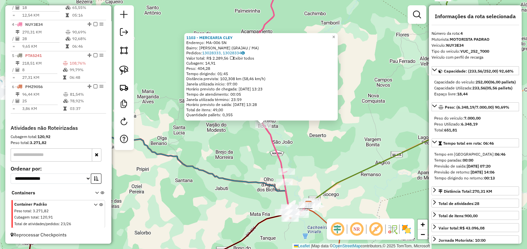
scroll to position [326, 0]
click at [263, 152] on div "1103 - MERCEARIA CLEY Endereço: MA-006 SN Bairro: [PERSON_NAME] (GRAJAU / [GEOG…" at bounding box center [263, 124] width 527 height 249
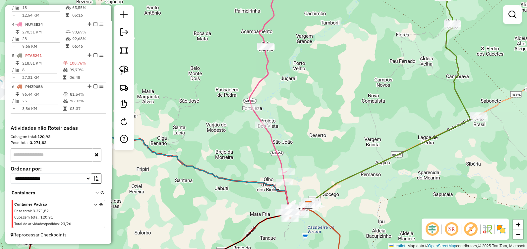
select select "**********"
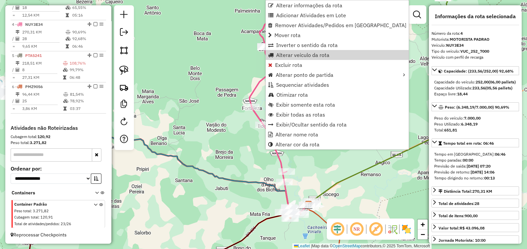
click at [240, 62] on div "Janela de atendimento Grade de atendimento Capacidade Transportadoras Veículos …" at bounding box center [263, 124] width 527 height 249
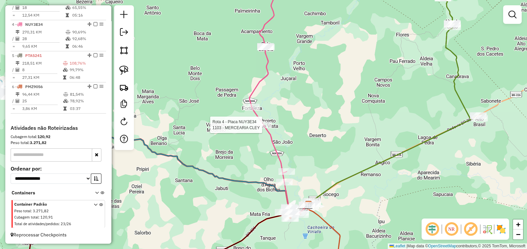
select select "**********"
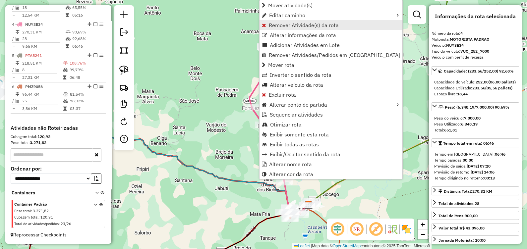
click at [283, 20] on link "Remover Atividade(s) da rota" at bounding box center [330, 25] width 143 height 10
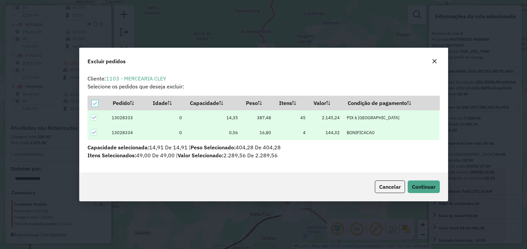
scroll to position [0, 0]
click at [416, 187] on span "Continuar" at bounding box center [424, 186] width 24 height 7
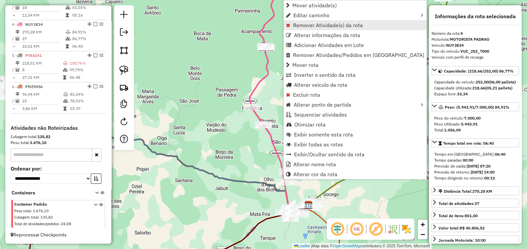
click at [299, 23] on span "Remover Atividade(s) da rota" at bounding box center [328, 25] width 70 height 5
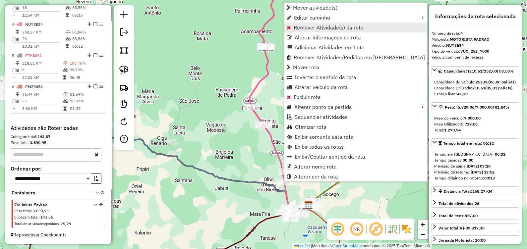
click at [298, 23] on link "Remover Atividade(s) da rota" at bounding box center [355, 28] width 143 height 10
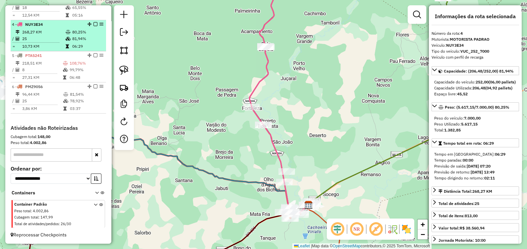
click at [66, 40] on icon at bounding box center [68, 39] width 5 height 4
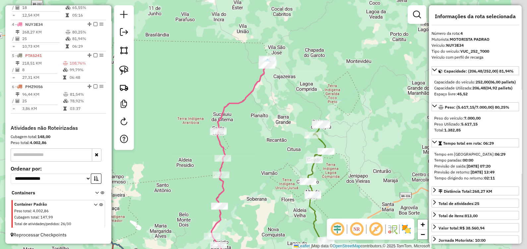
drag, startPoint x: 305, startPoint y: 89, endPoint x: 256, endPoint y: 139, distance: 69.8
click at [278, 147] on div "Janela de atendimento Grade de atendimento Capacidade Transportadoras Veículos …" at bounding box center [263, 124] width 527 height 249
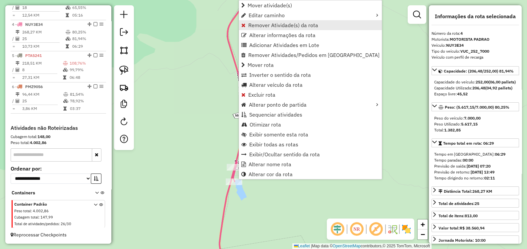
click at [260, 23] on span "Remover Atividade(s) da rota" at bounding box center [283, 25] width 70 height 5
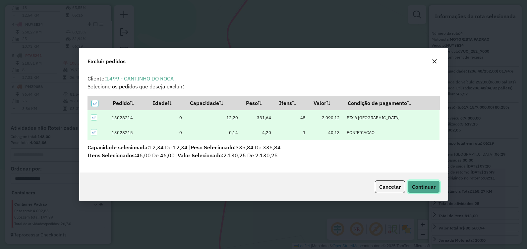
click at [420, 186] on span "Continuar" at bounding box center [424, 186] width 24 height 7
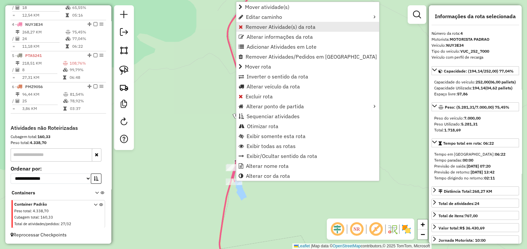
click at [273, 25] on span "Remover Atividade(s) da rota" at bounding box center [280, 26] width 70 height 5
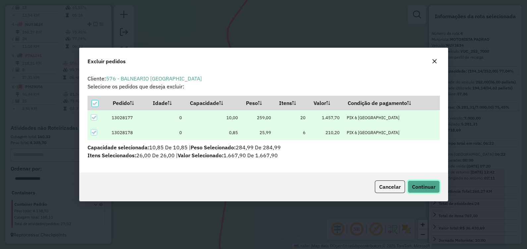
click at [415, 182] on button "Continuar" at bounding box center [423, 186] width 32 height 13
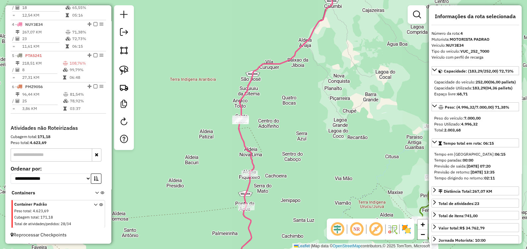
drag, startPoint x: 267, startPoint y: 116, endPoint x: 248, endPoint y: 84, distance: 36.7
click at [248, 86] on div "Janela de atendimento Grade de atendimento Capacidade Transportadoras Veículos …" at bounding box center [263, 124] width 527 height 249
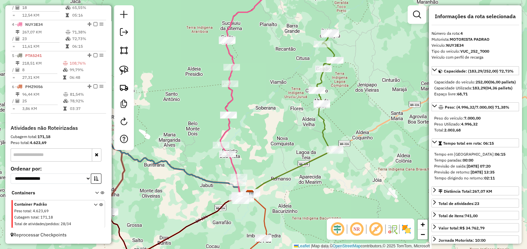
drag, startPoint x: 124, startPoint y: 68, endPoint x: 134, endPoint y: 61, distance: 12.1
click at [124, 67] on img at bounding box center [123, 70] width 9 height 9
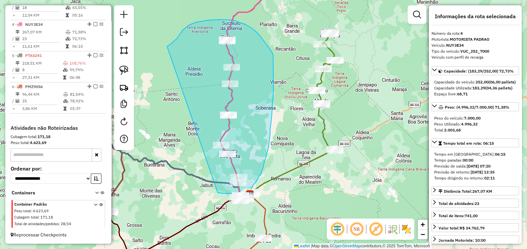
drag, startPoint x: 171, startPoint y: 44, endPoint x: 212, endPoint y: 192, distance: 153.4
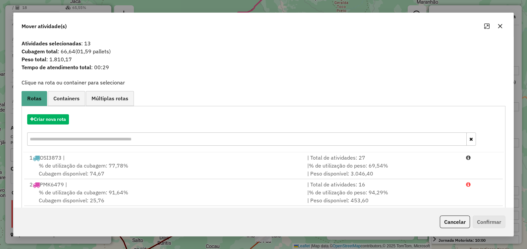
click at [500, 27] on icon "button" at bounding box center [499, 26] width 5 height 5
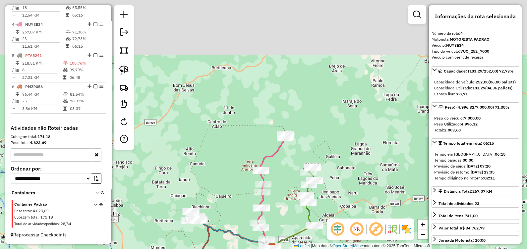
drag, startPoint x: 281, startPoint y: 92, endPoint x: 272, endPoint y: 156, distance: 64.3
click at [268, 166] on div "Janela de atendimento Grade de atendimento Capacidade Transportadoras Veículos …" at bounding box center [263, 124] width 527 height 249
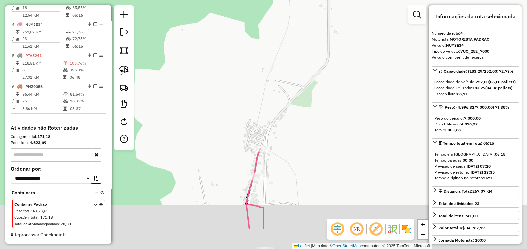
drag, startPoint x: 305, startPoint y: 163, endPoint x: 300, endPoint y: 155, distance: 9.2
click at [302, 155] on div "Janela de atendimento Grade de atendimento Capacidade Transportadoras Veículos …" at bounding box center [263, 124] width 527 height 249
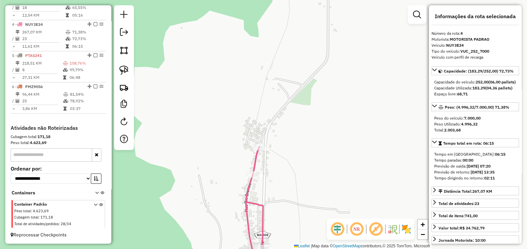
click at [256, 178] on div at bounding box center [254, 174] width 17 height 7
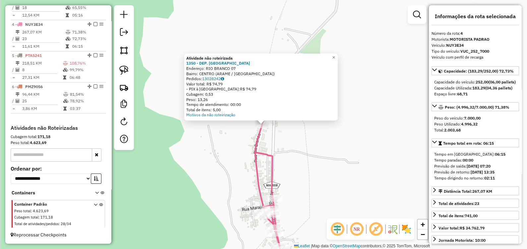
drag, startPoint x: 230, startPoint y: 170, endPoint x: 231, endPoint y: 164, distance: 5.6
click at [230, 169] on div "Atividade não roteirizada 1350 - DEP. SAO FRANCISCO Endereço: RIO BRANCO 07 Bai…" at bounding box center [263, 124] width 527 height 249
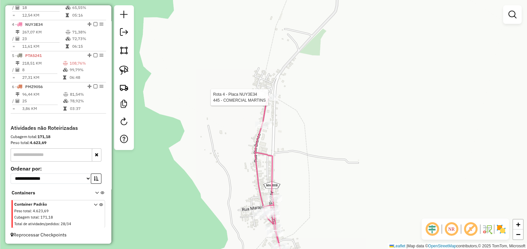
select select "**********"
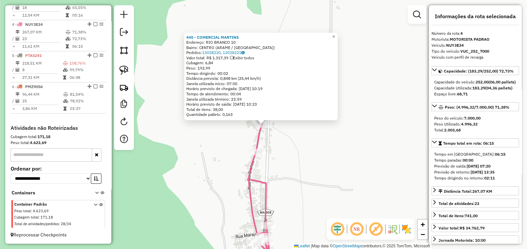
drag, startPoint x: 218, startPoint y: 161, endPoint x: 172, endPoint y: 132, distance: 54.3
click at [218, 161] on div "445 - COMERCIAL MARTINS Endereço: RIO BRANCO 10 Bairro: CENTRO (ARAME / MA) Ped…" at bounding box center [263, 124] width 527 height 249
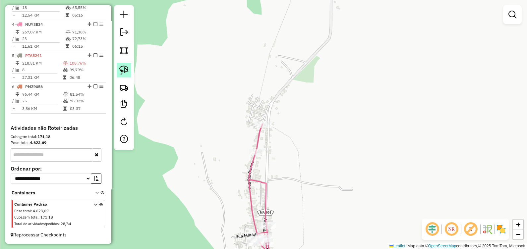
click at [127, 66] on img at bounding box center [123, 70] width 9 height 9
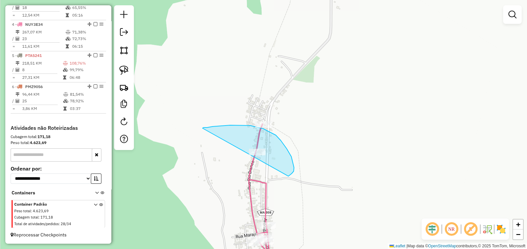
drag, startPoint x: 203, startPoint y: 128, endPoint x: 252, endPoint y: 192, distance: 80.6
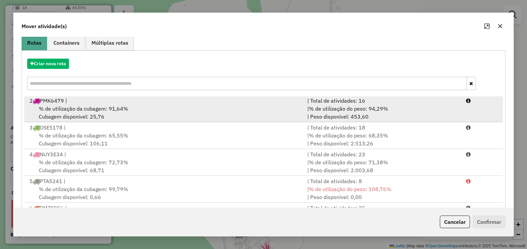
scroll to position [87, 0]
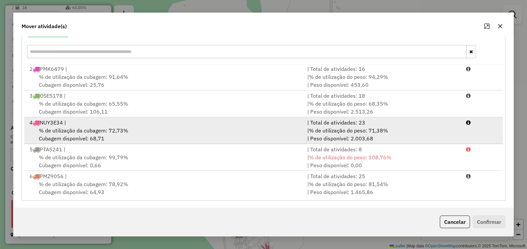
click at [70, 124] on div "4 NUY3E34 |" at bounding box center [165, 123] width 278 height 8
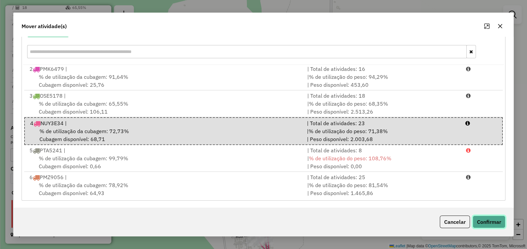
click at [486, 221] on button "Confirmar" at bounding box center [488, 222] width 33 height 13
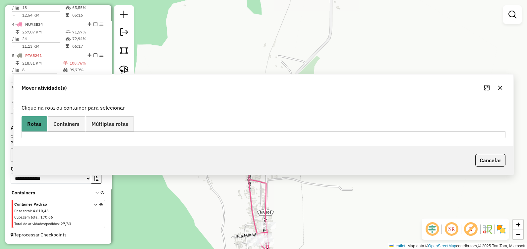
scroll to position [0, 0]
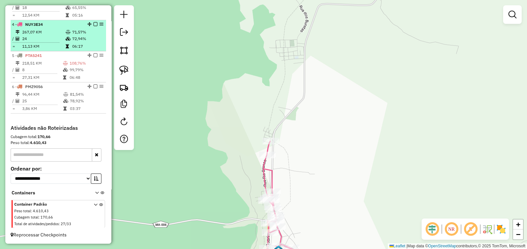
click at [38, 33] on td "267,07 KM" at bounding box center [43, 32] width 43 height 7
select select "**********"
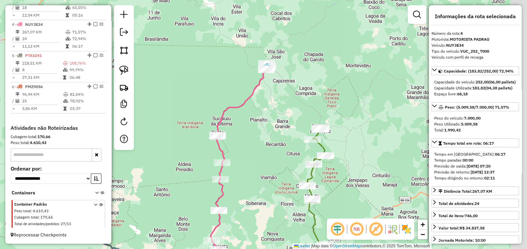
drag, startPoint x: 297, startPoint y: 86, endPoint x: 278, endPoint y: 117, distance: 36.2
click at [282, 125] on div "Janela de atendimento Grade de atendimento Capacidade Transportadoras Veículos …" at bounding box center [263, 124] width 527 height 249
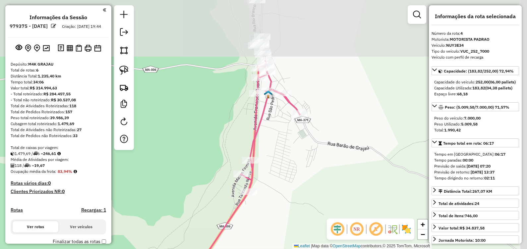
select select "**********"
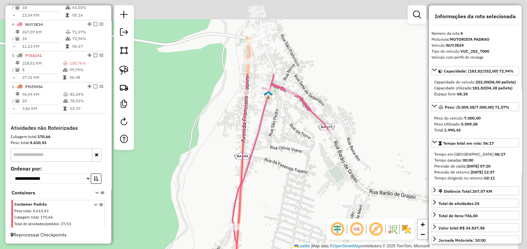
drag, startPoint x: 309, startPoint y: 66, endPoint x: 285, endPoint y: 179, distance: 115.4
click at [286, 179] on div "Janela de atendimento Grade de atendimento Capacidade Transportadoras Veículos …" at bounding box center [263, 124] width 527 height 249
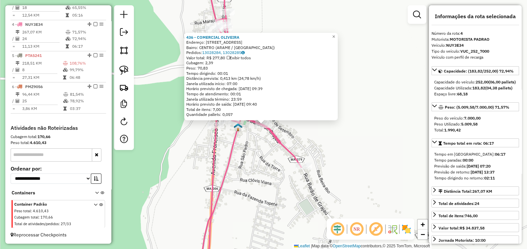
click at [249, 166] on div "436 - COMERCIAL OLIVEIRA Endereço: [STREET_ADDRESS] Bairro: [GEOGRAPHIC_DATA] (…" at bounding box center [263, 124] width 527 height 249
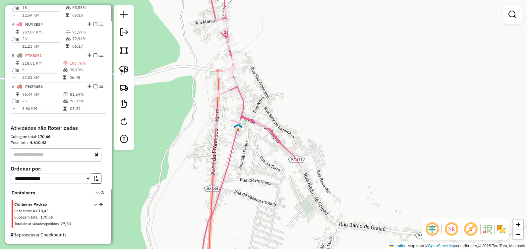
click at [231, 116] on icon at bounding box center [251, 124] width 99 height 299
select select "**********"
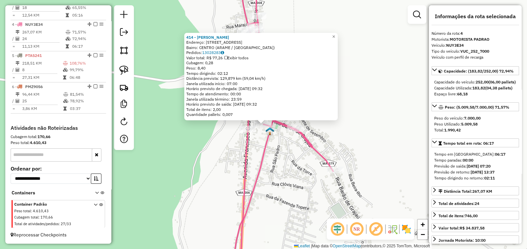
click at [303, 154] on div "414 - [PERSON_NAME]: [STREET_ADDRESS] Bairro: CENTRO (ARAME / [GEOGRAPHIC_DATA]…" at bounding box center [263, 124] width 527 height 249
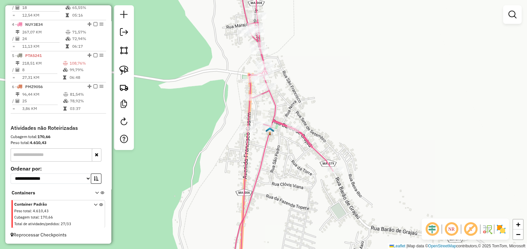
click at [263, 82] on icon at bounding box center [283, 124] width 99 height 299
select select "**********"
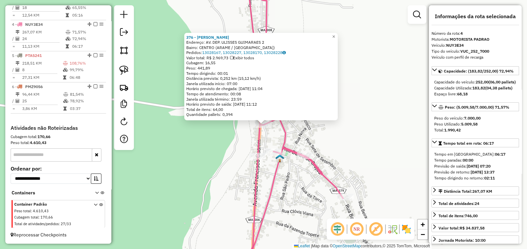
click at [274, 132] on div "376 - [PERSON_NAME] BEBIDAS Endereço: AV. DEP. ULISSES GUIMARAES 2 Bairro: CENT…" at bounding box center [263, 124] width 527 height 249
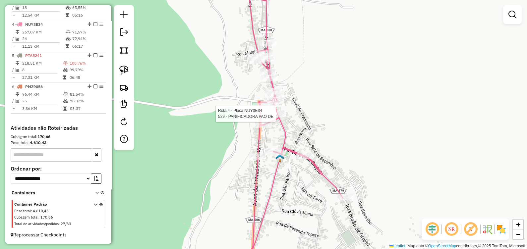
select select "**********"
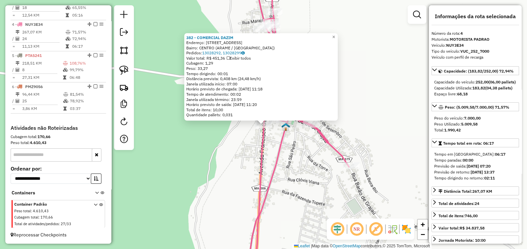
click at [285, 175] on div "382 - COMERCIAL [PERSON_NAME]: [STREET_ADDRESS] Bairro: CENTRO (ARAME / [GEOGRA…" at bounding box center [263, 124] width 527 height 249
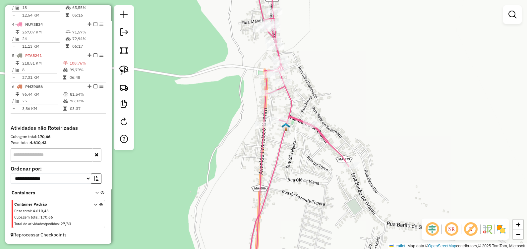
click at [281, 115] on div "Janela de atendimento Grade de atendimento Capacidade Transportadoras Veículos …" at bounding box center [263, 124] width 527 height 249
select select "**********"
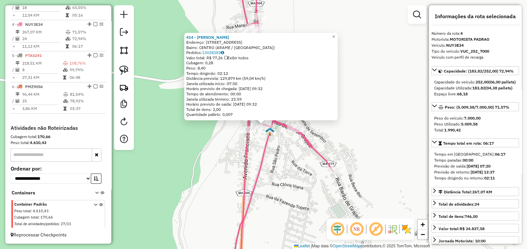
click at [278, 166] on div "414 - [PERSON_NAME]: [STREET_ADDRESS] Bairro: CENTRO (ARAME / [GEOGRAPHIC_DATA]…" at bounding box center [263, 124] width 527 height 249
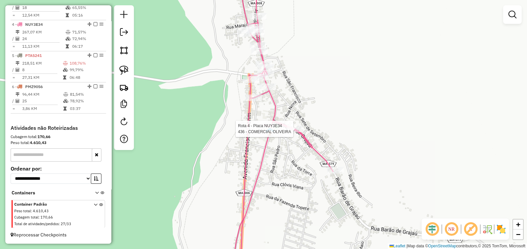
click at [301, 132] on div at bounding box center [295, 129] width 17 height 7
select select "**********"
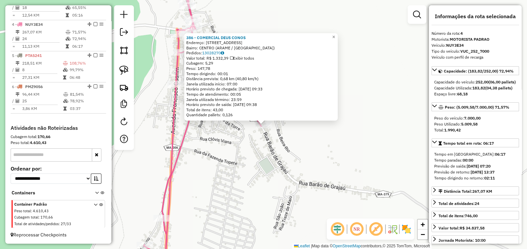
click at [307, 219] on div "Rota 4 - Placa NUY3E34 386 - COMERCIAL DEUS CONOS 386 - COMERCIAL DEUS CONOS En…" at bounding box center [263, 124] width 527 height 249
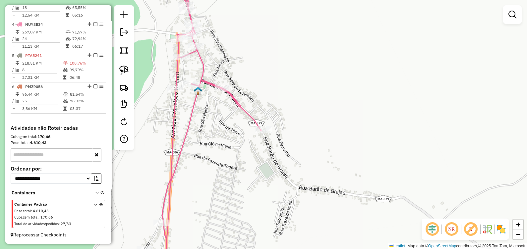
drag, startPoint x: 252, startPoint y: 40, endPoint x: 305, endPoint y: 180, distance: 150.0
click at [304, 179] on div "Janela de atendimento Grade de atendimento Capacidade Transportadoras Veículos …" at bounding box center [263, 124] width 527 height 249
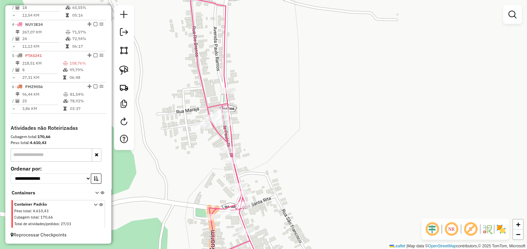
drag, startPoint x: 254, startPoint y: 201, endPoint x: 262, endPoint y: 166, distance: 35.9
click at [262, 167] on div "Janela de atendimento Grade de atendimento Capacidade Transportadoras Veículos …" at bounding box center [263, 124] width 527 height 249
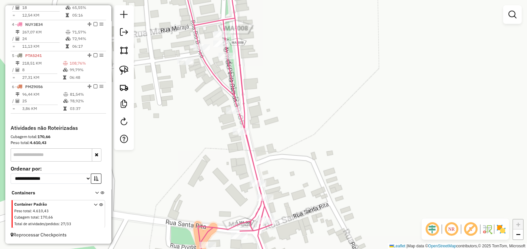
drag, startPoint x: 283, startPoint y: 199, endPoint x: 278, endPoint y: 155, distance: 43.7
click at [278, 156] on div "Janela de atendimento Grade de atendimento Capacidade Transportadoras Veículos …" at bounding box center [263, 124] width 527 height 249
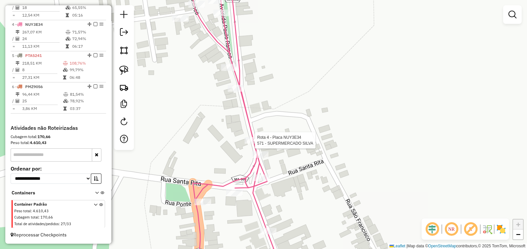
select select "**********"
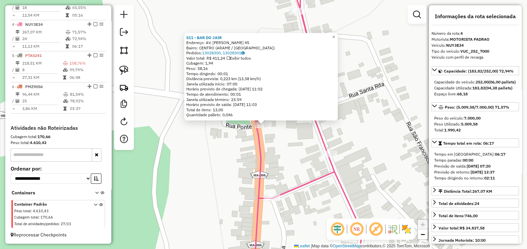
click at [283, 151] on div "511 - BAR DO [PERSON_NAME]: AV. [PERSON_NAME] 45 Bairro: CENTRO (ARAME / [GEOGR…" at bounding box center [263, 124] width 527 height 249
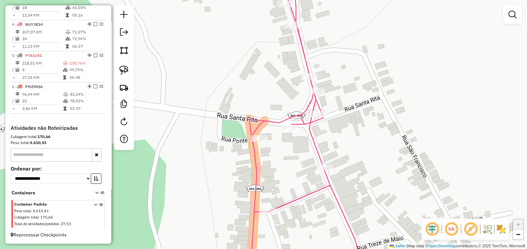
drag, startPoint x: 351, startPoint y: 134, endPoint x: 310, endPoint y: 192, distance: 71.7
click at [311, 193] on div "Janela de atendimento Grade de atendimento Capacidade Transportadoras Veículos …" at bounding box center [263, 124] width 527 height 249
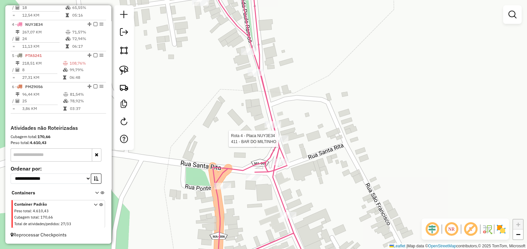
select select "**********"
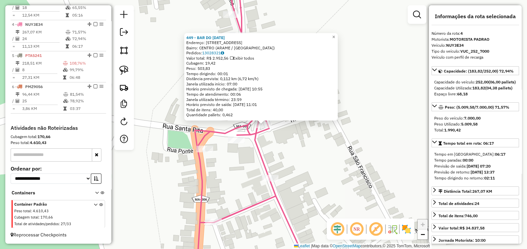
click at [277, 154] on div "449 - BAR DO [DATE] Endereço: [STREET_ADDRESS] Pedidos: 13028321 Valor total: R…" at bounding box center [263, 124] width 527 height 249
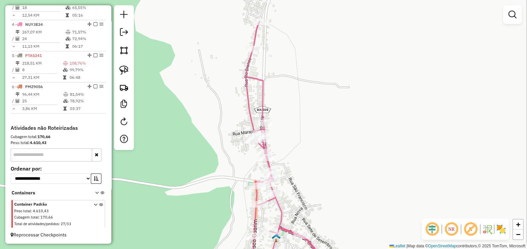
drag, startPoint x: 301, startPoint y: 112, endPoint x: 285, endPoint y: 152, distance: 43.1
click at [285, 152] on div "Janela de atendimento Grade de atendimento Capacidade Transportadoras Veículos …" at bounding box center [263, 124] width 527 height 249
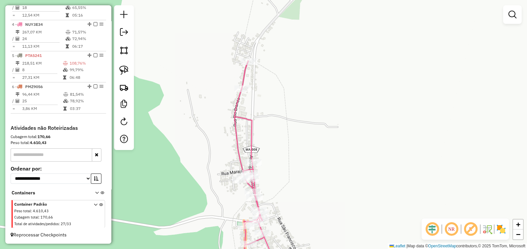
drag, startPoint x: 273, startPoint y: 96, endPoint x: 274, endPoint y: 121, distance: 25.5
click at [274, 121] on div "Janela de atendimento Grade de atendimento Capacidade Transportadoras Veículos …" at bounding box center [263, 124] width 527 height 249
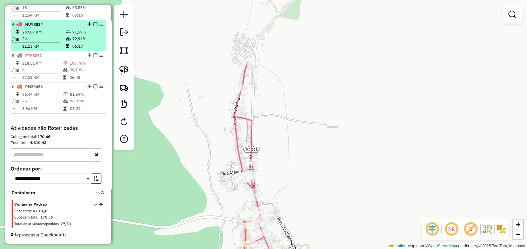
click at [39, 35] on td "267,07 KM" at bounding box center [43, 32] width 43 height 7
select select "**********"
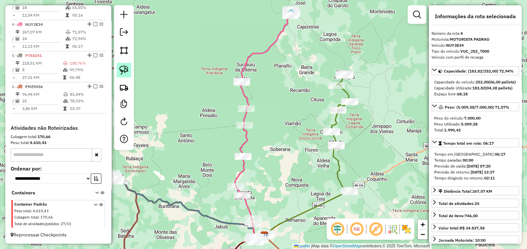
click at [121, 70] on img at bounding box center [123, 70] width 9 height 9
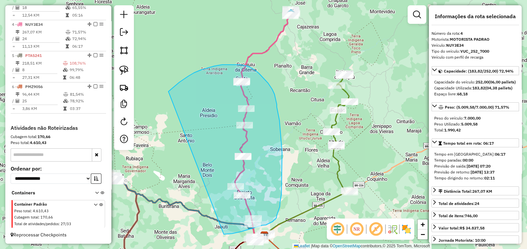
drag, startPoint x: 168, startPoint y: 92, endPoint x: 224, endPoint y: 234, distance: 152.8
click at [224, 234] on div "Janela de atendimento Grade de atendimento Capacidade Transportadoras Veículos …" at bounding box center [263, 124] width 527 height 249
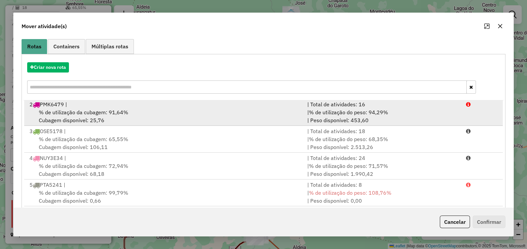
scroll to position [87, 0]
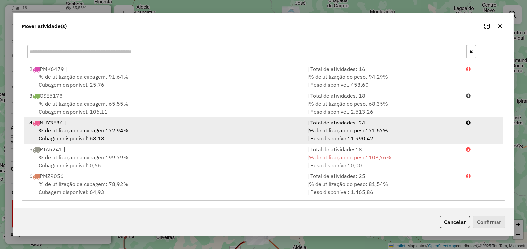
click at [75, 126] on div "4 NUY3E34 |" at bounding box center [165, 123] width 278 height 8
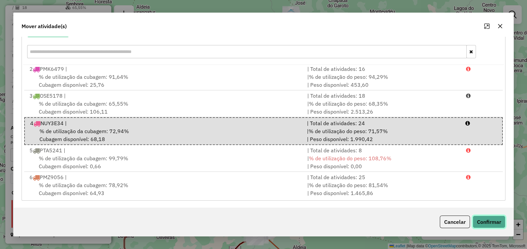
click at [486, 225] on button "Confirmar" at bounding box center [488, 222] width 33 height 13
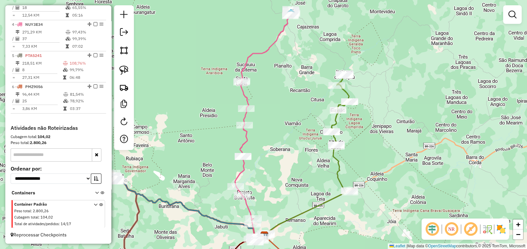
scroll to position [0, 0]
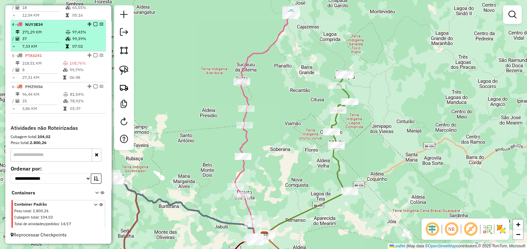
click at [63, 38] on td "37" at bounding box center [43, 38] width 43 height 7
select select "**********"
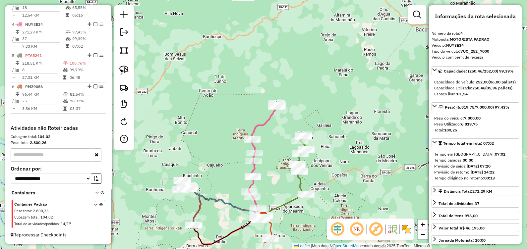
drag, startPoint x: 290, startPoint y: 122, endPoint x: 281, endPoint y: 134, distance: 15.6
click at [281, 134] on div "Janela de atendimento Grade de atendimento Capacidade Transportadoras Veículos …" at bounding box center [263, 124] width 527 height 249
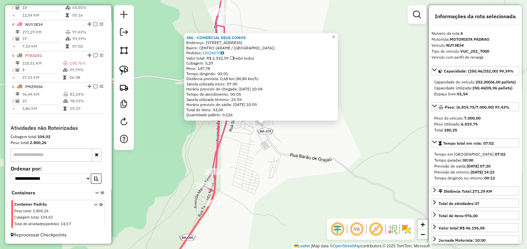
drag, startPoint x: 253, startPoint y: 203, endPoint x: 242, endPoint y: 177, distance: 27.9
click at [253, 202] on div "386 - COMERCIAL DEUS CONOS Endereço: RUA BARAO DE GRAJAU 287 Bairro: CENTRO (AR…" at bounding box center [263, 124] width 527 height 249
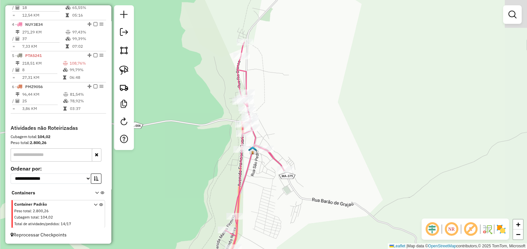
drag, startPoint x: 244, startPoint y: 166, endPoint x: 259, endPoint y: 200, distance: 37.8
click at [259, 200] on div "Janela de atendimento Grade de atendimento Capacidade Transportadoras Veículos …" at bounding box center [263, 124] width 527 height 249
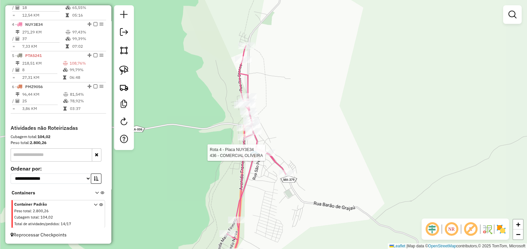
click at [265, 149] on icon at bounding box center [252, 160] width 67 height 229
select select "**********"
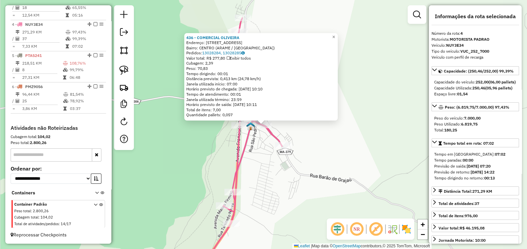
click at [253, 167] on div "436 - COMERCIAL OLIVEIRA Endereço: RUA BARAO 103 Bairro: CENTRO (ARAME / MA) Pe…" at bounding box center [263, 124] width 527 height 249
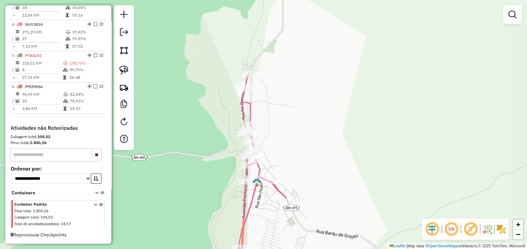
drag, startPoint x: 306, startPoint y: 92, endPoint x: 317, endPoint y: 194, distance: 101.9
click at [319, 199] on div "Janela de atendimento Grade de atendimento Capacidade Transportadoras Veículos …" at bounding box center [263, 124] width 527 height 249
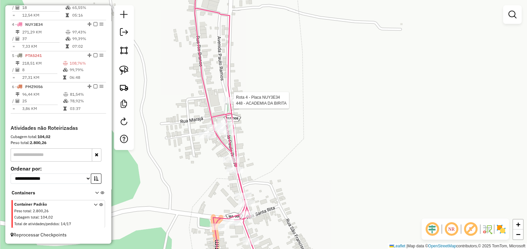
select select "**********"
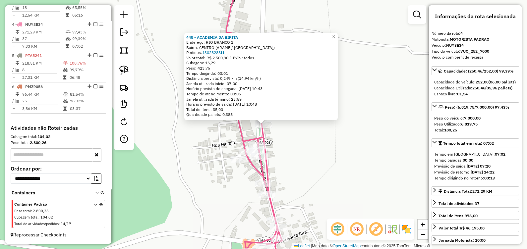
click at [278, 157] on div "448 - ACADEMIA DA BIRITA Endereço: RIO BRANCO 1 Bairro: CENTRO (ARAME / MA) Ped…" at bounding box center [263, 124] width 527 height 249
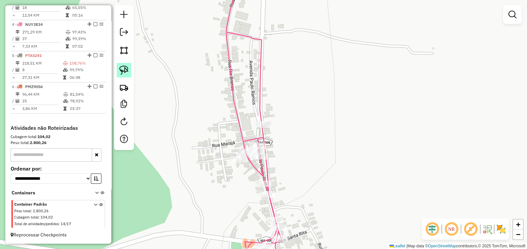
click at [127, 70] on img at bounding box center [123, 70] width 9 height 9
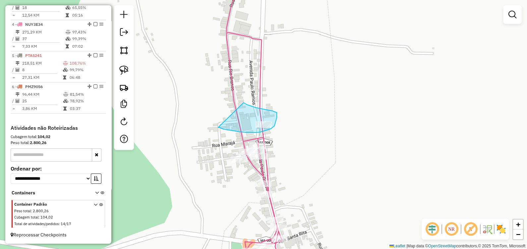
drag, startPoint x: 275, startPoint y: 112, endPoint x: 218, endPoint y: 128, distance: 58.8
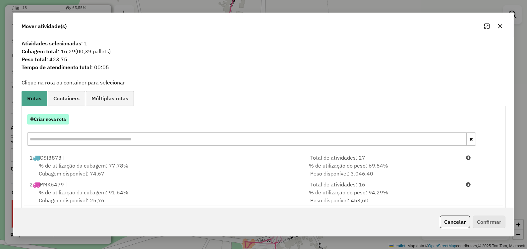
click at [58, 122] on button "Criar nova rota" at bounding box center [48, 119] width 42 height 10
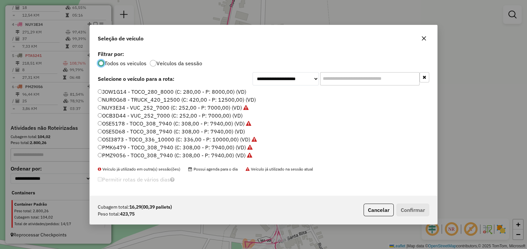
scroll to position [3, 2]
click at [423, 38] on icon "button" at bounding box center [423, 38] width 5 height 5
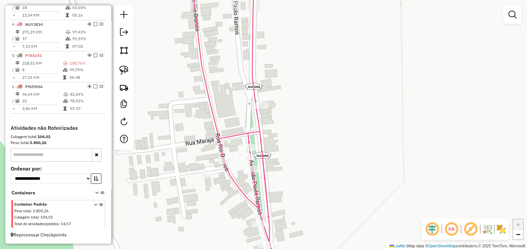
drag, startPoint x: 267, startPoint y: 164, endPoint x: 275, endPoint y: 134, distance: 30.7
click at [277, 137] on icon at bounding box center [233, 122] width 86 height 299
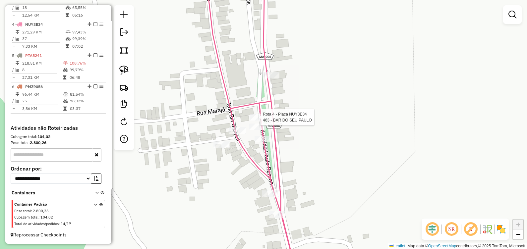
select select "**********"
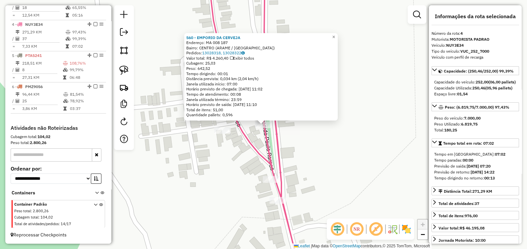
click at [247, 151] on div "560 - EMPORIO DA CERVEJA Endereço: MA 008 187 Bairro: CENTRO (ARAME / MA) Pedid…" at bounding box center [263, 124] width 527 height 249
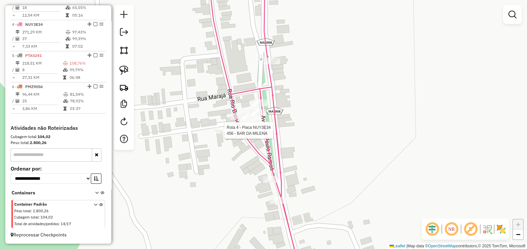
select select "**********"
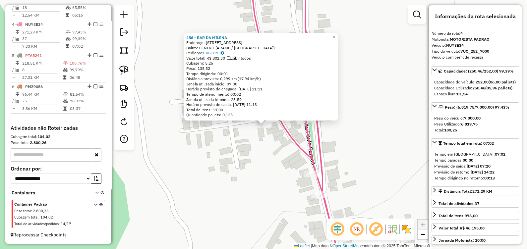
click at [263, 159] on div "456 - BAR DA MILENA Endereço: RUA RIO BRANCO 25 Bairro: CENTRO (ARAME / MA) Ped…" at bounding box center [263, 124] width 527 height 249
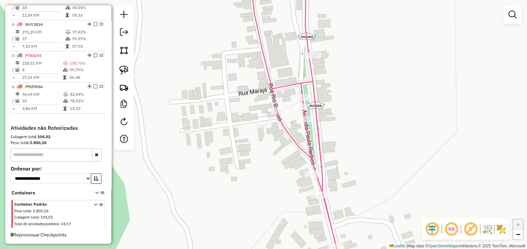
click at [303, 116] on icon at bounding box center [297, 124] width 94 height 299
select select "**********"
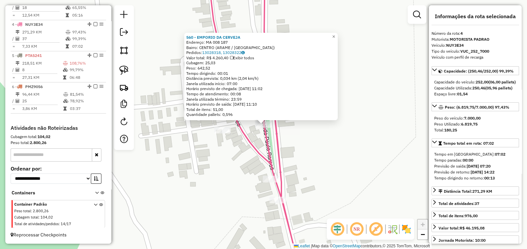
click at [250, 148] on icon at bounding box center [254, 124] width 93 height 299
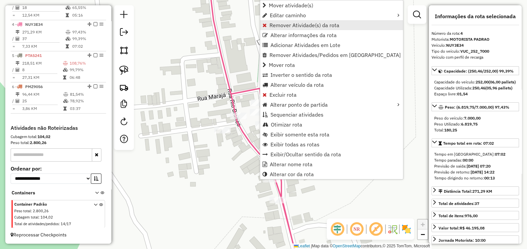
click at [281, 25] on span "Remover Atividade(s) da rota" at bounding box center [304, 25] width 70 height 5
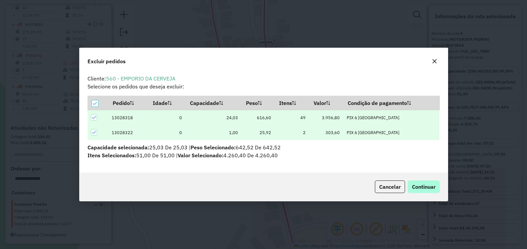
scroll to position [0, 0]
click at [421, 183] on span "Continuar" at bounding box center [424, 186] width 24 height 7
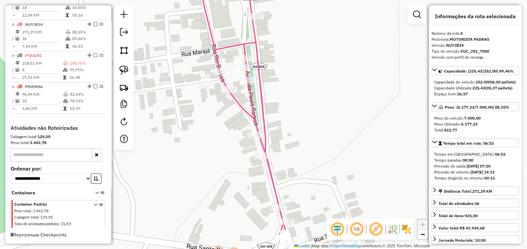
drag, startPoint x: 321, startPoint y: 134, endPoint x: 308, endPoint y: 109, distance: 28.6
click at [308, 109] on div "Janela de atendimento Grade de atendimento Capacidade Transportadoras Veículos …" at bounding box center [263, 124] width 527 height 249
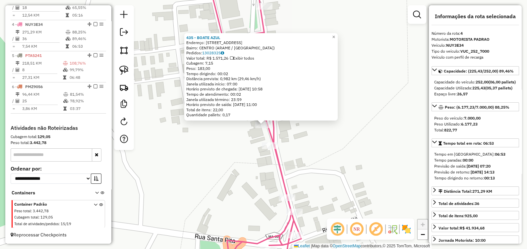
click at [233, 131] on div "435 - BOATE AZUL Endereço: RUA RIO BRANCO 5 Bairro: CENTRO (ARAME / MA) Pedidos…" at bounding box center [263, 124] width 527 height 249
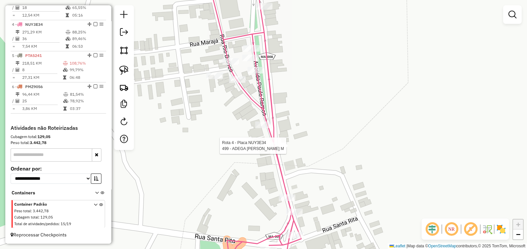
select select "**********"
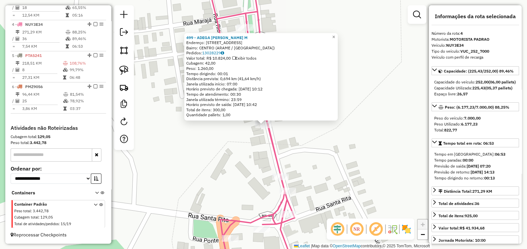
click at [254, 145] on div "499 - ADEGA J . M Endereço: RUA RIO BRANCO 2 Bairro: CENTRO (ARAME / MA) Pedido…" at bounding box center [263, 124] width 527 height 249
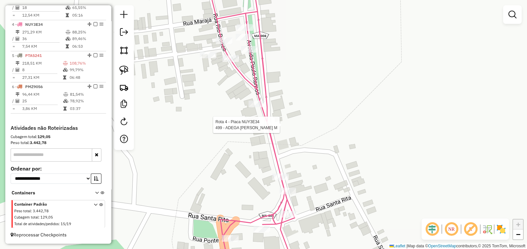
select select "**********"
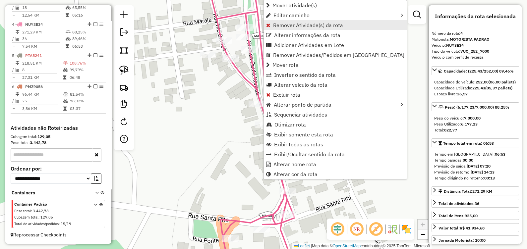
click at [293, 23] on span "Remover Atividade(s) da rota" at bounding box center [308, 25] width 70 height 5
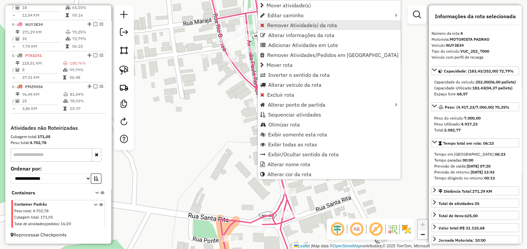
click at [270, 23] on span "Remover Atividade(s) da rota" at bounding box center [302, 25] width 70 height 5
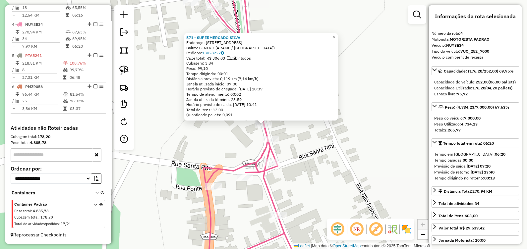
click at [224, 144] on div "571 - SUPERMERCADO SILVA Endereço: RUA RIO BRANCO 110 Bairro: CENTRO (ARAME / M…" at bounding box center [263, 124] width 527 height 249
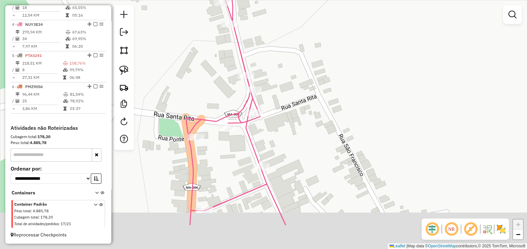
drag, startPoint x: 326, startPoint y: 191, endPoint x: 304, endPoint y: 127, distance: 68.6
click at [305, 129] on div "Janela de atendimento Grade de atendimento Capacidade Transportadoras Veículos …" at bounding box center [263, 124] width 527 height 249
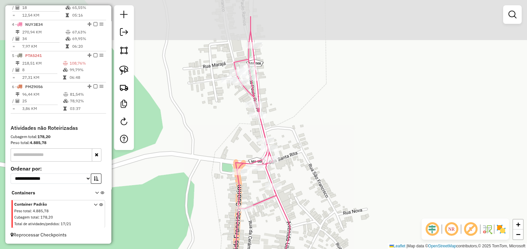
drag, startPoint x: 304, startPoint y: 116, endPoint x: 304, endPoint y: 156, distance: 40.4
click at [304, 156] on div "Janela de atendimento Grade de atendimento Capacidade Transportadoras Veículos …" at bounding box center [263, 124] width 527 height 249
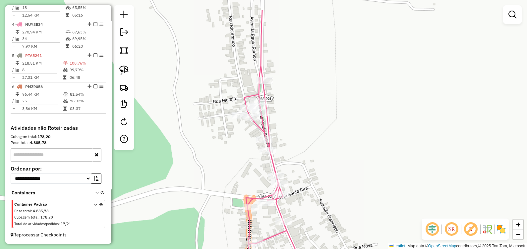
drag, startPoint x: 292, startPoint y: 99, endPoint x: 295, endPoint y: 129, distance: 30.3
click at [294, 129] on div "Janela de atendimento Grade de atendimento Capacidade Transportadoras Veículos …" at bounding box center [263, 124] width 527 height 249
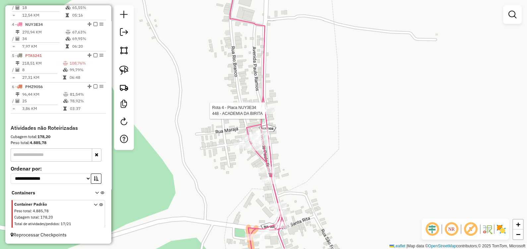
select select "**********"
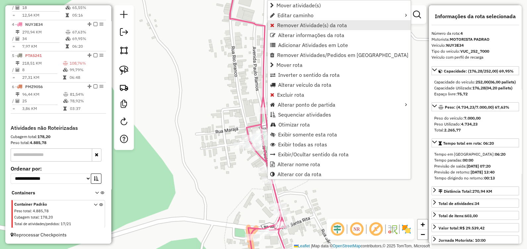
click at [288, 21] on link "Remover Atividade(s) da rota" at bounding box center [339, 25] width 143 height 10
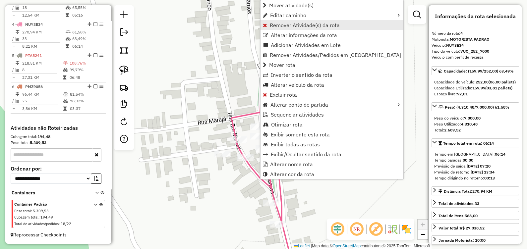
click at [273, 25] on span "Remover Atividade(s) da rota" at bounding box center [305, 25] width 70 height 5
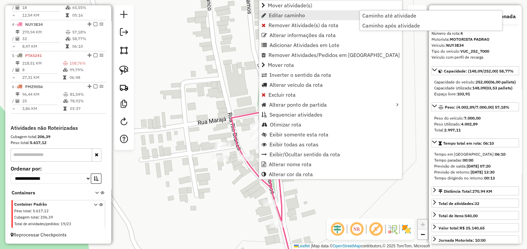
click at [270, 19] on link "Editar caminho" at bounding box center [330, 15] width 143 height 10
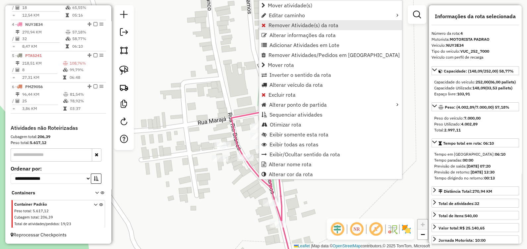
click at [271, 24] on span "Remover Atividade(s) da rota" at bounding box center [303, 25] width 70 height 5
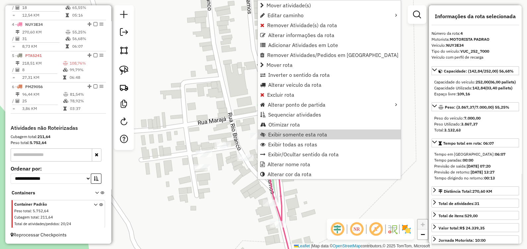
click at [233, 119] on div "Janela de atendimento Grade de atendimento Capacidade Transportadoras Veículos …" at bounding box center [263, 124] width 527 height 249
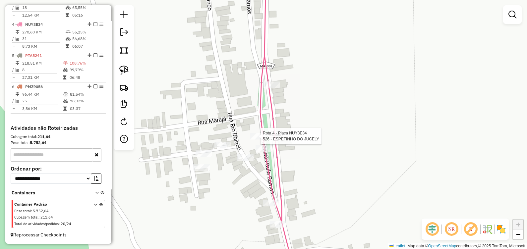
select select "**********"
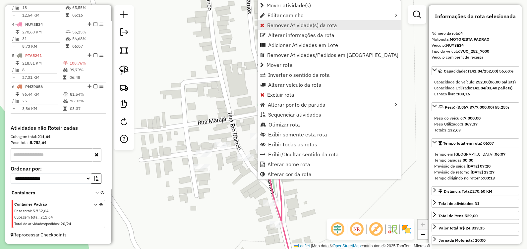
click at [269, 24] on span "Remover Atividade(s) da rota" at bounding box center [302, 25] width 70 height 5
click at [277, 24] on span "Remover Atividade(s) da rota" at bounding box center [301, 25] width 70 height 5
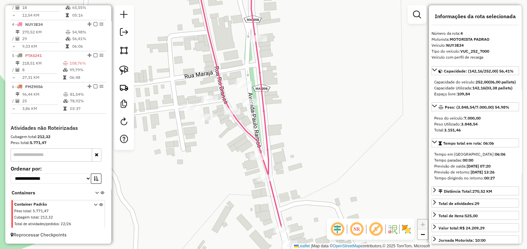
drag, startPoint x: 293, startPoint y: 161, endPoint x: 280, endPoint y: 114, distance: 48.2
click at [280, 114] on div "Janela de atendimento Grade de atendimento Capacidade Transportadoras Veículos …" at bounding box center [263, 124] width 527 height 249
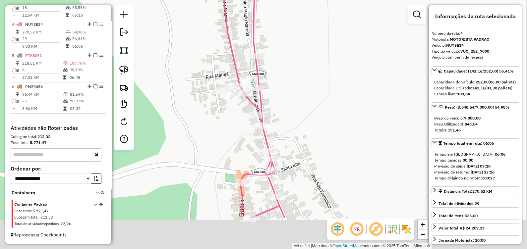
drag, startPoint x: 287, startPoint y: 191, endPoint x: 278, endPoint y: 118, distance: 73.4
click at [278, 118] on div "Janela de atendimento Grade de atendimento Capacidade Transportadoras Veículos …" at bounding box center [263, 124] width 527 height 249
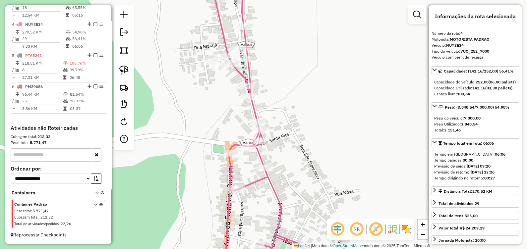
drag, startPoint x: 280, startPoint y: 176, endPoint x: 271, endPoint y: 146, distance: 31.6
click at [271, 146] on div "Janela de atendimento Grade de atendimento Capacidade Transportadoras Veículos …" at bounding box center [263, 124] width 527 height 249
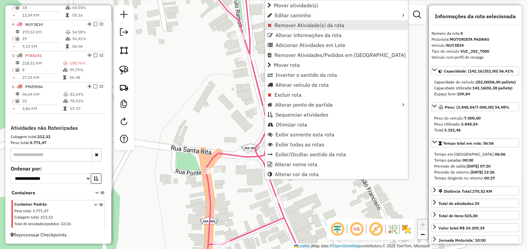
click at [281, 23] on span "Remover Atividade(s) da rota" at bounding box center [309, 25] width 70 height 5
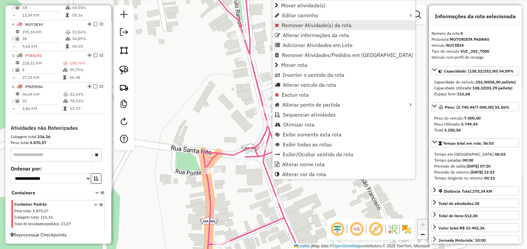
click at [295, 24] on span "Remover Atividade(s) da rota" at bounding box center [316, 25] width 70 height 5
click at [296, 23] on span "Remover Atividade(s) da rota" at bounding box center [316, 25] width 70 height 5
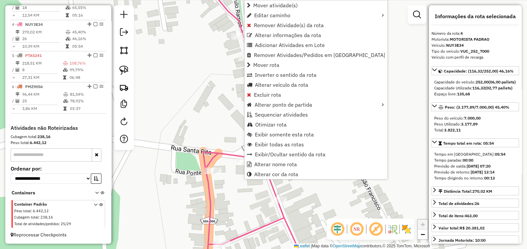
click at [271, 27] on span "Remover Atividade(s) da rota" at bounding box center [289, 25] width 70 height 5
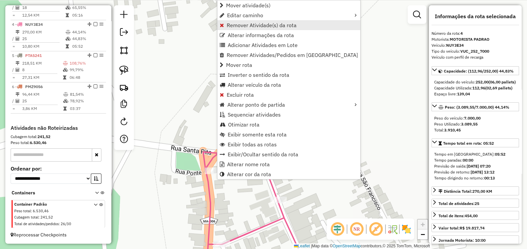
click at [241, 25] on span "Remover Atividade(s) da rota" at bounding box center [262, 25] width 70 height 5
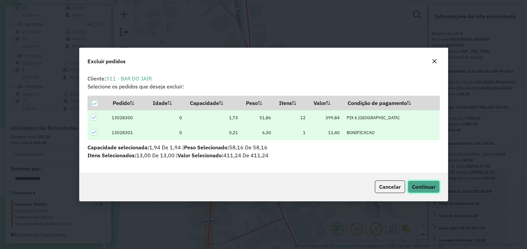
click at [419, 185] on span "Continuar" at bounding box center [424, 186] width 24 height 7
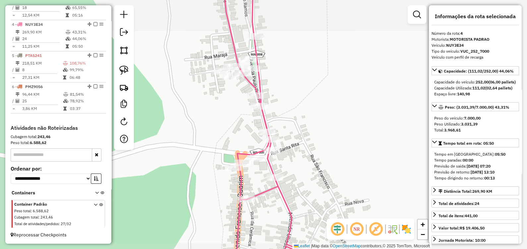
drag, startPoint x: 299, startPoint y: 117, endPoint x: 286, endPoint y: 132, distance: 19.6
click at [287, 132] on div "Janela de atendimento Grade de atendimento Capacidade Transportadoras Veículos …" at bounding box center [263, 124] width 527 height 249
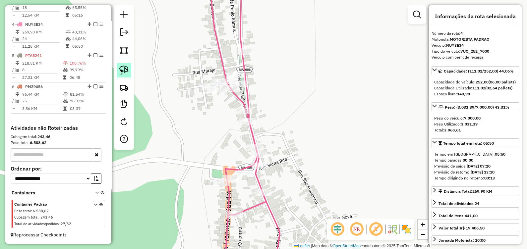
click at [130, 70] on link at bounding box center [124, 70] width 15 height 15
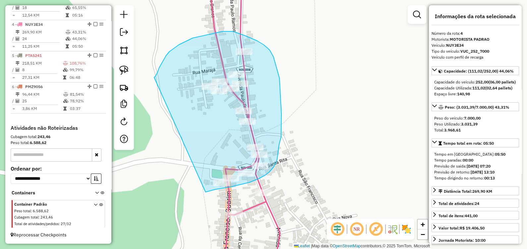
drag, startPoint x: 154, startPoint y: 77, endPoint x: 183, endPoint y: 195, distance: 121.4
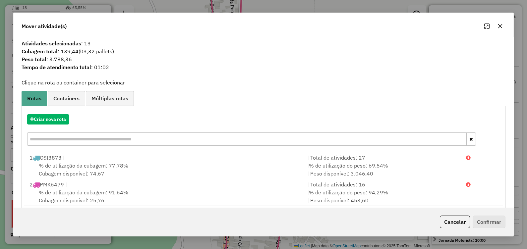
click at [500, 28] on button "button" at bounding box center [499, 26] width 11 height 11
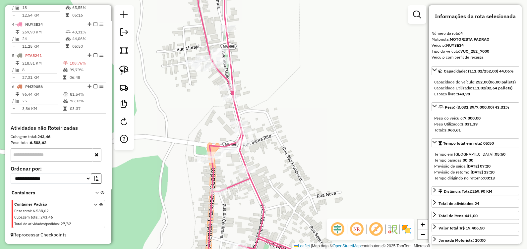
drag, startPoint x: 298, startPoint y: 141, endPoint x: 281, endPoint y: 114, distance: 31.9
click at [281, 117] on div "Janela de atendimento Grade de atendimento Capacidade Transportadoras Veículos …" at bounding box center [263, 124] width 527 height 249
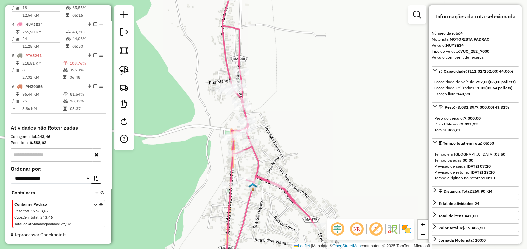
drag, startPoint x: 298, startPoint y: 87, endPoint x: 249, endPoint y: 77, distance: 49.7
click at [249, 77] on div "Janela de atendimento Grade de atendimento Capacidade Transportadoras Veículos …" at bounding box center [263, 124] width 527 height 249
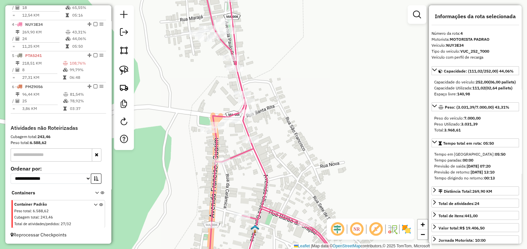
drag, startPoint x: 291, startPoint y: 74, endPoint x: 296, endPoint y: 96, distance: 22.1
click at [296, 96] on div "Janela de atendimento Grade de atendimento Capacidade Transportadoras Veículos …" at bounding box center [263, 124] width 527 height 249
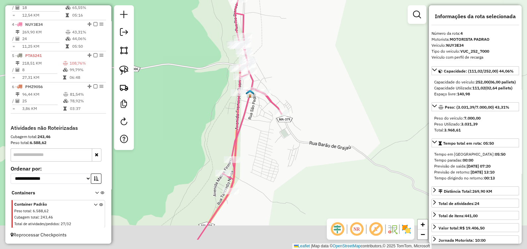
drag, startPoint x: 308, startPoint y: 79, endPoint x: 282, endPoint y: 33, distance: 52.3
click at [282, 33] on div "Janela de atendimento Grade de atendimento Capacidade Transportadoras Veículos …" at bounding box center [263, 124] width 527 height 249
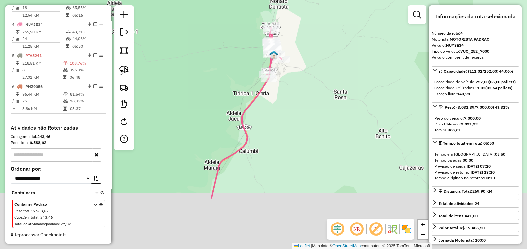
drag, startPoint x: 280, startPoint y: 204, endPoint x: 283, endPoint y: 62, distance: 142.1
click at [283, 93] on div "Janela de atendimento Grade de atendimento Capacidade Transportadoras Veículos …" at bounding box center [263, 124] width 527 height 249
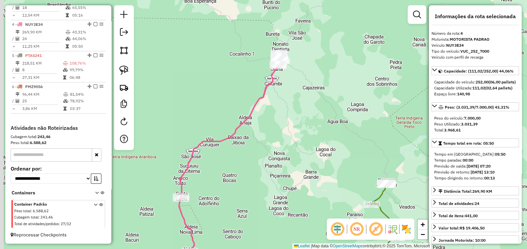
drag, startPoint x: 236, startPoint y: 177, endPoint x: 293, endPoint y: 150, distance: 62.5
click at [293, 151] on div "Janela de atendimento Grade de atendimento Capacidade Transportadoras Veículos …" at bounding box center [263, 124] width 527 height 249
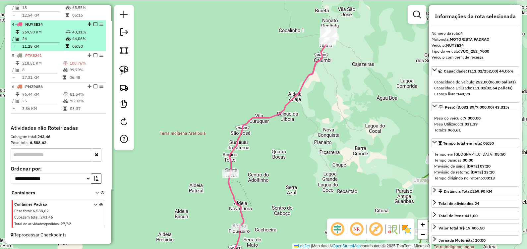
click at [66, 40] on icon at bounding box center [68, 39] width 5 height 4
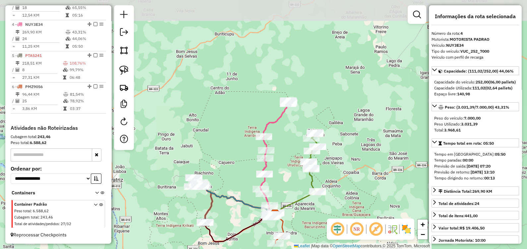
drag, startPoint x: 288, startPoint y: 126, endPoint x: 285, endPoint y: 153, distance: 27.7
click at [285, 153] on div "Janela de atendimento Grade de atendimento Capacidade Transportadoras Veículos …" at bounding box center [263, 124] width 527 height 249
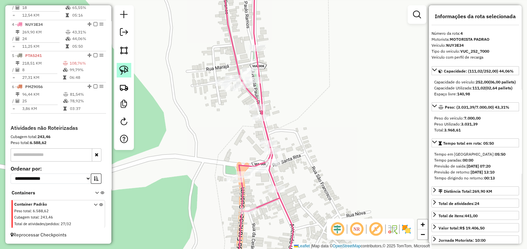
click at [122, 66] on img at bounding box center [123, 70] width 9 height 9
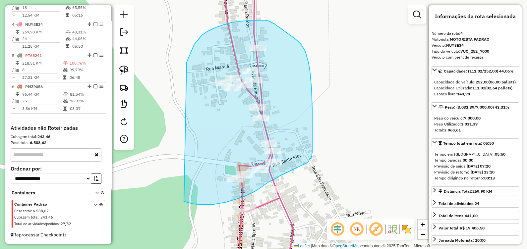
drag, startPoint x: 202, startPoint y: 35, endPoint x: 156, endPoint y: 181, distance: 153.4
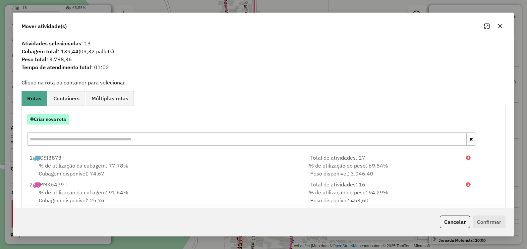
click at [60, 122] on button "Criar nova rota" at bounding box center [48, 119] width 42 height 10
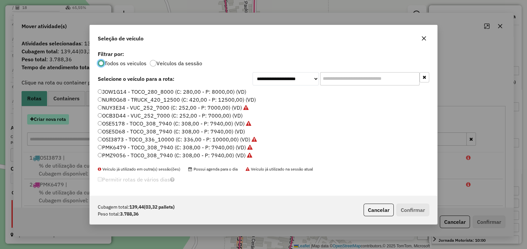
scroll to position [3, 2]
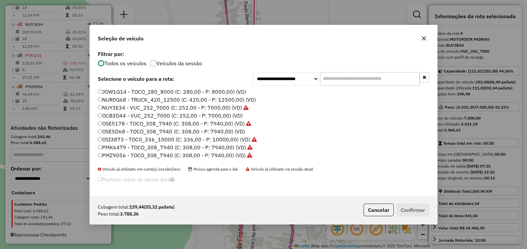
click at [110, 124] on label "OSE5178 - TOCO_308_7940 (C: 308,00 - P: 7940,00) (VD)" at bounding box center [174, 124] width 153 height 8
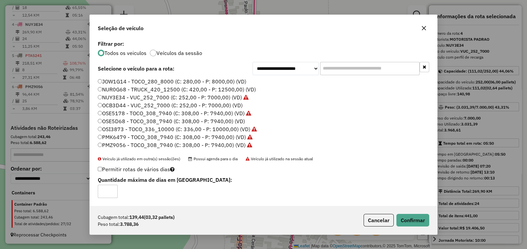
scroll to position [41, 0]
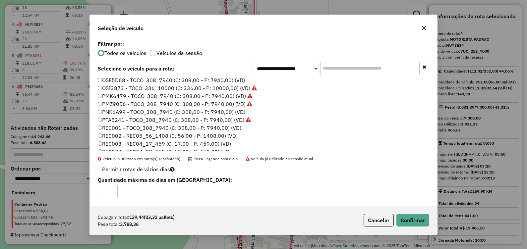
click at [118, 110] on label "PNK6A99 - TOCO_308_7940 (C: 308,00 - P: 7940,00) (VD)" at bounding box center [171, 112] width 147 height 8
click at [422, 214] on button "Confirmar" at bounding box center [412, 220] width 33 height 13
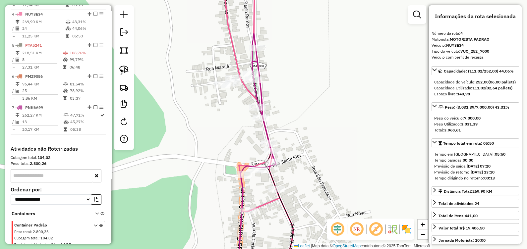
scroll to position [341, 0]
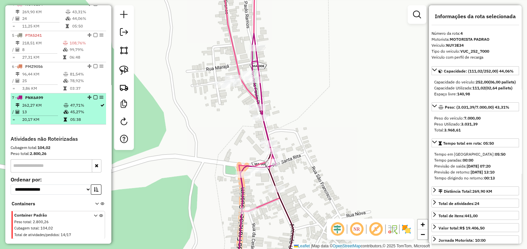
click at [83, 115] on td "45,27%" at bounding box center [85, 112] width 30 height 7
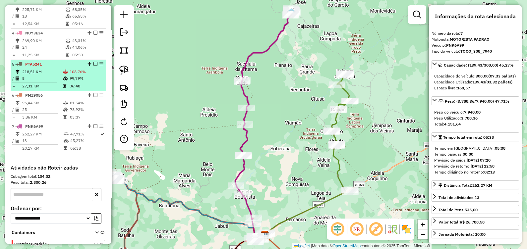
scroll to position [299, 0]
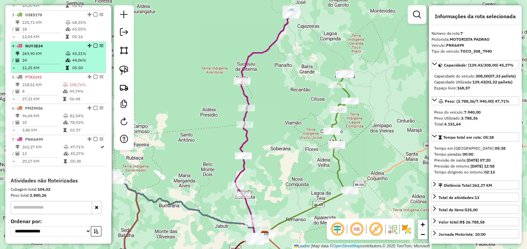
click at [72, 70] on td "05:50" at bounding box center [87, 68] width 31 height 7
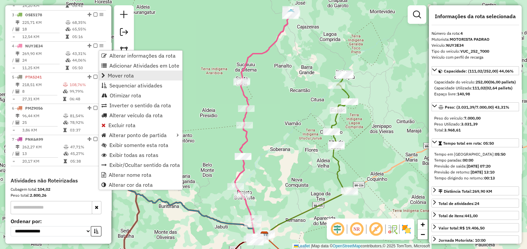
click at [141, 75] on link "Mover rota" at bounding box center [140, 76] width 83 height 10
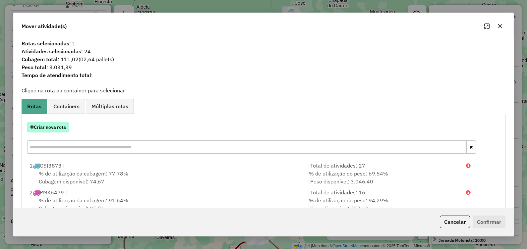
click at [63, 127] on button "Criar nova rota" at bounding box center [48, 127] width 42 height 10
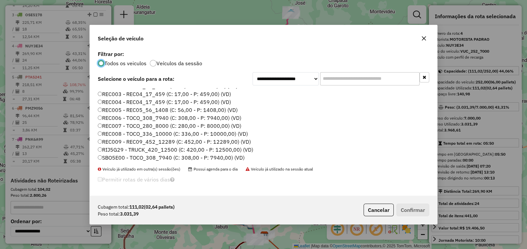
scroll to position [102, 0]
click at [137, 134] on label "REC008 - TOCO_336_10000 (C: 336,00 - P: 10000,00) (VD)" at bounding box center [173, 133] width 150 height 8
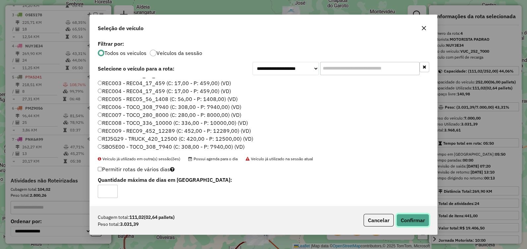
click at [407, 215] on button "Confirmar" at bounding box center [412, 220] width 33 height 13
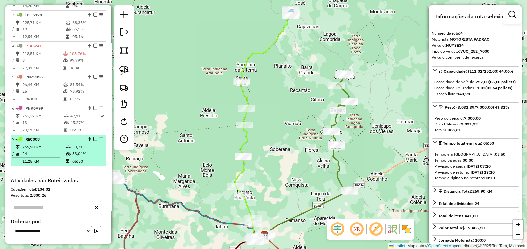
click at [38, 150] on td "269,90 KM" at bounding box center [43, 147] width 43 height 7
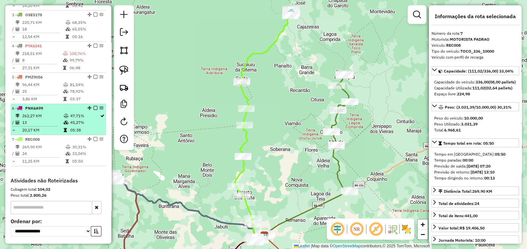
click at [70, 119] on td "47,71%" at bounding box center [85, 116] width 30 height 7
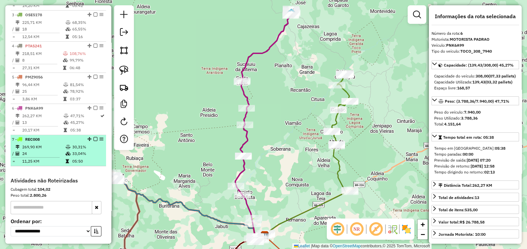
click at [65, 149] on td at bounding box center [68, 147] width 7 height 7
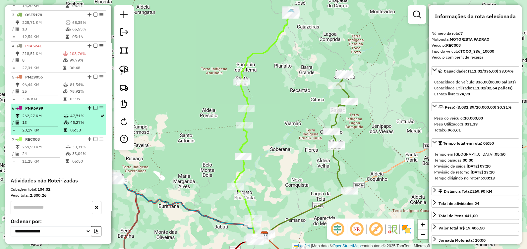
click at [65, 131] on td at bounding box center [66, 130] width 7 height 7
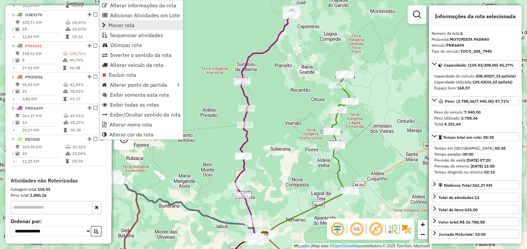
click at [135, 26] on link "Mover rota" at bounding box center [141, 25] width 83 height 10
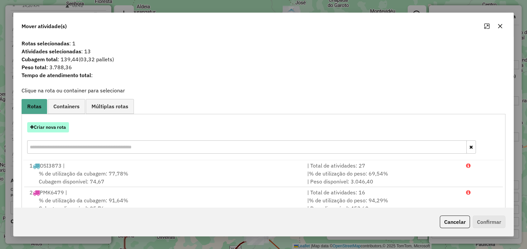
click at [62, 128] on button "Criar nova rota" at bounding box center [48, 127] width 42 height 10
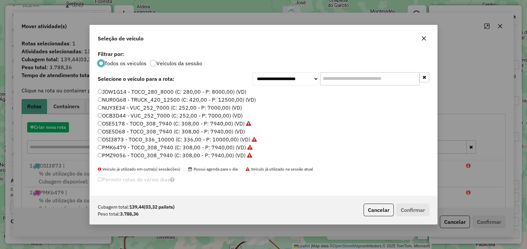
scroll to position [3, 2]
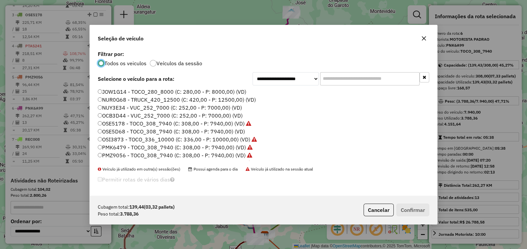
click at [124, 104] on label "NUY3E34 - VUC_252_7000 (C: 252,00 - P: 7000,00) (VD)" at bounding box center [170, 108] width 144 height 8
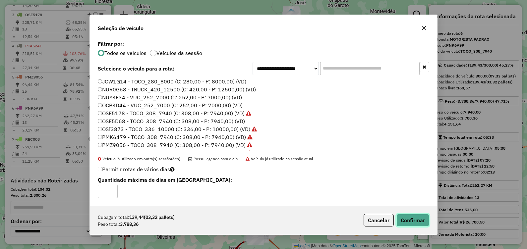
click at [407, 217] on button "Confirmar" at bounding box center [412, 220] width 33 height 13
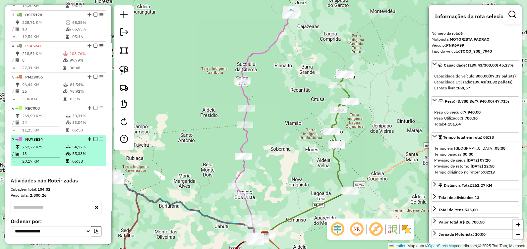
click at [46, 157] on td "13" at bounding box center [43, 153] width 43 height 7
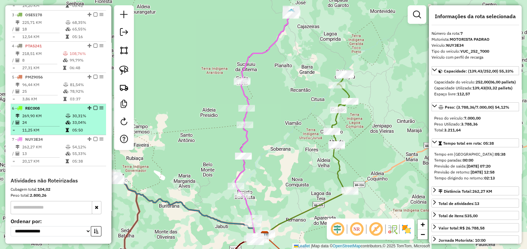
click at [48, 126] on td "24" at bounding box center [43, 122] width 43 height 7
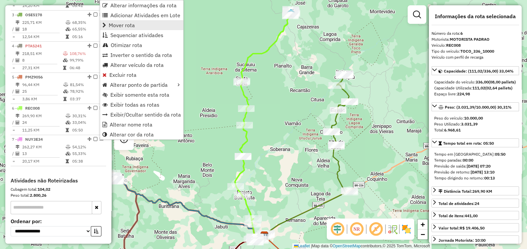
click at [140, 22] on link "Mover rota" at bounding box center [141, 25] width 83 height 10
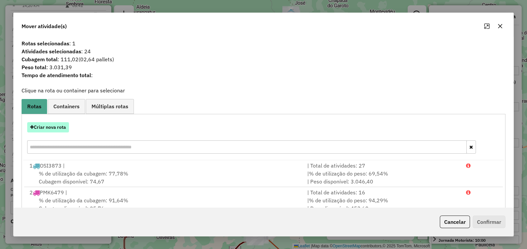
click at [56, 129] on button "Criar nova rota" at bounding box center [48, 127] width 42 height 10
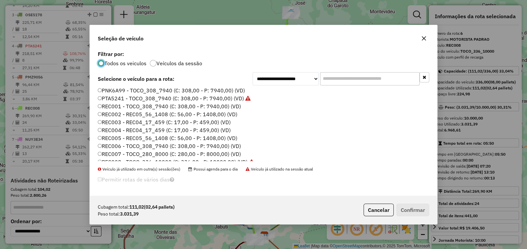
scroll to position [60, 0]
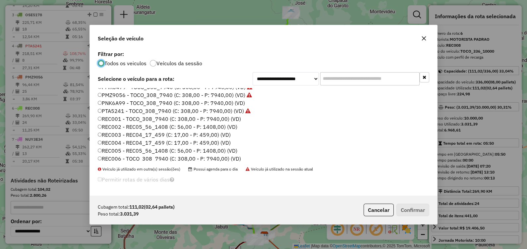
click at [114, 100] on label "PNK6A99 - TOCO_308_7940 (C: 308,00 - P: 7940,00) (VD)" at bounding box center [171, 103] width 147 height 8
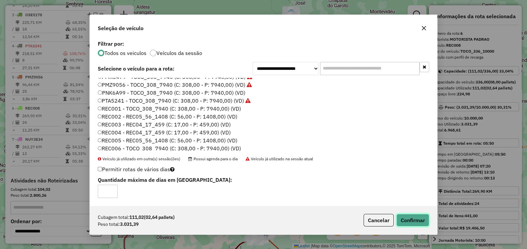
click at [406, 219] on button "Confirmar" at bounding box center [412, 220] width 33 height 13
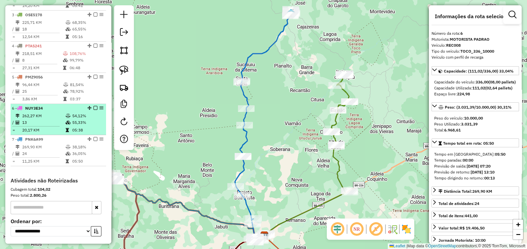
click at [54, 124] on td "13" at bounding box center [43, 122] width 43 height 7
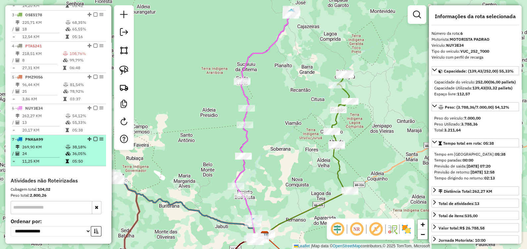
click at [52, 149] on td "269,90 KM" at bounding box center [43, 147] width 43 height 7
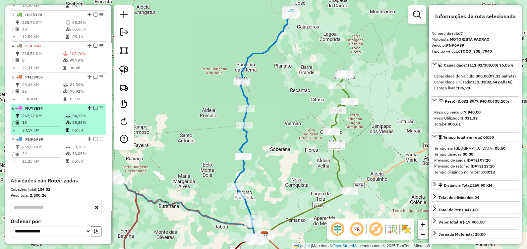
click at [46, 126] on td "13" at bounding box center [43, 122] width 43 height 7
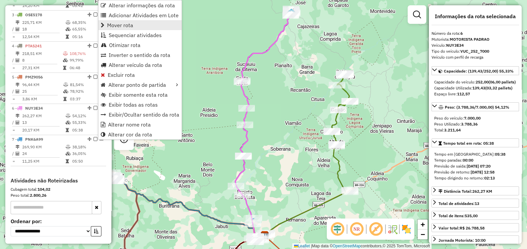
click at [129, 25] on span "Mover rota" at bounding box center [120, 25] width 26 height 5
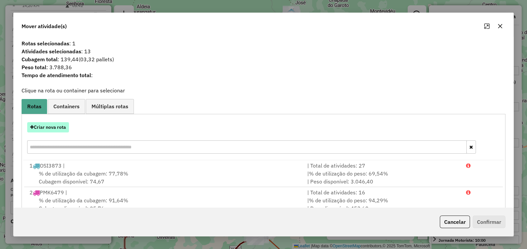
click at [55, 130] on button "Criar nova rota" at bounding box center [48, 127] width 42 height 10
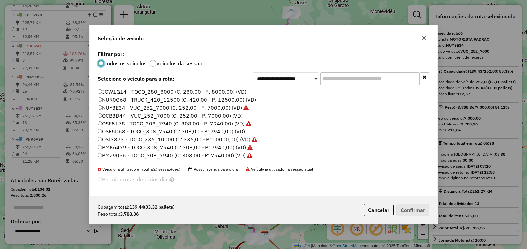
scroll to position [3, 2]
click at [142, 94] on label "JOW1G14 - TOCO_280_8000 (C: 280,00 - P: 8000,00) (VD)" at bounding box center [172, 92] width 148 height 8
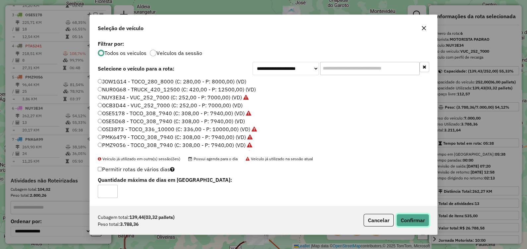
click at [411, 218] on button "Confirmar" at bounding box center [412, 220] width 33 height 13
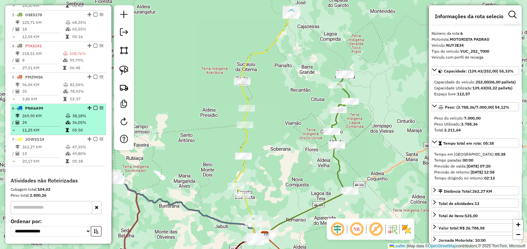
click at [43, 119] on td "269,90 KM" at bounding box center [43, 116] width 43 height 7
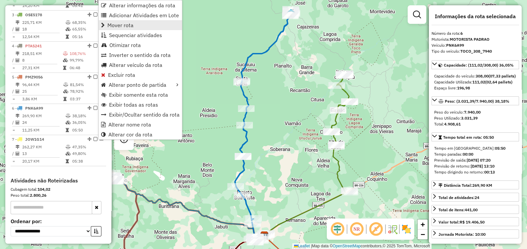
click at [126, 25] on span "Mover rota" at bounding box center [120, 25] width 26 height 5
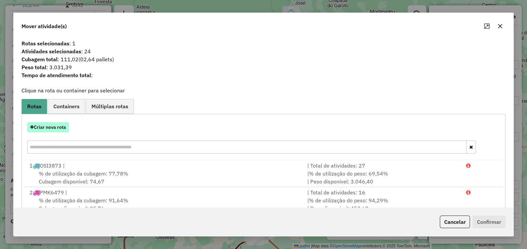
click at [57, 128] on button "Criar nova rota" at bounding box center [48, 127] width 42 height 10
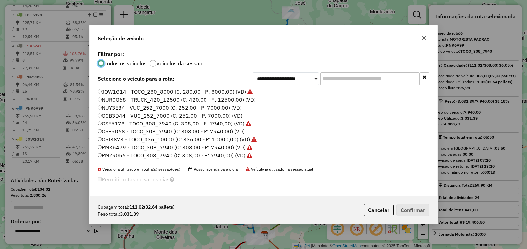
click at [115, 107] on label "NUY3E34 - VUC_252_7000 (C: 252,00 - P: 7000,00) (VD)" at bounding box center [170, 108] width 144 height 8
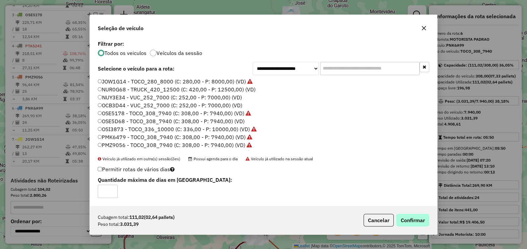
click at [409, 214] on div "Cubagem total: 111,02 (02,64 pallets) Peso total: 3.031,39 Cancelar Confirmar" at bounding box center [263, 220] width 347 height 28
click at [408, 215] on button "Confirmar" at bounding box center [412, 220] width 33 height 13
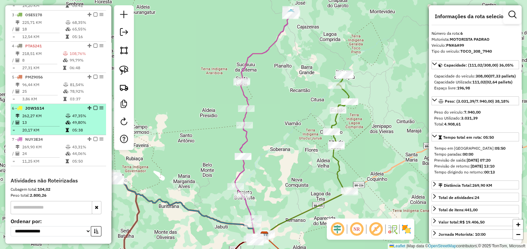
click at [50, 119] on td "262,27 KM" at bounding box center [43, 116] width 43 height 7
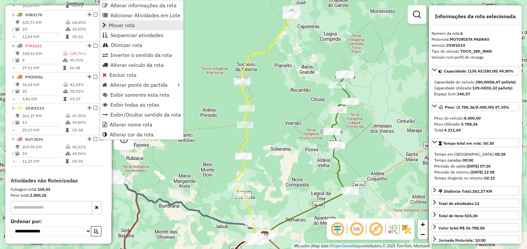
click at [131, 23] on span "Mover rota" at bounding box center [122, 25] width 26 height 5
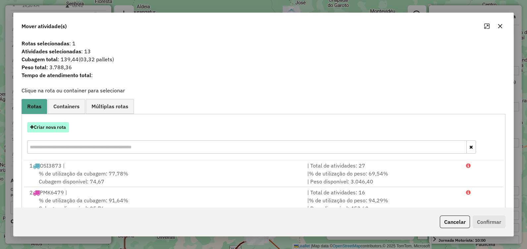
click at [58, 127] on button "Criar nova rota" at bounding box center [48, 127] width 42 height 10
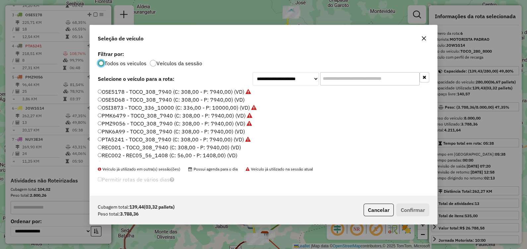
scroll to position [41, 0]
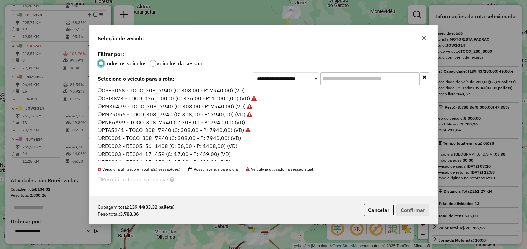
click at [120, 120] on label "PNK6A99 - TOCO_308_7940 (C: 308,00 - P: 7940,00) (VD)" at bounding box center [171, 122] width 147 height 8
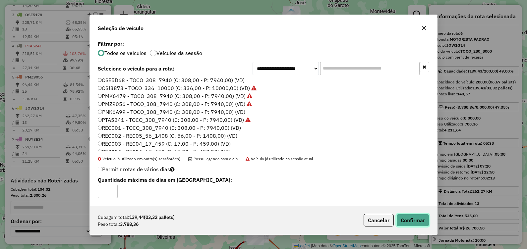
click at [412, 219] on button "Confirmar" at bounding box center [412, 220] width 33 height 13
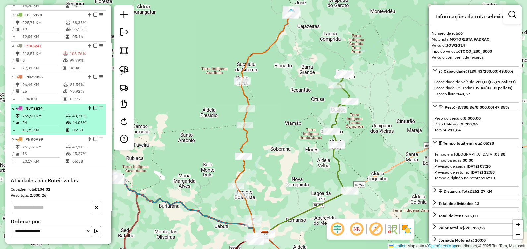
click at [54, 126] on td "24" at bounding box center [43, 122] width 43 height 7
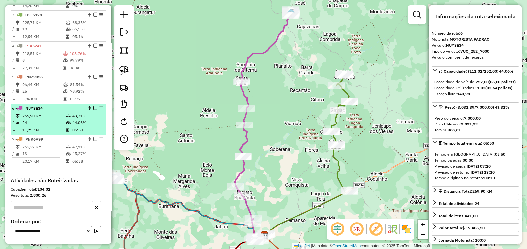
click at [52, 126] on td "24" at bounding box center [43, 122] width 43 height 7
click at [51, 111] on div "6 - NUY3E34" at bounding box center [47, 108] width 70 height 6
click at [41, 126] on td "24" at bounding box center [43, 122] width 43 height 7
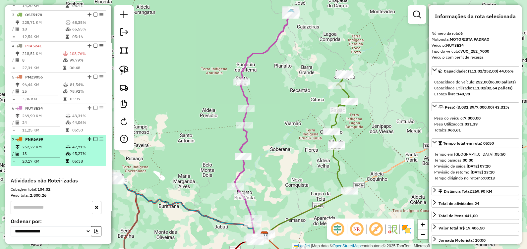
click at [46, 155] on table "262,27 KM 47,71% / 13 45,27% = 20,17 KM 05:38" at bounding box center [58, 154] width 93 height 21
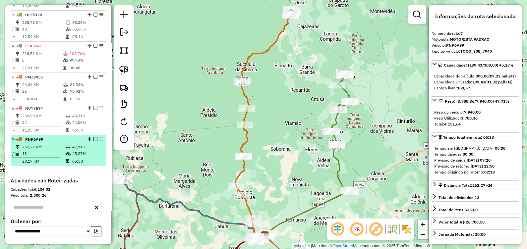
click at [47, 164] on td "20,17 KM" at bounding box center [43, 161] width 43 height 7
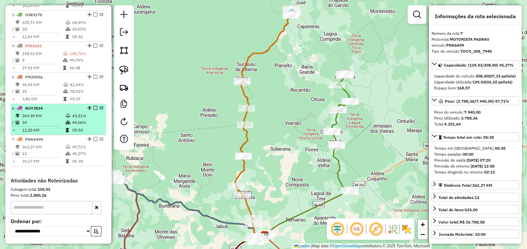
drag, startPoint x: 58, startPoint y: 121, endPoint x: 62, endPoint y: 121, distance: 4.0
click at [58, 119] on td "269,90 KM" at bounding box center [43, 116] width 43 height 7
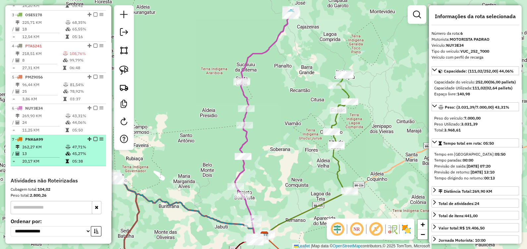
click at [55, 149] on td "262,27 KM" at bounding box center [43, 147] width 43 height 7
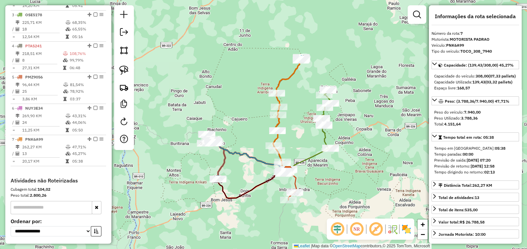
drag, startPoint x: 291, startPoint y: 144, endPoint x: 300, endPoint y: 128, distance: 18.4
click at [300, 128] on div "Janela de atendimento Grade de atendimento Capacidade Transportadoras Veículos …" at bounding box center [263, 124] width 527 height 249
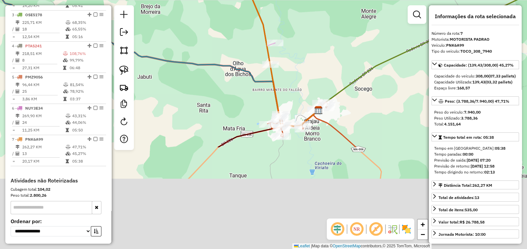
drag, startPoint x: 294, startPoint y: 194, endPoint x: 280, endPoint y: 72, distance: 123.0
click at [275, 62] on div "Rota 6 - Placa NUY3E34 1109 - RESTAURANTE CANTINHO Janela de atendimento Grade …" at bounding box center [263, 124] width 527 height 249
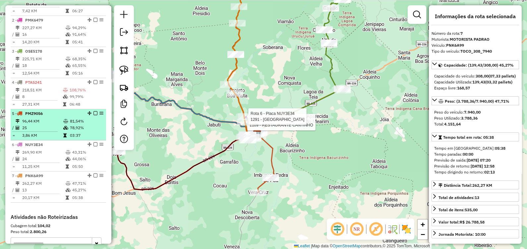
scroll to position [176, 0]
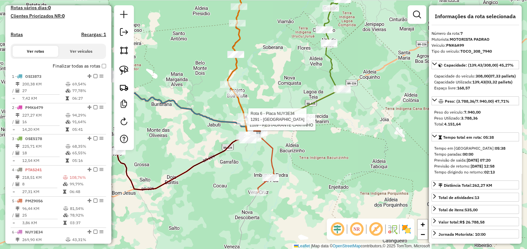
click at [265, 82] on div "Rota 6 - Placa NUY3E34 1109 - RESTAURANTE CANTINHO Rota 6 - Placa NUY3E34 1291 …" at bounding box center [263, 124] width 527 height 249
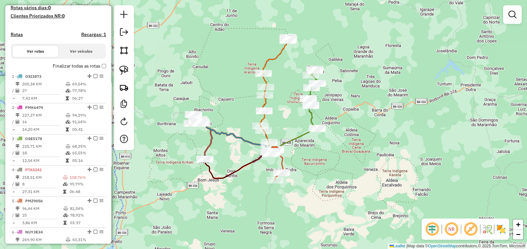
drag, startPoint x: 269, startPoint y: 99, endPoint x: 290, endPoint y: 132, distance: 38.4
click at [290, 132] on div "Janela de atendimento Grade de atendimento Capacidade Transportadoras Veículos …" at bounding box center [263, 124] width 527 height 249
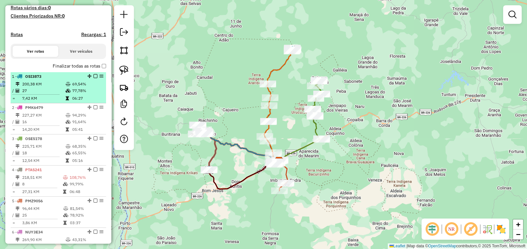
click at [53, 87] on td "200,38 KM" at bounding box center [43, 84] width 43 height 7
select select "**********"
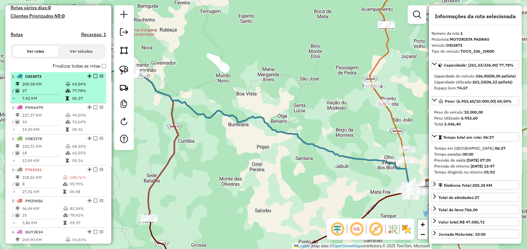
click at [46, 94] on td "27" at bounding box center [43, 90] width 43 height 7
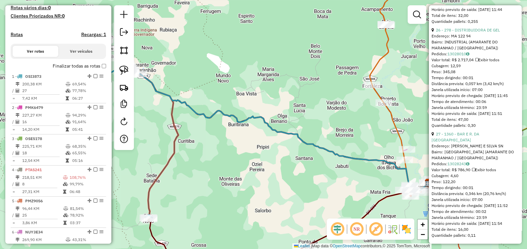
scroll to position [3041, 0]
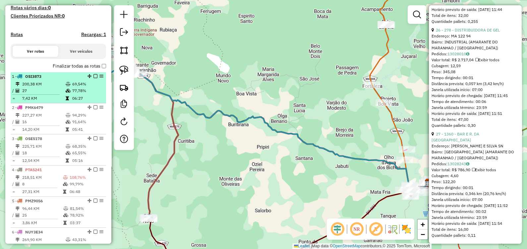
click at [57, 94] on td "27" at bounding box center [43, 90] width 43 height 7
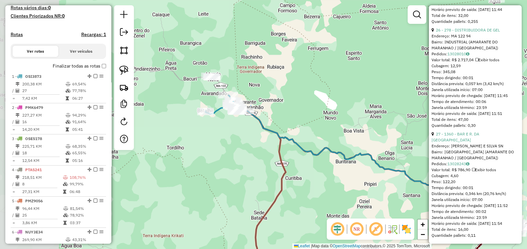
drag, startPoint x: 172, startPoint y: 113, endPoint x: 267, endPoint y: 147, distance: 101.0
click at [267, 147] on div "Janela de atendimento Grade de atendimento Capacidade Transportadoras Veículos …" at bounding box center [263, 124] width 527 height 249
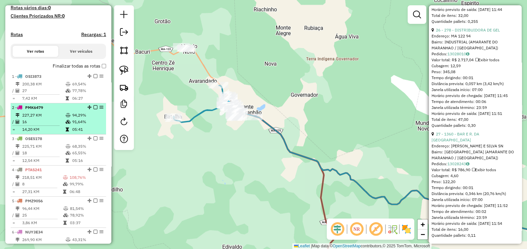
click at [30, 125] on td "16" at bounding box center [43, 122] width 43 height 7
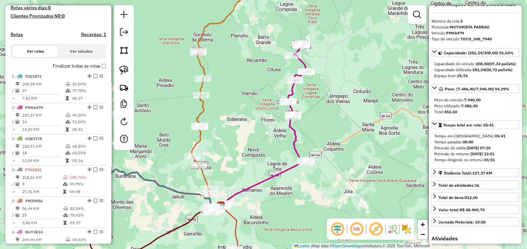
scroll to position [0, 0]
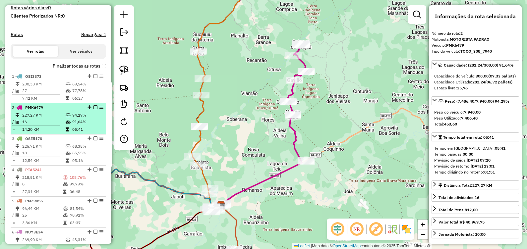
click at [76, 119] on td "94,29%" at bounding box center [87, 115] width 31 height 7
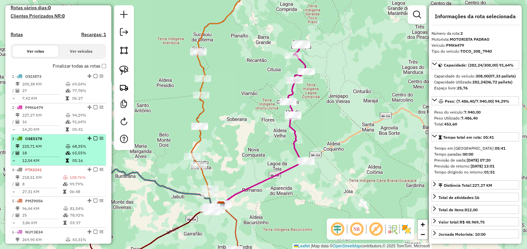
drag, startPoint x: 66, startPoint y: 153, endPoint x: 67, endPoint y: 146, distance: 6.7
click at [66, 148] on icon at bounding box center [68, 146] width 5 height 4
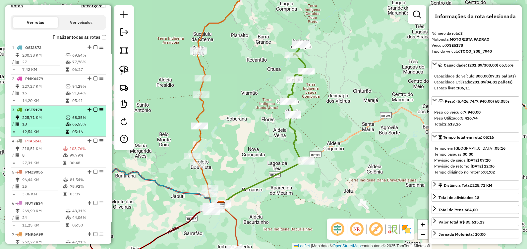
scroll to position [217, 0]
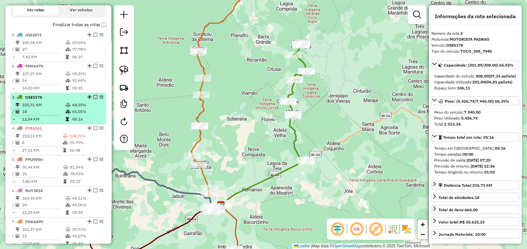
click at [54, 116] on hr at bounding box center [35, 115] width 47 height 0
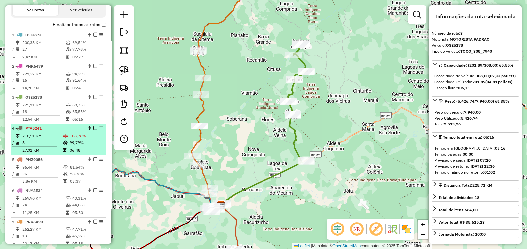
click at [53, 131] on div "4 - PTA5241" at bounding box center [47, 129] width 70 height 6
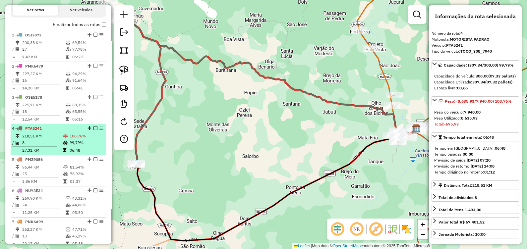
click at [47, 146] on td "8" at bounding box center [42, 142] width 41 height 7
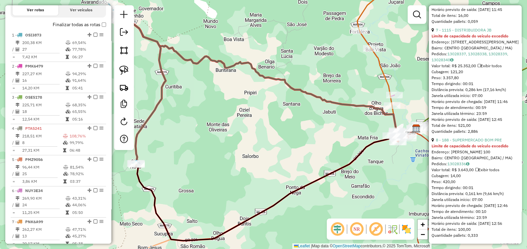
scroll to position [945, 0]
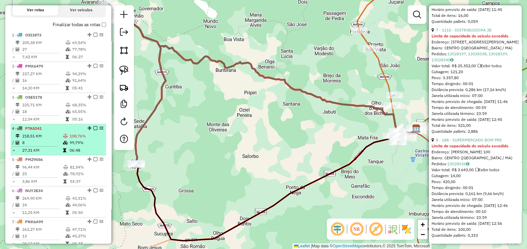
click at [42, 131] on span "PTA5241" at bounding box center [33, 128] width 17 height 5
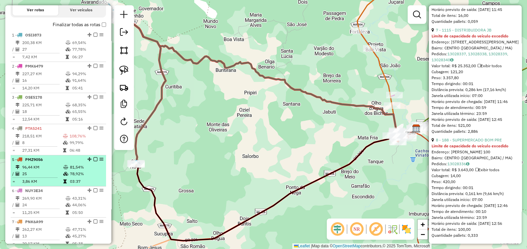
click at [51, 163] on div "5 - PMZ9056" at bounding box center [47, 160] width 70 height 6
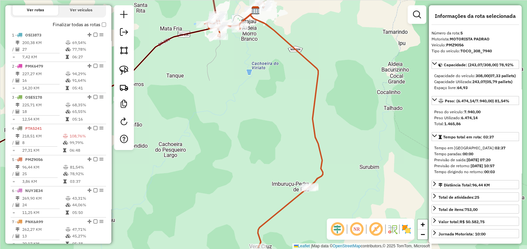
scroll to position [0, 0]
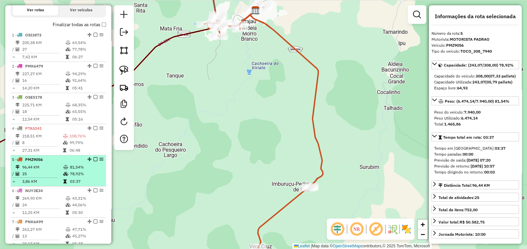
click at [65, 176] on icon at bounding box center [65, 174] width 5 height 4
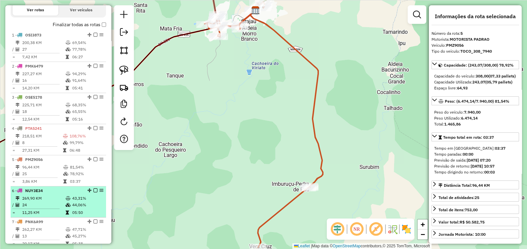
click at [66, 201] on td at bounding box center [68, 198] width 7 height 7
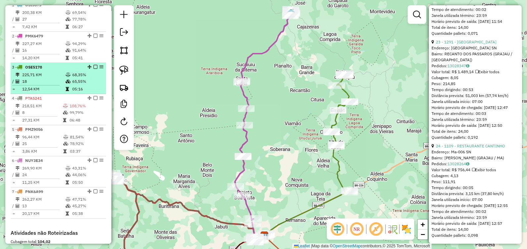
scroll to position [258, 0]
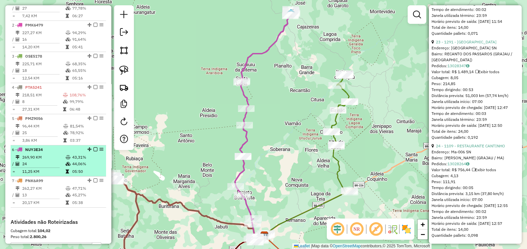
click at [66, 174] on icon at bounding box center [67, 172] width 3 height 4
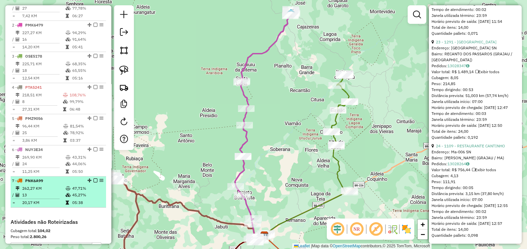
click at [61, 192] on td "262,27 KM" at bounding box center [43, 188] width 43 height 7
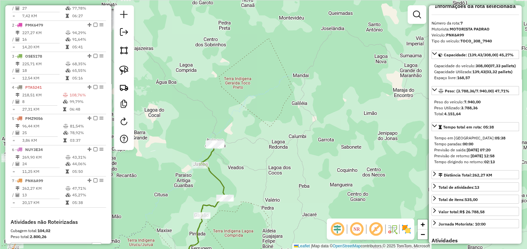
scroll to position [0, 0]
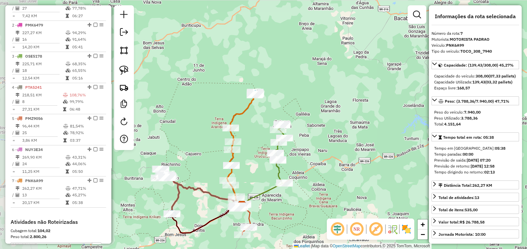
drag, startPoint x: 291, startPoint y: 109, endPoint x: 306, endPoint y: 90, distance: 24.3
click at [306, 91] on div "Janela de atendimento Grade de atendimento Capacidade Transportadoras Veículos …" at bounding box center [263, 124] width 527 height 249
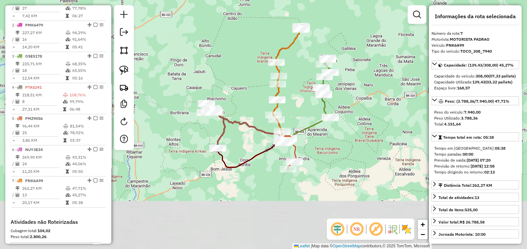
drag, startPoint x: 249, startPoint y: 166, endPoint x: 293, endPoint y: 101, distance: 78.6
click at [293, 101] on div "Janela de atendimento Grade de atendimento Capacidade Transportadoras Veículos …" at bounding box center [263, 124] width 527 height 249
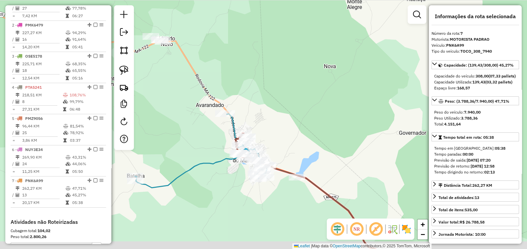
drag, startPoint x: 285, startPoint y: 130, endPoint x: 293, endPoint y: 102, distance: 28.9
click at [293, 103] on div "Janela de atendimento Grade de atendimento Capacidade Transportadoras Veículos …" at bounding box center [263, 124] width 527 height 249
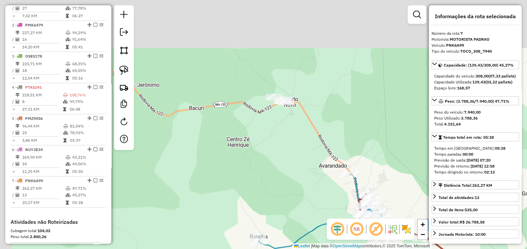
drag, startPoint x: 315, startPoint y: 36, endPoint x: 359, endPoint y: 118, distance: 93.2
click at [359, 118] on div "Janela de atendimento Grade de atendimento Capacidade Transportadoras Veículos …" at bounding box center [263, 124] width 527 height 249
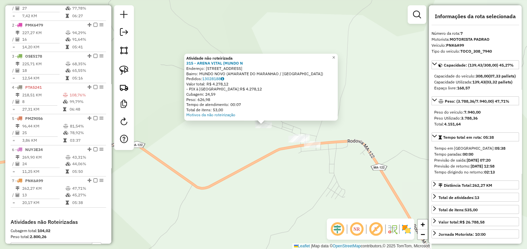
drag, startPoint x: 286, startPoint y: 167, endPoint x: 292, endPoint y: 169, distance: 6.6
click at [286, 169] on div "Atividade não roteirizada 315 - ARENA VITAL (MUNDO N Endereço: Rua: DO CAMPO 1 …" at bounding box center [263, 124] width 527 height 249
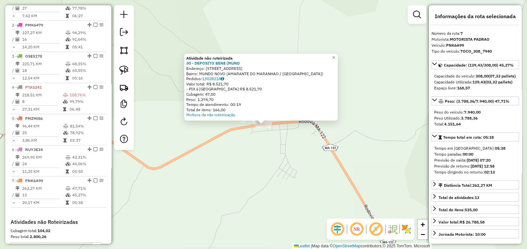
click at [270, 169] on div "Atividade não roteirizada 30 - DEPOSITO BENE (MUND Endereço: avenida sao jose 1…" at bounding box center [263, 124] width 527 height 249
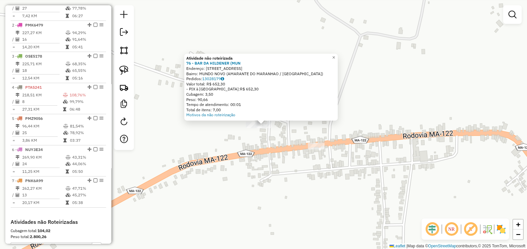
click at [250, 128] on div at bounding box center [254, 125] width 17 height 7
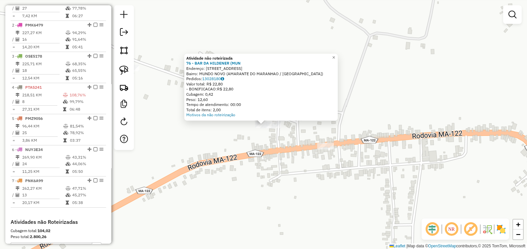
click at [236, 141] on div "Atividade não roteirizada 76 - BAR DA HILDENER (MUN Endereço: RUA BAIMA JUNIOR …" at bounding box center [263, 124] width 527 height 249
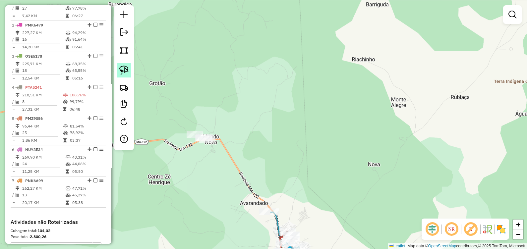
click at [127, 67] on img at bounding box center [123, 70] width 9 height 9
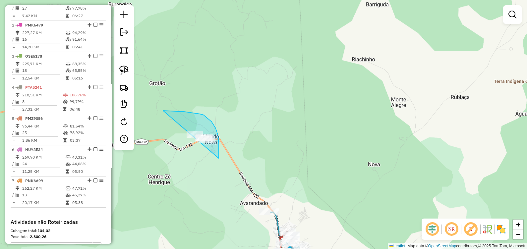
drag, startPoint x: 163, startPoint y: 111, endPoint x: 177, endPoint y: 192, distance: 82.6
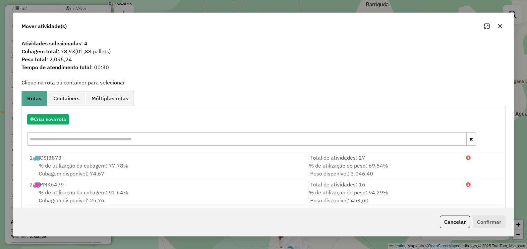
click at [499, 26] on icon "button" at bounding box center [499, 26] width 5 height 5
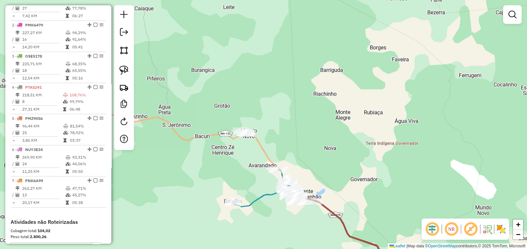
drag, startPoint x: 325, startPoint y: 174, endPoint x: 263, endPoint y: 50, distance: 138.5
click at [269, 57] on div "Janela de atendimento Grade de atendimento Capacidade Transportadoras Veículos …" at bounding box center [263, 124] width 527 height 249
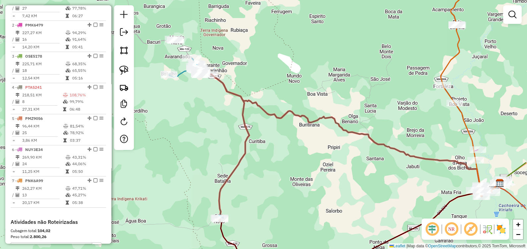
drag, startPoint x: 326, startPoint y: 102, endPoint x: 245, endPoint y: 87, distance: 82.9
click at [247, 87] on div "Janela de atendimento Grade de atendimento Capacidade Transportadoras Veículos …" at bounding box center [263, 124] width 527 height 249
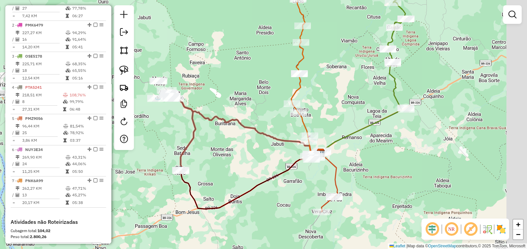
drag, startPoint x: 400, startPoint y: 84, endPoint x: 334, endPoint y: 126, distance: 77.1
click at [334, 126] on div "Janela de atendimento Grade de atendimento Capacidade Transportadoras Veículos …" at bounding box center [263, 124] width 527 height 249
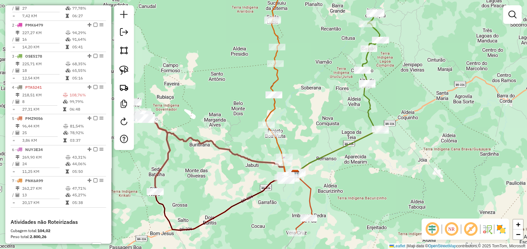
drag, startPoint x: 334, startPoint y: 117, endPoint x: 322, endPoint y: 106, distance: 16.0
click at [322, 106] on div "Janela de atendimento Grade de atendimento Capacidade Transportadoras Veículos …" at bounding box center [263, 124] width 527 height 249
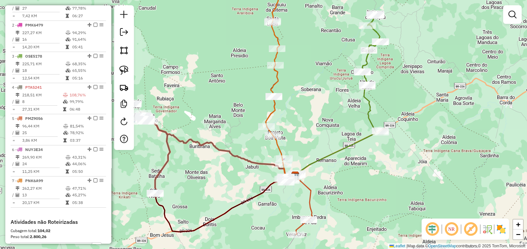
drag, startPoint x: 320, startPoint y: 73, endPoint x: 307, endPoint y: 264, distance: 191.2
click at [307, 249] on html "Aguarde... Pop-up bloqueado! Seu navegador bloqueou automáticamente a abertura …" at bounding box center [263, 124] width 527 height 249
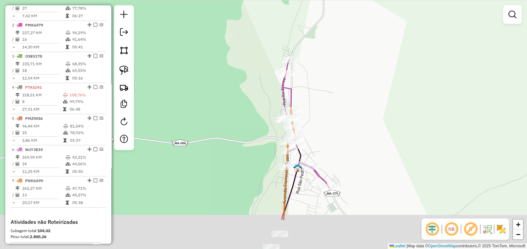
drag, startPoint x: 341, startPoint y: 204, endPoint x: 335, endPoint y: 149, distance: 55.0
click at [335, 149] on div "Janela de atendimento Grade de atendimento Capacidade Transportadoras Veículos …" at bounding box center [263, 124] width 527 height 249
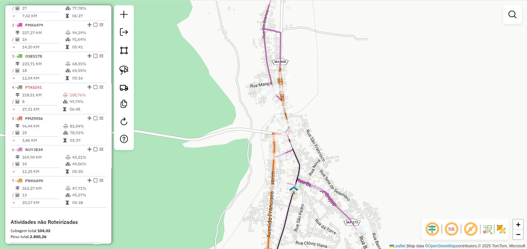
drag, startPoint x: 357, startPoint y: 161, endPoint x: 351, endPoint y: 97, distance: 64.3
click at [351, 97] on div "Janela de atendimento Grade de atendimento Capacidade Transportadoras Veículos …" at bounding box center [263, 124] width 527 height 249
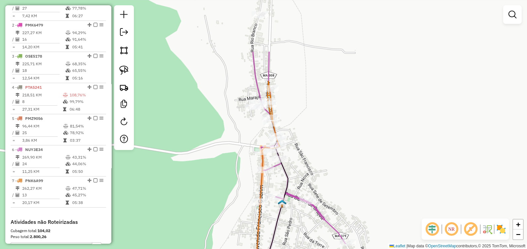
drag, startPoint x: 350, startPoint y: 150, endPoint x: 345, endPoint y: 201, distance: 50.6
click at [345, 201] on div "Janela de atendimento Grade de atendimento Capacidade Transportadoras Veículos …" at bounding box center [263, 124] width 527 height 249
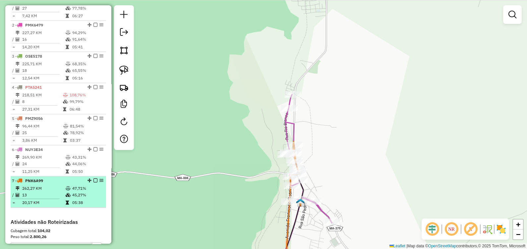
click at [31, 198] on td "13" at bounding box center [43, 195] width 43 height 7
select select "**********"
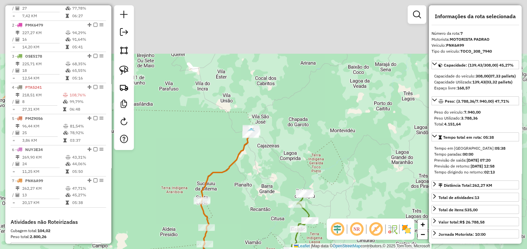
drag, startPoint x: 323, startPoint y: 71, endPoint x: 282, endPoint y: 191, distance: 126.1
click at [282, 191] on div "Janela de atendimento Grade de atendimento Capacidade Transportadoras Veículos …" at bounding box center [263, 124] width 527 height 249
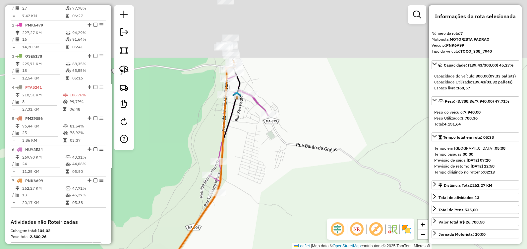
drag, startPoint x: 259, startPoint y: 144, endPoint x: 274, endPoint y: 192, distance: 50.4
click at [274, 192] on div "Janela de atendimento Grade de atendimento Capacidade Transportadoras Veículos …" at bounding box center [263, 124] width 527 height 249
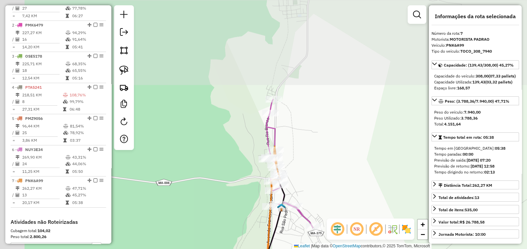
drag, startPoint x: 292, startPoint y: 88, endPoint x: 318, endPoint y: 174, distance: 89.5
click at [329, 184] on div "Janela de atendimento Grade de atendimento Capacidade Transportadoras Veículos …" at bounding box center [263, 124] width 527 height 249
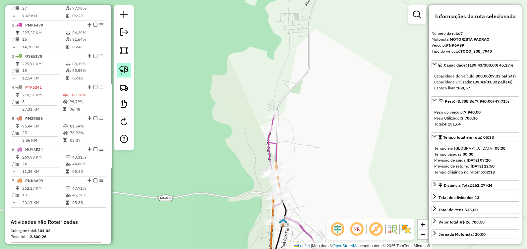
click at [126, 65] on link at bounding box center [124, 70] width 15 height 15
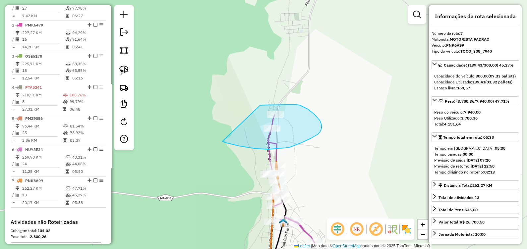
drag, startPoint x: 285, startPoint y: 104, endPoint x: 222, endPoint y: 141, distance: 73.2
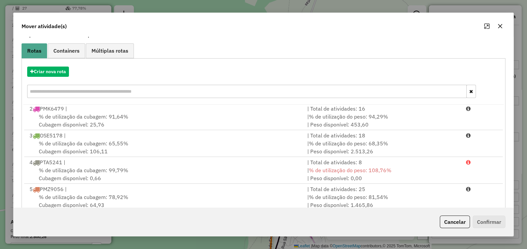
scroll to position [87, 0]
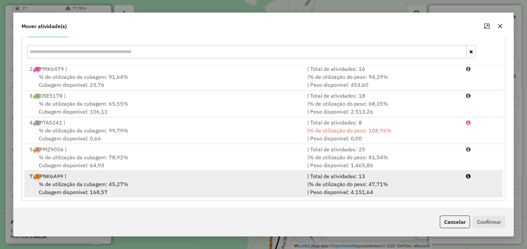
click at [111, 186] on span "% de utilização da cubagem: 45,27%" at bounding box center [83, 184] width 89 height 7
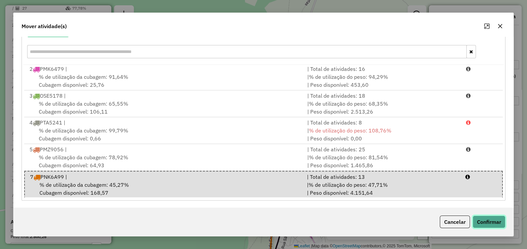
click at [486, 220] on button "Confirmar" at bounding box center [488, 222] width 33 height 13
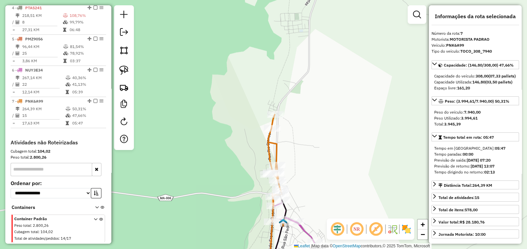
scroll to position [356, 0]
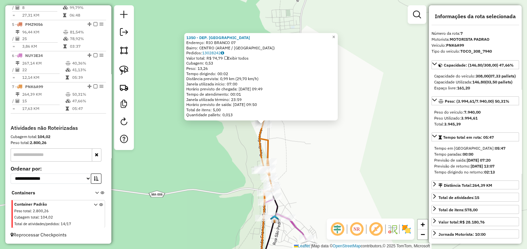
click at [216, 152] on div "1350 - DEP. SAO FRANCISCO Endereço: RIO BRANCO 07 Bairro: CENTRO (ARAME / MA) P…" at bounding box center [263, 124] width 527 height 249
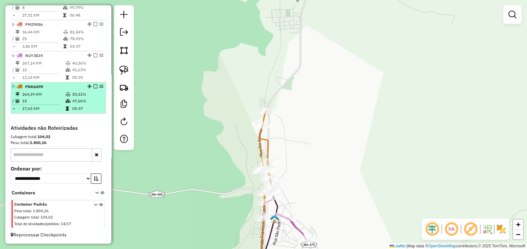
click at [44, 104] on td at bounding box center [38, 104] width 53 height 1
select select "**********"
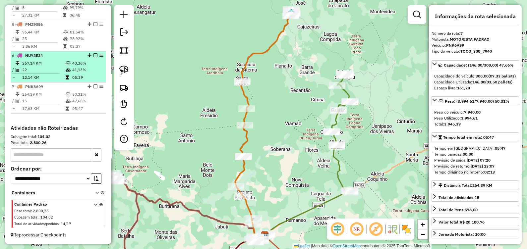
click at [46, 77] on td "12,14 KM" at bounding box center [43, 77] width 43 height 7
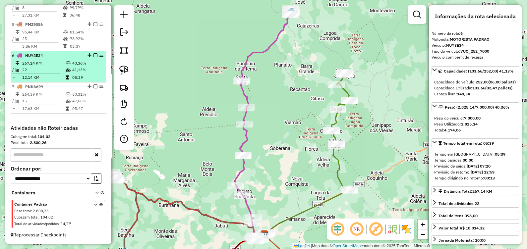
click at [49, 74] on hr at bounding box center [35, 74] width 47 height 0
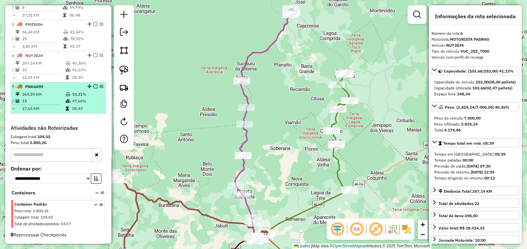
click at [50, 95] on td "264,39 KM" at bounding box center [43, 94] width 43 height 7
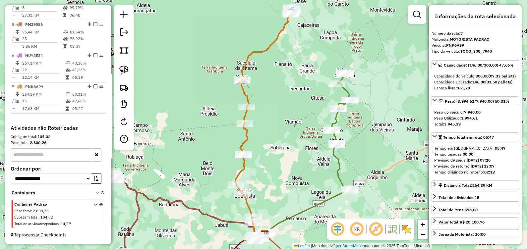
drag, startPoint x: 293, startPoint y: 60, endPoint x: 292, endPoint y: 56, distance: 4.7
click at [292, 56] on div "Janela de atendimento Grade de atendimento Capacidade Transportadoras Veículos …" at bounding box center [263, 124] width 527 height 249
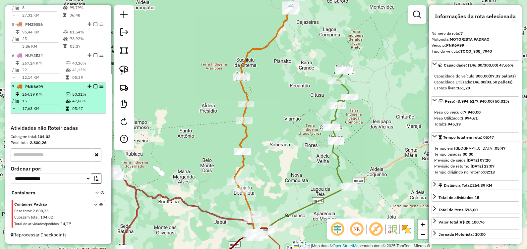
click at [31, 99] on td "15" at bounding box center [43, 101] width 43 height 7
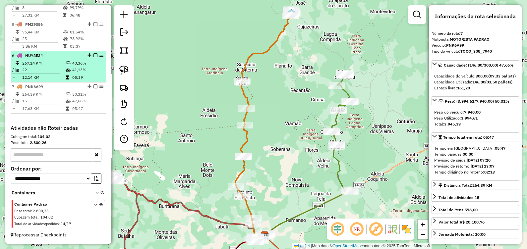
click at [44, 72] on td "22" at bounding box center [43, 70] width 43 height 7
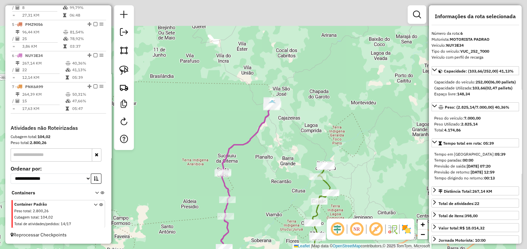
drag, startPoint x: 320, startPoint y: 66, endPoint x: 290, endPoint y: 139, distance: 79.3
click at [301, 155] on div "Janela de atendimento Grade de atendimento Capacidade Transportadoras Veículos …" at bounding box center [263, 124] width 527 height 249
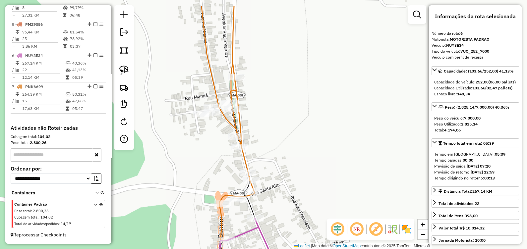
drag, startPoint x: 309, startPoint y: 85, endPoint x: 274, endPoint y: 127, distance: 54.3
click at [279, 126] on div "Janela de atendimento Grade de atendimento Capacidade Transportadoras Veículos …" at bounding box center [263, 124] width 527 height 249
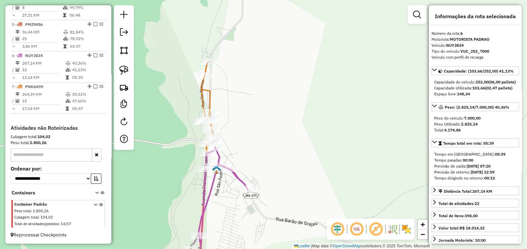
drag, startPoint x: 272, startPoint y: 144, endPoint x: 234, endPoint y: 91, distance: 65.1
click at [229, 106] on div "Janela de atendimento Grade de atendimento Capacidade Transportadoras Veículos …" at bounding box center [263, 124] width 527 height 249
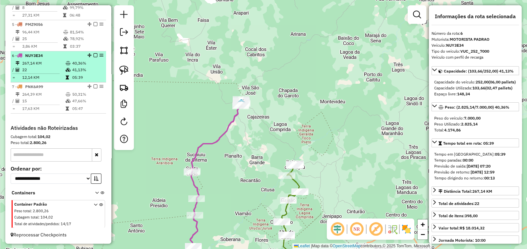
click at [76, 80] on td "05:39" at bounding box center [87, 77] width 31 height 7
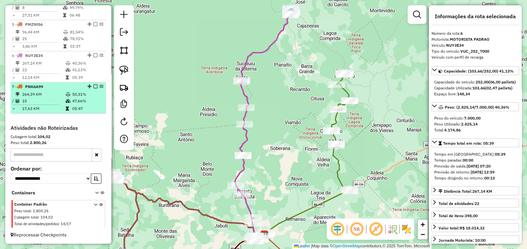
click at [72, 97] on td "50,31%" at bounding box center [87, 94] width 31 height 7
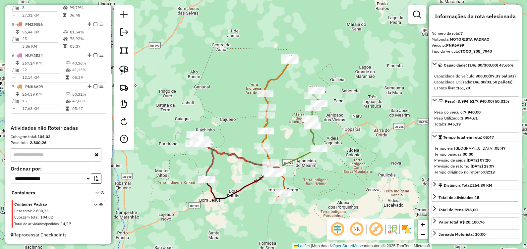
drag, startPoint x: 278, startPoint y: 117, endPoint x: 251, endPoint y: 106, distance: 29.6
click at [251, 106] on div "Janela de atendimento Grade de atendimento Capacidade Transportadoras Veículos …" at bounding box center [263, 124] width 527 height 249
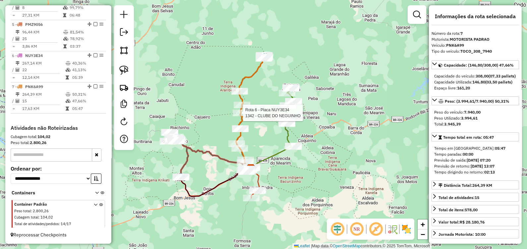
click at [268, 136] on div "Rota 6 - Placa NUY3E34 1342 - CLUBE DO NEGUINHO Janela de atendimento Grade de …" at bounding box center [263, 124] width 527 height 249
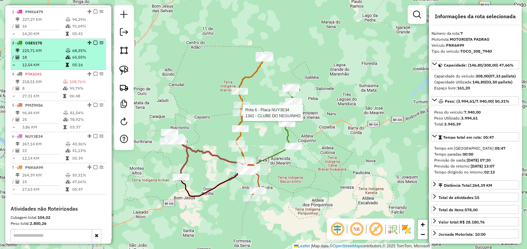
scroll to position [232, 0]
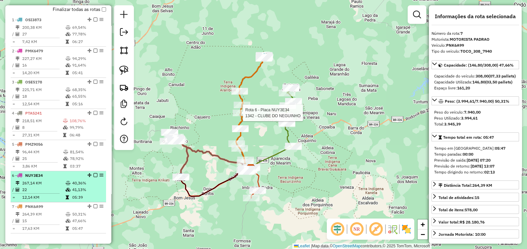
click at [56, 192] on td "22" at bounding box center [43, 189] width 43 height 7
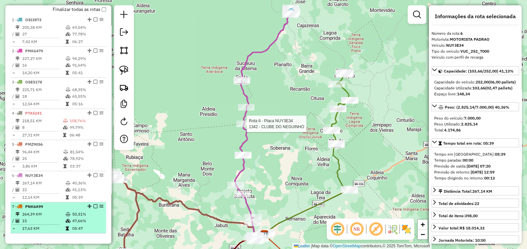
click at [66, 230] on icon at bounding box center [67, 229] width 3 height 4
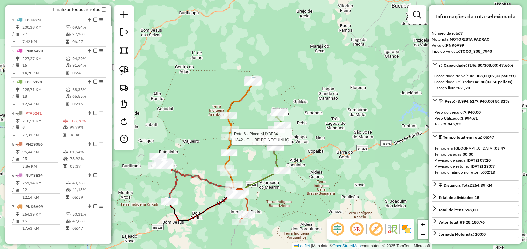
drag, startPoint x: 246, startPoint y: 129, endPoint x: 267, endPoint y: 113, distance: 26.4
click at [267, 116] on div "Rota 6 - Placa NUY3E34 1342 - CLUBE DO NEGUINHO Janela de atendimento Grade de …" at bounding box center [263, 124] width 527 height 249
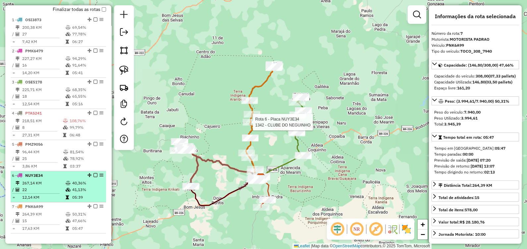
click at [30, 184] on li "6 - NUY3E34 267,14 KM 40,36% / 22 41,13% = 12,14 KM 05:39" at bounding box center [58, 186] width 95 height 31
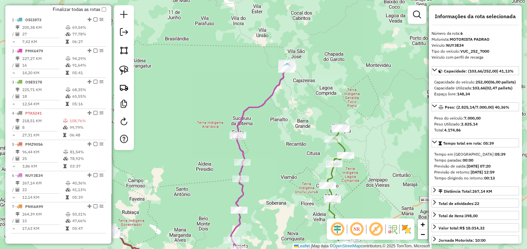
drag, startPoint x: 281, startPoint y: 68, endPoint x: 272, endPoint y: 151, distance: 83.3
click at [272, 151] on div "Janela de atendimento Grade de atendimento Capacidade Transportadoras Veículos …" at bounding box center [263, 124] width 527 height 249
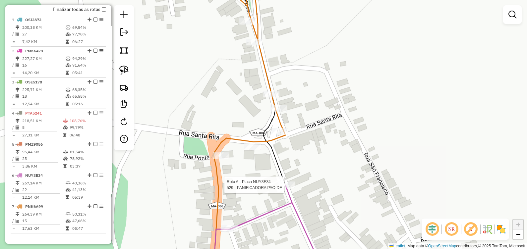
select select "**********"
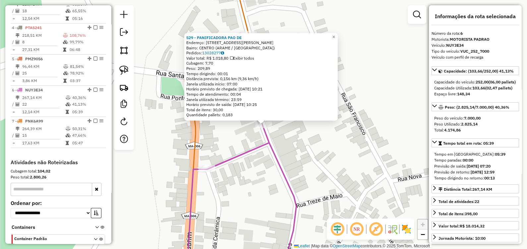
scroll to position [356, 0]
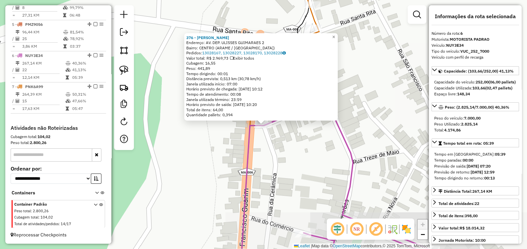
click at [275, 172] on div "376 - FELIPE BEBIDAS Endereço: AV. DEP. ULISSES GUIMARAES 2 Bairro: CENTRO (ARA…" at bounding box center [263, 124] width 527 height 249
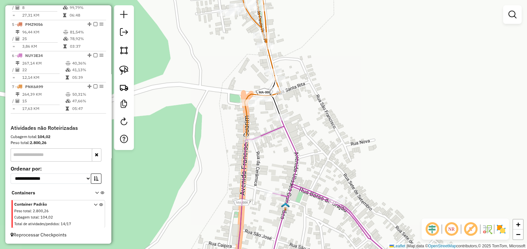
drag, startPoint x: 325, startPoint y: 140, endPoint x: 317, endPoint y: 135, distance: 9.2
click at [317, 135] on div "Janela de atendimento Grade de atendimento Capacidade Transportadoras Veículos …" at bounding box center [263, 124] width 527 height 249
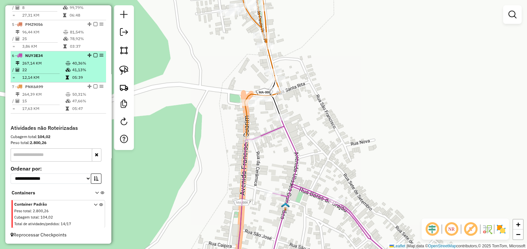
click at [68, 76] on td at bounding box center [68, 77] width 7 height 7
select select "**********"
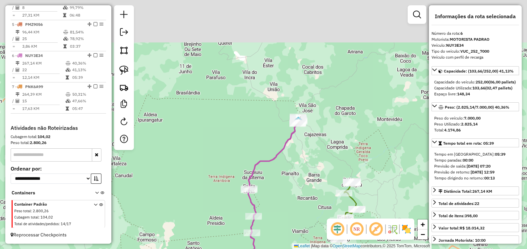
drag, startPoint x: 298, startPoint y: 44, endPoint x: 305, endPoint y: 153, distance: 109.9
click at [305, 153] on div "Janela de atendimento Grade de atendimento Capacidade Transportadoras Veículos …" at bounding box center [263, 124] width 527 height 249
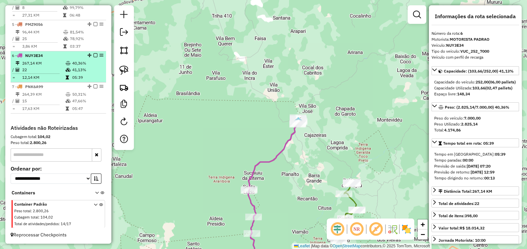
click at [66, 71] on icon at bounding box center [68, 70] width 5 height 4
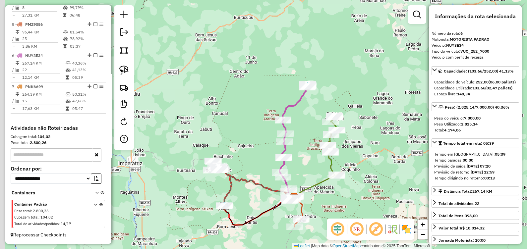
drag, startPoint x: 279, startPoint y: 164, endPoint x: 317, endPoint y: 163, distance: 37.4
click at [316, 163] on div "Janela de atendimento Grade de atendimento Capacidade Transportadoras Veículos …" at bounding box center [263, 124] width 527 height 249
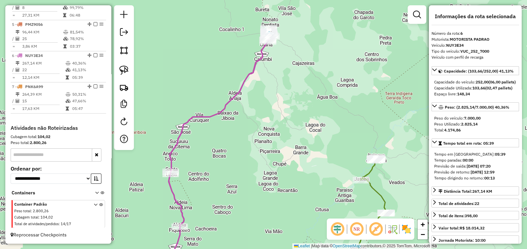
drag, startPoint x: 275, startPoint y: 156, endPoint x: 283, endPoint y: 79, distance: 77.3
click at [283, 86] on div "Janela de atendimento Grade de atendimento Capacidade Transportadoras Veículos …" at bounding box center [263, 124] width 527 height 249
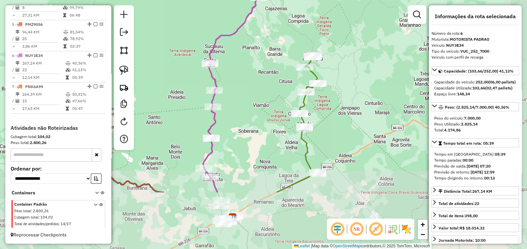
drag, startPoint x: 363, startPoint y: 183, endPoint x: 336, endPoint y: 99, distance: 88.0
click at [336, 99] on div "Janela de atendimento Grade de atendimento Capacidade Transportadoras Veículos …" at bounding box center [263, 124] width 527 height 249
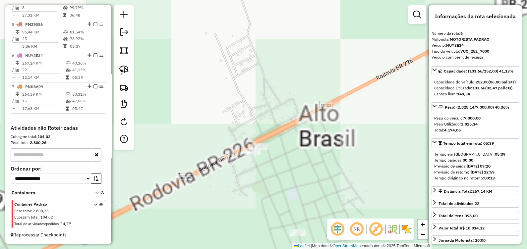
drag, startPoint x: 279, startPoint y: 131, endPoint x: 268, endPoint y: 74, distance: 58.5
click at [272, 88] on div "Janela de atendimento Grade de atendimento Capacidade Transportadoras Veículos …" at bounding box center [263, 124] width 527 height 249
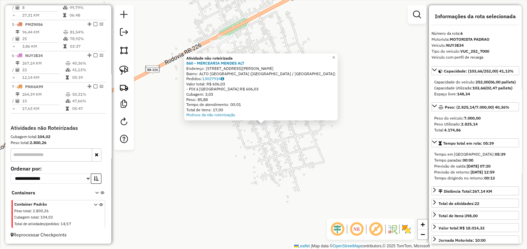
drag, startPoint x: 238, startPoint y: 157, endPoint x: 219, endPoint y: 64, distance: 94.8
click at [237, 156] on div "Atividade não roteirizada 860 - MERCEARIA MENDES ALT Endereço: RUA FLORIANO PEI…" at bounding box center [263, 124] width 527 height 249
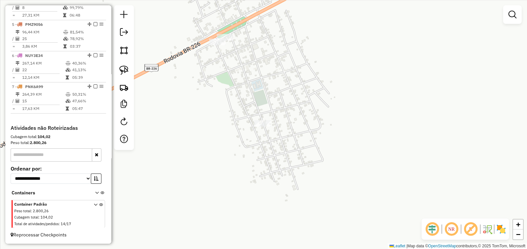
click at [241, 35] on div "Janela de atendimento Grade de atendimento Capacidade Transportadoras Veículos …" at bounding box center [263, 124] width 527 height 249
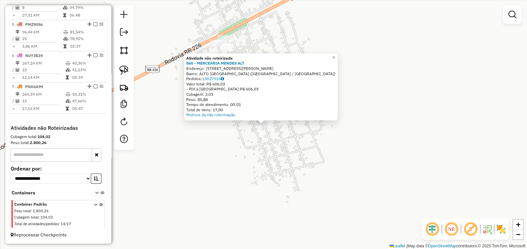
click at [235, 171] on div "Atividade não roteirizada 860 - MERCEARIA MENDES ALT Endereço: RUA FLORIANO PEI…" at bounding box center [263, 124] width 527 height 249
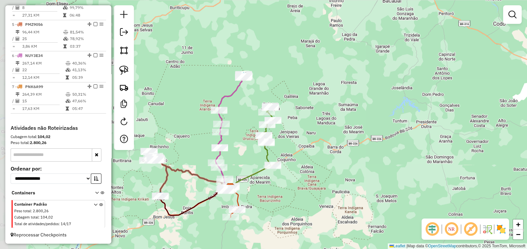
drag, startPoint x: 250, startPoint y: 147, endPoint x: 281, endPoint y: 150, distance: 31.2
click at [281, 150] on div "Janela de atendimento Grade de atendimento Capacidade Transportadoras Veículos …" at bounding box center [263, 124] width 527 height 249
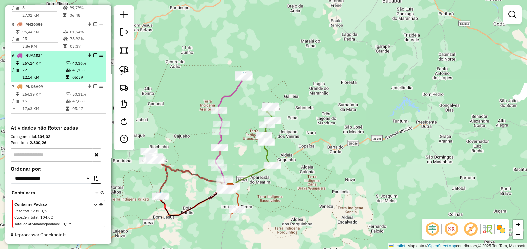
click at [47, 68] on td "22" at bounding box center [43, 70] width 43 height 7
select select "**********"
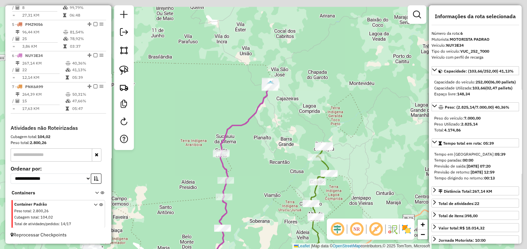
drag, startPoint x: 295, startPoint y: 90, endPoint x: 287, endPoint y: 127, distance: 37.7
click at [287, 127] on div "Janela de atendimento Grade de atendimento Capacidade Transportadoras Veículos …" at bounding box center [263, 124] width 527 height 249
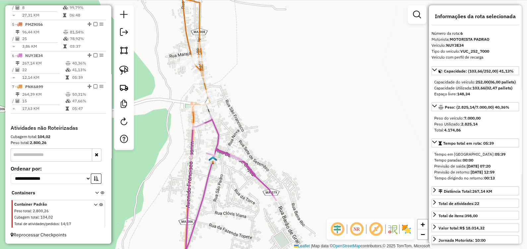
drag, startPoint x: 232, startPoint y: 124, endPoint x: 224, endPoint y: 113, distance: 13.6
click at [236, 124] on div "Janela de atendimento Grade de atendimento Capacidade Transportadoras Veículos …" at bounding box center [263, 124] width 527 height 249
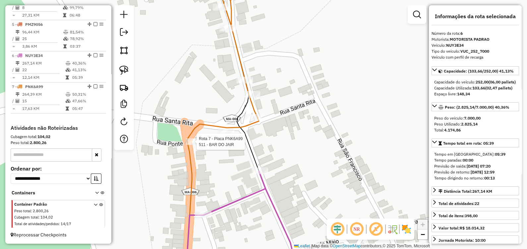
click at [192, 145] on div at bounding box center [194, 141] width 17 height 7
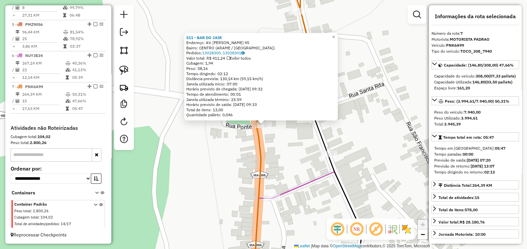
click at [274, 152] on div "511 - BAR DO JAIR Endereço: AV. FRANCISCO GUARIN 45 Bairro: CENTRO (ARAME / MA)…" at bounding box center [263, 124] width 527 height 249
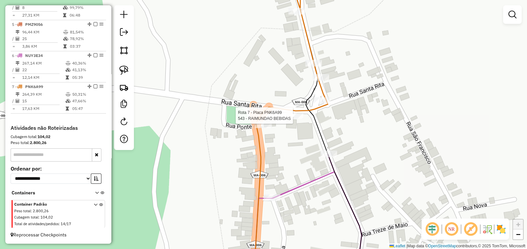
select select "**********"
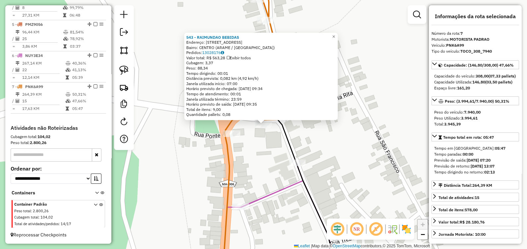
click at [263, 144] on div "543 - RAIMUNDAO BEBIDAS Endereço: RUA DO RETORNO 25 Bairro: CENTRO (ARAME / MA)…" at bounding box center [263, 124] width 527 height 249
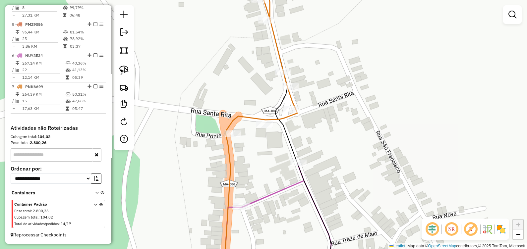
click at [291, 105] on icon at bounding box center [262, 52] width 71 height 155
select select "**********"
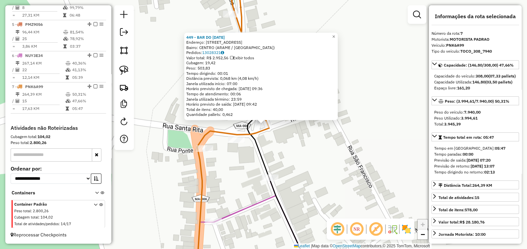
click at [286, 154] on div "449 - BAR DO NATAL Endereço: RUA SANTA RITA 53 Bairro: CENTRO (ARAME / MA) Pedi…" at bounding box center [263, 124] width 527 height 249
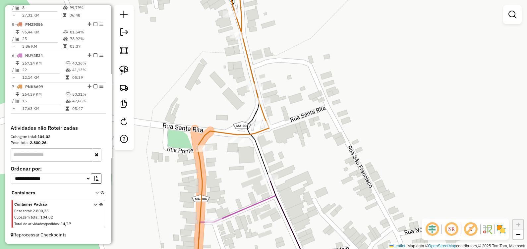
drag, startPoint x: 255, startPoint y: 149, endPoint x: 199, endPoint y: 148, distance: 55.6
click at [227, 149] on icon at bounding box center [265, 124] width 76 height 299
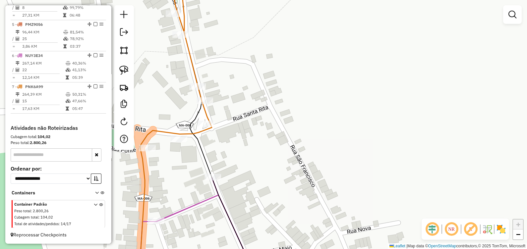
drag, startPoint x: 120, startPoint y: 67, endPoint x: 133, endPoint y: 75, distance: 15.2
click at [120, 67] on img at bounding box center [123, 70] width 9 height 9
drag, startPoint x: 194, startPoint y: 118, endPoint x: 215, endPoint y: 145, distance: 33.9
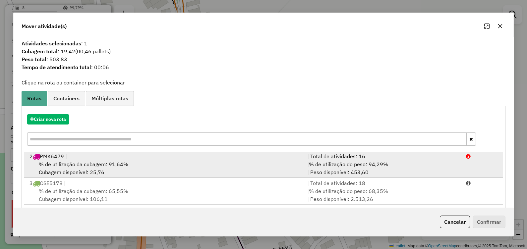
scroll to position [87, 0]
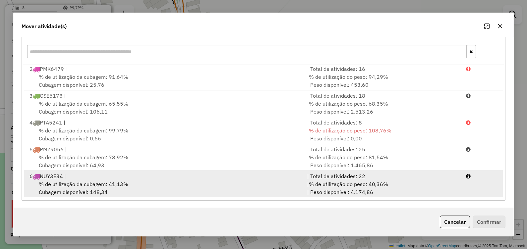
click at [86, 189] on div "% de utilização da cubagem: 41,13% Cubagem disponível: 148,34" at bounding box center [165, 188] width 278 height 16
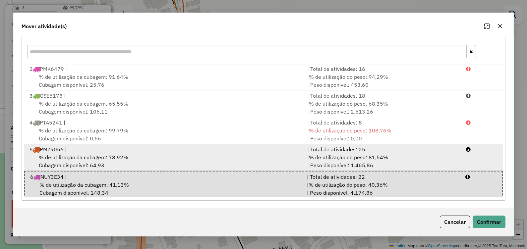
scroll to position [29, 0]
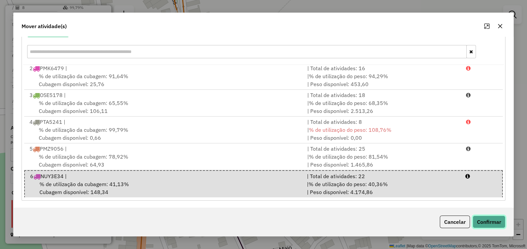
click at [487, 221] on button "Confirmar" at bounding box center [488, 222] width 33 height 13
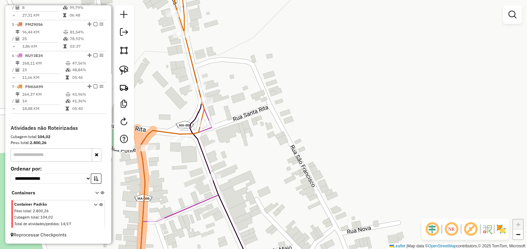
scroll to position [0, 0]
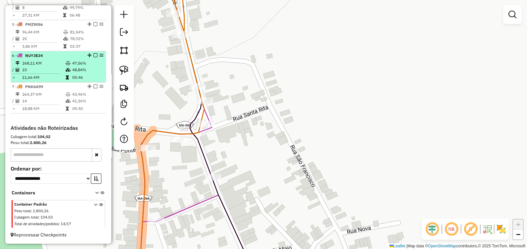
click at [40, 73] on td "23" at bounding box center [43, 70] width 43 height 7
select select "**********"
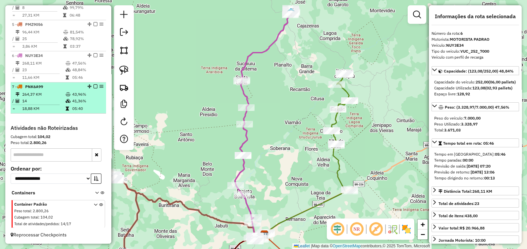
click at [41, 98] on td "14" at bounding box center [43, 101] width 43 height 7
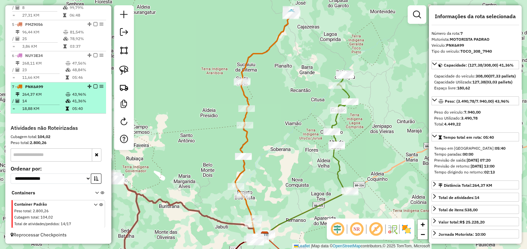
click at [41, 98] on td "14" at bounding box center [43, 101] width 43 height 7
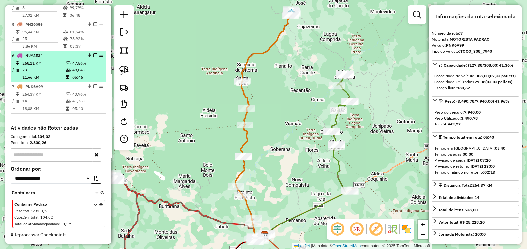
click at [45, 65] on td "268,11 KM" at bounding box center [43, 63] width 43 height 7
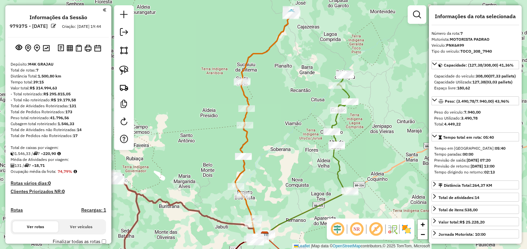
select select "**********"
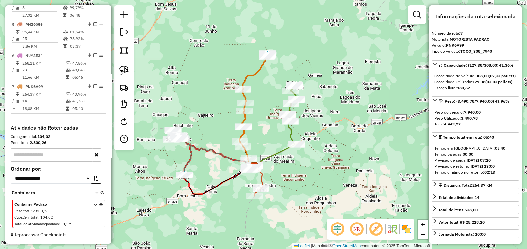
drag, startPoint x: 267, startPoint y: 95, endPoint x: 289, endPoint y: 117, distance: 30.9
click at [289, 117] on div "Janela de atendimento Grade de atendimento Capacidade Transportadoras Veículos …" at bounding box center [263, 124] width 527 height 249
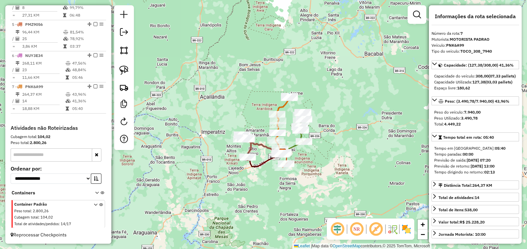
drag, startPoint x: 296, startPoint y: 194, endPoint x: 285, endPoint y: 179, distance: 19.1
click at [285, 179] on div "Rota 5 - Placa PMZ9056 668 - ACOUGUE EFRUTARIA BM Janela de atendimento Grade d…" at bounding box center [263, 124] width 527 height 249
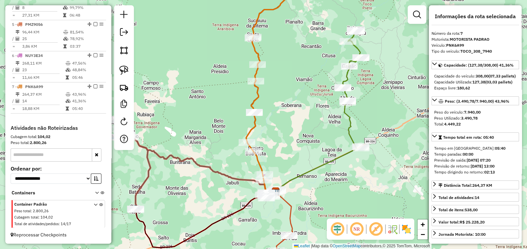
click at [204, 90] on div "Janela de atendimento Grade de atendimento Capacidade Transportadoras Veículos …" at bounding box center [263, 124] width 527 height 249
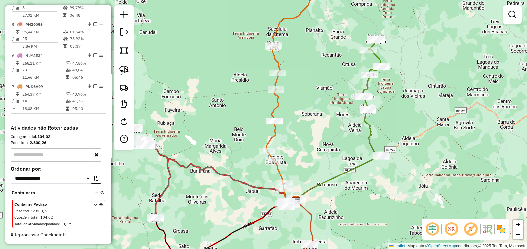
drag, startPoint x: 196, startPoint y: 110, endPoint x: 233, endPoint y: 121, distance: 38.6
click at [231, 121] on div "Janela de atendimento Grade de atendimento Capacidade Transportadoras Veículos …" at bounding box center [263, 124] width 527 height 249
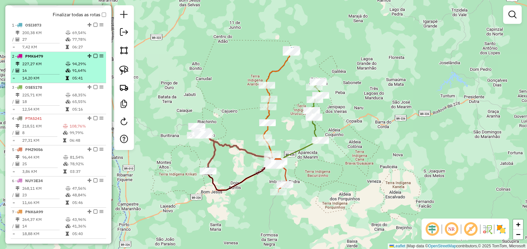
scroll to position [232, 0]
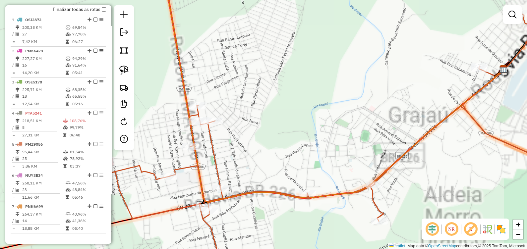
click at [282, 151] on div "Janela de atendimento Grade de atendimento Capacidade Transportadoras Veículos …" at bounding box center [263, 124] width 527 height 249
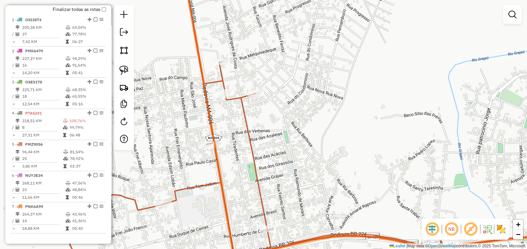
click at [203, 141] on div "Janela de atendimento Grade de atendimento Capacidade Transportadoras Veículos …" at bounding box center [263, 124] width 527 height 249
select select "**********"
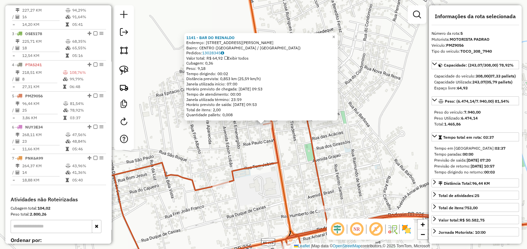
scroll to position [356, 0]
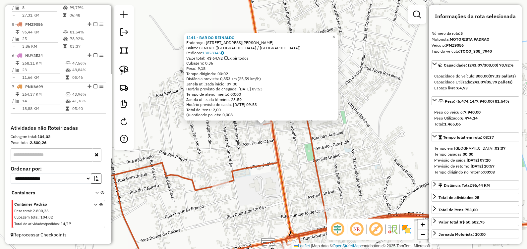
click at [217, 150] on div "1141 - BAR DO [PERSON_NAME]: [STREET_ADDRESS] Pedidos: 13028345 Valor total: R$…" at bounding box center [263, 124] width 527 height 249
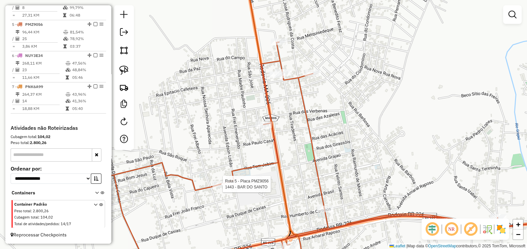
click at [221, 187] on div at bounding box center [220, 184] width 17 height 7
select select "**********"
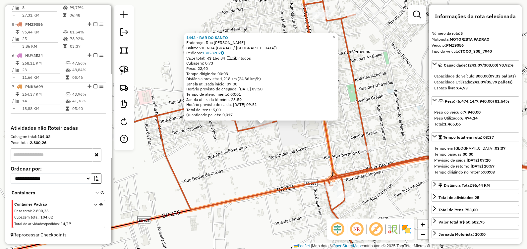
click at [285, 154] on div "1443 - [GEOGRAPHIC_DATA]: [GEOGRAPHIC_DATA][PERSON_NAME]: [GEOGRAPHIC_DATA] ([G…" at bounding box center [263, 124] width 527 height 249
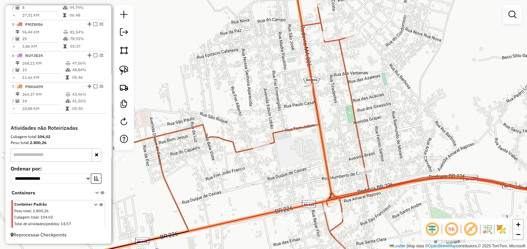
drag, startPoint x: 267, startPoint y: 104, endPoint x: 266, endPoint y: 109, distance: 4.9
click at [266, 109] on div "Janela de atendimento Grade de atendimento Capacidade Transportadoras Veículos …" at bounding box center [263, 124] width 527 height 249
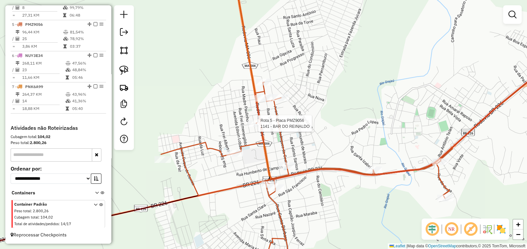
select select "**********"
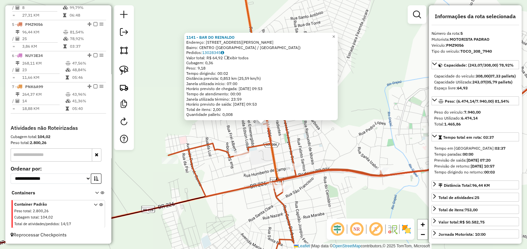
click at [169, 155] on icon at bounding box center [373, 152] width 411 height 217
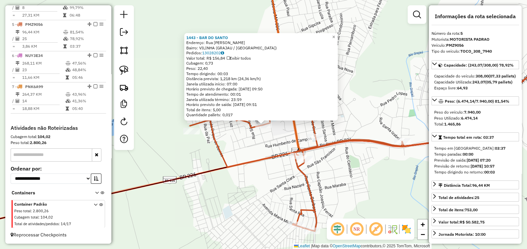
click at [266, 146] on div "1443 - [GEOGRAPHIC_DATA]: [GEOGRAPHIC_DATA][PERSON_NAME]: [GEOGRAPHIC_DATA] ([G…" at bounding box center [263, 124] width 527 height 249
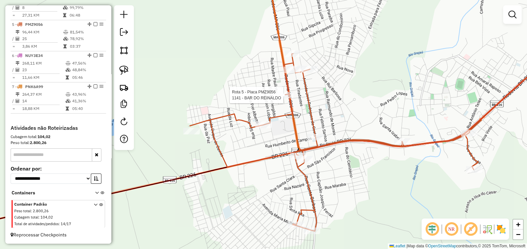
select select "**********"
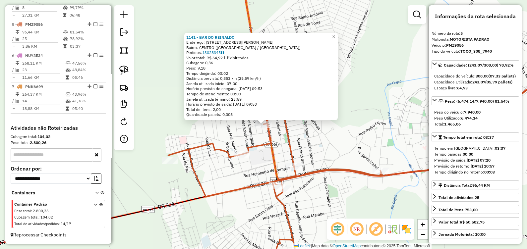
click at [225, 137] on div "Rota 5 - Placa PMZ9056 1141 - BAR DO REINALDO 1141 - BAR DO [PERSON_NAME]: [STR…" at bounding box center [263, 124] width 527 height 249
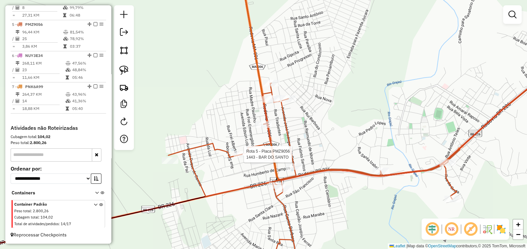
select select "**********"
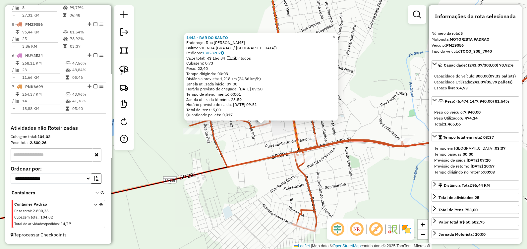
click at [283, 136] on div "1443 - [GEOGRAPHIC_DATA]: [GEOGRAPHIC_DATA][PERSON_NAME]: [GEOGRAPHIC_DATA] ([G…" at bounding box center [263, 124] width 527 height 249
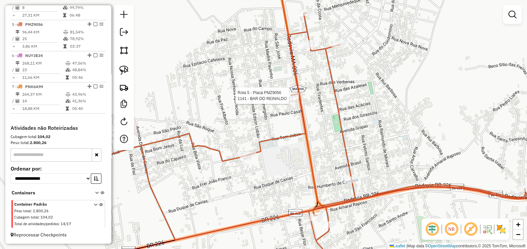
select select "**********"
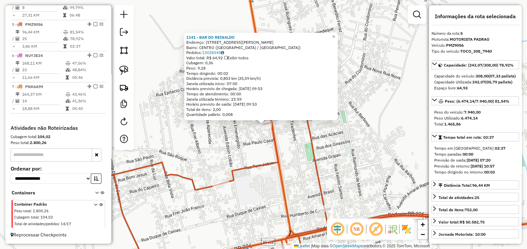
click at [228, 142] on div "1141 - BAR DO [PERSON_NAME]: [STREET_ADDRESS] Pedidos: 13028345 Valor total: R$…" at bounding box center [263, 124] width 527 height 249
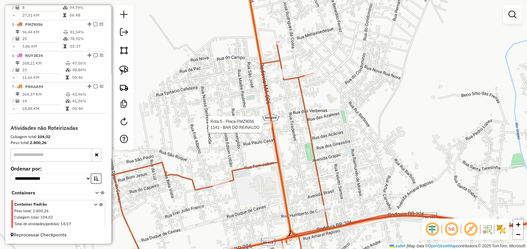
select select "**********"
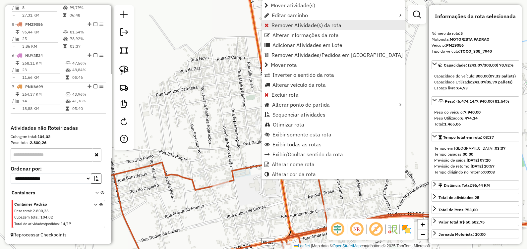
click at [279, 27] on span "Remover Atividade(s) da rota" at bounding box center [306, 25] width 70 height 5
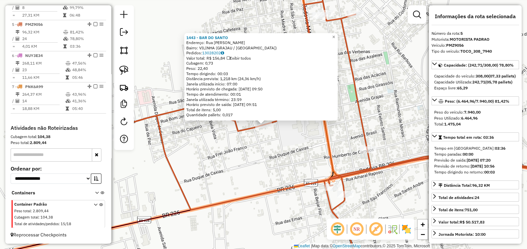
click at [262, 169] on div "1443 - [GEOGRAPHIC_DATA]: [GEOGRAPHIC_DATA][PERSON_NAME]: [GEOGRAPHIC_DATA] ([G…" at bounding box center [263, 124] width 527 height 249
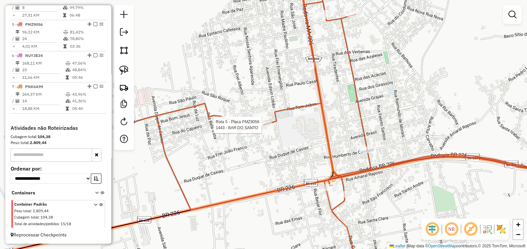
select select "**********"
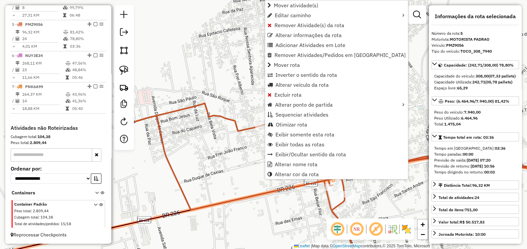
drag, startPoint x: 278, startPoint y: 25, endPoint x: 349, endPoint y: 50, distance: 75.5
click at [278, 25] on span "Remover Atividade(s) da rota" at bounding box center [309, 25] width 70 height 5
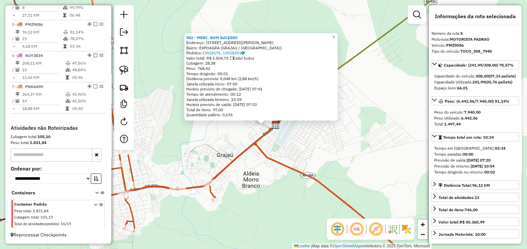
click at [329, 146] on div "582 - MERC. BOM SUCESSO Endereço: AV [PERSON_NAME] 231 Bairro: EXPOAGRA (GRAJAU…" at bounding box center [263, 124] width 527 height 249
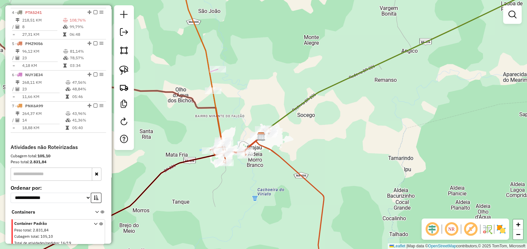
scroll to position [315, 0]
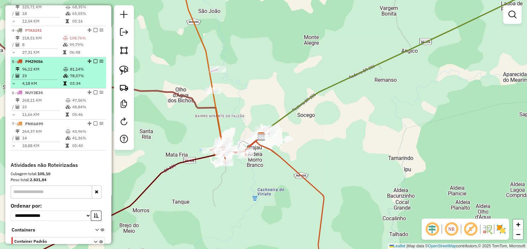
click at [51, 79] on td "23" at bounding box center [42, 76] width 41 height 7
select select "**********"
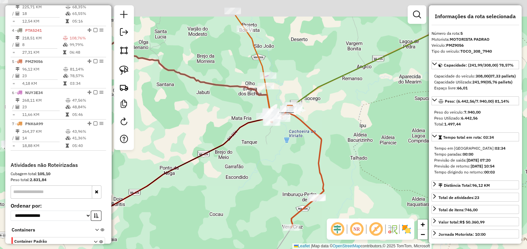
drag, startPoint x: 297, startPoint y: 149, endPoint x: 295, endPoint y: 157, distance: 8.8
click at [296, 159] on div "Janela de atendimento Grade de atendimento Capacidade Transportadoras Veículos …" at bounding box center [263, 124] width 527 height 249
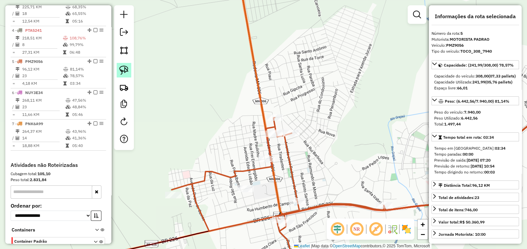
click at [120, 69] on img at bounding box center [123, 70] width 9 height 9
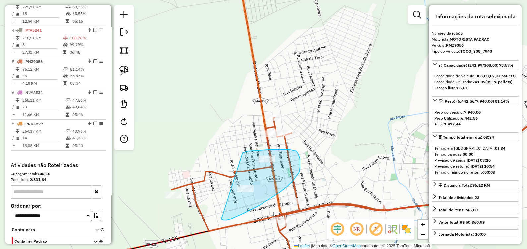
drag, startPoint x: 293, startPoint y: 150, endPoint x: 221, endPoint y: 219, distance: 99.3
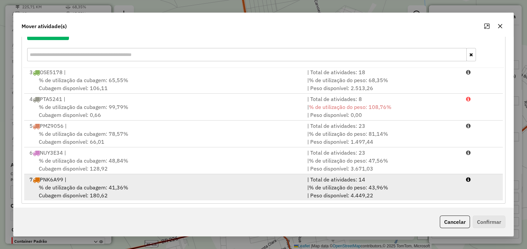
scroll to position [87, 0]
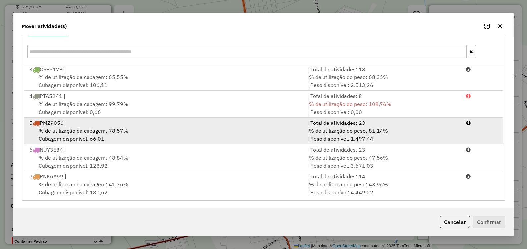
click at [79, 134] on div "% de utilização da cubagem: 78,57% Cubagem disponível: 66,01" at bounding box center [165, 135] width 278 height 16
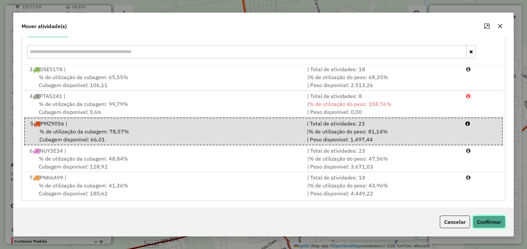
click at [490, 222] on button "Confirmar" at bounding box center [488, 222] width 33 height 13
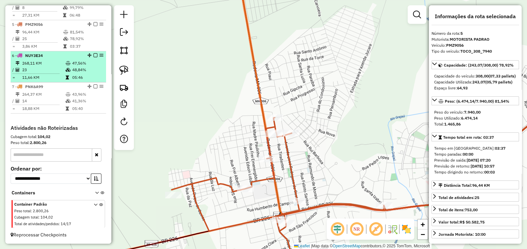
scroll to position [356, 0]
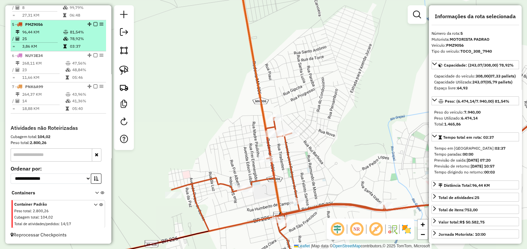
click at [63, 41] on icon at bounding box center [65, 39] width 5 height 4
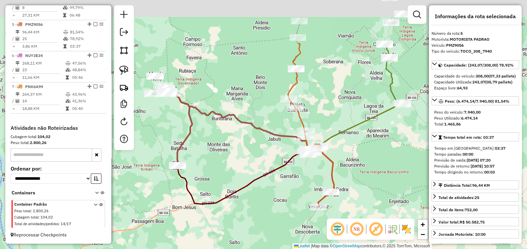
drag, startPoint x: 376, startPoint y: 88, endPoint x: 365, endPoint y: 171, distance: 83.5
click at [365, 171] on div "Janela de atendimento Grade de atendimento Capacidade Transportadoras Veículos …" at bounding box center [263, 124] width 527 height 249
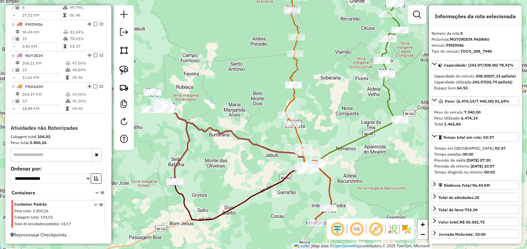
click at [349, 118] on div "Janela de atendimento Grade de atendimento Capacidade Transportadoras Veículos …" at bounding box center [263, 124] width 527 height 249
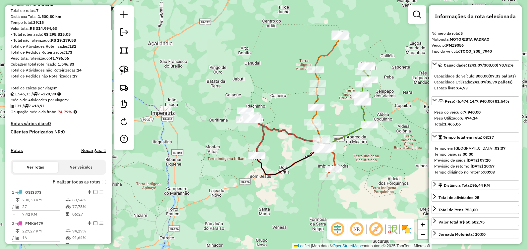
scroll to position [0, 0]
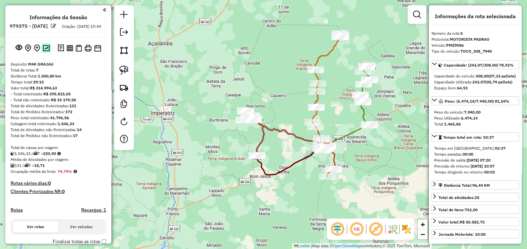
click at [48, 51] on img at bounding box center [46, 48] width 7 height 6
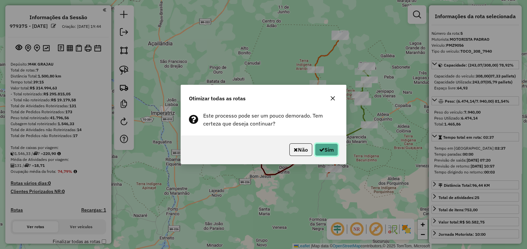
click at [322, 149] on icon "button" at bounding box center [321, 149] width 5 height 5
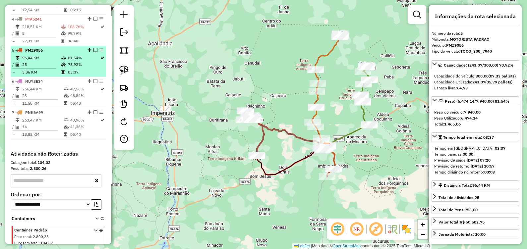
scroll to position [315, 0]
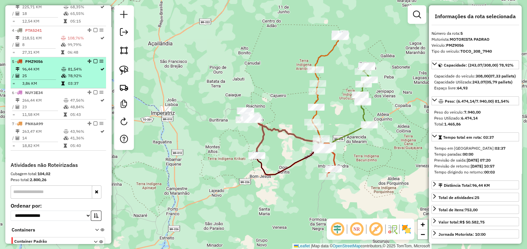
click at [68, 79] on td "78,92%" at bounding box center [84, 76] width 32 height 7
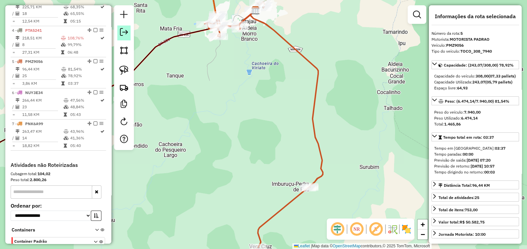
click at [126, 30] on em at bounding box center [124, 32] width 8 height 8
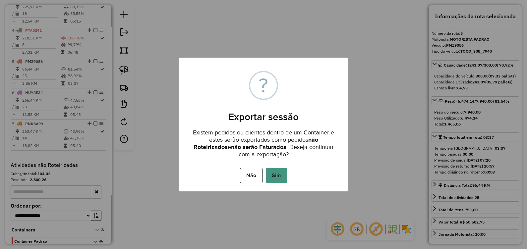
click at [278, 173] on button "Sim" at bounding box center [276, 175] width 21 height 15
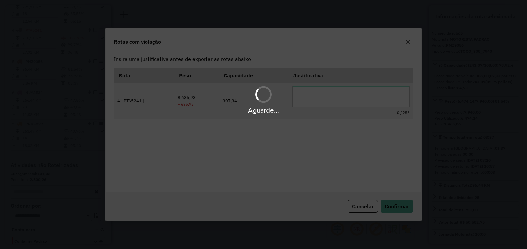
scroll to position [0, 0]
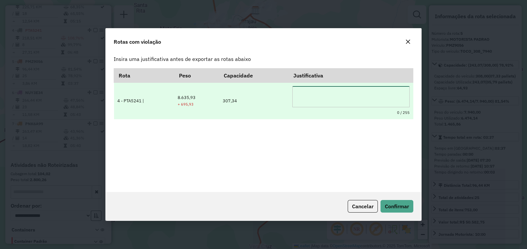
click at [330, 105] on textarea at bounding box center [350, 96] width 117 height 21
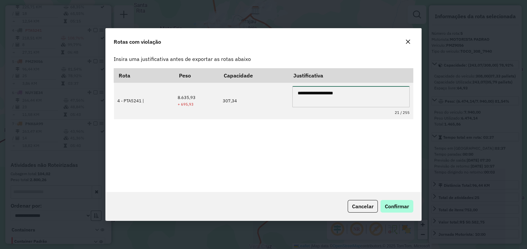
type textarea "**********"
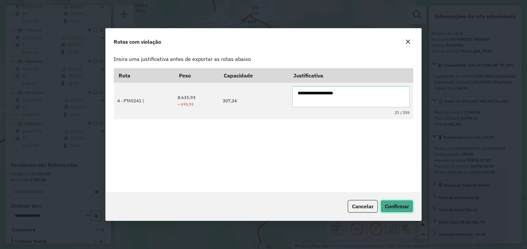
click at [386, 206] on span "Confirmar" at bounding box center [396, 206] width 24 height 7
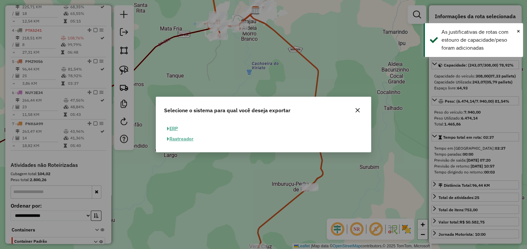
click at [174, 128] on button "ERP" at bounding box center [172, 129] width 17 height 10
select select "**"
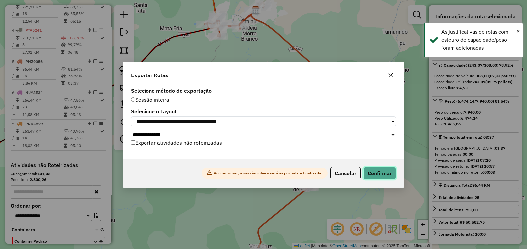
drag, startPoint x: 377, startPoint y: 172, endPoint x: 376, endPoint y: 175, distance: 3.4
click at [378, 172] on button "Confirmar" at bounding box center [379, 173] width 33 height 13
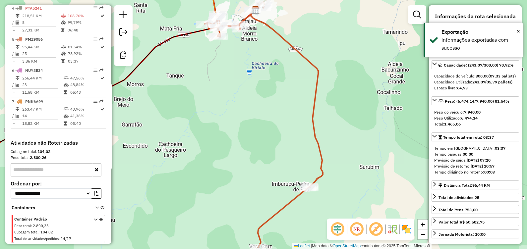
scroll to position [346, 0]
